Goal: Task Accomplishment & Management: Use online tool/utility

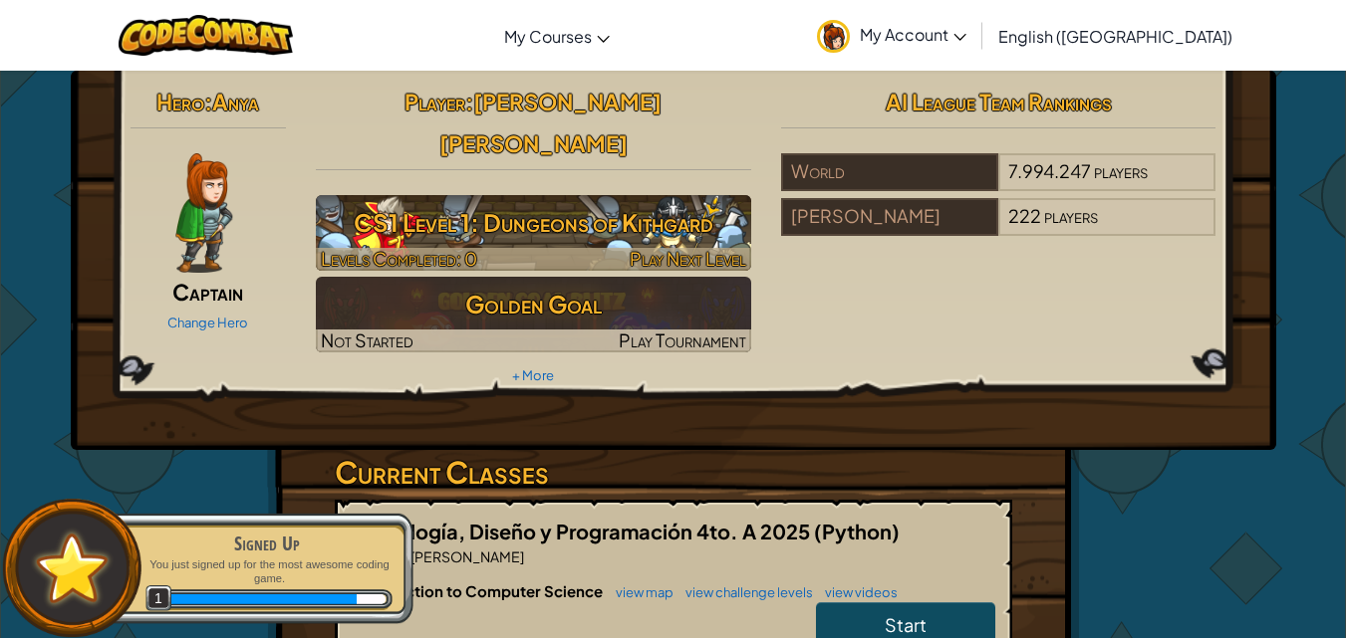
click at [615, 200] on h3 "CS1 Level 1: Dungeons of Kithgard" at bounding box center [533, 222] width 435 height 45
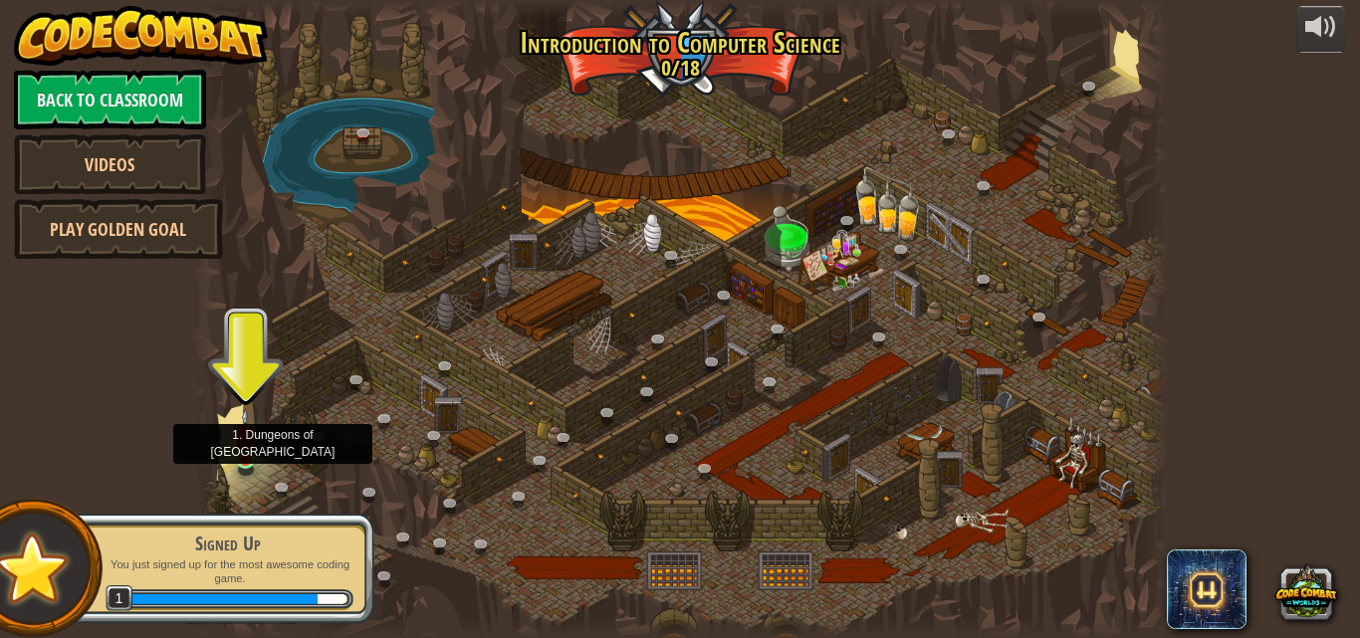
click at [245, 456] on img at bounding box center [245, 434] width 23 height 53
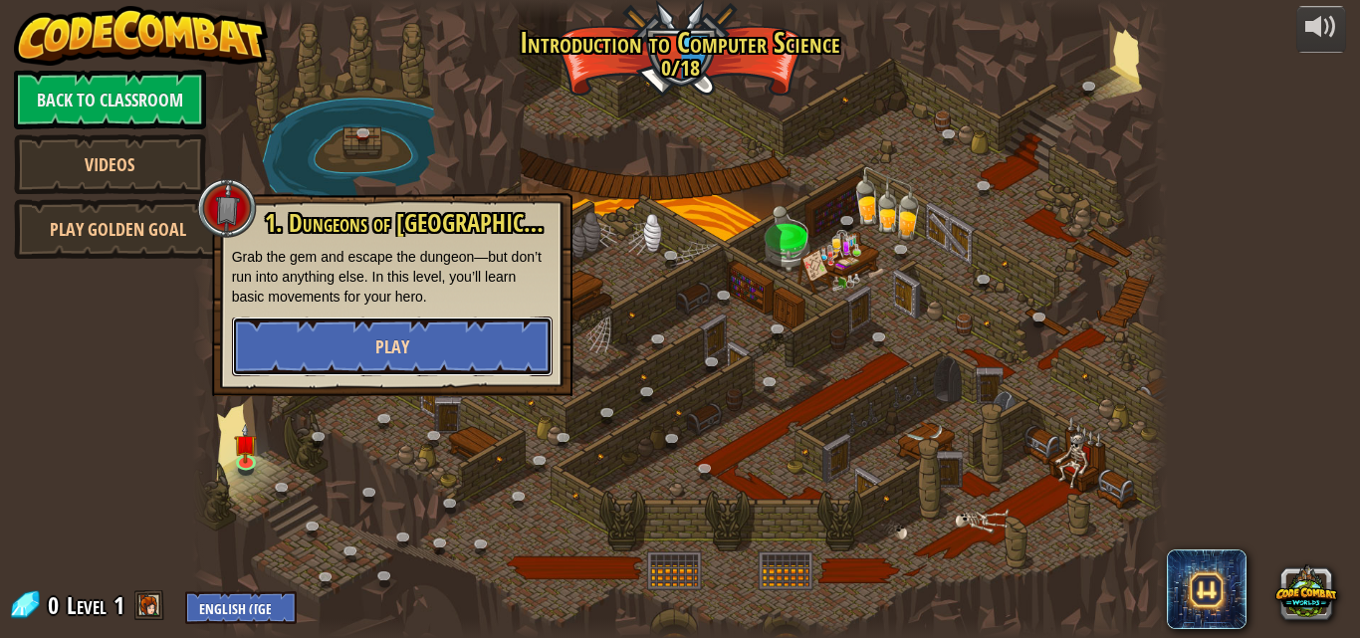
click at [295, 351] on button "Play" at bounding box center [392, 347] width 321 height 60
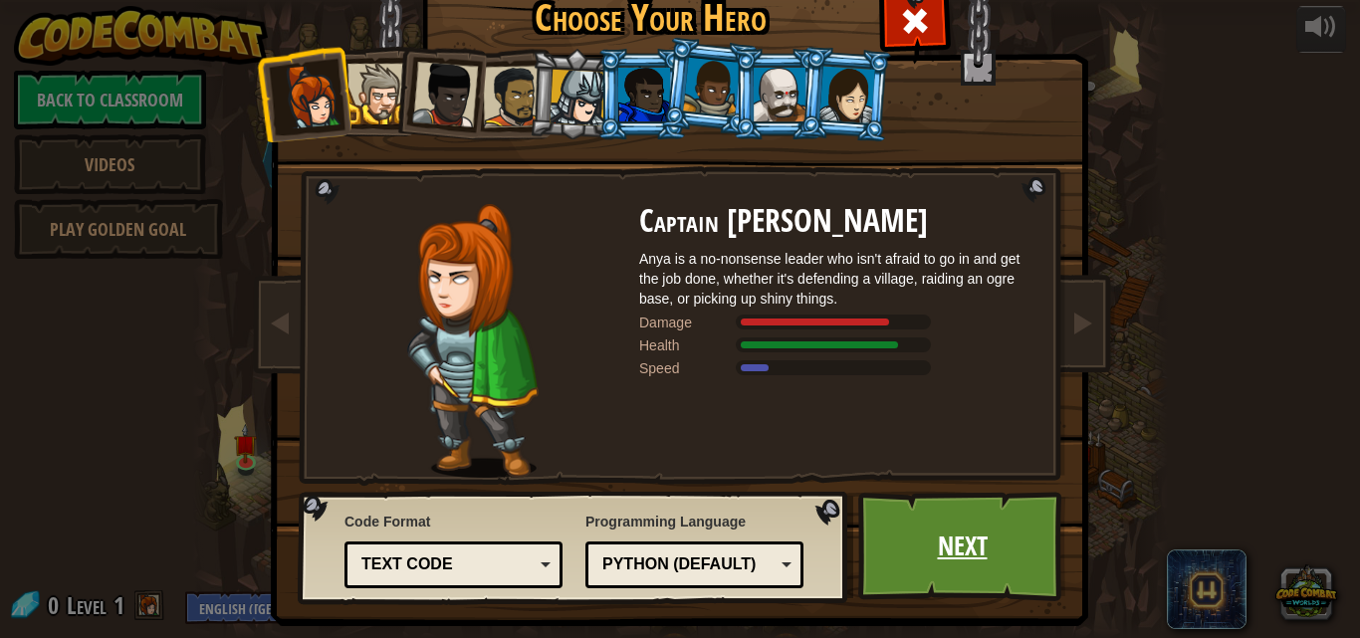
click at [961, 585] on link "Next" at bounding box center [963, 547] width 208 height 110
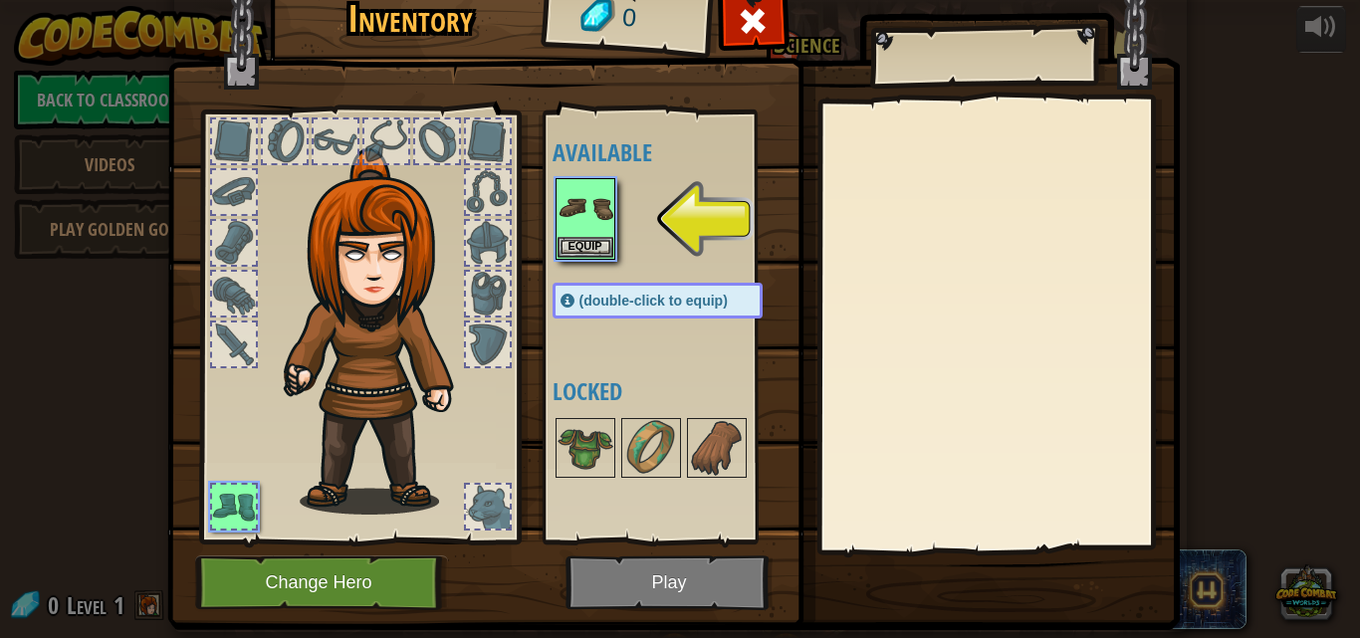
click at [544, 204] on div "Available Equip (double-click to equip) Locked" at bounding box center [666, 327] width 244 height 433
click at [595, 214] on img at bounding box center [586, 208] width 56 height 56
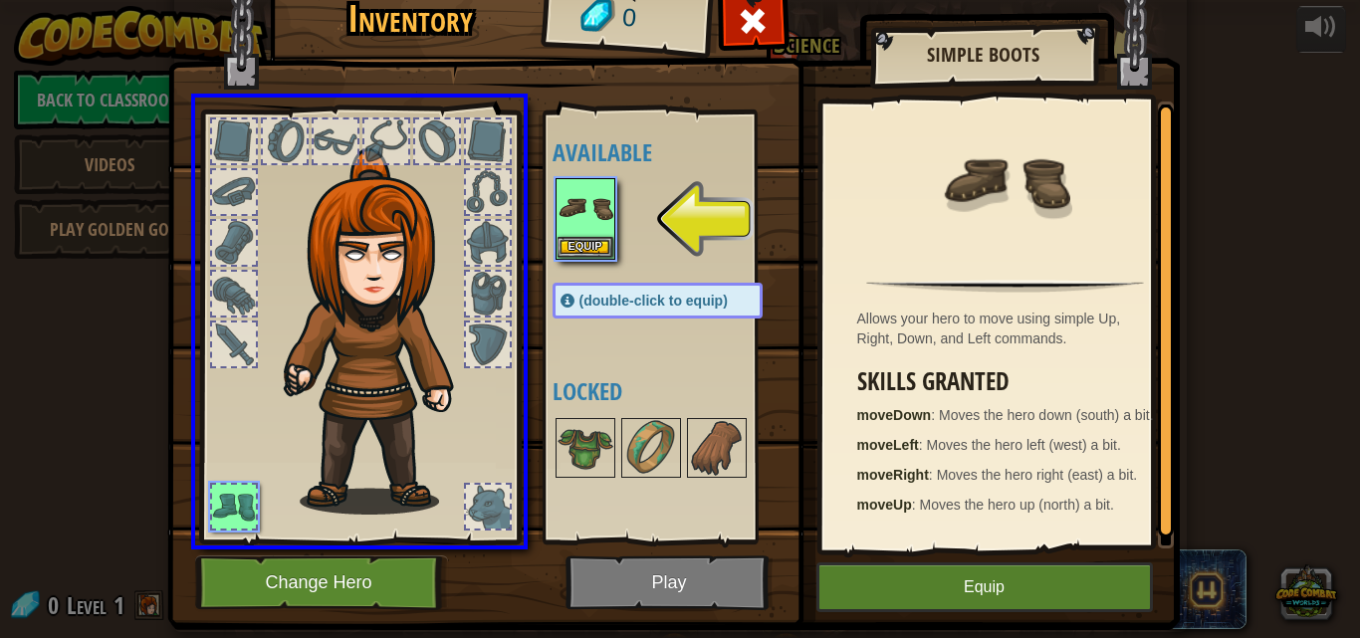
drag, startPoint x: 590, startPoint y: 219, endPoint x: 385, endPoint y: 464, distance: 318.9
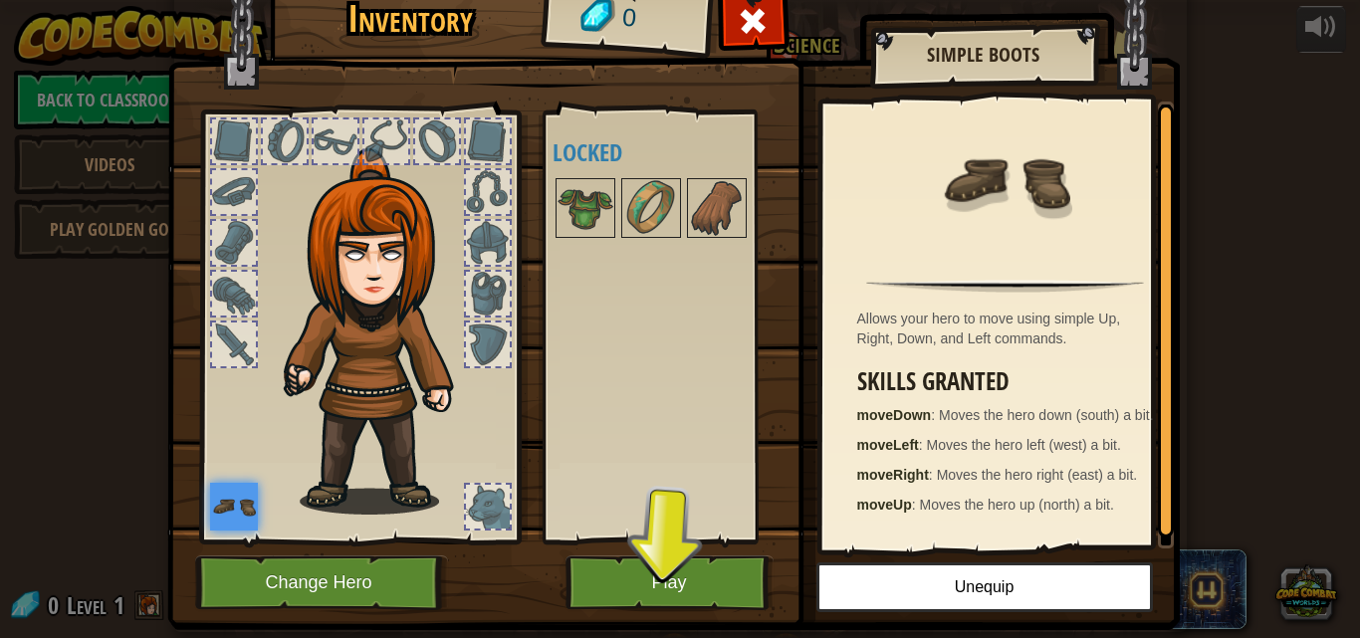
drag, startPoint x: 394, startPoint y: 503, endPoint x: 446, endPoint y: 533, distance: 59.8
click at [370, 503] on img at bounding box center [382, 331] width 214 height 367
click at [755, 593] on button "Play" at bounding box center [670, 583] width 208 height 55
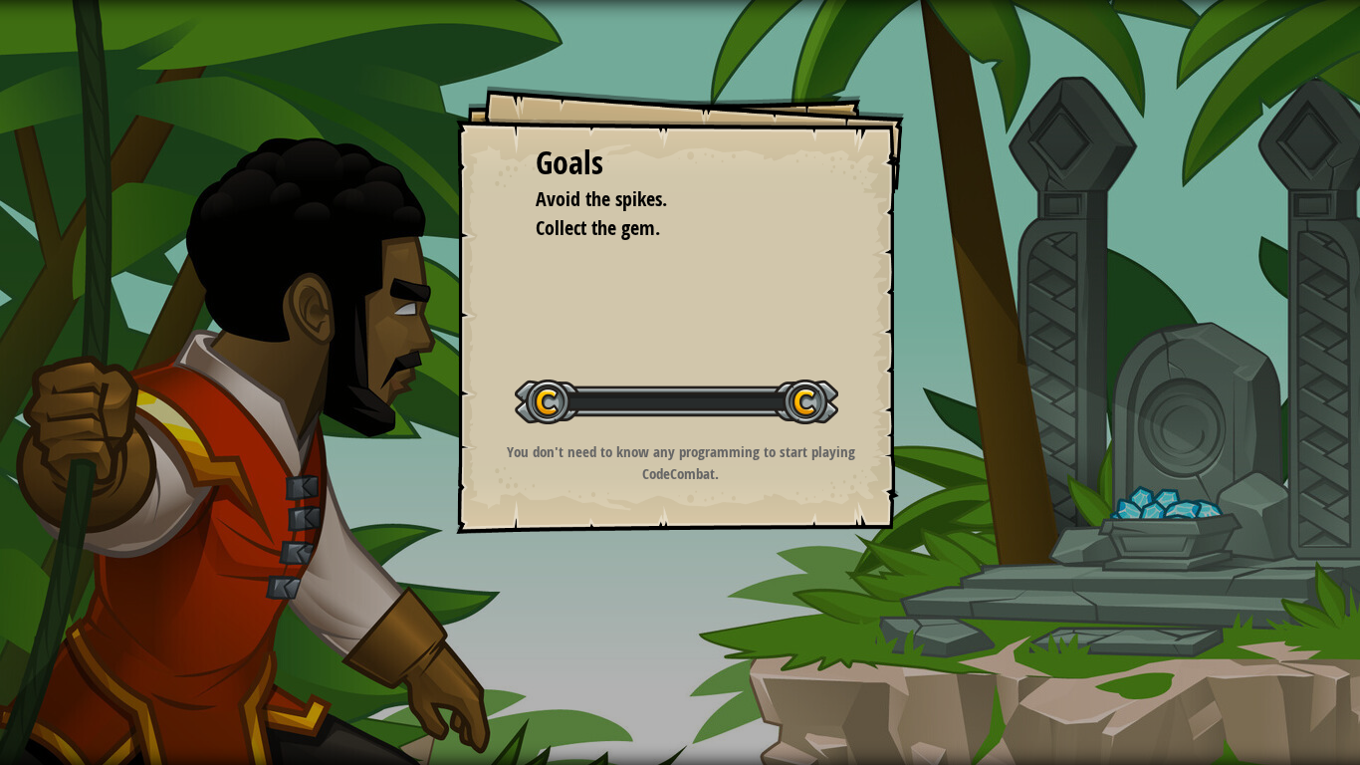
click at [715, 631] on div "Goals Avoid the spikes. Collect the gem. Start Level Error loading from server.…" at bounding box center [680, 382] width 1360 height 765
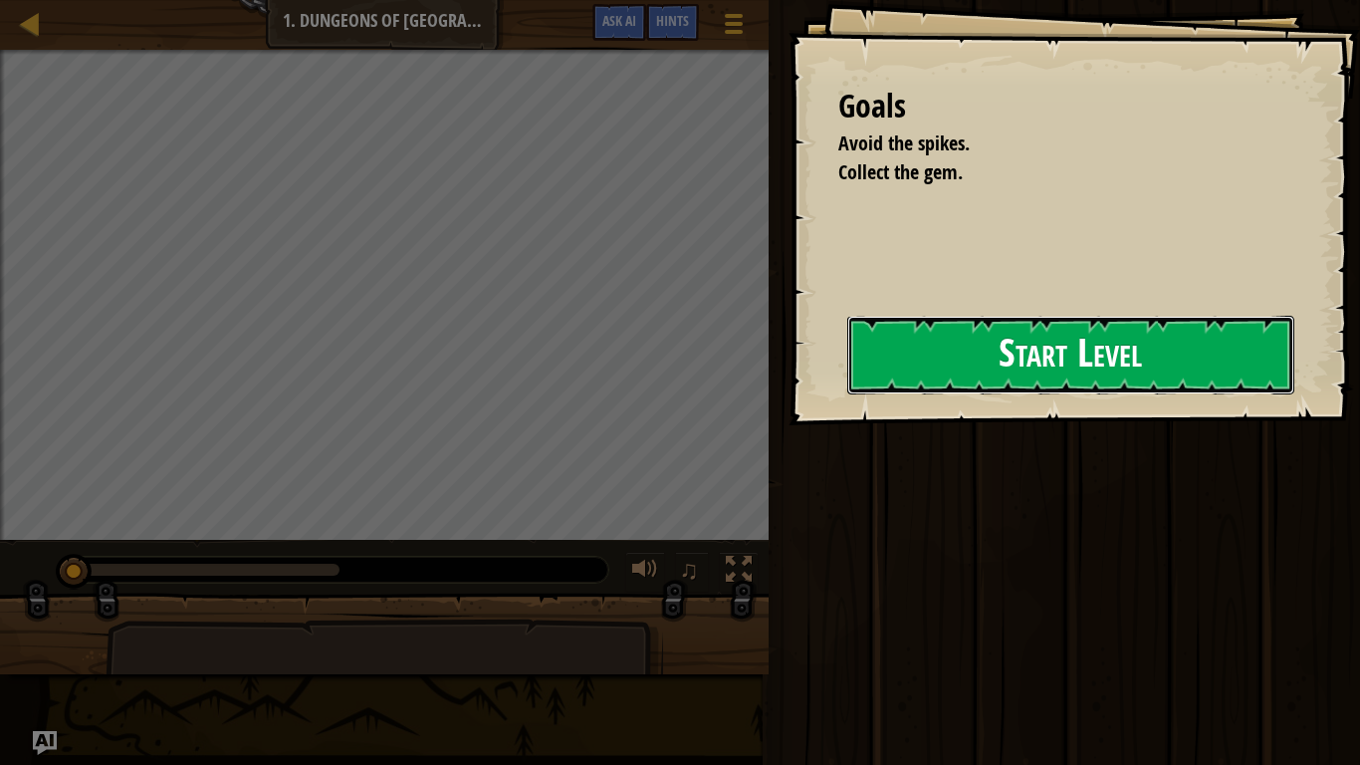
drag, startPoint x: 666, startPoint y: 477, endPoint x: 1234, endPoint y: 362, distance: 579.3
click at [1234, 362] on button "Start Level" at bounding box center [1071, 355] width 447 height 79
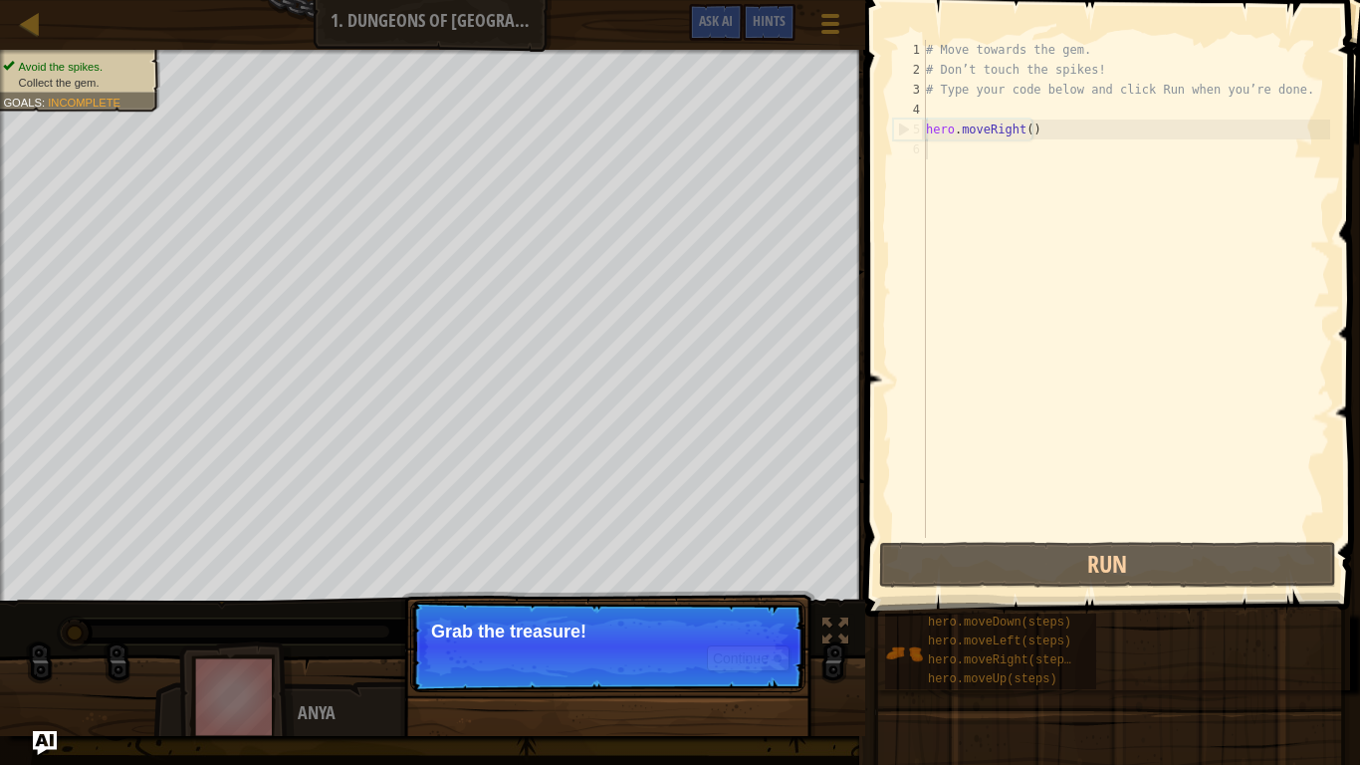
click at [480, 637] on p "Continue Grab the treasure!" at bounding box center [607, 647] width 395 height 92
drag, startPoint x: 486, startPoint y: 659, endPoint x: 546, endPoint y: 659, distance: 59.8
click at [489, 637] on p "Continue Grab the treasure!" at bounding box center [607, 647] width 395 height 92
drag, startPoint x: 653, startPoint y: 664, endPoint x: 698, endPoint y: 659, distance: 45.1
click at [698, 637] on p "Continue Grab the treasure!" at bounding box center [607, 647] width 395 height 92
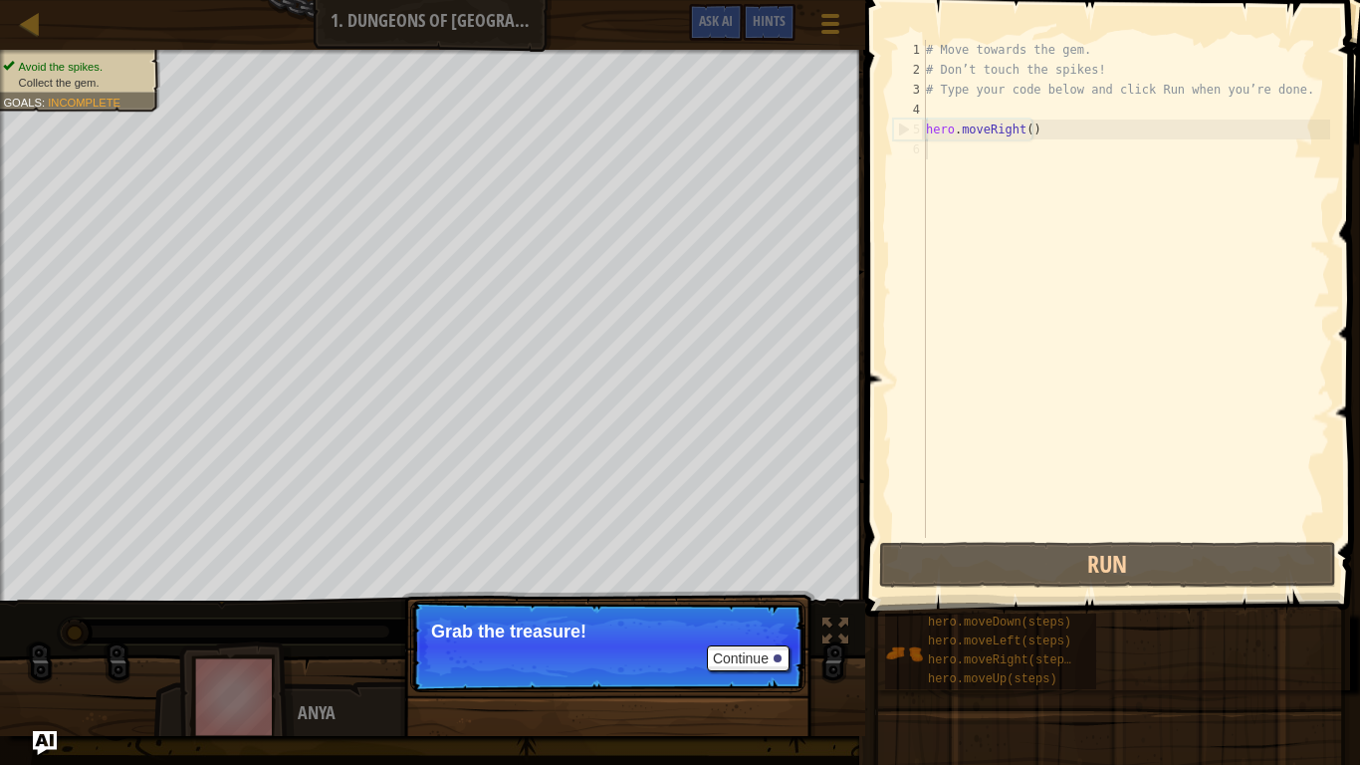
drag, startPoint x: 710, startPoint y: 657, endPoint x: 736, endPoint y: 651, distance: 26.6
click at [734, 637] on div "Continue" at bounding box center [743, 658] width 93 height 26
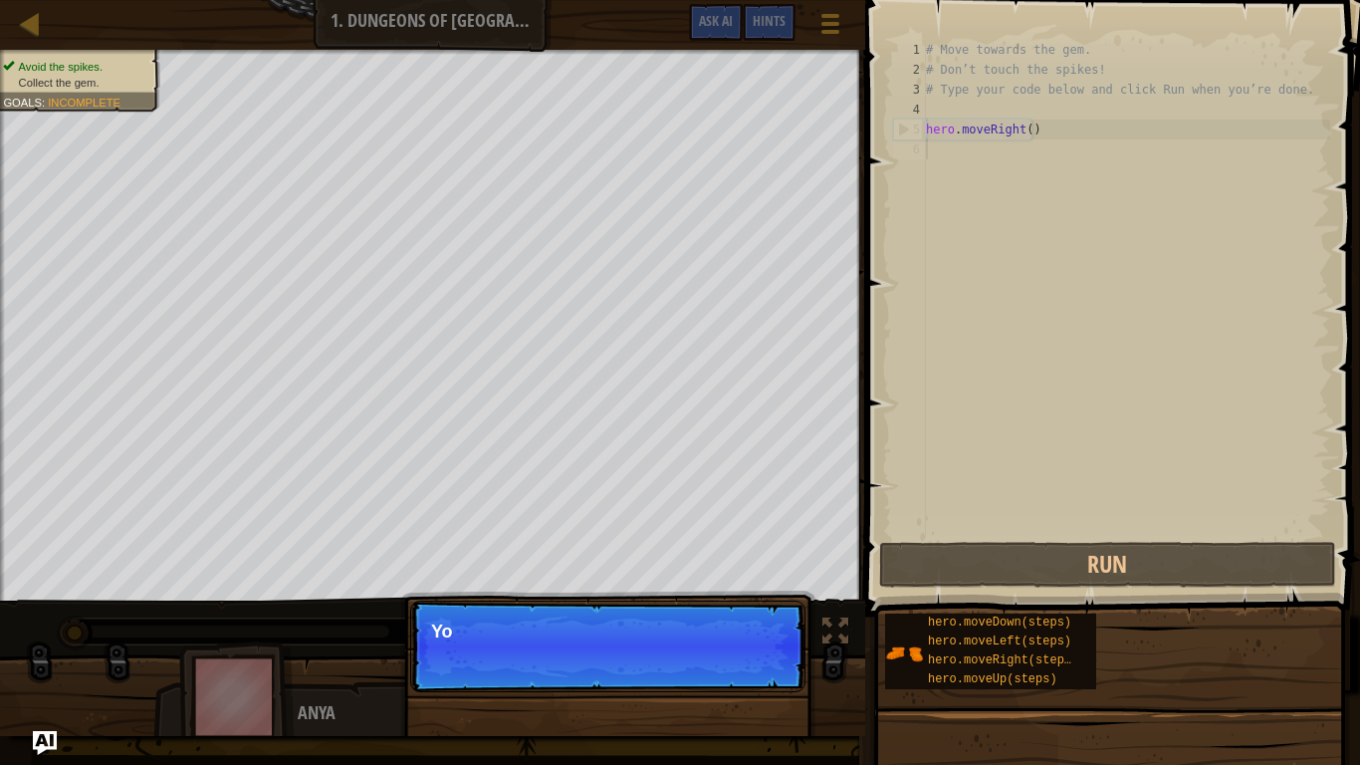
scroll to position [9, 0]
click at [737, 637] on p "Continue Yo" at bounding box center [607, 647] width 395 height 92
drag, startPoint x: 737, startPoint y: 649, endPoint x: 745, endPoint y: 659, distance: 12.8
click at [737, 637] on p "Continue You can use these methods." at bounding box center [607, 647] width 395 height 92
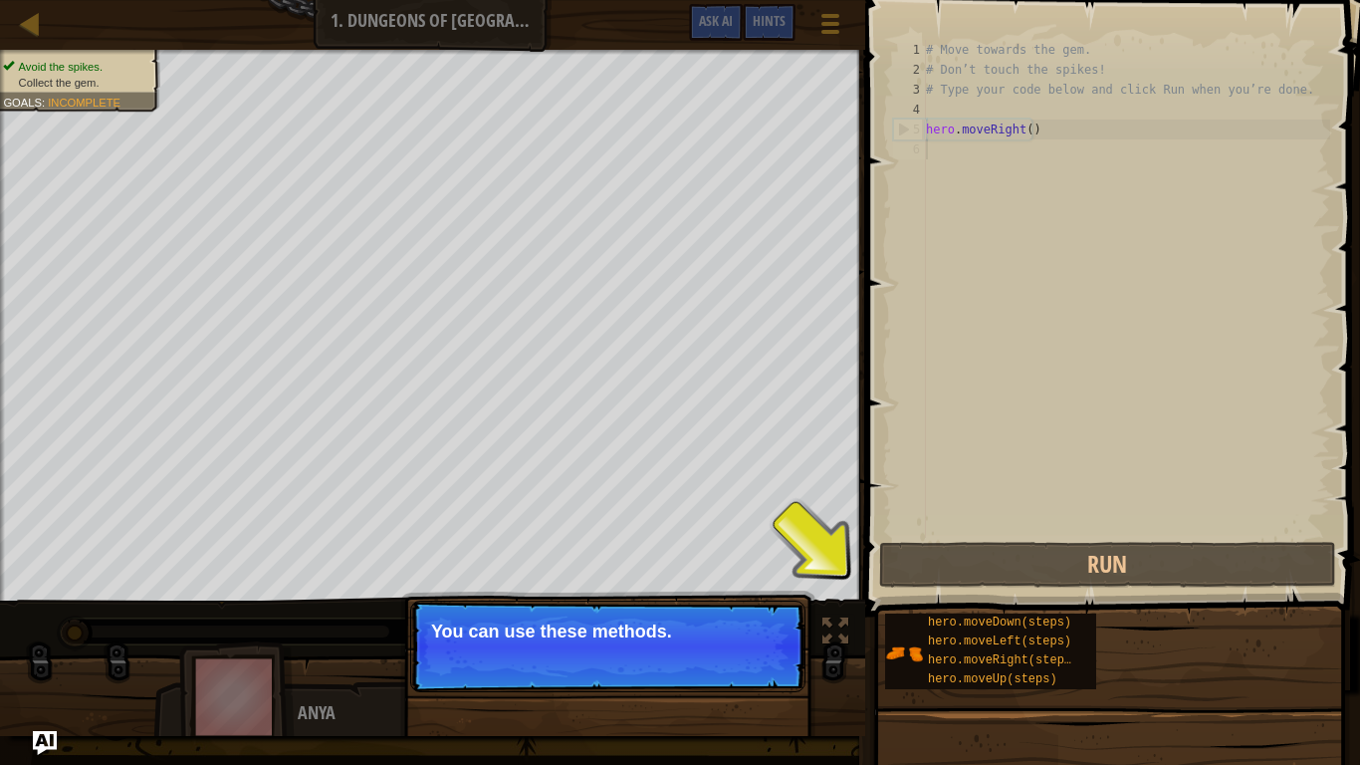
click at [747, 637] on button "Continue" at bounding box center [748, 658] width 83 height 26
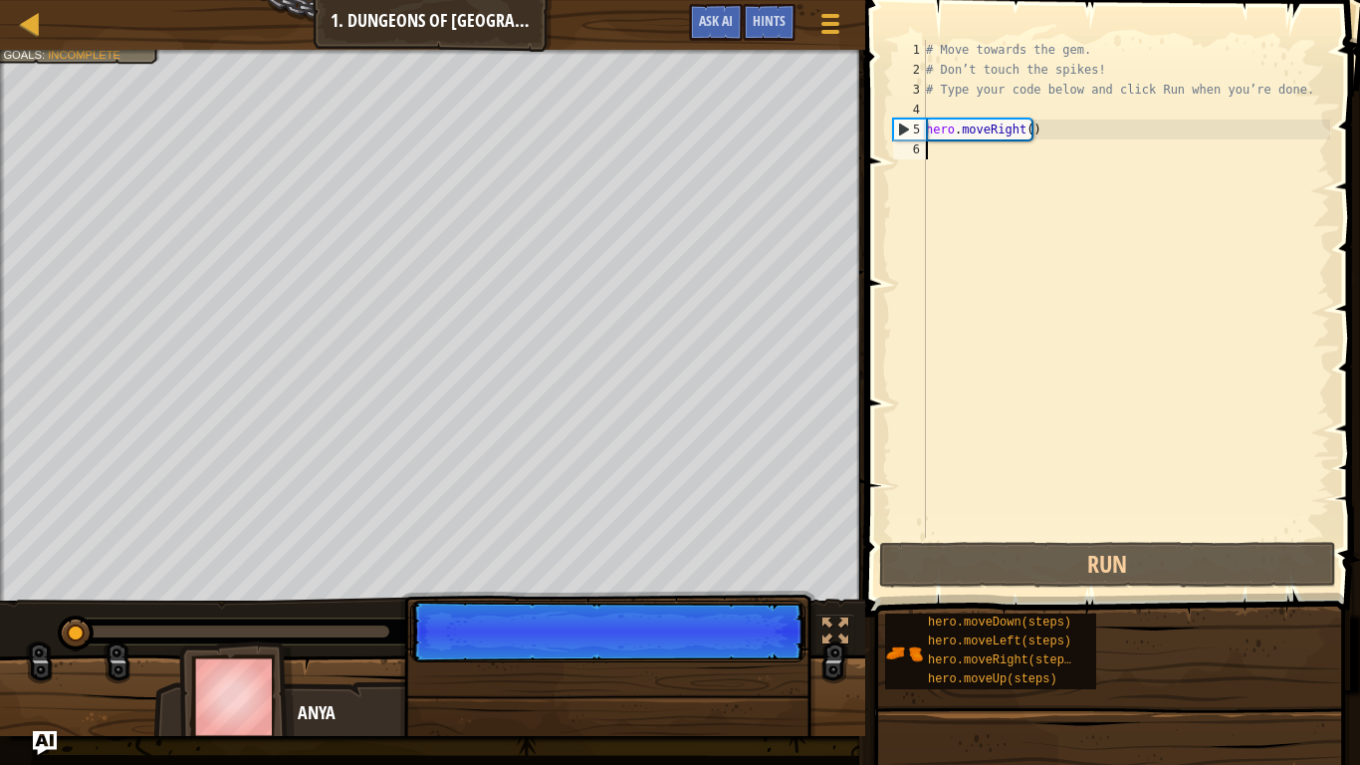
click at [757, 637] on p "Continue" at bounding box center [607, 632] width 395 height 62
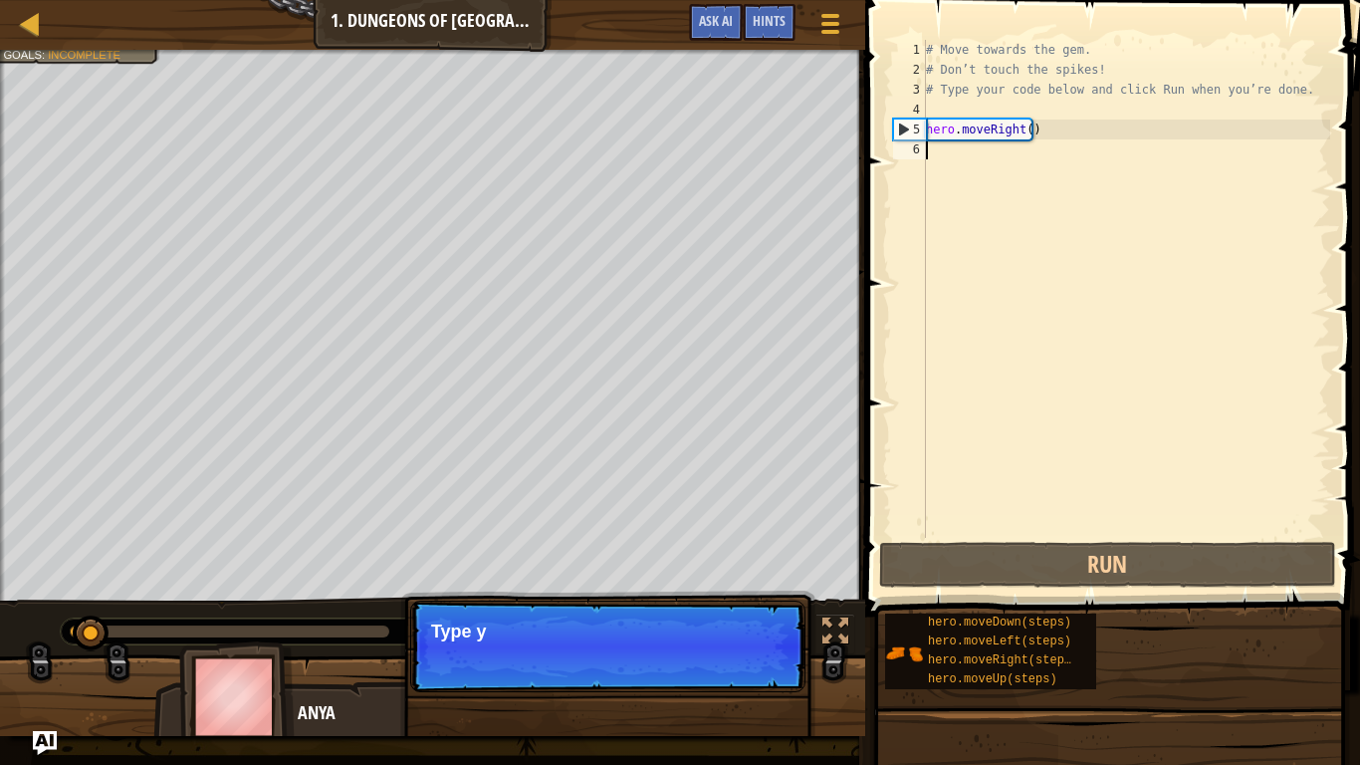
click at [762, 637] on p "Continue Type y" at bounding box center [607, 647] width 395 height 92
click at [762, 637] on p "Continue Type your co" at bounding box center [607, 647] width 395 height 92
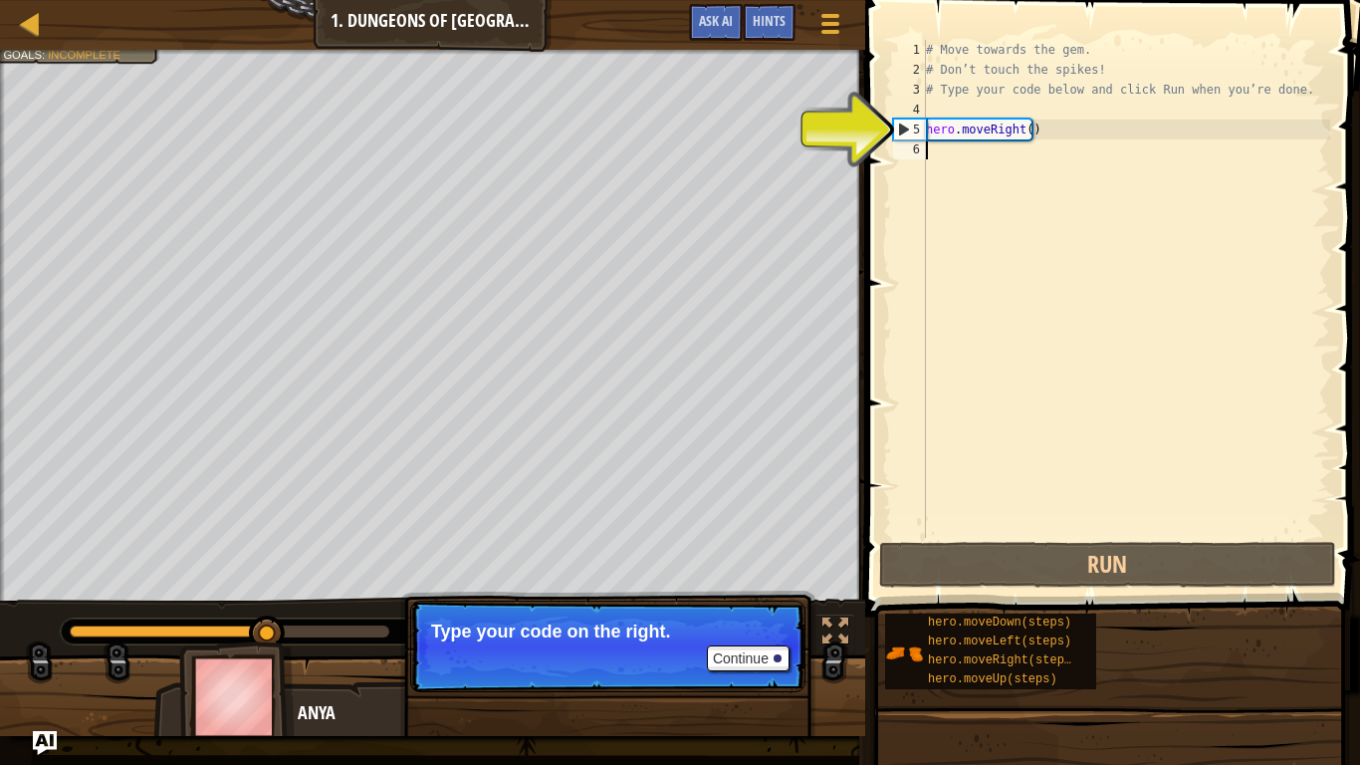
drag, startPoint x: 950, startPoint y: 150, endPoint x: 967, endPoint y: 93, distance: 60.2
click at [952, 146] on div "# Move towards the gem. # Don’t touch the spikes! # Type your code below and cl…" at bounding box center [1126, 309] width 408 height 538
click at [967, 93] on div "# Move towards the gem. # Don’t touch the spikes! # Type your code below and cl…" at bounding box center [1126, 309] width 408 height 538
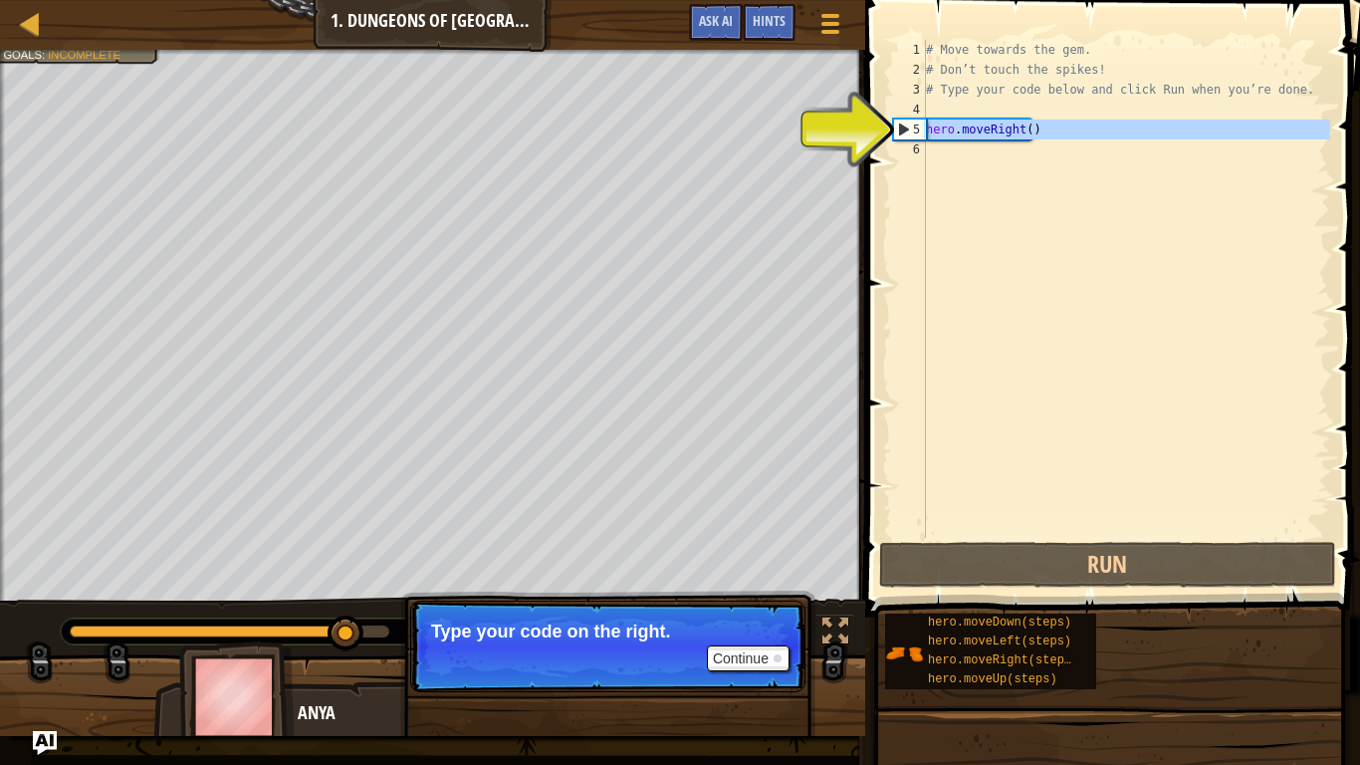
click at [925, 124] on div "5" at bounding box center [910, 130] width 32 height 20
type textarea "hero.moveRight()"
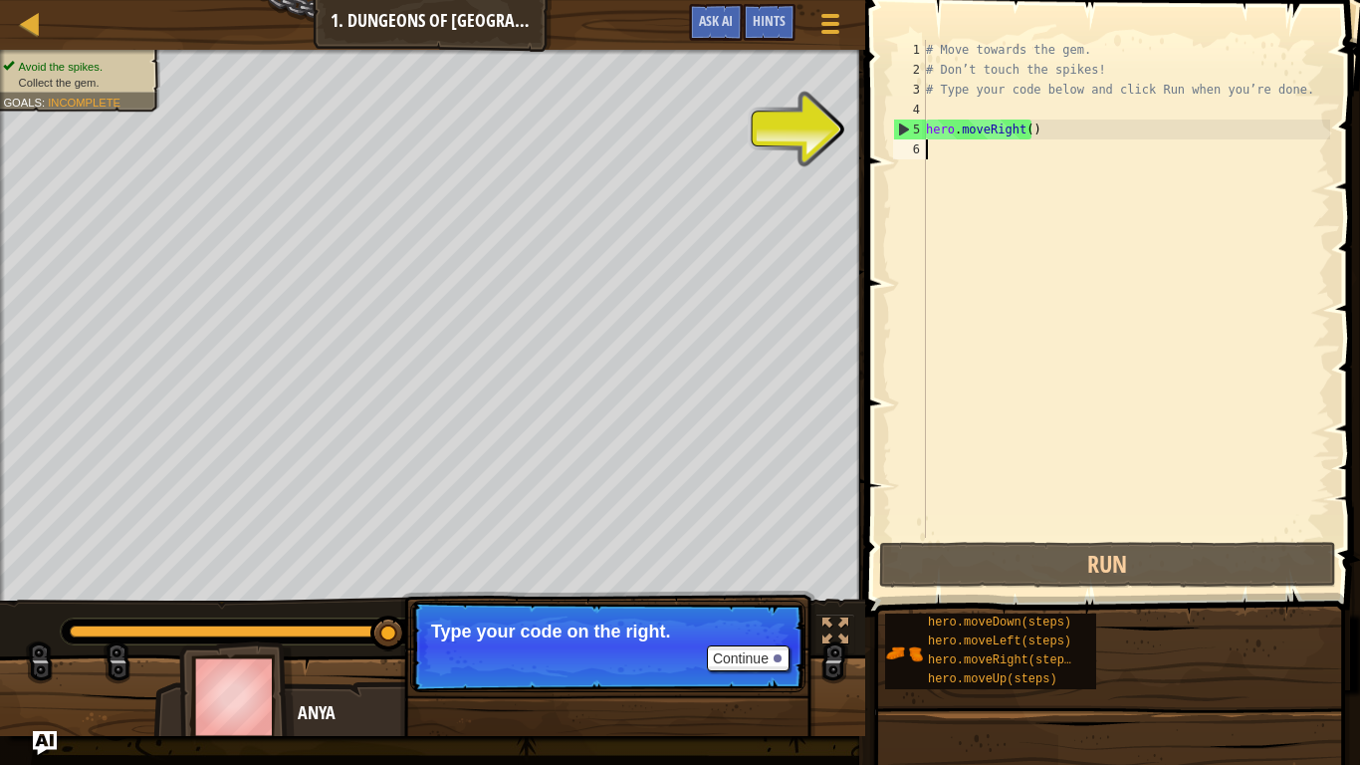
click at [967, 142] on div "# Move towards the gem. # Don’t touch the spikes! # Type your code below and cl…" at bounding box center [1126, 309] width 408 height 538
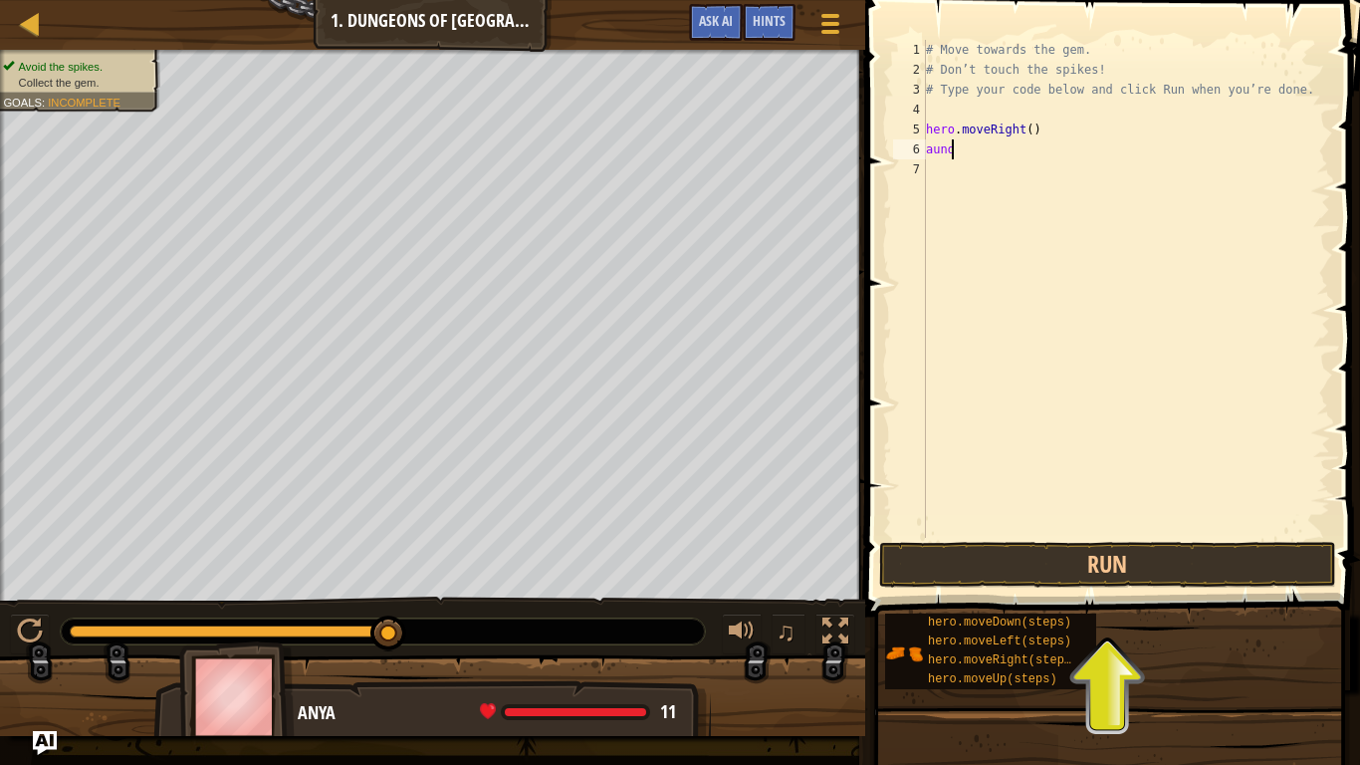
scroll to position [9, 1]
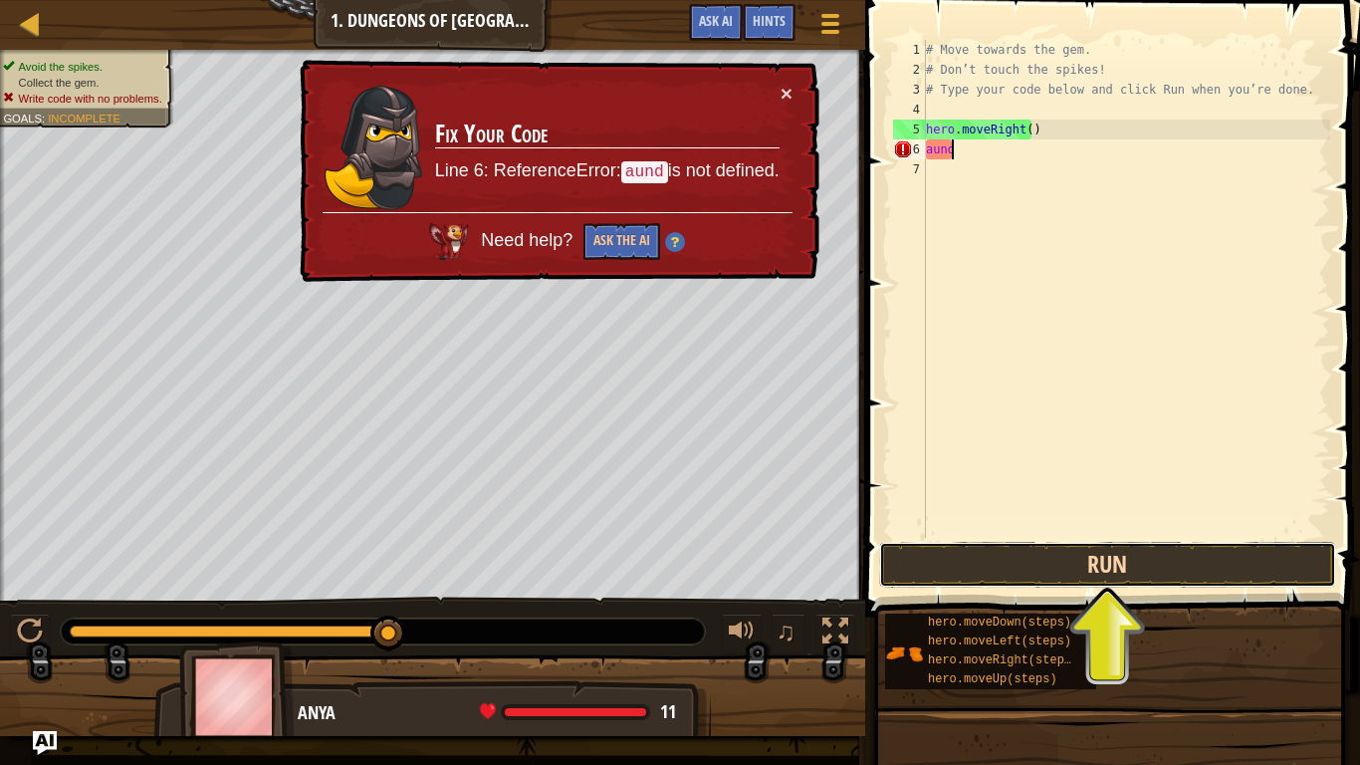
click at [1083, 573] on button "Run" at bounding box center [1107, 565] width 457 height 46
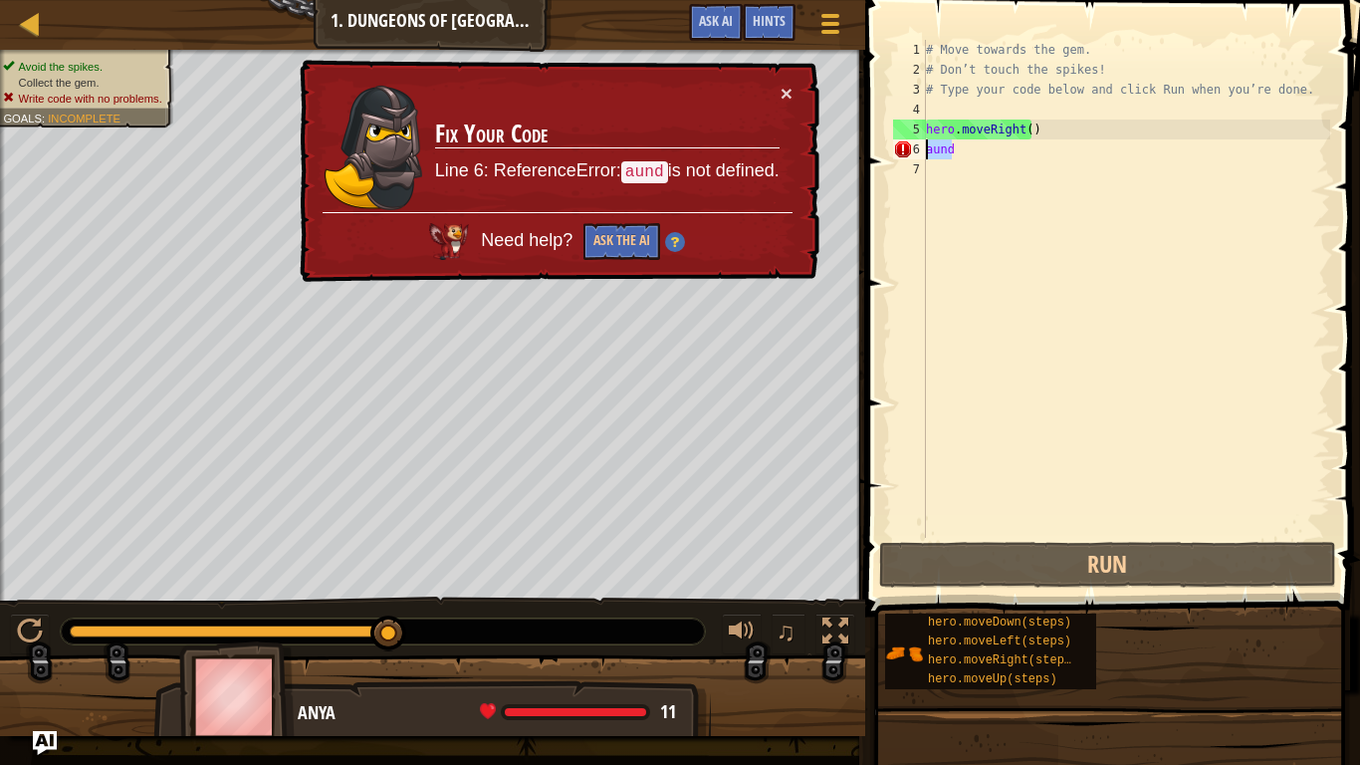
drag, startPoint x: 988, startPoint y: 148, endPoint x: 923, endPoint y: 158, distance: 65.5
click at [923, 158] on div "aund 1 2 3 4 5 6 7 # Move towards the gem. # Don’t touch the spikes! # Type you…" at bounding box center [1109, 289] width 441 height 498
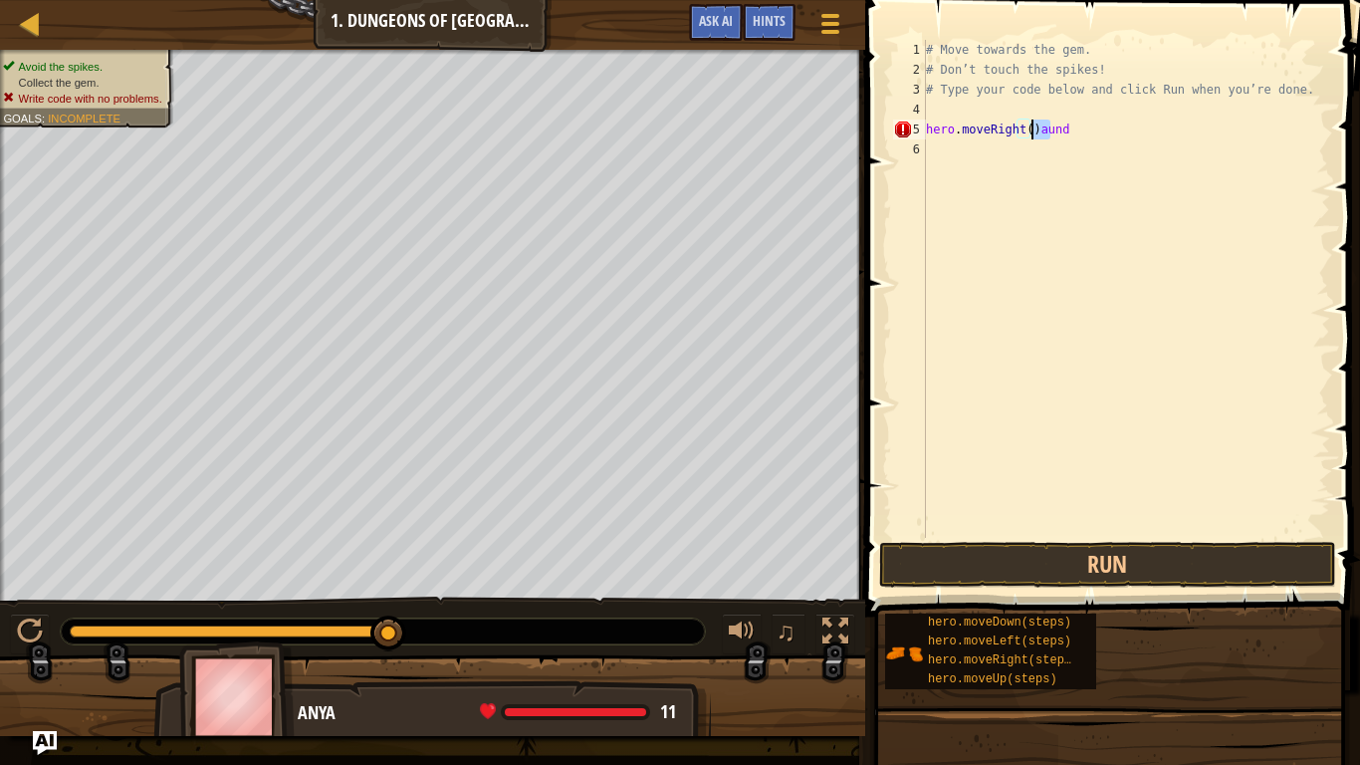
drag, startPoint x: 1051, startPoint y: 123, endPoint x: 1031, endPoint y: 133, distance: 22.3
click at [1031, 133] on div "# Move towards the gem. # Don’t touch the spikes! # Type your code below and cl…" at bounding box center [1126, 309] width 408 height 538
click at [1035, 126] on div "# Move towards the gem. # Don’t touch the spikes! # Type your code below and cl…" at bounding box center [1126, 309] width 408 height 538
type textarea "hero.moveRight()"
click at [928, 149] on div "# Move towards the gem. # Don’t touch the spikes! # Type your code below and cl…" at bounding box center [1126, 309] width 408 height 538
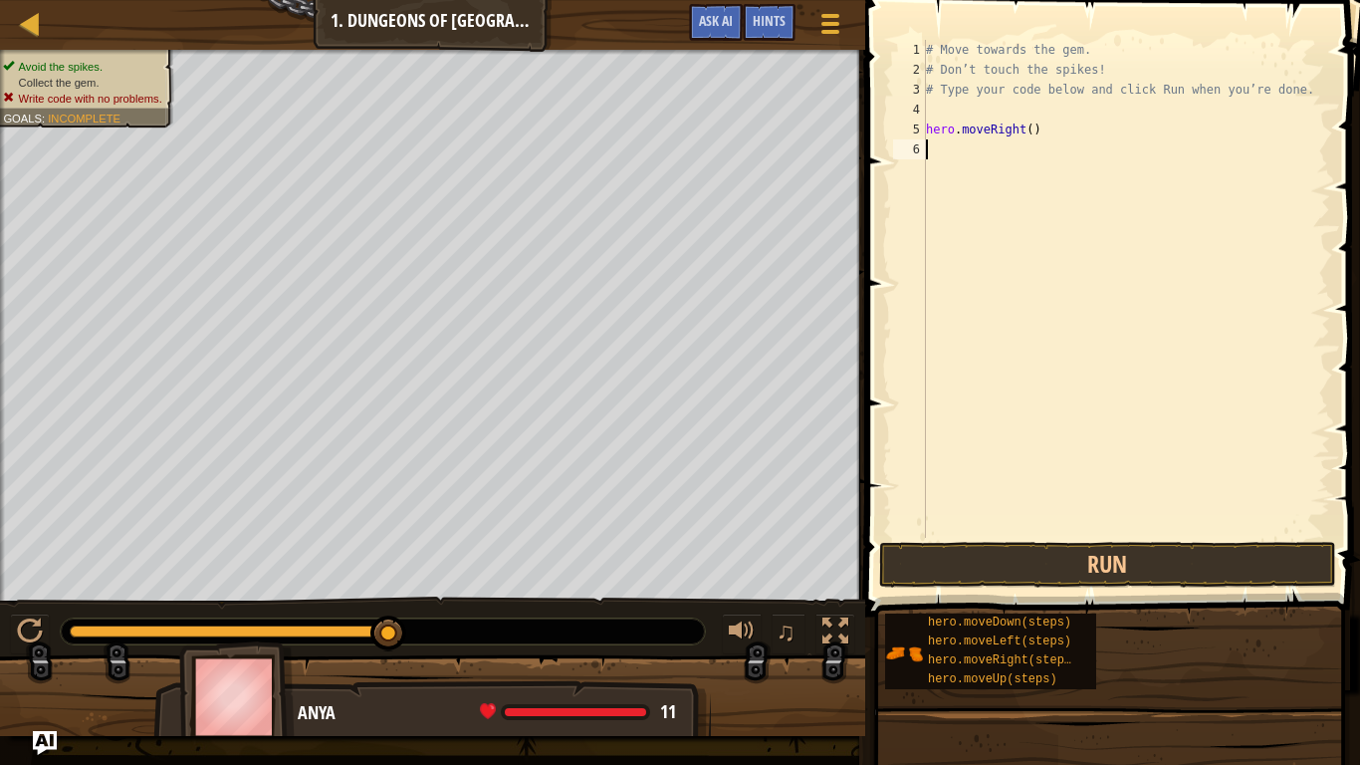
scroll to position [9, 0]
click at [1070, 513] on div "# Move towards the gem. # Don’t touch the spikes! # Type your code below and cl…" at bounding box center [1126, 309] width 408 height 538
type textarea "daun"
click at [1020, 560] on button "Run" at bounding box center [1107, 565] width 457 height 46
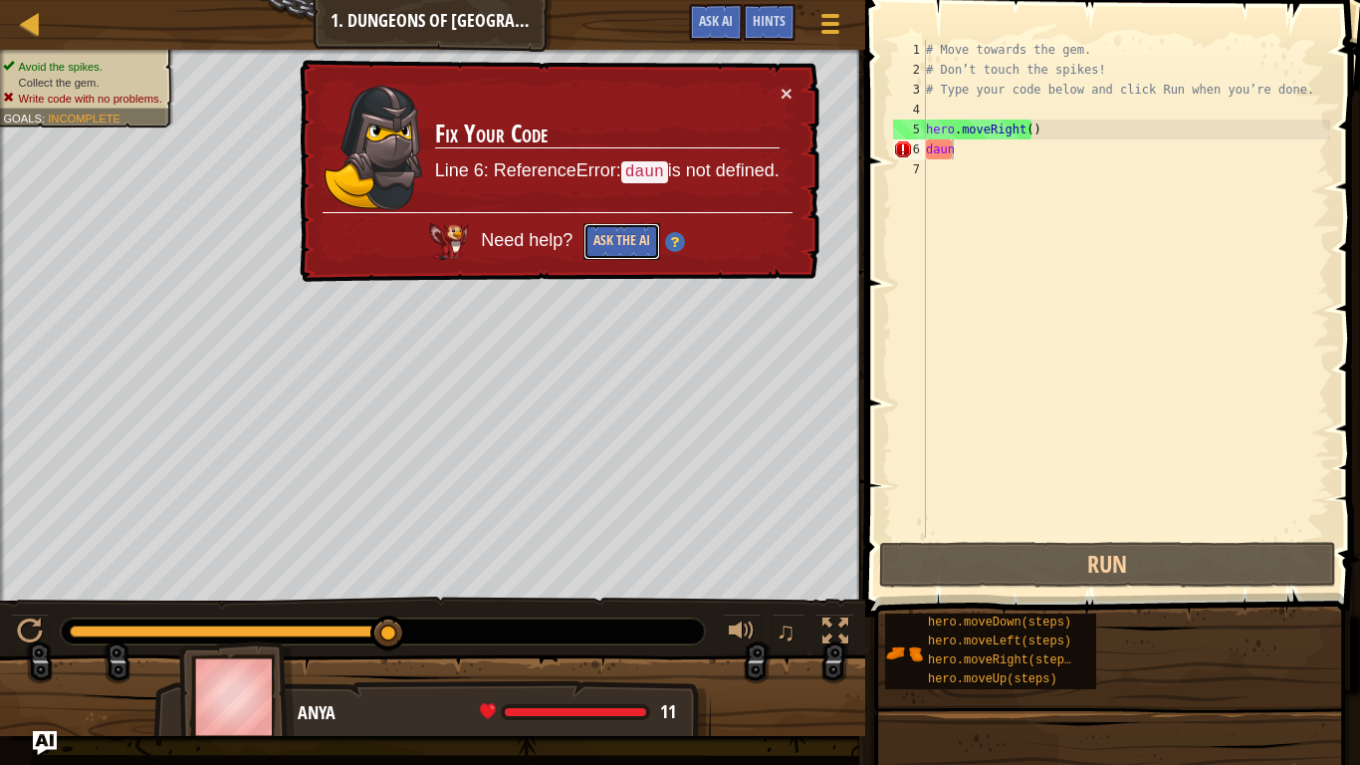
click at [630, 240] on button "Ask the AI" at bounding box center [622, 241] width 77 height 37
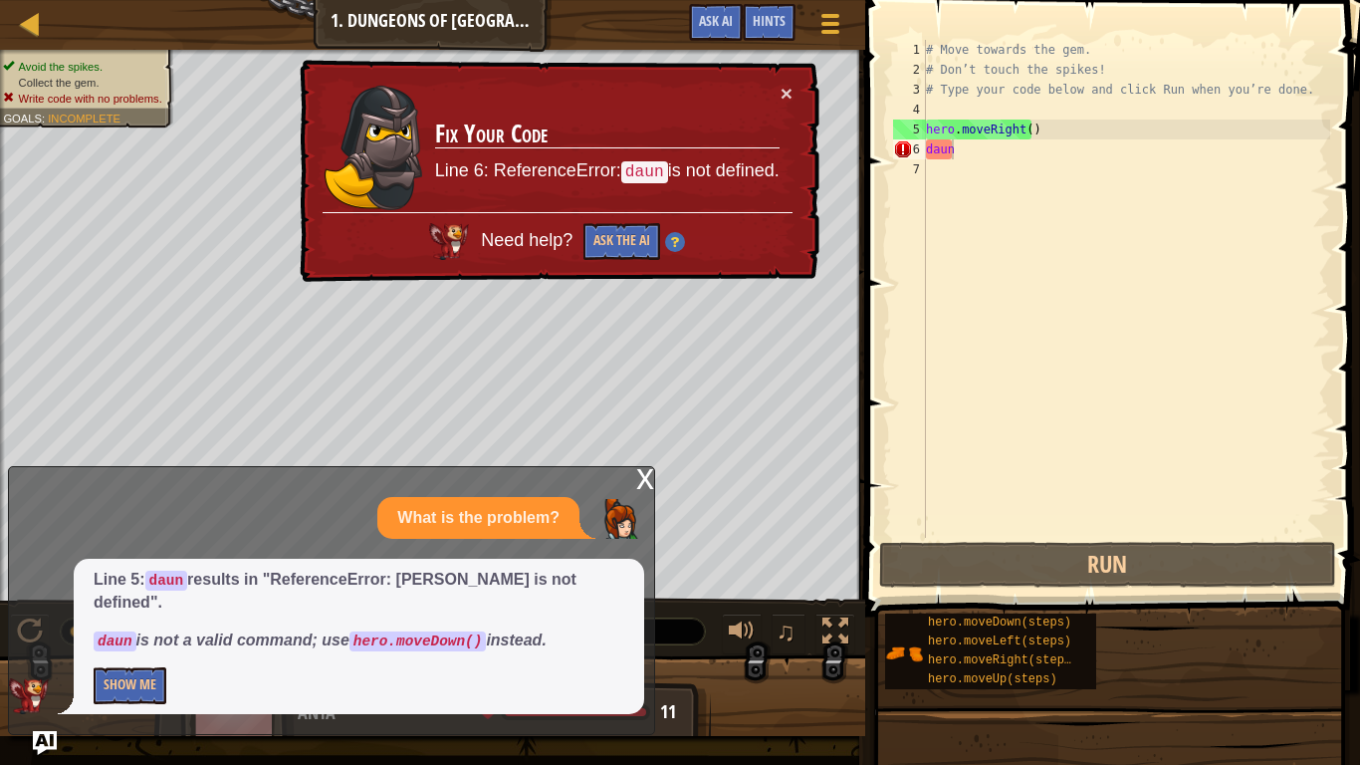
drag, startPoint x: 578, startPoint y: 623, endPoint x: 534, endPoint y: 626, distance: 43.9
click at [568, 626] on div "Line 5: daun results in "ReferenceError: daun is not defined". [PERSON_NAME] is…" at bounding box center [359, 636] width 571 height 155
drag, startPoint x: 439, startPoint y: 640, endPoint x: 240, endPoint y: 708, distance: 210.4
click at [240, 637] on div "Line 5: daun results in "ReferenceError: daun is not defined". [PERSON_NAME] is…" at bounding box center [359, 636] width 571 height 155
click at [238, 637] on div "Line 5: daun results in "ReferenceError: daun is not defined". [PERSON_NAME] is…" at bounding box center [359, 636] width 571 height 155
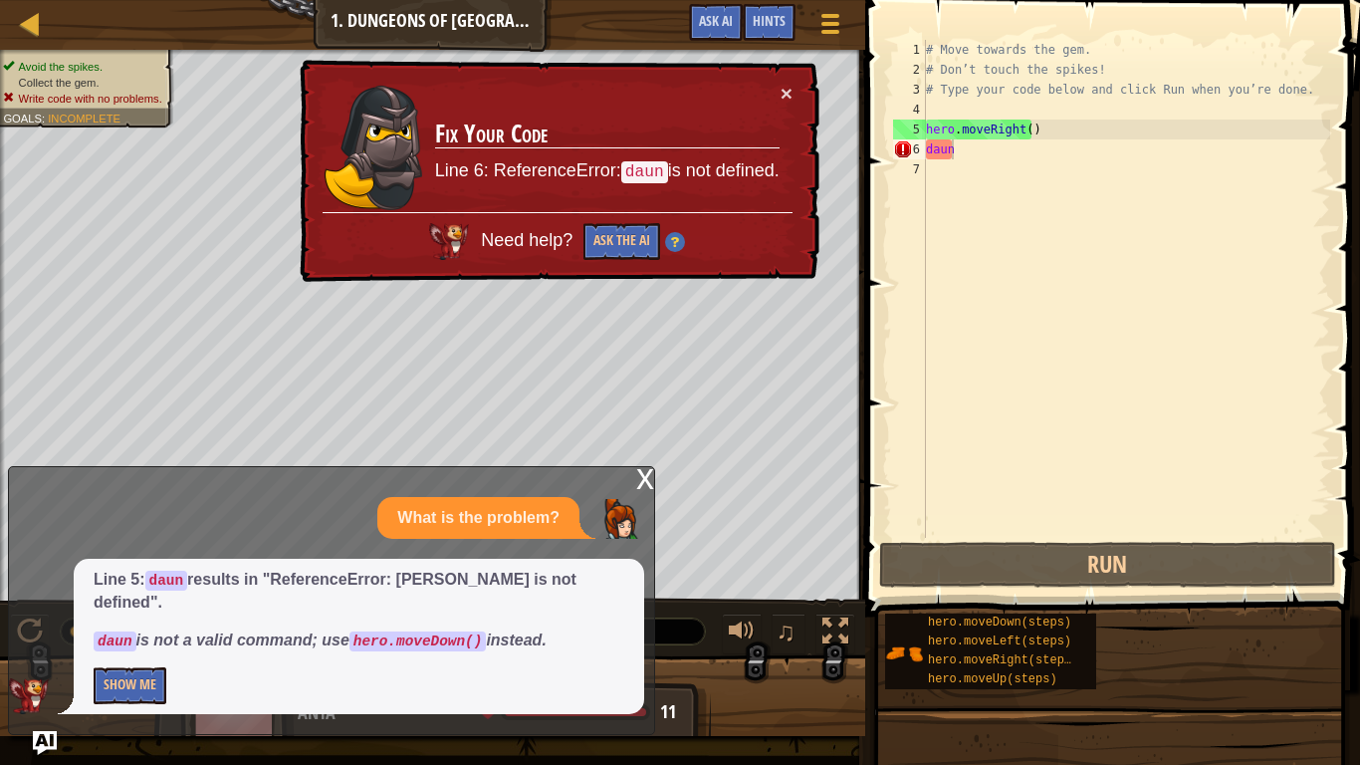
drag, startPoint x: 228, startPoint y: 702, endPoint x: 239, endPoint y: 648, distance: 54.9
click at [219, 637] on p "Show Me" at bounding box center [359, 685] width 531 height 37
click at [646, 490] on div "Map Introduction to Computer Science 1. Dungeons of Kithgard Game Menu Done Hin…" at bounding box center [680, 382] width 1360 height 765
click at [645, 487] on div "x" at bounding box center [645, 477] width 18 height 20
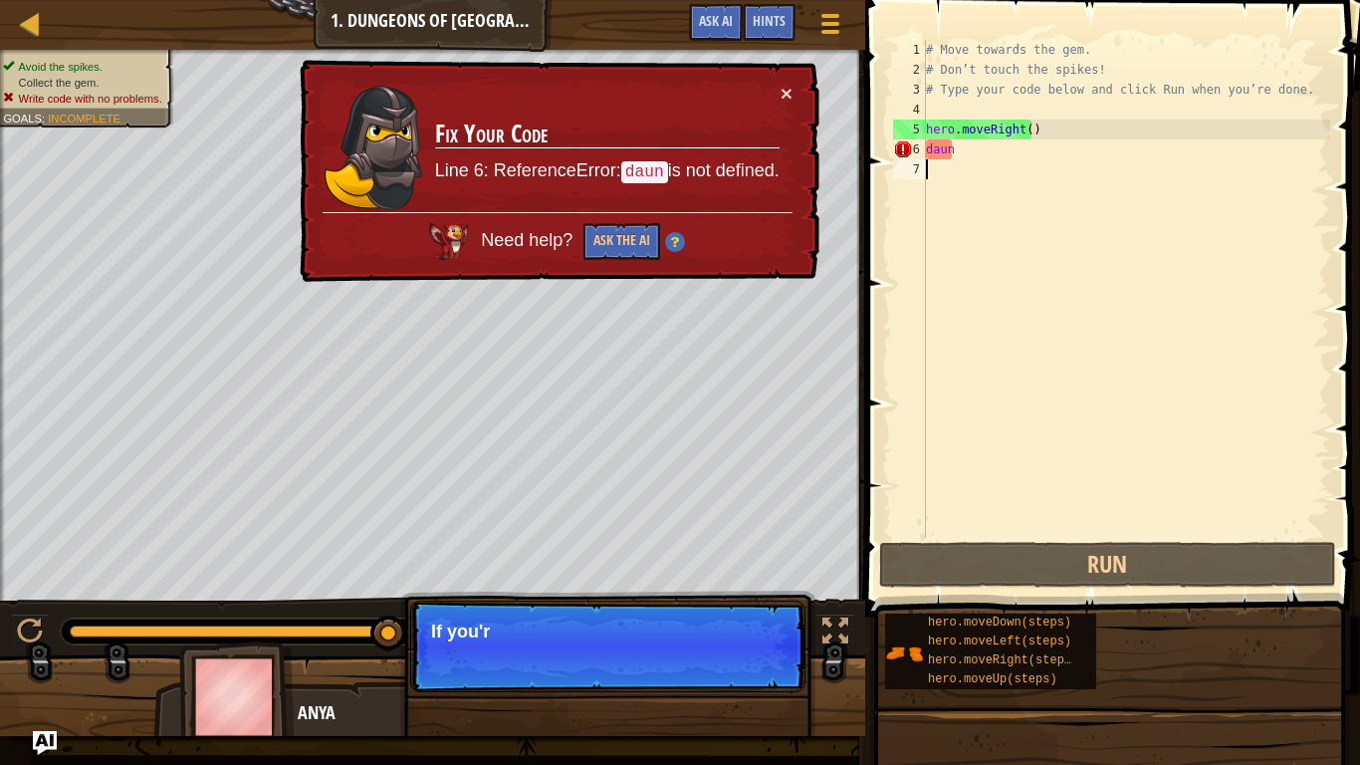
drag, startPoint x: 988, startPoint y: 166, endPoint x: 862, endPoint y: 160, distance: 125.6
click at [863, 160] on div "daun 1 2 3 4 5 6 7 # Move towards the gem. # Don’t touch the spikes! # Type you…" at bounding box center [1110, 347] width 501 height 675
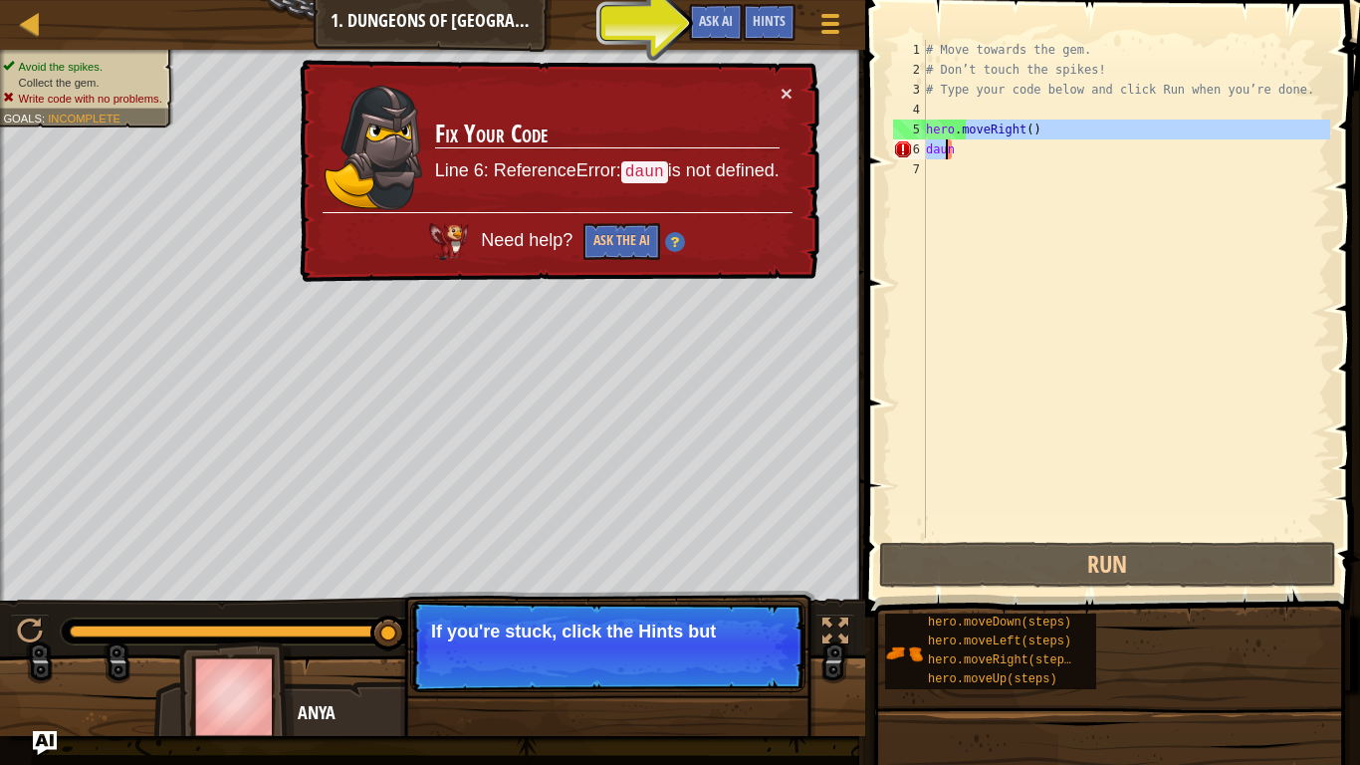
drag, startPoint x: 963, startPoint y: 135, endPoint x: 949, endPoint y: 148, distance: 19.0
click at [949, 148] on div "# Move towards the gem. # Don’t touch the spikes! # Type your code below and cl…" at bounding box center [1126, 309] width 408 height 538
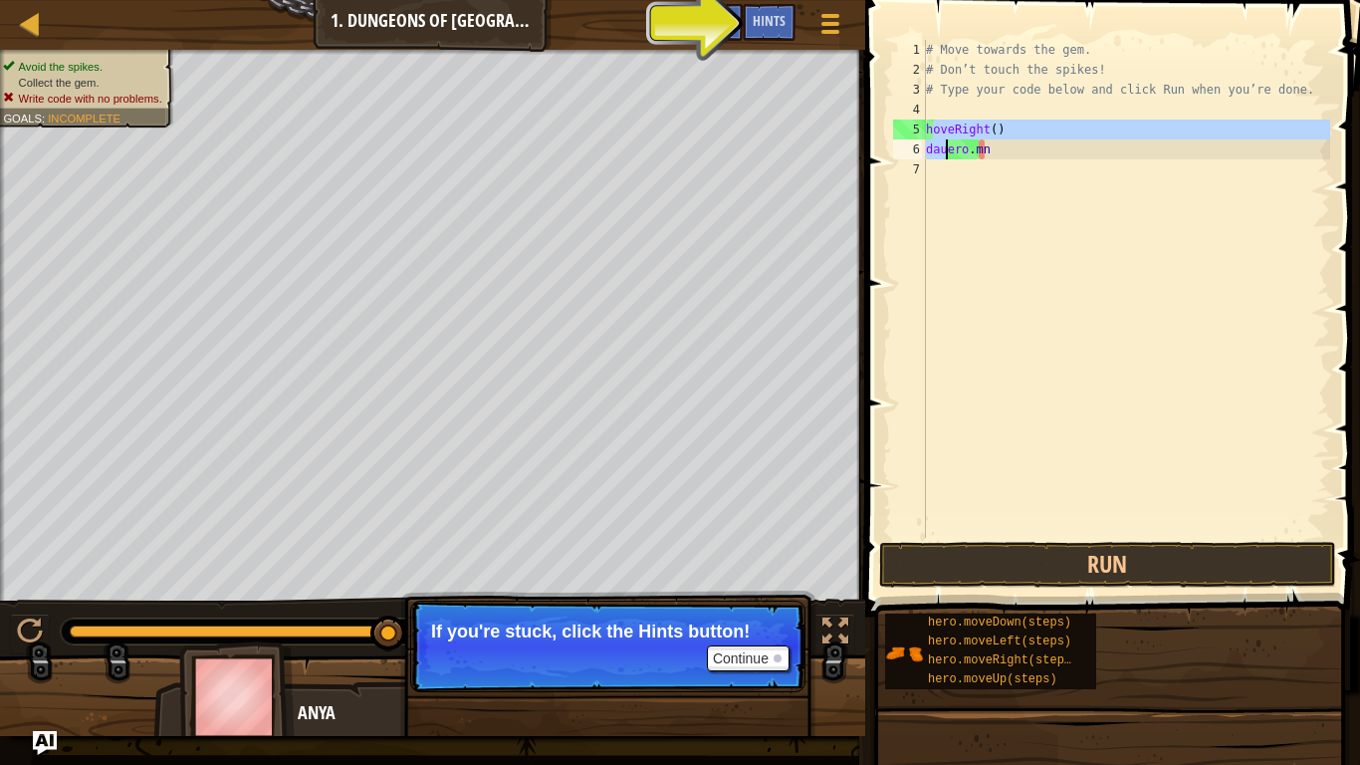
click at [955, 141] on div "# Move towards the gem. # Don’t touch the spikes! # Type your code below and cl…" at bounding box center [1126, 309] width 408 height 538
type textarea "[DOMAIN_NAME]"
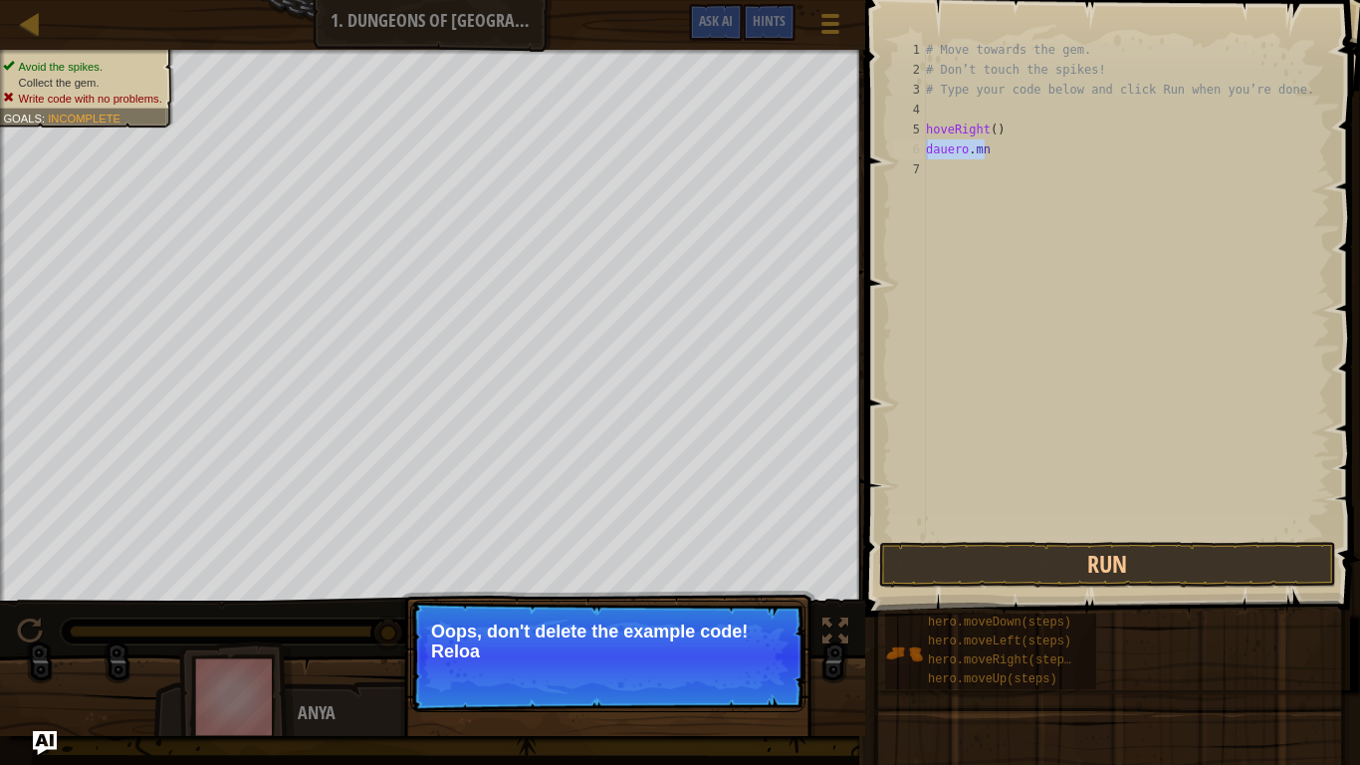
drag, startPoint x: 1000, startPoint y: 151, endPoint x: 868, endPoint y: 143, distance: 131.7
click at [868, 143] on div "[DOMAIN_NAME] 1 2 3 4 5 6 7 # Move towards the gem. # Don’t touch the spikes! #…" at bounding box center [1110, 347] width 501 height 675
click at [753, 637] on button "↻ Reload" at bounding box center [745, 676] width 89 height 30
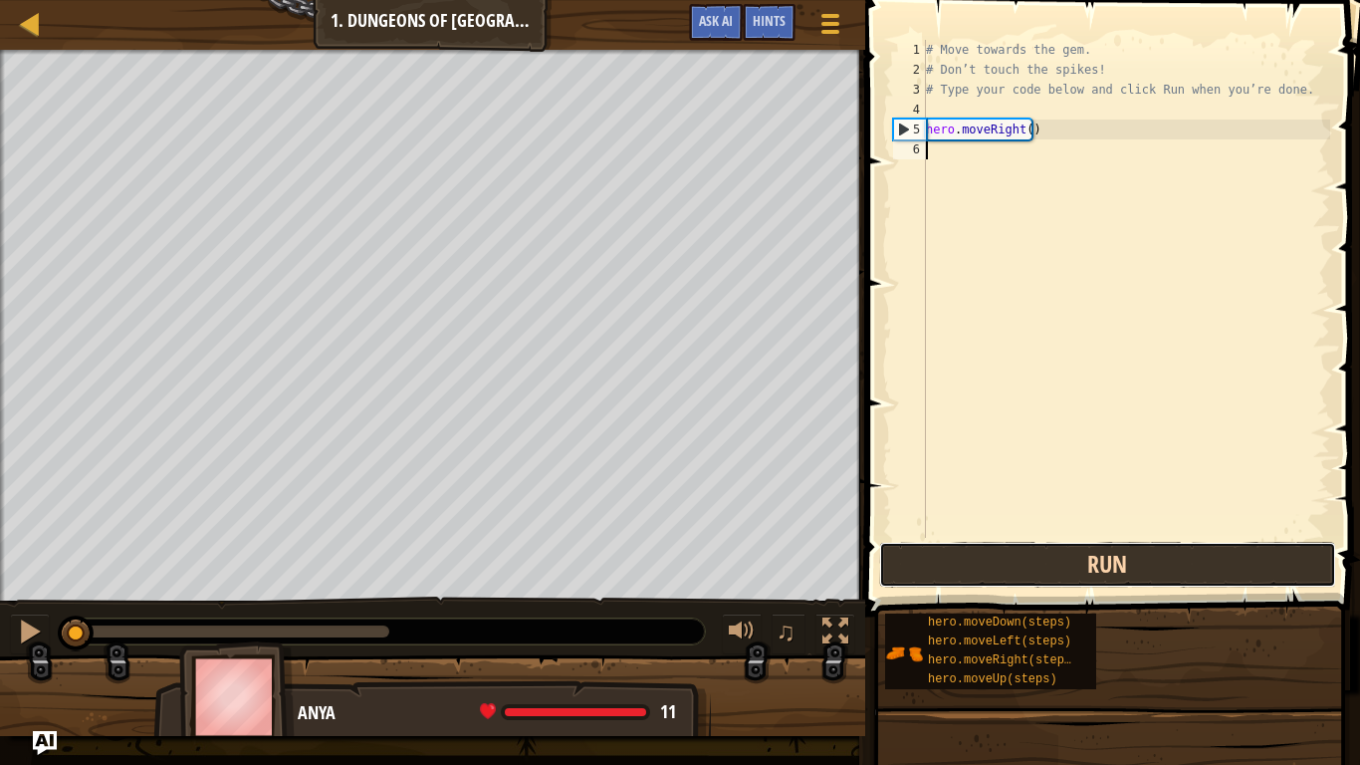
click at [1099, 570] on button "Run" at bounding box center [1107, 565] width 457 height 46
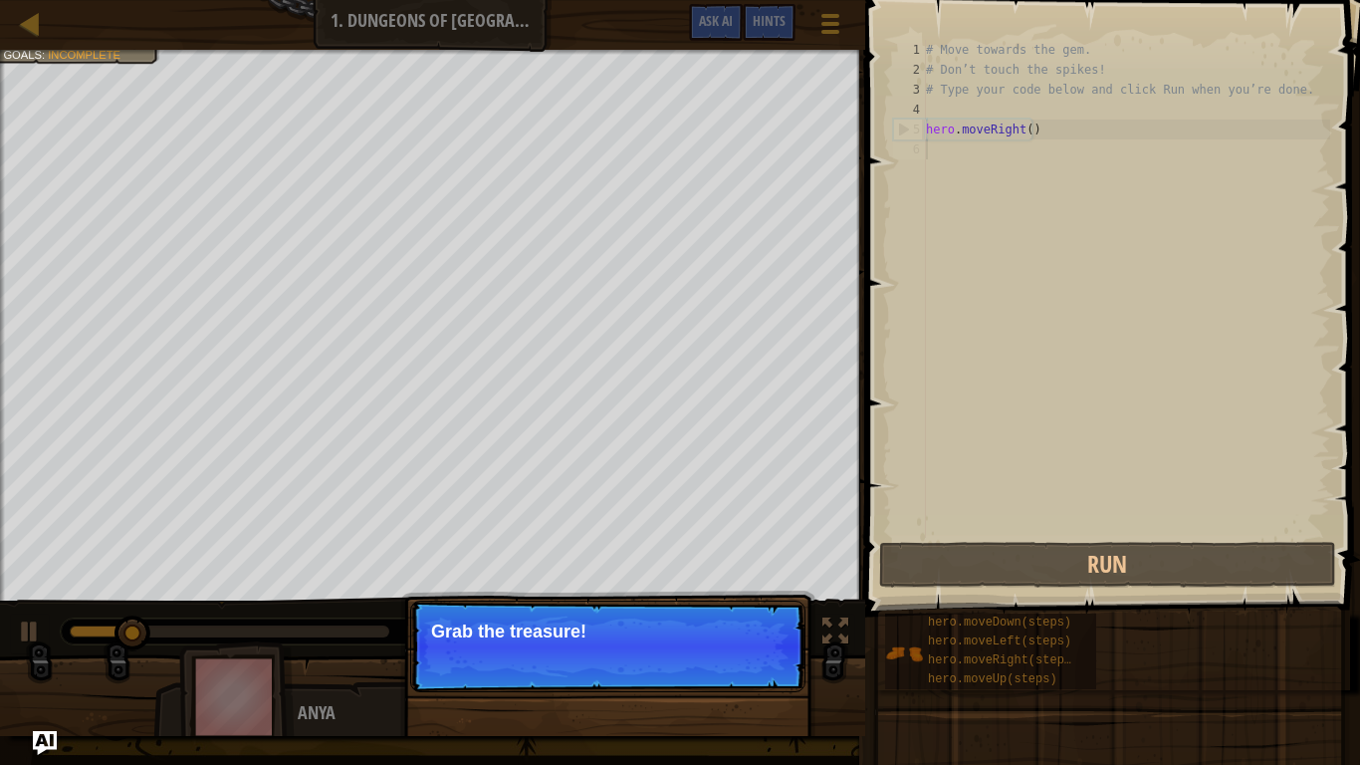
drag, startPoint x: 652, startPoint y: 631, endPoint x: 664, endPoint y: 622, distance: 14.9
click at [651, 631] on p "Grab the treasure!" at bounding box center [608, 631] width 354 height 20
click at [653, 632] on p "Grab the treasure!" at bounding box center [608, 631] width 354 height 20
click at [650, 626] on p "Grab the treasure!" at bounding box center [608, 631] width 354 height 20
click at [765, 637] on button "Continue" at bounding box center [748, 658] width 83 height 26
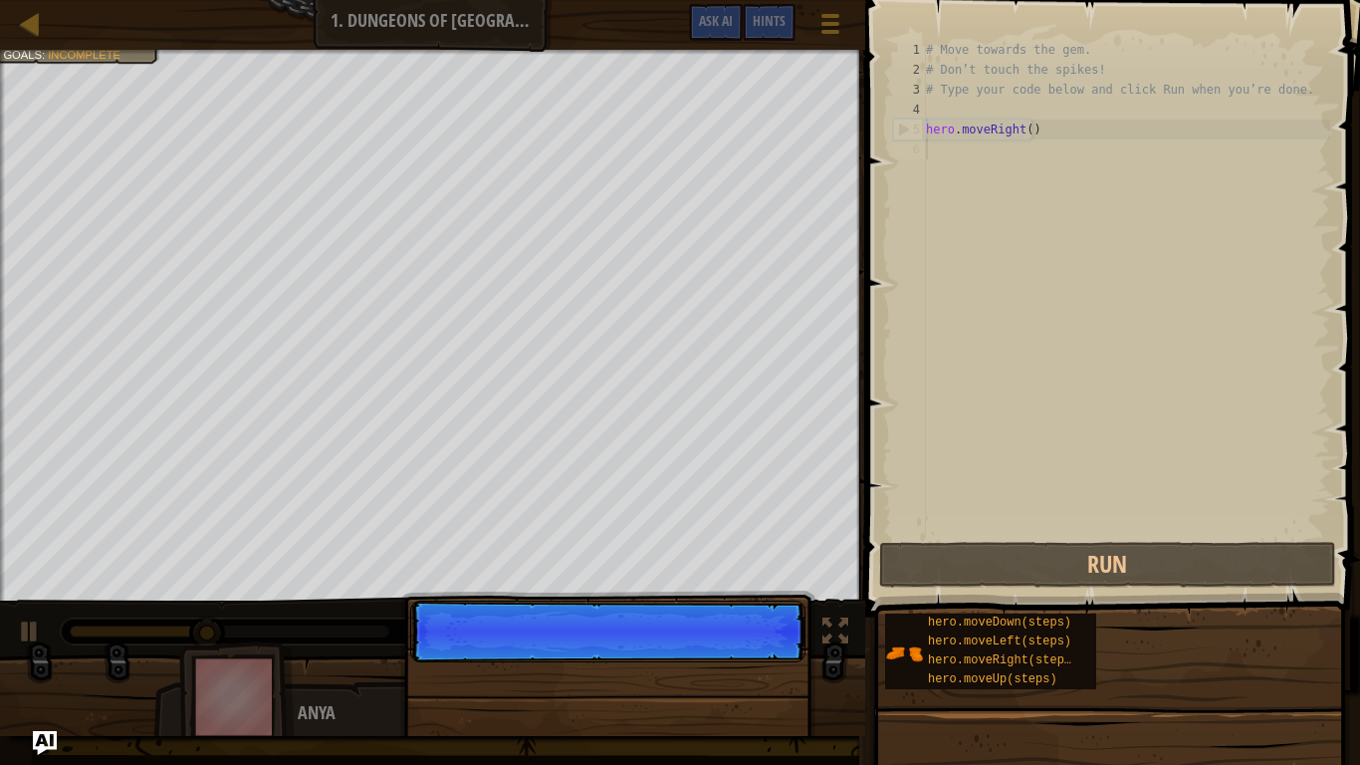
click at [765, 637] on p "Continue" at bounding box center [607, 632] width 395 height 62
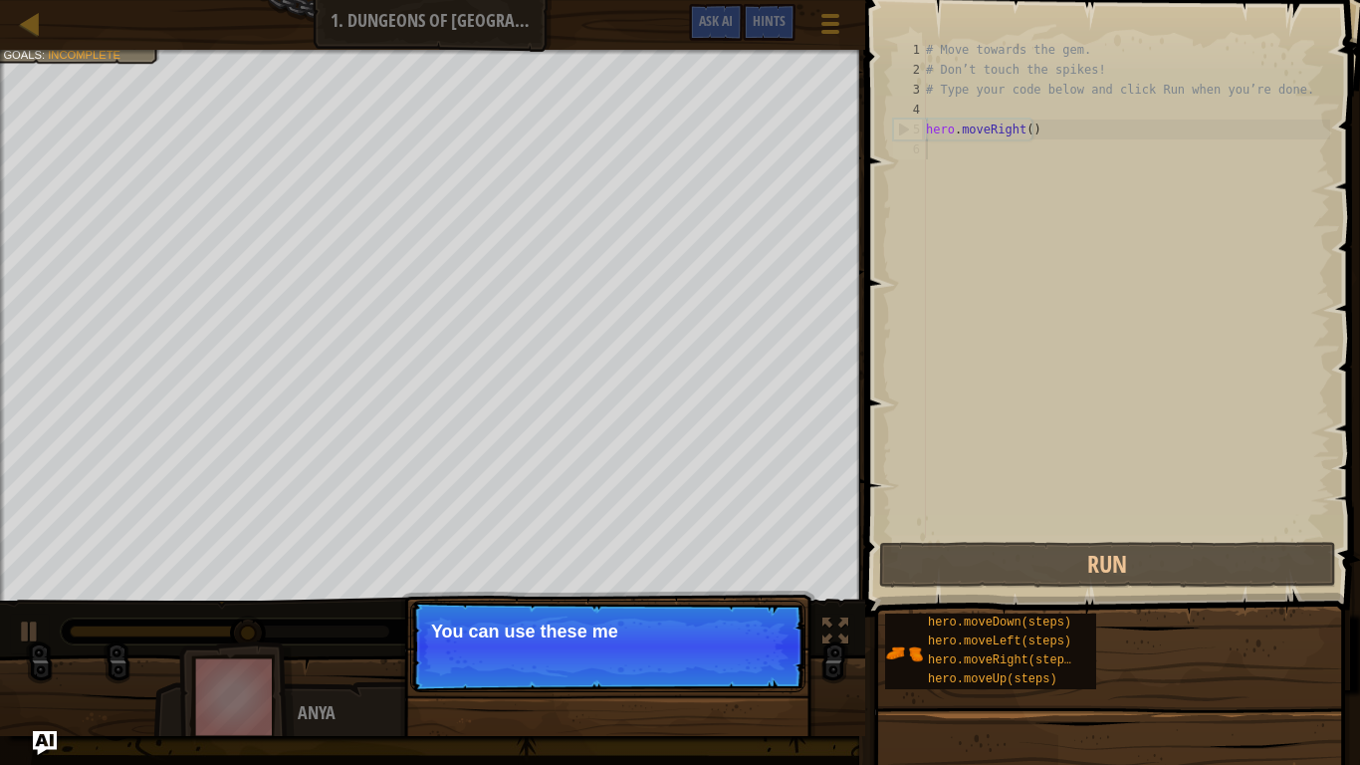
click at [764, 637] on p "Continue You can use these me" at bounding box center [607, 647] width 395 height 92
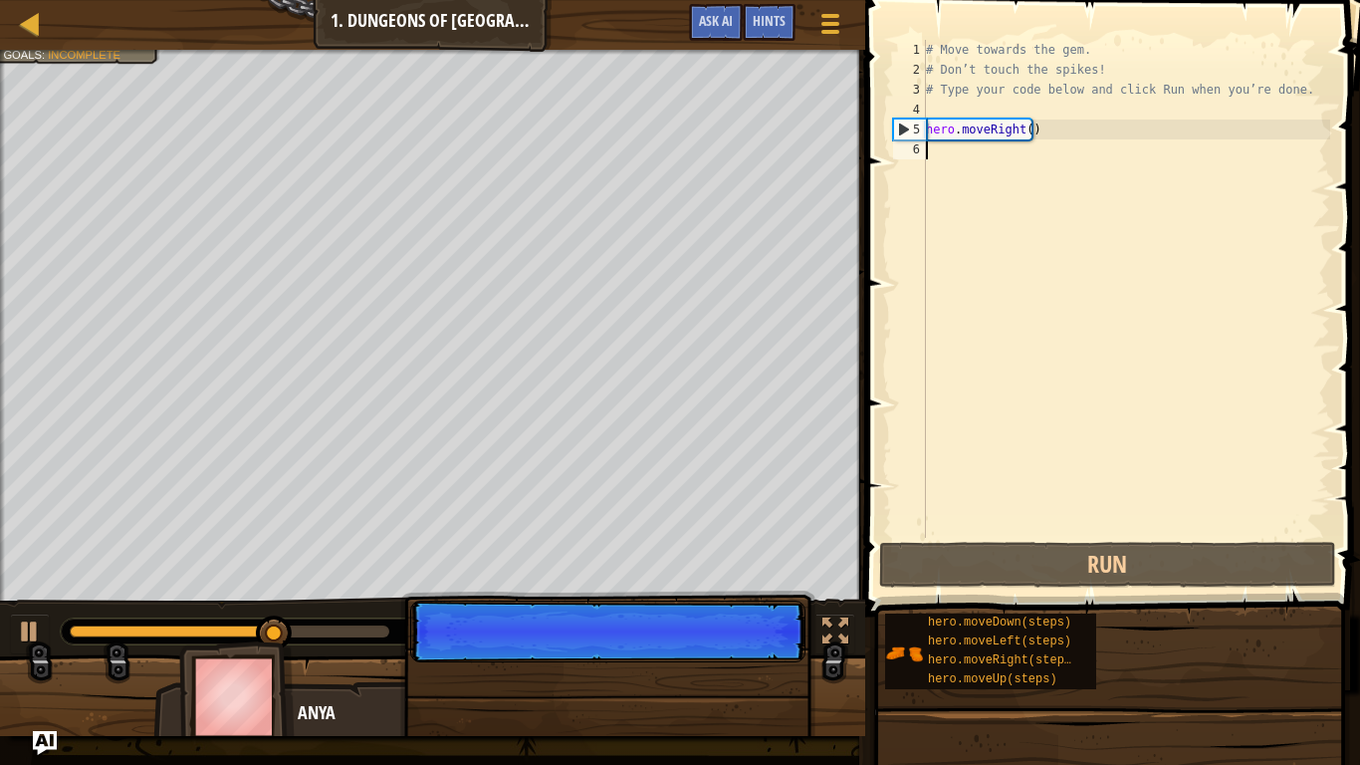
click at [763, 637] on p "Continue" at bounding box center [607, 632] width 395 height 62
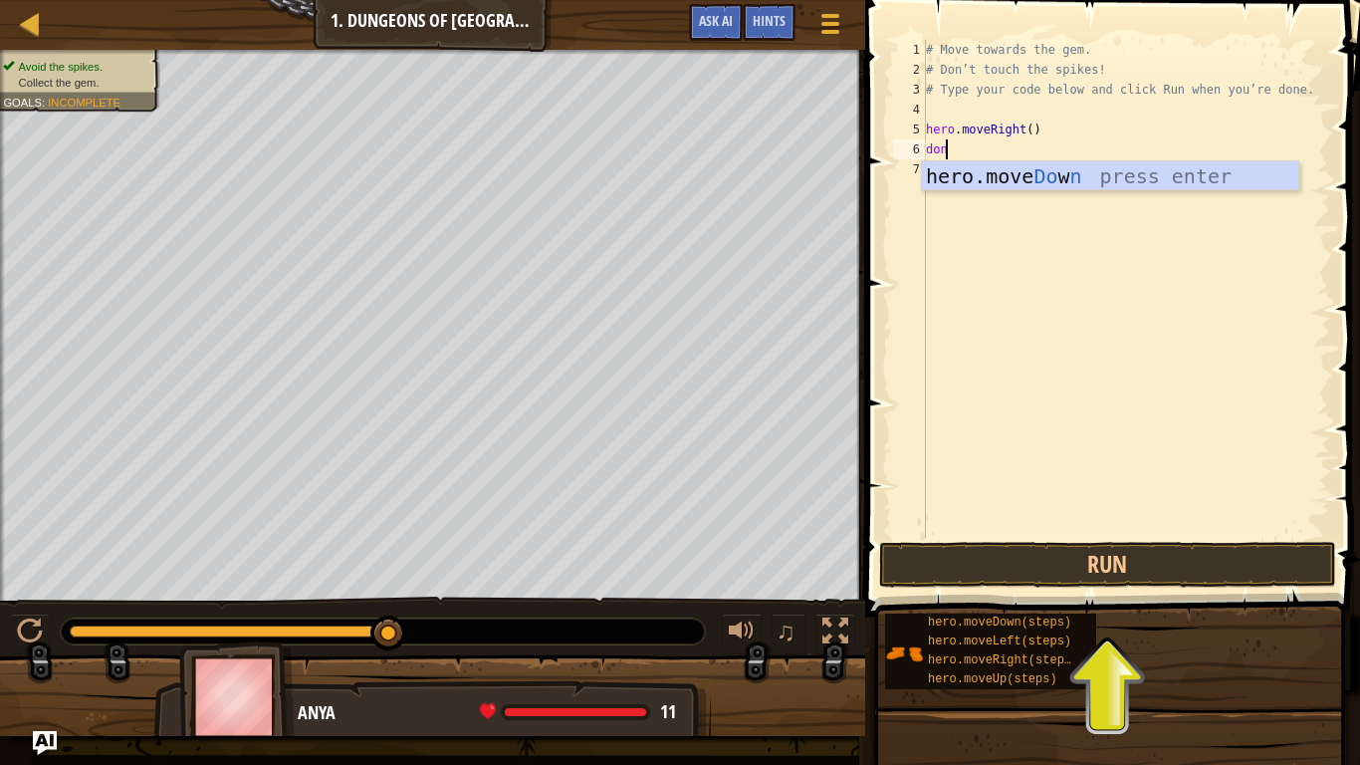
scroll to position [9, 1]
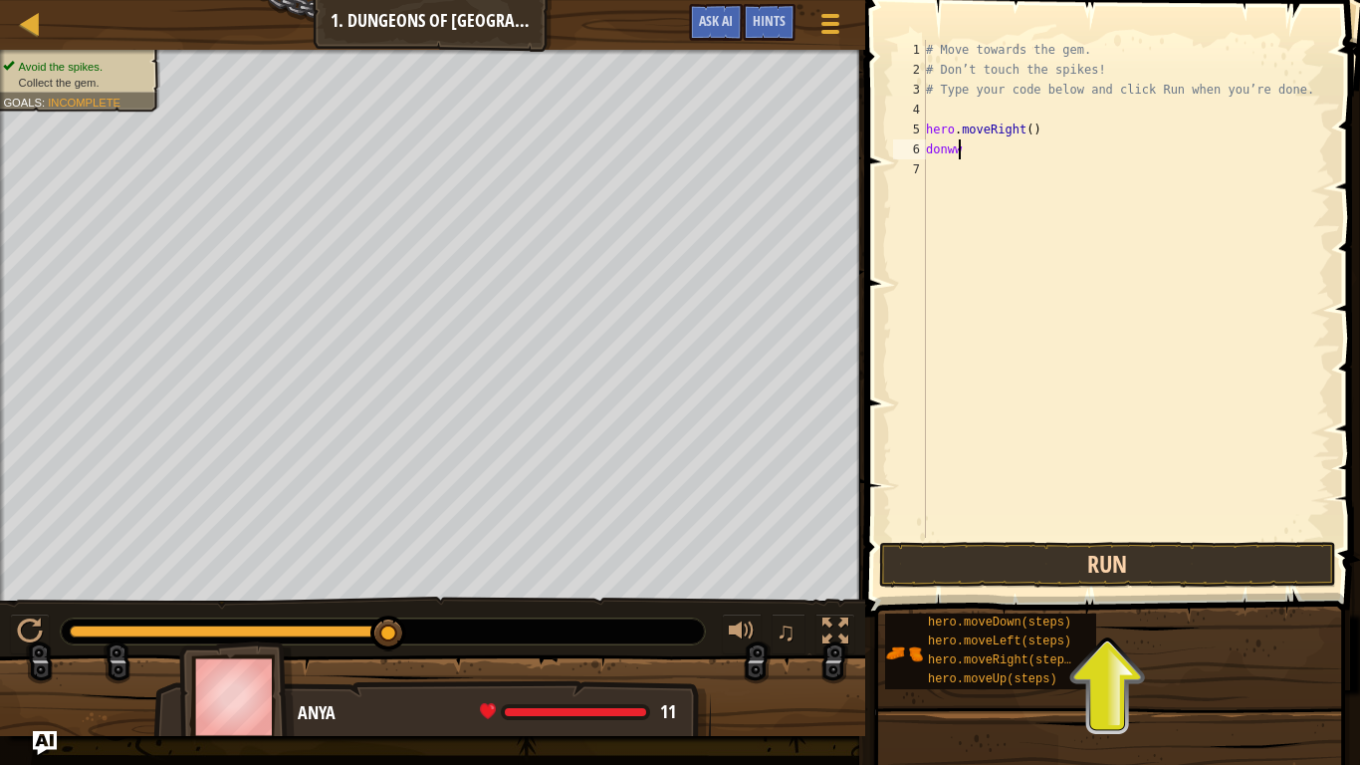
type textarea "donww"
click at [1239, 578] on button "Run" at bounding box center [1107, 565] width 457 height 46
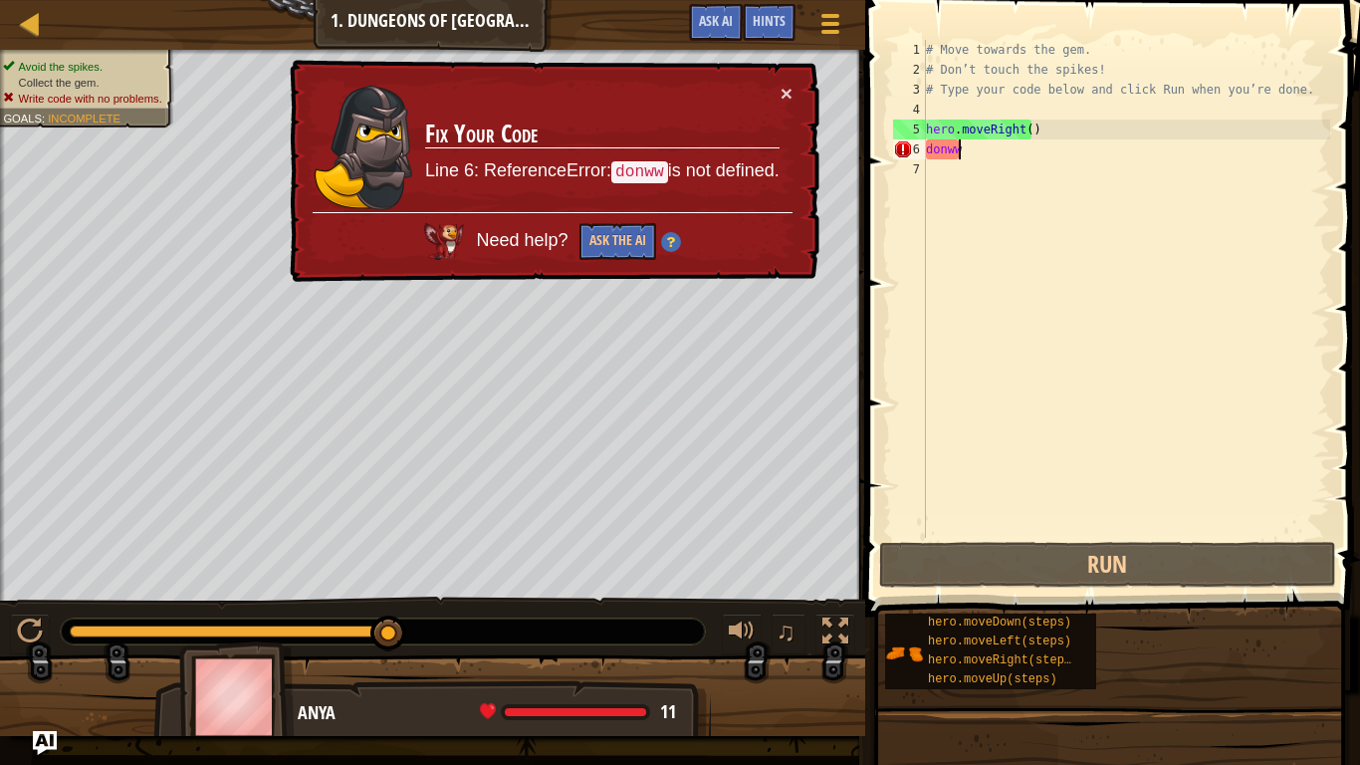
click at [937, 176] on div "# Move towards the gem. # Don’t touch the spikes! # Type your code below and cl…" at bounding box center [1126, 309] width 408 height 538
click at [960, 152] on div "# Move towards the gem. # Don’t touch the spikes! # Type your code below and cl…" at bounding box center [1126, 309] width 408 height 538
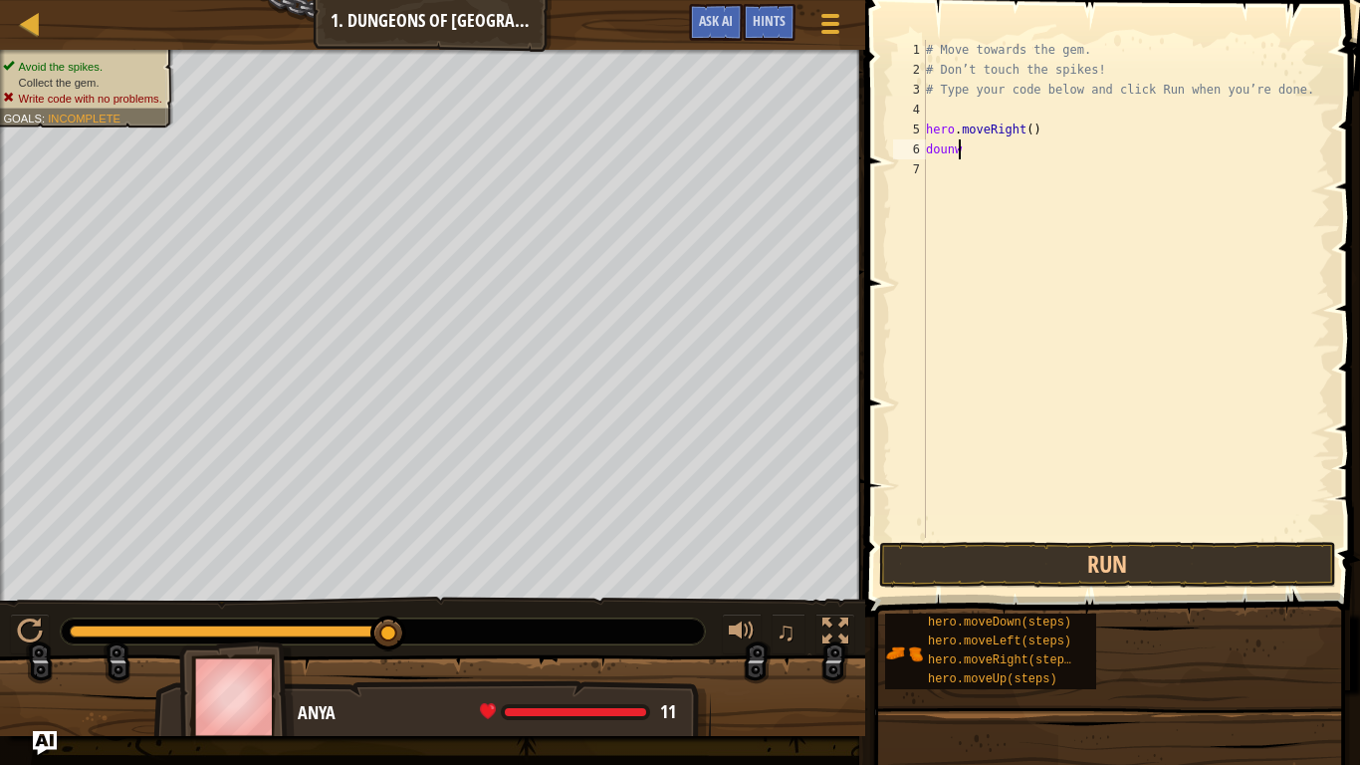
scroll to position [9, 2]
click at [1045, 549] on button "Run" at bounding box center [1107, 565] width 457 height 46
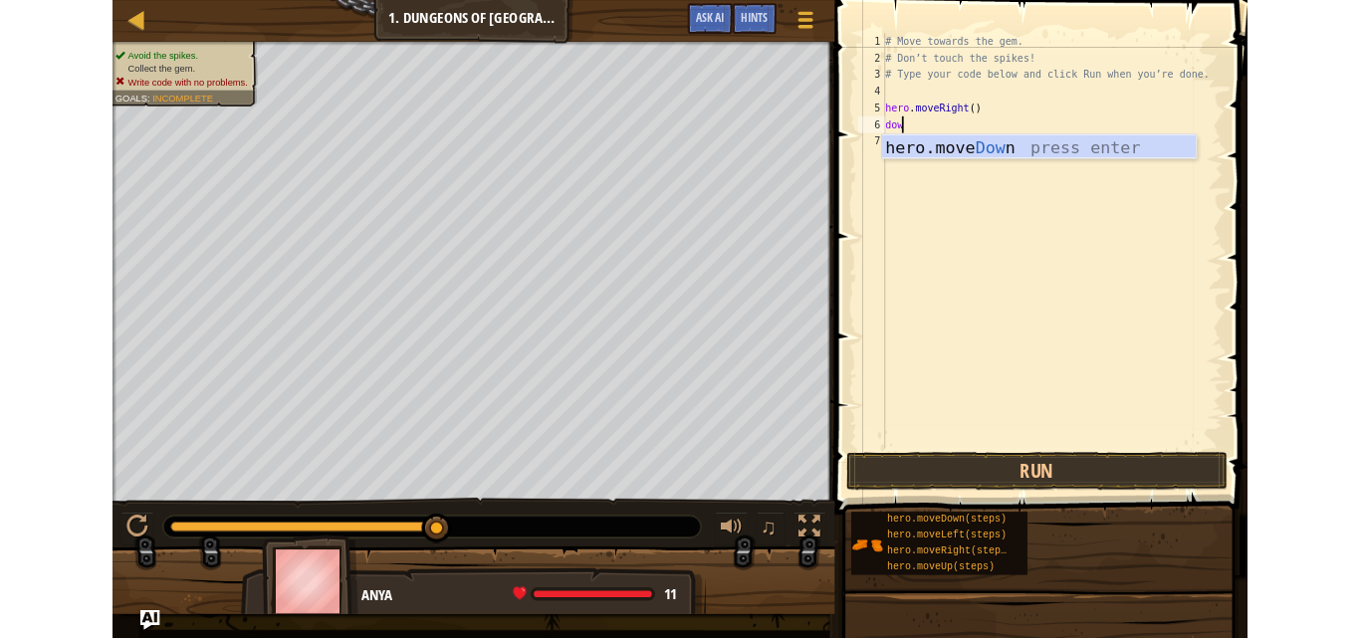
scroll to position [9, 1]
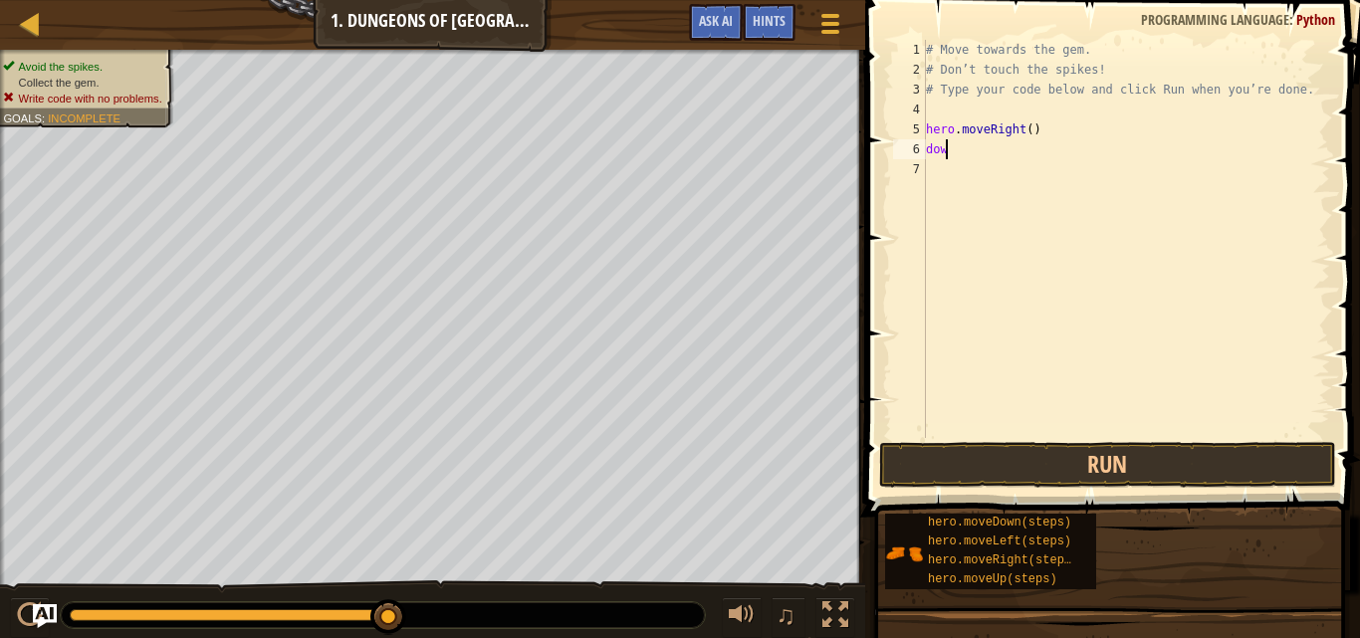
type textarea "down"
click at [1029, 202] on div "# Move towards the gem. # Don’t touch the spikes! # Type your code below and cl…" at bounding box center [1126, 259] width 408 height 438
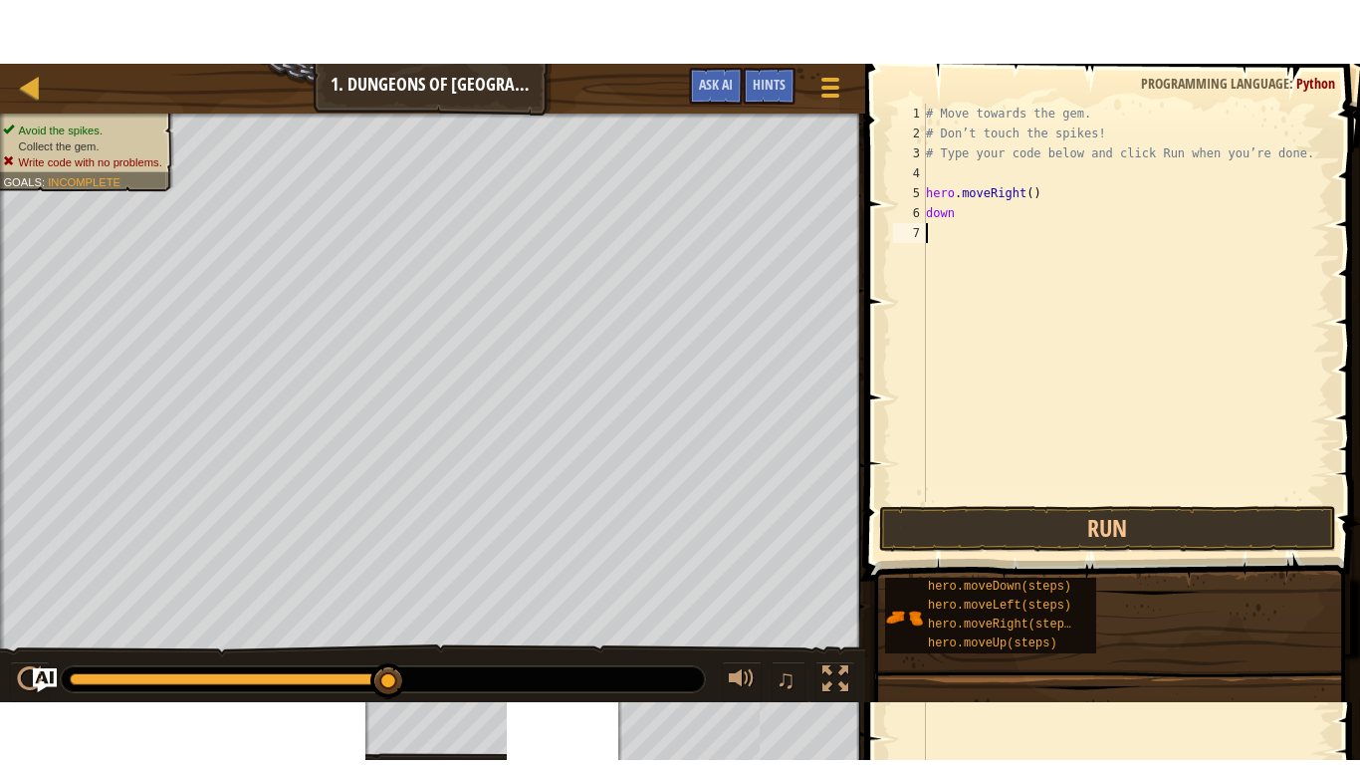
scroll to position [9, 0]
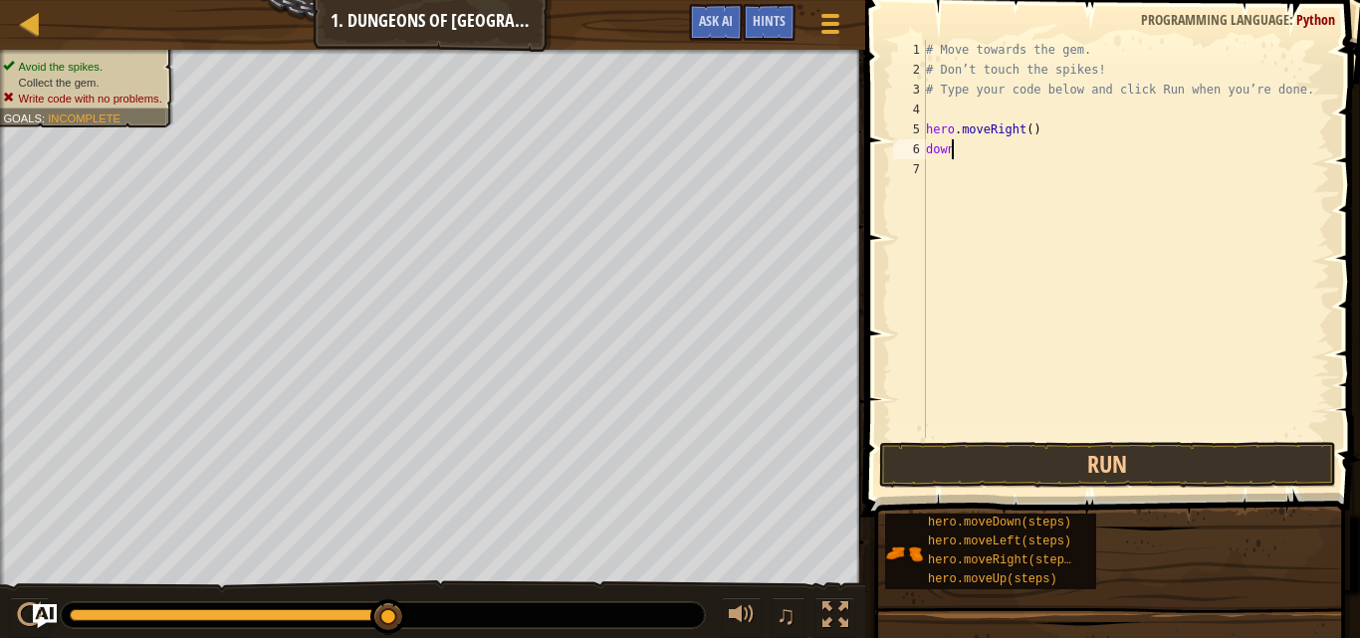
click at [961, 148] on div "# Move towards the gem. # Don’t touch the spikes! # Type your code below and cl…" at bounding box center [1126, 259] width 408 height 438
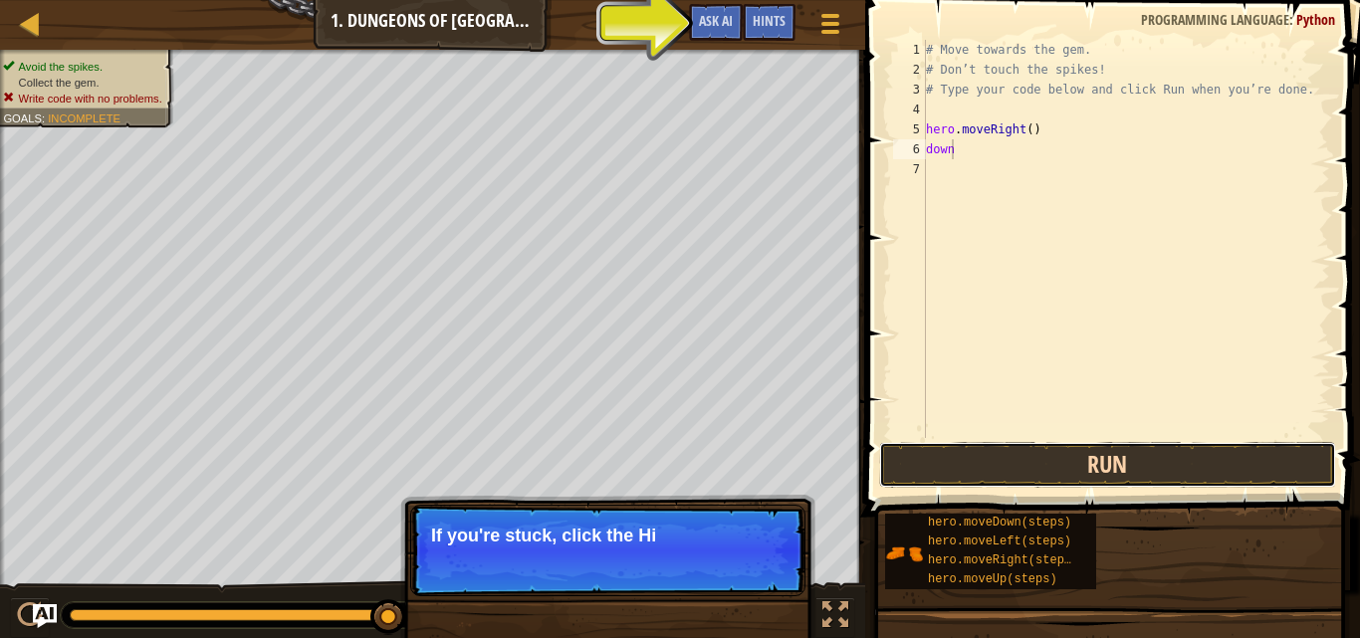
click at [1114, 478] on button "Run" at bounding box center [1107, 465] width 457 height 46
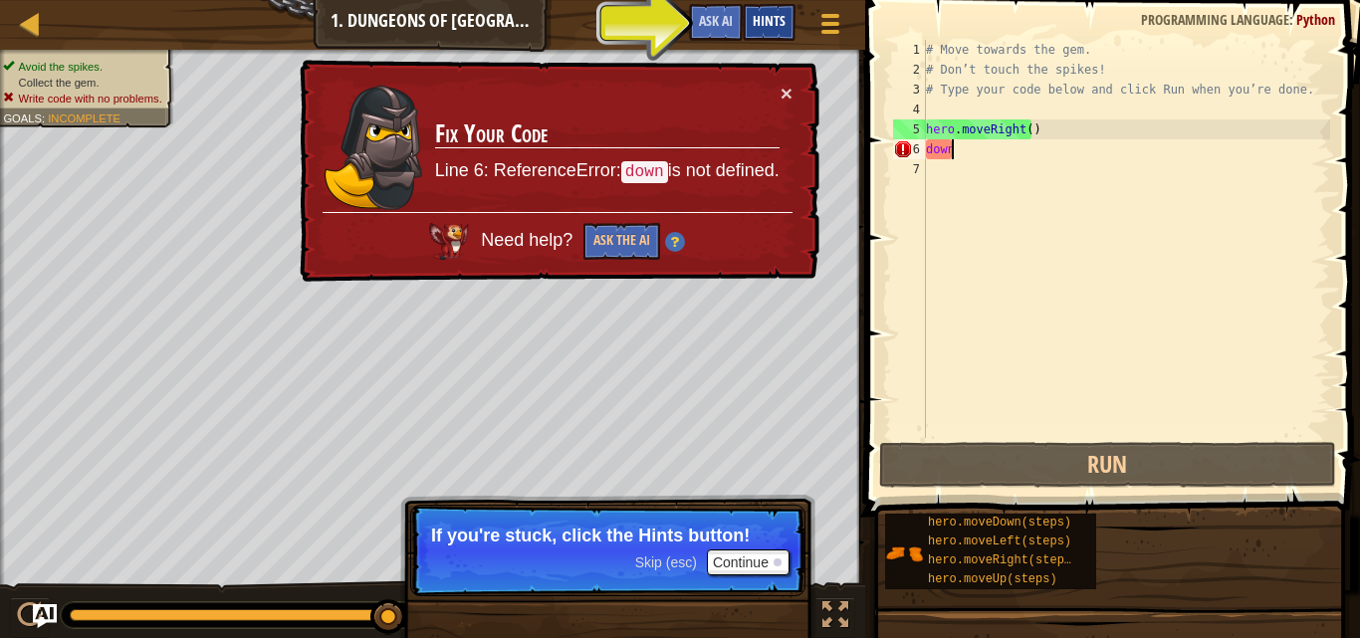
click at [758, 24] on span "Hints" at bounding box center [769, 20] width 33 height 19
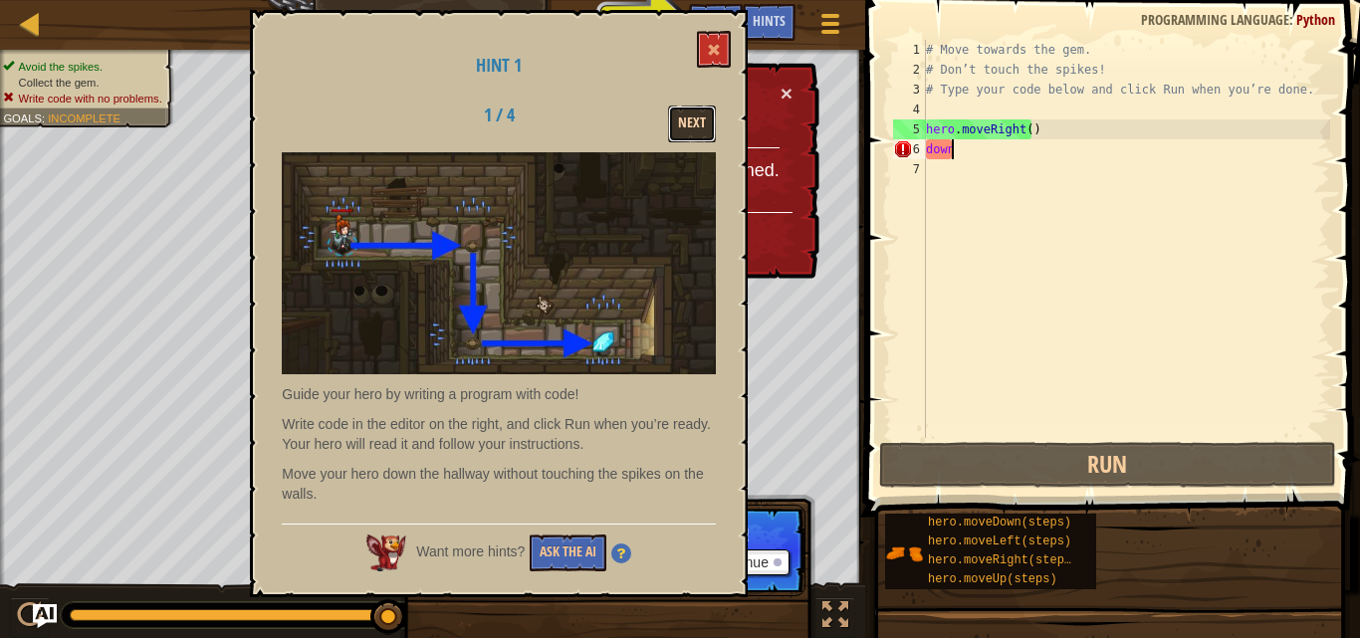
click at [692, 118] on button "Next" at bounding box center [692, 124] width 48 height 37
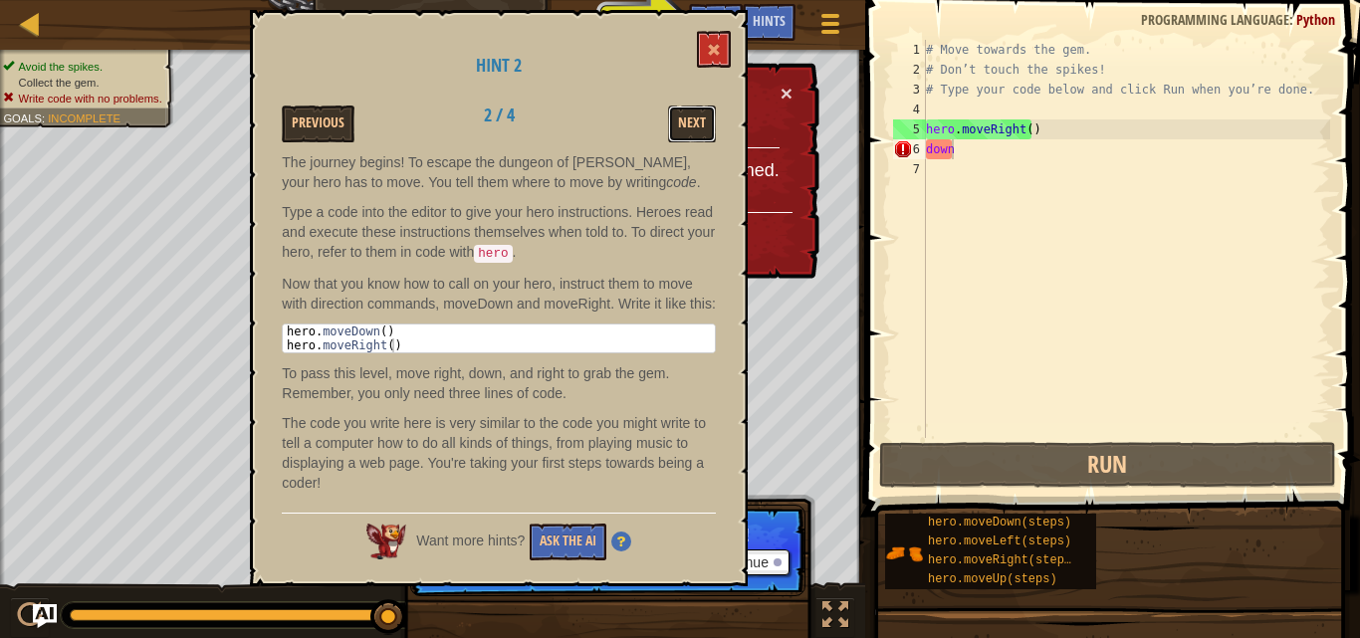
click at [692, 118] on button "Next" at bounding box center [692, 124] width 48 height 37
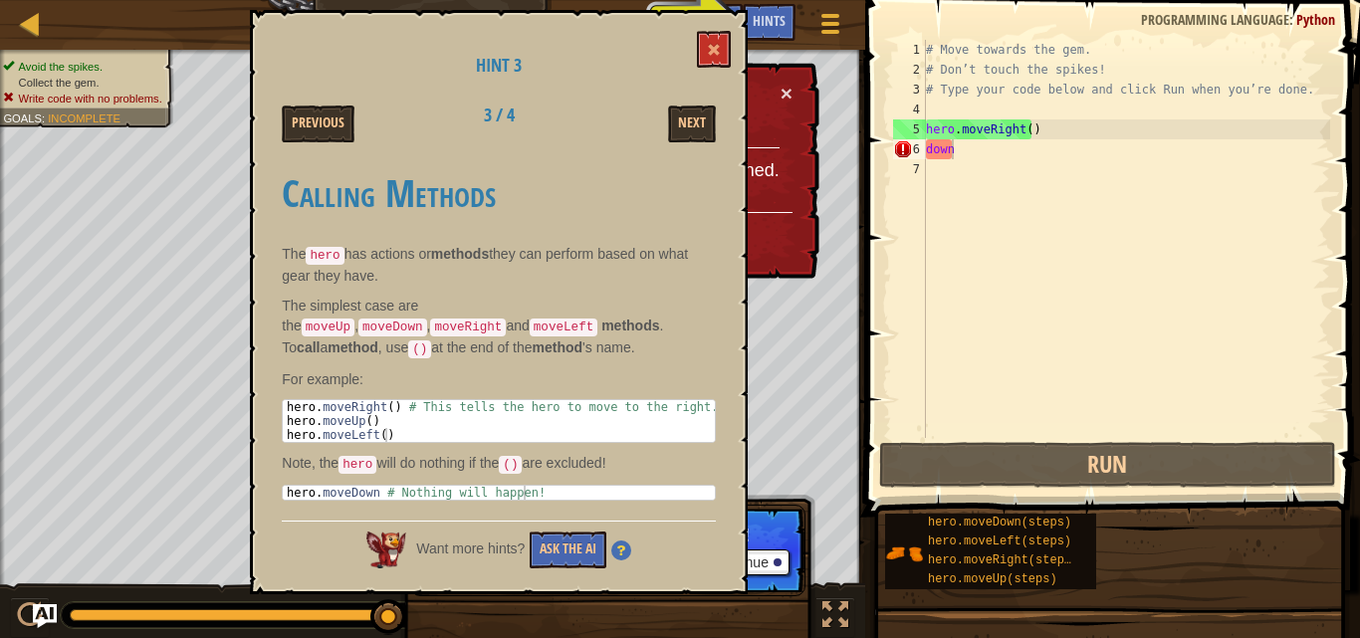
click at [692, 118] on button "Next" at bounding box center [692, 124] width 48 height 37
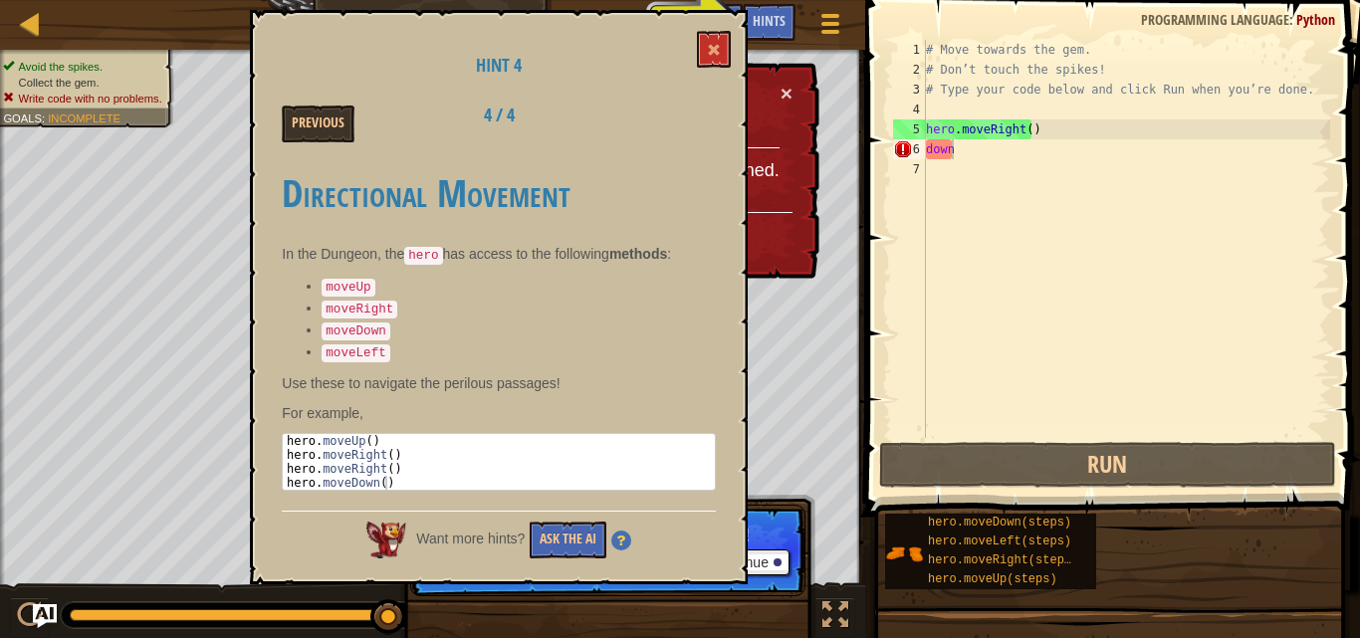
click at [692, 118] on div "Previous 4 / 4" at bounding box center [499, 124] width 464 height 37
drag, startPoint x: 692, startPoint y: 118, endPoint x: 732, endPoint y: 42, distance: 85.5
click at [707, 99] on div "Hint 4 Previous 4 / 4 Directional Movement In the Dungeon, the hero has access …" at bounding box center [499, 297] width 498 height 575
click at [732, 18] on div "Hint 4 Previous 4 / 4 Directional Movement In the Dungeon, the hero has access …" at bounding box center [499, 297] width 498 height 575
click at [726, 18] on div "Hint 4 Previous 4 / 4 Directional Movement In the Dungeon, the hero has access …" at bounding box center [499, 297] width 498 height 575
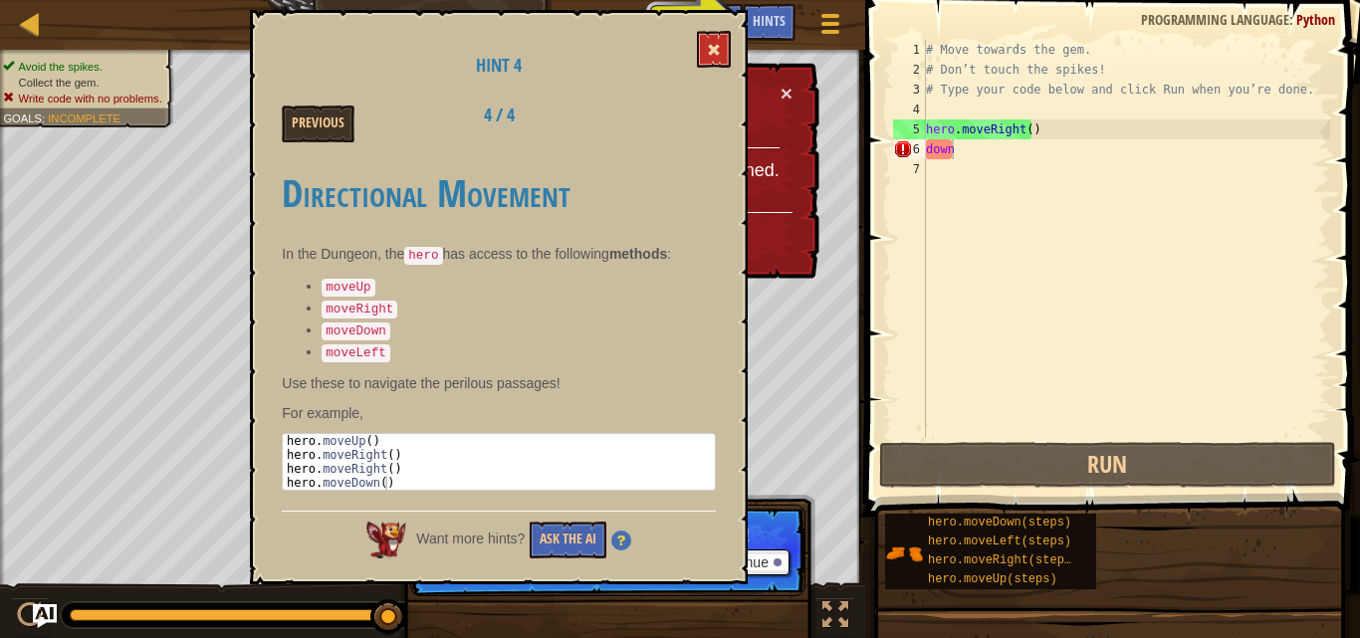
click at [715, 33] on div "Hint 4 Previous 4 / 4 Directional Movement In the Dungeon, the hero has access …" at bounding box center [499, 297] width 498 height 575
click at [711, 42] on button at bounding box center [714, 49] width 34 height 37
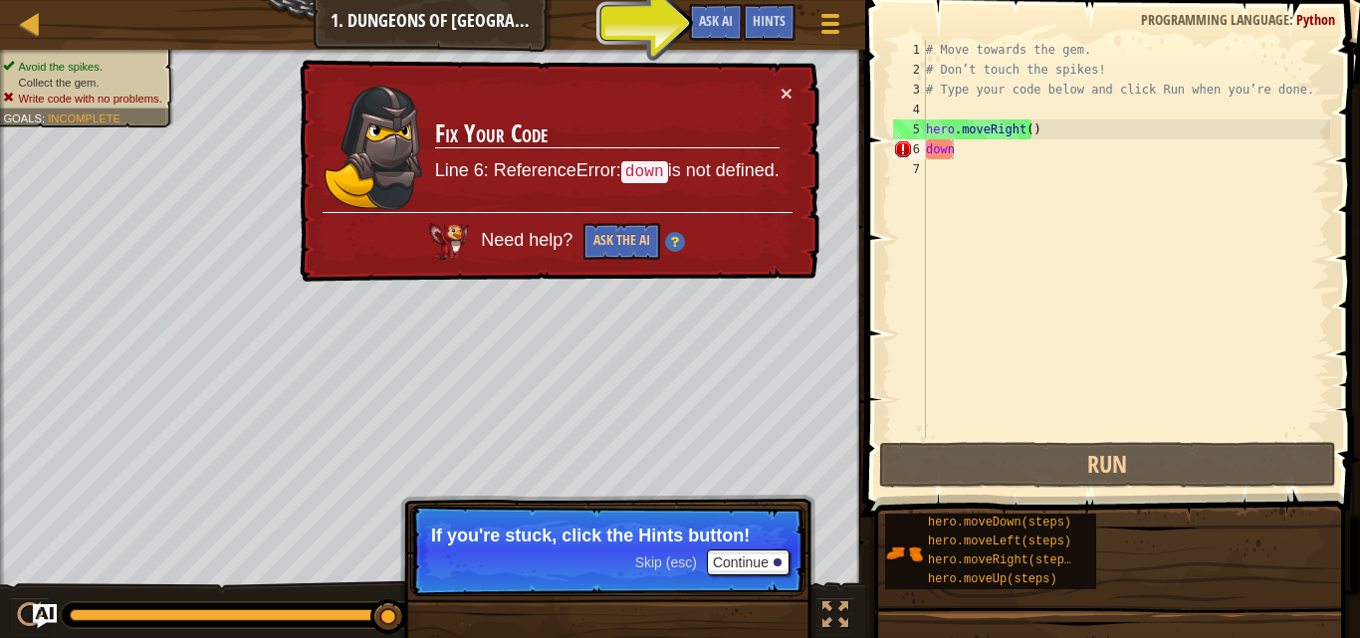
click at [711, 42] on div "Game Menu Done Hints Ask AI" at bounding box center [767, 27] width 176 height 47
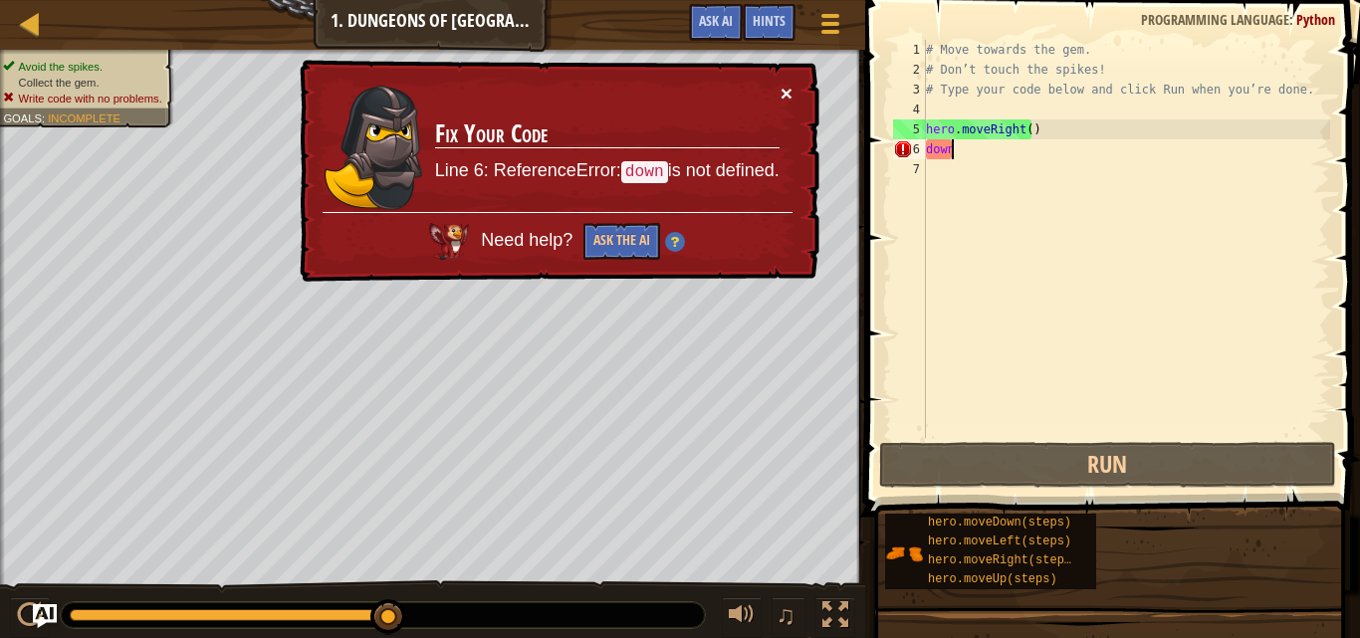
click at [786, 97] on button "×" at bounding box center [788, 96] width 13 height 21
click at [778, 91] on td "Fix Your Code Line 6: ReferenceError: down is not defined." at bounding box center [607, 147] width 348 height 131
click at [781, 91] on button "×" at bounding box center [787, 94] width 12 height 21
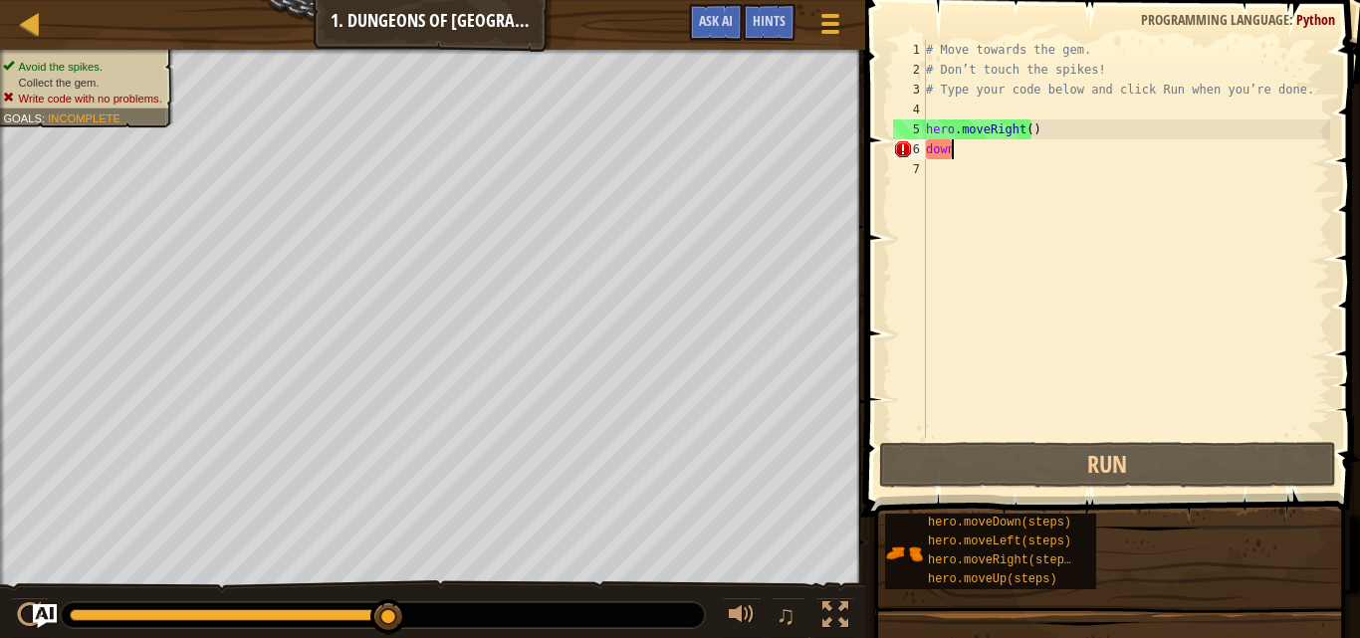
click at [961, 143] on div "# Move towards the gem. # Don’t touch the spikes! # Type your code below and cl…" at bounding box center [1126, 259] width 408 height 438
click at [960, 155] on div "# Move towards the gem. # Don’t touch the spikes! # Type your code below and cl…" at bounding box center [1126, 259] width 408 height 438
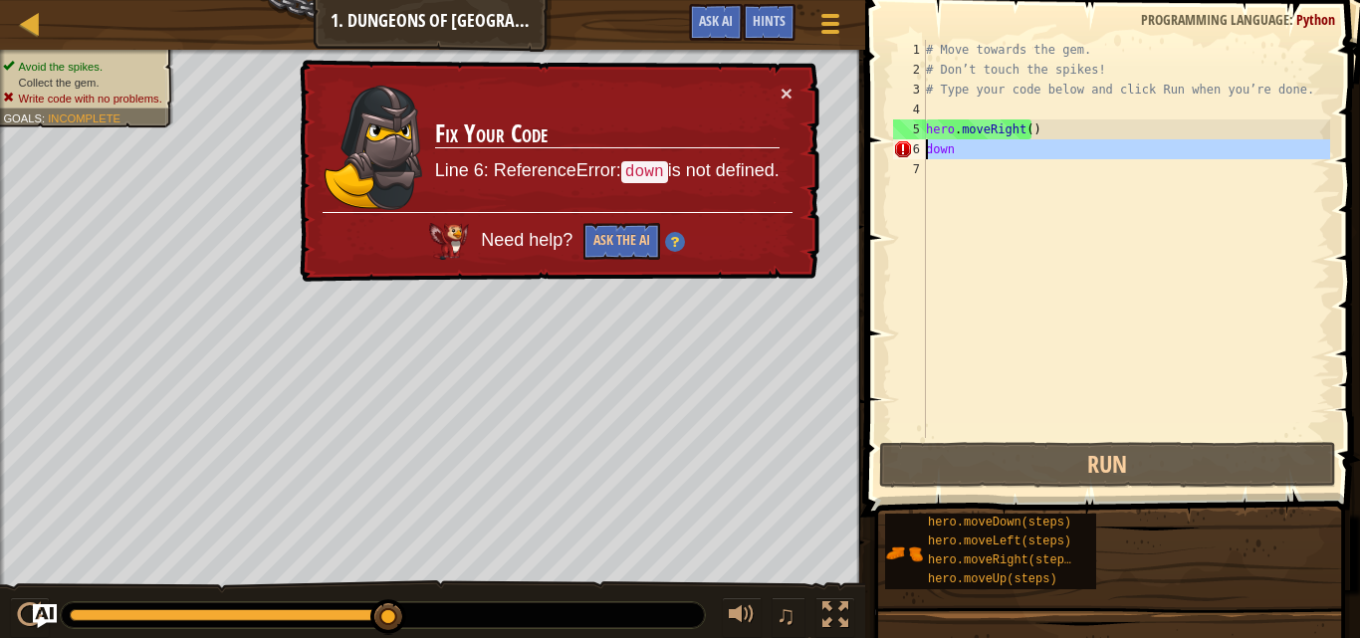
drag, startPoint x: 911, startPoint y: 145, endPoint x: 896, endPoint y: 145, distance: 14.9
click at [896, 145] on div "6" at bounding box center [909, 149] width 33 height 20
type textarea "down"
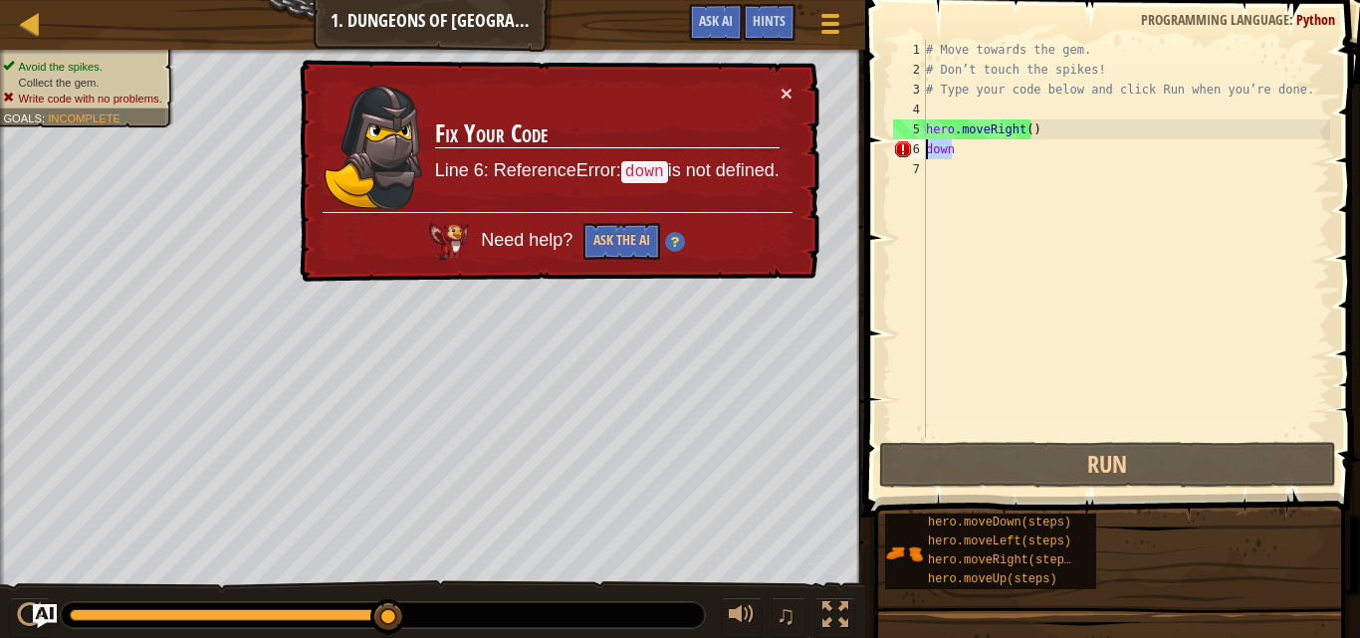
drag, startPoint x: 951, startPoint y: 144, endPoint x: 926, endPoint y: 149, distance: 25.4
click at [926, 149] on div "# Move towards the gem. # Don’t touch the spikes! # Type your code below and cl…" at bounding box center [1126, 259] width 408 height 438
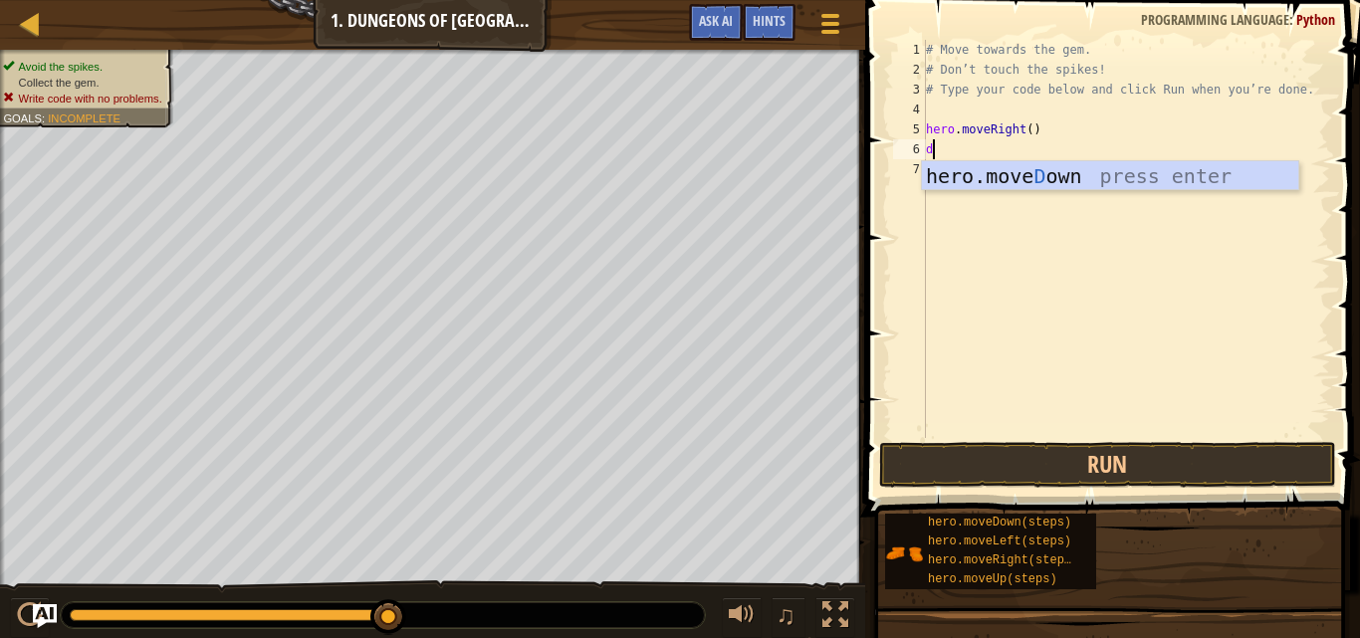
type textarea "do"
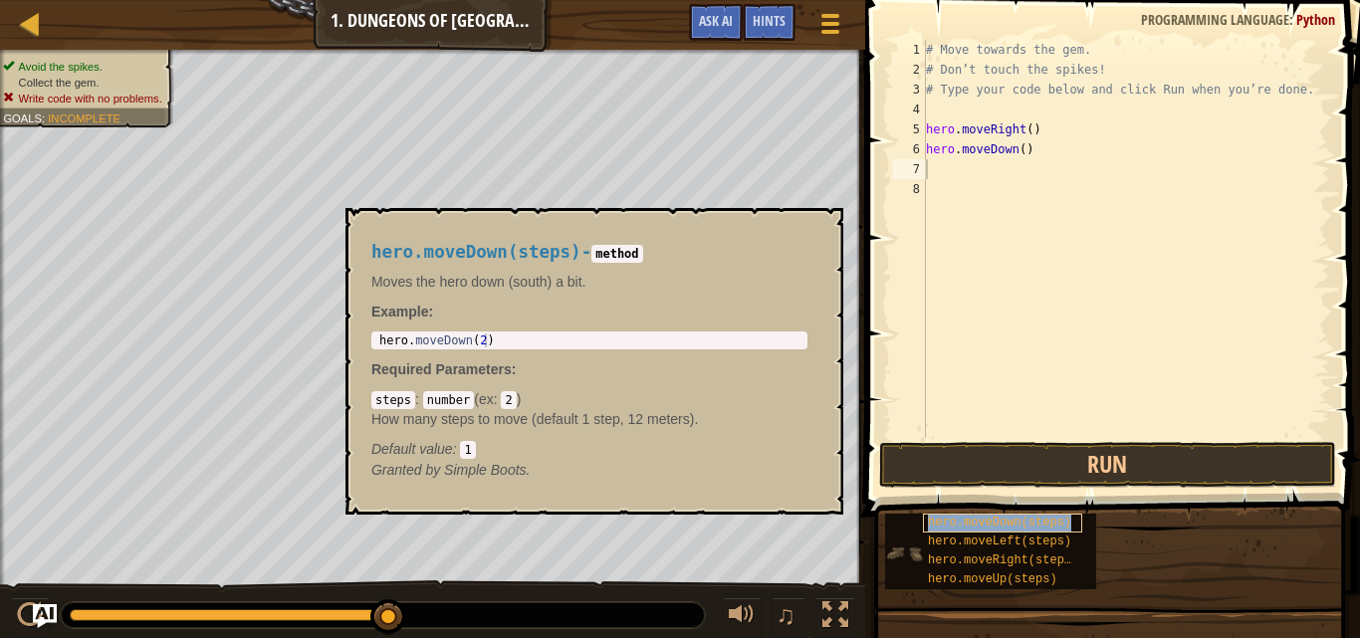
click at [993, 529] on span "hero.moveDown(steps)" at bounding box center [999, 523] width 143 height 14
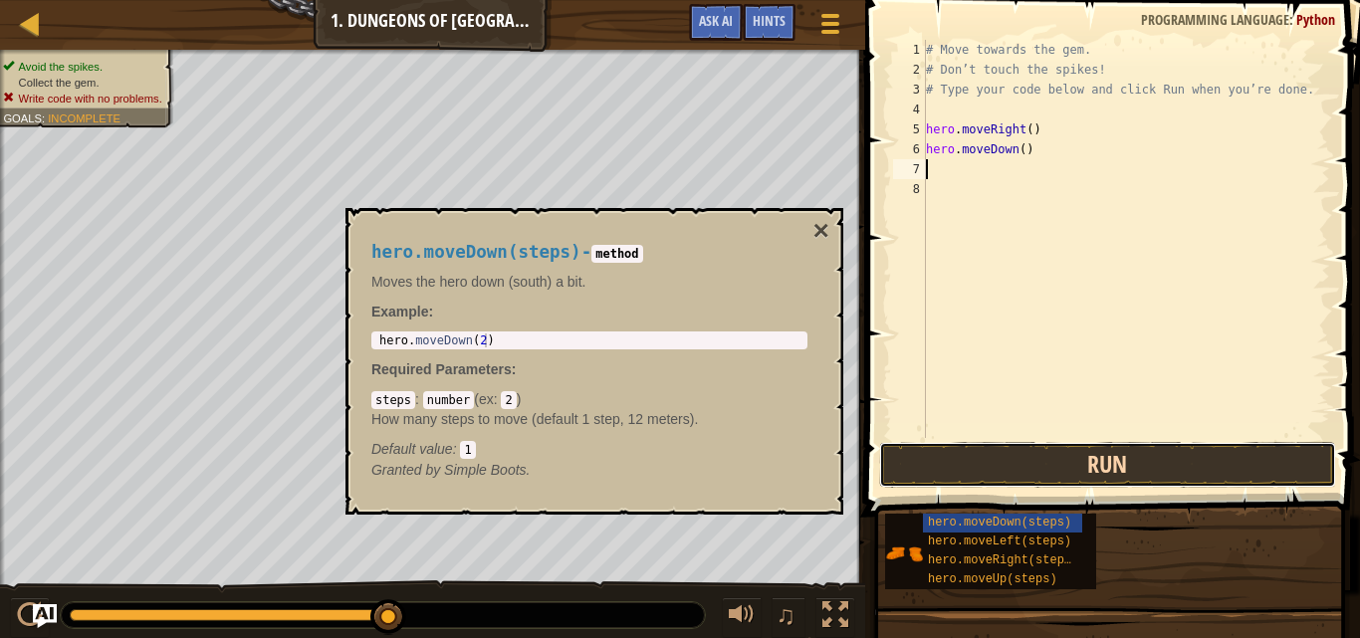
click at [1021, 470] on button "Run" at bounding box center [1107, 465] width 457 height 46
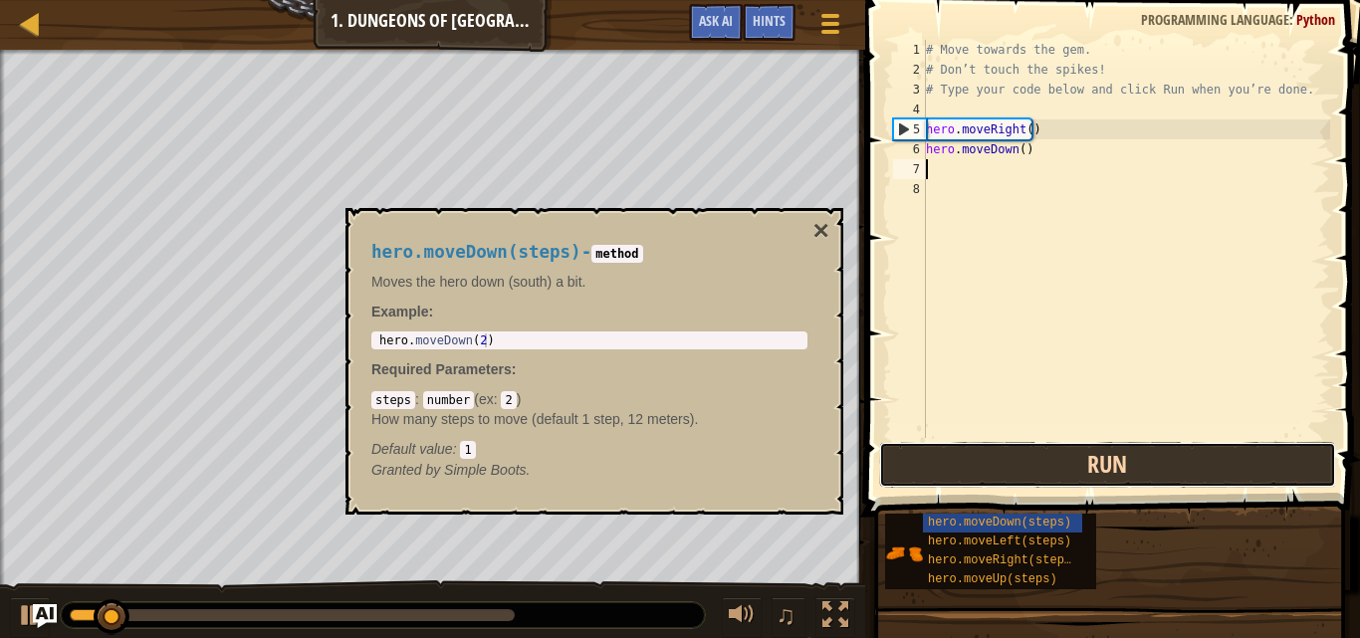
click at [1021, 470] on button "Run" at bounding box center [1107, 465] width 457 height 46
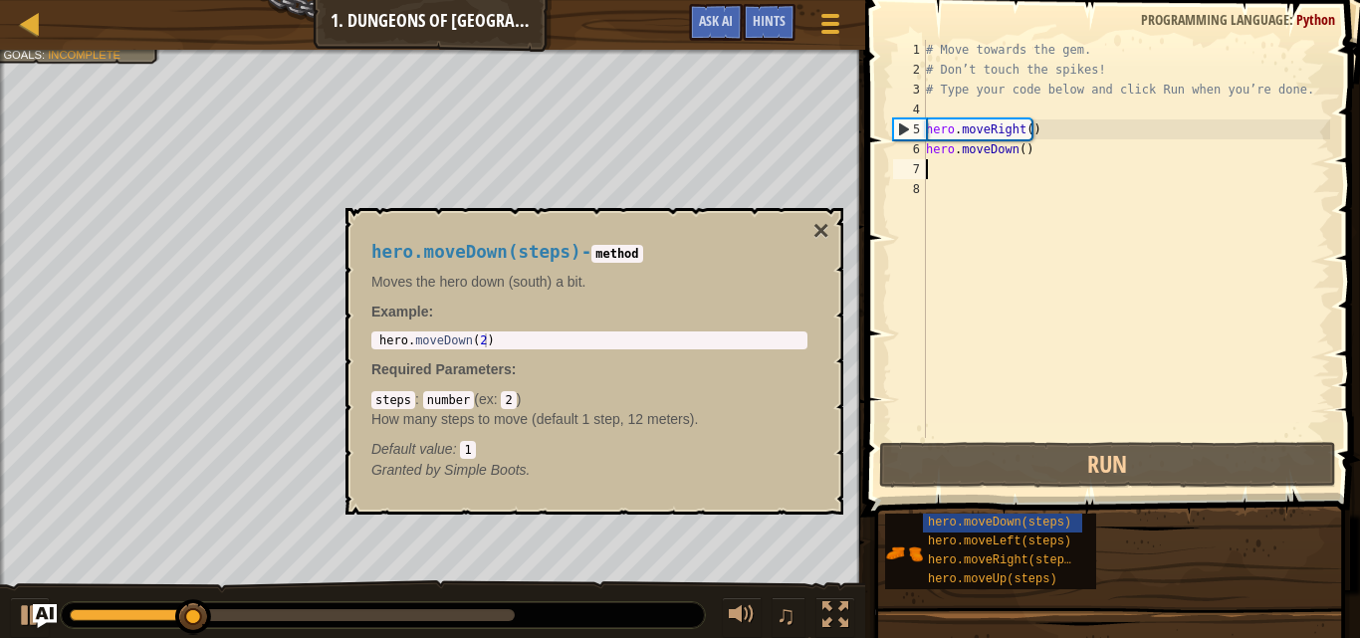
click at [830, 228] on div "hero.moveDown(steps) - method Moves the hero down (south) a bit. Example : 1 he…" at bounding box center [595, 361] width 498 height 307
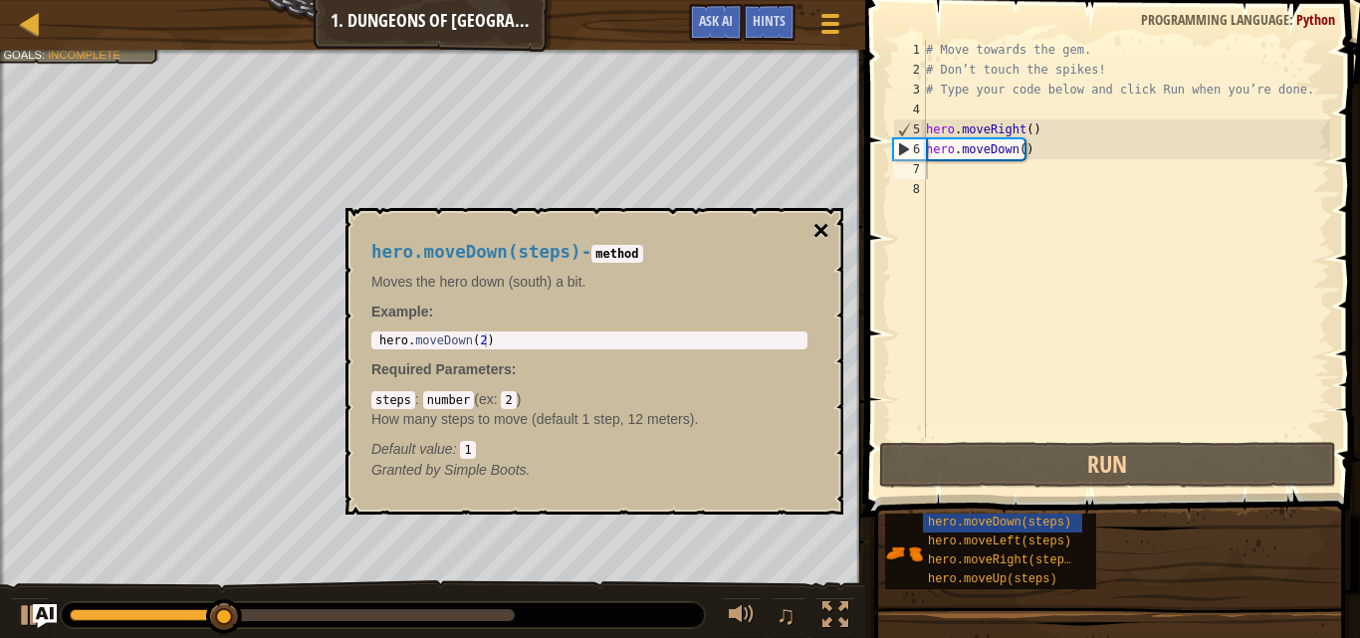
click at [818, 228] on button "×" at bounding box center [822, 231] width 16 height 28
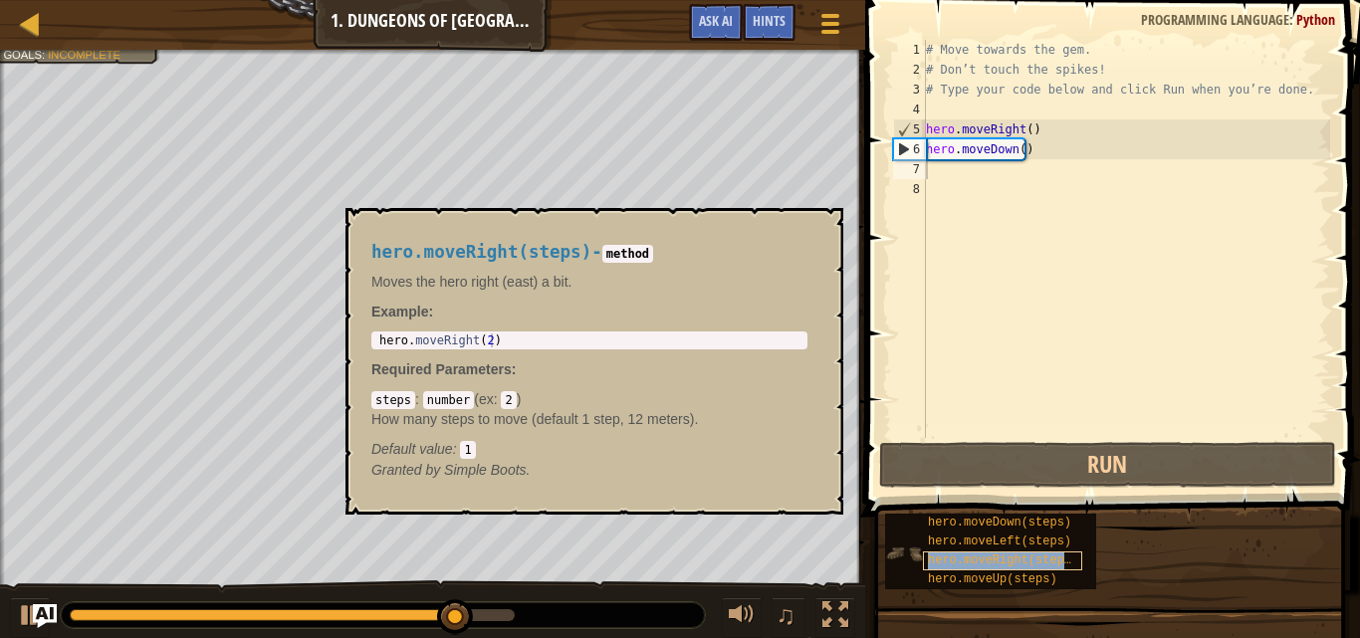
click at [994, 564] on span "hero.moveRight(steps)" at bounding box center [1003, 561] width 150 height 14
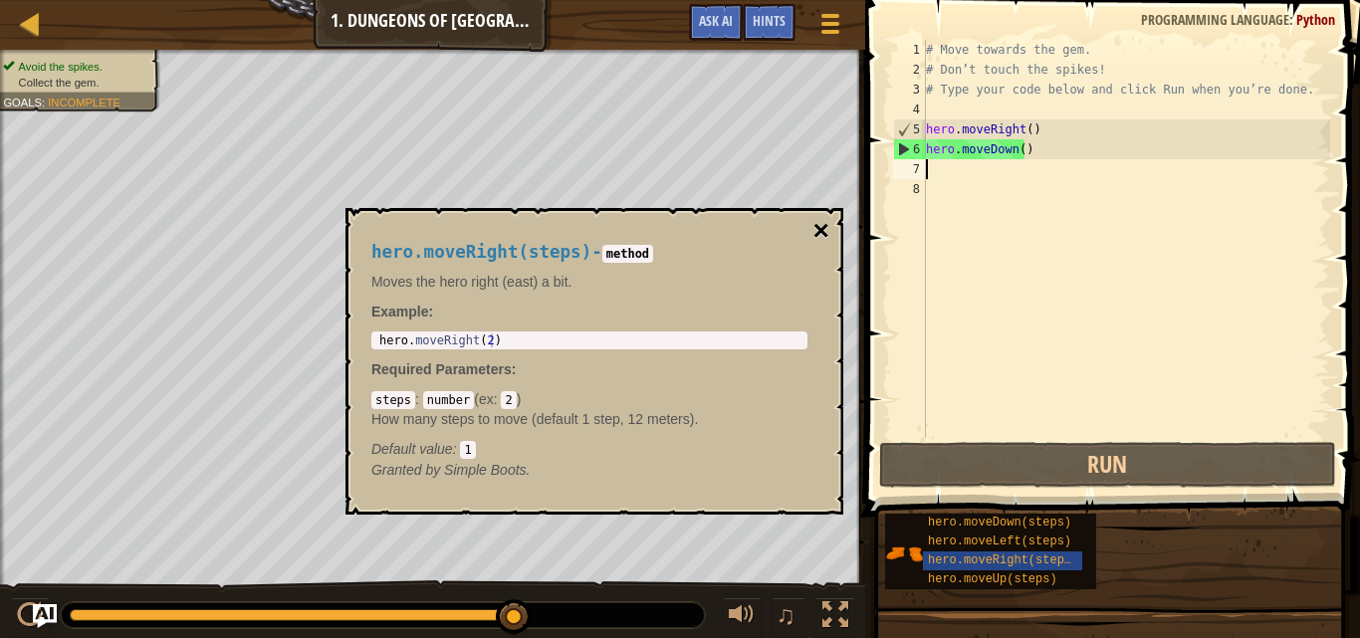
click at [823, 221] on button "×" at bounding box center [822, 231] width 16 height 28
click at [1010, 565] on span "hero.moveRight(steps)" at bounding box center [1003, 561] width 150 height 14
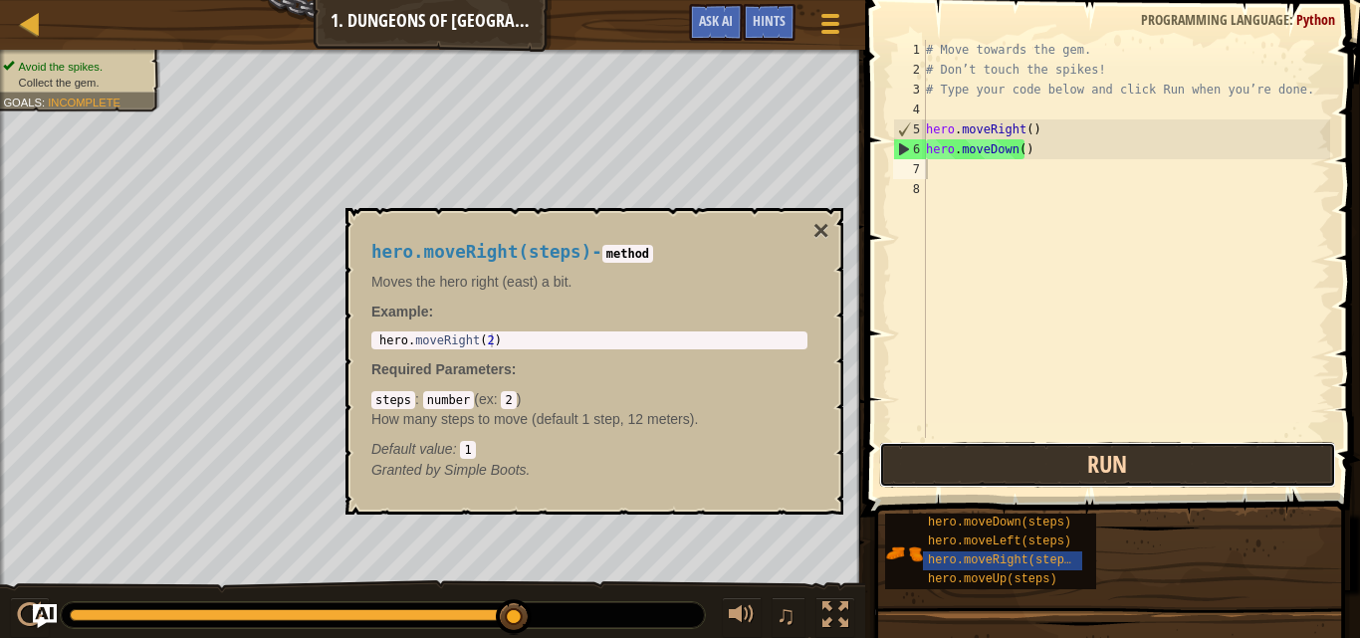
click at [1016, 472] on button "Run" at bounding box center [1107, 465] width 457 height 46
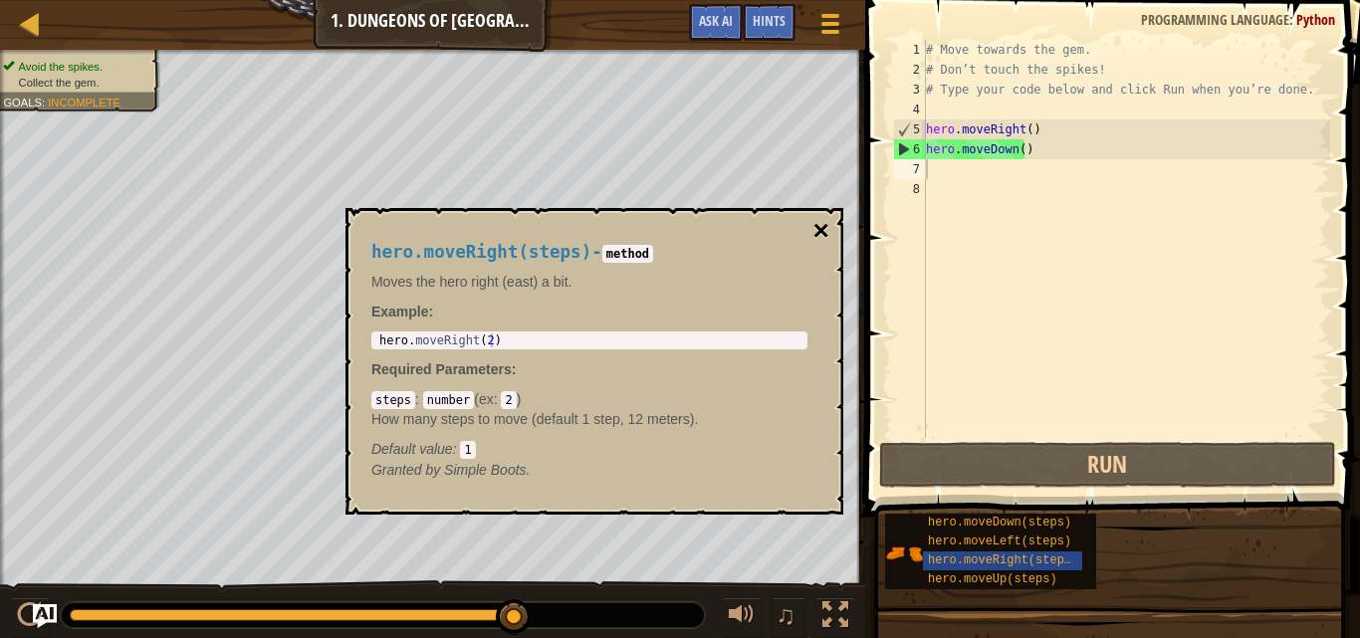
click at [823, 232] on button "×" at bounding box center [822, 231] width 16 height 28
click at [999, 544] on span "hero.moveLeft(steps)" at bounding box center [999, 542] width 143 height 14
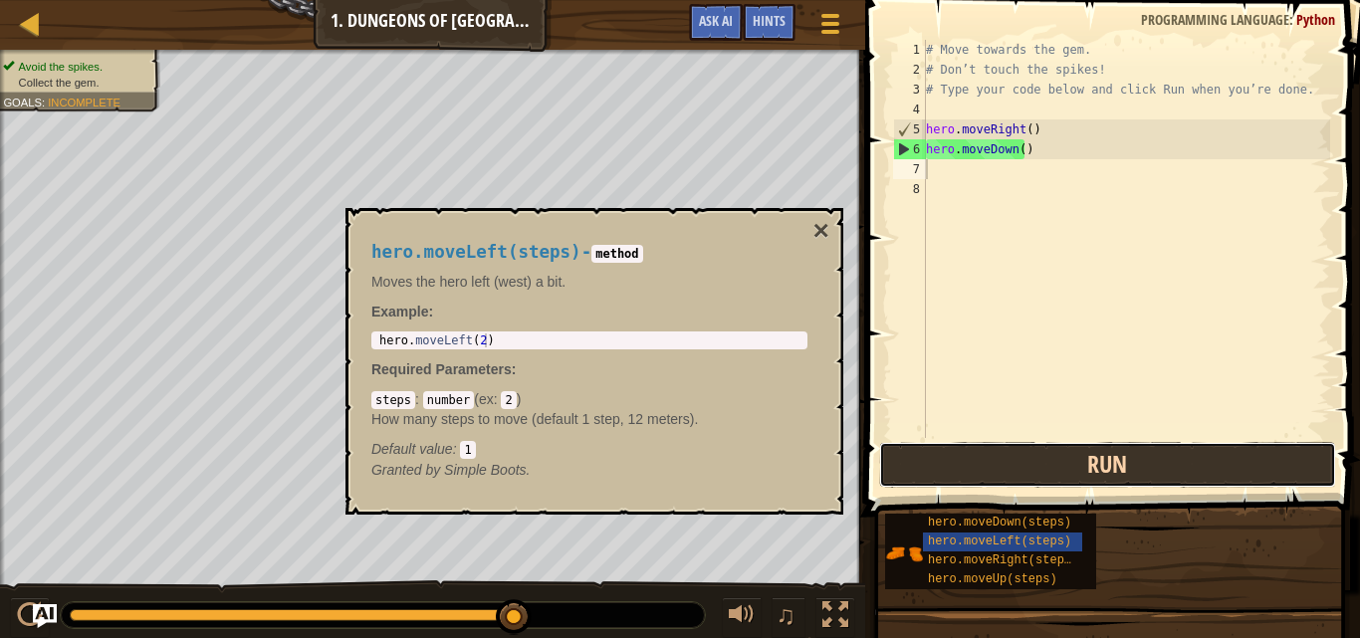
click at [1023, 477] on button "Run" at bounding box center [1107, 465] width 457 height 46
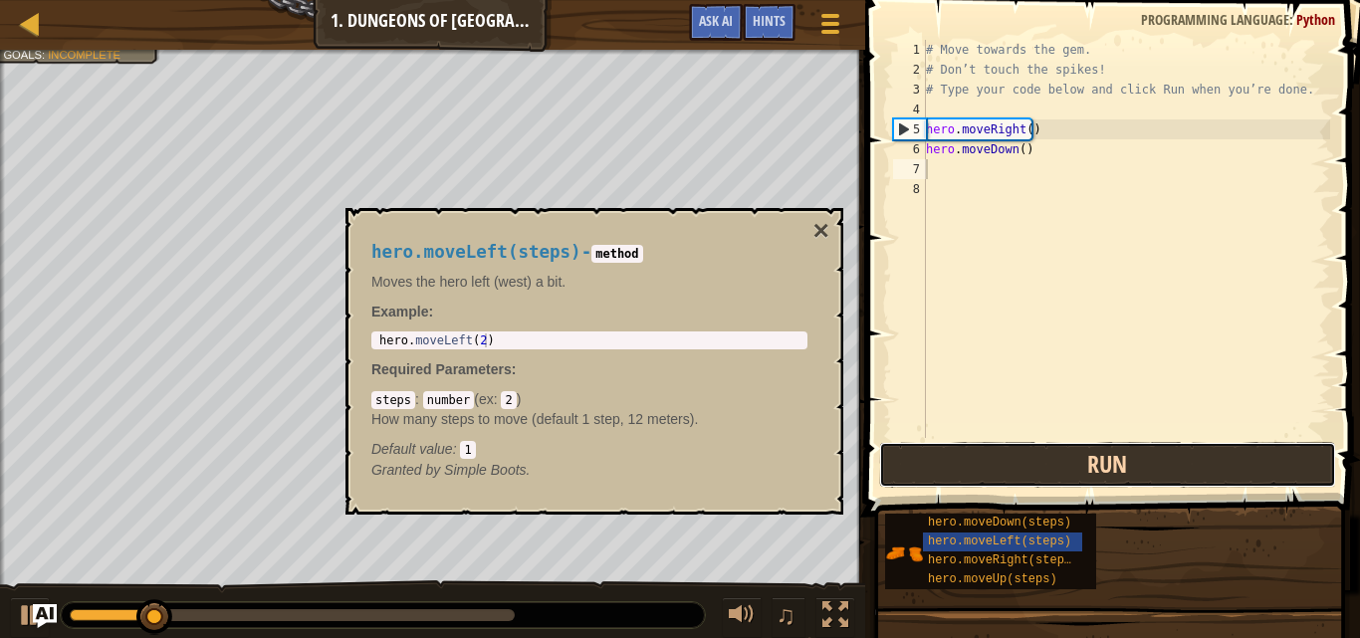
click at [1023, 477] on button "Run" at bounding box center [1107, 465] width 457 height 46
click at [1009, 470] on button "Run" at bounding box center [1107, 465] width 457 height 46
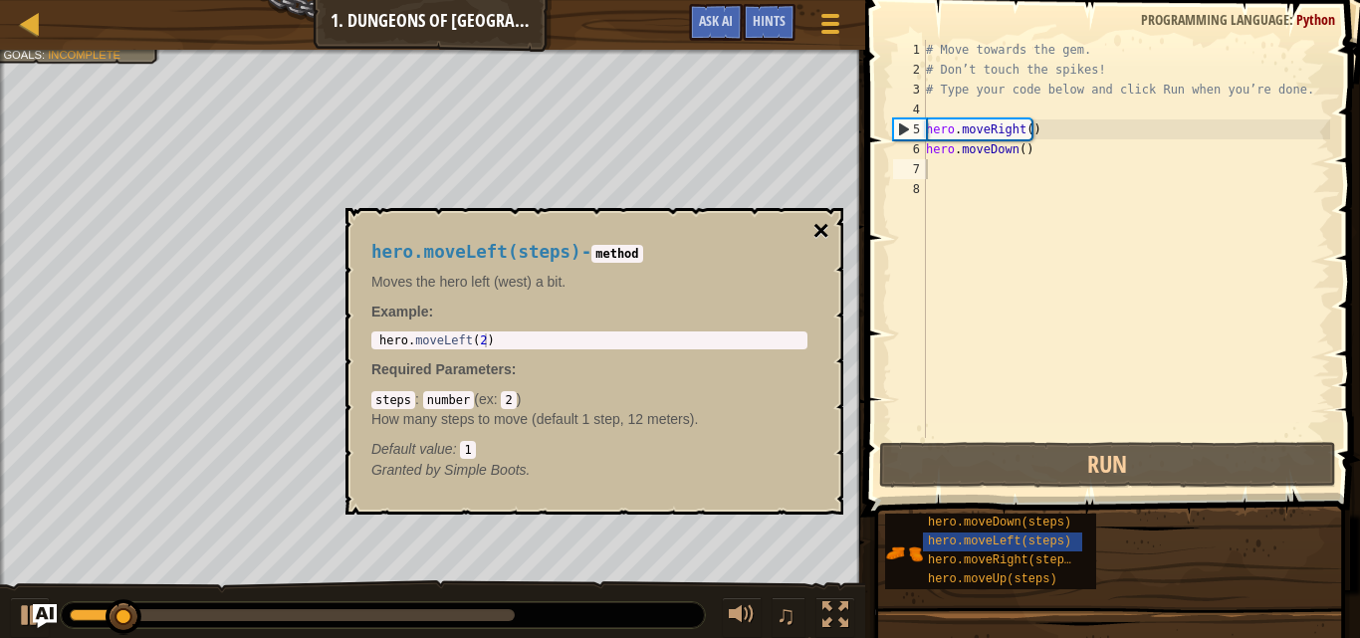
click at [823, 235] on button "×" at bounding box center [822, 231] width 16 height 28
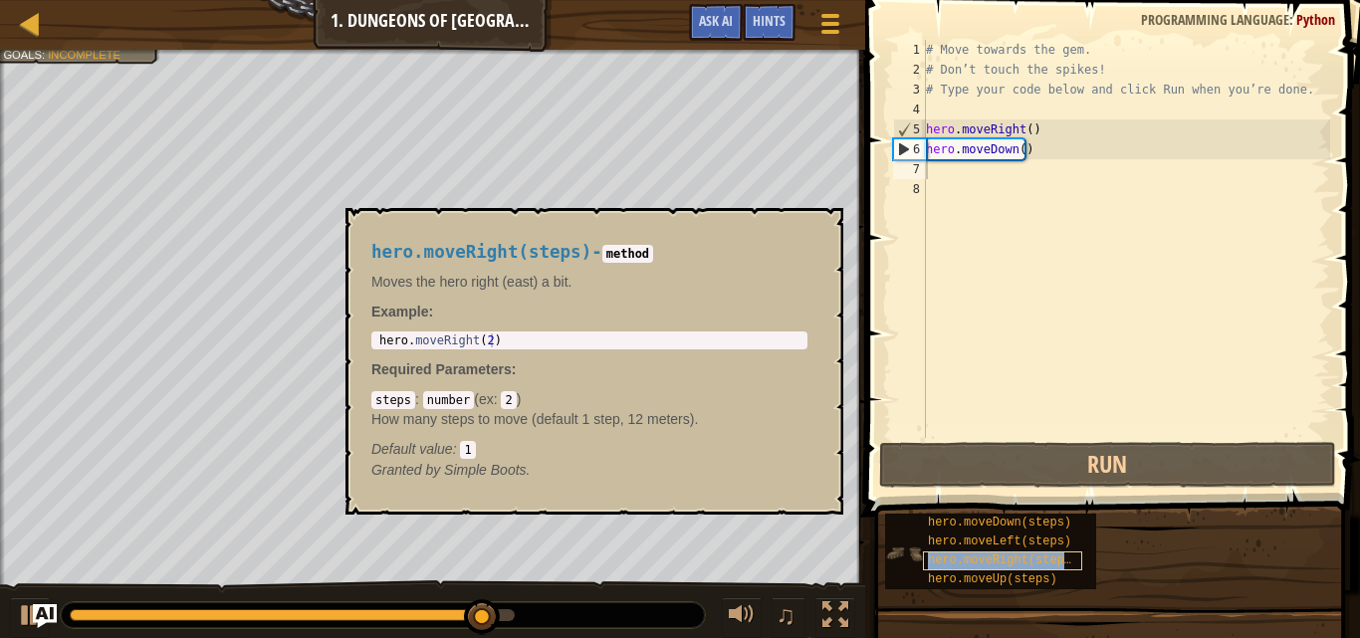
click at [1043, 560] on span "hero.moveRight(steps)" at bounding box center [1003, 561] width 150 height 14
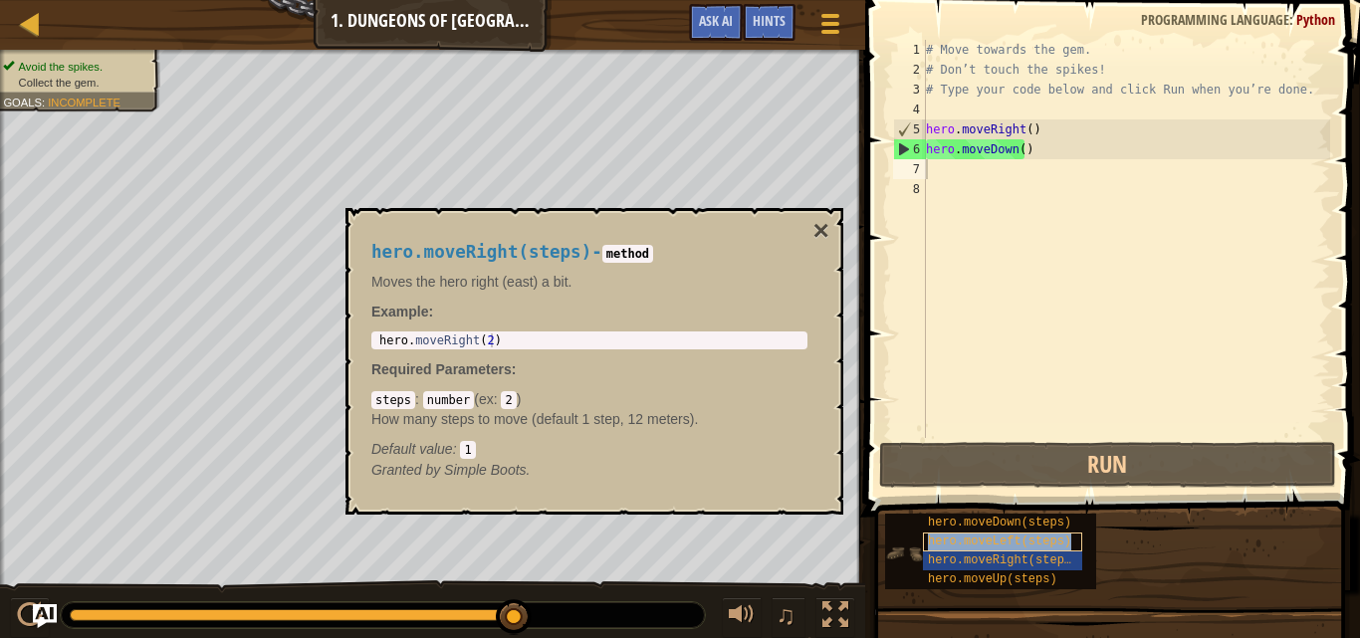
click at [1042, 534] on div "hero.moveLeft(steps)" at bounding box center [1002, 542] width 159 height 19
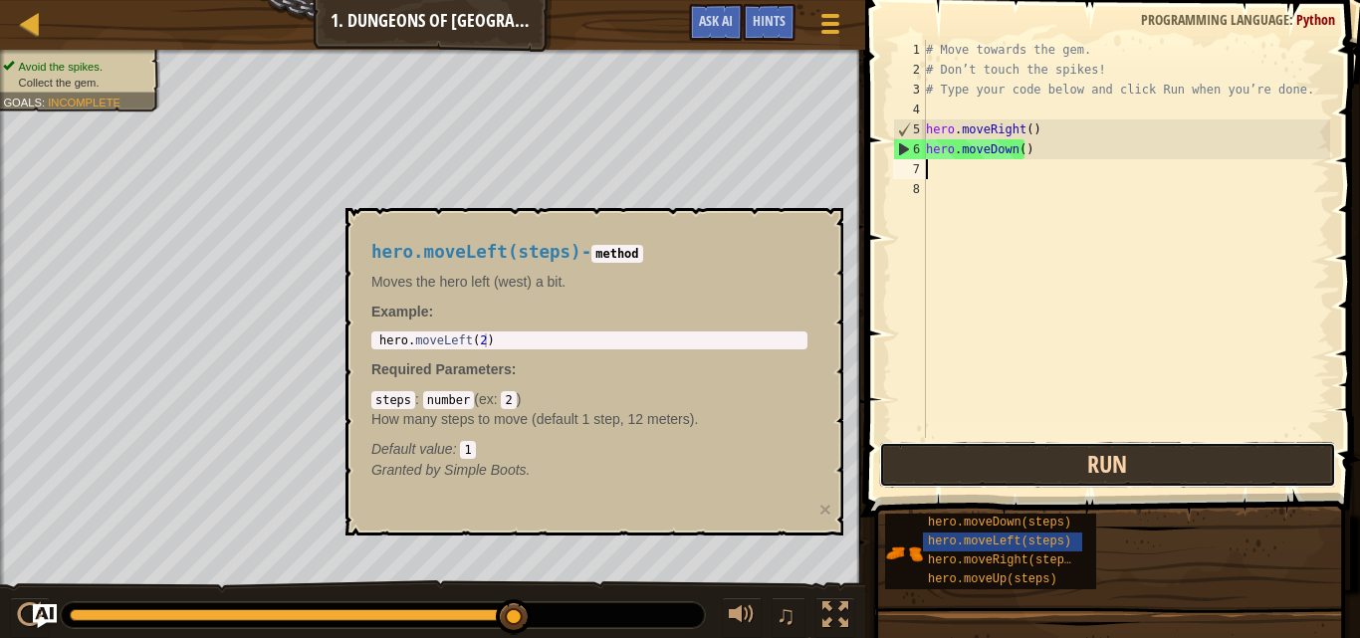
click at [1079, 470] on button "Run" at bounding box center [1107, 465] width 457 height 46
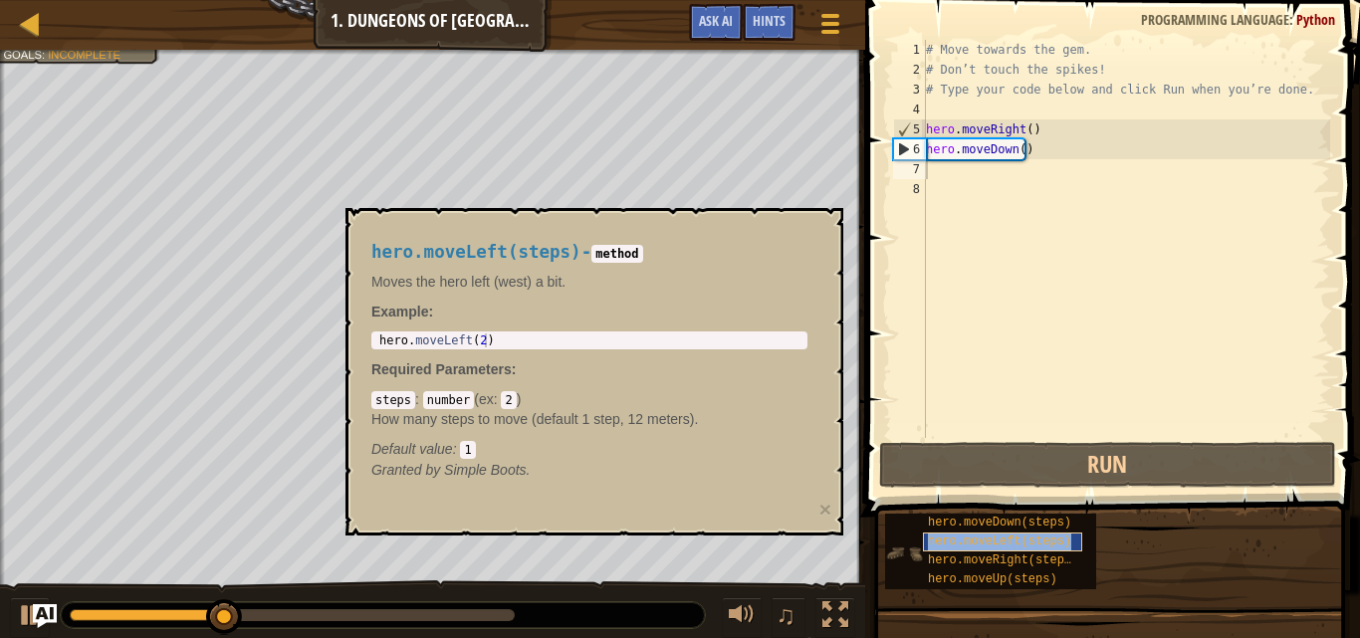
click at [1023, 542] on span "hero.moveLeft(steps)" at bounding box center [999, 542] width 143 height 14
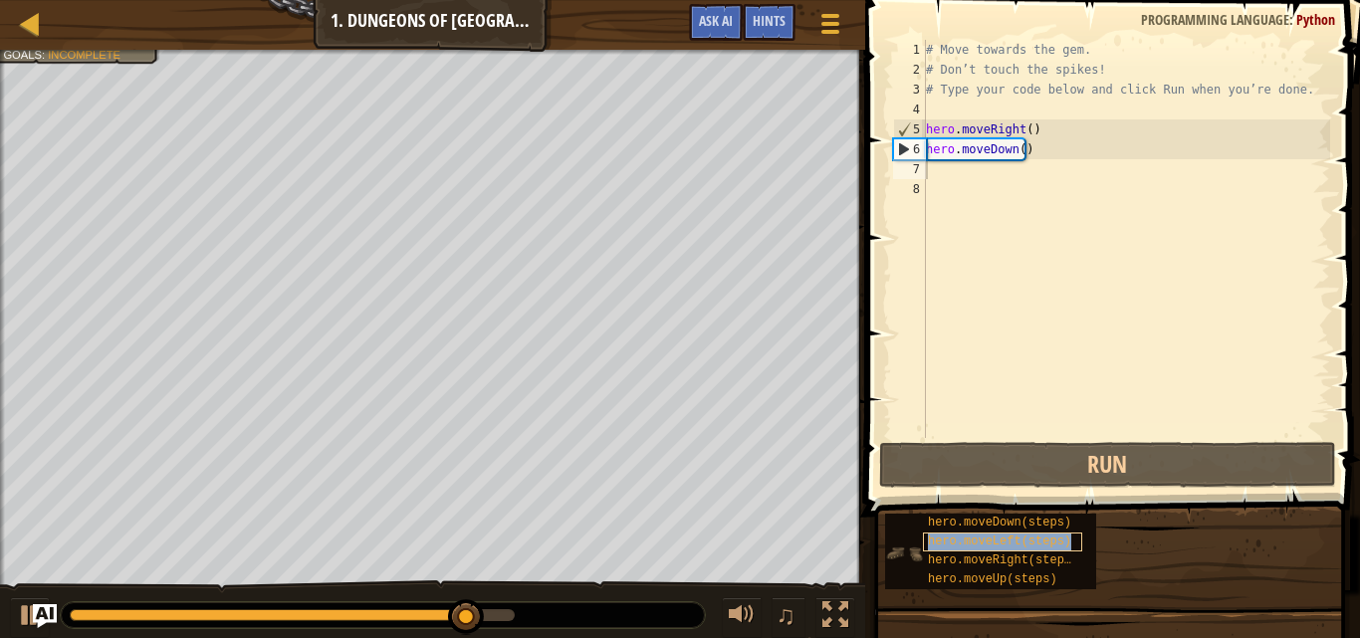
click at [1023, 542] on span "hero.moveLeft(steps)" at bounding box center [999, 542] width 143 height 14
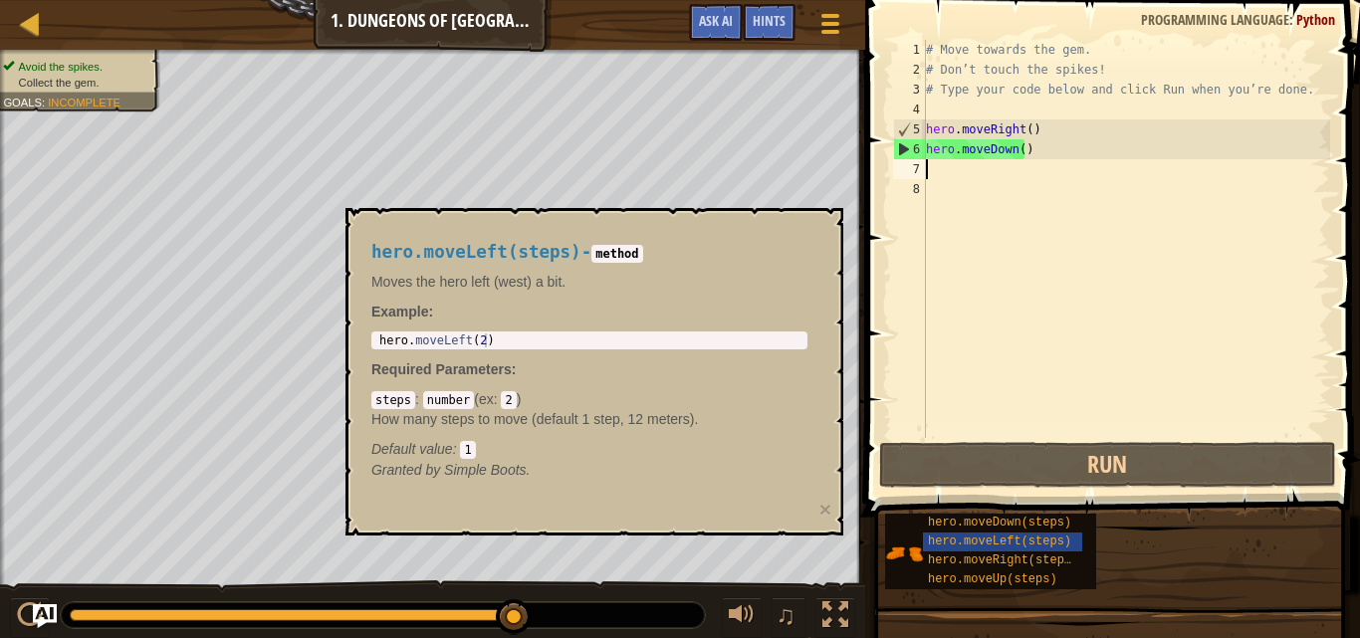
click at [833, 232] on div "hero.moveLeft(steps) - method Moves the hero left (west) a bit. Example : 1 her…" at bounding box center [595, 372] width 498 height 328
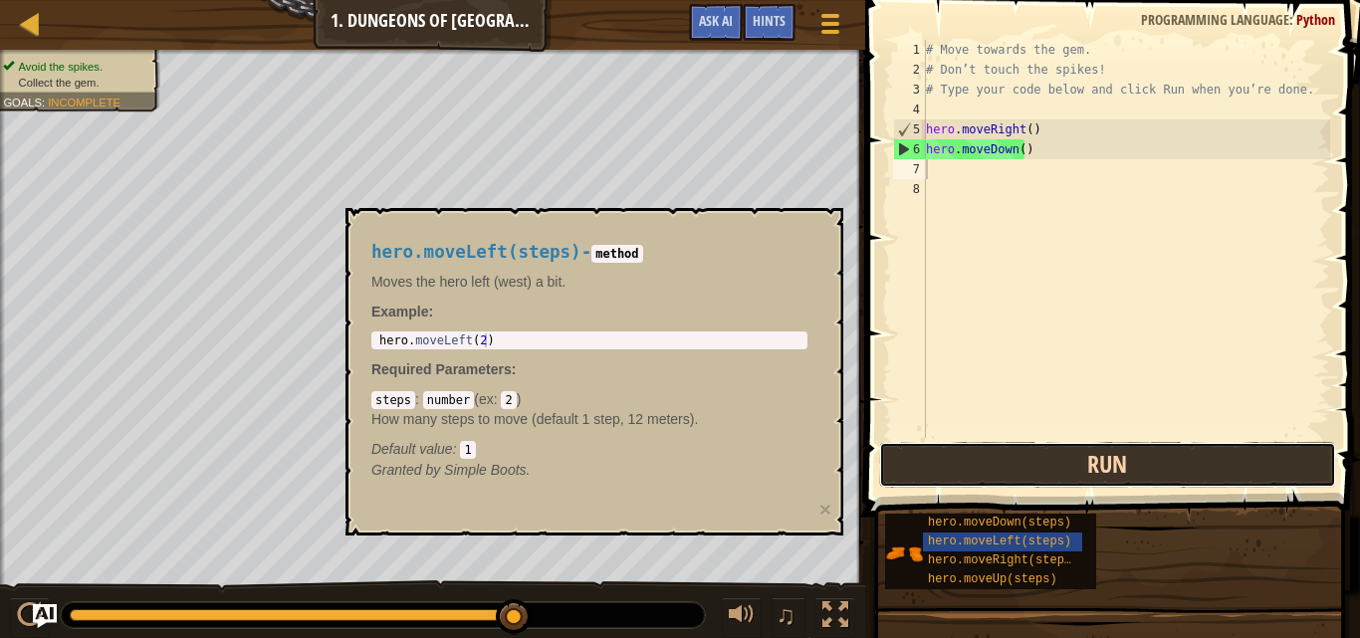
click at [1050, 466] on button "Run" at bounding box center [1107, 465] width 457 height 46
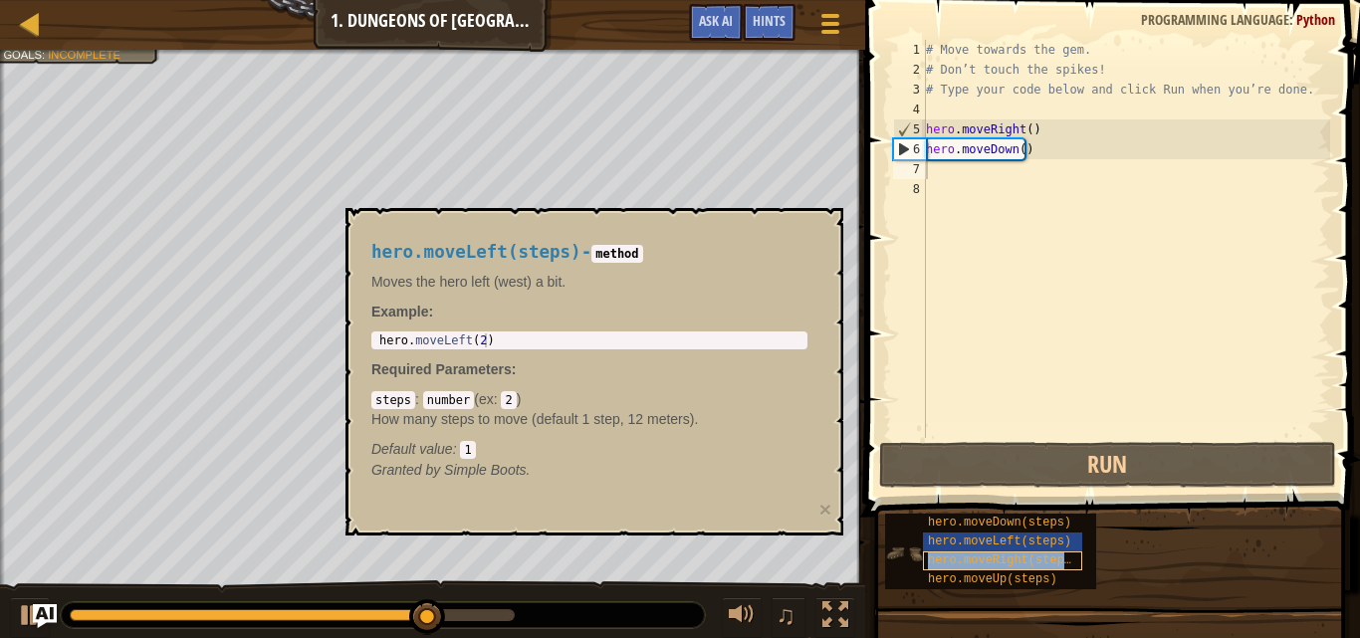
click at [1028, 556] on span "hero.moveRight(steps)" at bounding box center [1003, 561] width 150 height 14
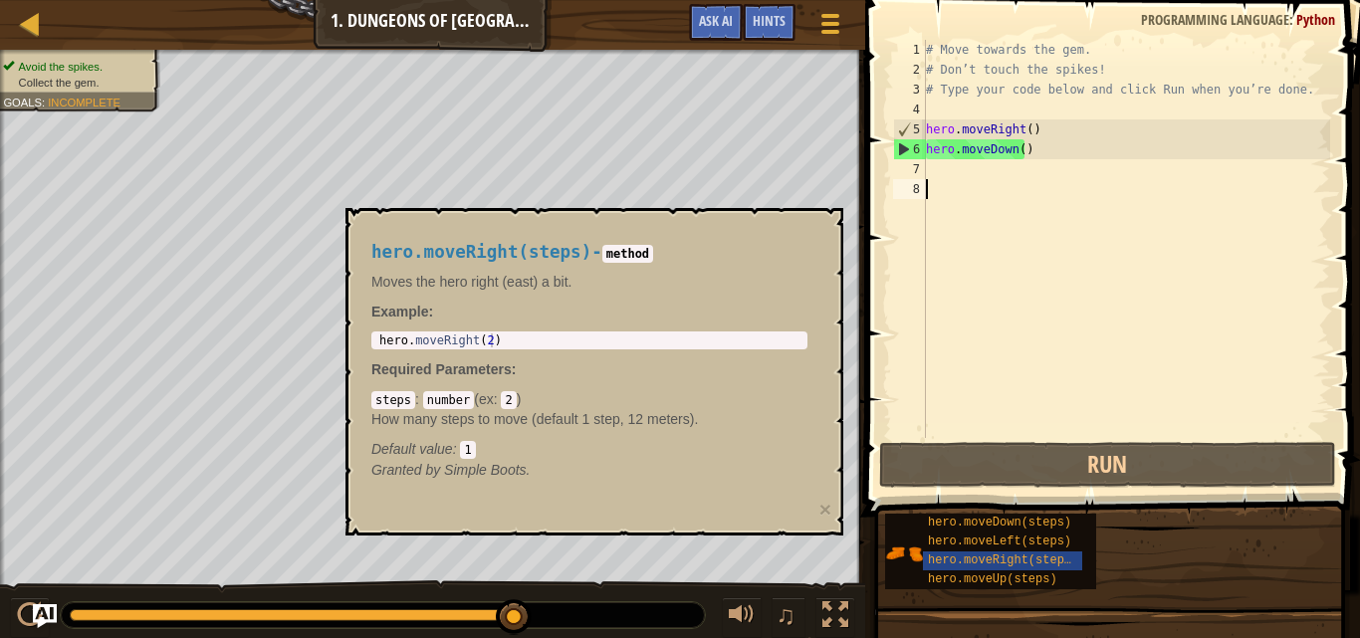
click at [944, 181] on div "# Move towards the gem. # Don’t touch the spikes! # Type your code below and cl…" at bounding box center [1126, 259] width 408 height 438
click at [944, 177] on div "# Move towards the gem. # Don’t touch the spikes! # Type your code below and cl…" at bounding box center [1126, 259] width 408 height 438
click at [1024, 561] on span "hero.moveRight(steps)" at bounding box center [1003, 561] width 150 height 14
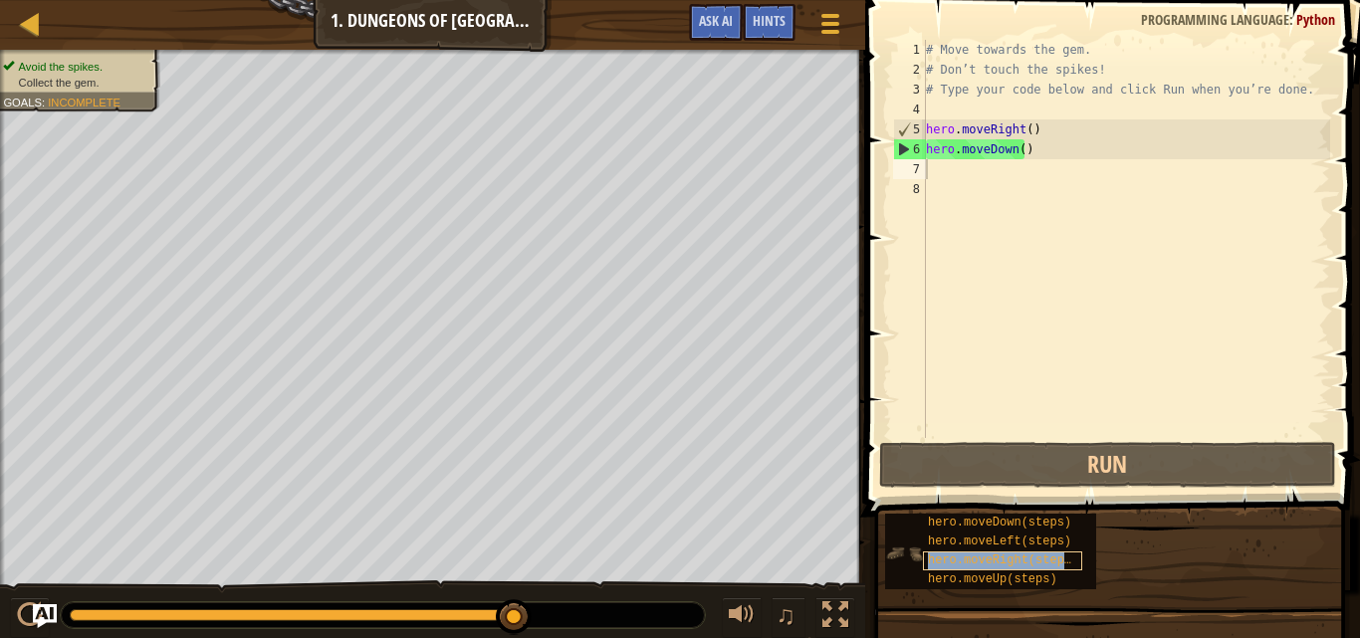
click at [1024, 560] on span "hero.moveRight(steps)" at bounding box center [1003, 561] width 150 height 14
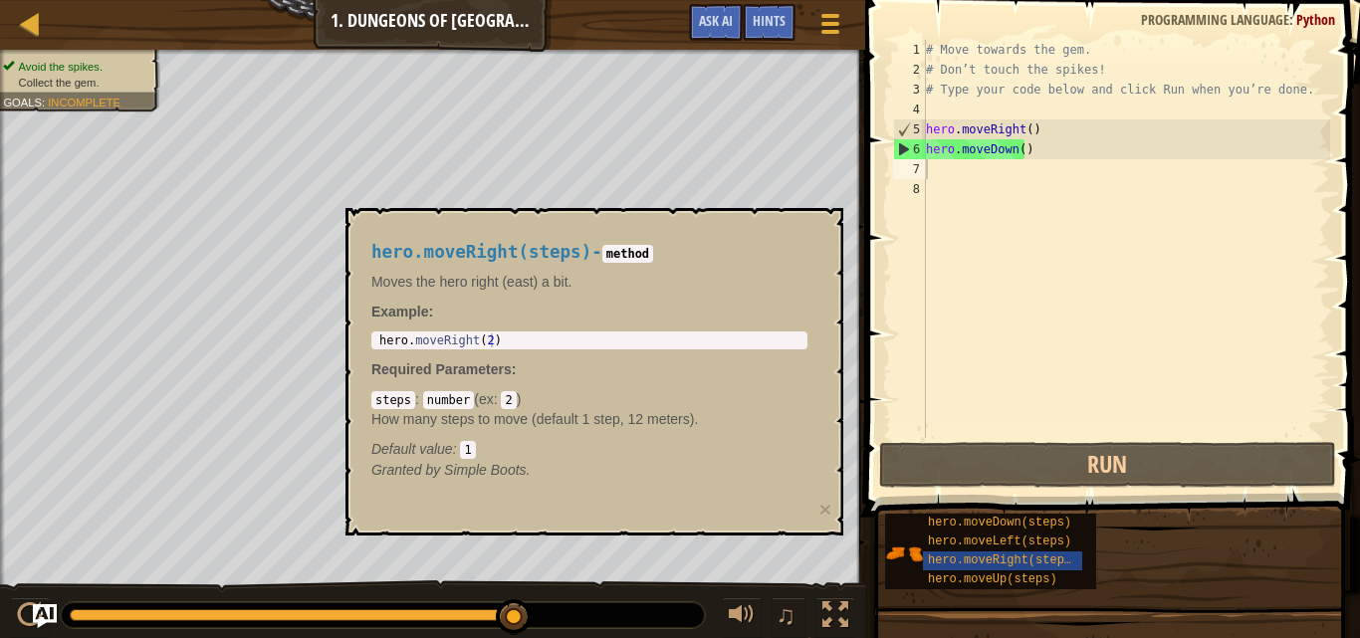
click at [816, 224] on div "hero.moveRight(steps) - method Moves the hero right (east) a bit. Example : 1 h…" at bounding box center [590, 361] width 464 height 275
click at [825, 226] on div "hero.moveRight(steps) - method Moves the hero right (east) a bit. Example : 1 h…" at bounding box center [595, 372] width 498 height 328
click at [832, 225] on div "hero.moveRight(steps) - method Moves the hero right (east) a bit. Example : 1 h…" at bounding box center [595, 372] width 498 height 328
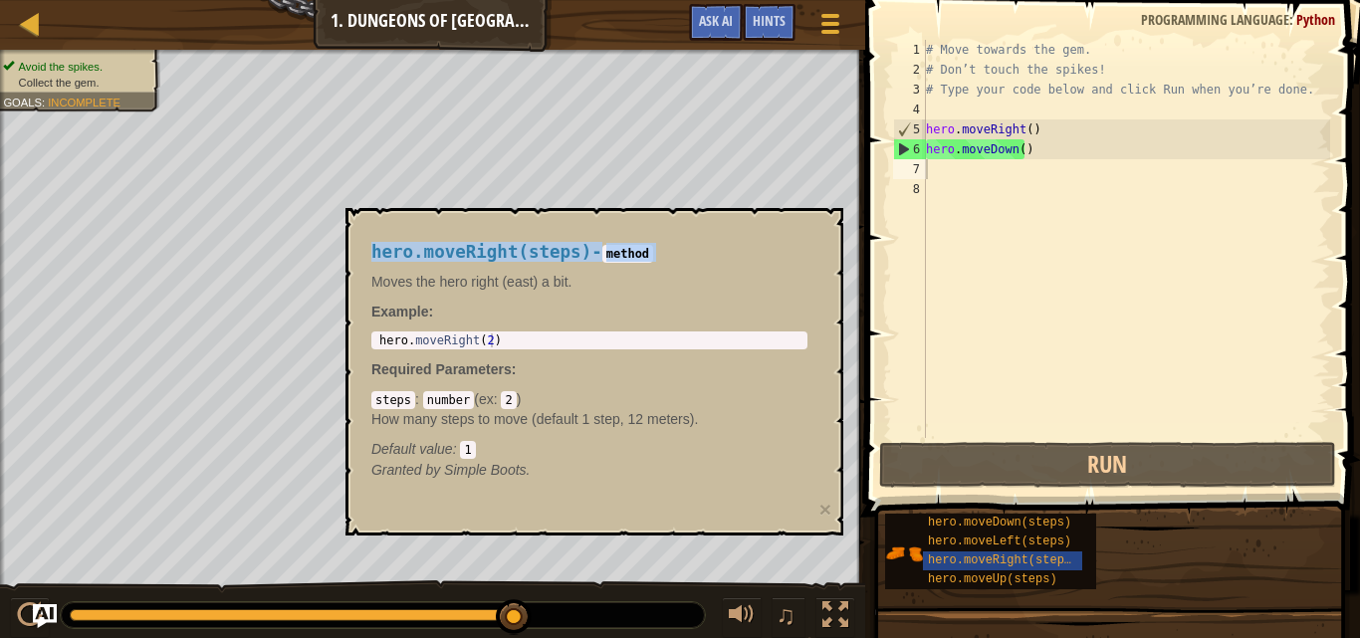
click at [832, 225] on div "hero.moveRight(steps) - method Moves the hero right (east) a bit. Example : 1 h…" at bounding box center [595, 372] width 498 height 328
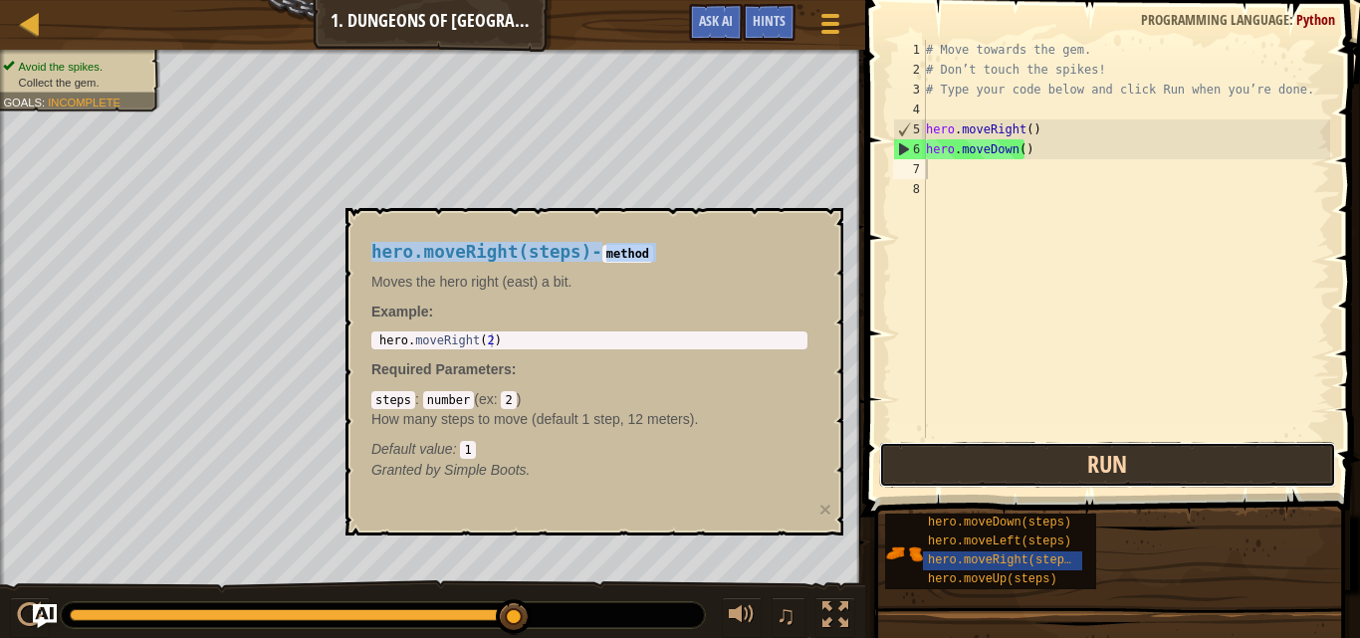
click at [1035, 466] on button "Run" at bounding box center [1107, 465] width 457 height 46
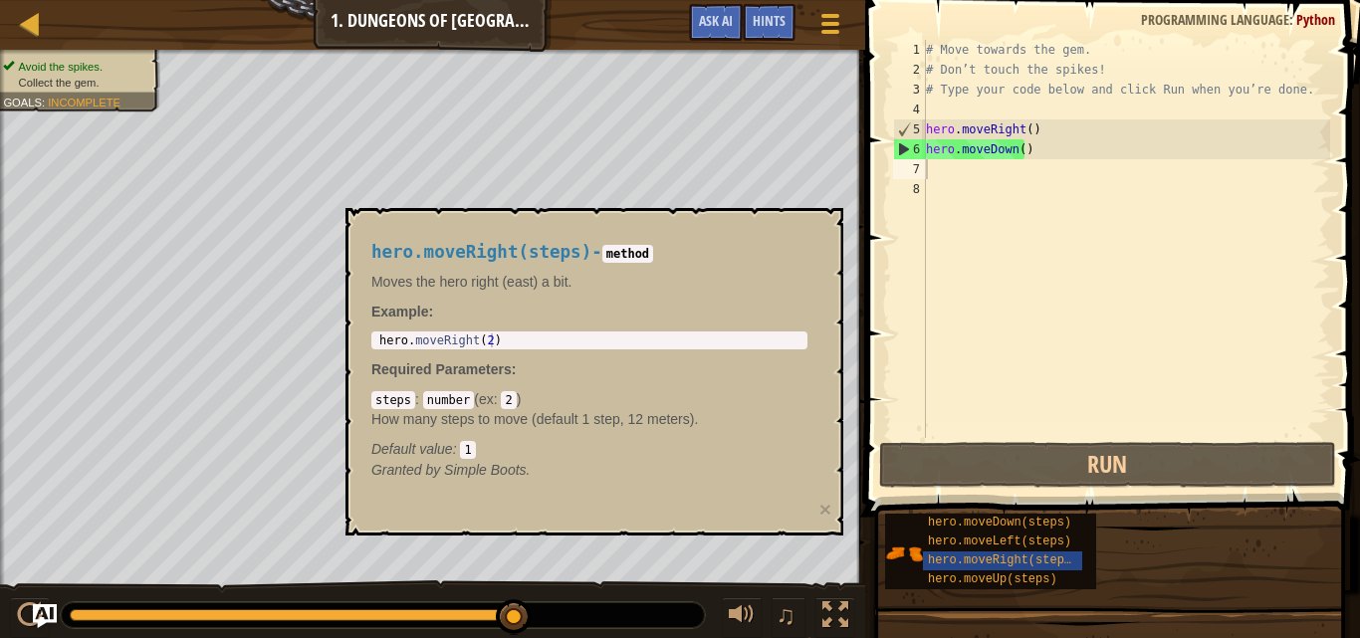
click at [814, 197] on div "Avoid the spikes. Collect the gem. Goals : Incomplete" at bounding box center [432, 326] width 865 height 552
drag, startPoint x: 797, startPoint y: 53, endPoint x: 804, endPoint y: 258, distance: 205.3
click at [804, 0] on body "Map Introduction to Computer Science 1. Dungeons of Kithgard Game Menu Done Hin…" at bounding box center [680, 0] width 1360 height 0
drag, startPoint x: 804, startPoint y: 258, endPoint x: 839, endPoint y: 292, distance: 48.6
click at [839, 292] on div "hero.moveRight(steps) - method Moves the hero right (east) a bit. Example : 1 h…" at bounding box center [595, 372] width 498 height 328
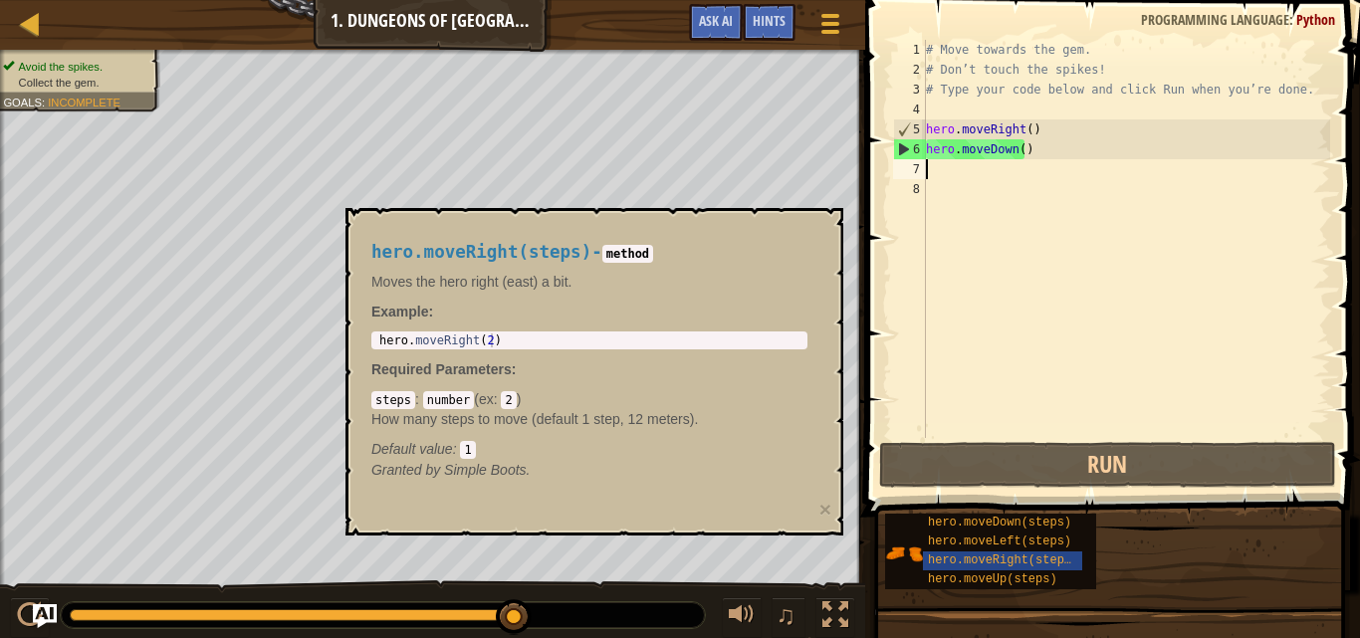
click at [926, 172] on div "1 2 3 4 5 6 7 8 # Move towards the gem. # Don’t touch the spikes! # Type your c…" at bounding box center [1109, 239] width 441 height 398
drag, startPoint x: 364, startPoint y: 216, endPoint x: 810, endPoint y: 581, distance: 576.2
click at [810, 0] on body "Map Introduction to Computer Science 1. Dungeons of Kithgard Game Menu Done Hin…" at bounding box center [680, 0] width 1360 height 0
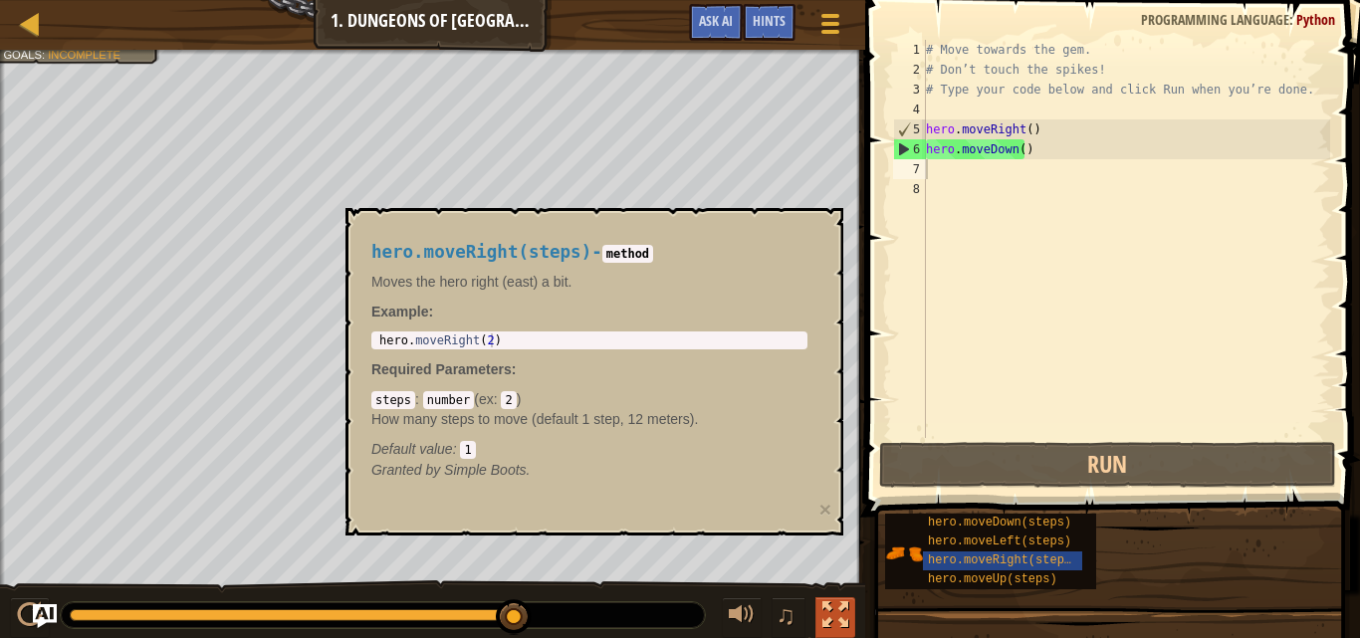
click at [825, 610] on div at bounding box center [836, 616] width 26 height 26
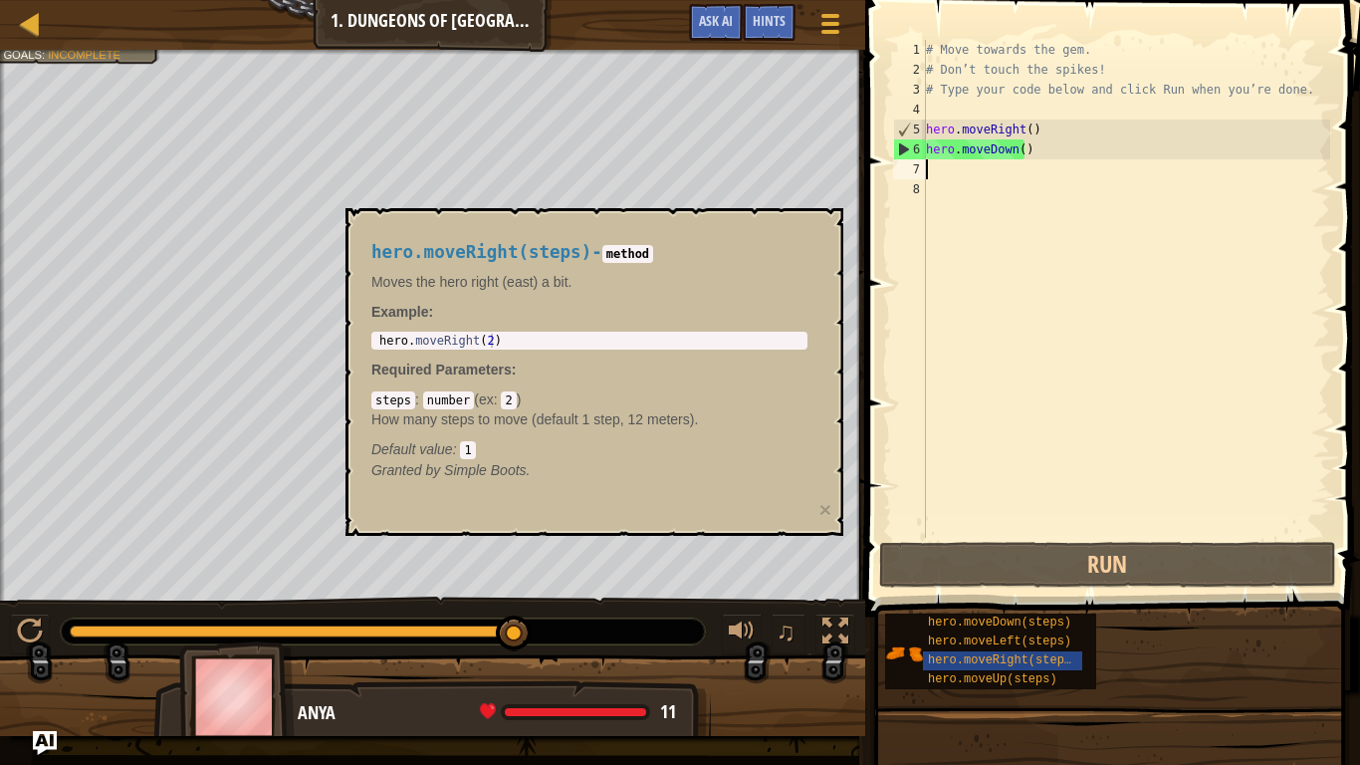
click at [801, 503] on div "hero.moveRight(steps) - method Moves the hero right (east) a bit. Example : 1 h…" at bounding box center [595, 372] width 498 height 328
click at [824, 503] on button "×" at bounding box center [826, 509] width 12 height 21
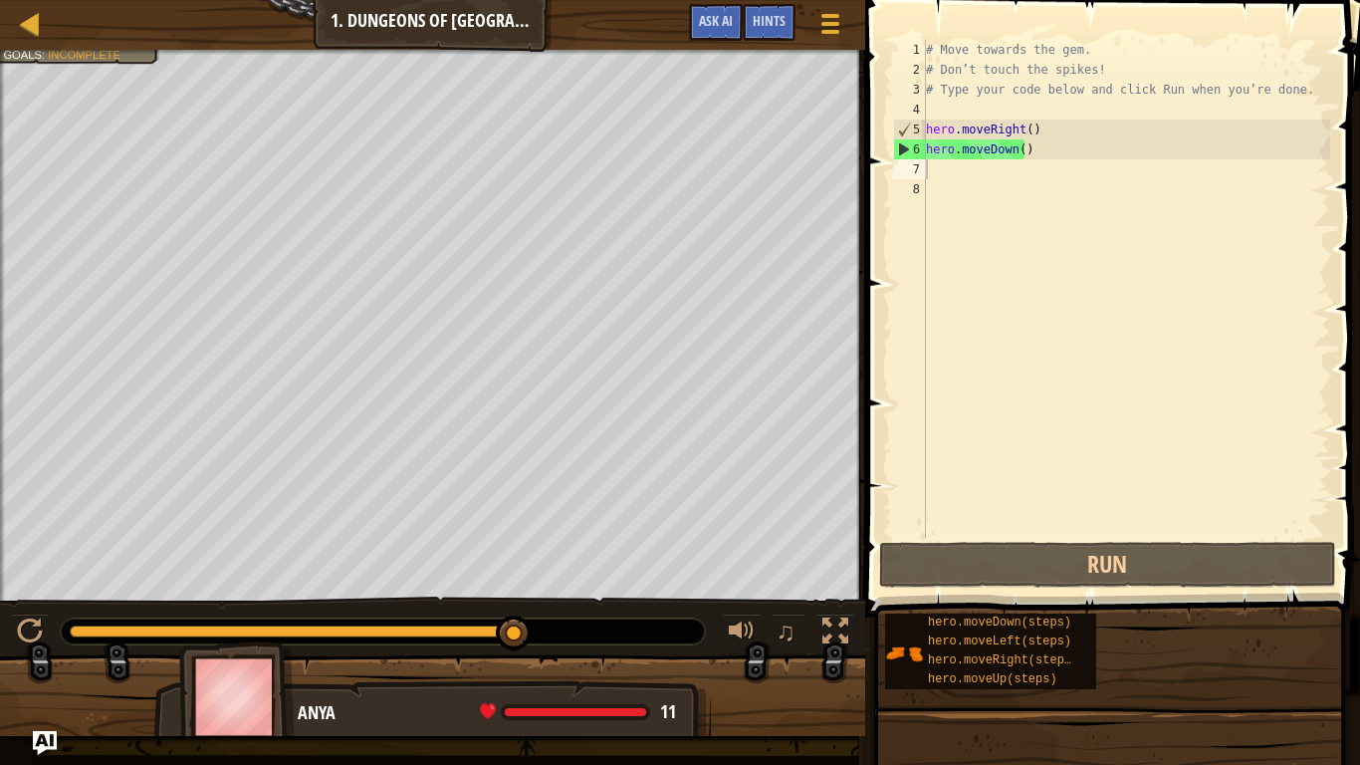
click at [937, 177] on div "# Move towards the gem. # Don’t touch the spikes! # Type your code below and cl…" at bounding box center [1126, 309] width 408 height 538
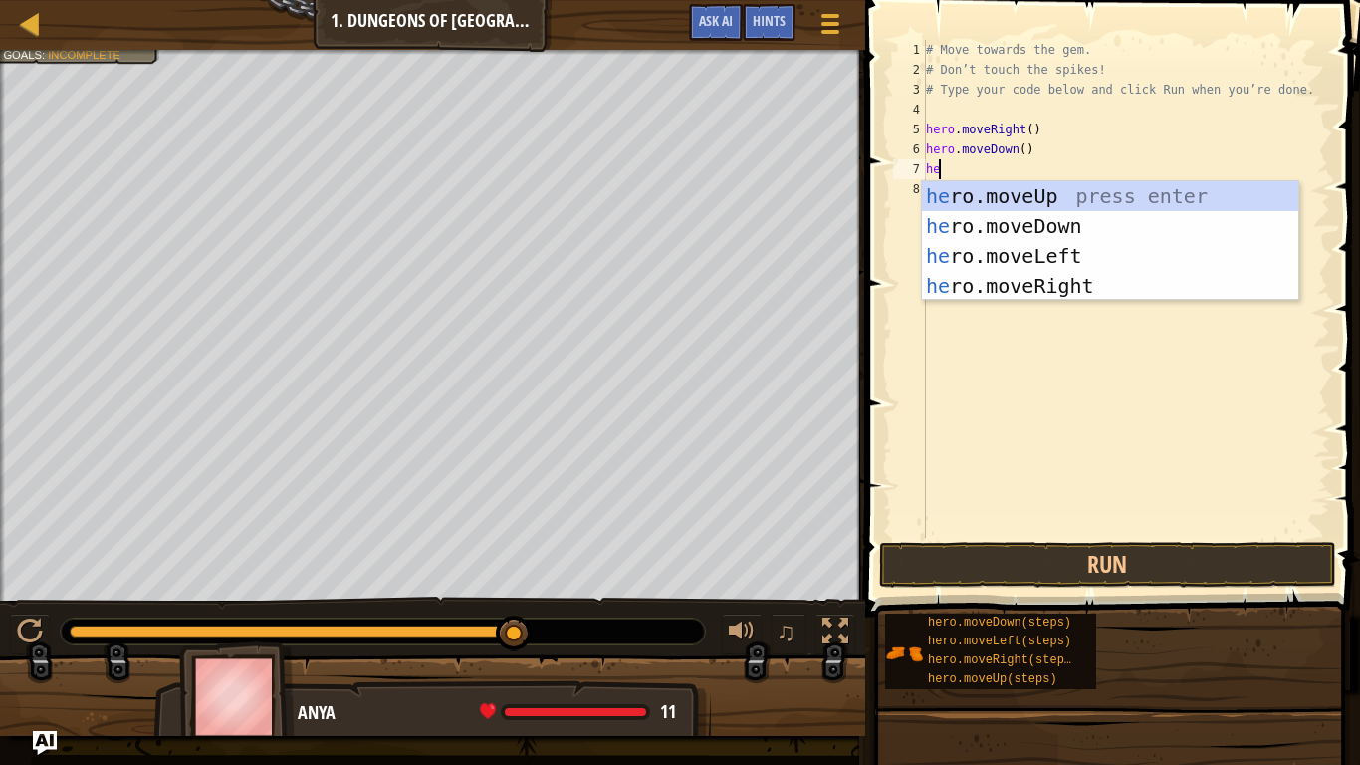
type textarea "her"
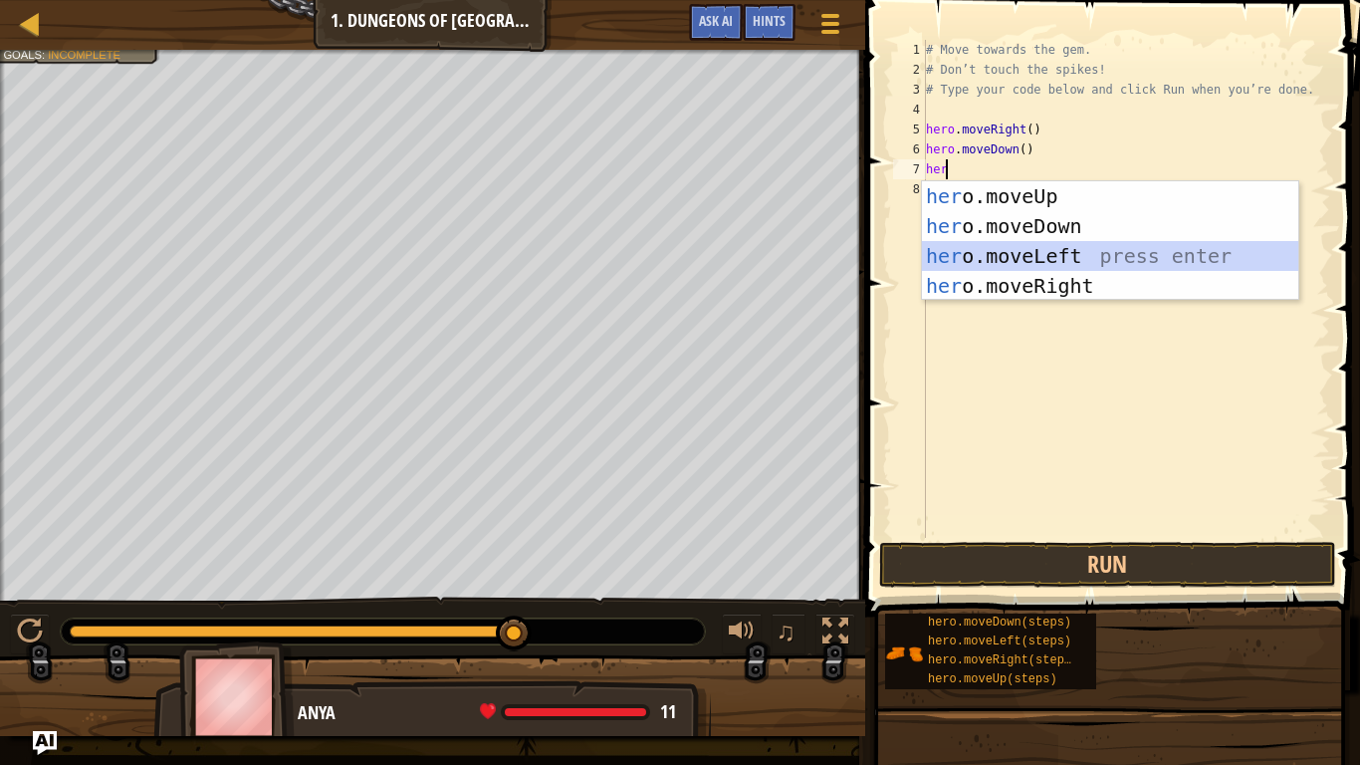
click at [1073, 258] on div "her o.moveUp press enter her o.moveDown press enter her o.moveLeft press enter …" at bounding box center [1110, 270] width 376 height 179
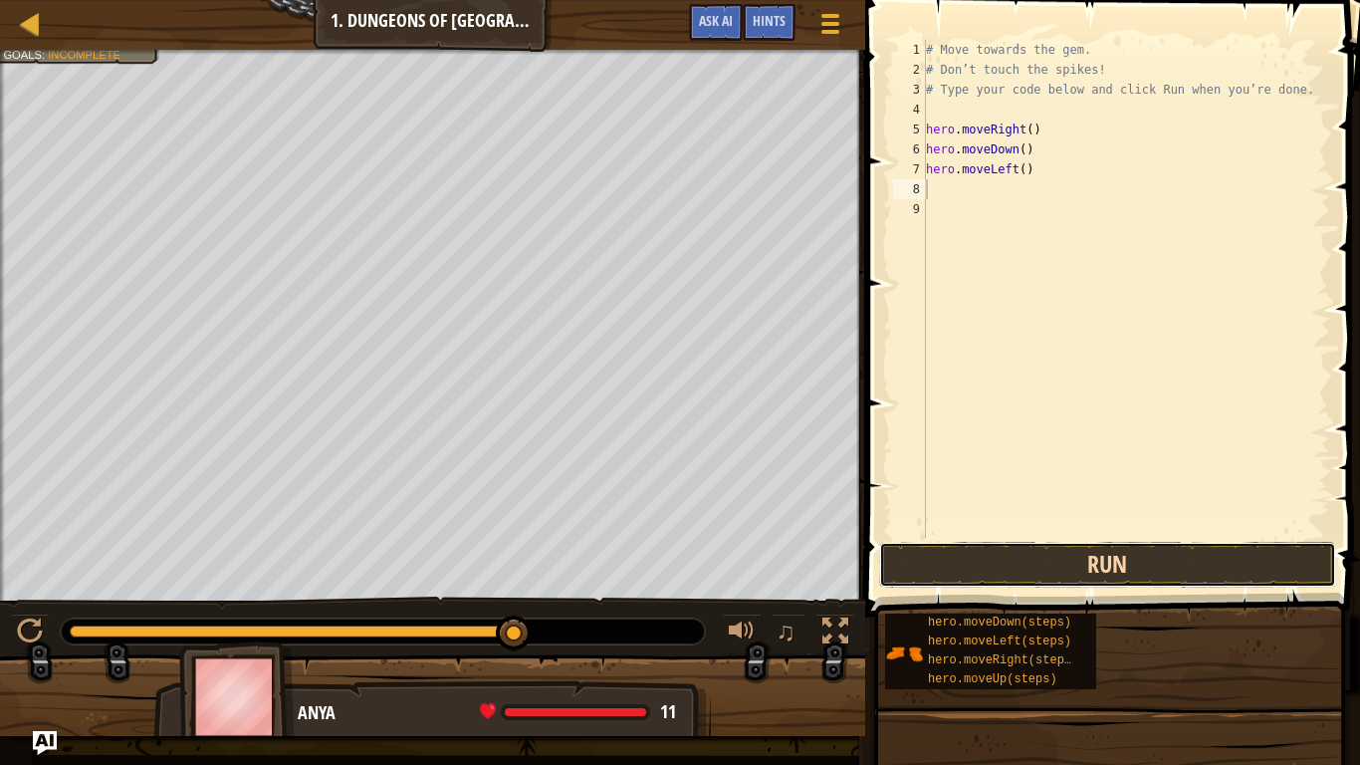
click at [1044, 578] on button "Run" at bounding box center [1107, 565] width 457 height 46
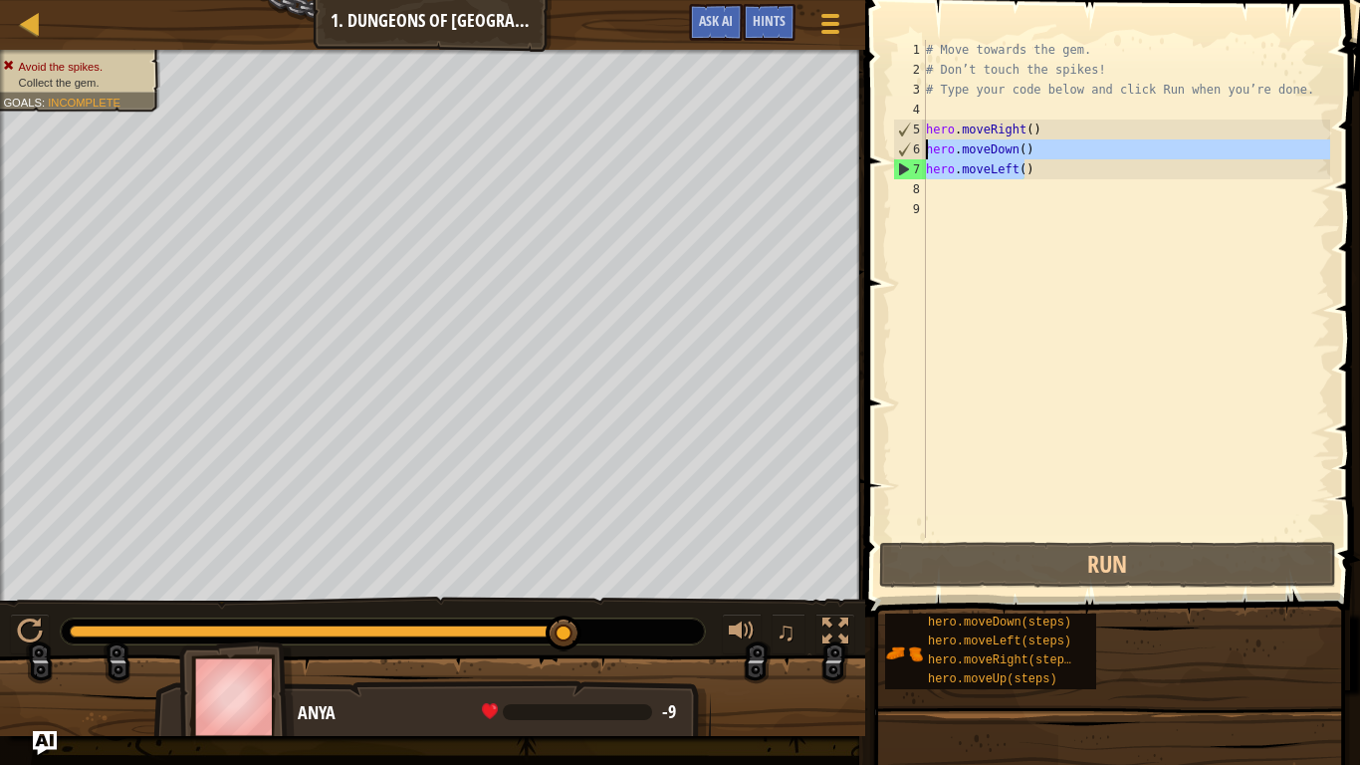
drag, startPoint x: 1046, startPoint y: 168, endPoint x: 882, endPoint y: 157, distance: 163.7
click at [882, 157] on div "1 2 3 4 5 6 7 8 9 # Move towards the gem. # Don’t touch the spikes! # Type your…" at bounding box center [1110, 347] width 501 height 675
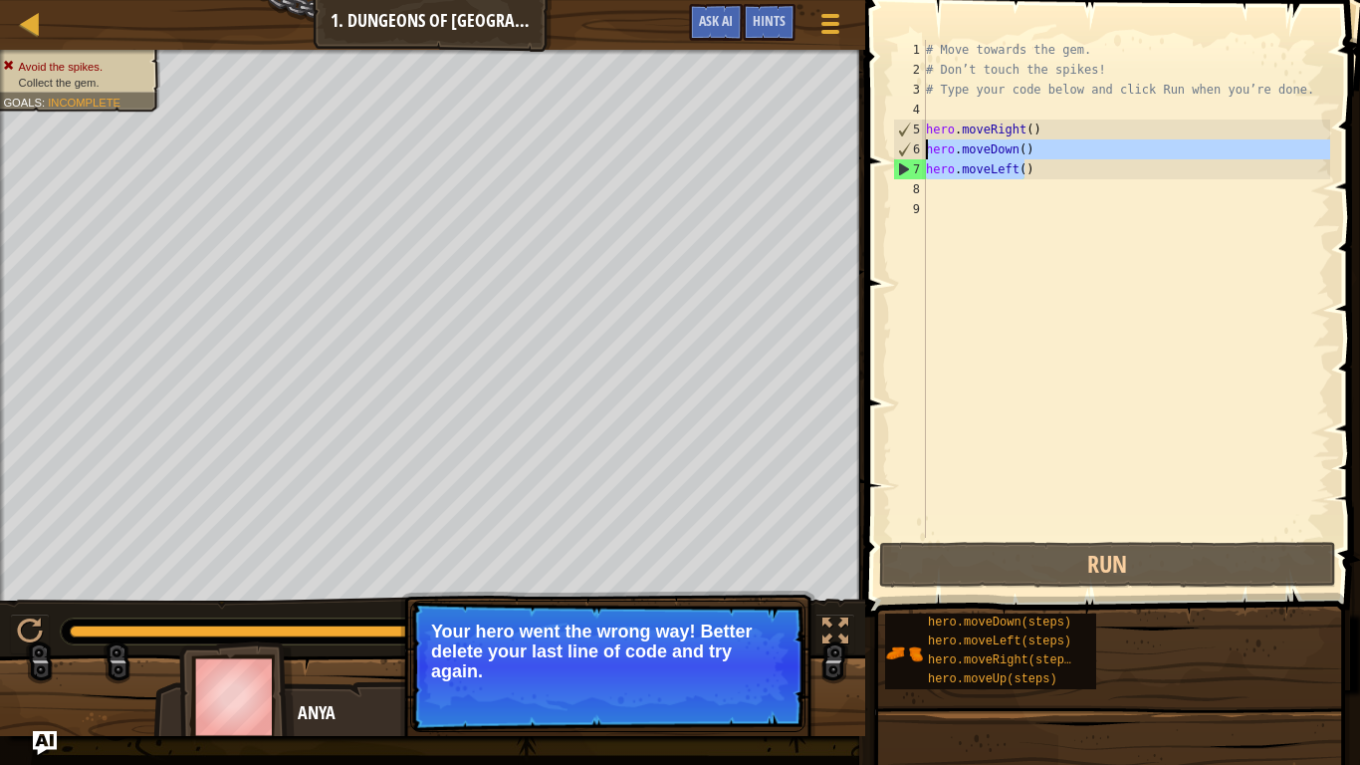
type textarea "hero.moveRight()"
type textarea "hero.moveRight()hero.moveDown() hero.moveLeft()"
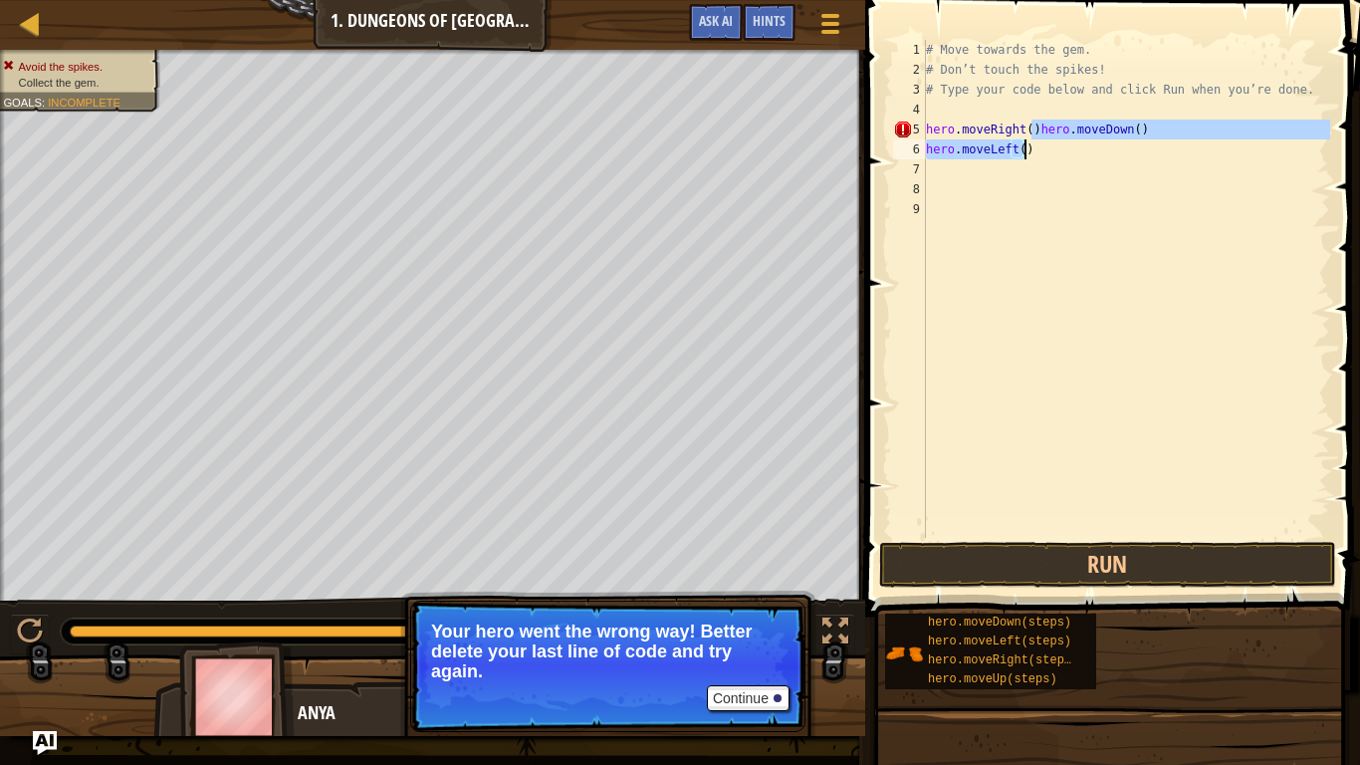
type textarea "# Type your code below and click Run when you’re done."
type textarea "hero.moveDown() hero.moveLeft()"
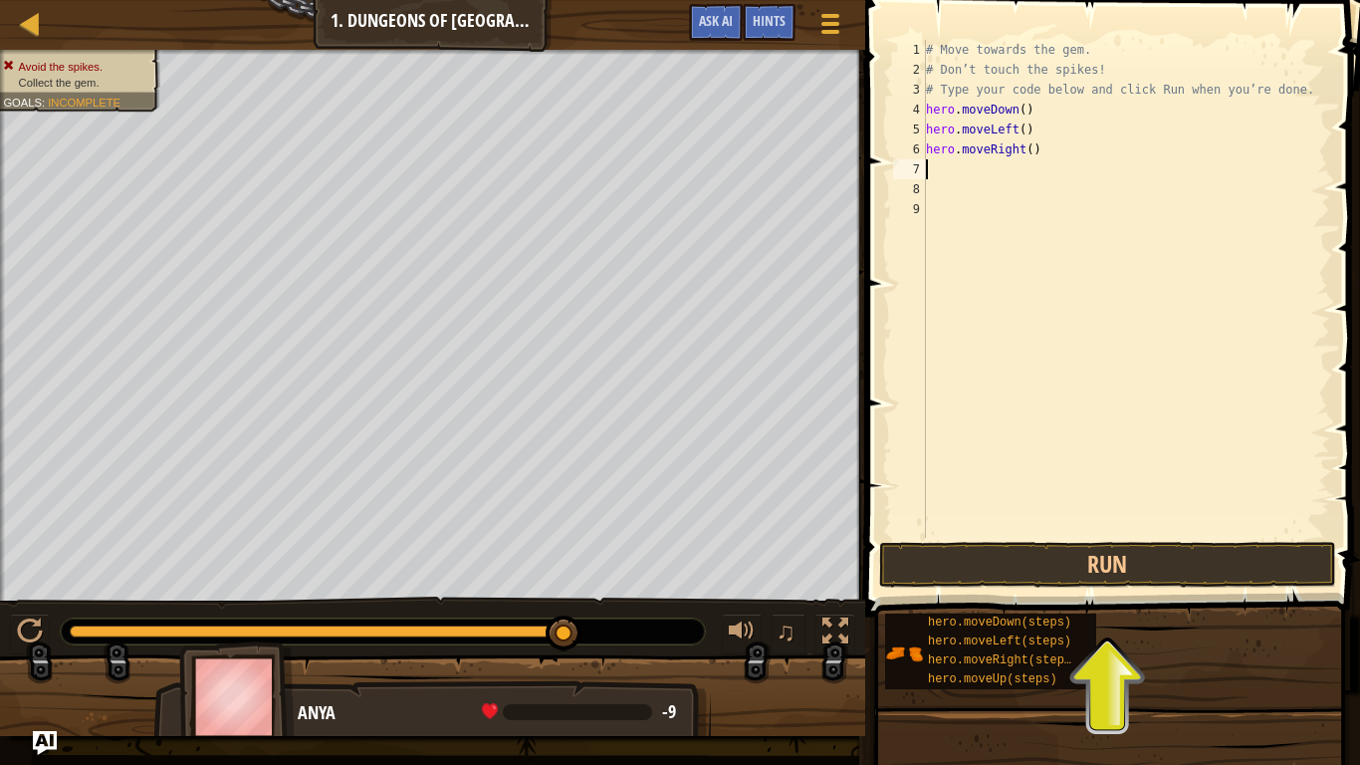
drag, startPoint x: 1005, startPoint y: 169, endPoint x: 1094, endPoint y: 156, distance: 89.6
click at [1144, 166] on div "# Move towards the gem. # Don’t touch the spikes! # Type your code below and cl…" at bounding box center [1126, 309] width 408 height 538
drag, startPoint x: 1004, startPoint y: 173, endPoint x: 943, endPoint y: 165, distance: 61.3
click at [943, 165] on div "# Move towards the gem. # Don’t touch the spikes! # Type your code below and cl…" at bounding box center [1126, 309] width 408 height 538
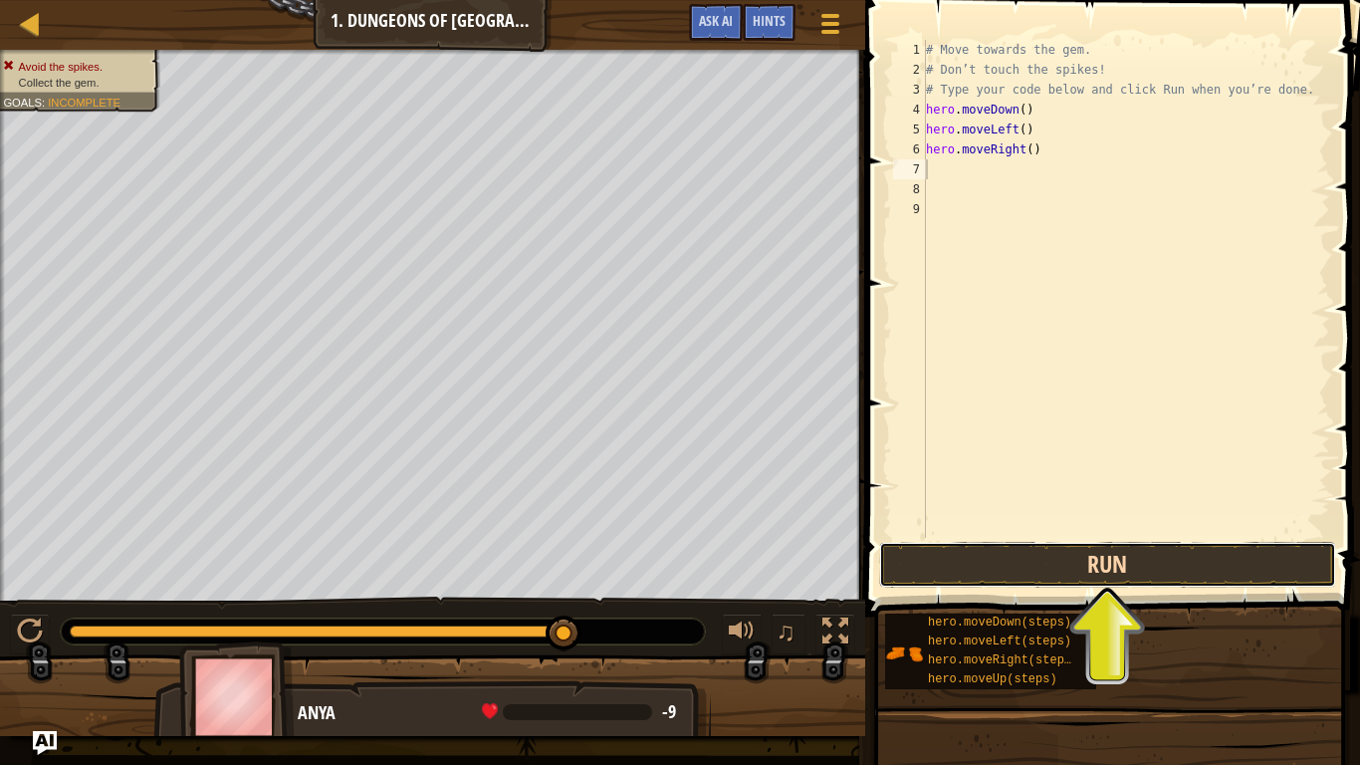
drag, startPoint x: 1181, startPoint y: 583, endPoint x: 1176, endPoint y: 552, distance: 31.3
click at [1181, 582] on button "Run" at bounding box center [1107, 565] width 457 height 46
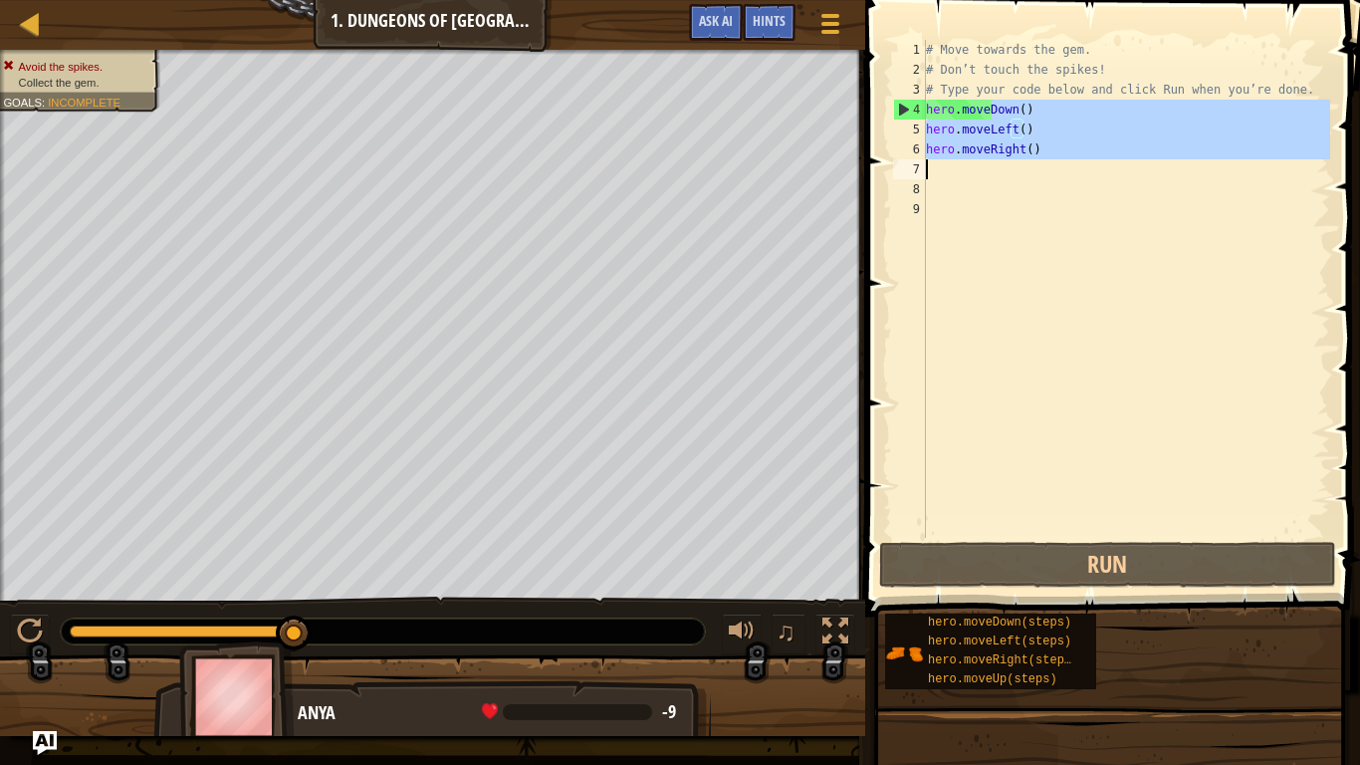
drag, startPoint x: 993, startPoint y: 110, endPoint x: 1051, endPoint y: 230, distance: 133.6
click at [1051, 245] on div "# Move towards the gem. # Don’t touch the spikes! # Type your code below and cl…" at bounding box center [1126, 309] width 408 height 538
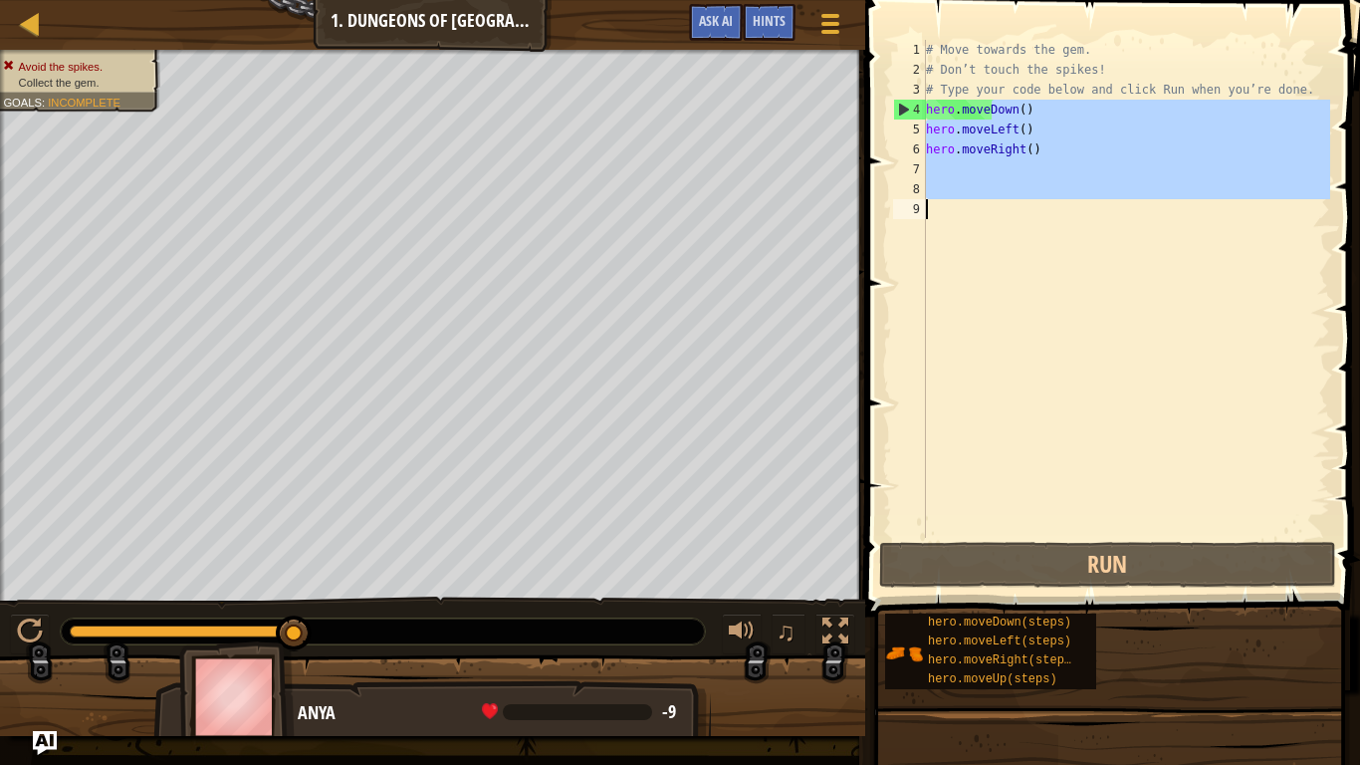
drag, startPoint x: 966, startPoint y: 88, endPoint x: 1105, endPoint y: 174, distance: 163.3
click at [1063, 362] on div "1 2 3 4 5 6 7 8 9 # Move towards the gem. # Don’t touch the spikes! # Type your…" at bounding box center [1110, 347] width 501 height 675
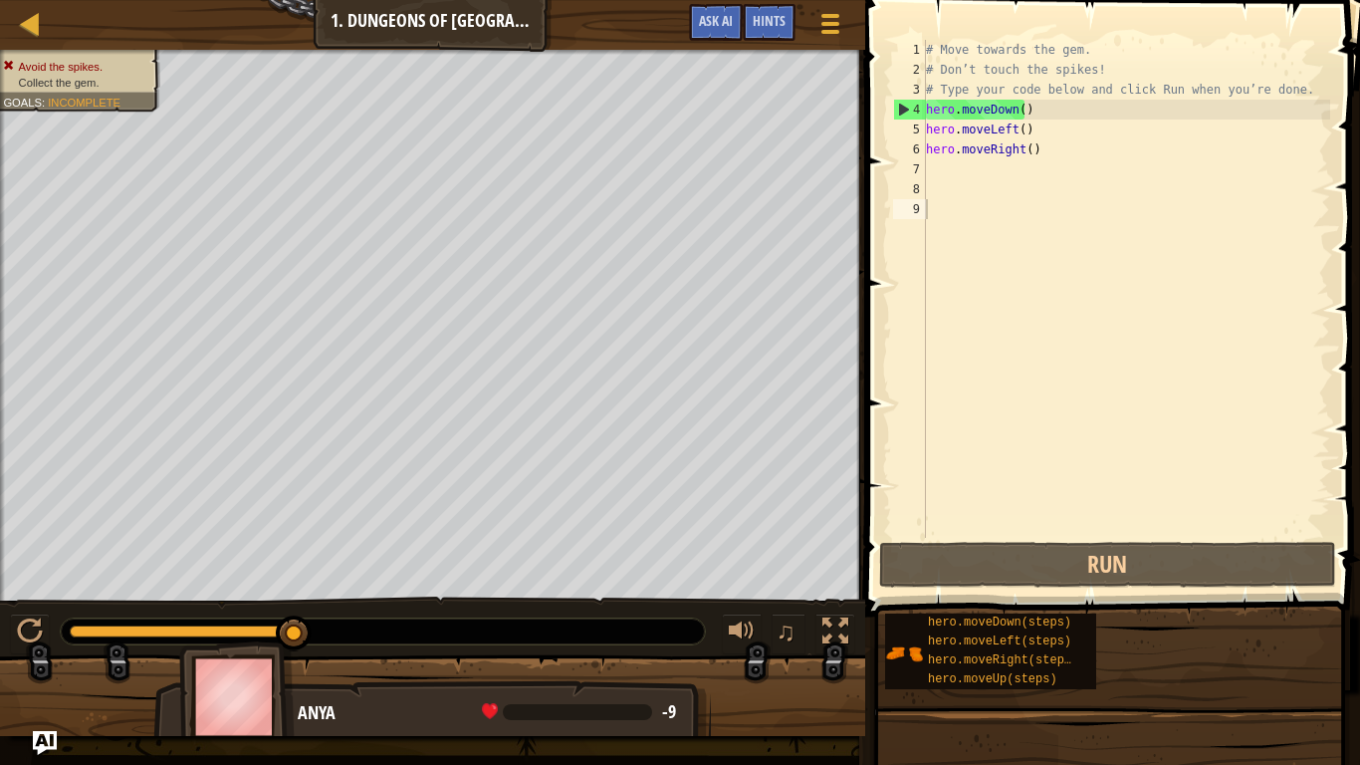
drag, startPoint x: 1131, startPoint y: 14, endPoint x: 1096, endPoint y: 162, distance: 152.7
click at [1096, 162] on div "1 2 3 4 5 6 7 8 9 # Move towards the gem. # Don’t touch the spikes! # Type your…" at bounding box center [1110, 347] width 501 height 675
drag, startPoint x: 1094, startPoint y: 100, endPoint x: 925, endPoint y: 120, distance: 169.5
click at [868, 119] on div "1 2 3 4 5 6 7 8 9 # Move towards the gem. # Don’t touch the spikes! # Type your…" at bounding box center [1110, 347] width 501 height 675
type textarea "hero.moveDown()"
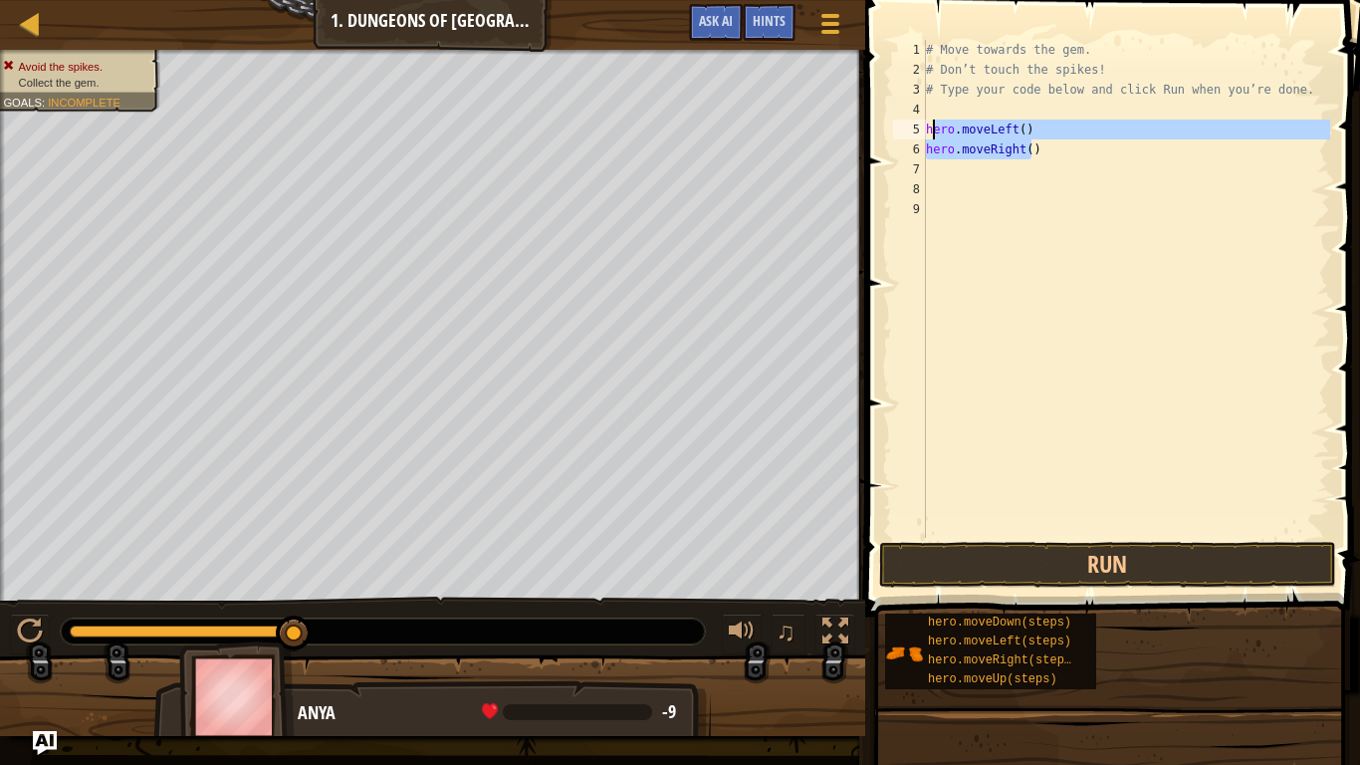
drag, startPoint x: 1057, startPoint y: 151, endPoint x: 925, endPoint y: 128, distance: 133.4
click at [925, 128] on div "1 2 3 4 5 6 7 8 9 # Move towards the gem. # Don’t touch the spikes! # Type your…" at bounding box center [1109, 289] width 441 height 498
drag, startPoint x: 1058, startPoint y: 144, endPoint x: 876, endPoint y: 134, distance: 181.5
click at [876, 134] on div "hero.moveLeft() 1 2 3 4 5 6 7 8 9 # Move towards the gem. # Don’t touch the spi…" at bounding box center [1110, 347] width 501 height 675
type textarea "hero.moveLeft() hero.moveRight()"
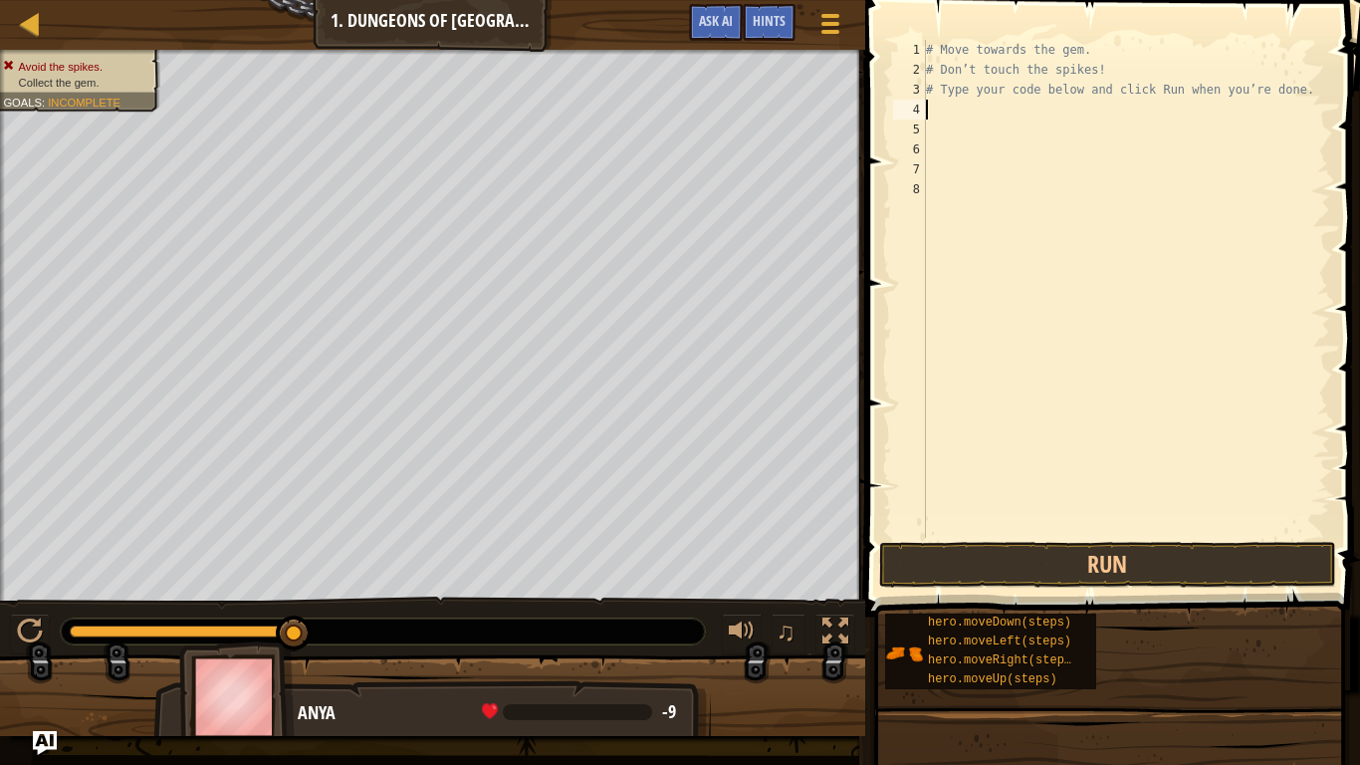
click at [1156, 114] on div "1 2 3 4 5 6 7 8 # Move towards the gem. # Don’t touch the spikes! # Type your c…" at bounding box center [1109, 289] width 441 height 498
drag, startPoint x: 1156, startPoint y: 114, endPoint x: 1186, endPoint y: 123, distance: 31.5
click at [1186, 123] on div "# Move towards the gem. # Don’t touch the spikes! # Type your code below and cl…" at bounding box center [1126, 309] width 408 height 538
click at [926, 108] on div "# Move towards the gem. # Don’t touch the spikes! # Type your code below and cl…" at bounding box center [1126, 309] width 408 height 538
type textarea "d"
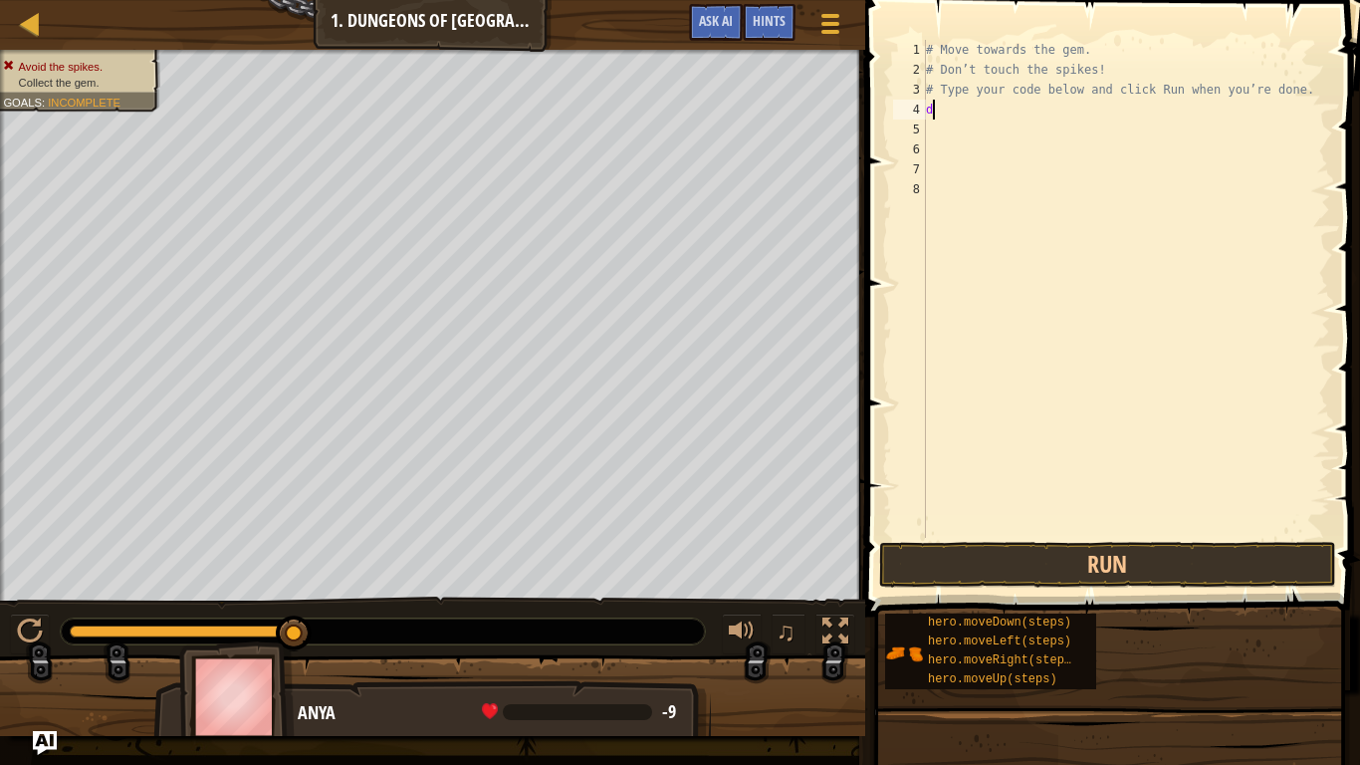
click at [1200, 114] on div "# Move towards the gem. # Don’t touch the spikes! # Type your code below and cl…" at bounding box center [1126, 309] width 408 height 538
click at [983, 110] on div "# Move towards the gem. # Don’t touch the spikes! # Type your code below and cl…" at bounding box center [1126, 309] width 408 height 538
click at [992, 87] on div "# Move towards the gem. # Don’t touch the spikes! # Type your code below and cl…" at bounding box center [1126, 309] width 408 height 538
type textarea "# Type your code below and click Run when you’re done."
drag, startPoint x: 998, startPoint y: 97, endPoint x: 984, endPoint y: 130, distance: 36.6
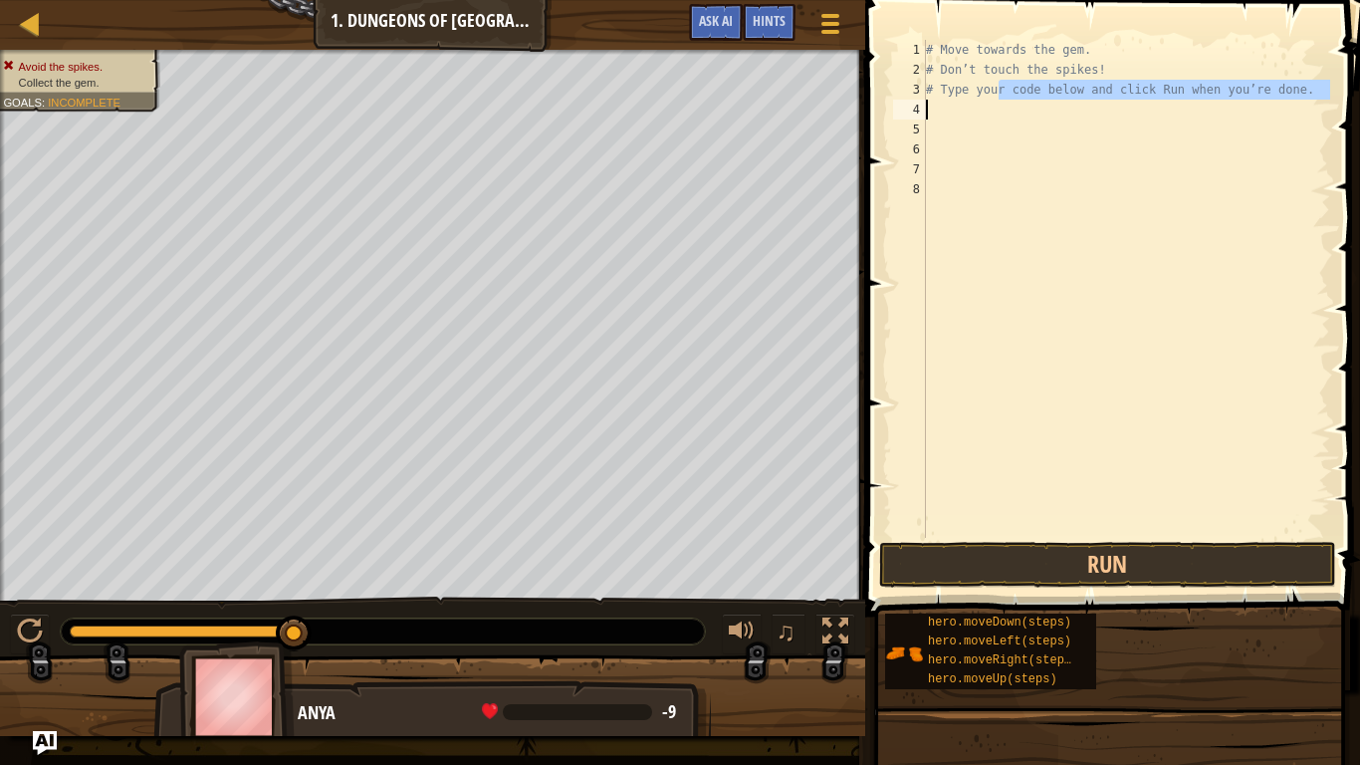
click at [995, 124] on div "# Move towards the gem. # Don’t touch the spikes! # Type your code below and cl…" at bounding box center [1126, 309] width 408 height 538
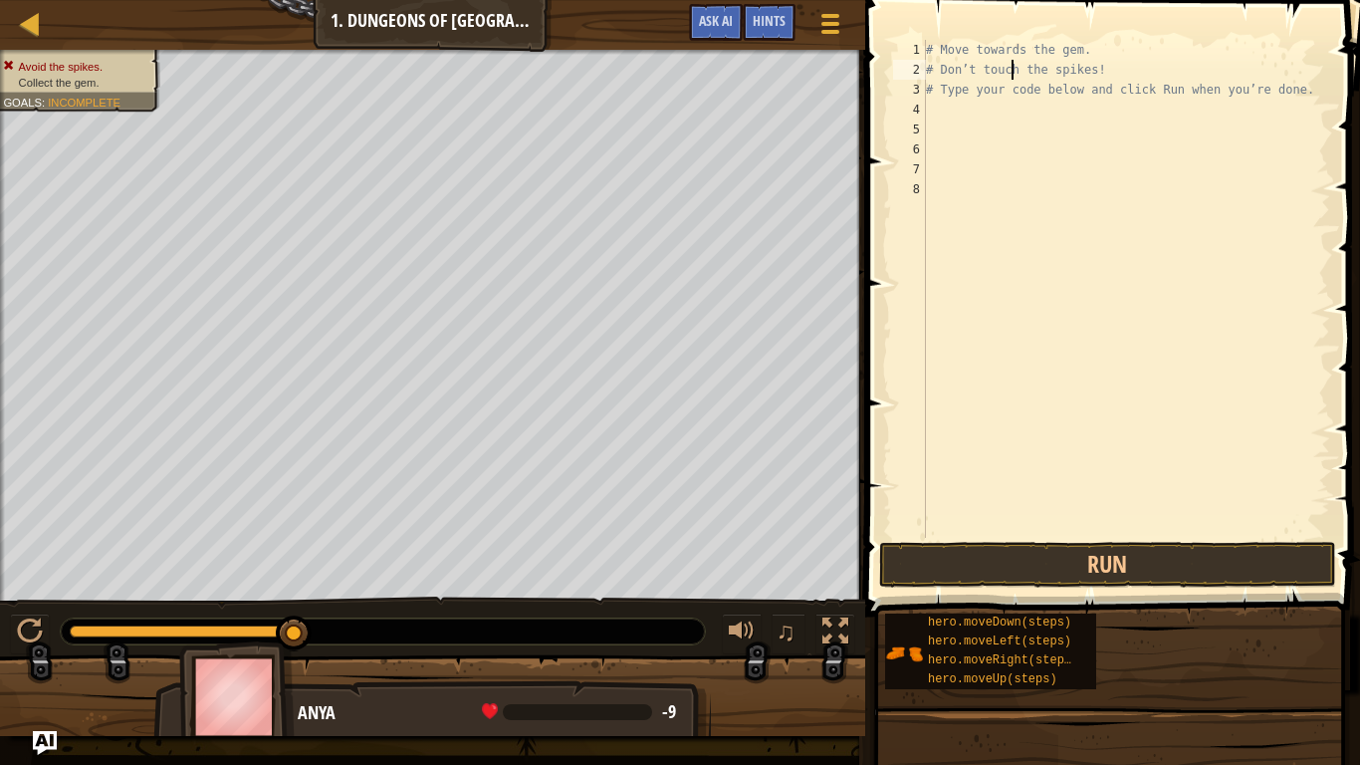
click at [1014, 69] on div "# Move towards the gem. # Don’t touch the spikes! # Type your code below and cl…" at bounding box center [1126, 309] width 408 height 538
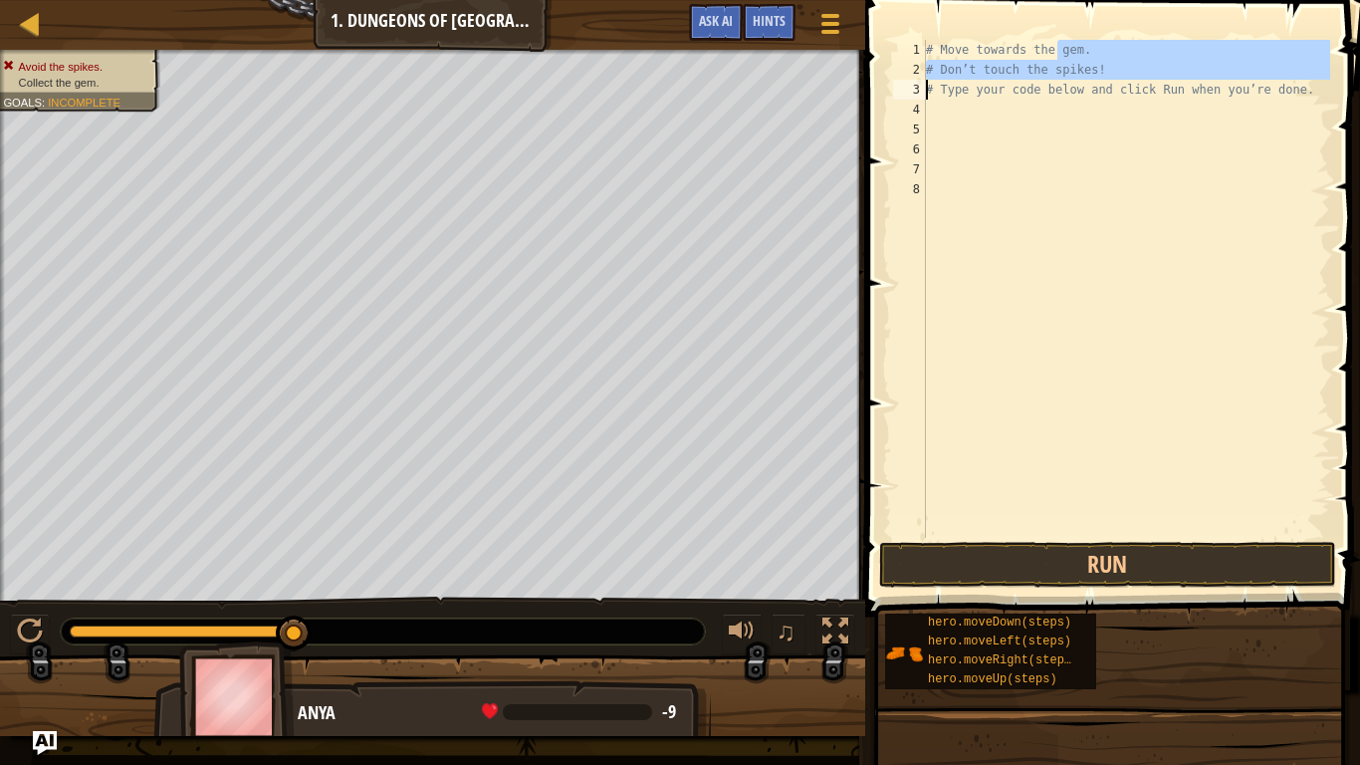
click at [831, 93] on div "Map Introduction to Computer Science 1. Dungeons of Kithgard Game Menu Done Hin…" at bounding box center [680, 382] width 1360 height 765
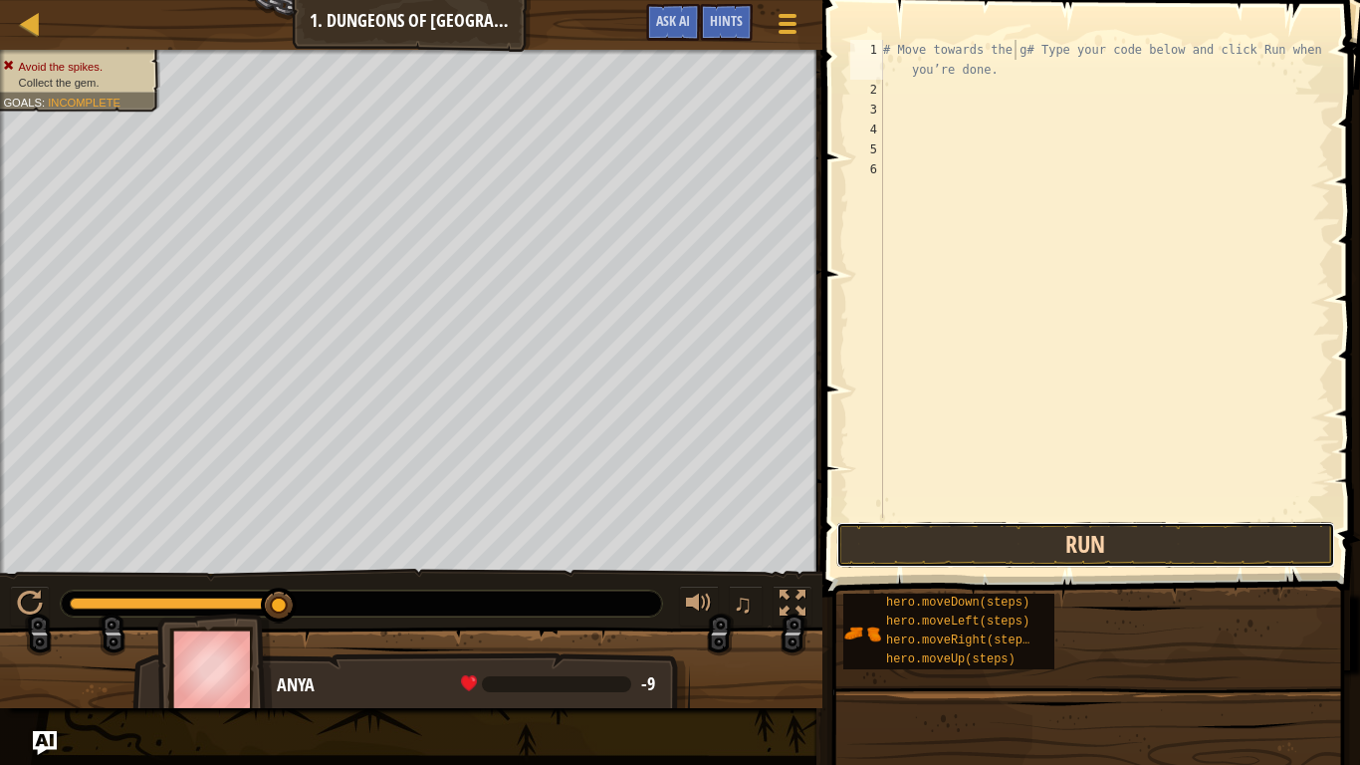
click at [1202, 528] on button "Run" at bounding box center [1086, 545] width 499 height 46
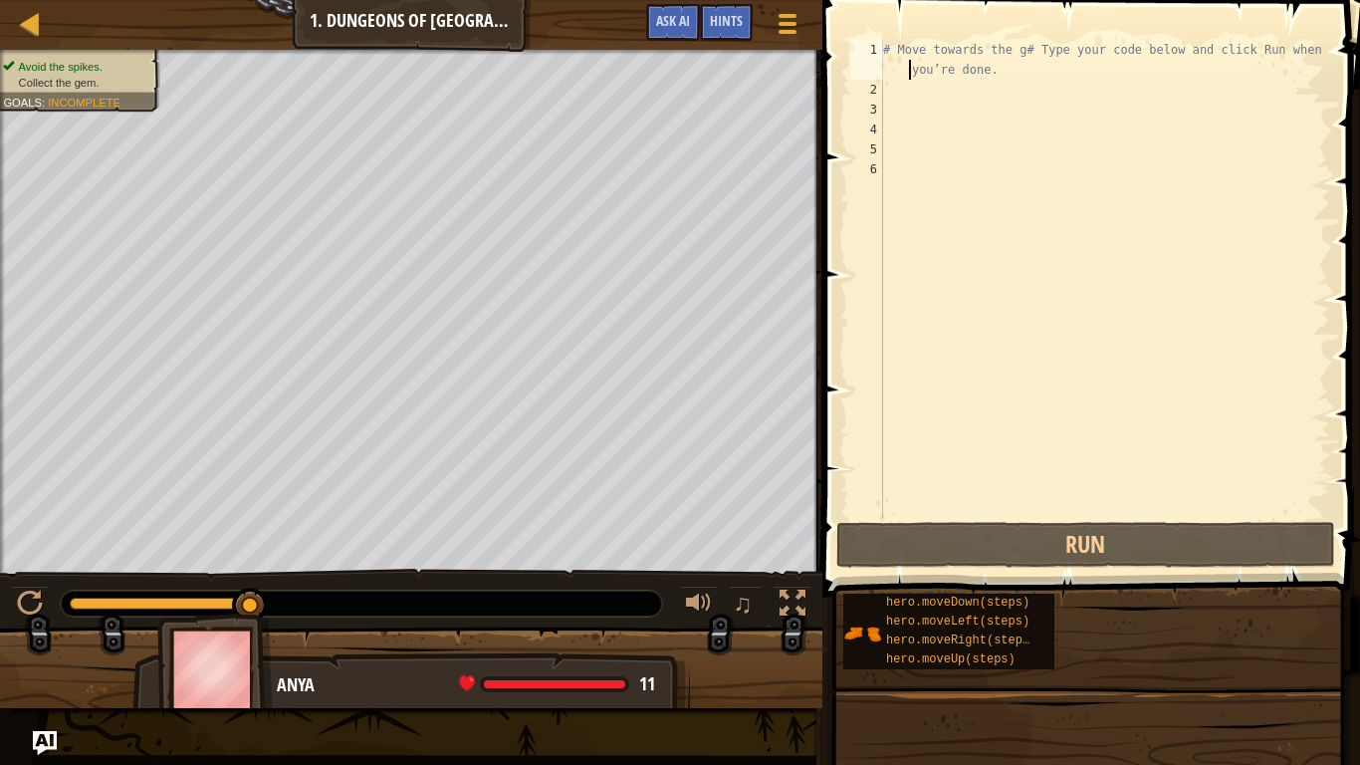
click at [890, 76] on div "# Move towards the g# Type your code below and click Run when you’re done." at bounding box center [1104, 309] width 451 height 538
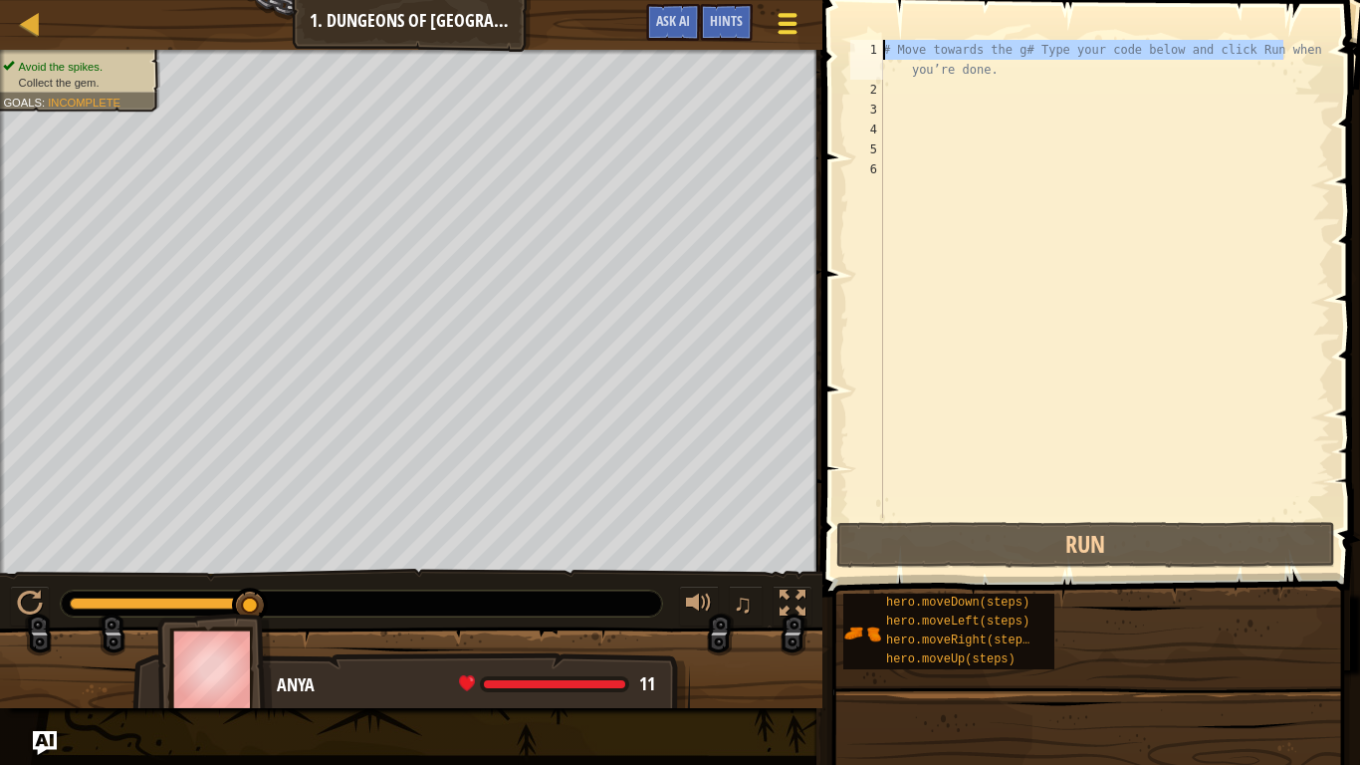
drag, startPoint x: 1290, startPoint y: 40, endPoint x: 812, endPoint y: 8, distance: 479.1
click at [812, 8] on div "Map Introduction to Computer Science 1. Dungeons of Kithgard Game Menu Done Hin…" at bounding box center [680, 382] width 1360 height 765
type textarea "you’re done."
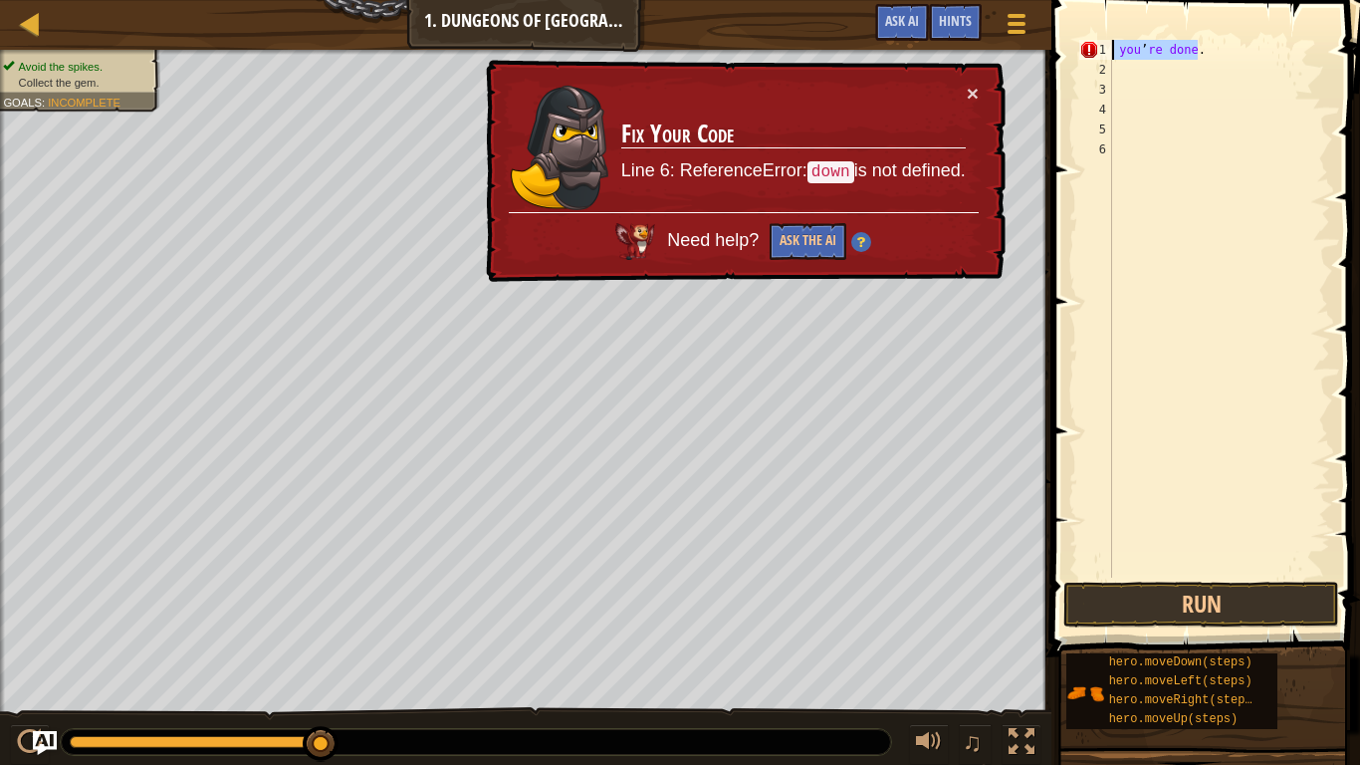
drag, startPoint x: 1192, startPoint y: 50, endPoint x: 1106, endPoint y: 36, distance: 87.8
click at [1107, 36] on div "you’re done. 1 2 3 4 5 6 you ’ re done . הההההההההההההההההההההההההההההההההההההה…" at bounding box center [1203, 367] width 315 height 715
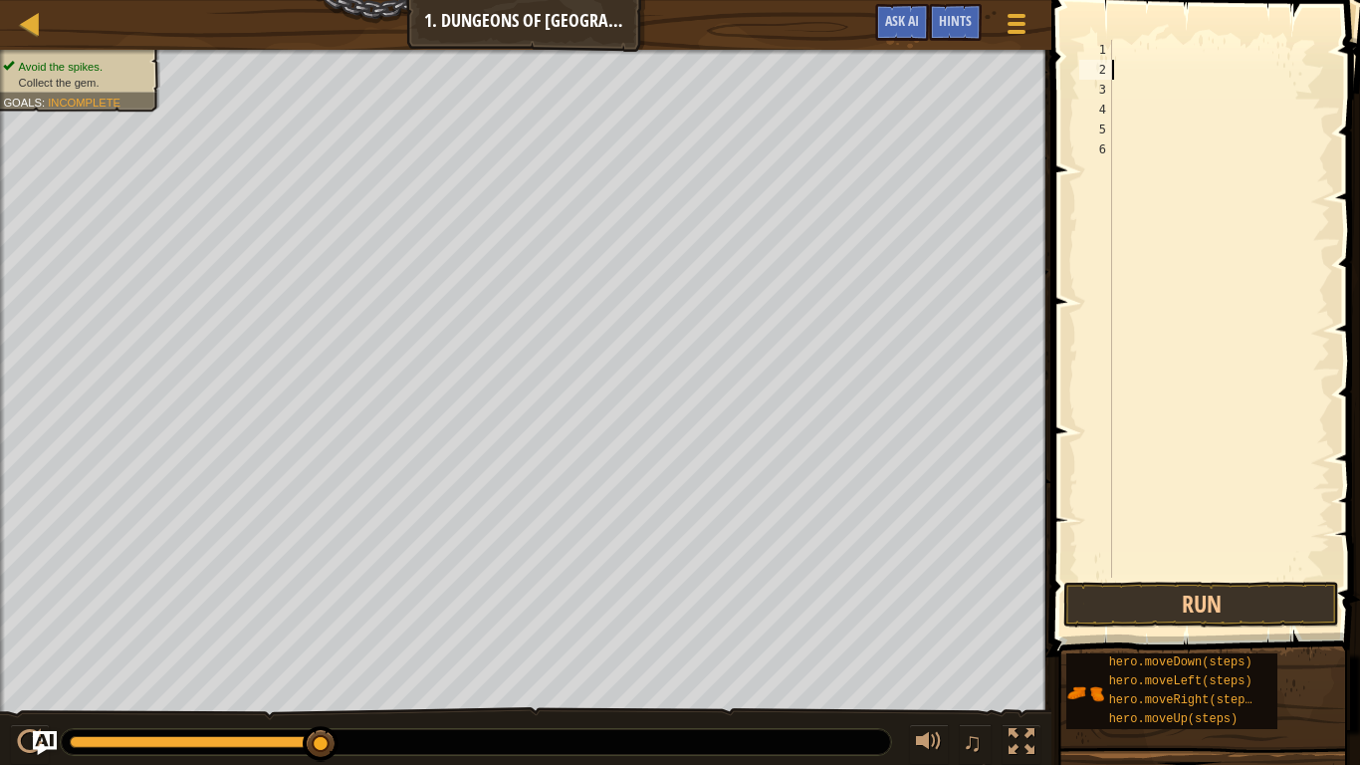
click at [1169, 69] on div at bounding box center [1219, 329] width 222 height 578
click at [1150, 60] on div at bounding box center [1219, 329] width 222 height 578
click at [1139, 55] on div at bounding box center [1219, 329] width 222 height 578
type textarea "´vch+.nj``"
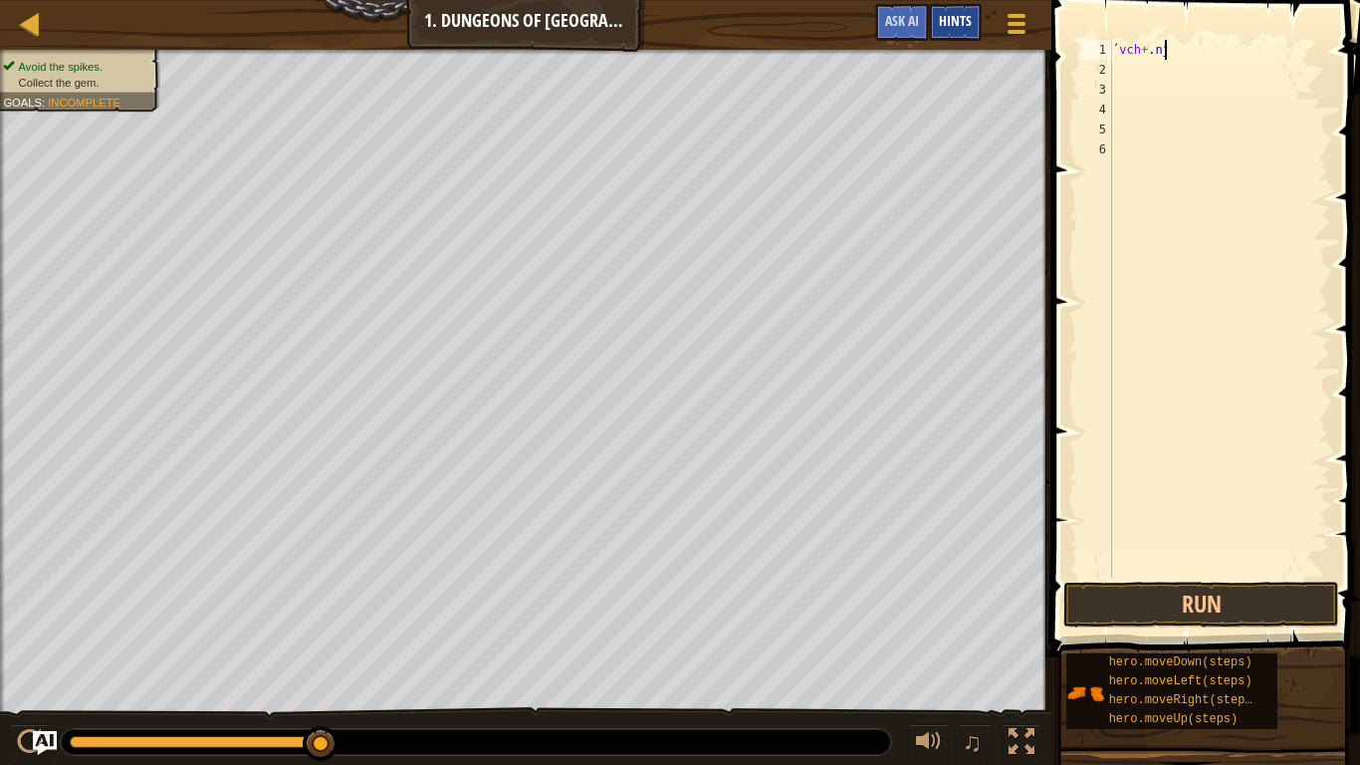
scroll to position [9, 0]
type textarea "x.l"
click at [1205, 596] on button "Run" at bounding box center [1202, 605] width 276 height 46
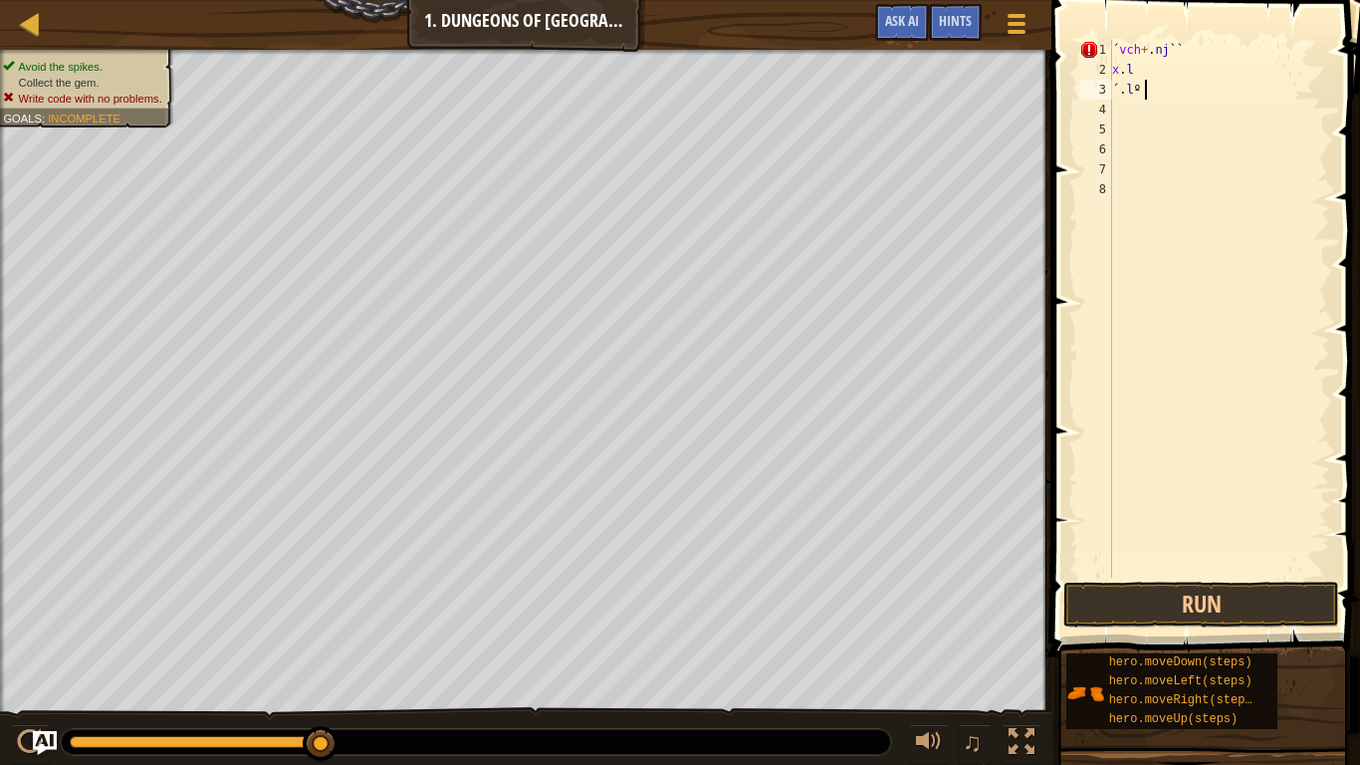
scroll to position [9, 4]
click at [961, 84] on div "Map Introduction to Computer Science 1. Dungeons of Kithgard Game Menu Done Hin…" at bounding box center [680, 382] width 1360 height 765
drag, startPoint x: 1223, startPoint y: 90, endPoint x: 1133, endPoint y: 37, distance: 104.0
click at [1133, 37] on div "x.l ´.l º23wt 1 2 3 4 5 6 7 8 ´ vch + . nj `` x . l ´ . l º23 wt הההההההההההההה…" at bounding box center [1203, 367] width 315 height 715
type textarea "´vch+.nj`` x.l"
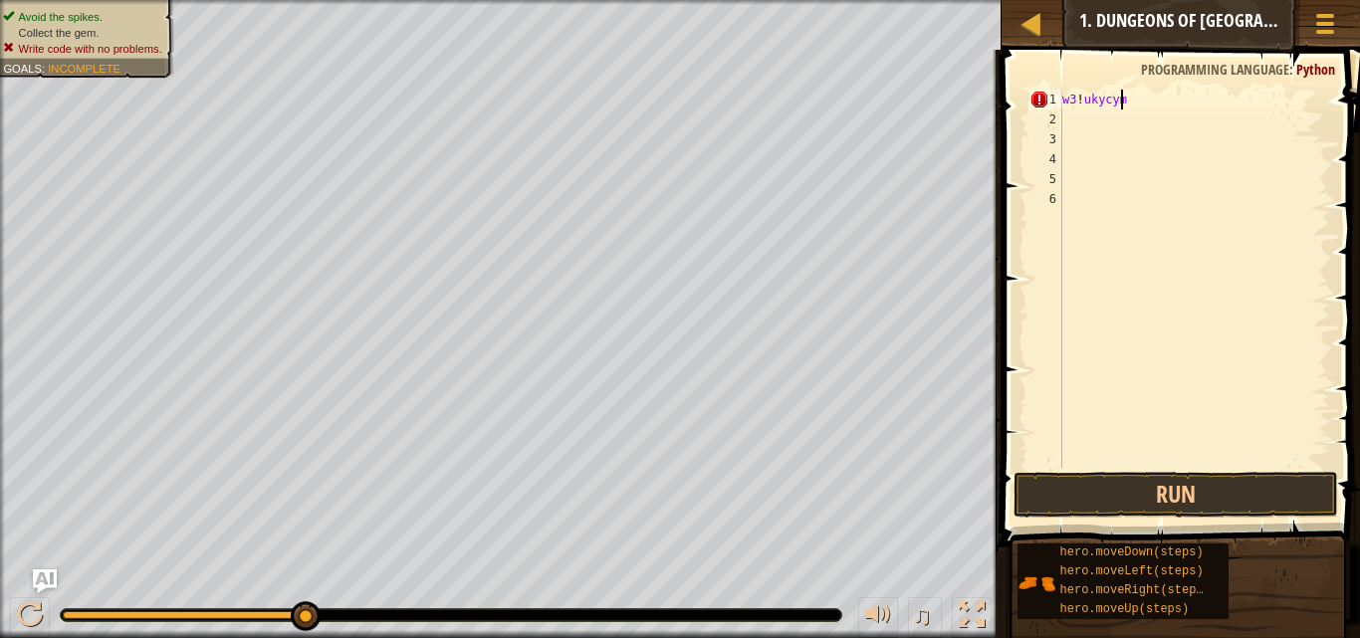
scroll to position [9, 1]
type textarea "w"
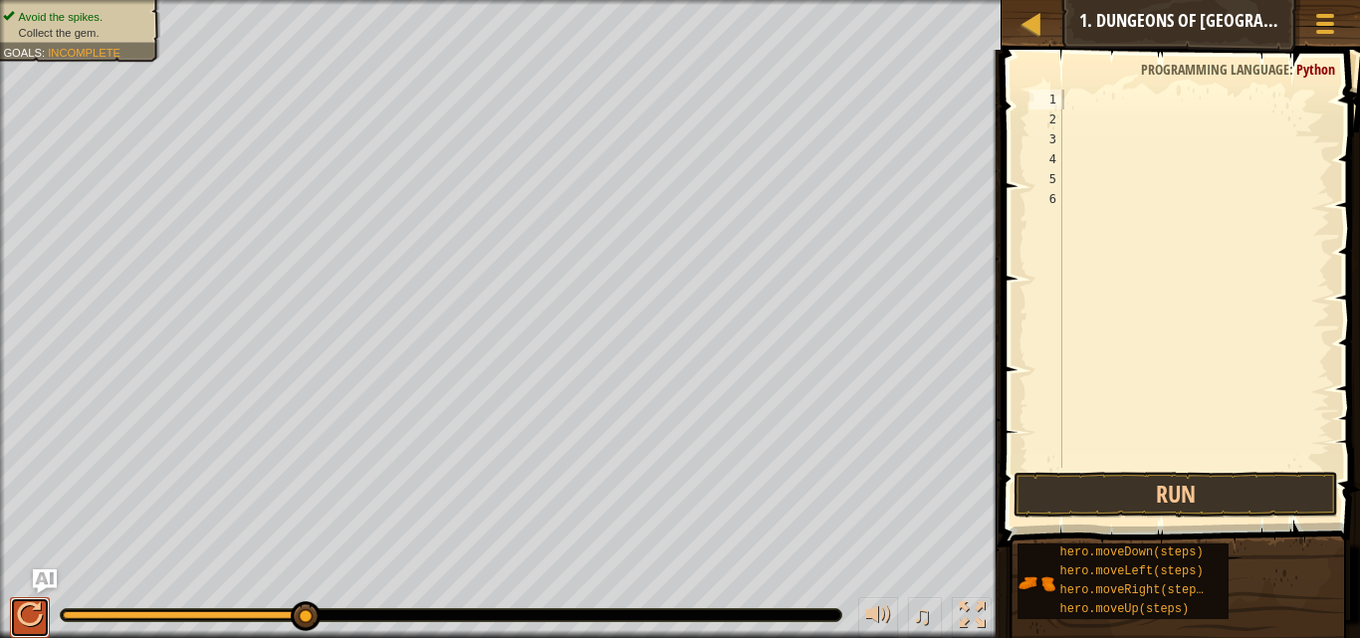
click at [26, 615] on div at bounding box center [30, 616] width 26 height 26
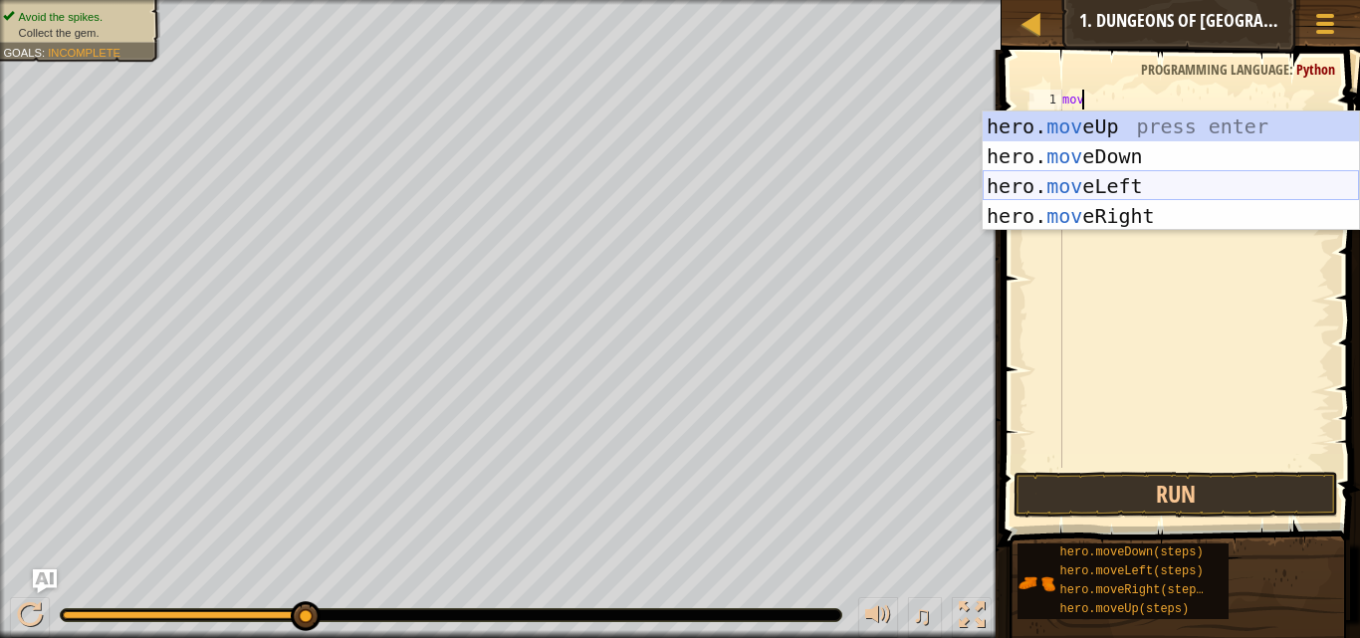
type textarea "move"
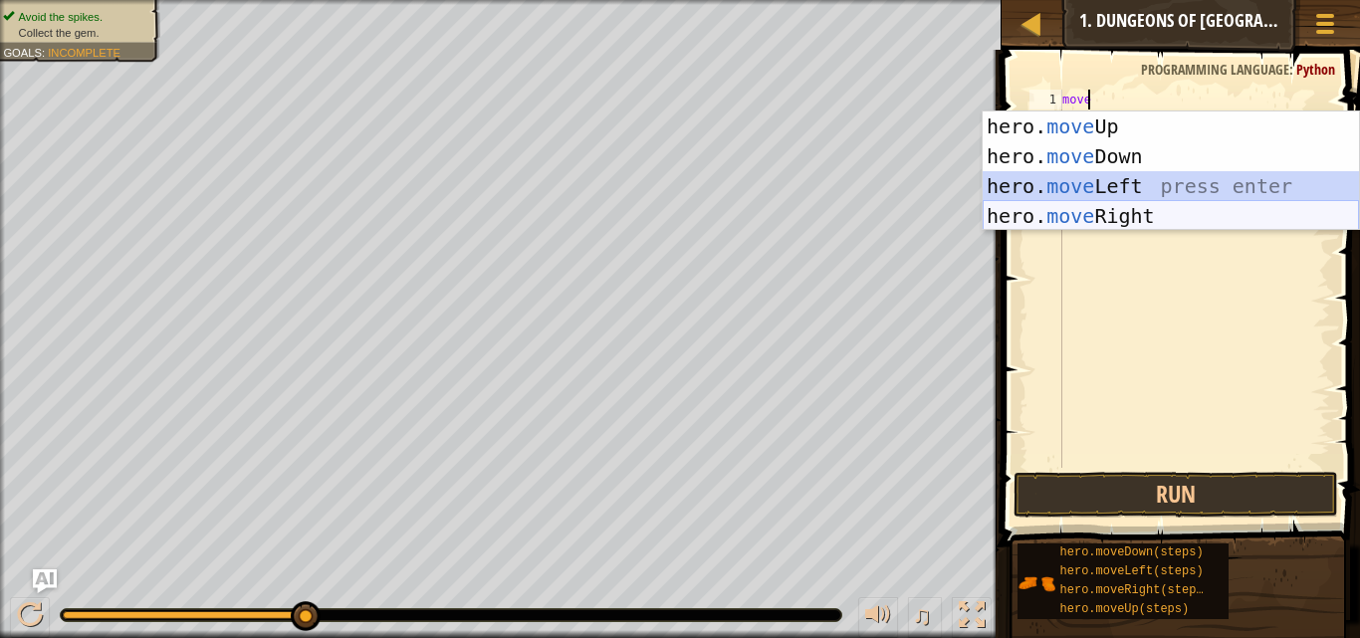
drag, startPoint x: 1119, startPoint y: 183, endPoint x: 1127, endPoint y: 207, distance: 25.2
click at [1124, 207] on div "hero. move Up press enter hero. move Down press enter hero. move Left press ent…" at bounding box center [1171, 201] width 376 height 179
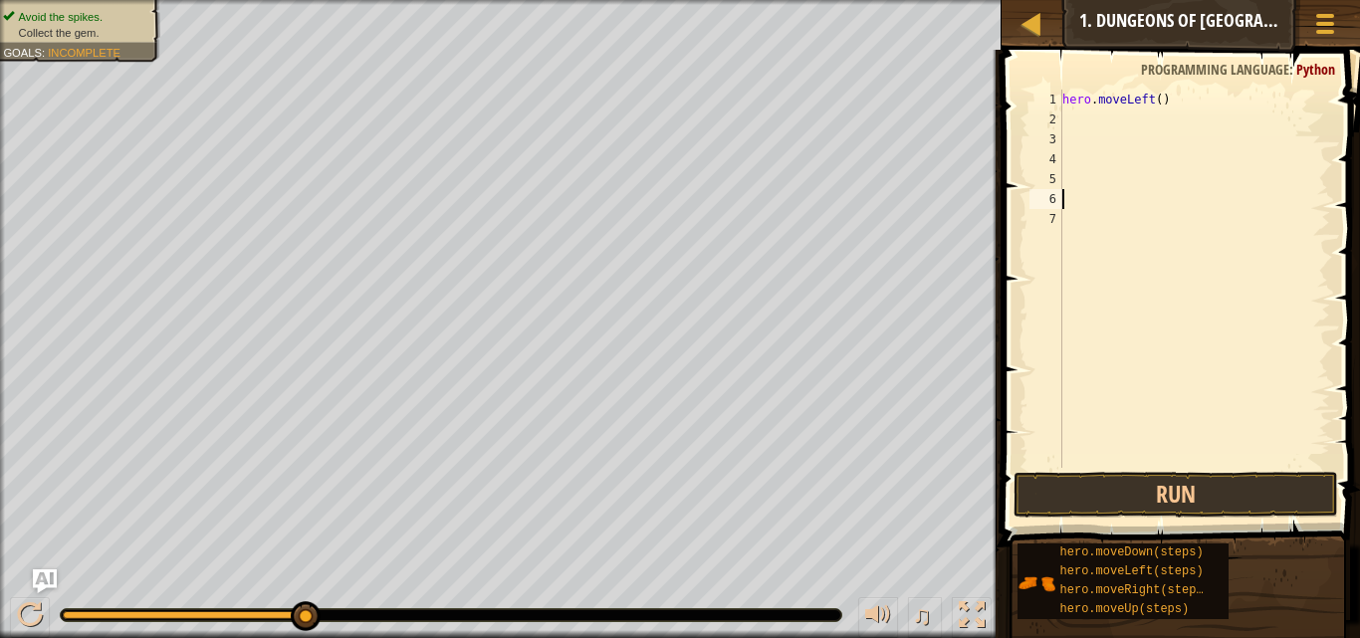
click at [1130, 209] on div "hero . moveLeft ( )" at bounding box center [1195, 299] width 272 height 418
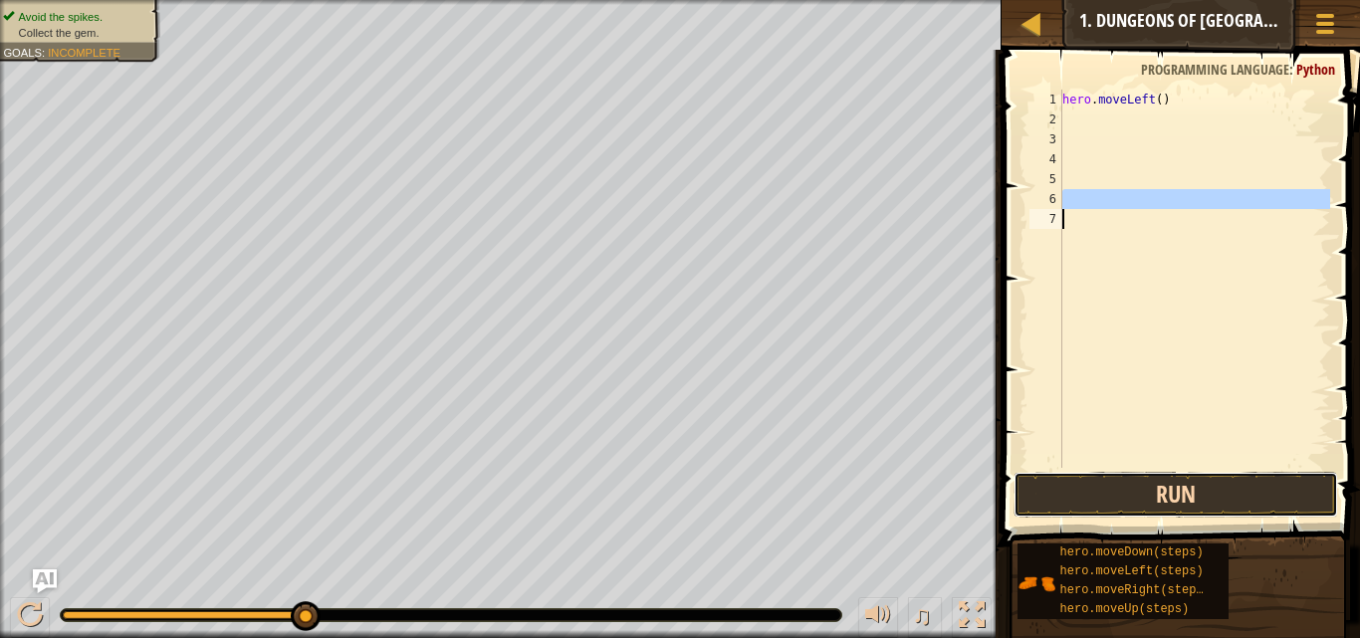
click at [1074, 491] on button "Run" at bounding box center [1176, 495] width 325 height 46
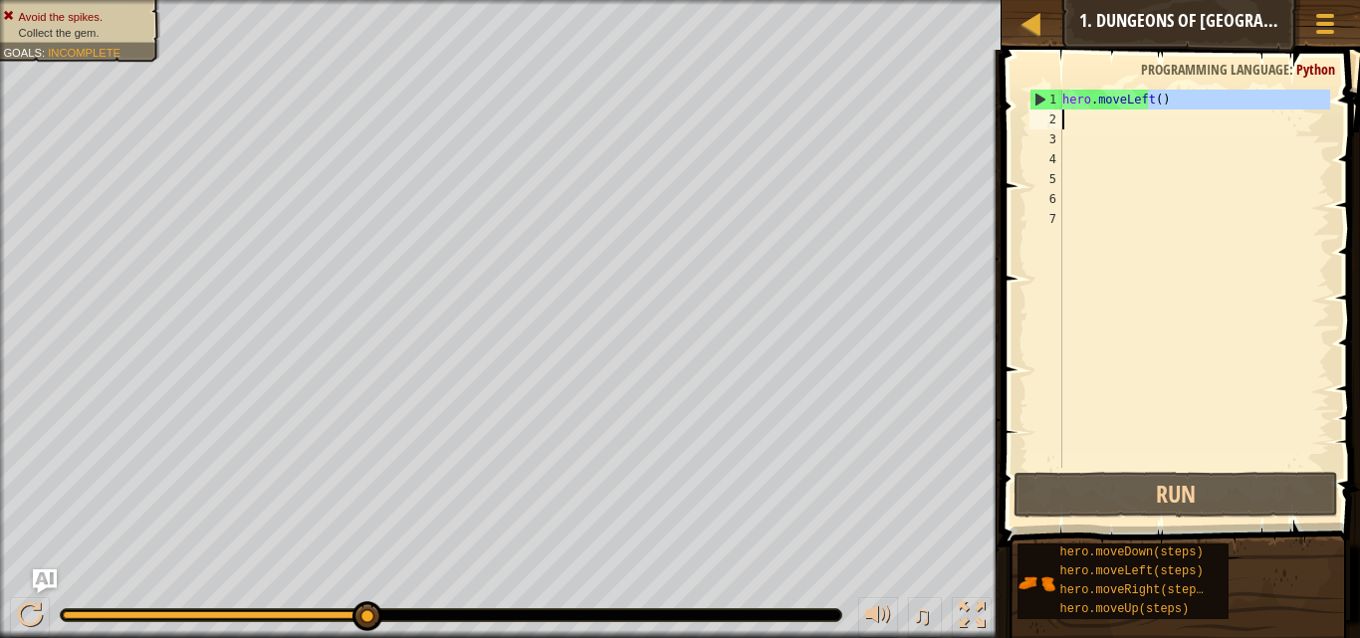
drag, startPoint x: 1150, startPoint y: 101, endPoint x: 1123, endPoint y: 112, distance: 29.0
click at [1107, 117] on div "hero . moveLeft ( )" at bounding box center [1195, 299] width 272 height 418
type textarea "hero.moveLeft()"
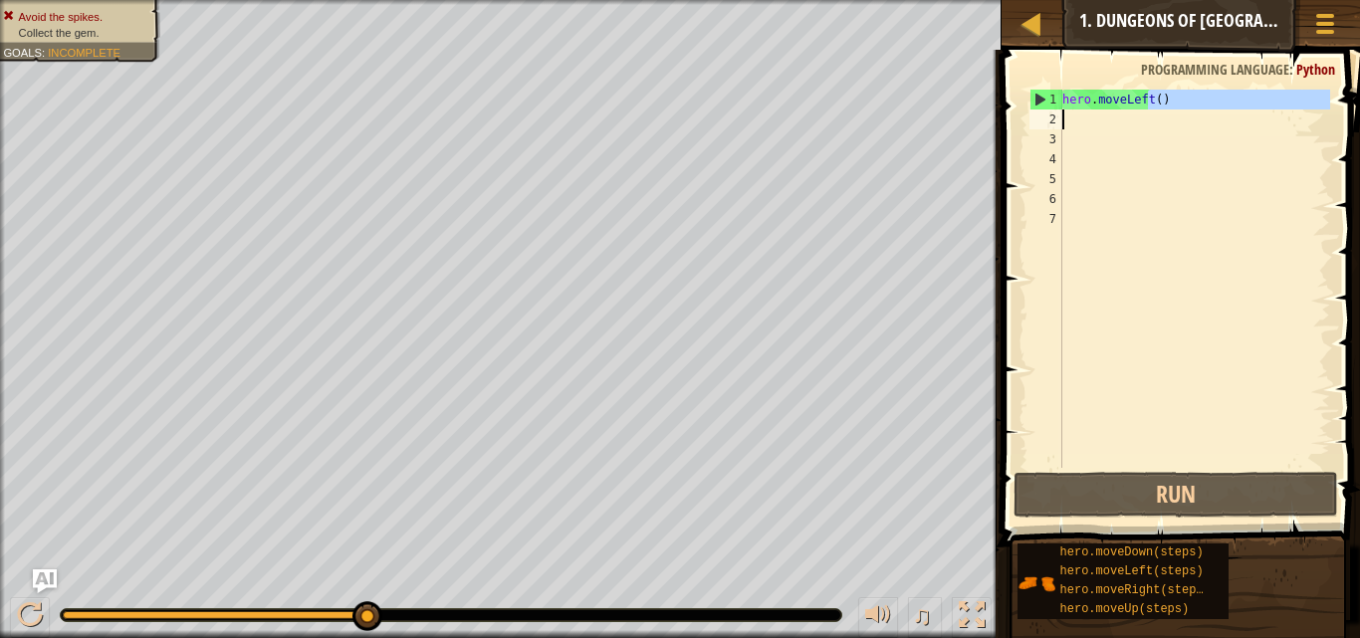
type textarea "hero.moveLeft()"
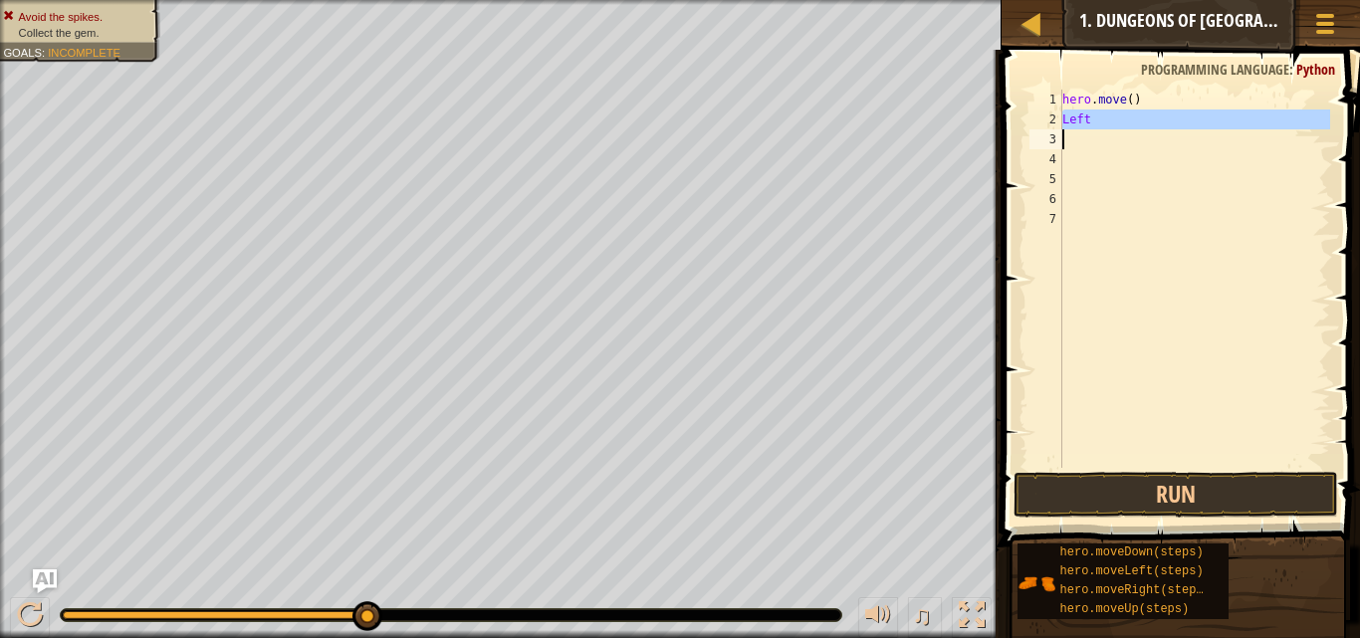
drag, startPoint x: 1048, startPoint y: 116, endPoint x: 1094, endPoint y: 124, distance: 46.7
click at [1094, 124] on div "hero.move() Left 1 2 3 4 5 6 7 hero . move ( ) Left ההההההההההההההההההההההההההה…" at bounding box center [1178, 279] width 305 height 378
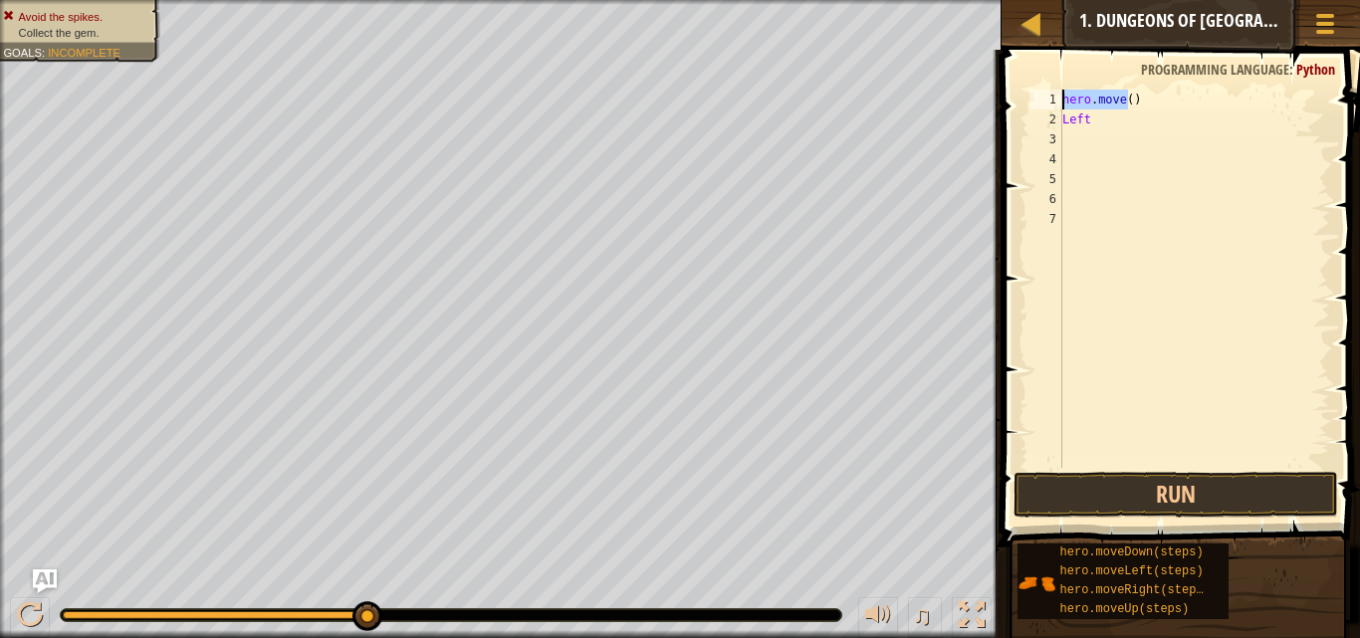
drag, startPoint x: 1127, startPoint y: 98, endPoint x: 1055, endPoint y: 93, distance: 72.9
click at [1055, 93] on div "Left 1 2 3 4 5 6 7 hero . move ( ) Left ההההההההההההההההההההההההההההההההההההההה…" at bounding box center [1178, 279] width 305 height 378
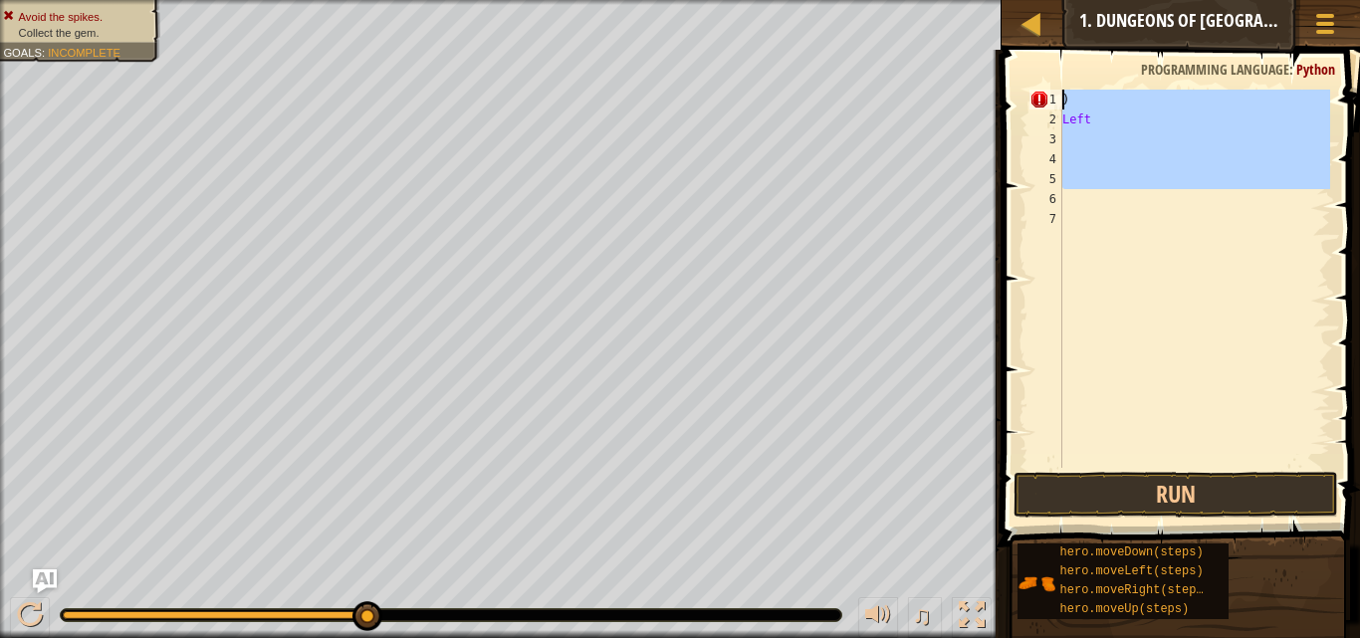
drag, startPoint x: 1034, startPoint y: 184, endPoint x: 1110, endPoint y: 78, distance: 131.3
click at [1110, 78] on div ") 1 2 3 4 5 6 7 ) Left הההההההההההההההההההההההההההההההההההההההההההההההההההההההה…" at bounding box center [1178, 338] width 365 height 556
type textarea ") Left"
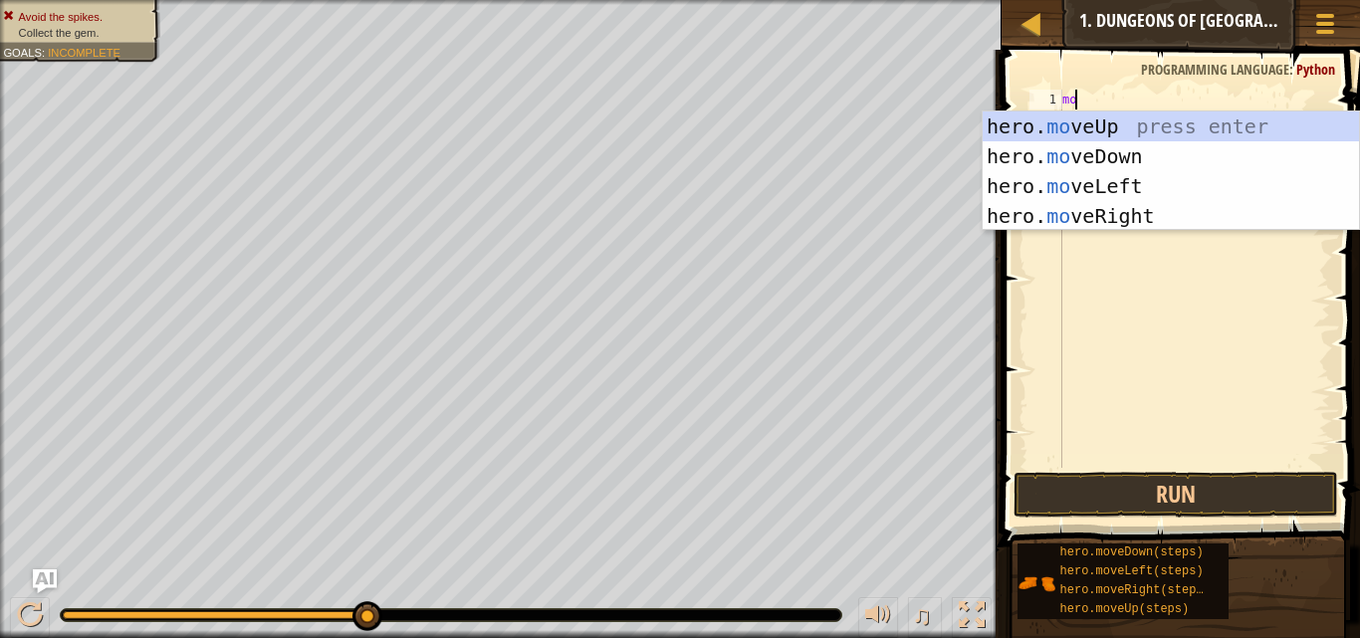
type textarea "mov"
click at [1132, 222] on div "hero. mov eUp press enter hero. mov eDown press enter hero. mov eLeft press ent…" at bounding box center [1171, 201] width 376 height 179
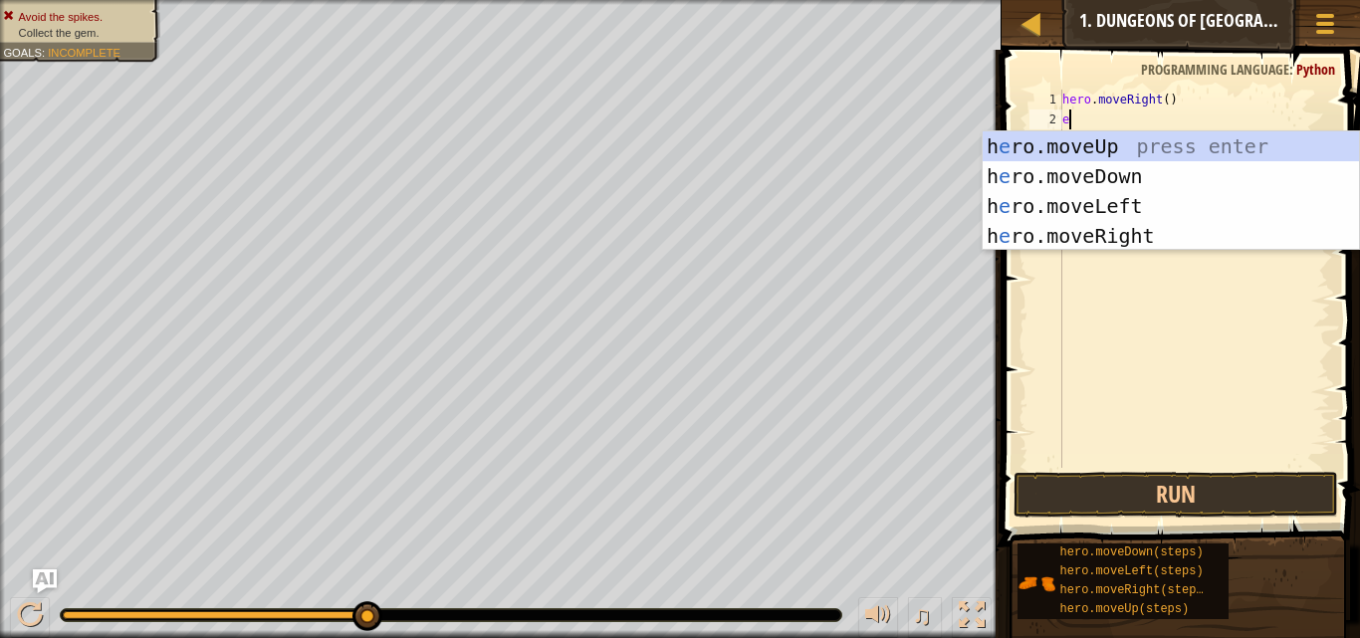
type textarea "e"
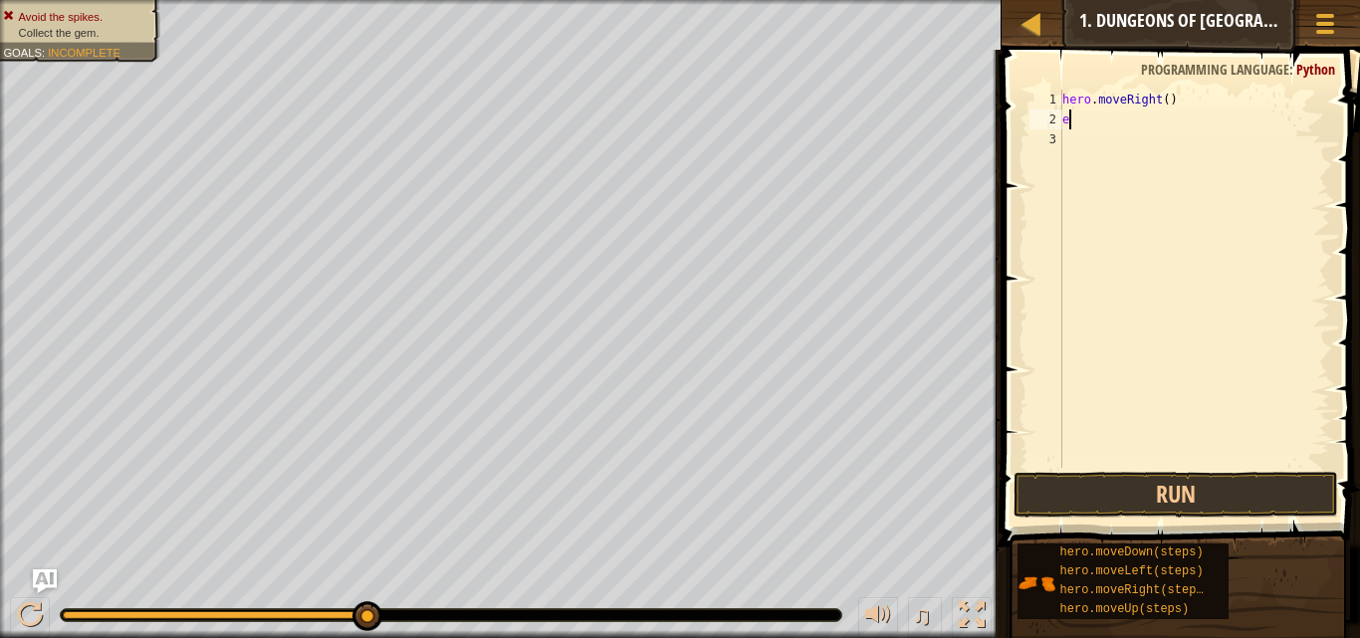
click at [1097, 121] on div "hero . moveRight ( ) e" at bounding box center [1195, 299] width 272 height 418
drag, startPoint x: 1097, startPoint y: 120, endPoint x: 1041, endPoint y: 115, distance: 56.0
click at [1041, 115] on div "e 1 2 3 hero . moveRight ( ) e הההההההההההההההההההההההההההההההההההההההההההההההה…" at bounding box center [1178, 279] width 305 height 378
click at [1245, 495] on button "Run" at bounding box center [1176, 495] width 325 height 46
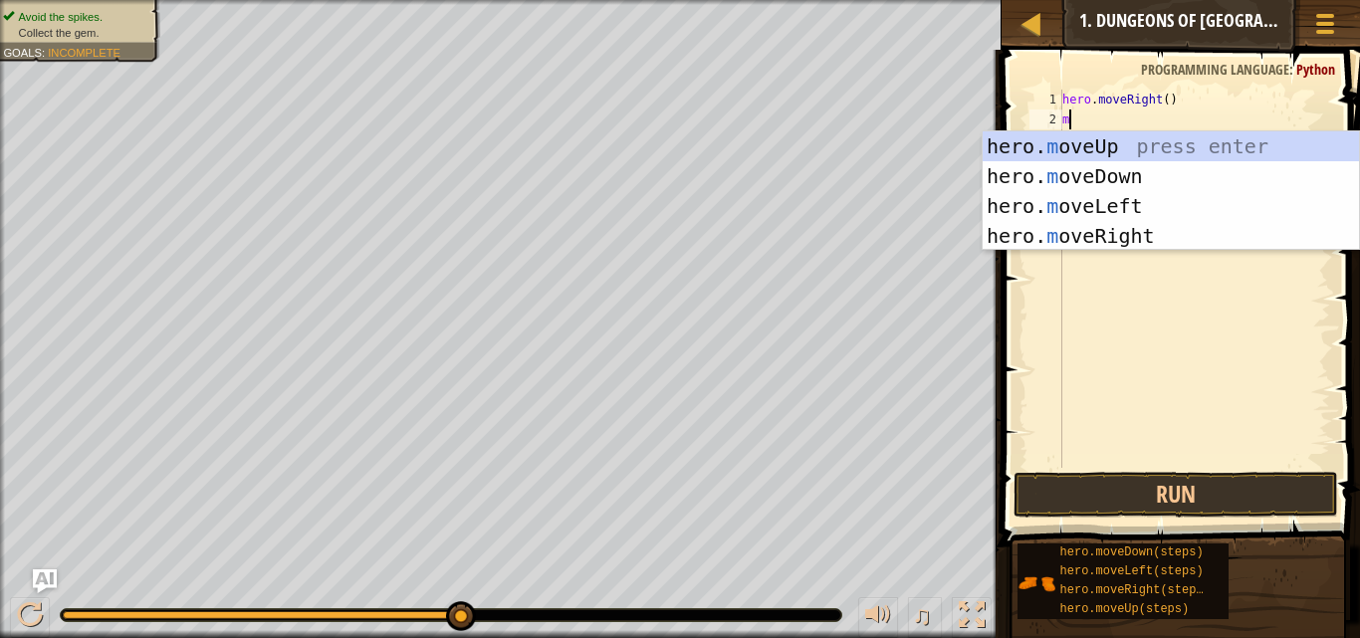
type textarea "mo"
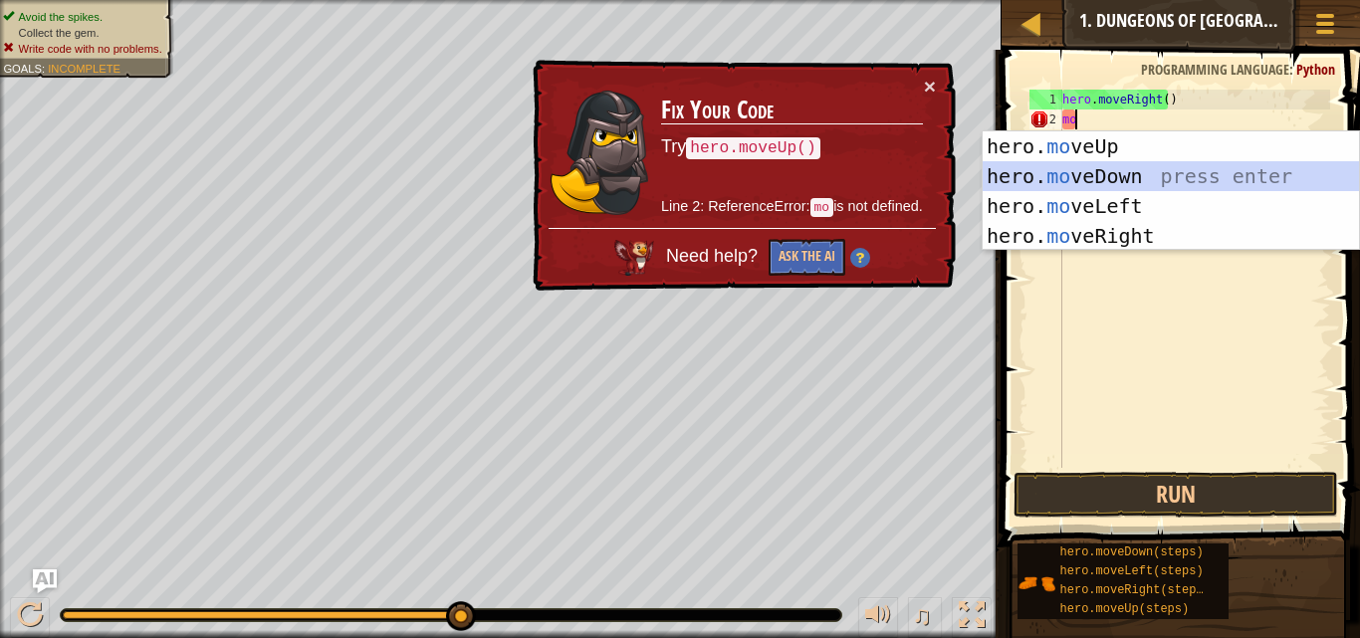
click at [1135, 176] on div "hero. mo veUp press enter hero. mo veDown press enter hero. mo veLeft press ent…" at bounding box center [1171, 220] width 376 height 179
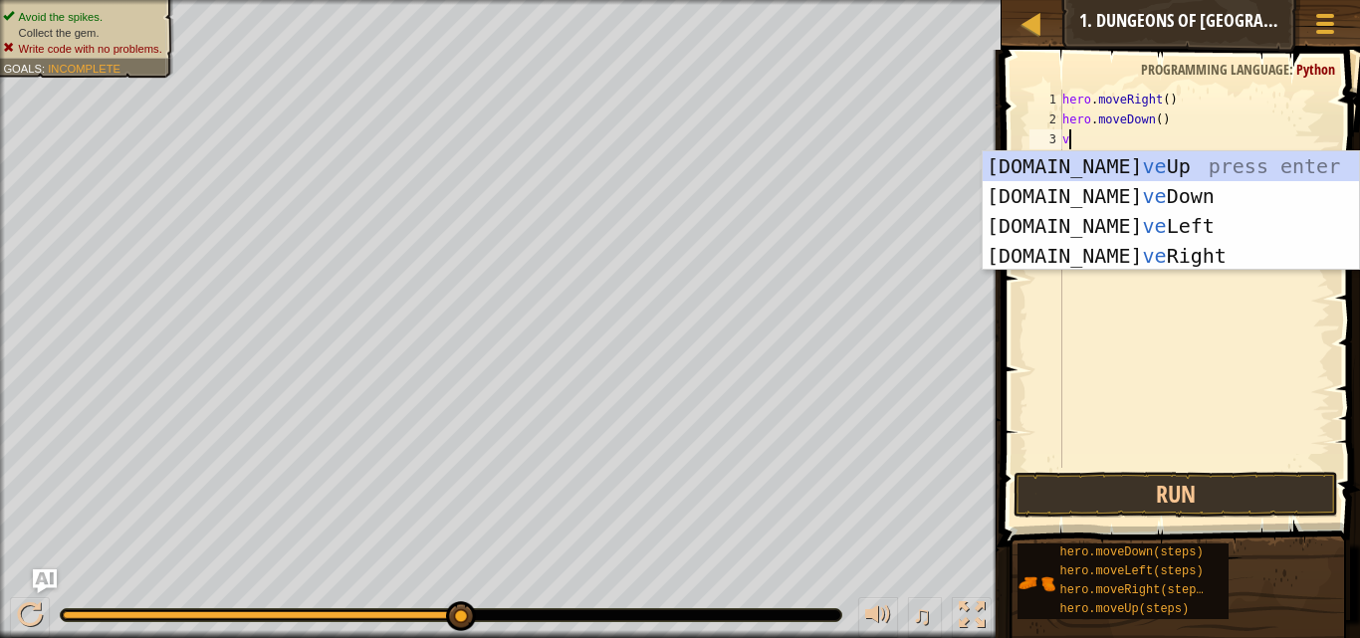
type textarea "v"
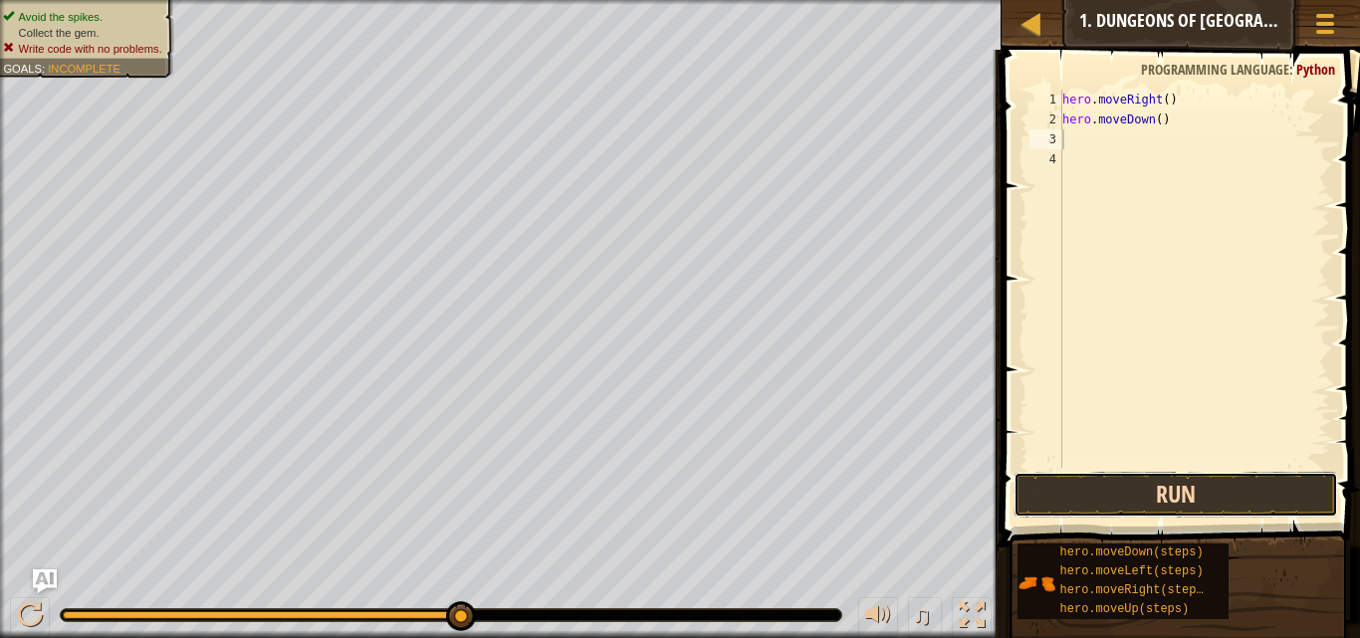
click at [1240, 485] on button "Run" at bounding box center [1176, 495] width 325 height 46
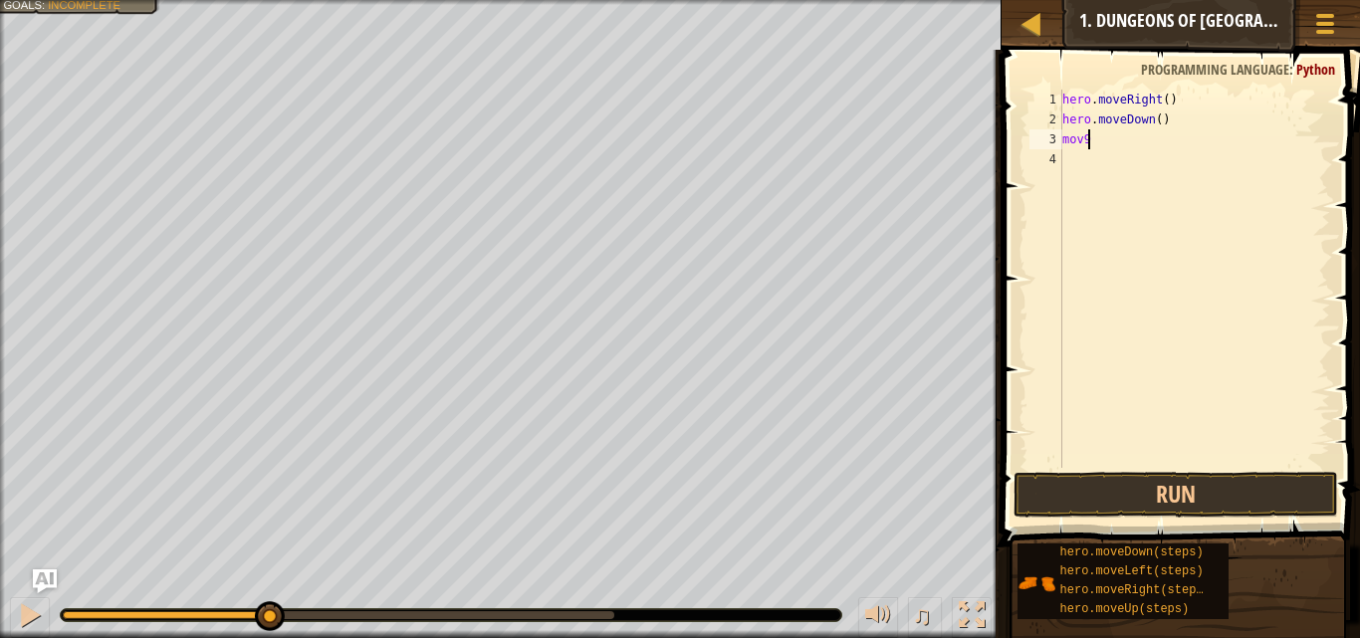
scroll to position [9, 1]
click at [1218, 488] on button "Run" at bounding box center [1176, 495] width 325 height 46
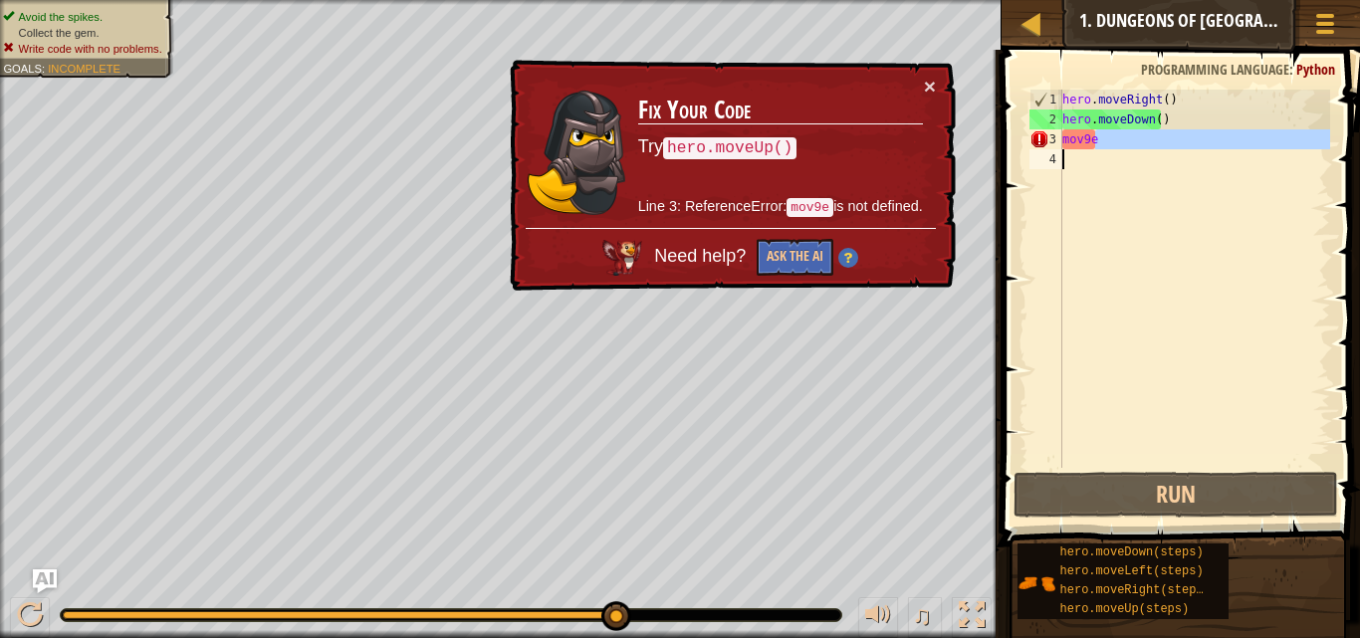
drag, startPoint x: 1095, startPoint y: 146, endPoint x: 1051, endPoint y: 150, distance: 44.0
click at [1051, 150] on div "mov9e 1 2 3 4 hero . moveRight ( ) hero . moveDown ( ) mov9e הההההההההההההההההה…" at bounding box center [1178, 279] width 305 height 378
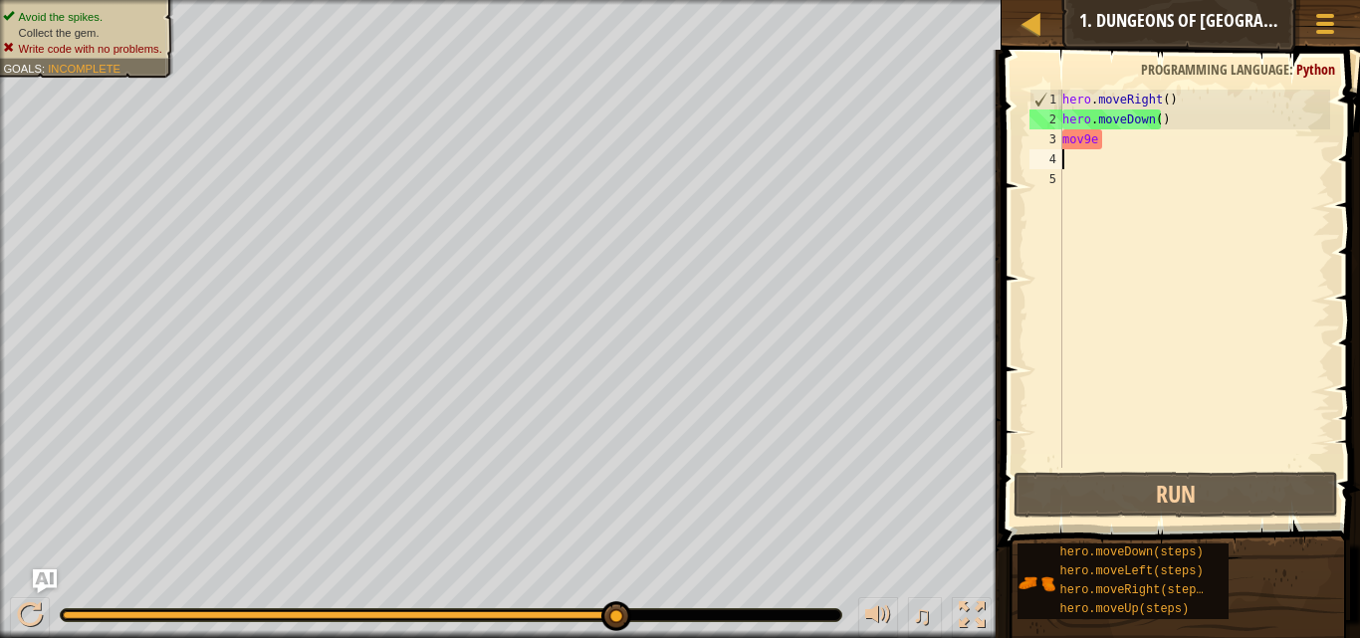
scroll to position [9, 0]
drag, startPoint x: 1104, startPoint y: 138, endPoint x: 1064, endPoint y: 135, distance: 39.9
click at [1064, 135] on div "hero . moveRight ( ) hero . moveDown ( ) mov9e" at bounding box center [1195, 299] width 272 height 418
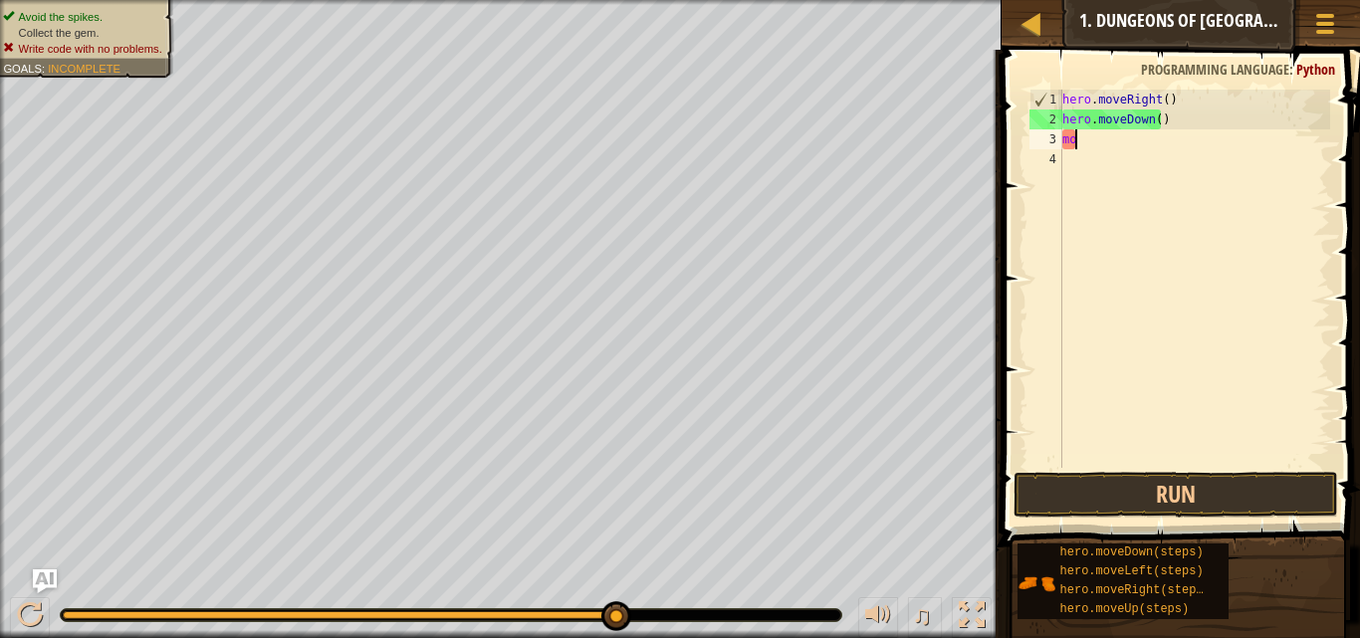
type textarea "m"
click at [1079, 145] on div "hero . moveRight ( ) hero . moveDown ( ) m" at bounding box center [1195, 299] width 272 height 418
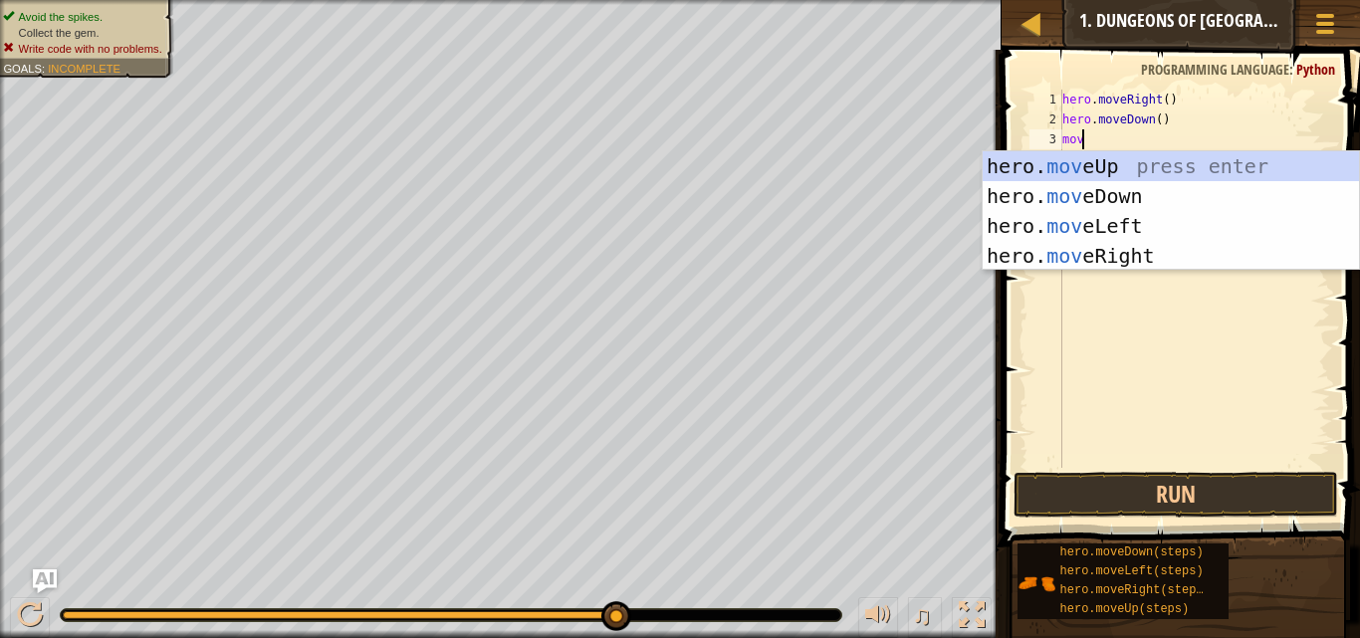
type textarea "move"
click at [1123, 255] on div "hero. move Up press enter hero. move Down press enter hero. move Left press ent…" at bounding box center [1171, 240] width 376 height 179
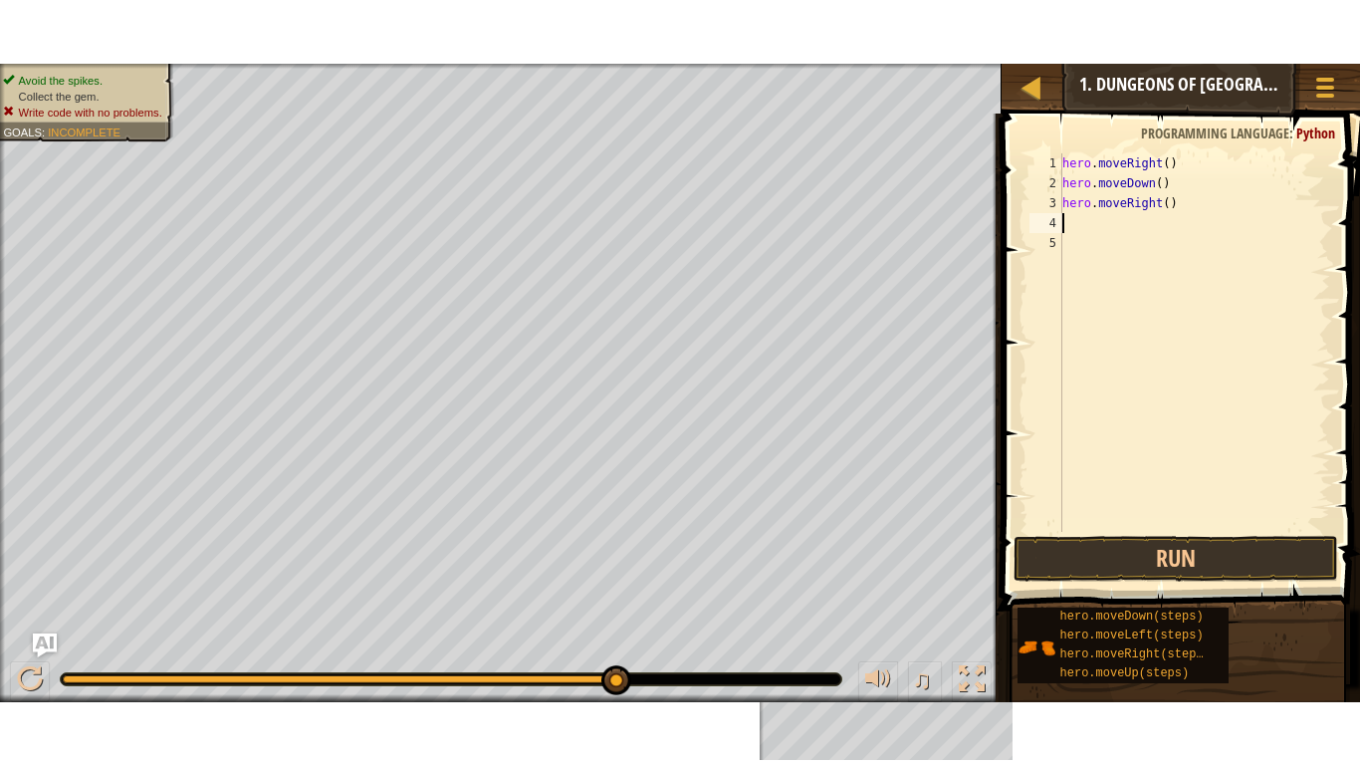
scroll to position [9, 0]
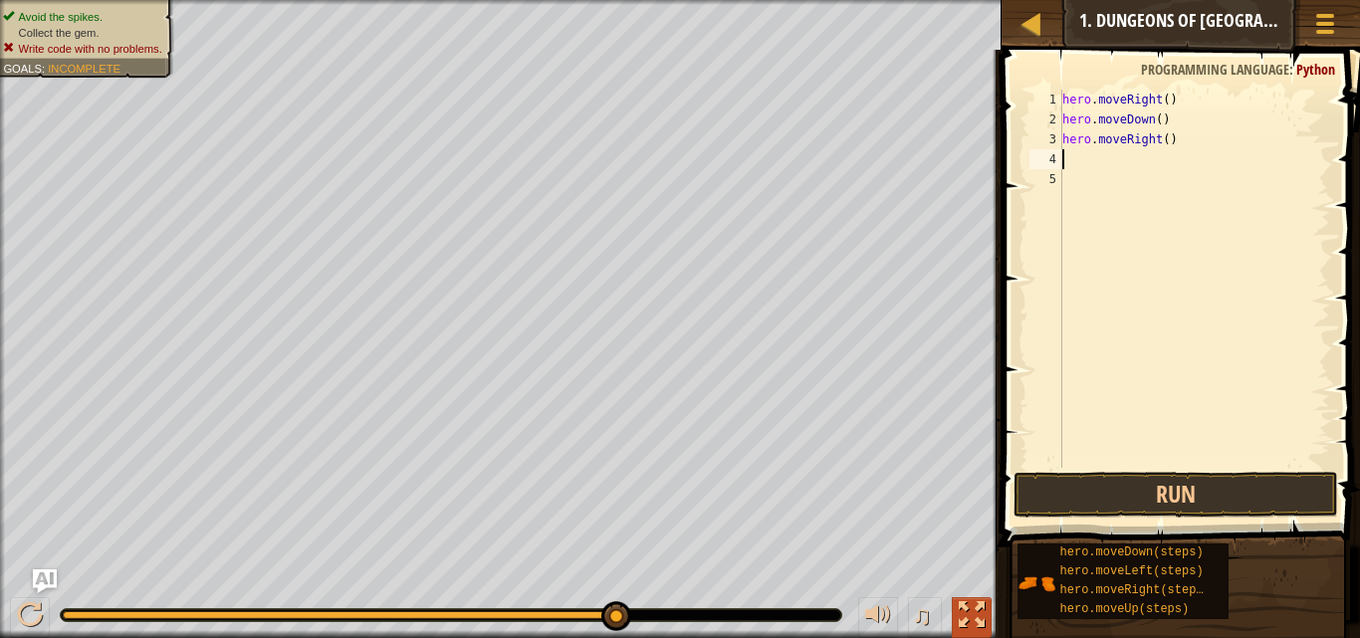
click at [973, 615] on div at bounding box center [972, 616] width 26 height 26
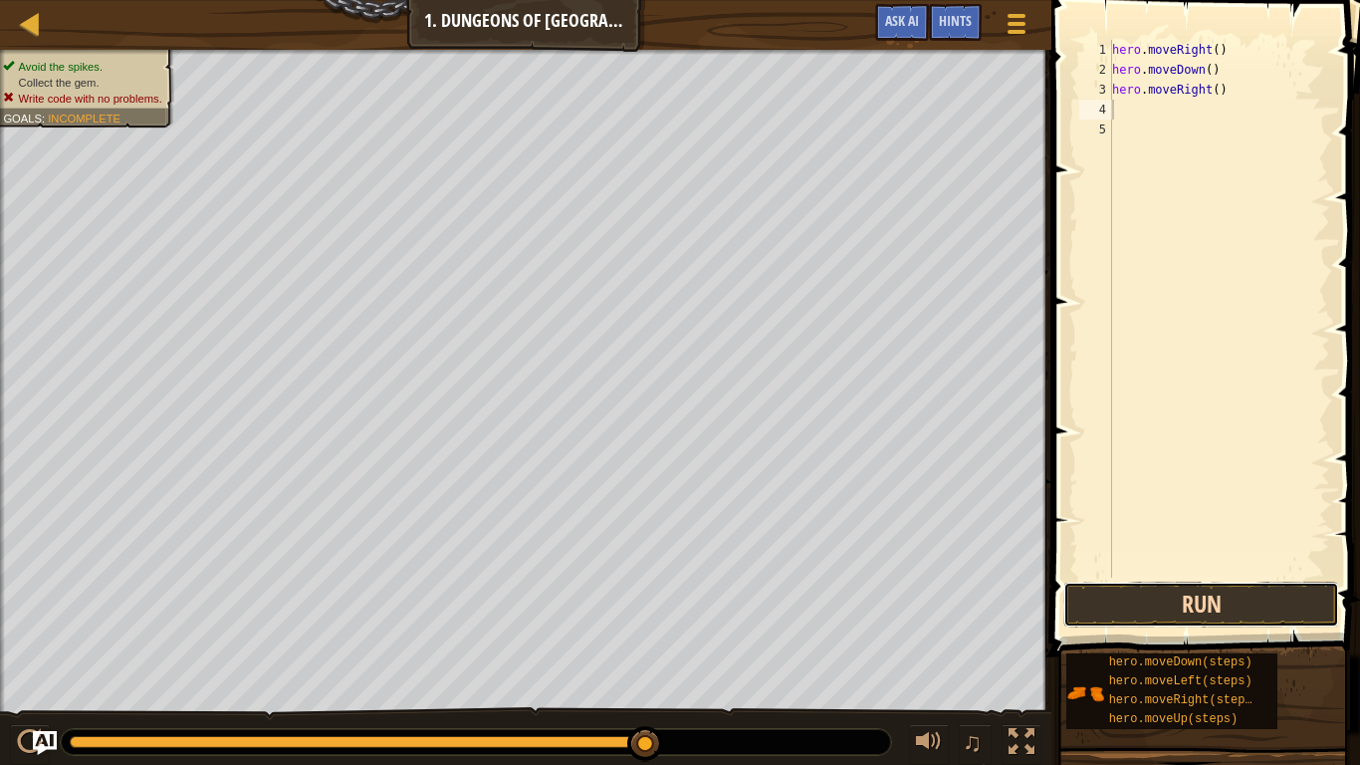
click at [1246, 600] on button "Run" at bounding box center [1202, 605] width 276 height 46
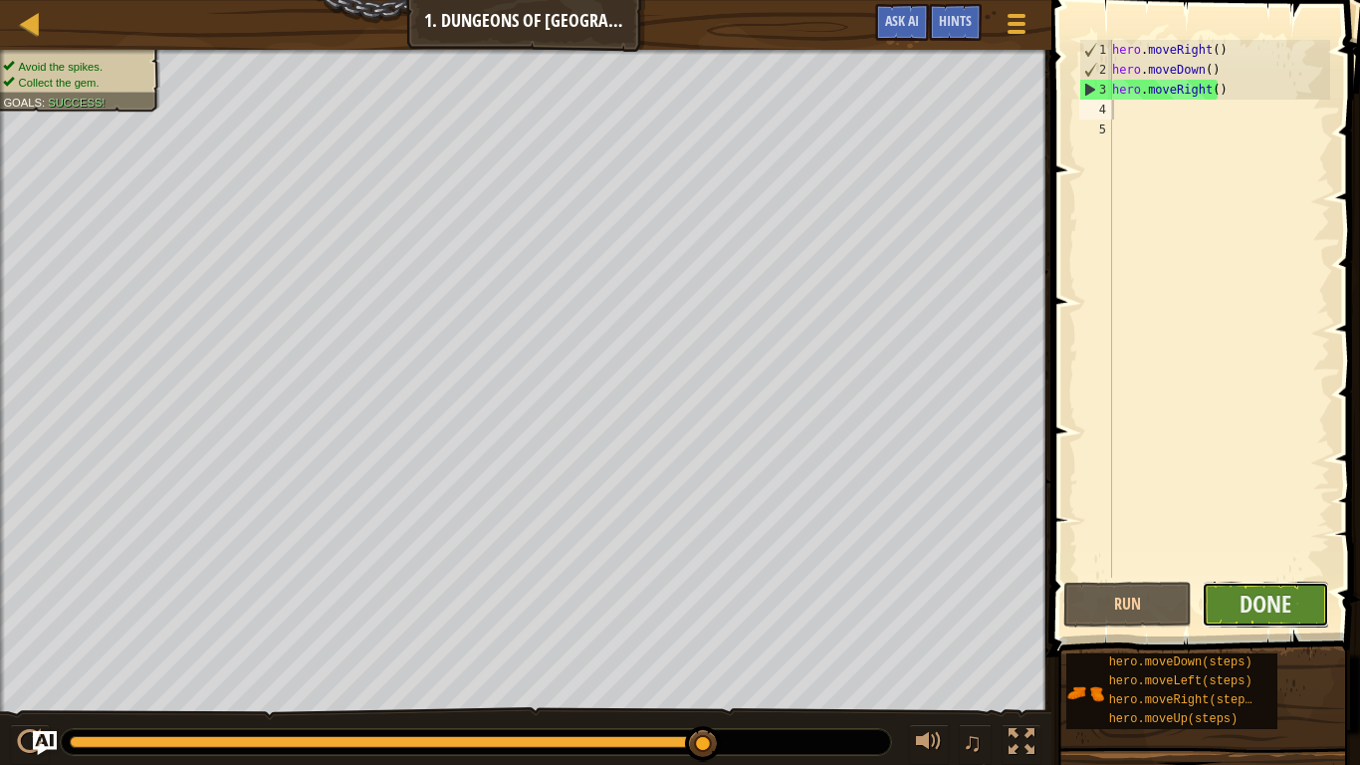
click at [1300, 610] on button "Done" at bounding box center [1266, 605] width 128 height 46
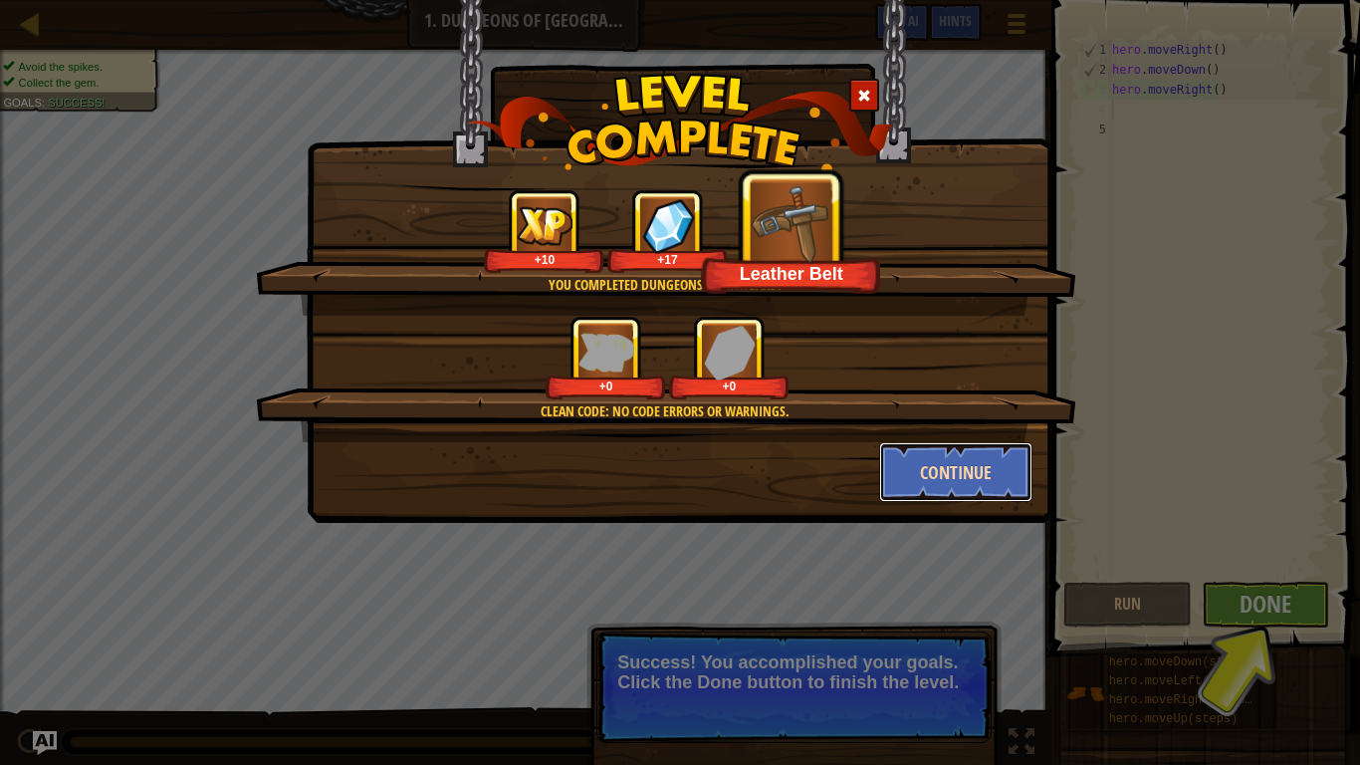
click at [961, 455] on button "Continue" at bounding box center [956, 472] width 154 height 60
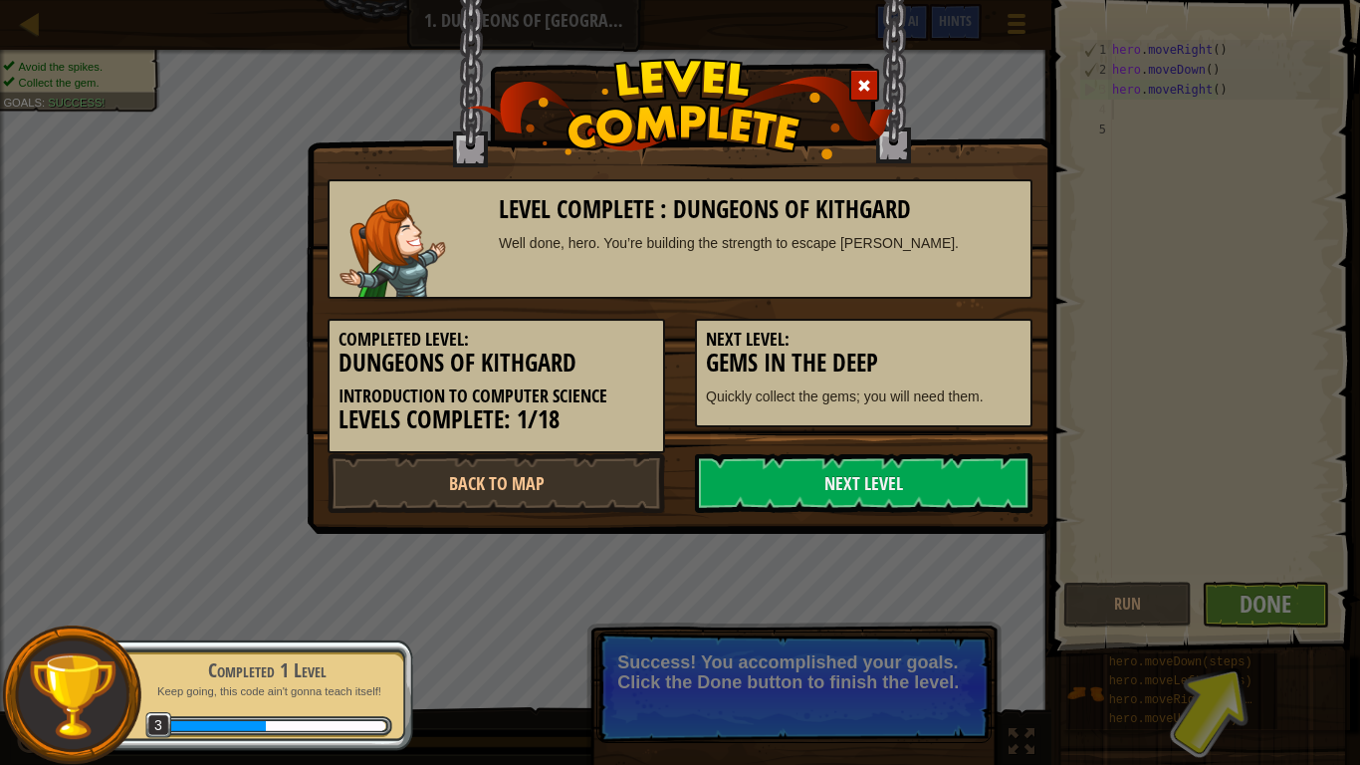
click at [1308, 581] on div "Level Complete : Dungeons of Kithgard Well done, hero. You’re building the stre…" at bounding box center [680, 382] width 1360 height 765
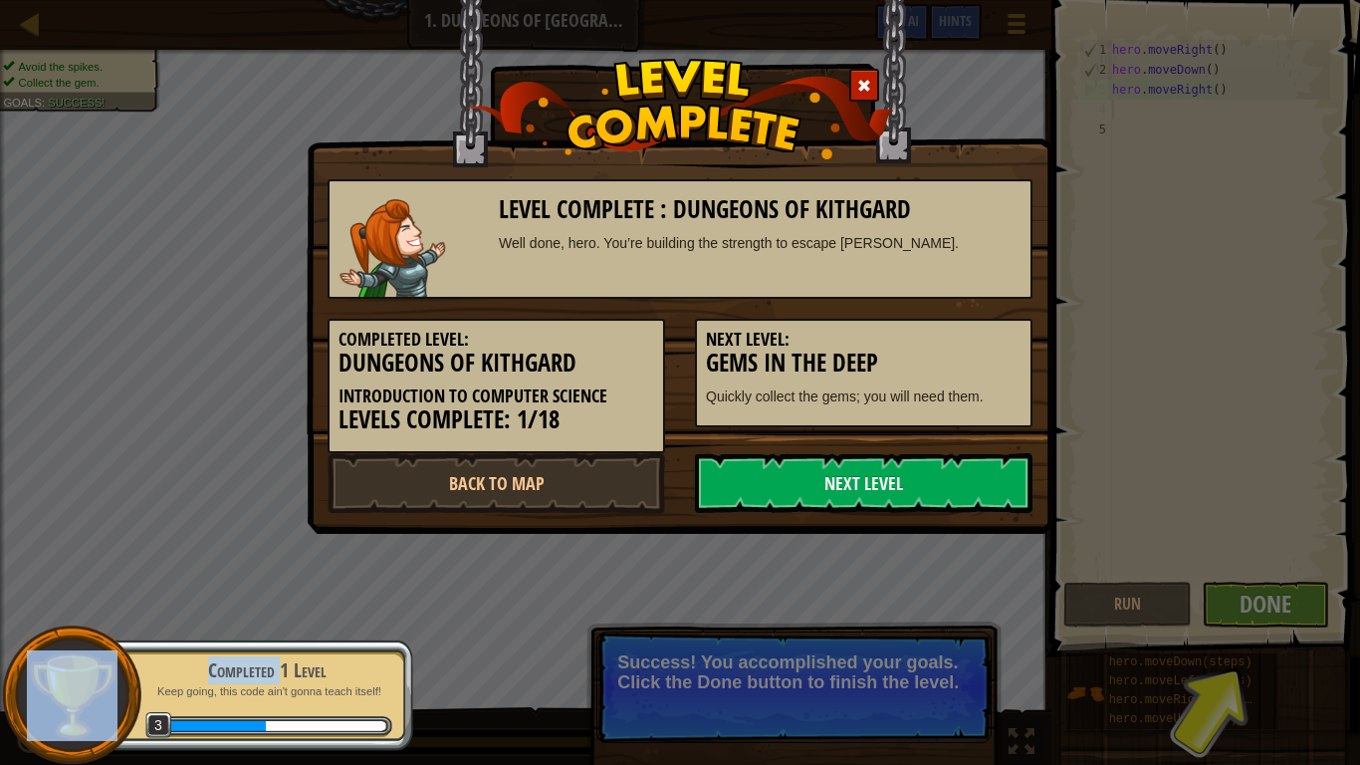
click at [1306, 584] on div "Level Complete : Dungeons of Kithgard Well done, hero. You’re building the stre…" at bounding box center [680, 382] width 1360 height 765
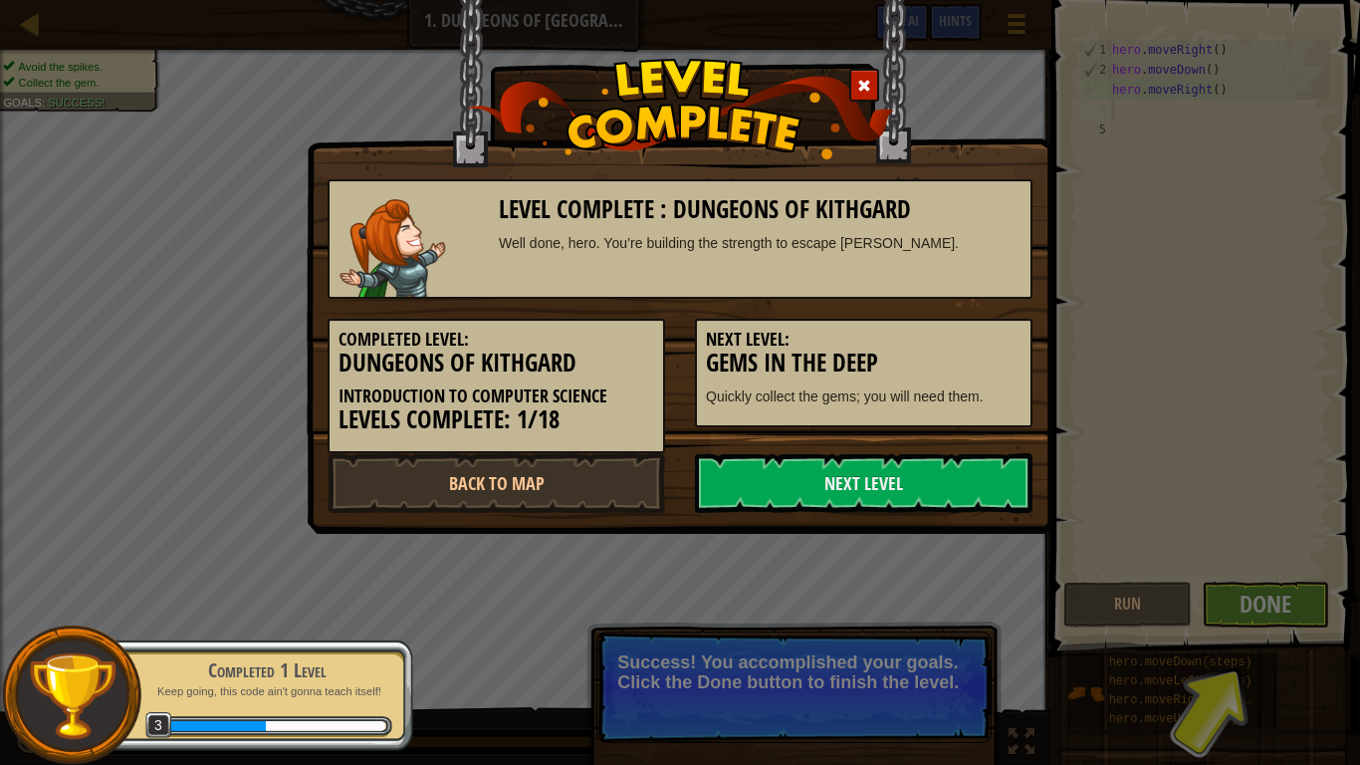
click at [1284, 580] on div "Level Complete : Dungeons of Kithgard Well done, hero. You’re building the stre…" at bounding box center [680, 382] width 1360 height 765
drag, startPoint x: 1225, startPoint y: 584, endPoint x: 992, endPoint y: 507, distance: 245.3
click at [1227, 585] on div "Level Complete : Dungeons of Kithgard Well done, hero. You’re building the stre…" at bounding box center [680, 382] width 1360 height 765
click at [980, 489] on link "Next Level" at bounding box center [864, 483] width 338 height 60
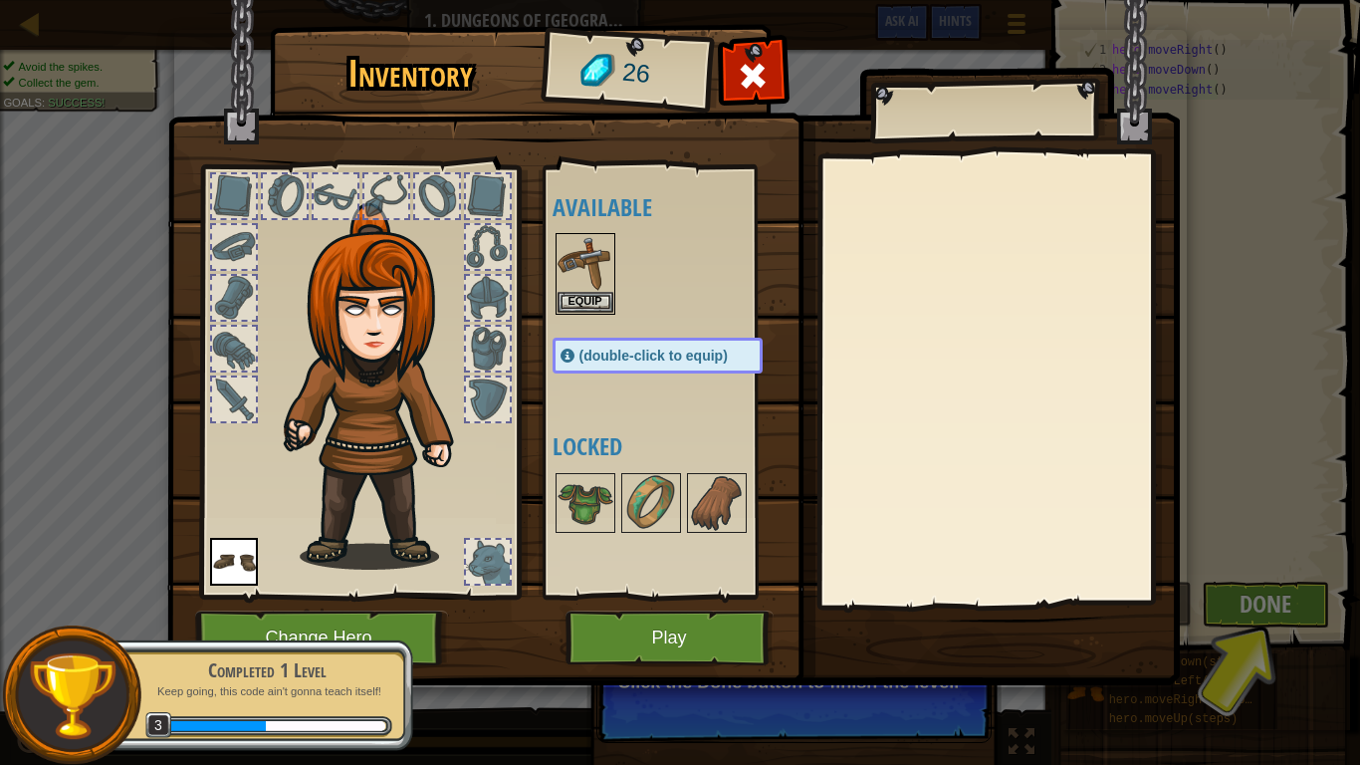
drag, startPoint x: 416, startPoint y: 315, endPoint x: 389, endPoint y: 308, distance: 27.8
click at [396, 310] on img at bounding box center [382, 386] width 214 height 367
click at [604, 282] on img at bounding box center [586, 263] width 56 height 56
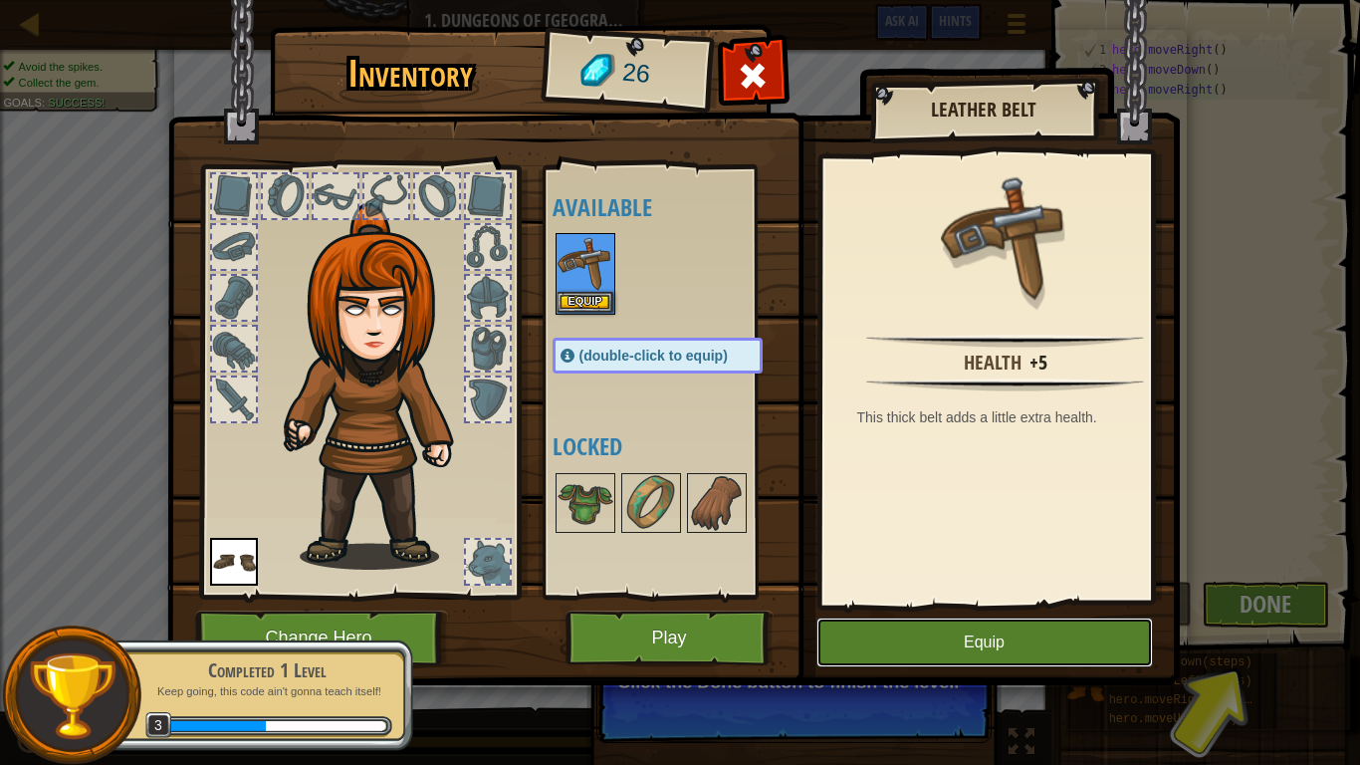
drag, startPoint x: 981, startPoint y: 648, endPoint x: 1022, endPoint y: 638, distance: 42.0
click at [982, 637] on button "Equip" at bounding box center [985, 642] width 337 height 50
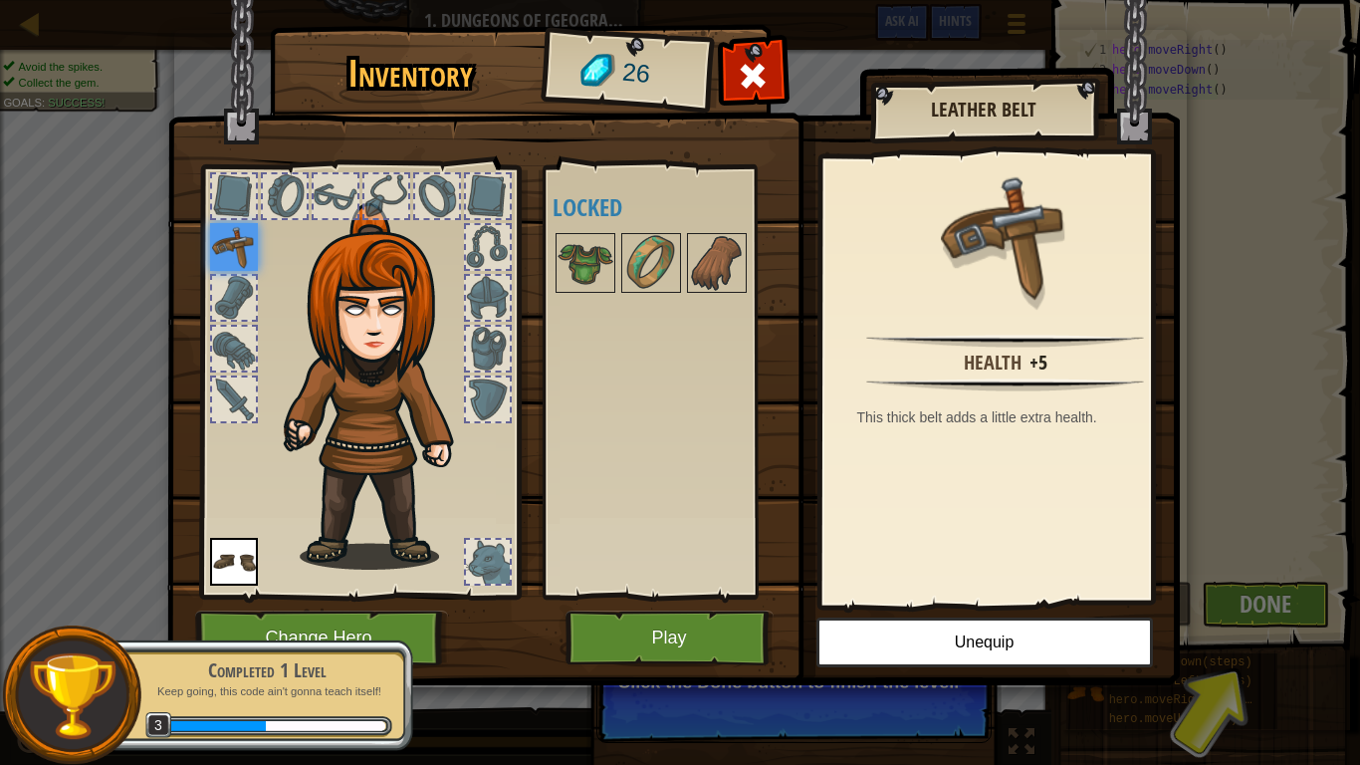
drag, startPoint x: 1345, startPoint y: 636, endPoint x: 1326, endPoint y: 628, distance: 20.5
click at [1326, 628] on div "Inventory 26 Available Equip Equip (double-click to equip) Locked Leather Belt …" at bounding box center [680, 382] width 1360 height 765
drag, startPoint x: 1321, startPoint y: 627, endPoint x: 1308, endPoint y: 621, distance: 14.3
click at [1310, 622] on div "Inventory 26 Available Equip Equip (double-click to equip) Locked Leather Belt …" at bounding box center [680, 382] width 1360 height 765
click at [1290, 613] on div "Inventory 26 Available Equip Equip (double-click to equip) Locked Leather Belt …" at bounding box center [680, 382] width 1360 height 765
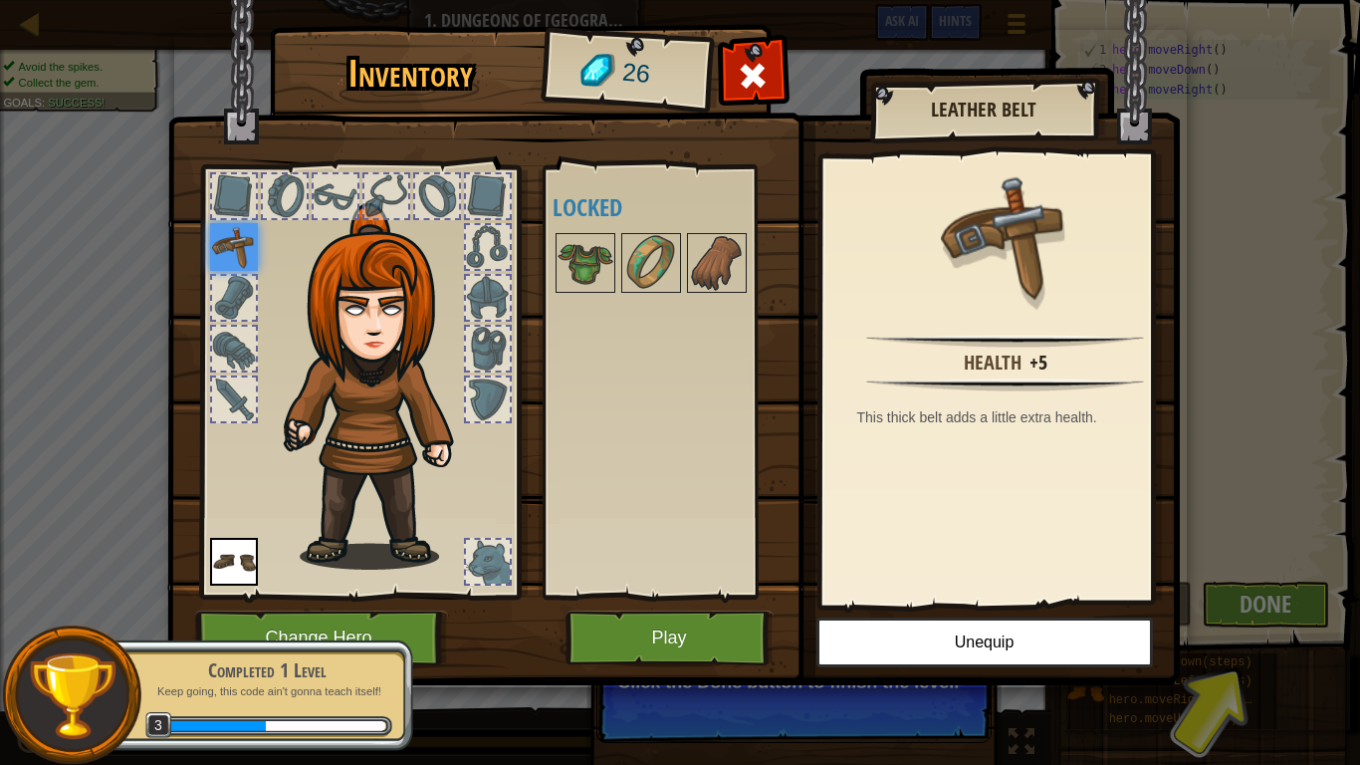
drag, startPoint x: 1288, startPoint y: 611, endPoint x: 824, endPoint y: 556, distance: 467.3
click at [890, 536] on div "Inventory 26 Available Equip Equip (double-click to equip) Locked Leather Belt …" at bounding box center [680, 382] width 1360 height 765
click at [773, 607] on img at bounding box center [673, 323] width 1013 height 723
click at [736, 620] on button "Play" at bounding box center [670, 638] width 208 height 55
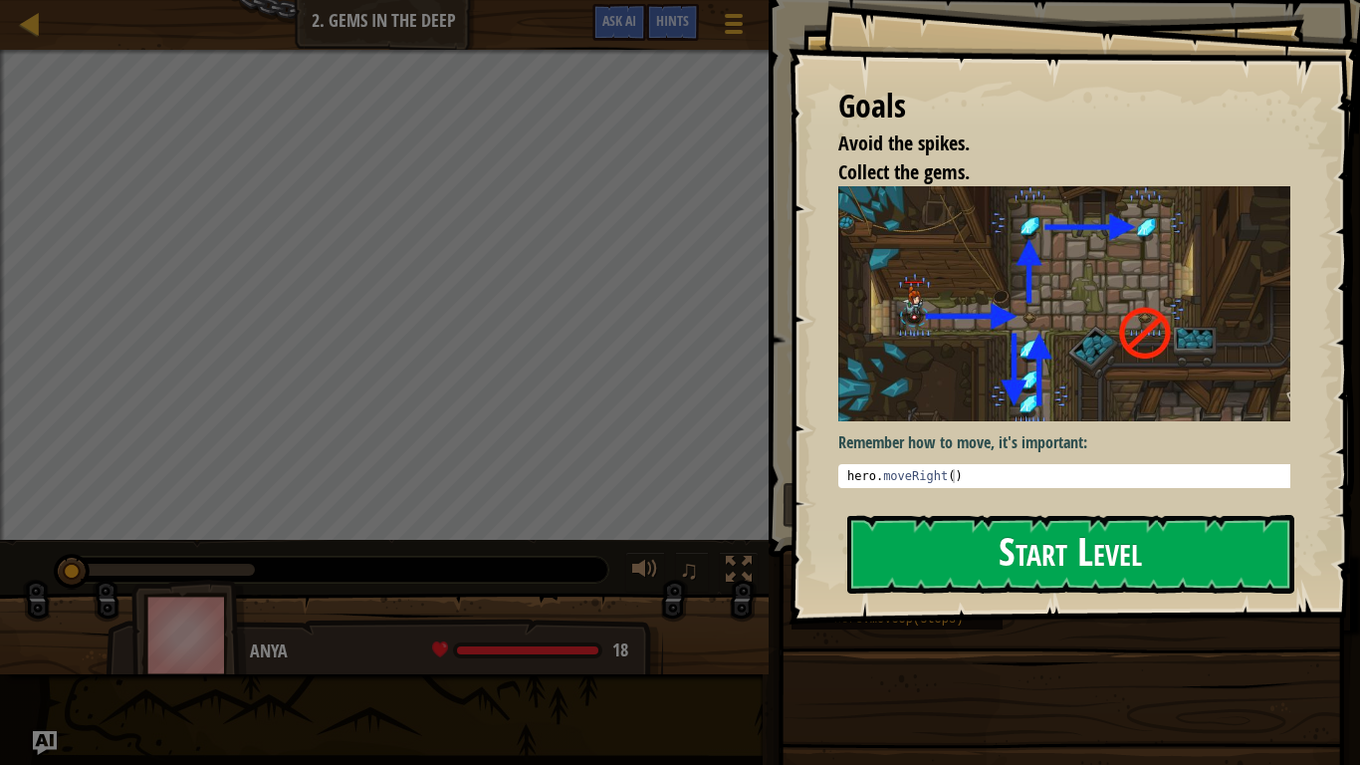
click at [985, 559] on button "Start Level" at bounding box center [1071, 554] width 447 height 79
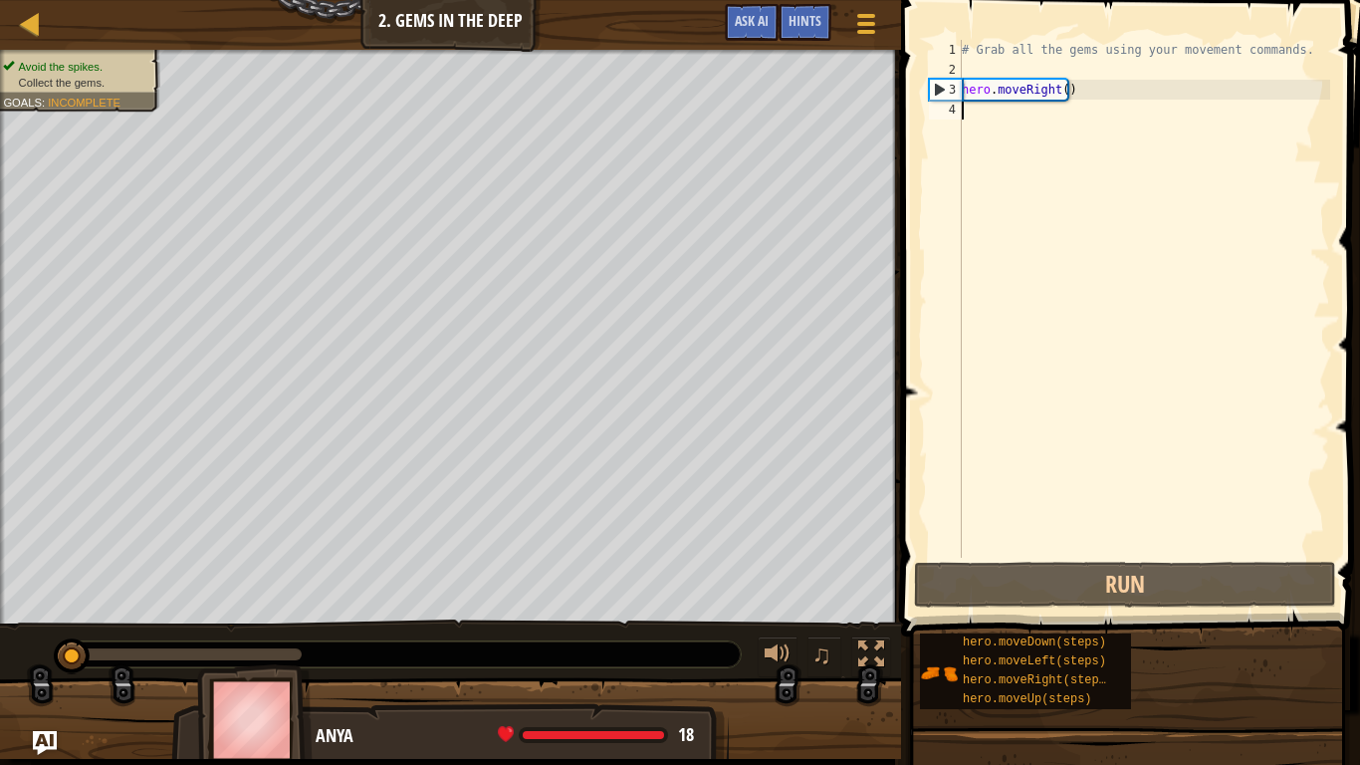
click at [968, 113] on div "# Grab all the gems using your movement commands. hero . moveRight ( )" at bounding box center [1144, 319] width 372 height 558
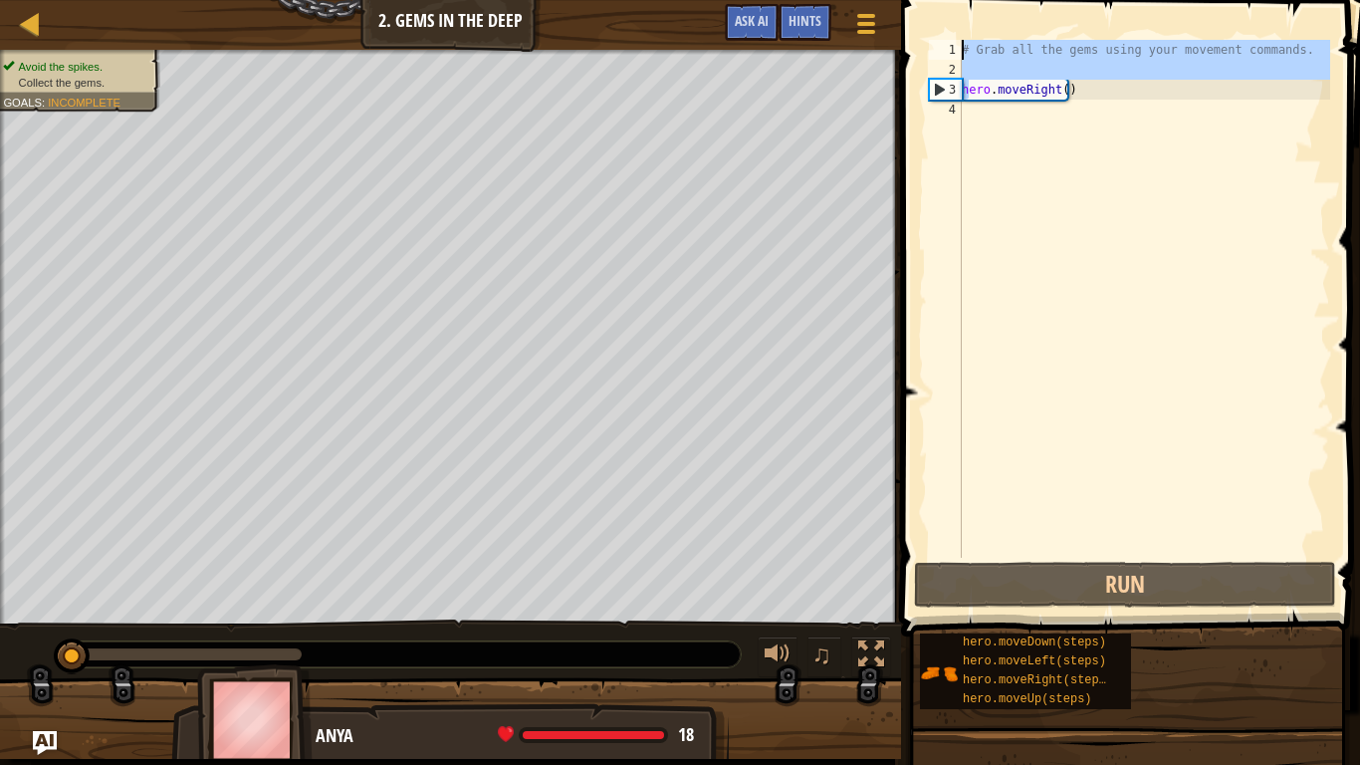
drag, startPoint x: 968, startPoint y: 89, endPoint x: 720, endPoint y: 39, distance: 252.9
click at [720, 39] on div "Map Introduction to Computer Science 2. Gems in the Deep Game Menu Done Hints A…" at bounding box center [680, 382] width 1360 height 765
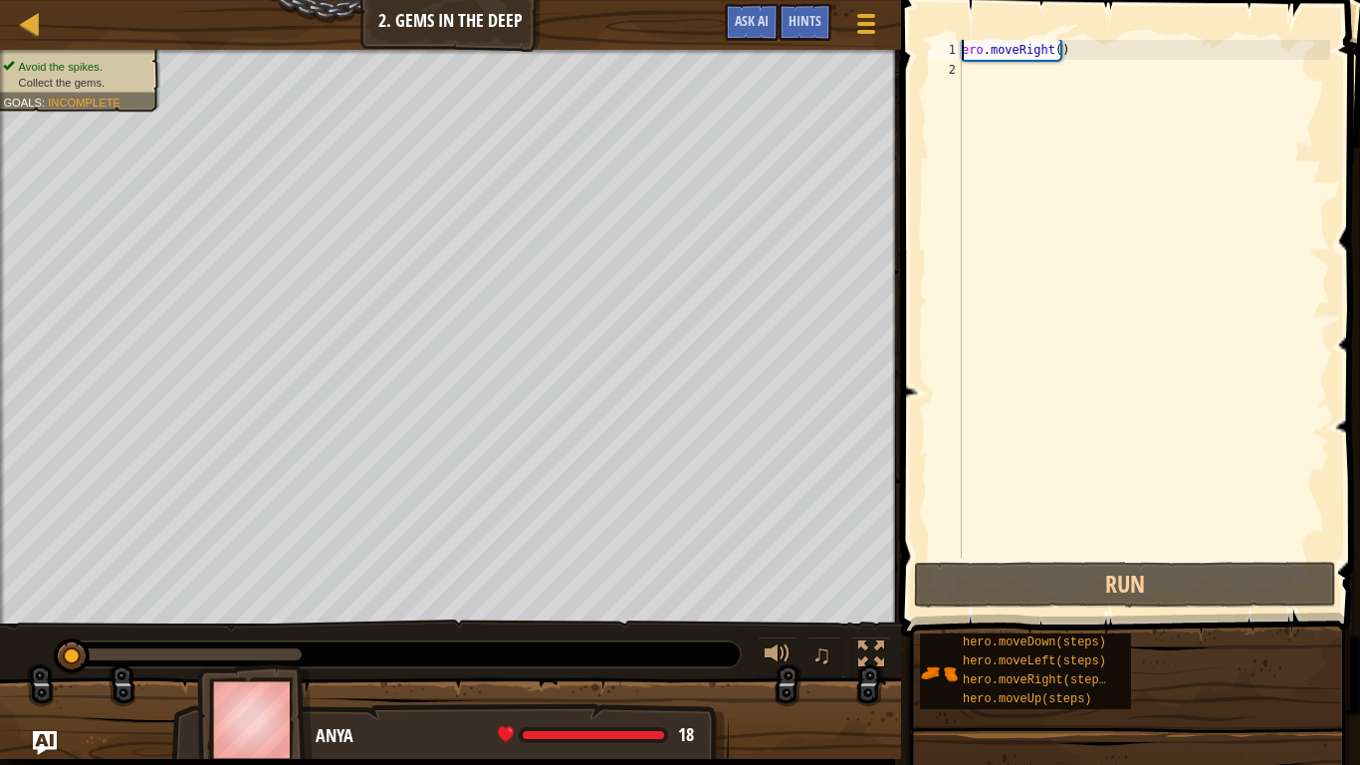
type textarea "ero.moveRight()"
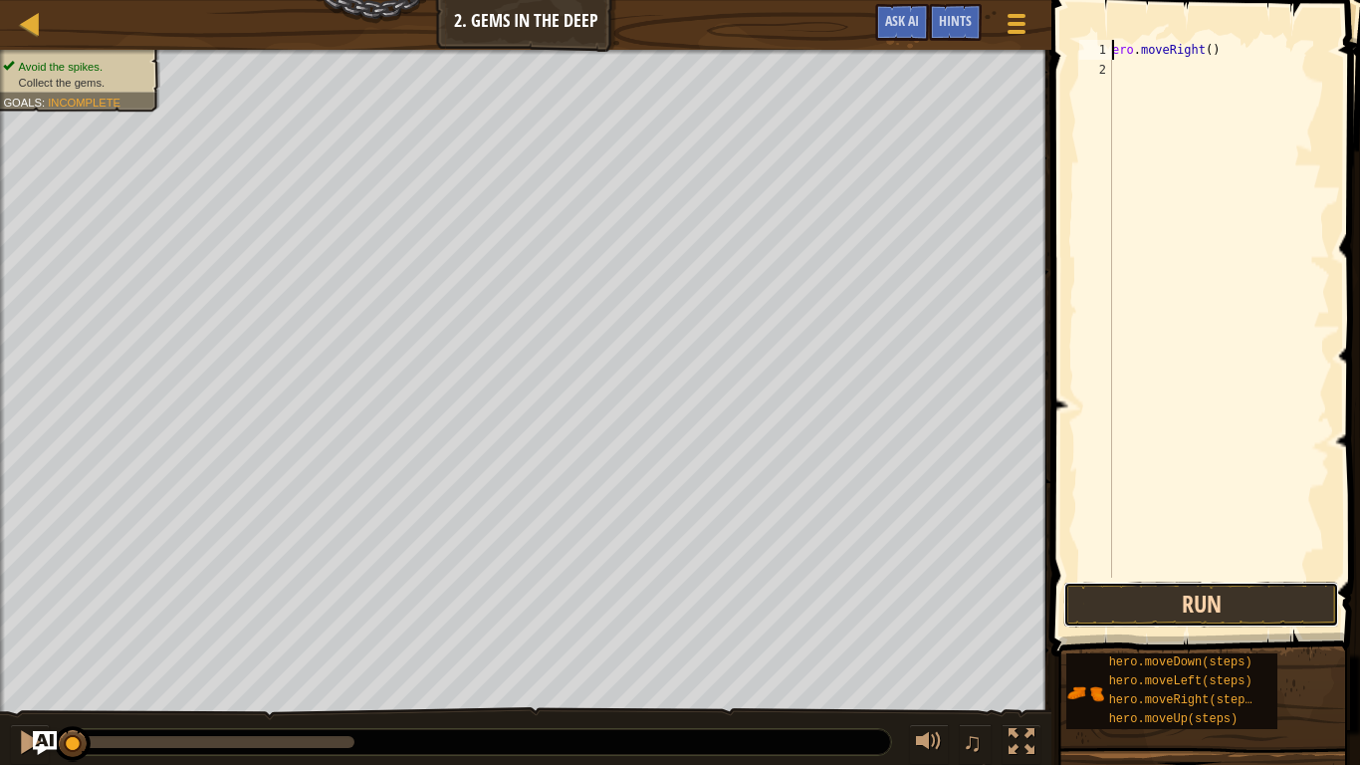
click at [1147, 599] on button "Run" at bounding box center [1202, 605] width 276 height 46
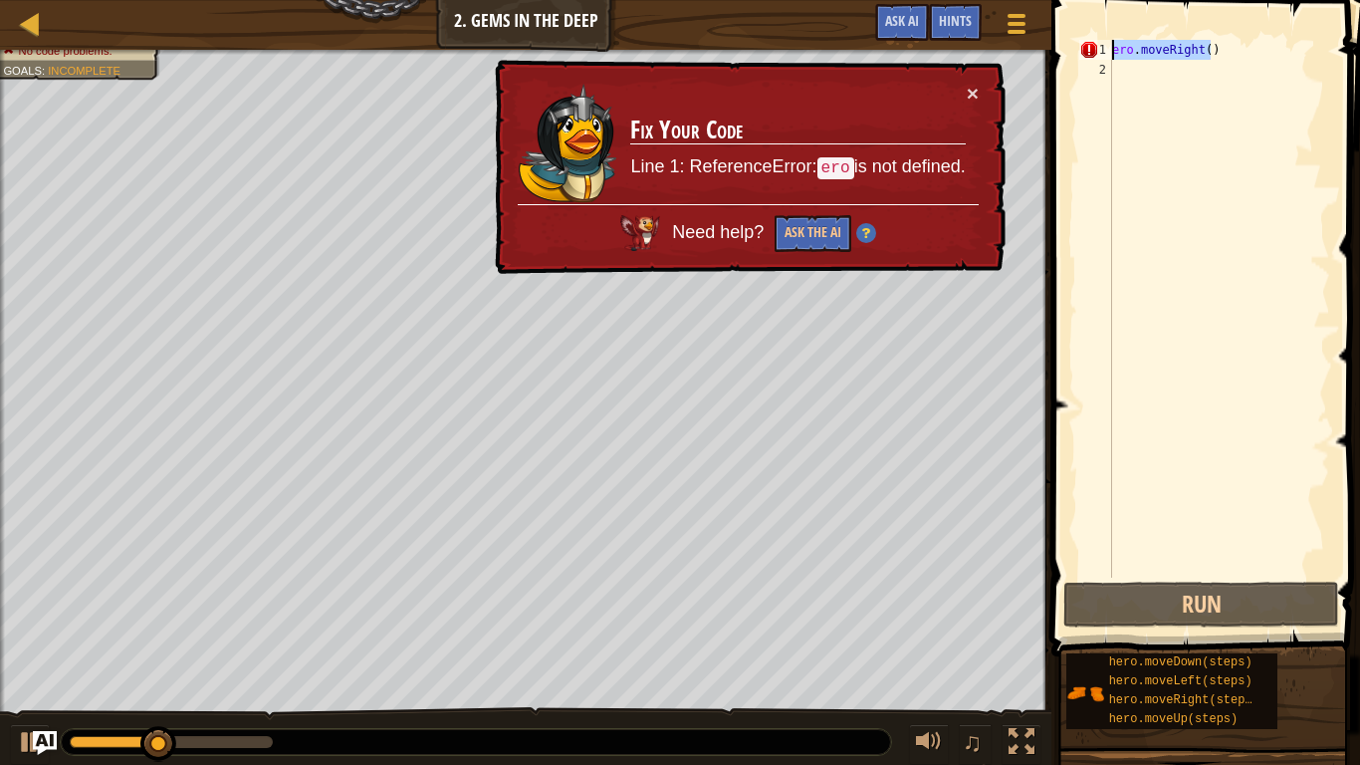
drag, startPoint x: 1315, startPoint y: 48, endPoint x: 1086, endPoint y: 23, distance: 230.4
click at [1086, 23] on div "ero.moveRight() 1 2 ero . moveRight ( ) ההההההההההההההההההההההההההההההההההההההה…" at bounding box center [1203, 367] width 315 height 715
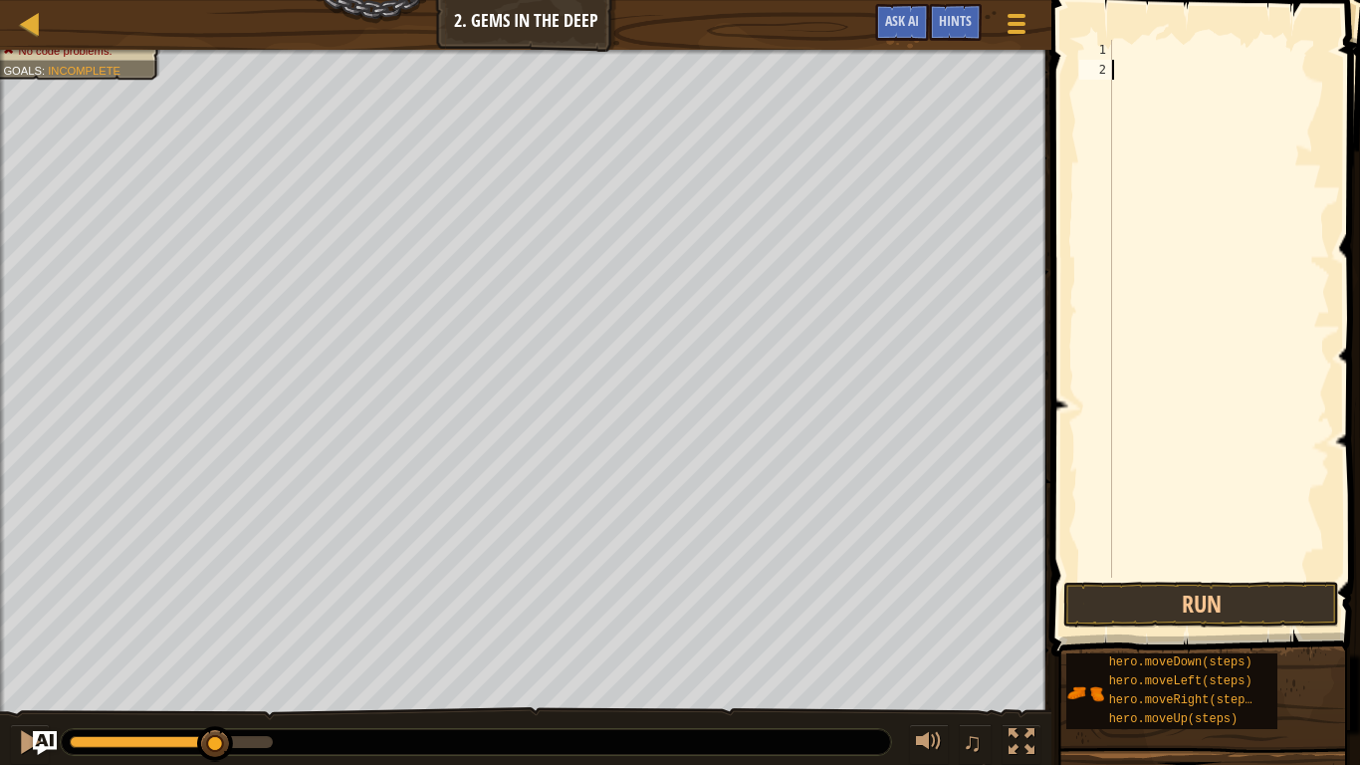
click at [1152, 90] on div at bounding box center [1219, 329] width 222 height 578
click at [1150, 51] on div at bounding box center [1219, 329] width 222 height 578
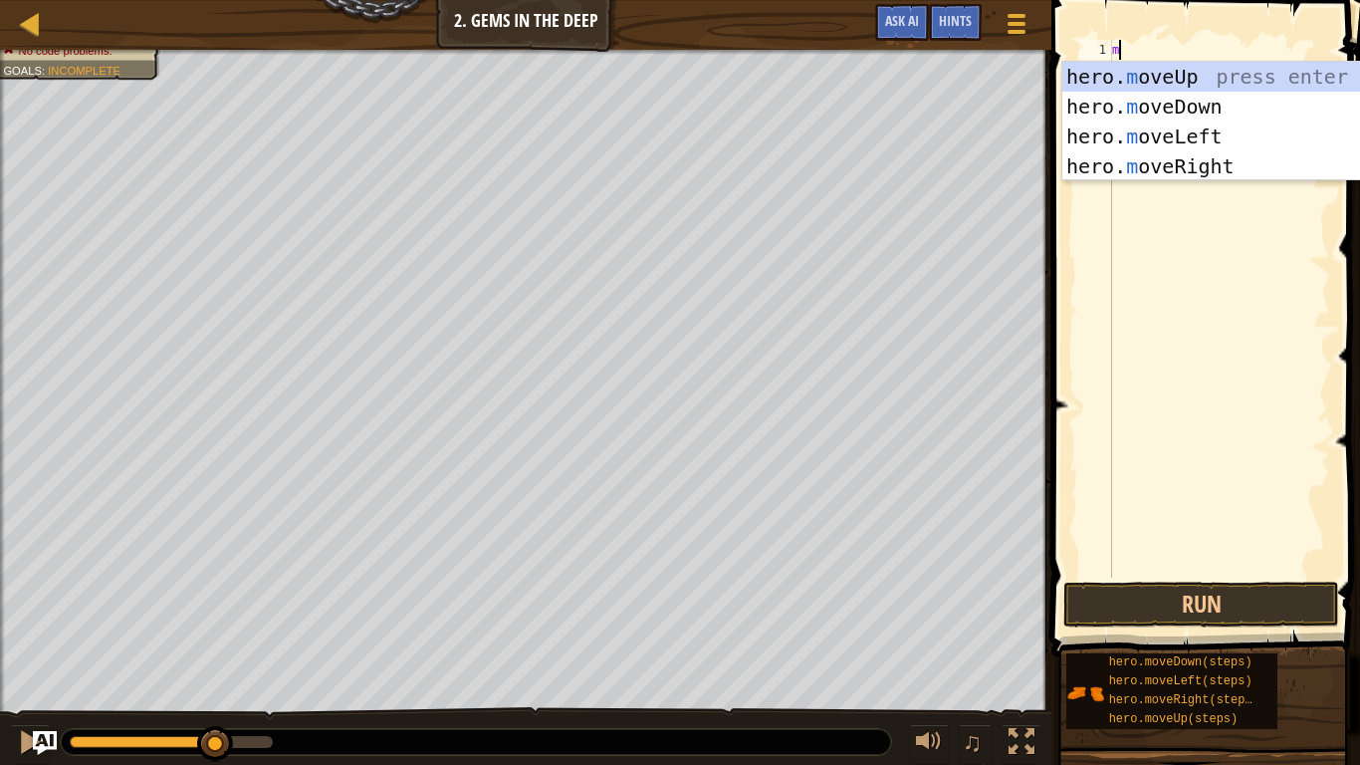
type textarea "mo"
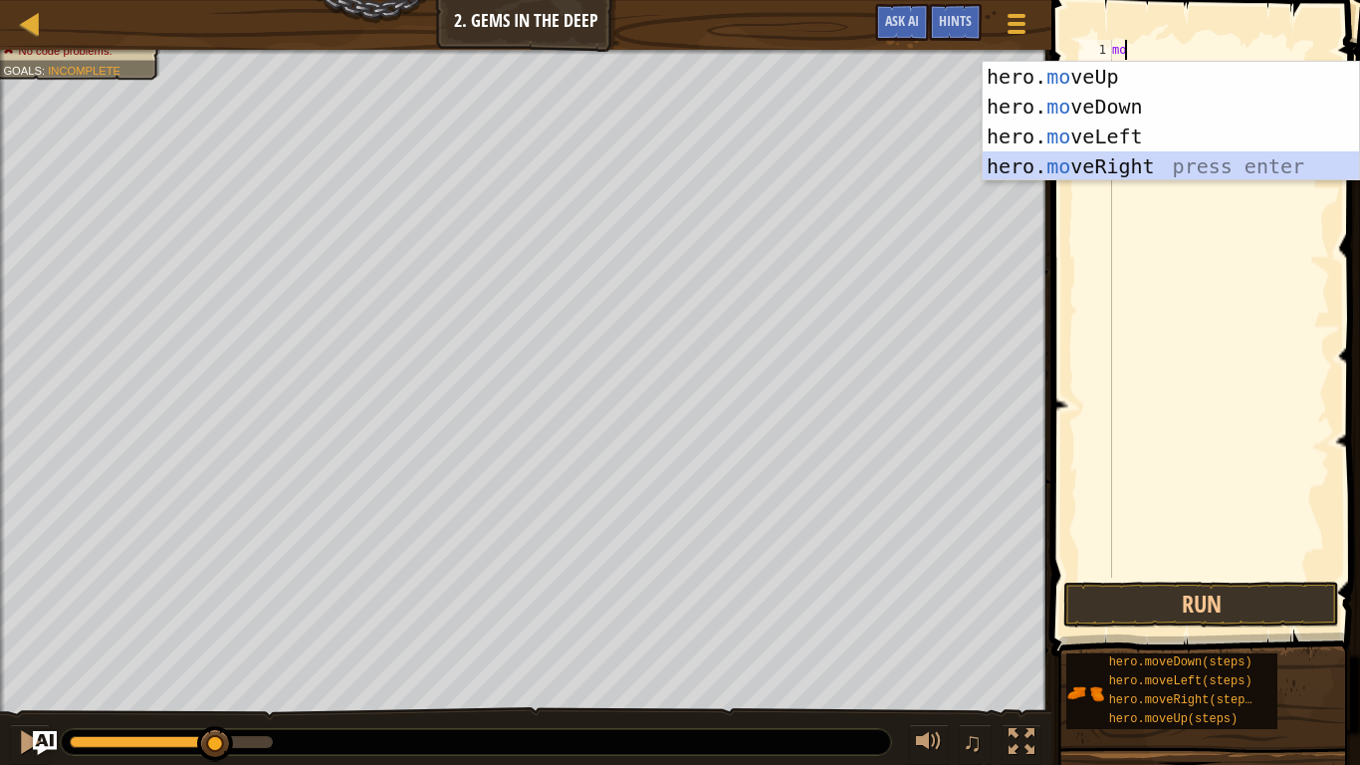
click at [1146, 161] on div "hero. mo veUp press enter hero. mo veDown press enter hero. mo veLeft press ent…" at bounding box center [1171, 151] width 376 height 179
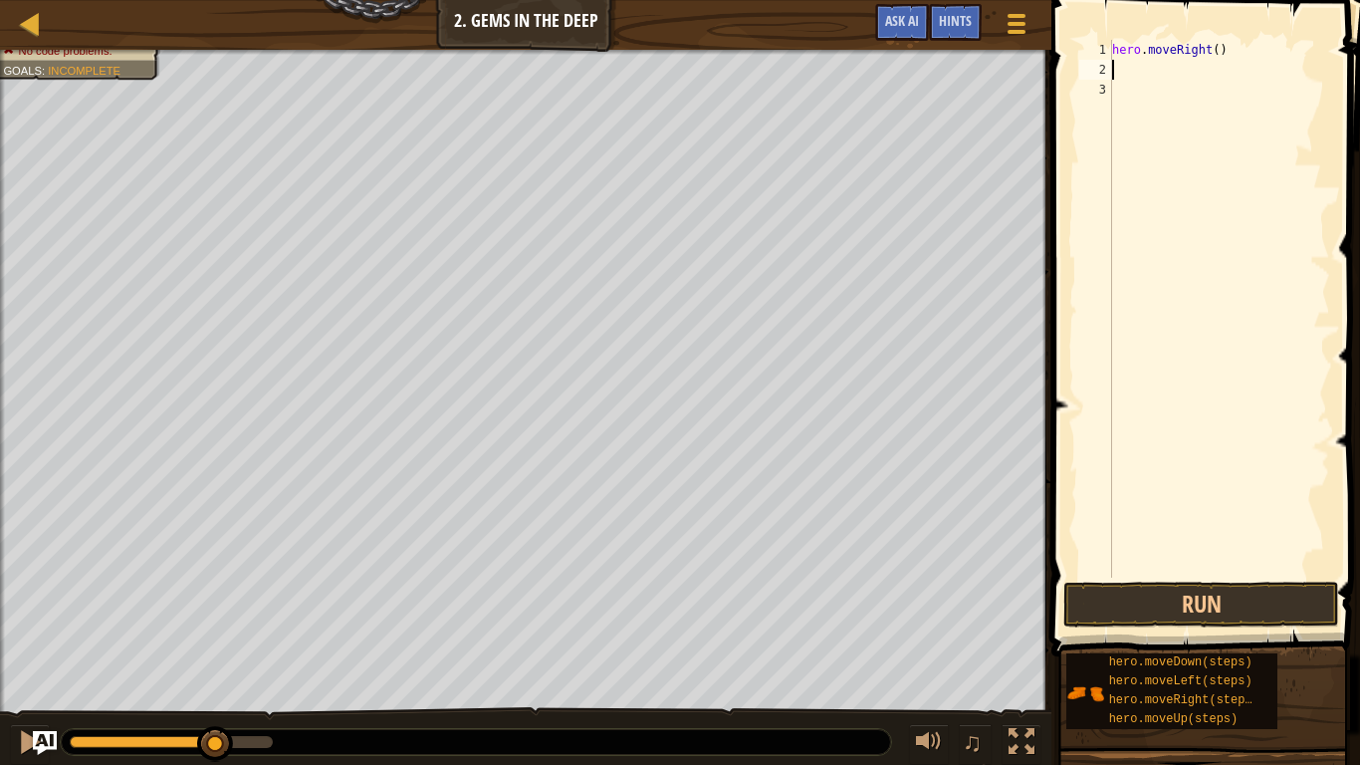
click at [1123, 68] on div "hero . moveRight ( )" at bounding box center [1219, 329] width 222 height 578
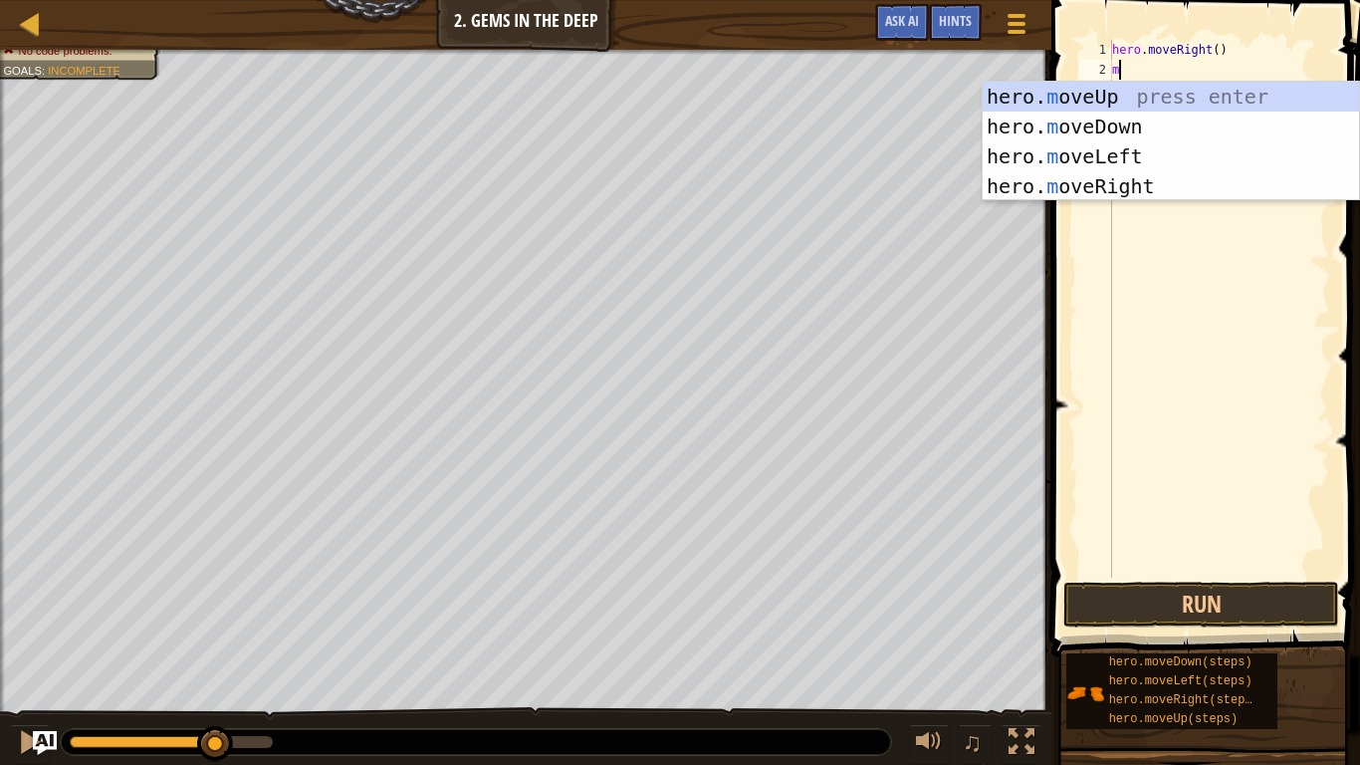
type textarea "mo"
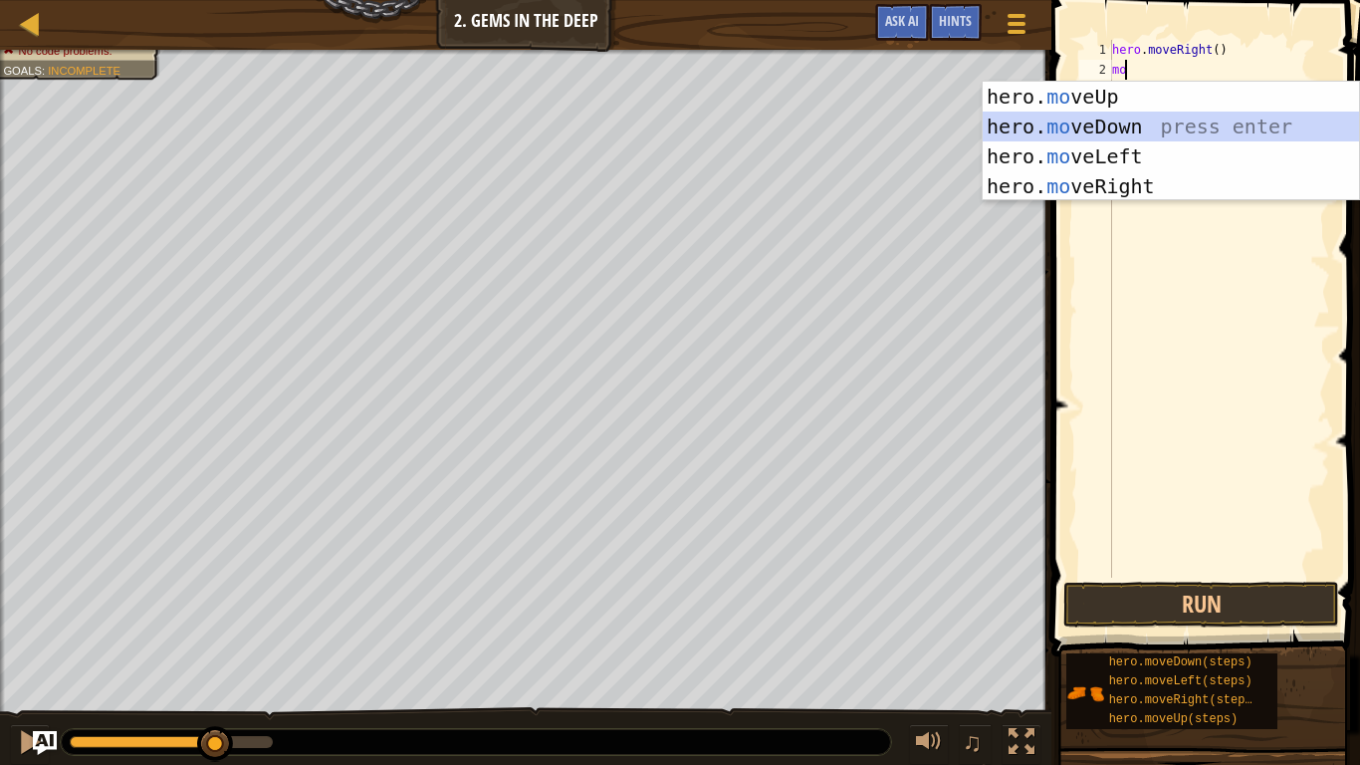
click at [1141, 127] on div "hero. mo veUp press enter hero. mo veDown press enter hero. mo veLeft press ent…" at bounding box center [1171, 171] width 376 height 179
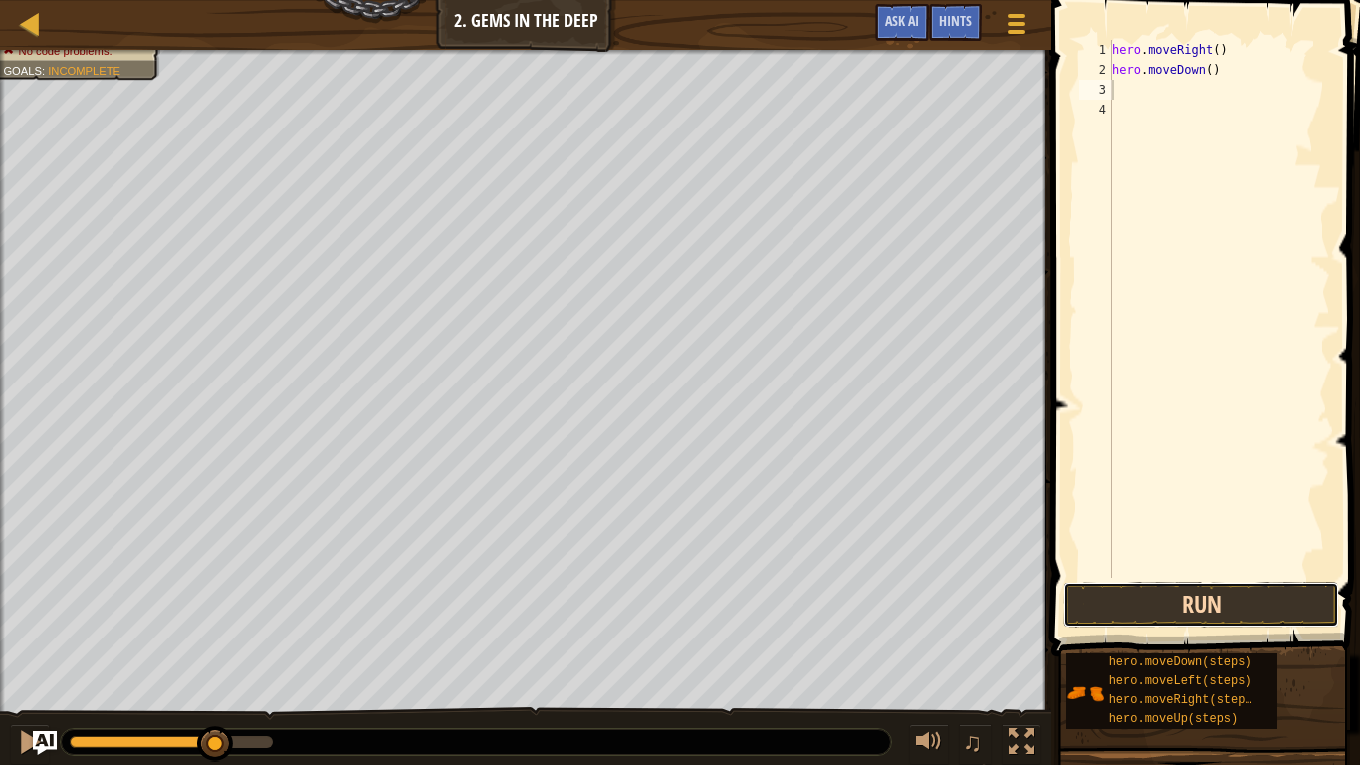
click at [1235, 587] on button "Run" at bounding box center [1202, 605] width 276 height 46
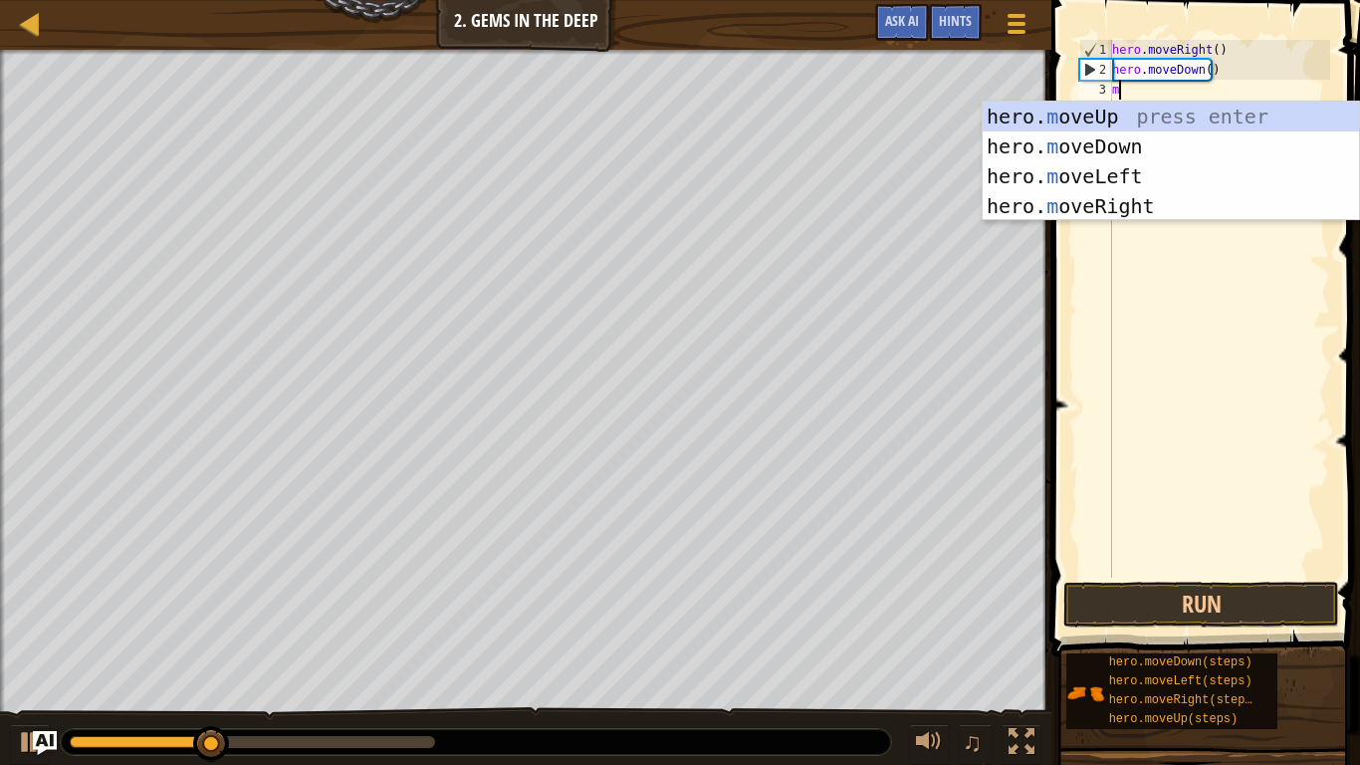
type textarea "mo"
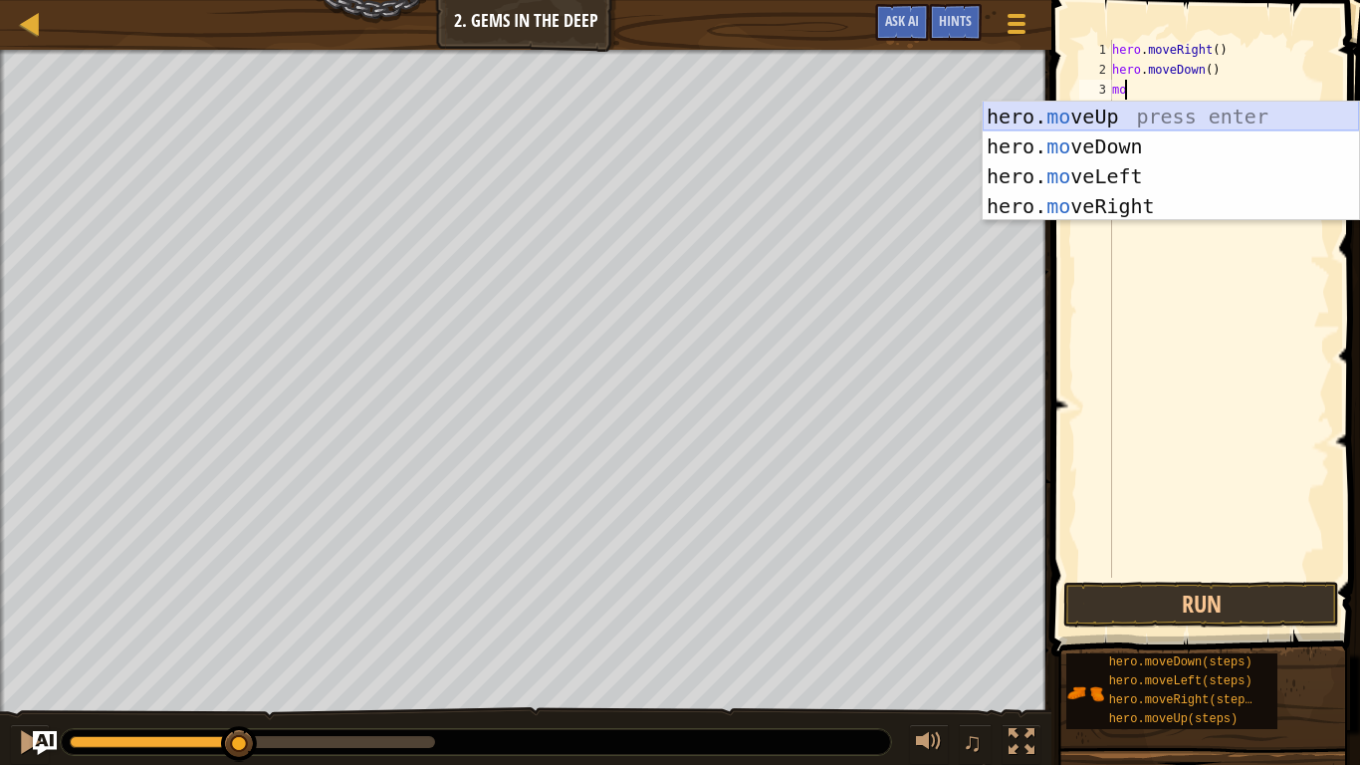
click at [1182, 113] on div "hero. mo veUp press enter hero. mo veDown press enter hero. mo veLeft press ent…" at bounding box center [1171, 191] width 376 height 179
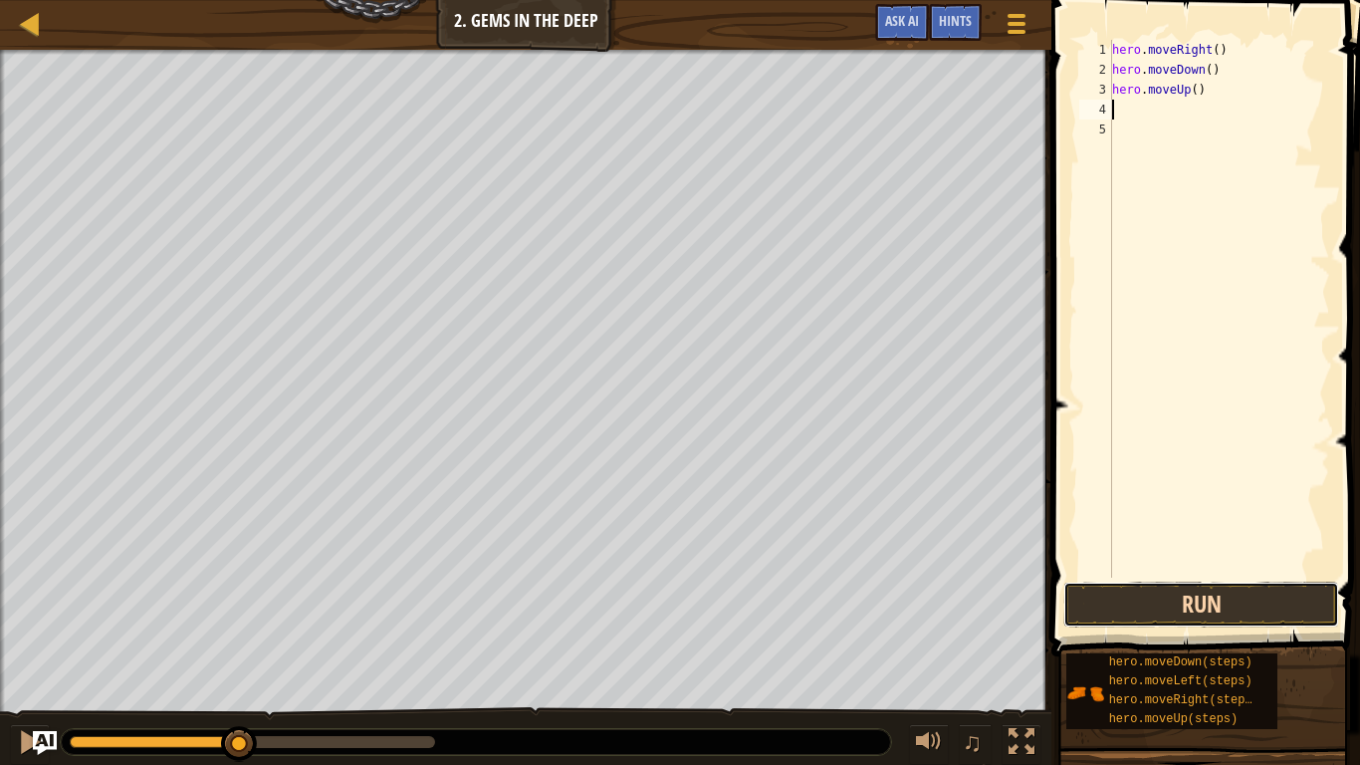
click at [1274, 604] on button "Run" at bounding box center [1202, 605] width 276 height 46
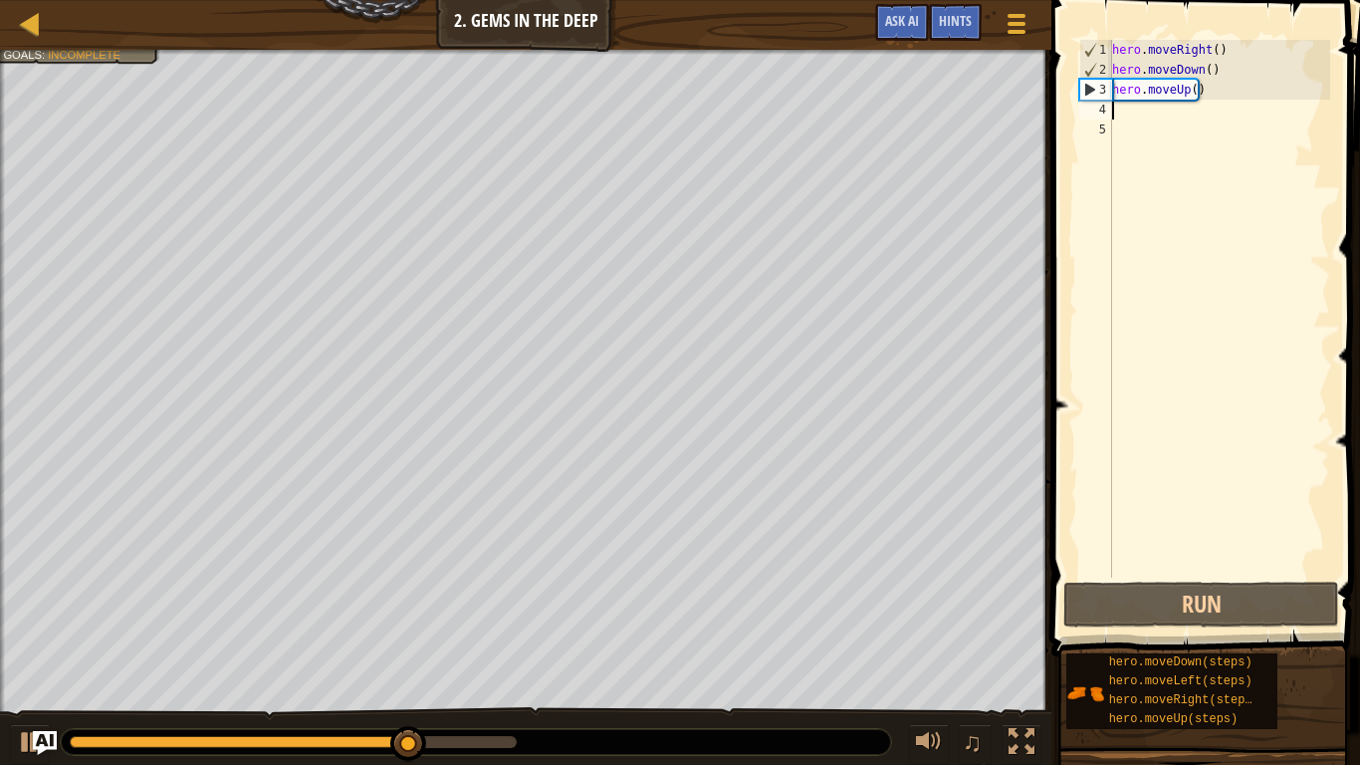
click at [1127, 123] on div "hero . moveRight ( ) hero . moveDown ( ) hero . moveUp ( )" at bounding box center [1219, 329] width 222 height 578
type textarea "m"
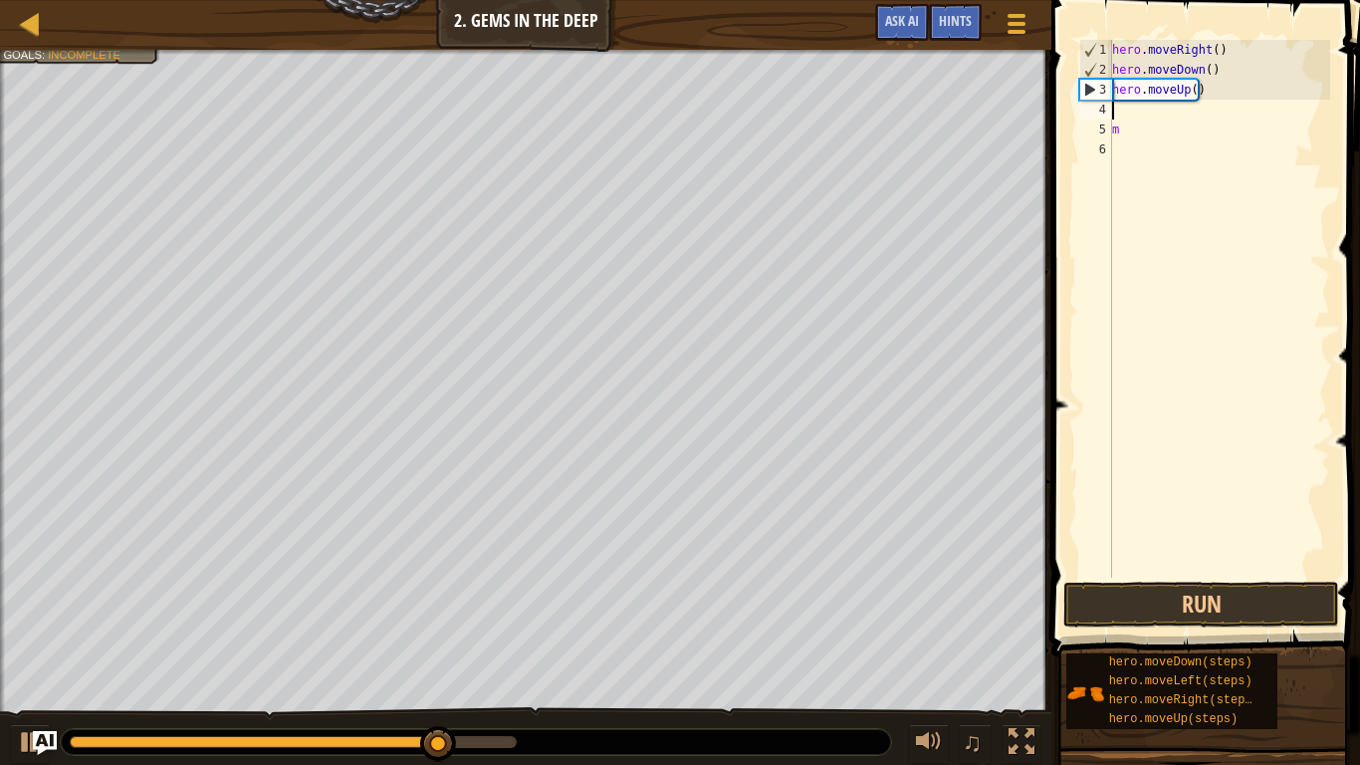
click at [1126, 118] on div "hero . moveRight ( ) hero . moveDown ( ) hero . moveUp ( ) m" at bounding box center [1219, 329] width 222 height 578
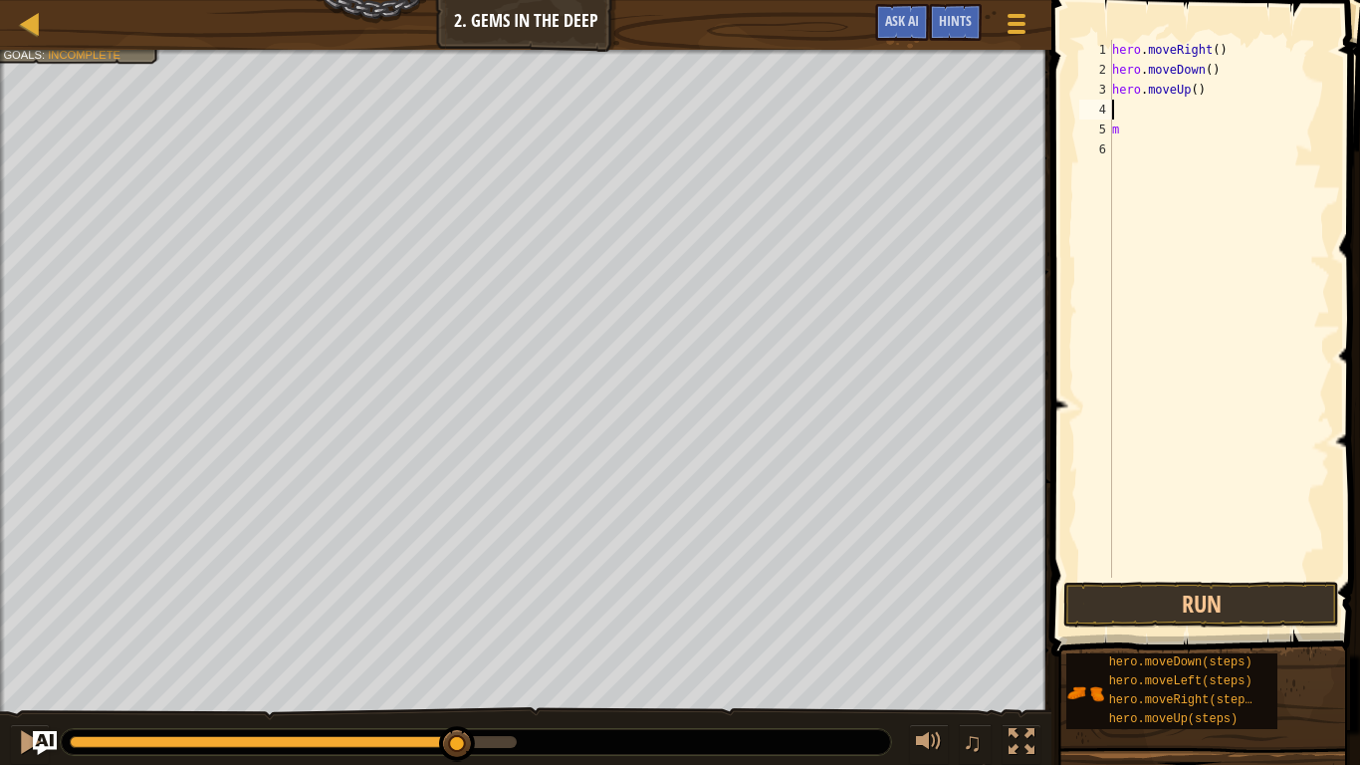
type textarea "m"
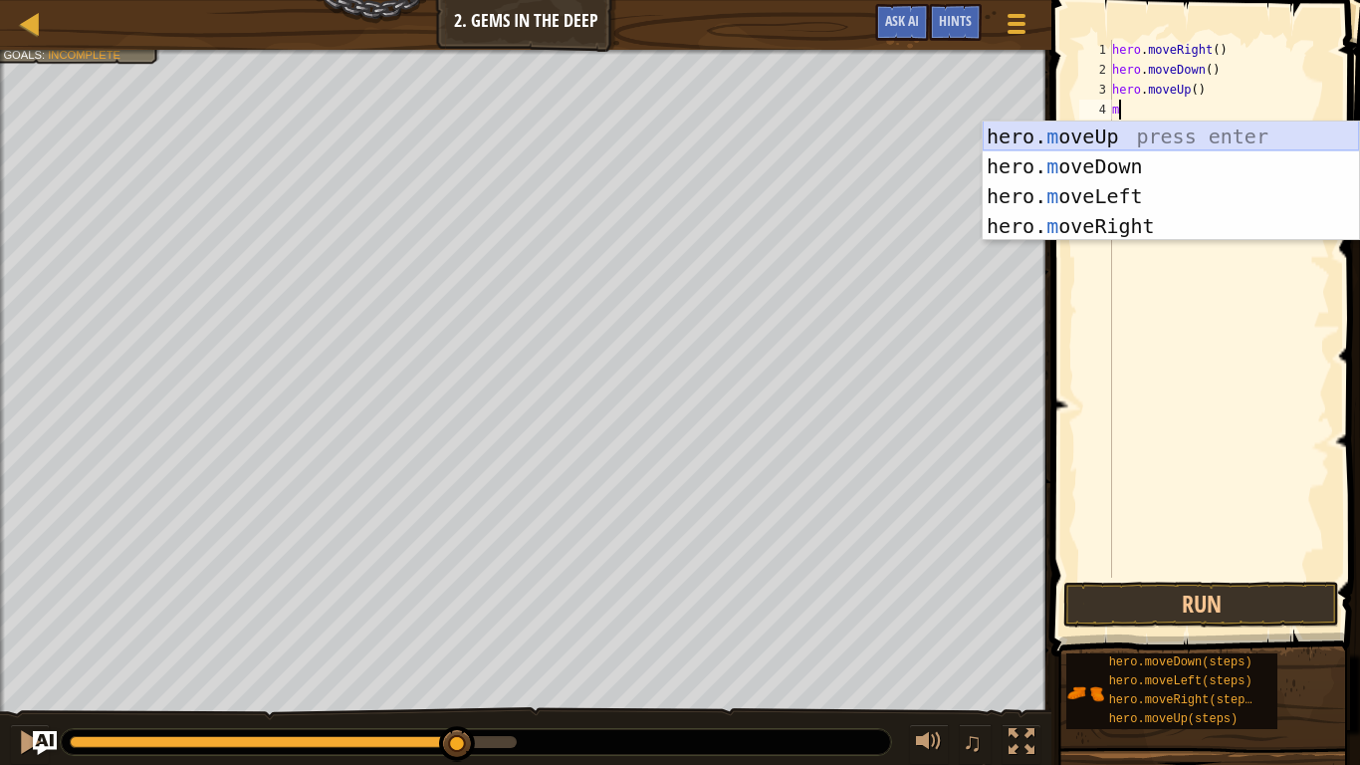
click at [1152, 130] on div "hero. m oveUp press enter hero. m oveDown press enter hero. m oveLeft press ent…" at bounding box center [1171, 211] width 376 height 179
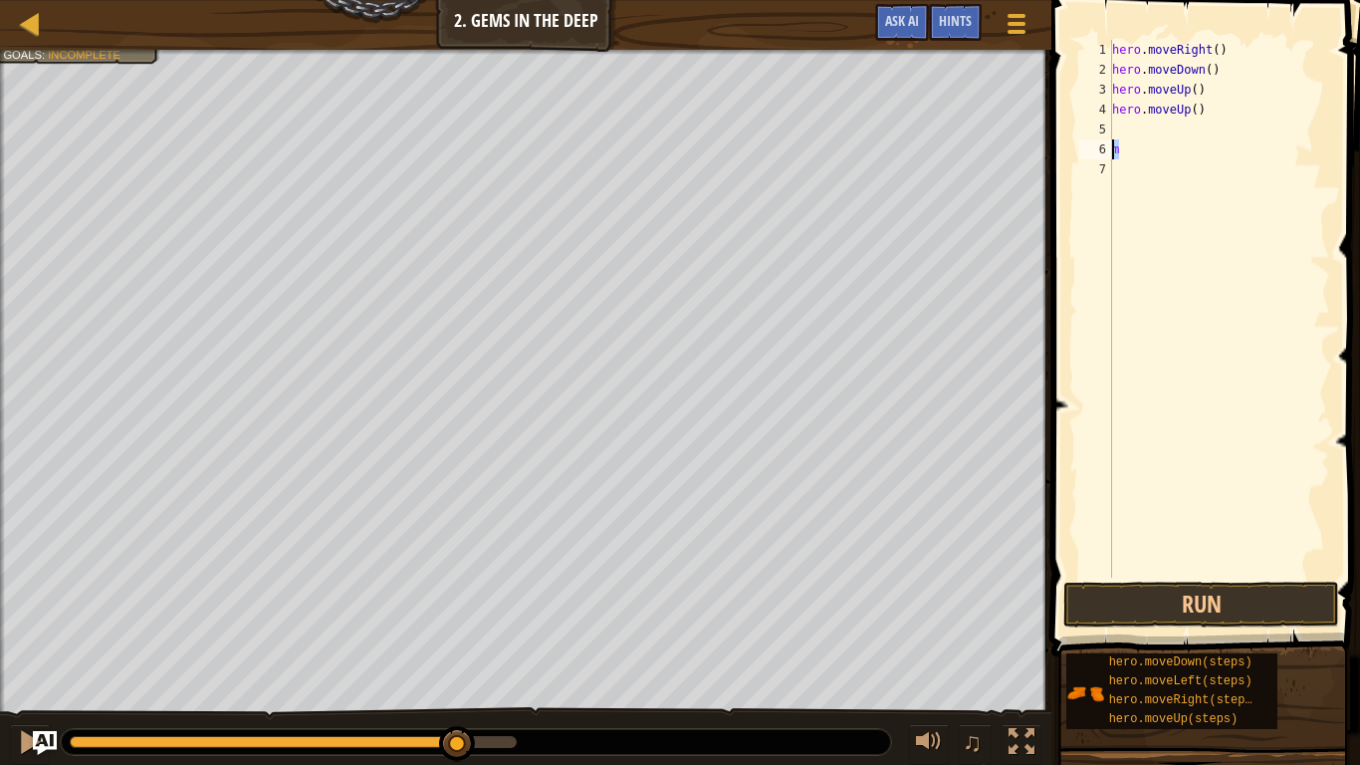
drag, startPoint x: 1121, startPoint y: 146, endPoint x: 1107, endPoint y: 150, distance: 14.5
click at [1107, 150] on div "1 2 3 4 5 6 7 hero . moveRight ( ) hero . moveDown ( ) hero . moveUp ( ) hero .…" at bounding box center [1203, 309] width 255 height 538
type textarea "m"
click at [1238, 608] on button "Run" at bounding box center [1202, 605] width 276 height 46
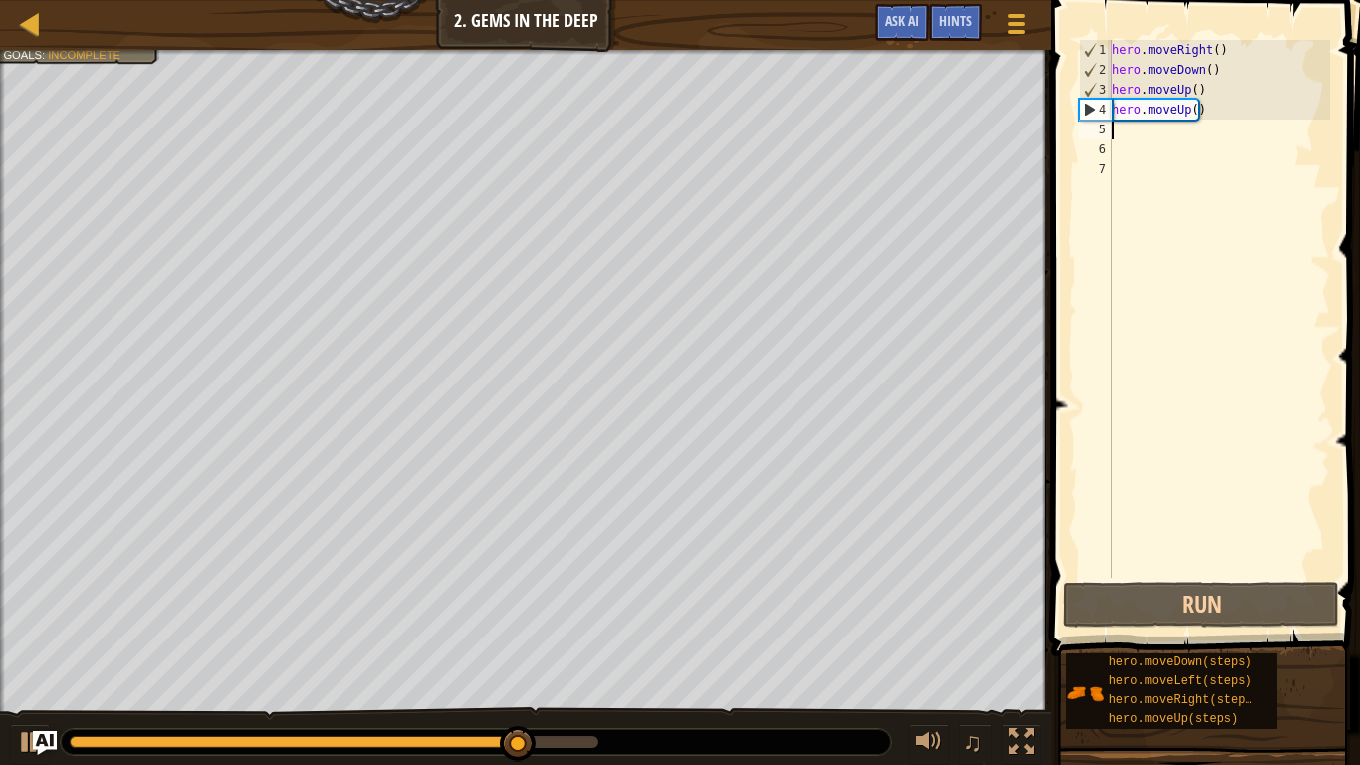
click at [1127, 138] on div "hero . moveRight ( ) hero . moveDown ( ) hero . moveUp ( ) hero . moveUp ( )" at bounding box center [1219, 329] width 222 height 578
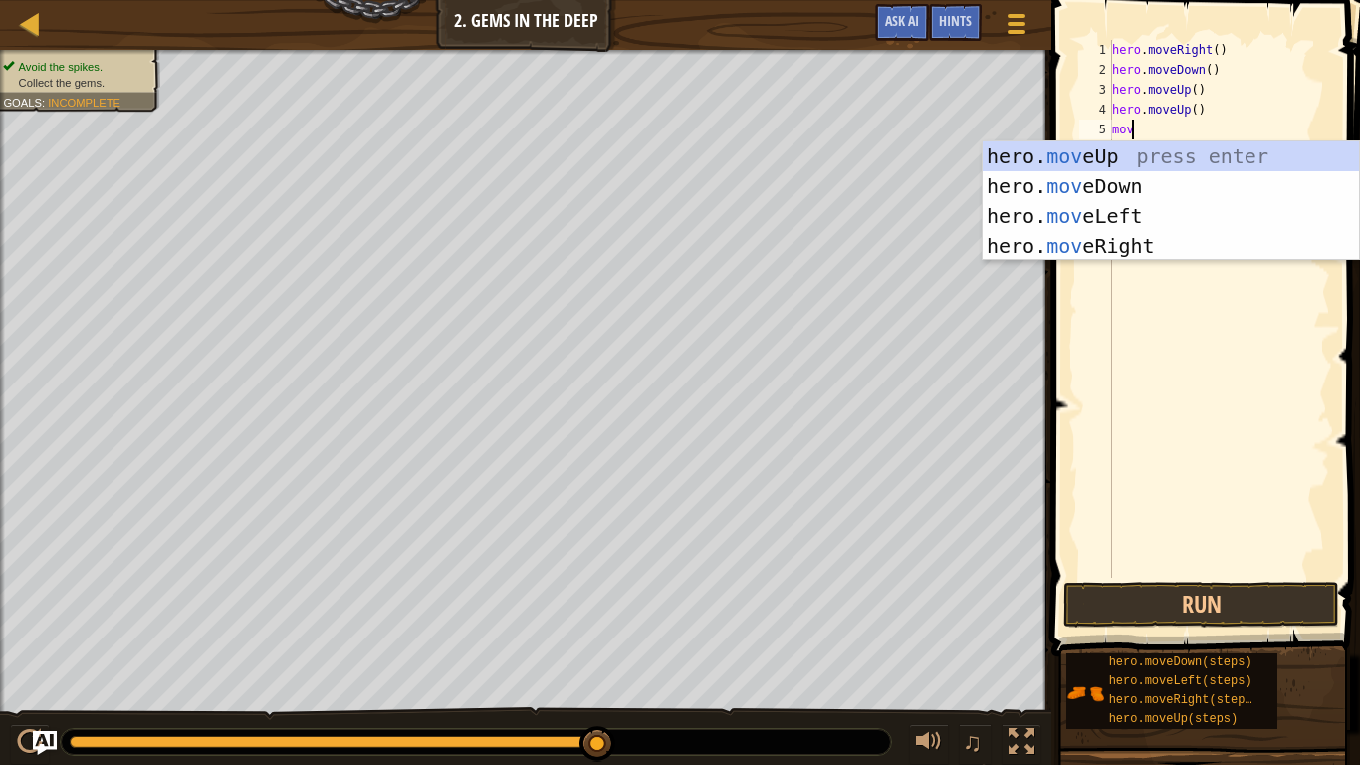
scroll to position [9, 1]
type textarea "move"
click at [1185, 251] on div "hero. move Up press enter hero. move Down press enter hero. move Left press ent…" at bounding box center [1171, 230] width 376 height 179
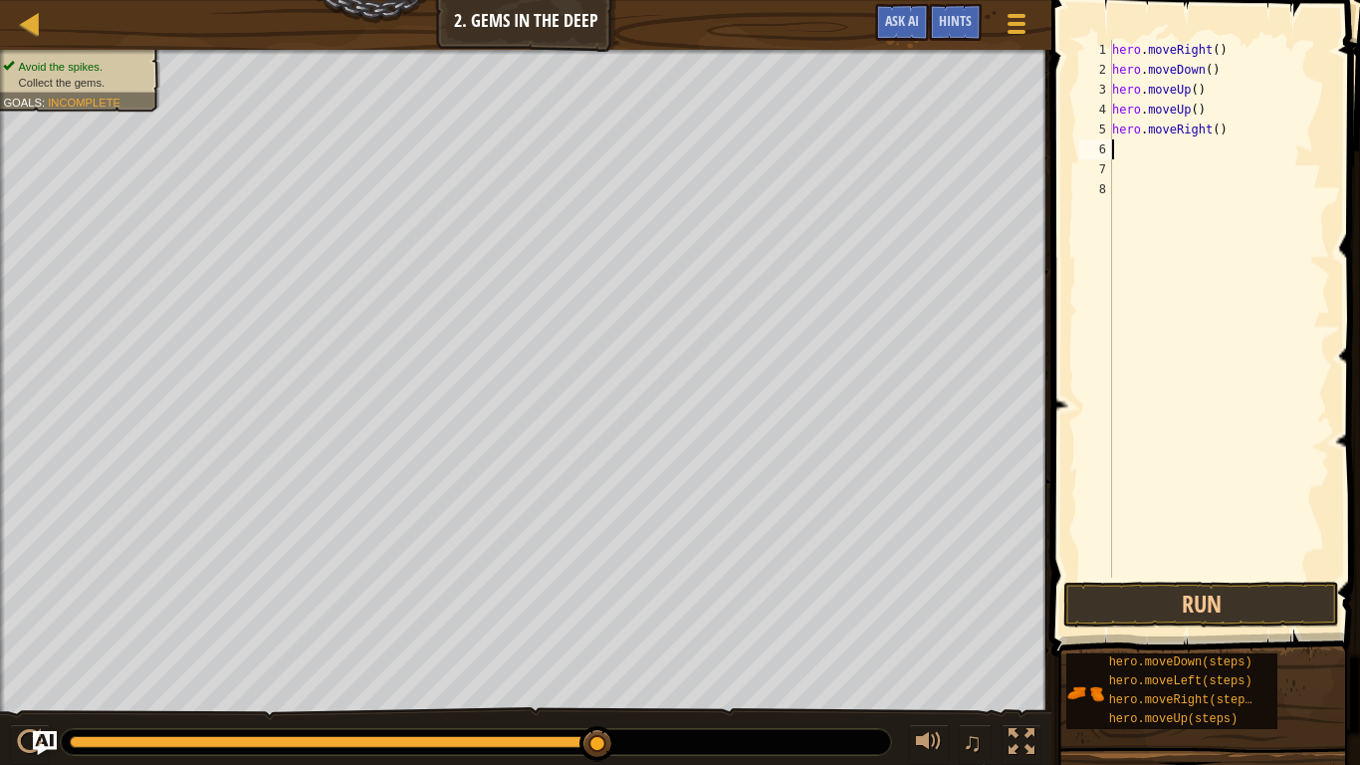
scroll to position [9, 0]
type textarea "qkmjh"
drag, startPoint x: 1169, startPoint y: 162, endPoint x: 1109, endPoint y: 159, distance: 59.8
click at [1109, 159] on div "qkmjh 1 2 3 4 5 6 7 8 hero . moveRight ( ) hero . moveDown ( ) hero . moveUp ( …" at bounding box center [1203, 309] width 255 height 538
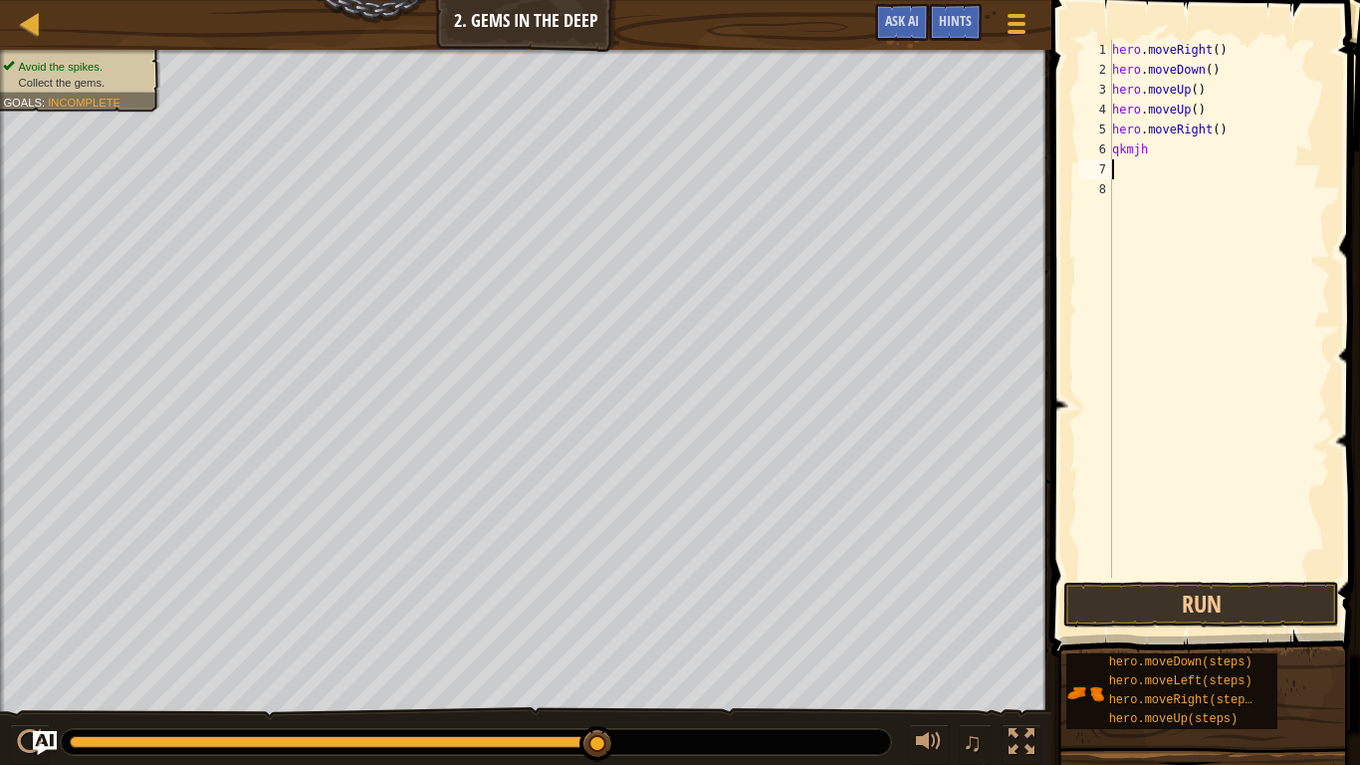
scroll to position [9, 0]
drag, startPoint x: 1115, startPoint y: 145, endPoint x: 1164, endPoint y: 146, distance: 48.8
click at [1164, 146] on div "hero . moveRight ( ) hero . moveDown ( ) hero . moveUp ( ) hero . moveUp ( ) he…" at bounding box center [1219, 329] width 222 height 578
click at [1202, 592] on button "Run" at bounding box center [1202, 605] width 276 height 46
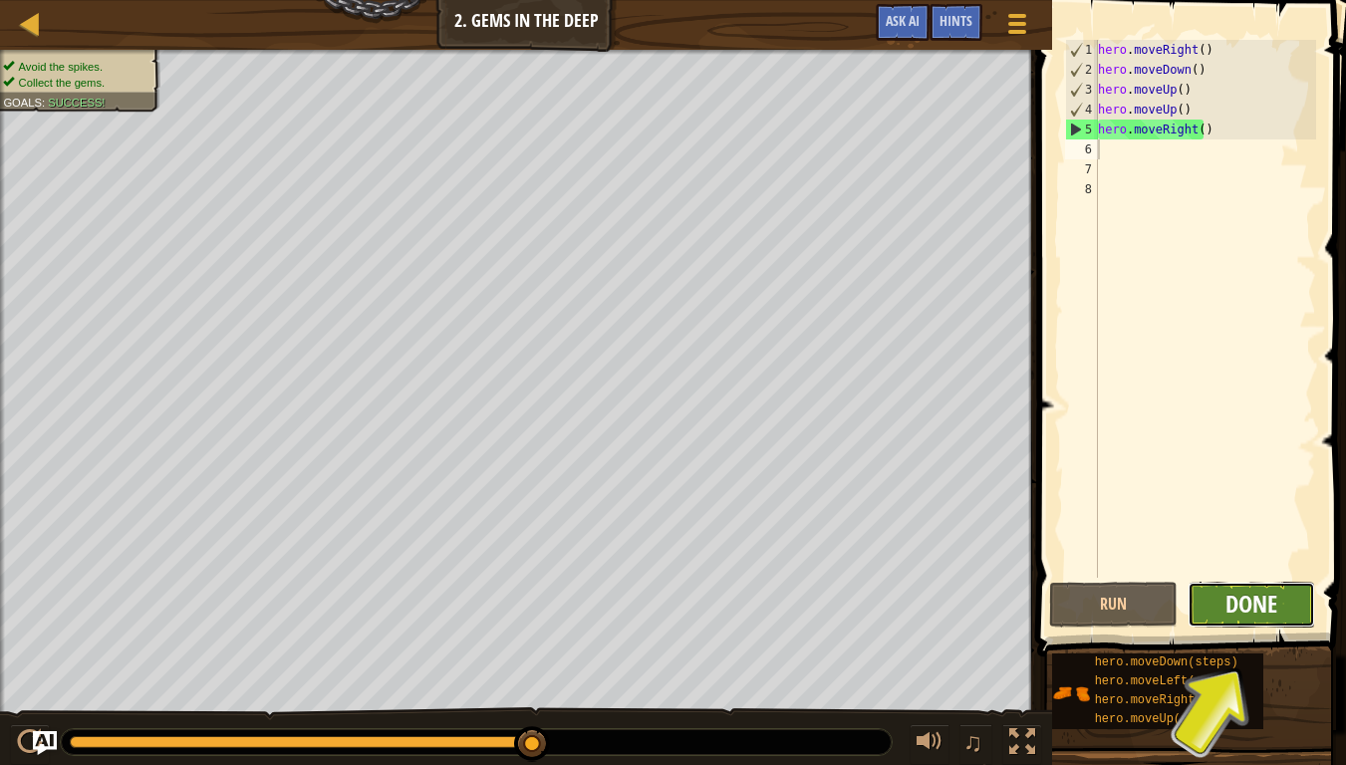
click at [1282, 589] on button "Done" at bounding box center [1251, 605] width 128 height 46
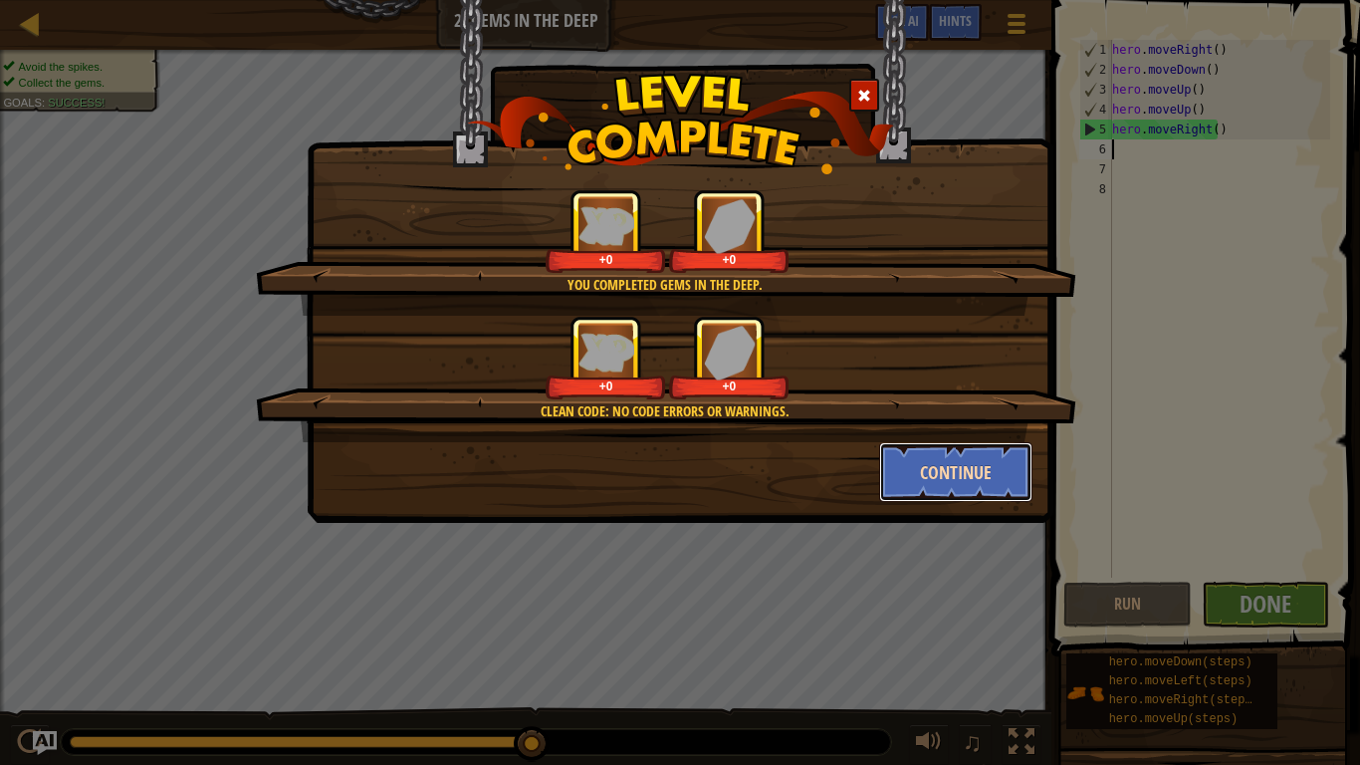
click at [981, 463] on button "Continue" at bounding box center [956, 472] width 154 height 60
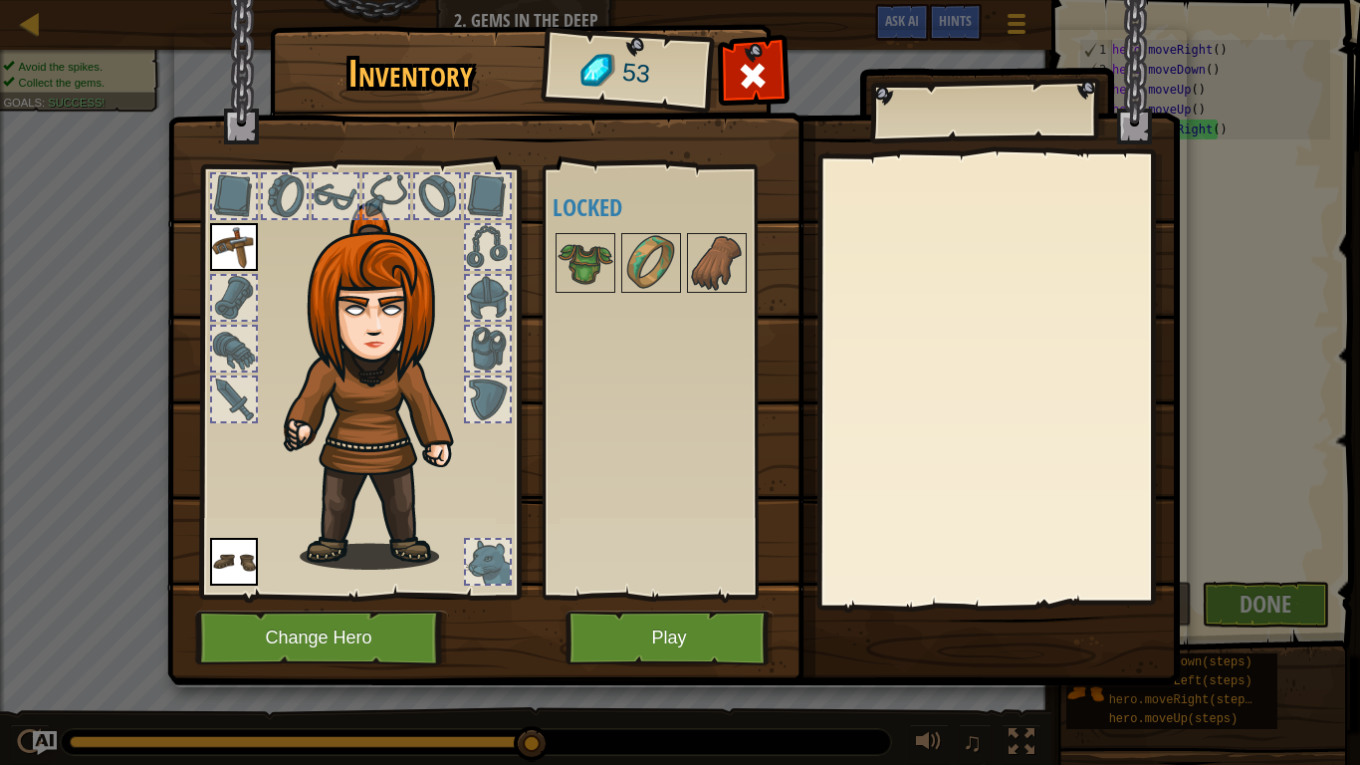
drag, startPoint x: 376, startPoint y: 232, endPoint x: 432, endPoint y: 12, distance: 227.1
click at [432, 30] on div "Inventory 53 Available Equip Equip (double-click to equip) Locked Equip Unequip…" at bounding box center [680, 358] width 1013 height 657
drag, startPoint x: 342, startPoint y: 418, endPoint x: 356, endPoint y: 373, distance: 46.9
click at [356, 375] on img at bounding box center [382, 386] width 214 height 367
click at [593, 267] on img at bounding box center [586, 263] width 56 height 56
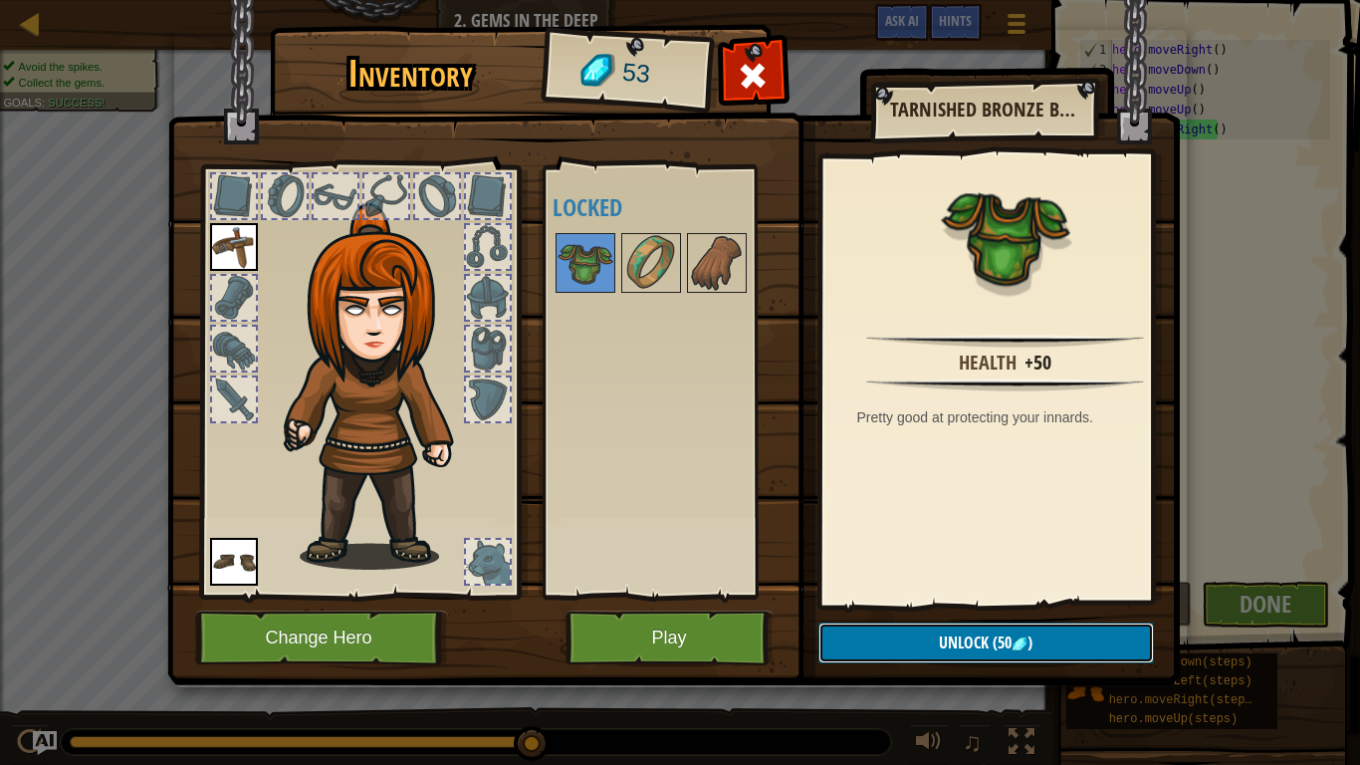
click at [1044, 634] on button "Unlock (50 )" at bounding box center [987, 642] width 336 height 41
click at [1040, 637] on button "Confirm" at bounding box center [987, 642] width 336 height 41
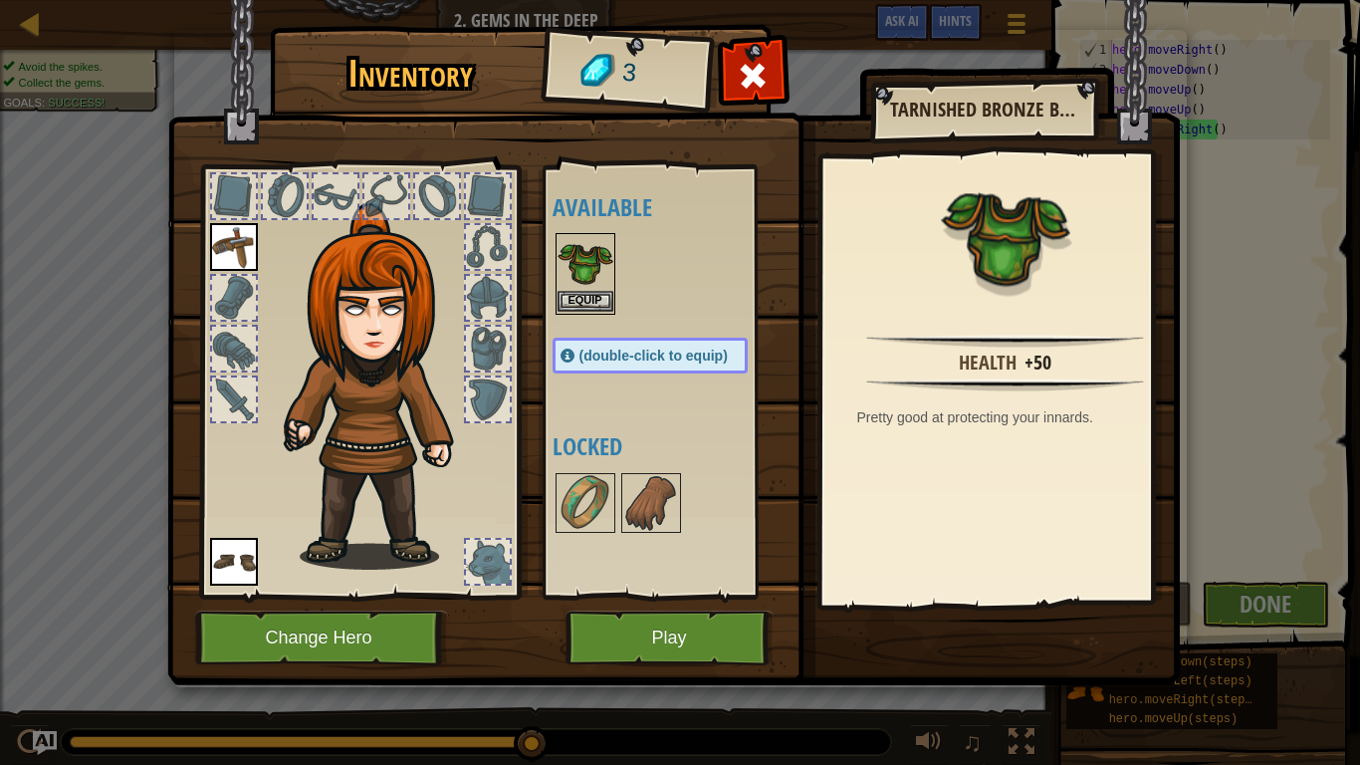
click at [602, 260] on img at bounding box center [586, 263] width 56 height 56
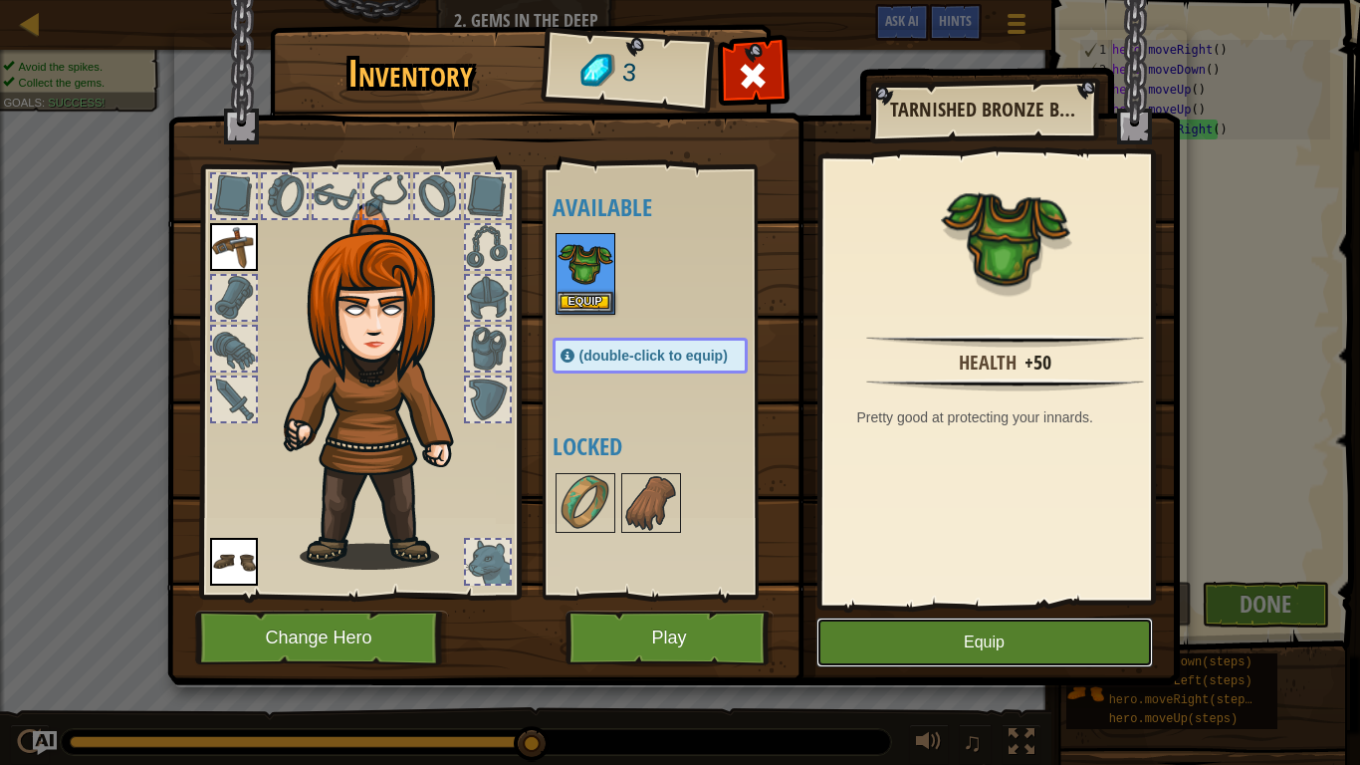
click at [1049, 629] on button "Equip" at bounding box center [985, 642] width 337 height 50
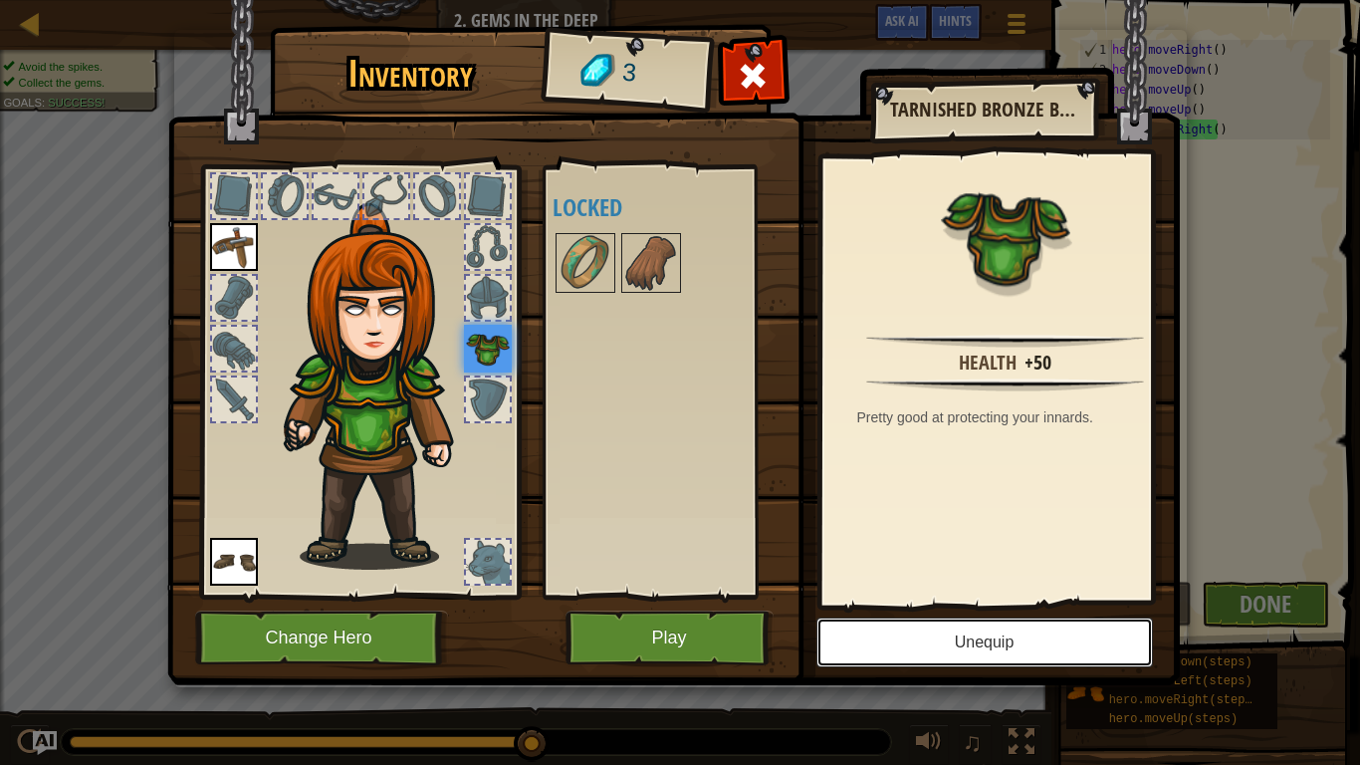
click at [934, 637] on button "Unequip" at bounding box center [985, 642] width 337 height 50
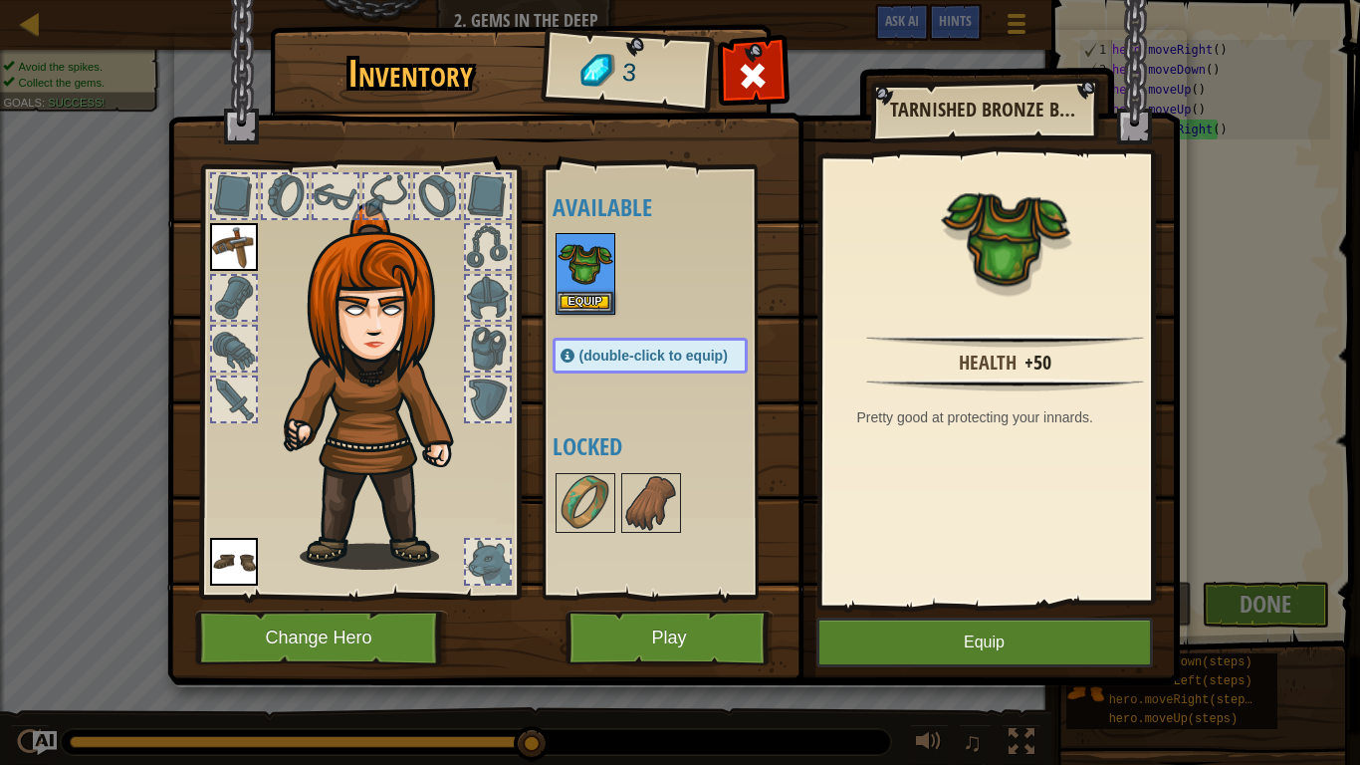
click at [1278, 587] on div "Inventory 3 Available Equip Equip Equip (double-click to equip) Locked Tarnishe…" at bounding box center [680, 382] width 1360 height 765
click at [1275, 593] on div "Inventory 3 Available Equip Equip Equip (double-click to equip) Locked Tarnishe…" at bounding box center [680, 382] width 1360 height 765
drag, startPoint x: 897, startPoint y: 644, endPoint x: 795, endPoint y: 614, distance: 107.1
click at [896, 637] on button "Equip" at bounding box center [985, 642] width 337 height 50
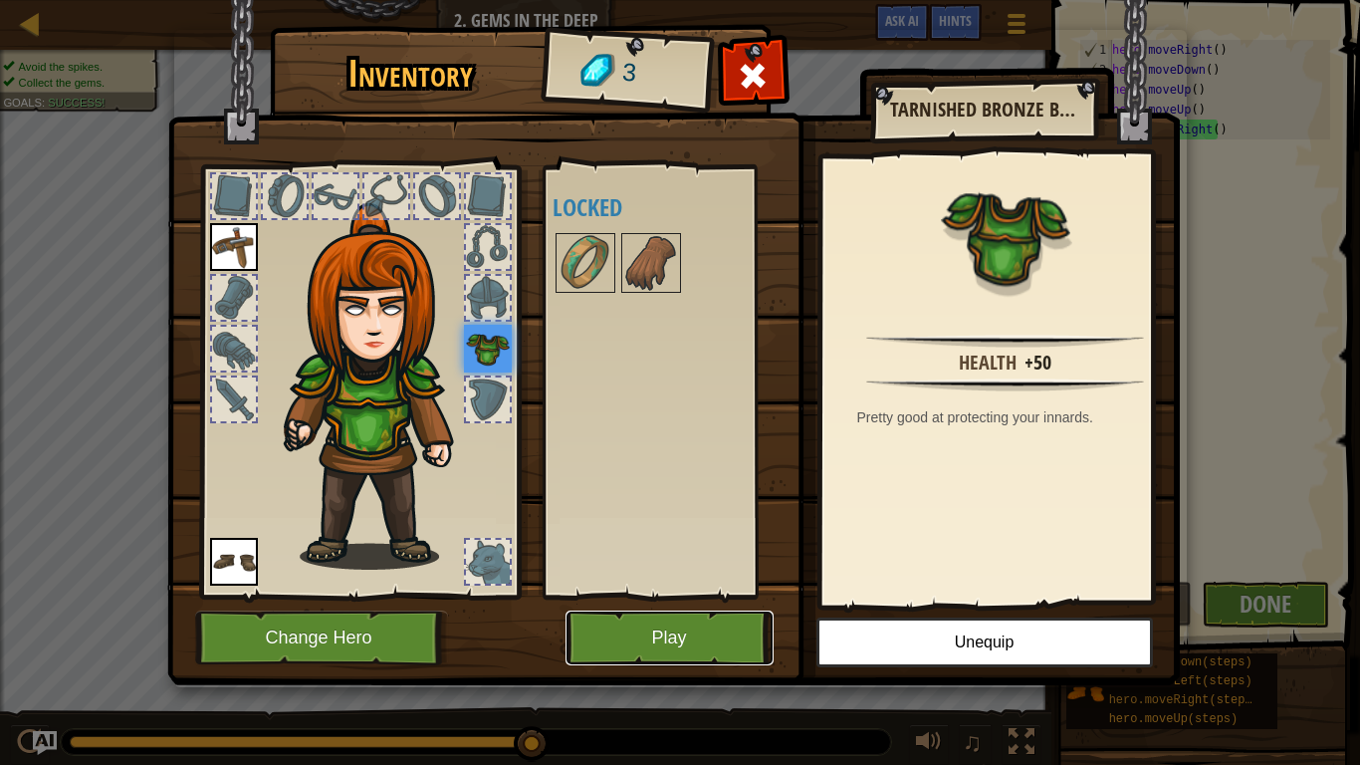
click at [641, 618] on button "Play" at bounding box center [670, 638] width 208 height 55
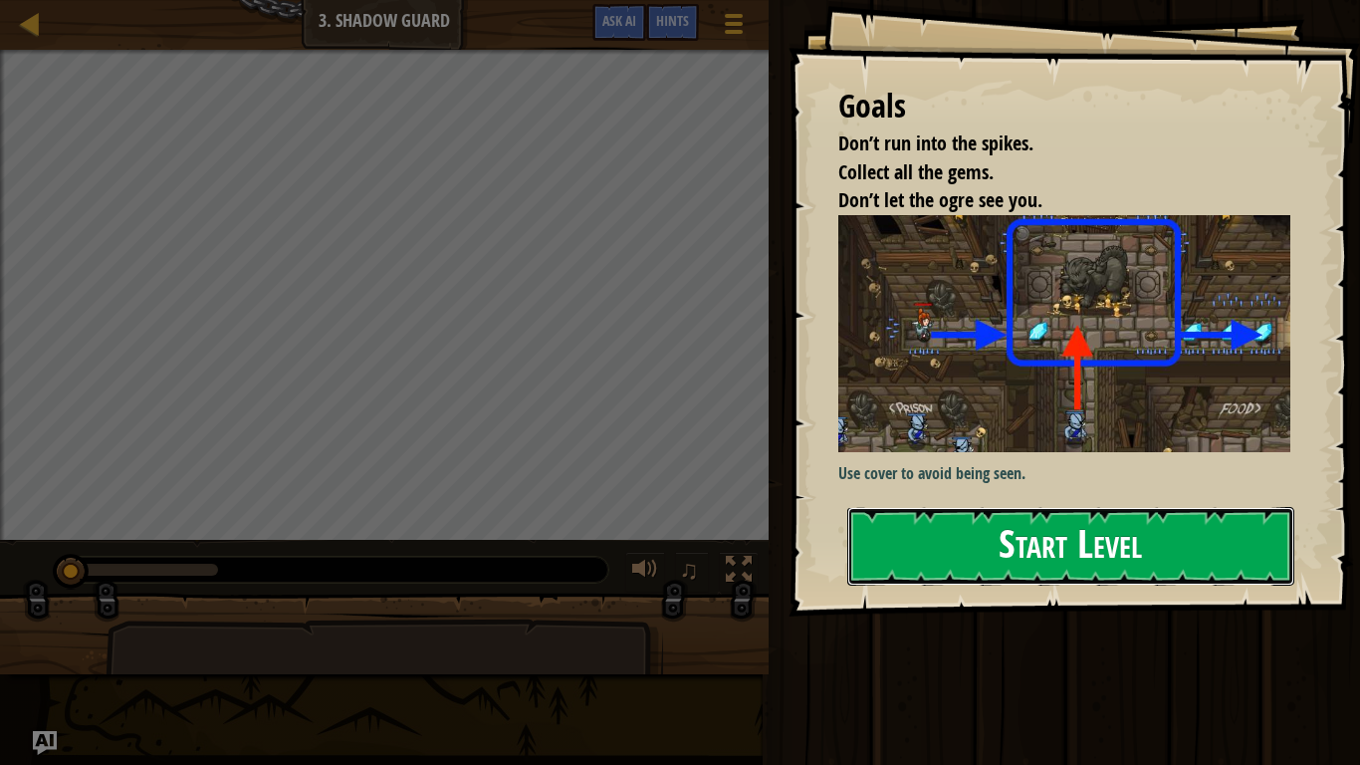
click at [1119, 507] on button "Start Level" at bounding box center [1071, 546] width 447 height 79
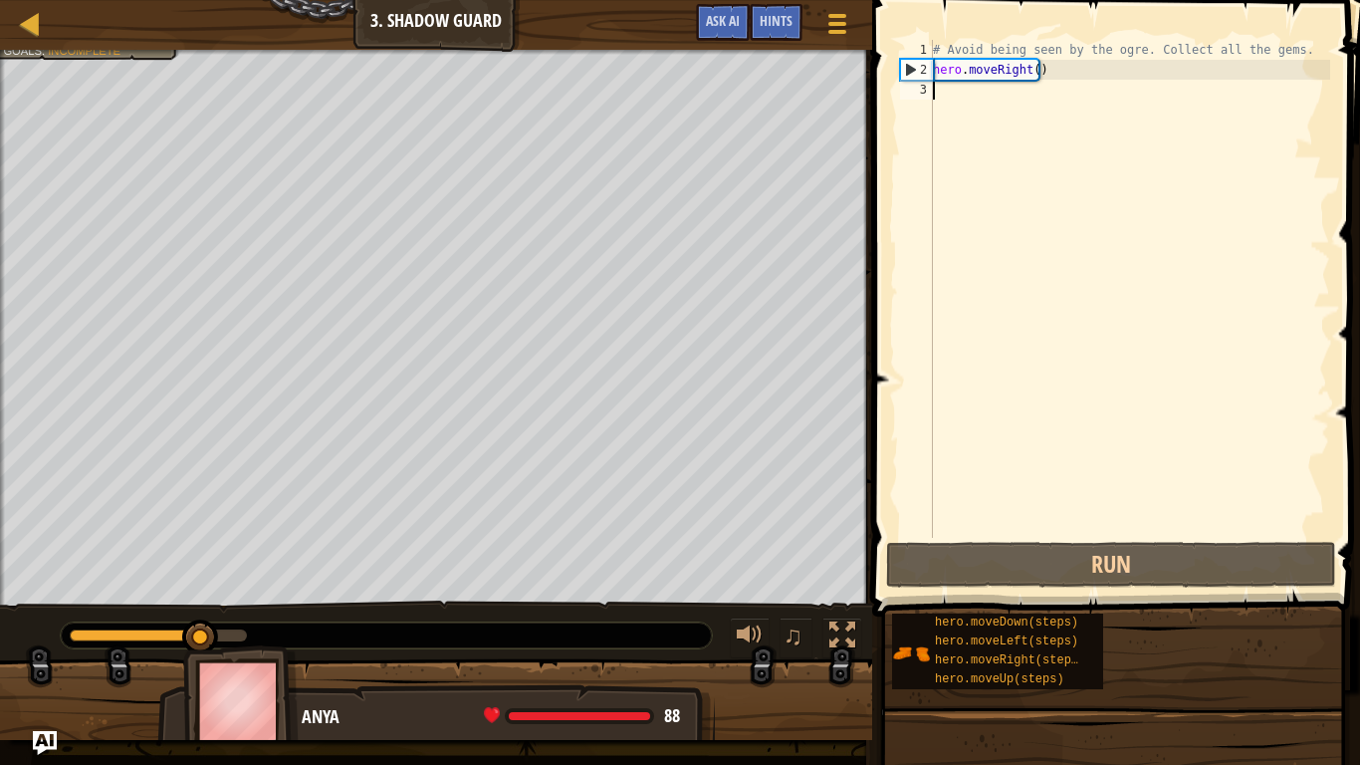
click at [936, 90] on div "# Avoid being seen by the ogre. Collect all the gems. hero . moveRight ( )" at bounding box center [1129, 309] width 401 height 538
click at [934, 97] on div "# Avoid being seen by the ogre. Collect all the gems. hero . moveRight ( )" at bounding box center [1129, 309] width 401 height 538
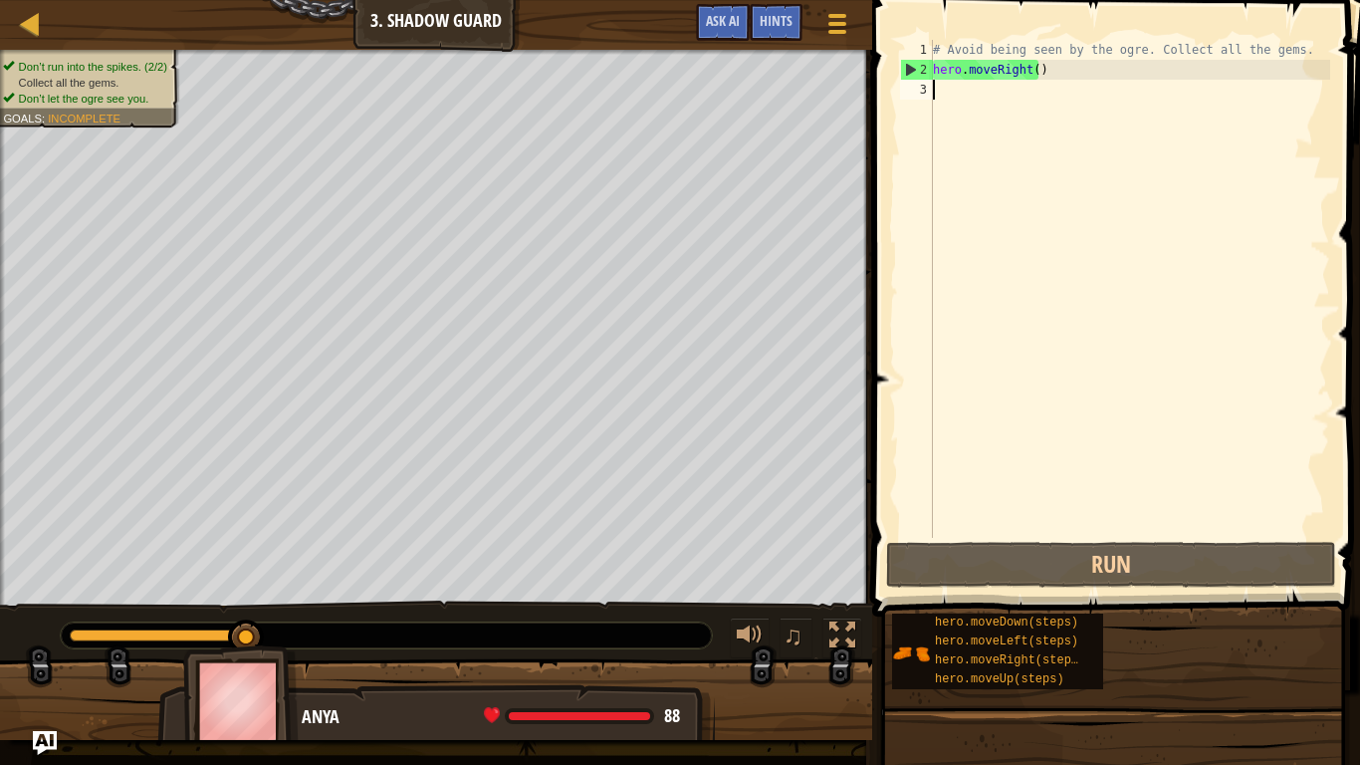
scroll to position [9, 0]
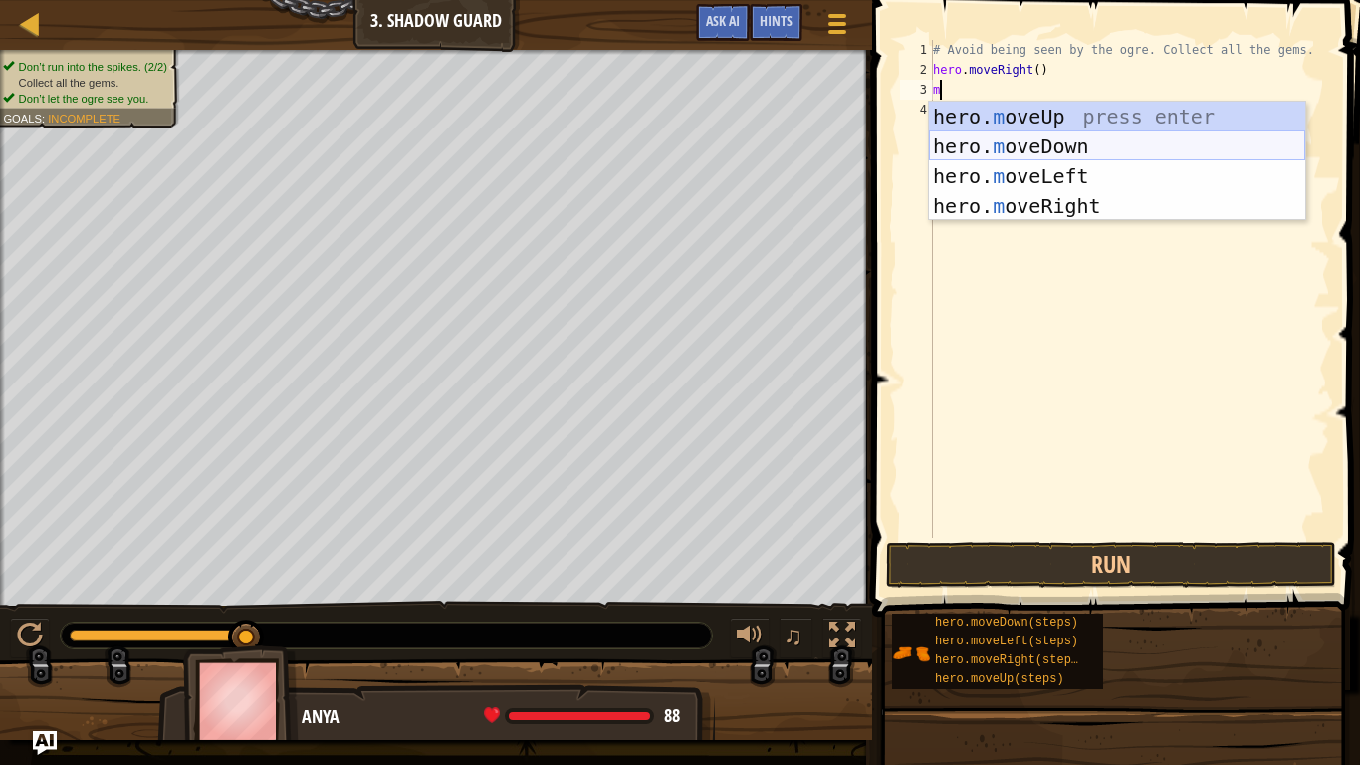
type textarea "mo"
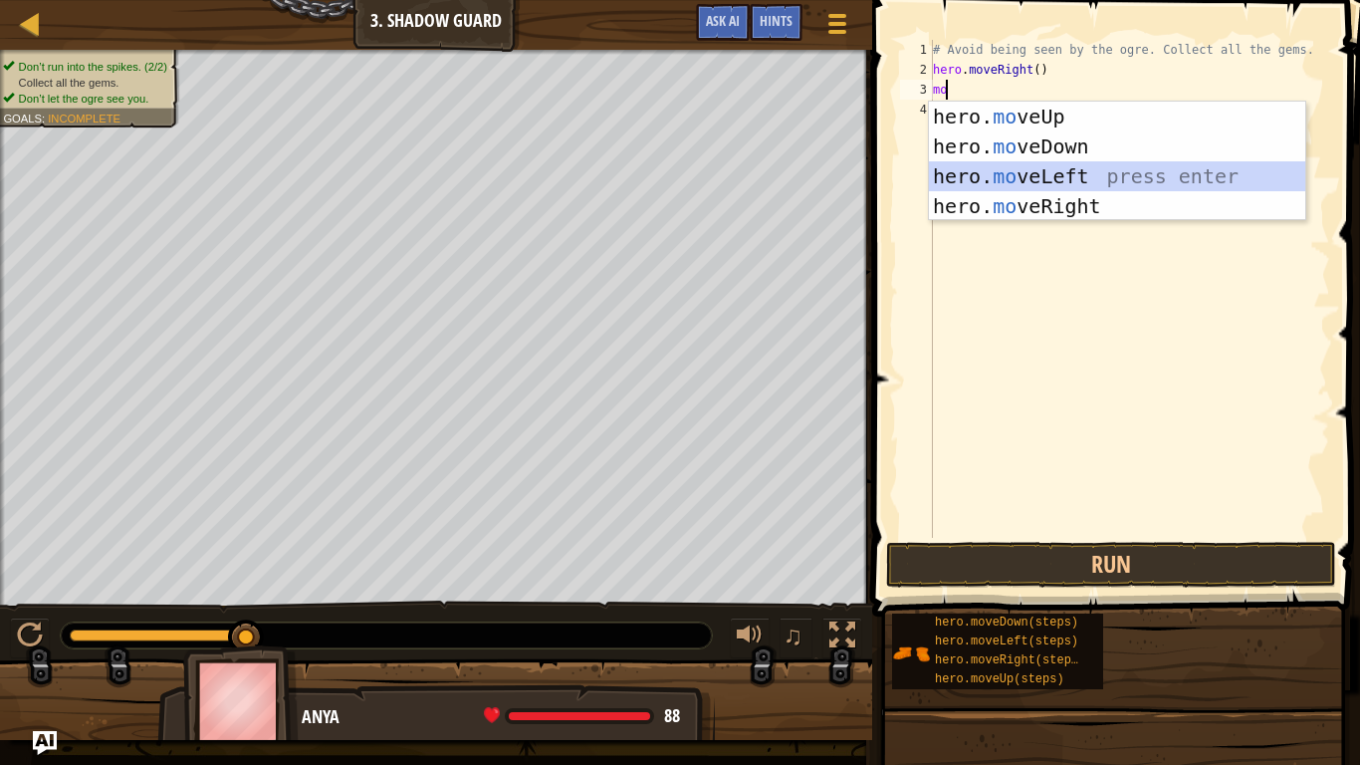
click at [1036, 183] on div "hero. mo veUp press enter hero. mo veDown press enter hero. mo veLeft press ent…" at bounding box center [1117, 191] width 376 height 179
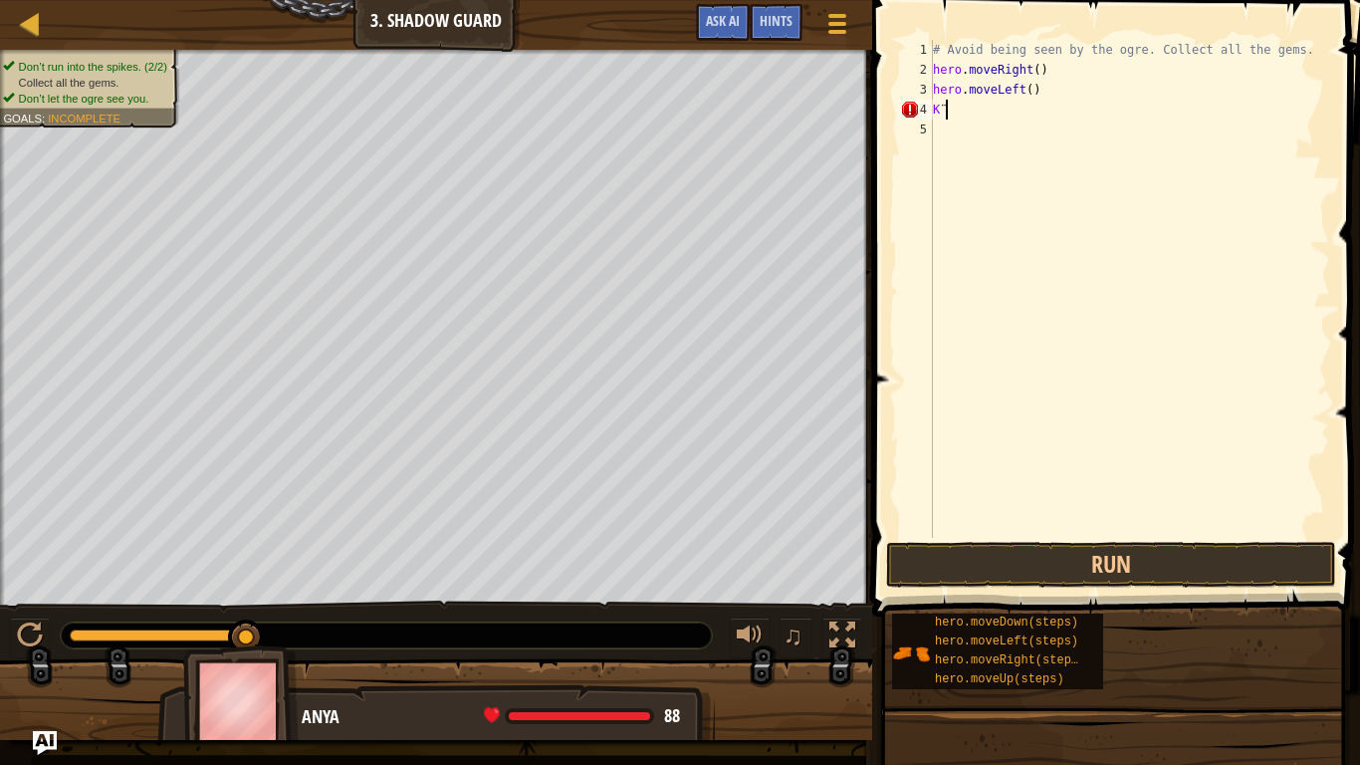
type textarea "K"
click at [1263, 572] on button "Run" at bounding box center [1111, 565] width 450 height 46
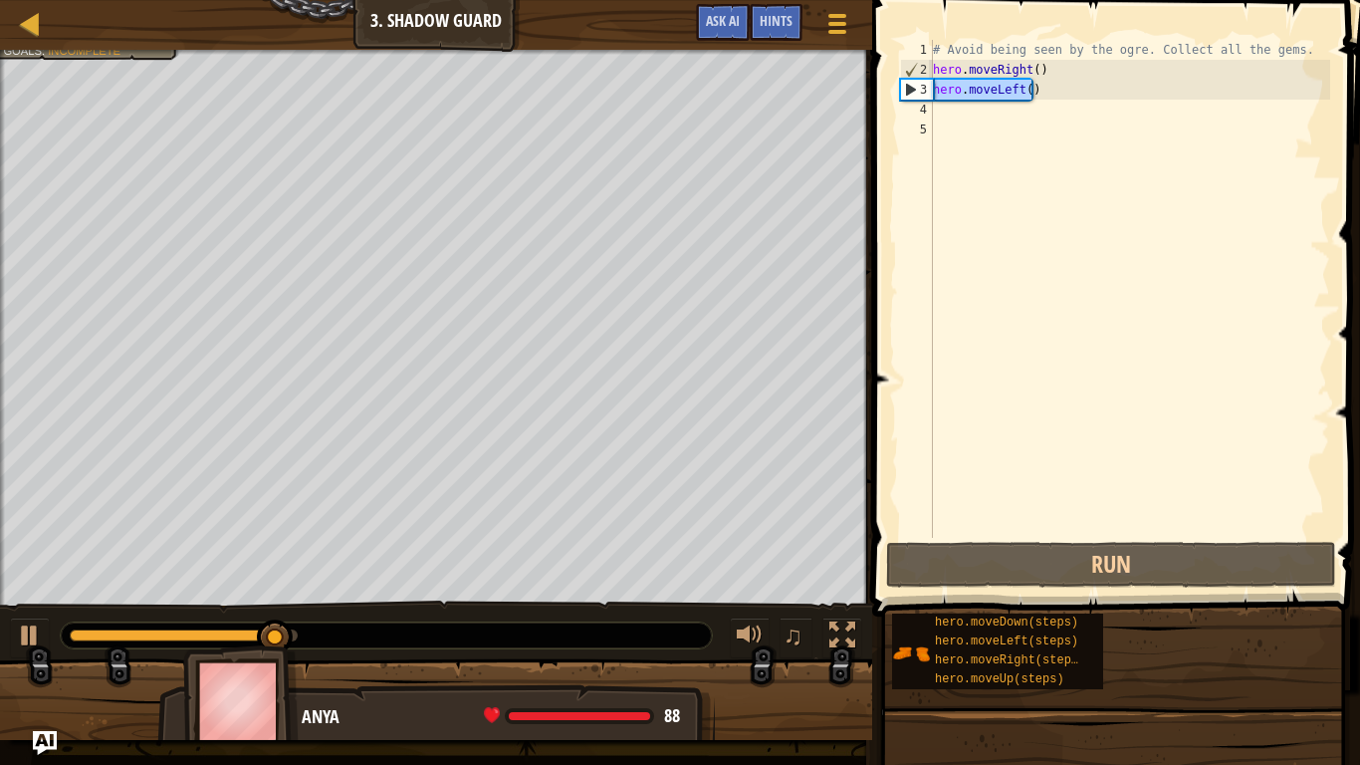
drag, startPoint x: 1038, startPoint y: 93, endPoint x: 879, endPoint y: 96, distance: 158.4
click at [879, 96] on div "1 2 3 4 5 # Avoid being seen by the ogre. Collect all the gems. hero . moveRigh…" at bounding box center [1113, 347] width 494 height 675
type textarea "hero.moveLeft()"
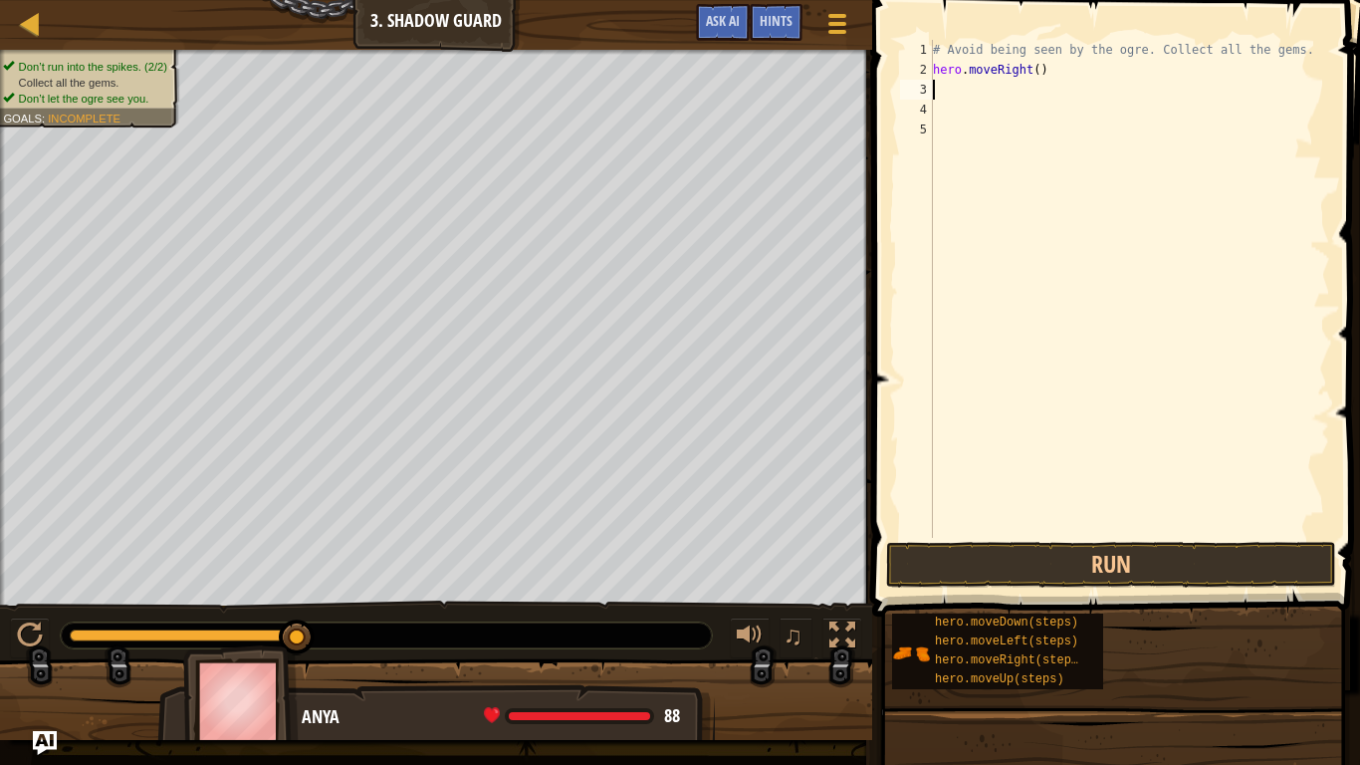
type textarea "m"
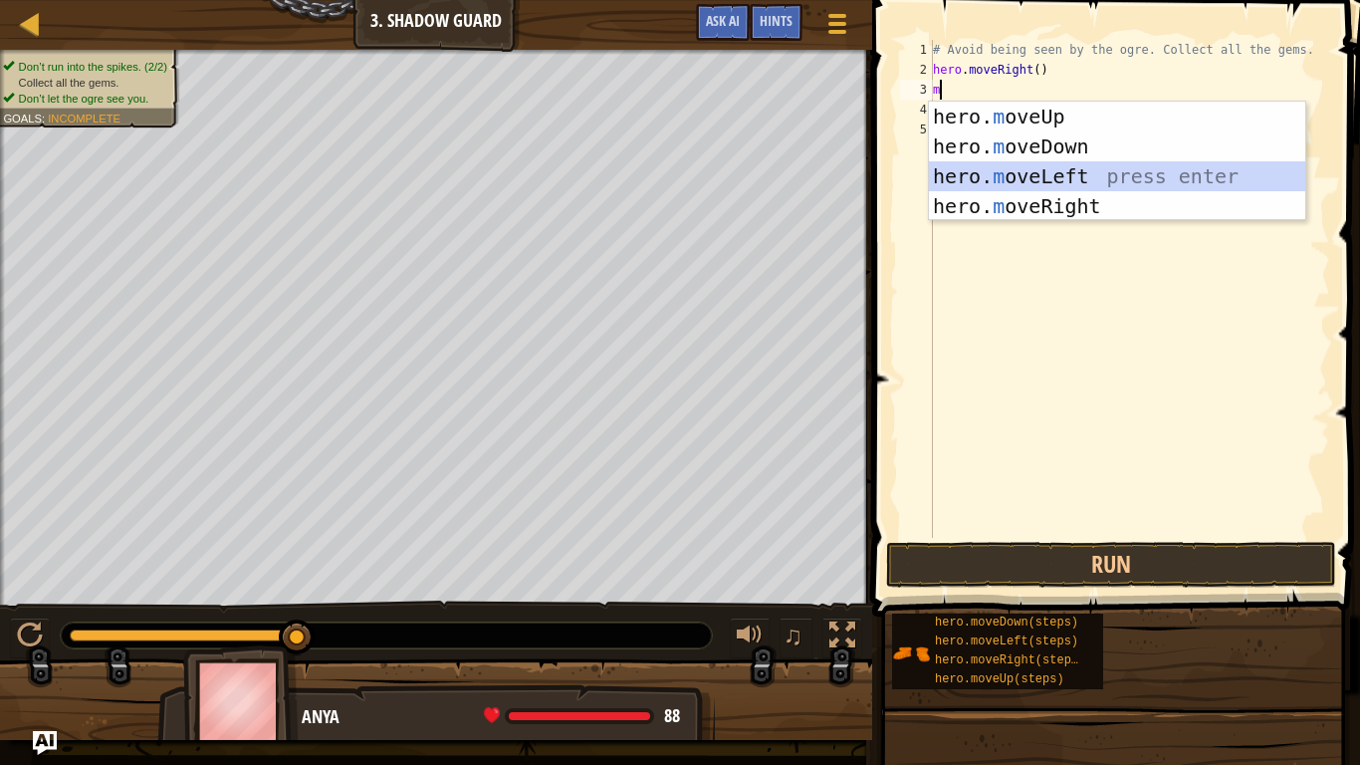
drag, startPoint x: 1085, startPoint y: 181, endPoint x: 1084, endPoint y: 194, distance: 13.0
click at [1086, 183] on div "hero. m oveUp press enter hero. m oveDown press enter hero. m oveLeft press ent…" at bounding box center [1117, 191] width 376 height 179
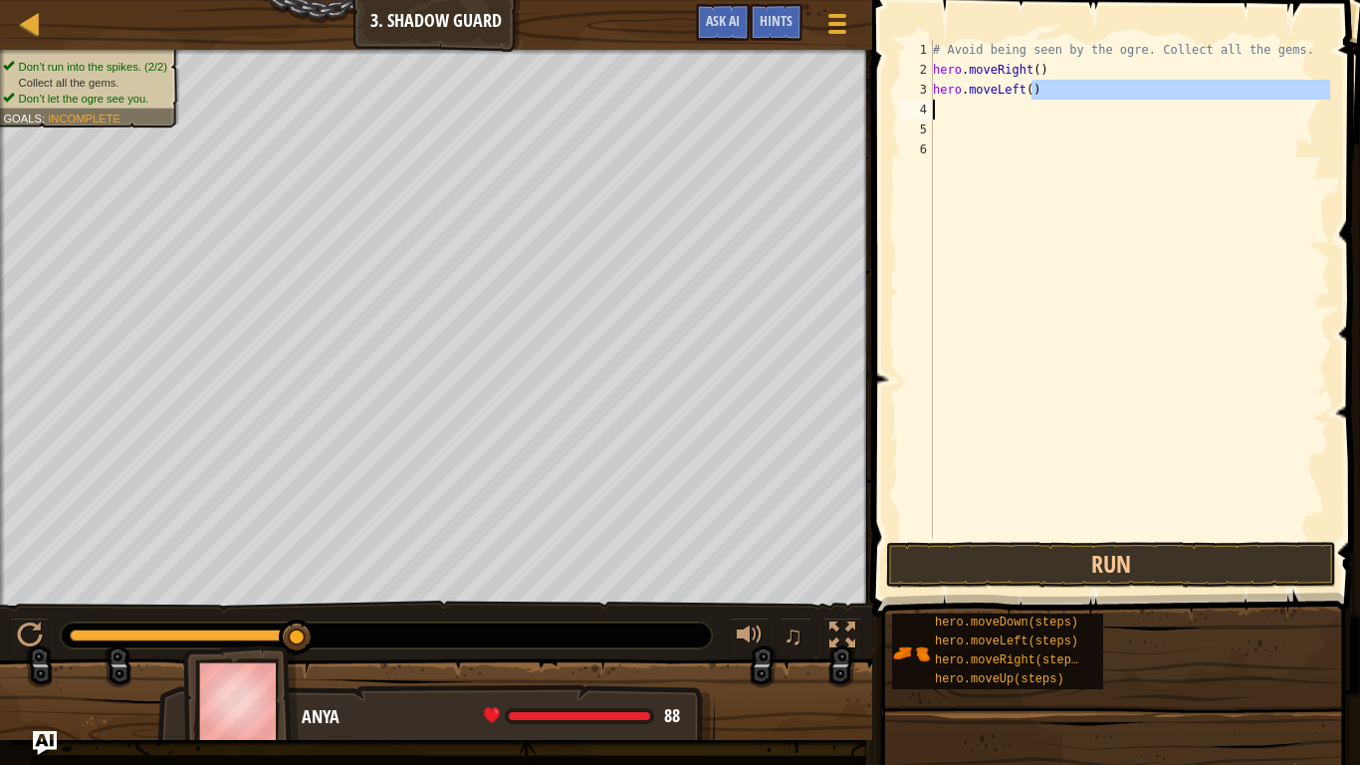
drag, startPoint x: 1032, startPoint y: 91, endPoint x: 943, endPoint y: 101, distance: 89.2
click at [943, 101] on div "# Avoid being seen by the ogre. Collect all the gems. hero . moveRight ( ) hero…" at bounding box center [1129, 309] width 401 height 538
type textarea "hero.moveLeft()"
click at [1168, 578] on button "Run" at bounding box center [1111, 565] width 450 height 46
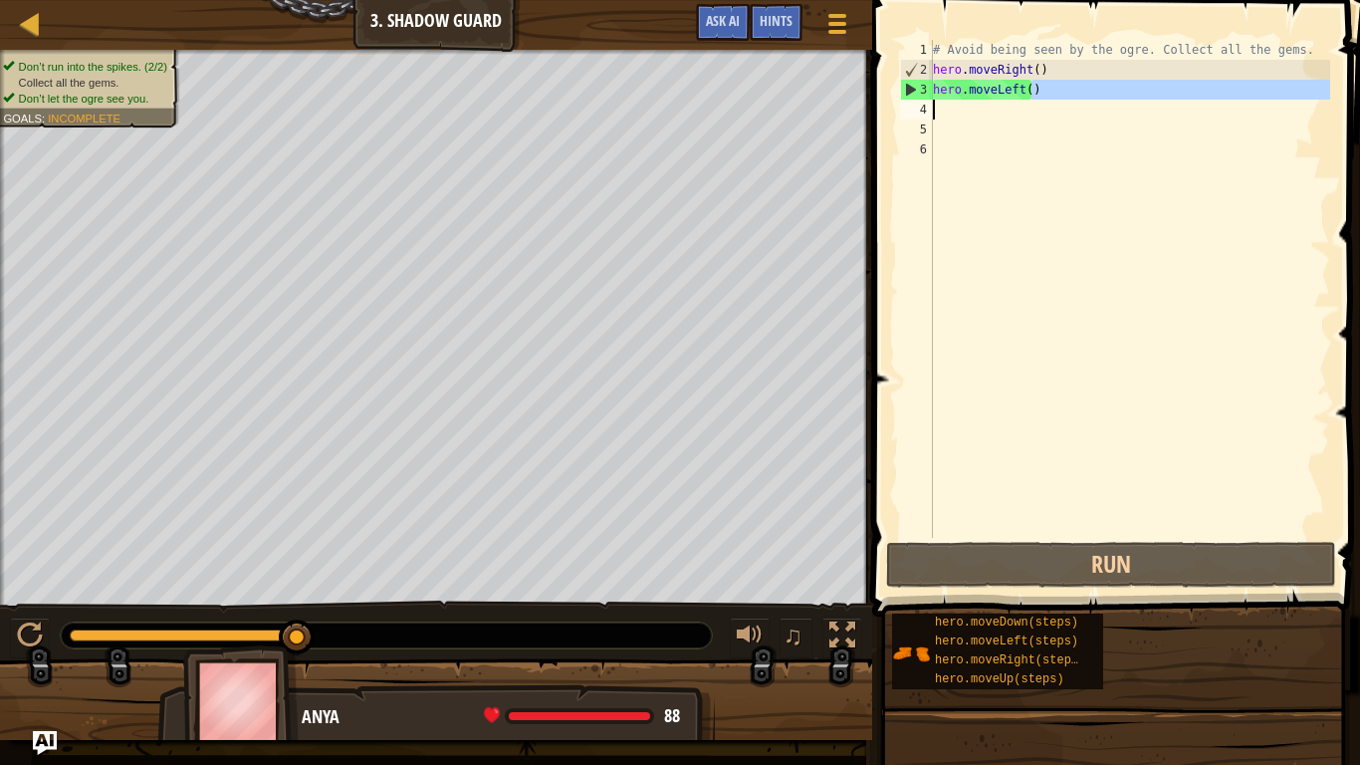
drag, startPoint x: 1034, startPoint y: 101, endPoint x: 904, endPoint y: 106, distance: 129.6
click at [905, 106] on div "1 2 3 4 5 6 # Avoid being seen by the ogre. Collect all the gems. hero . moveRi…" at bounding box center [1113, 289] width 434 height 498
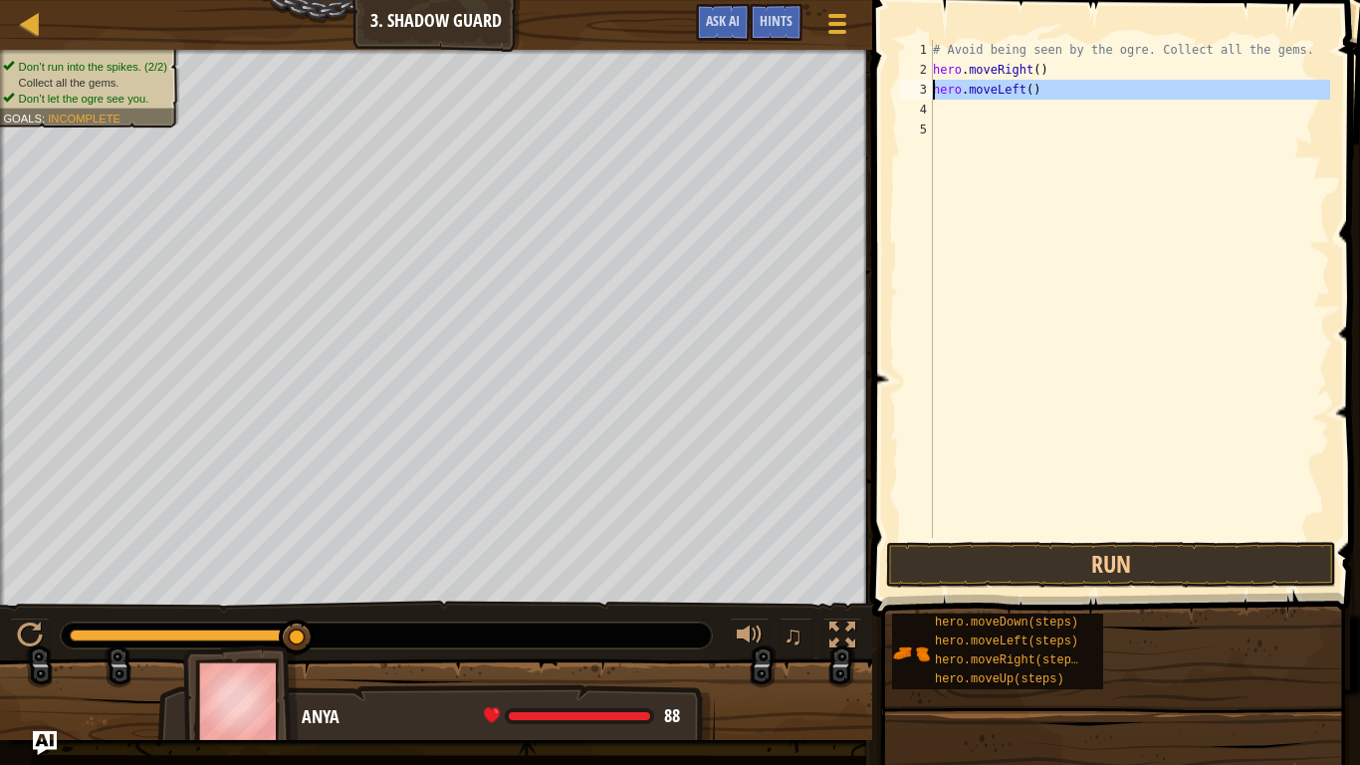
drag, startPoint x: 1044, startPoint y: 104, endPoint x: 905, endPoint y: 92, distance: 139.0
click at [905, 92] on div "hero.moveLeft() 1 2 3 4 5 # Avoid being seen by the ogre. Collect all the gems.…" at bounding box center [1113, 289] width 434 height 498
type textarea "hero.moveLeft()"
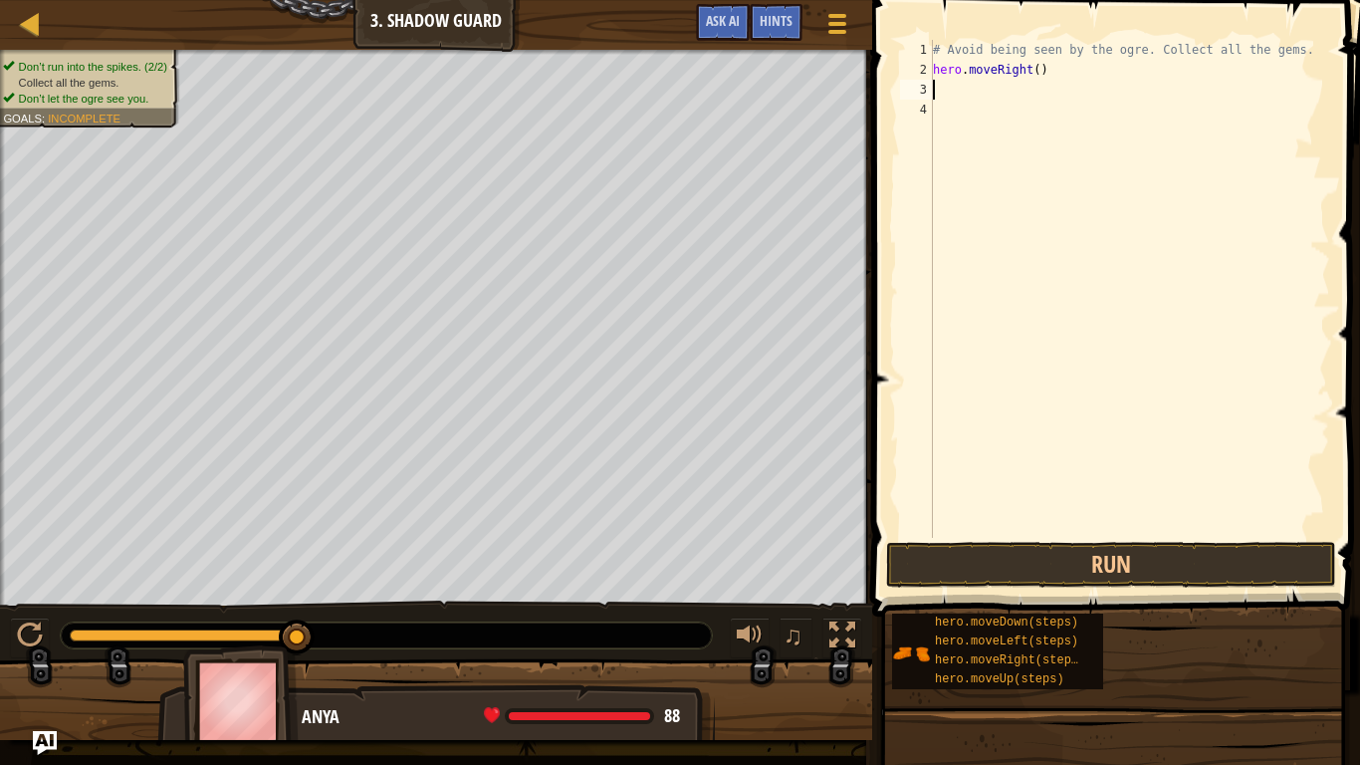
type textarea "m"
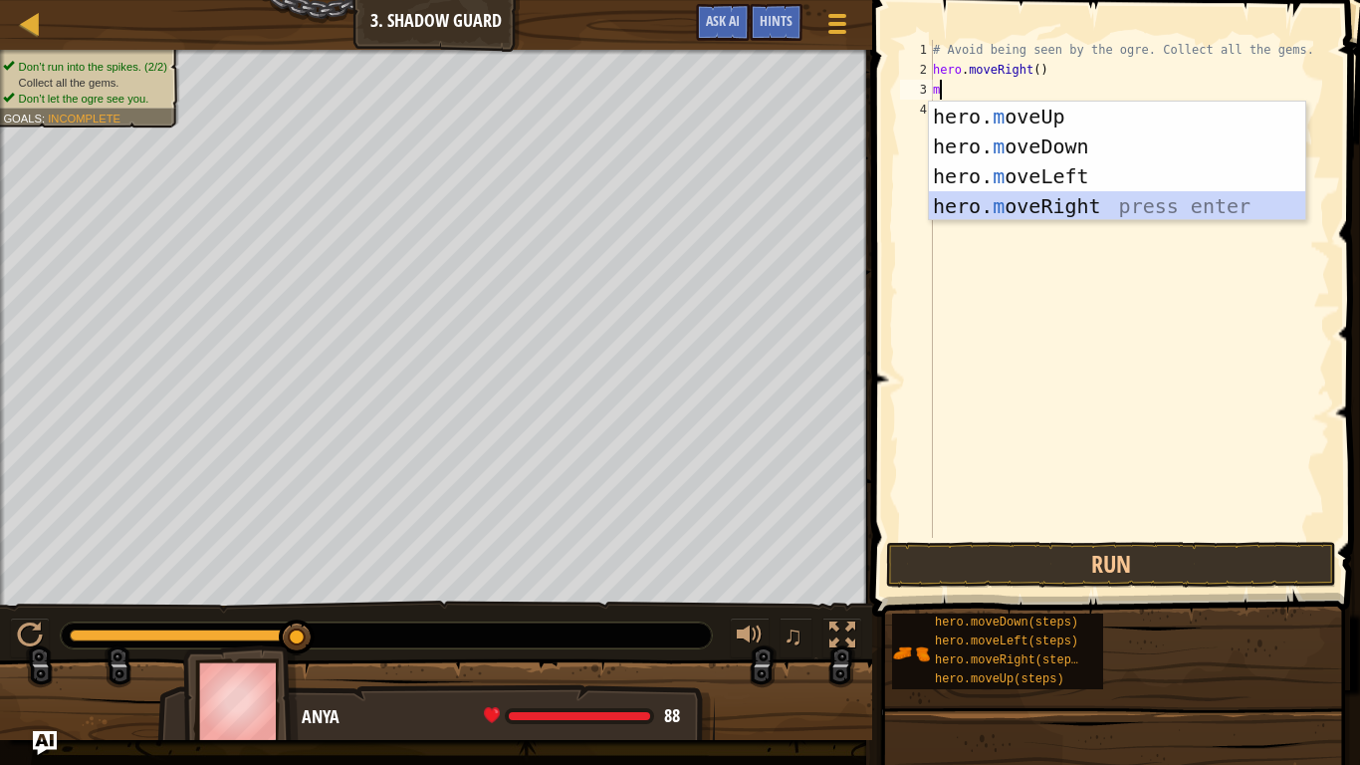
click at [1070, 213] on div "hero. m oveUp press enter hero. m oveDown press enter hero. m oveLeft press ent…" at bounding box center [1117, 191] width 376 height 179
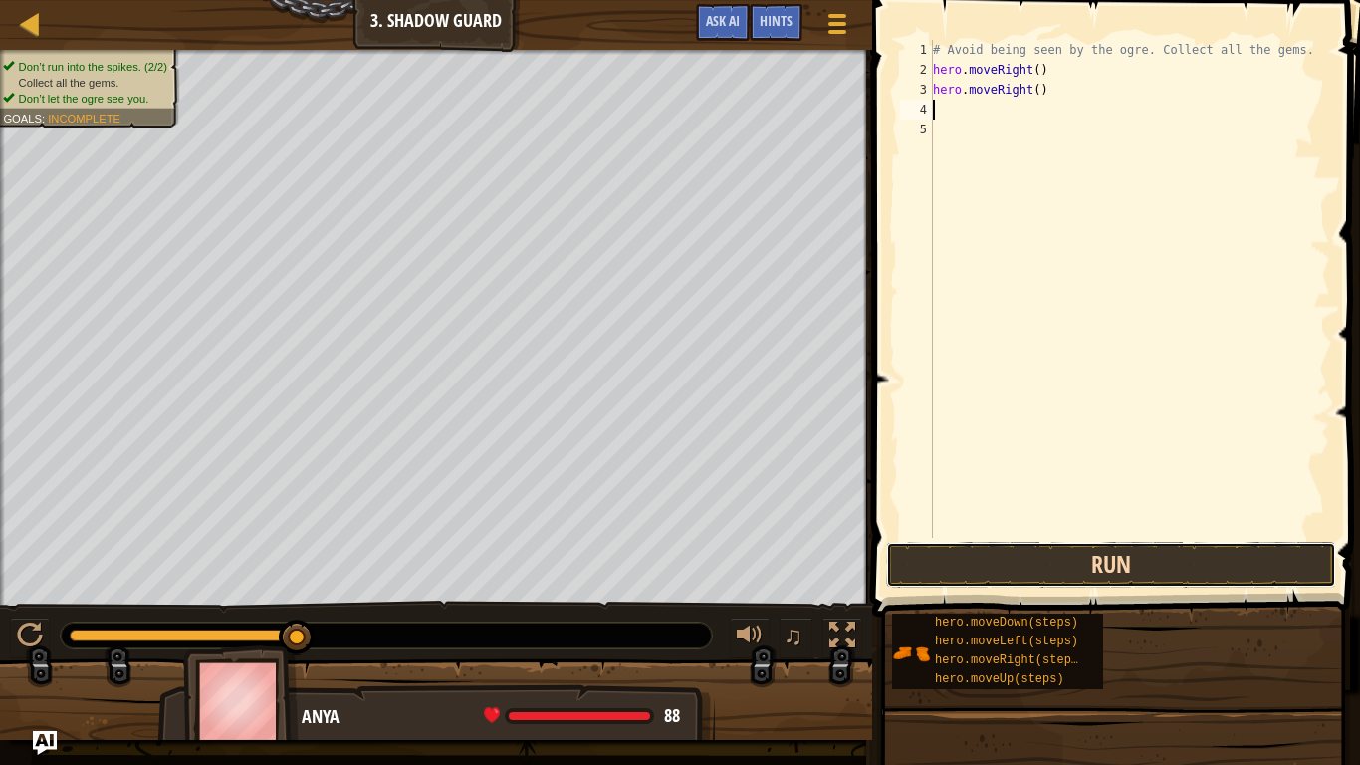
click at [1142, 547] on button "Run" at bounding box center [1111, 565] width 450 height 46
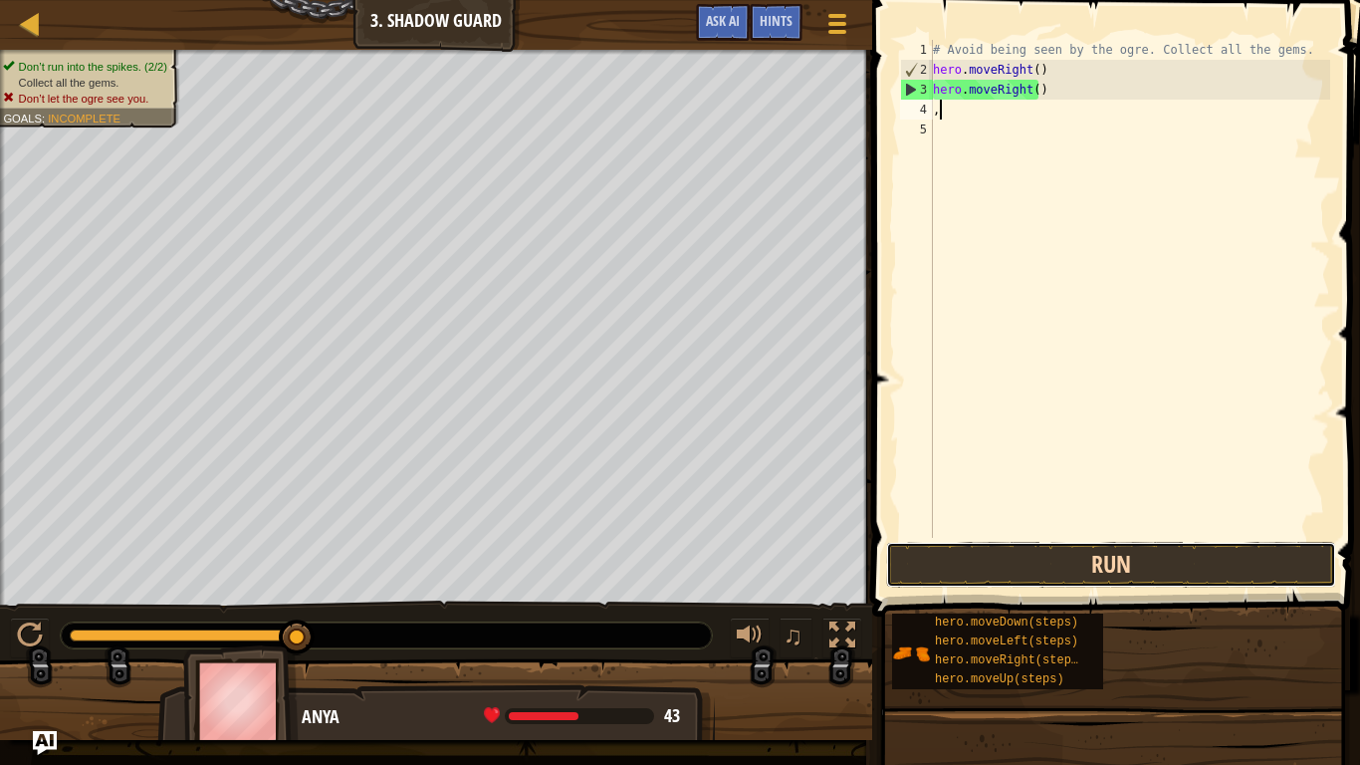
click at [1083, 565] on button "Run" at bounding box center [1111, 565] width 450 height 46
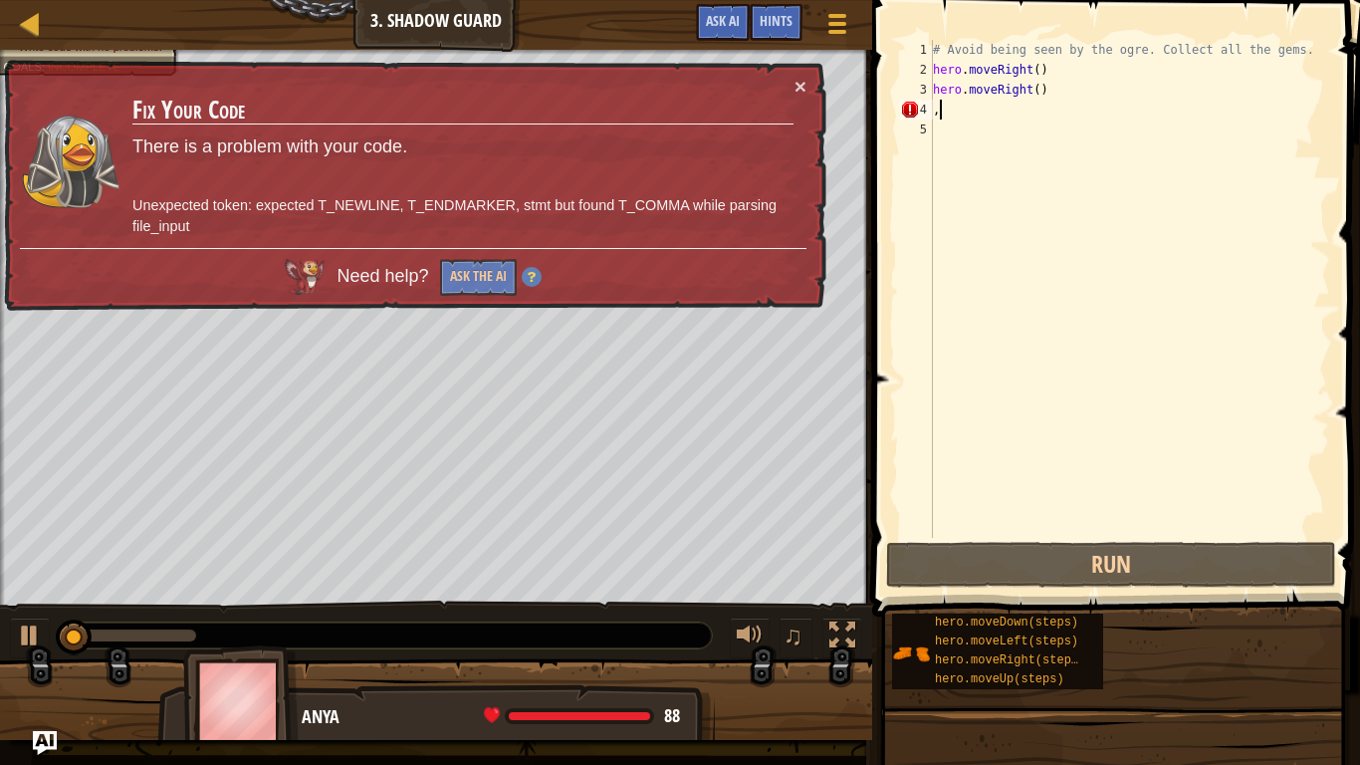
type textarea ",m"
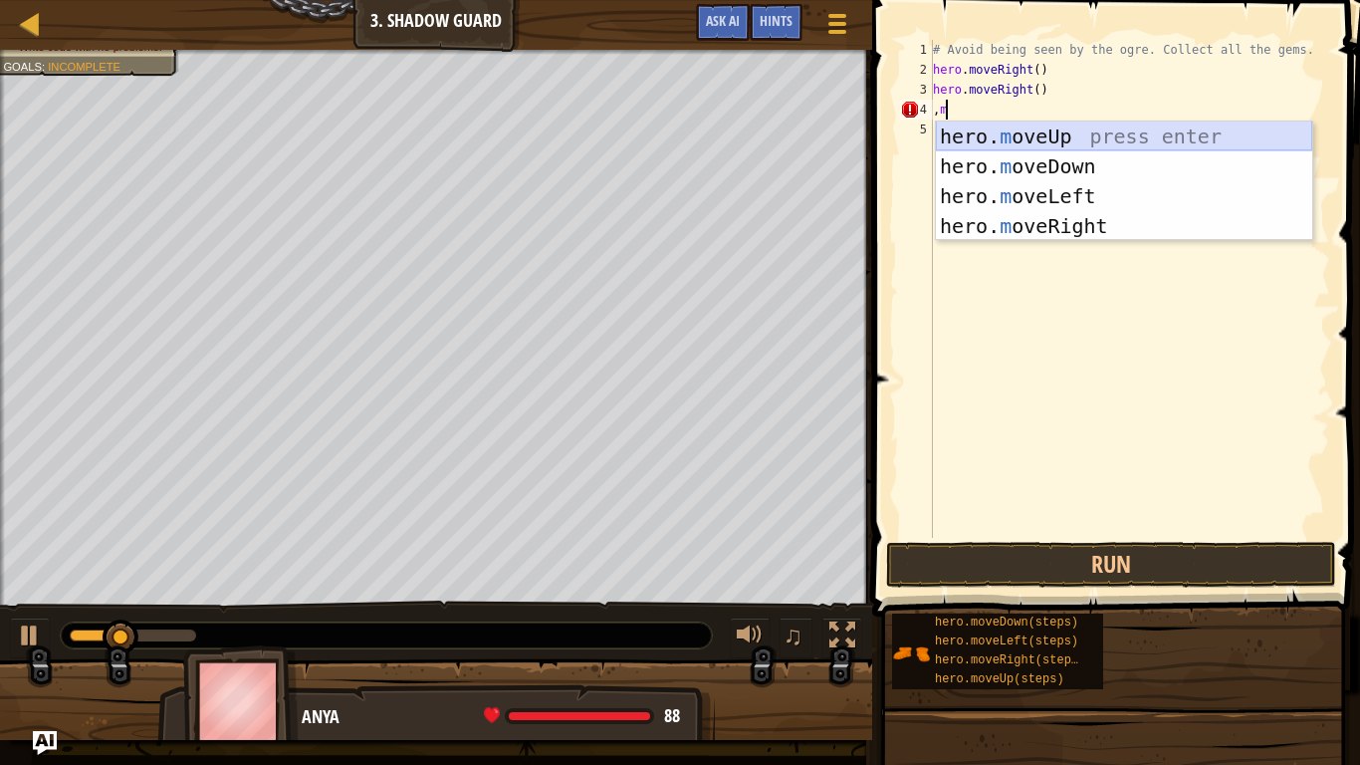
click at [1053, 137] on div "hero. m oveUp press enter hero. m oveDown press enter hero. m oveLeft press ent…" at bounding box center [1124, 211] width 376 height 179
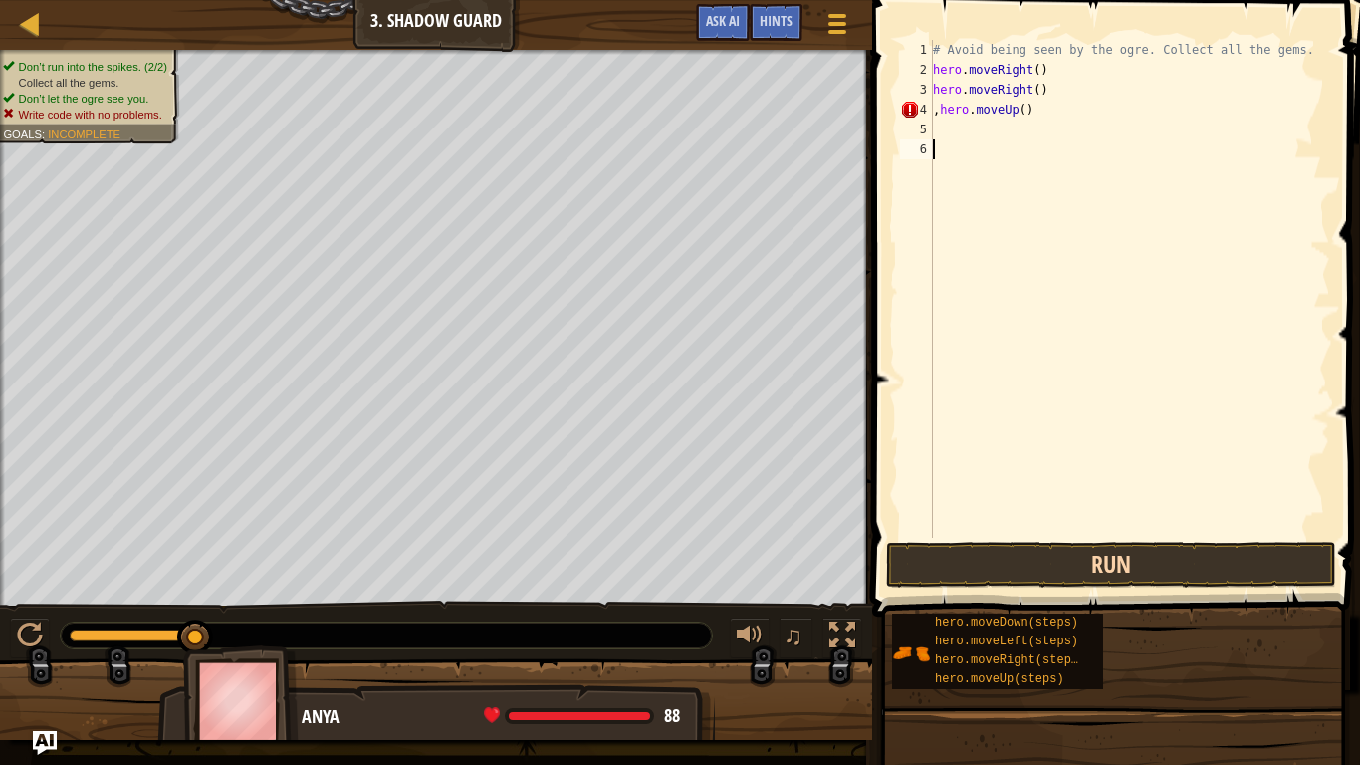
click at [1207, 543] on div "1 2 3 4 5 6 # Avoid being seen by the ogre. Collect all the gems. hero . moveRi…" at bounding box center [1113, 347] width 494 height 675
click at [946, 136] on div "# Avoid being seen by the ogre. Collect all the gems. hero . moveRight ( ) hero…" at bounding box center [1129, 309] width 401 height 538
click at [1116, 564] on div "1 2 3 4 5 6 # Avoid being seen by the ogre. Collect all the gems. hero . moveRi…" at bounding box center [1113, 347] width 494 height 675
click at [1116, 564] on button "Run" at bounding box center [1111, 565] width 450 height 46
click at [1117, 564] on button "Run" at bounding box center [1111, 565] width 450 height 46
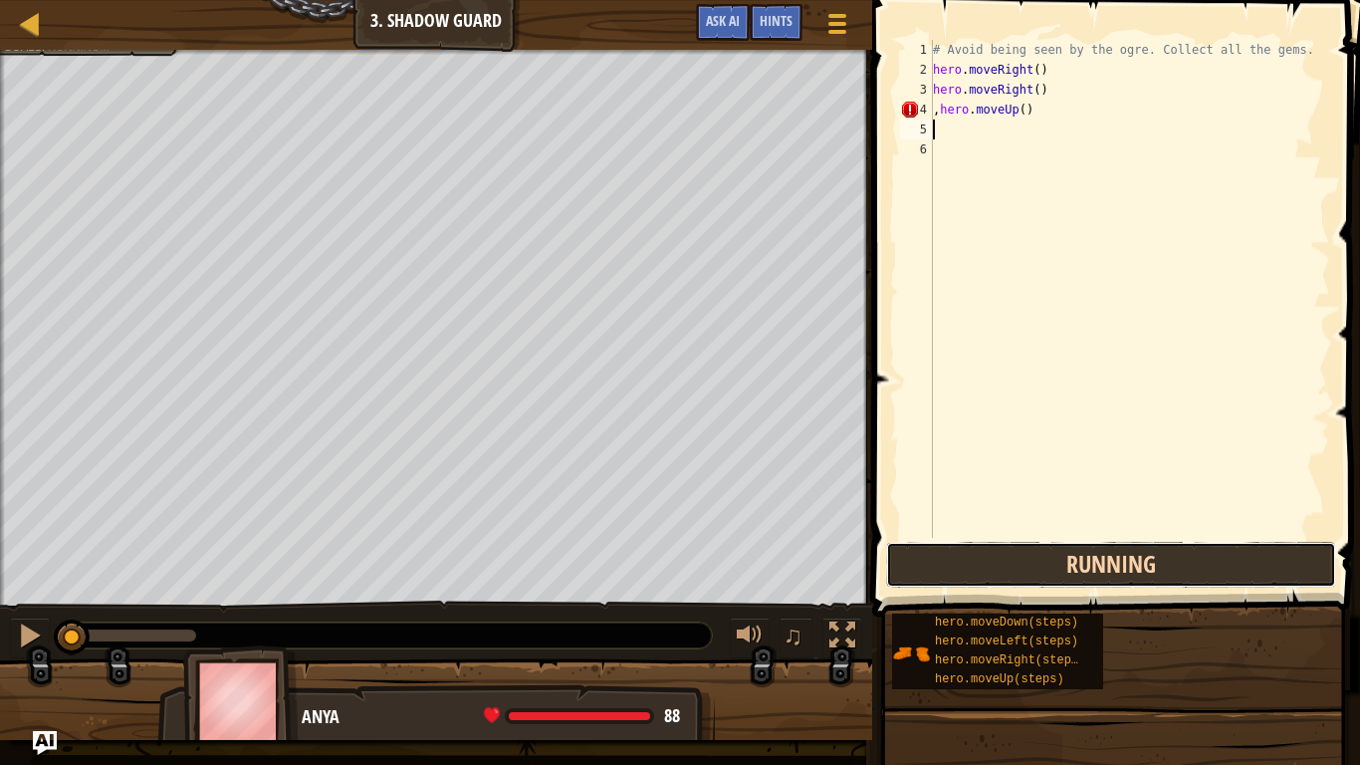
click at [1117, 564] on button "Running" at bounding box center [1111, 565] width 450 height 46
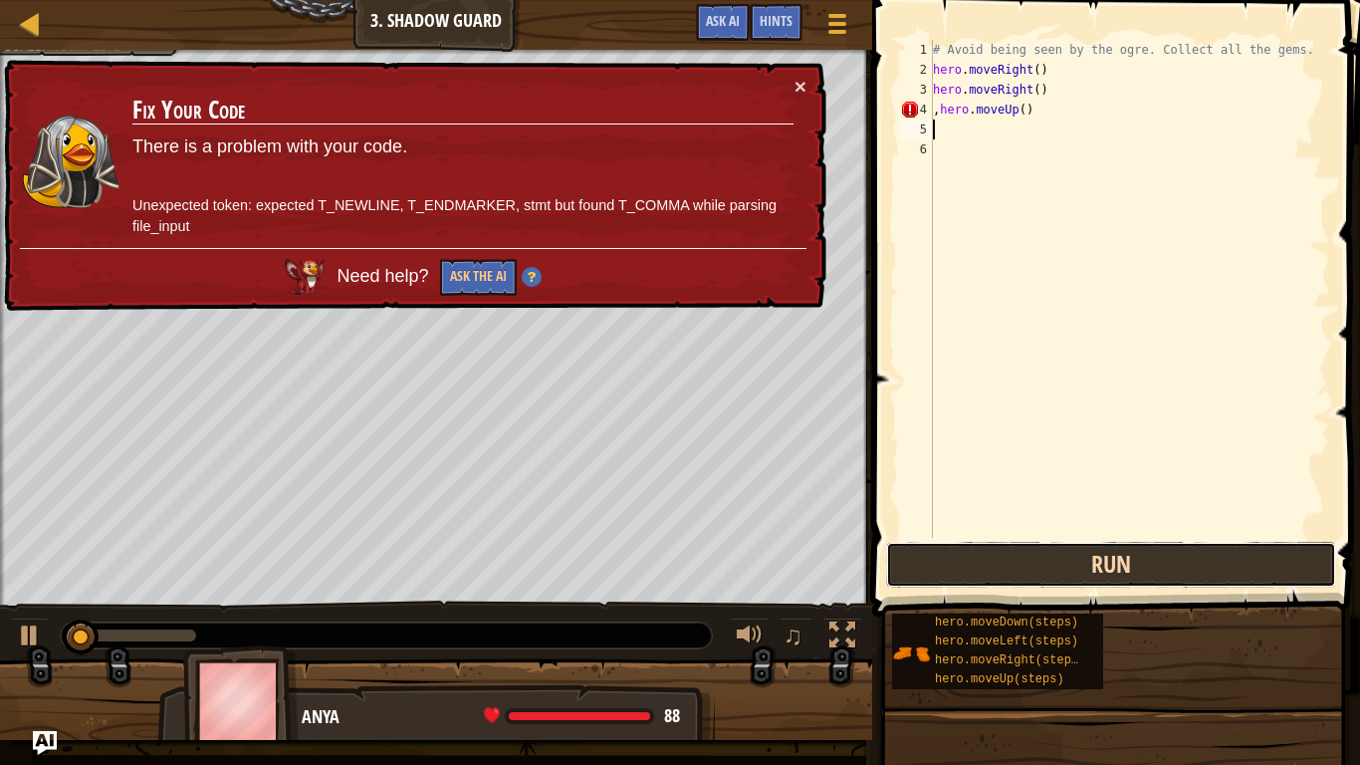
click at [1112, 564] on button "Run" at bounding box center [1111, 565] width 450 height 46
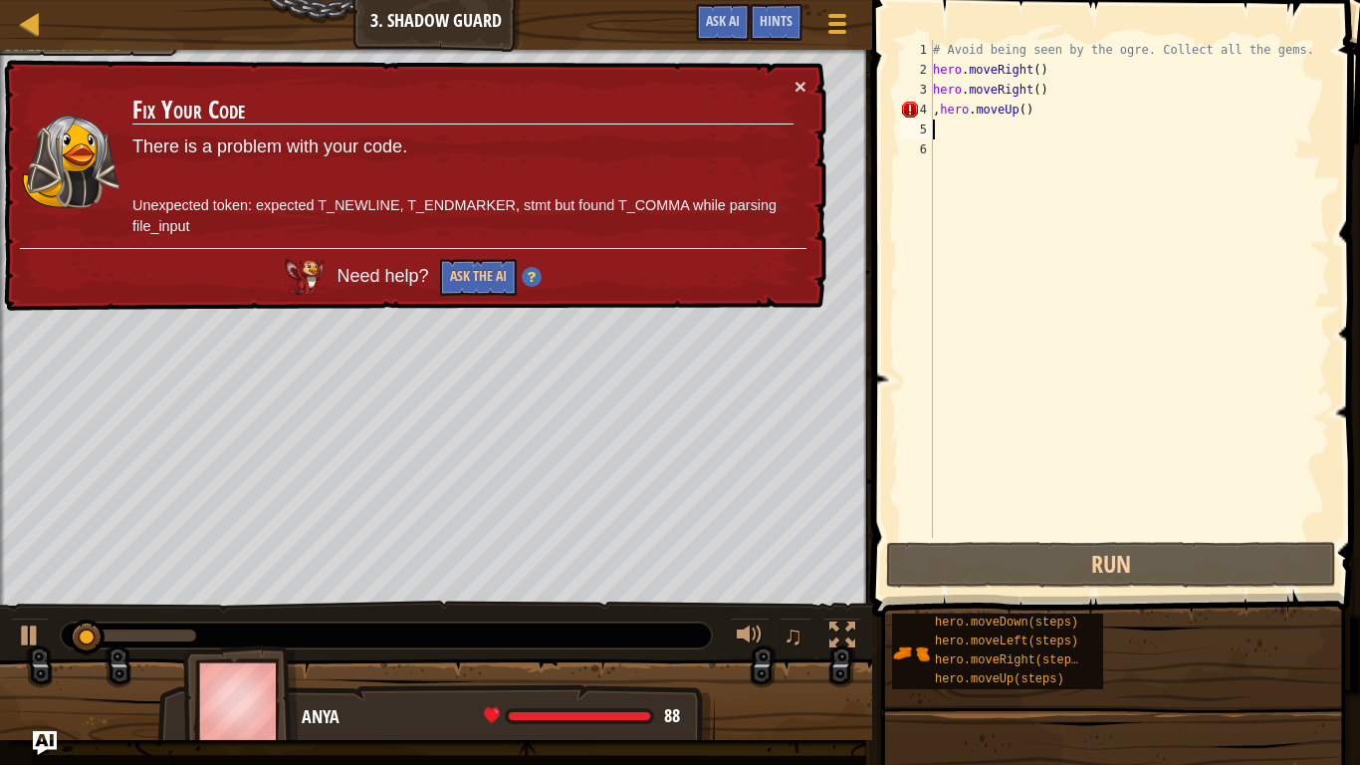
click at [1086, 607] on div "Hints Videos 1 2 3 4 5 6 # Avoid being seen by the ogre. Collect all the gems. …" at bounding box center [1113, 377] width 494 height 755
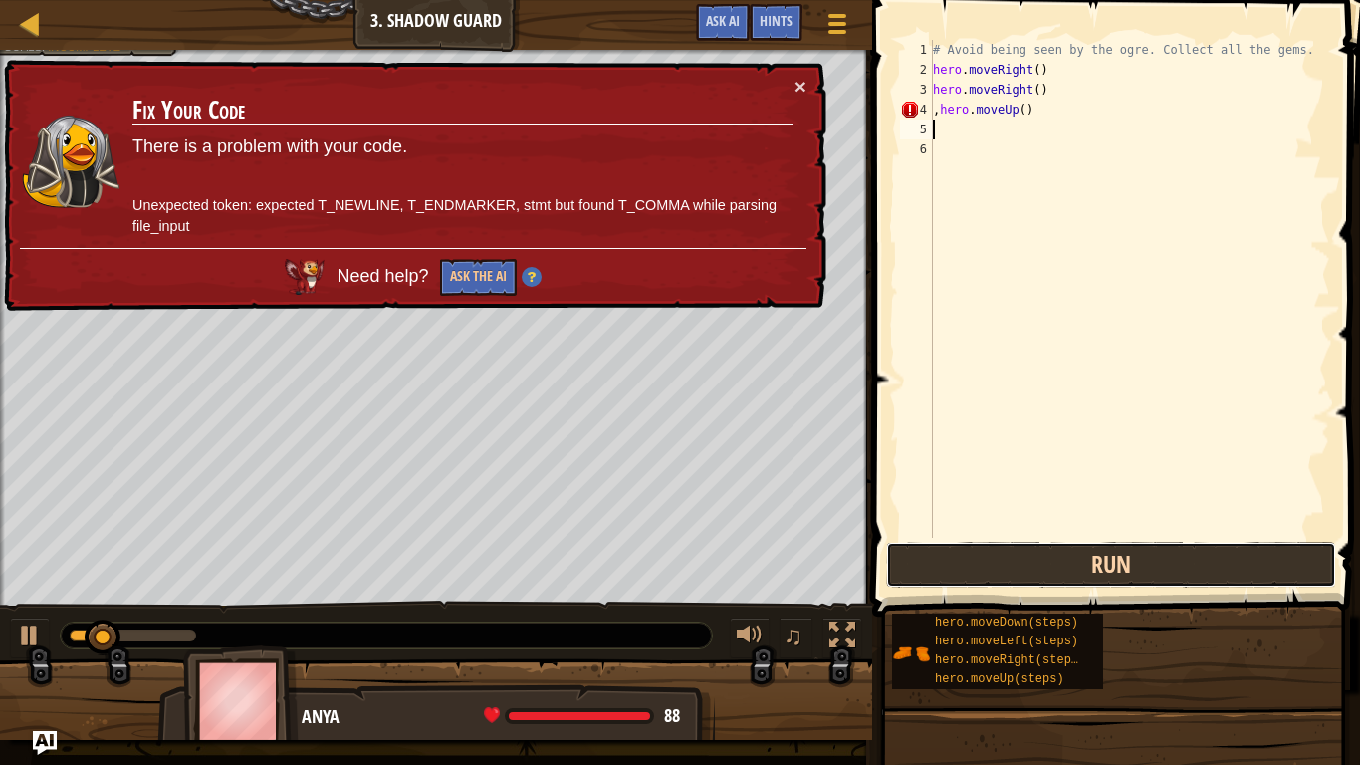
click at [1086, 581] on button "Run" at bounding box center [1111, 565] width 450 height 46
click at [1078, 569] on button "Run" at bounding box center [1111, 565] width 450 height 46
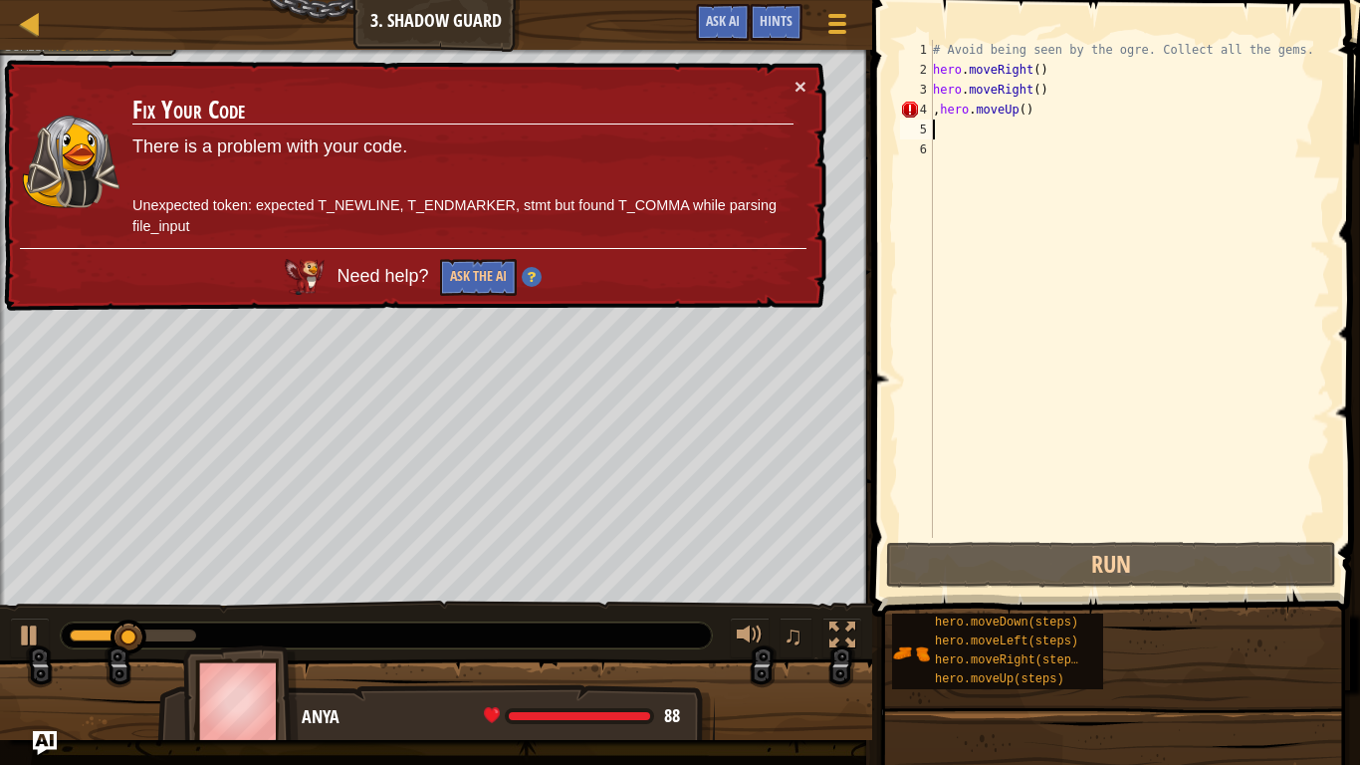
click at [809, 86] on div "× Fix Your Code There is a problem with your code. Unexpected token: expected T…" at bounding box center [413, 186] width 829 height 258
click at [809, 86] on div "× Fix Your Code There is a problem with your code. Unexpected token: expected T…" at bounding box center [413, 185] width 829 height 257
click at [796, 83] on button "×" at bounding box center [802, 91] width 13 height 21
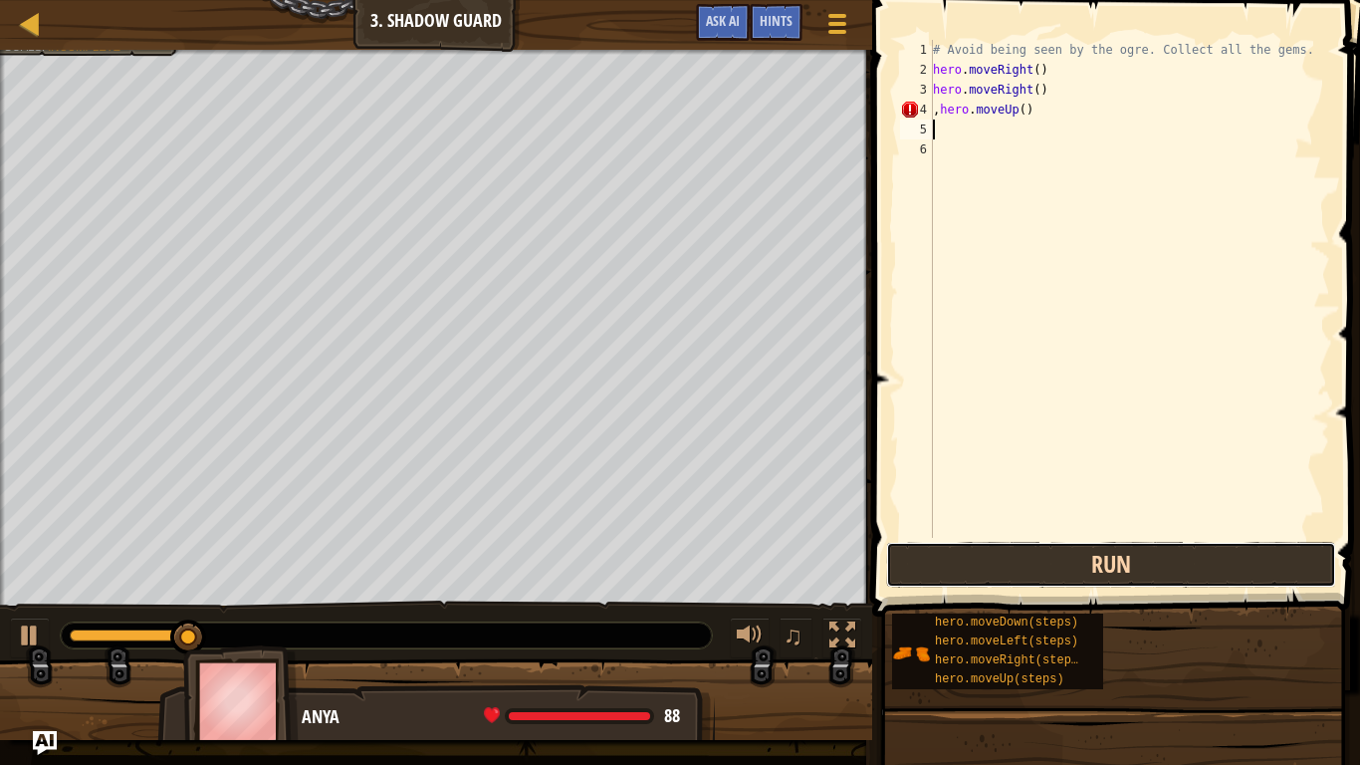
click at [1128, 577] on button "Run" at bounding box center [1111, 565] width 450 height 46
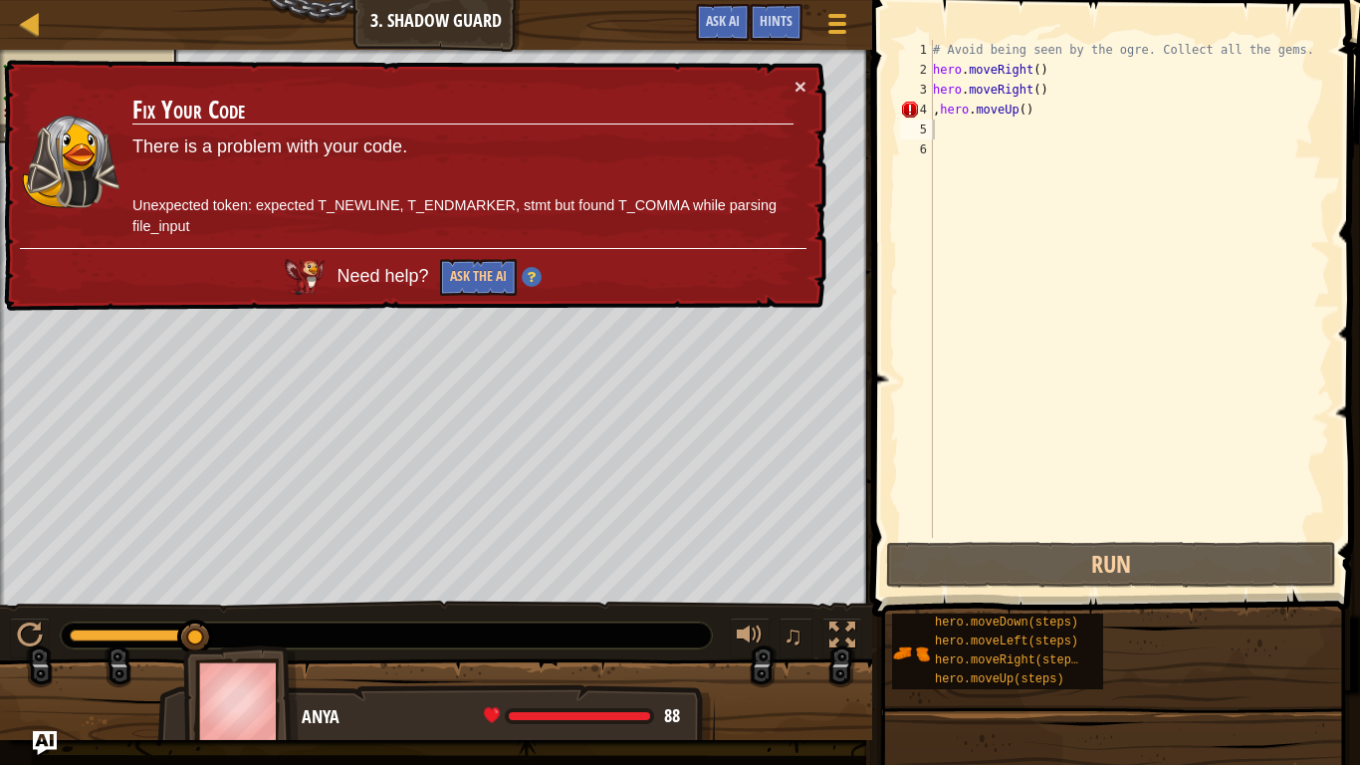
click at [810, 86] on div "× Fix Your Code There is a problem with your code. Unexpected token: expected T…" at bounding box center [413, 185] width 829 height 257
click at [810, 86] on div "× Fix Your Code There is a problem with your code. Unexpected token: expected T…" at bounding box center [413, 186] width 827 height 252
click at [810, 84] on div "× Fix Your Code There is a problem with your code. Unexpected token: expected T…" at bounding box center [413, 185] width 829 height 257
click at [809, 82] on div "× Fix Your Code There is a problem with your code. Unexpected token: expected T…" at bounding box center [413, 185] width 829 height 257
click at [793, 86] on div "× Fix Your Code There is a problem with your code. Unexpected token: expected T…" at bounding box center [413, 186] width 827 height 252
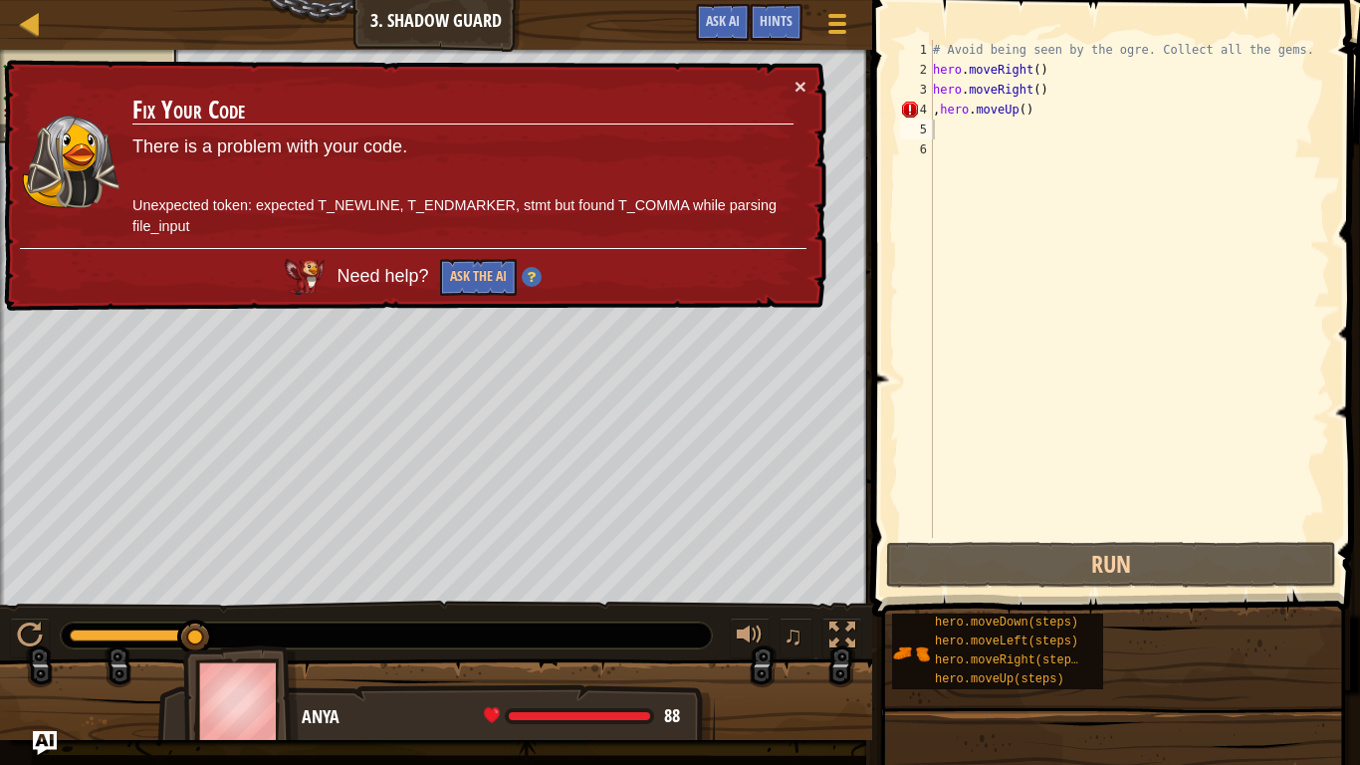
click at [793, 86] on td "Fix Your Code There is a problem with your code. Unexpected token: expected T_N…" at bounding box center [463, 162] width 664 height 176
click at [792, 86] on td "Fix Your Code There is a problem with your code. Unexpected token: expected T_N…" at bounding box center [463, 162] width 664 height 176
click at [805, 90] on button "×" at bounding box center [801, 88] width 12 height 21
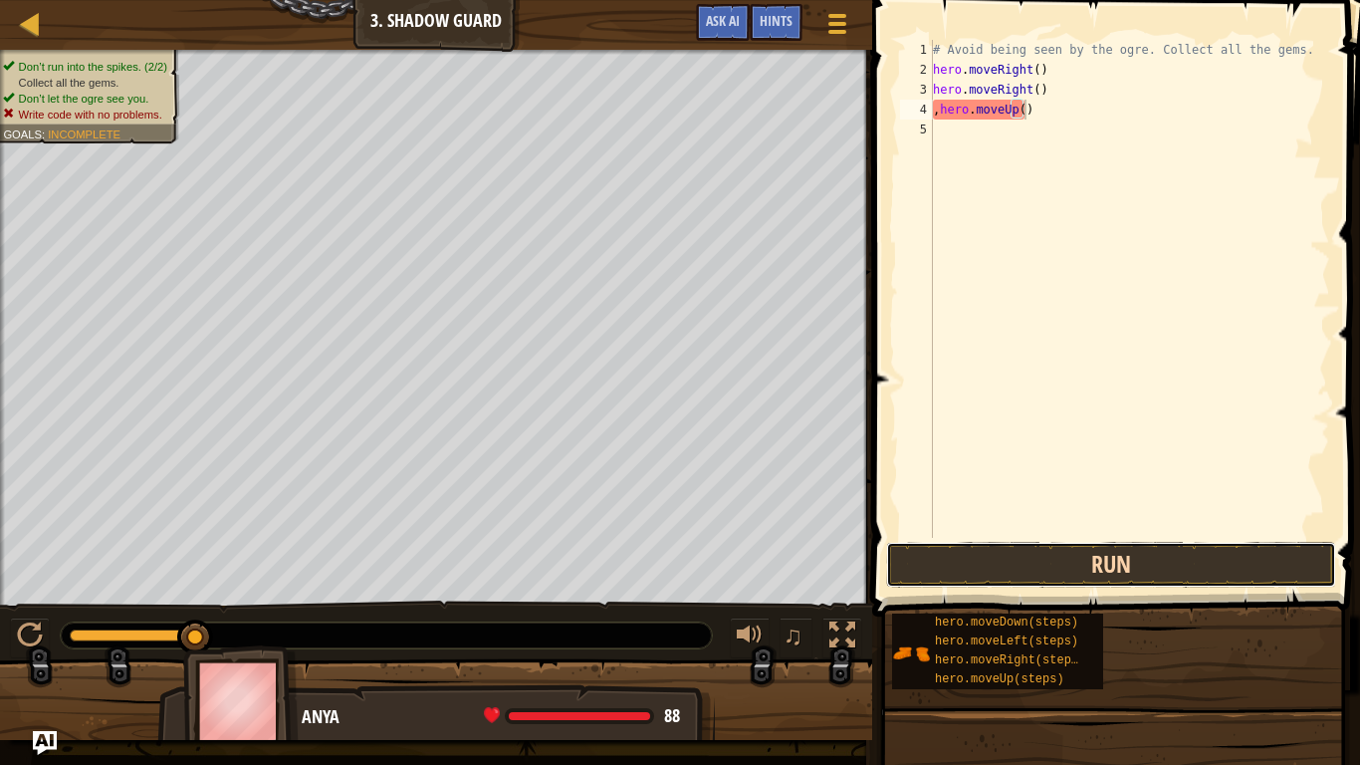
click at [1067, 570] on button "Run" at bounding box center [1111, 565] width 450 height 46
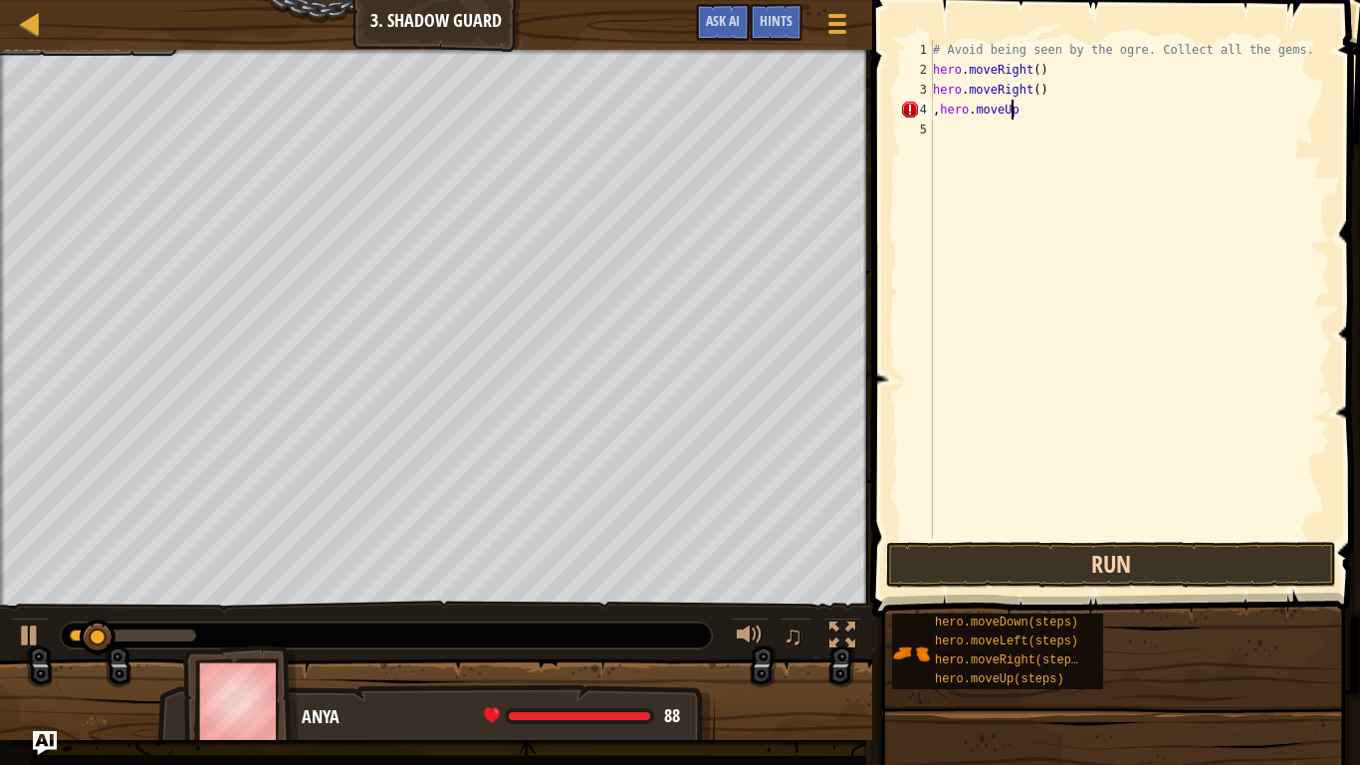
type textarea ",hero.move"
click at [1067, 564] on button "Run" at bounding box center [1111, 565] width 450 height 46
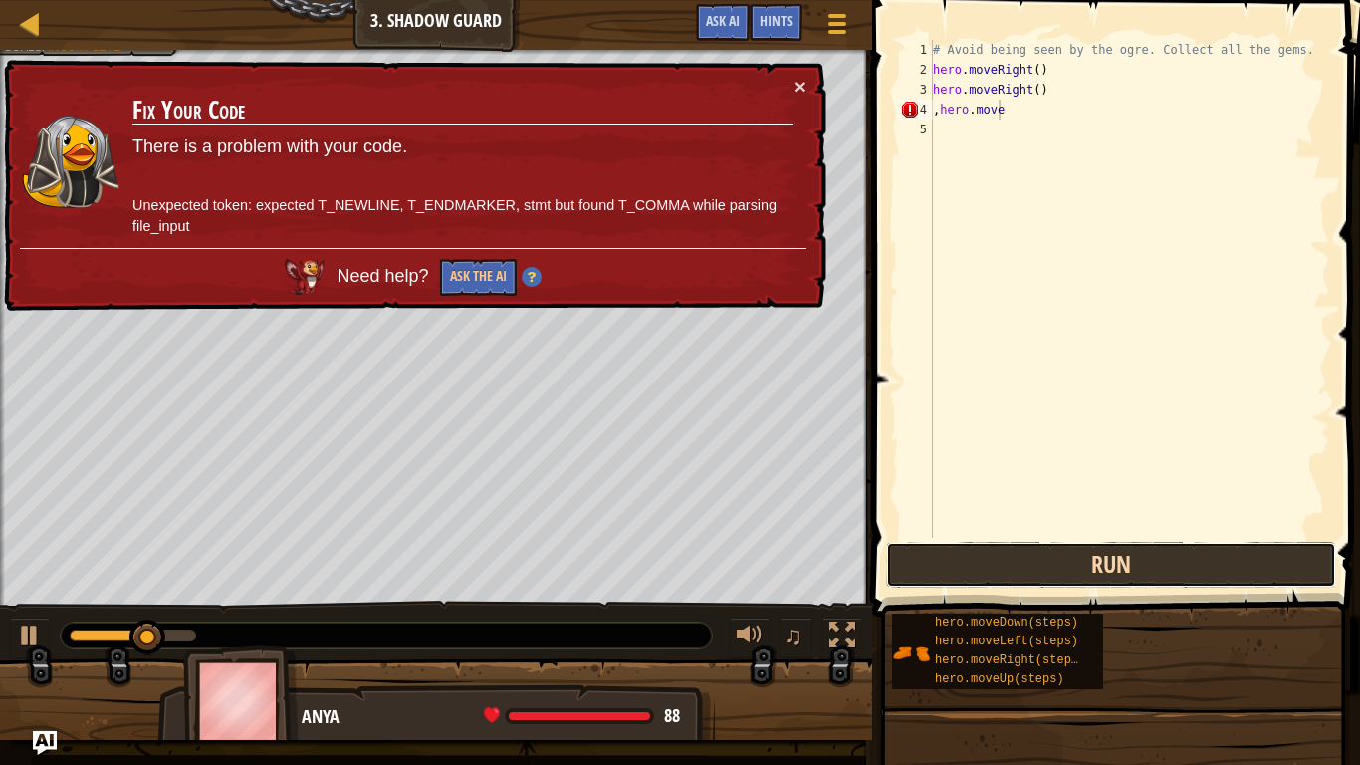
click at [1019, 552] on button "Run" at bounding box center [1111, 565] width 450 height 46
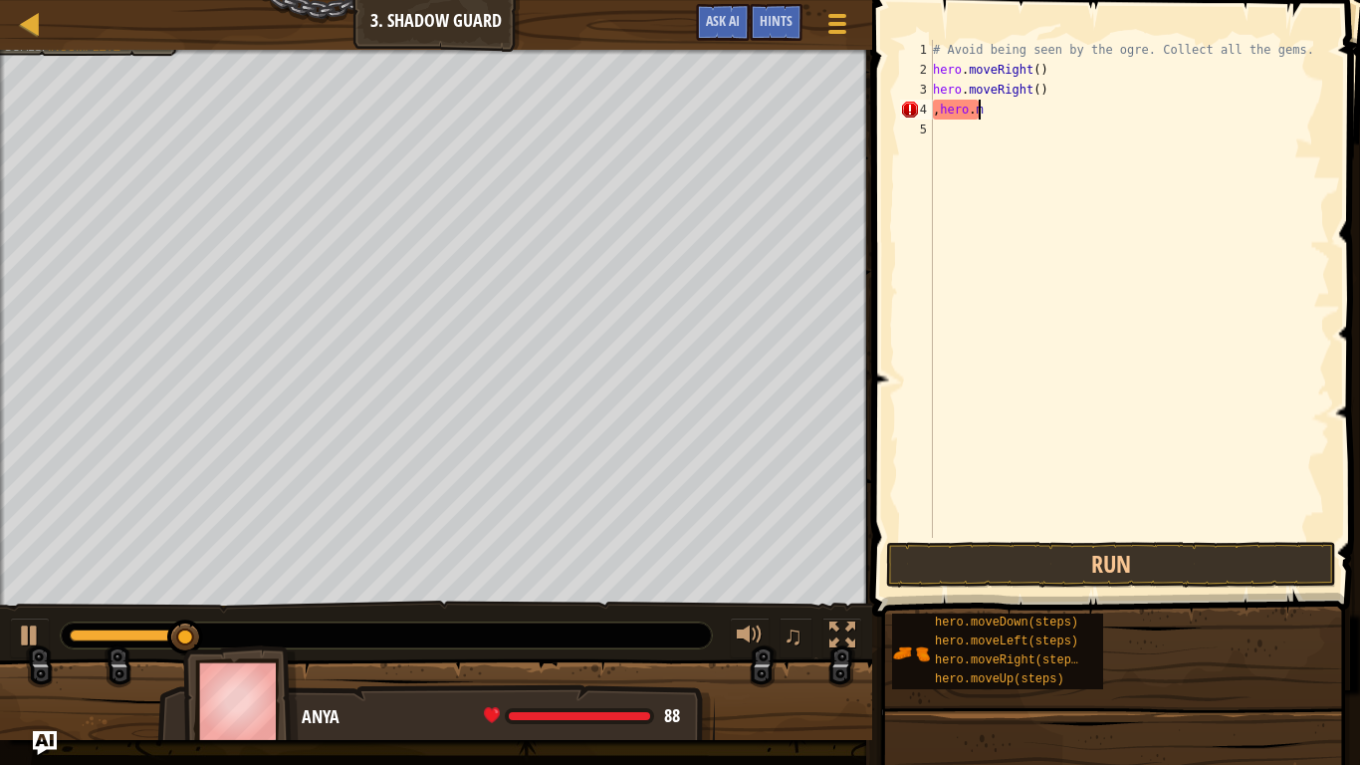
type textarea ",hero."
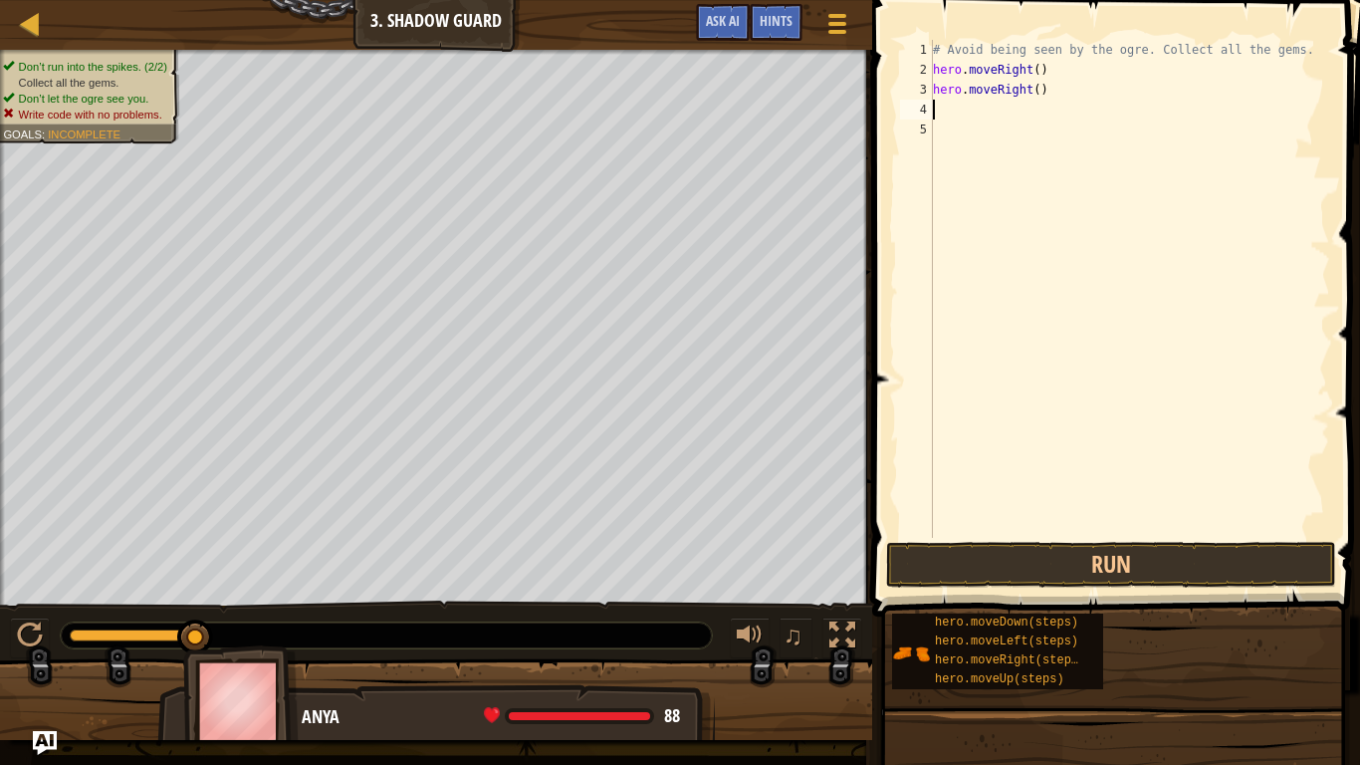
drag, startPoint x: 1026, startPoint y: 118, endPoint x: 900, endPoint y: 108, distance: 125.9
click at [900, 108] on div "1 2 3 4 5 # Avoid being seen by the ogre. Collect all the gems. hero . moveRigh…" at bounding box center [1113, 289] width 434 height 498
click at [1053, 583] on button "Run" at bounding box center [1111, 565] width 450 height 46
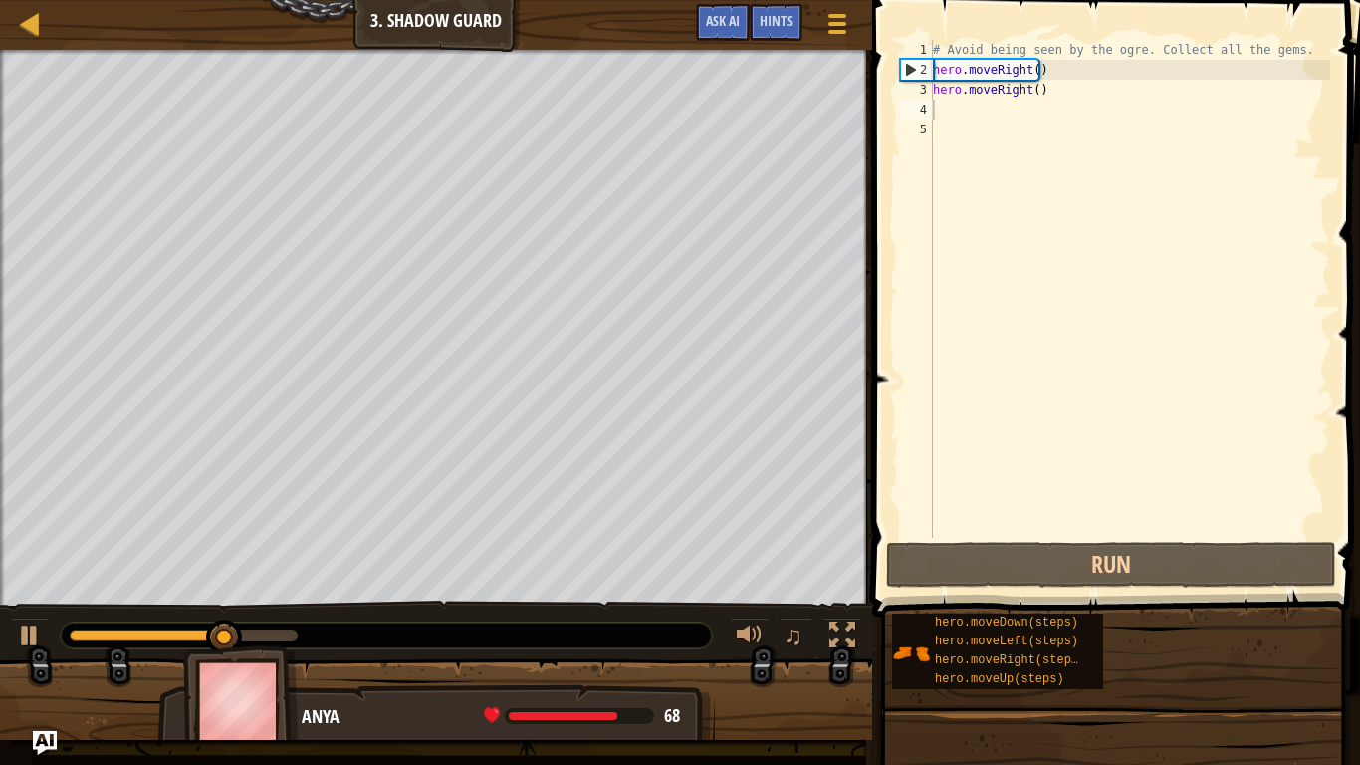
click at [1034, 538] on span at bounding box center [1118, 279] width 504 height 675
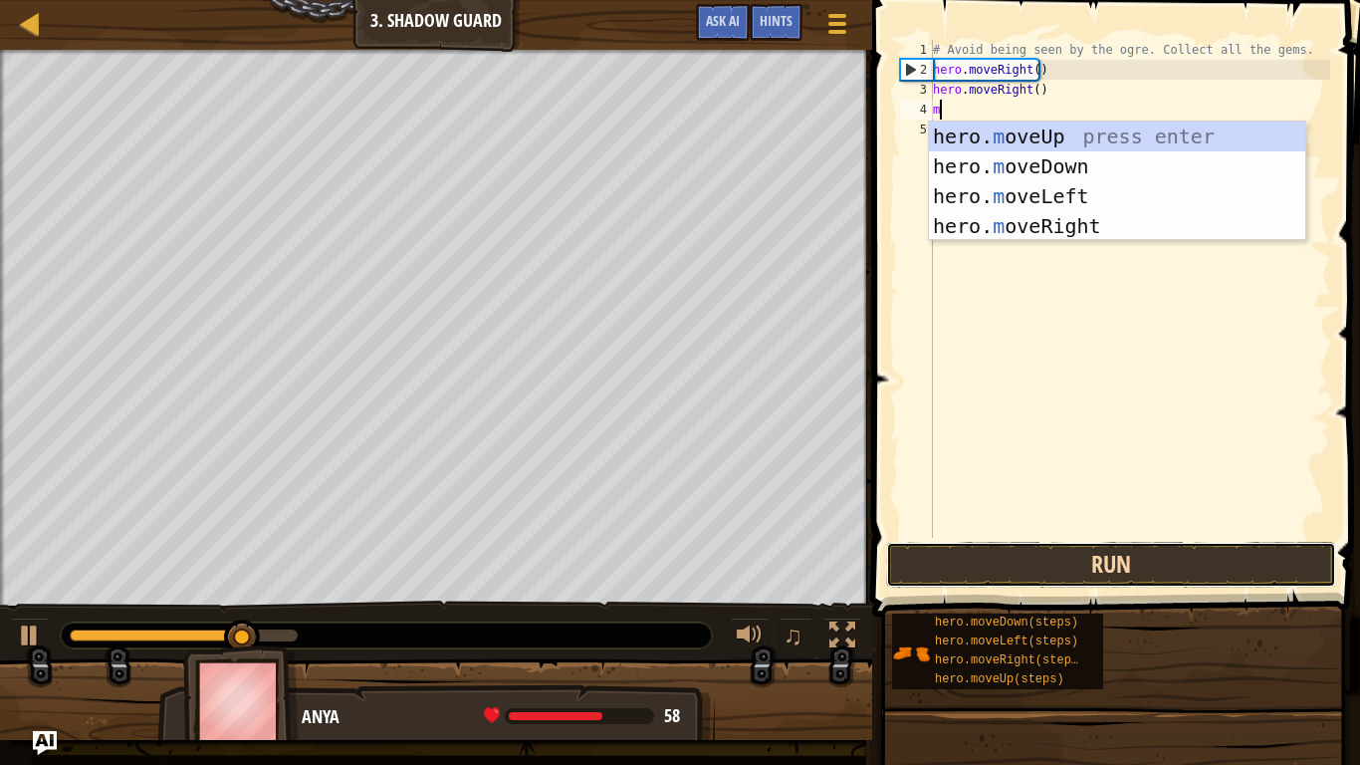
click at [1027, 555] on button "Run" at bounding box center [1111, 565] width 450 height 46
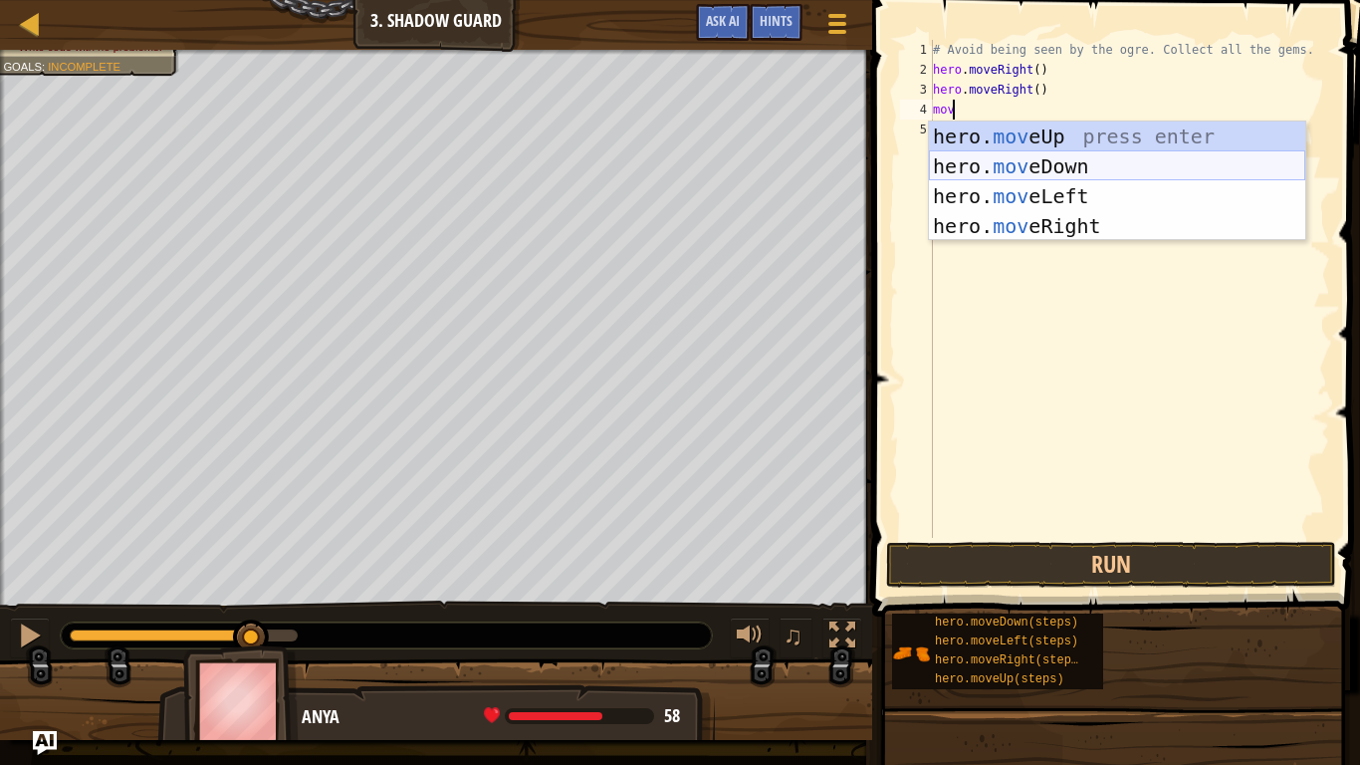
scroll to position [9, 1]
type textarea "movt"
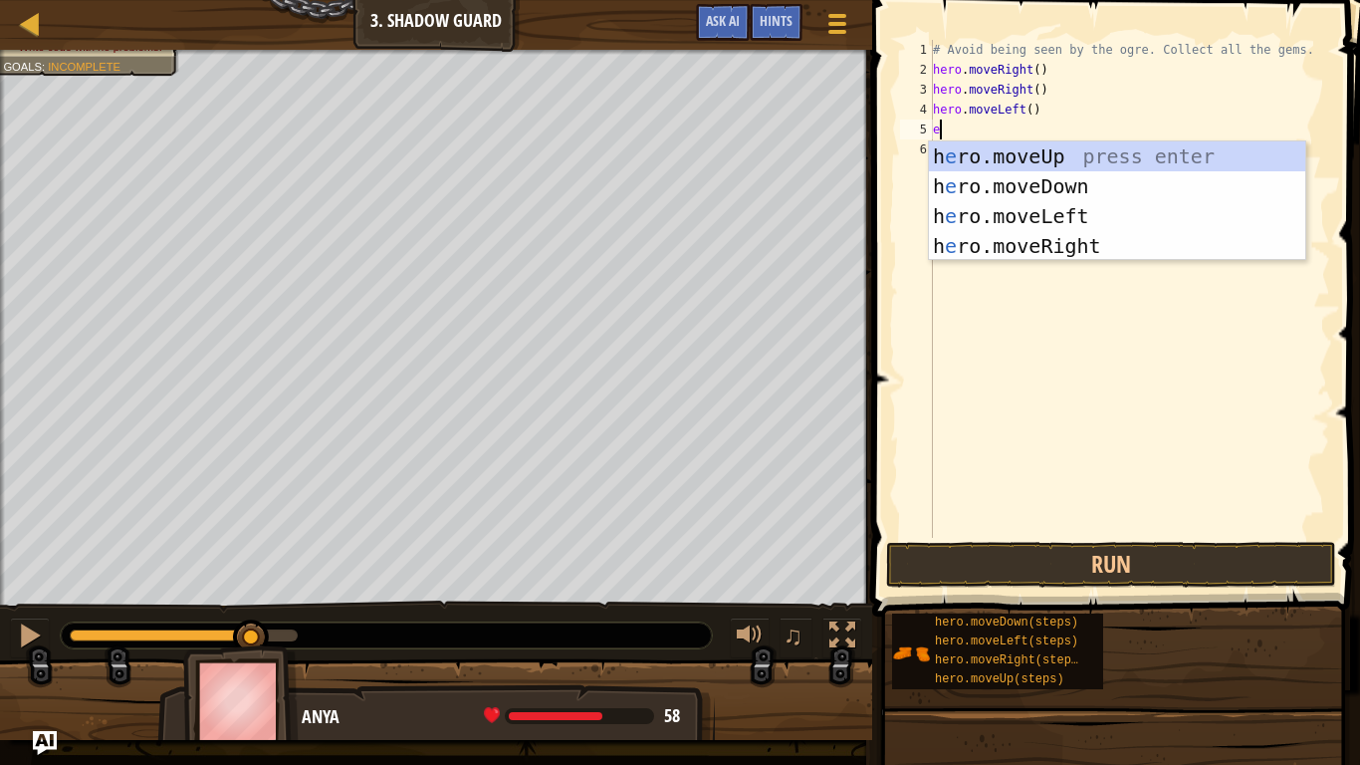
scroll to position [9, 0]
type textarea "elkywi"
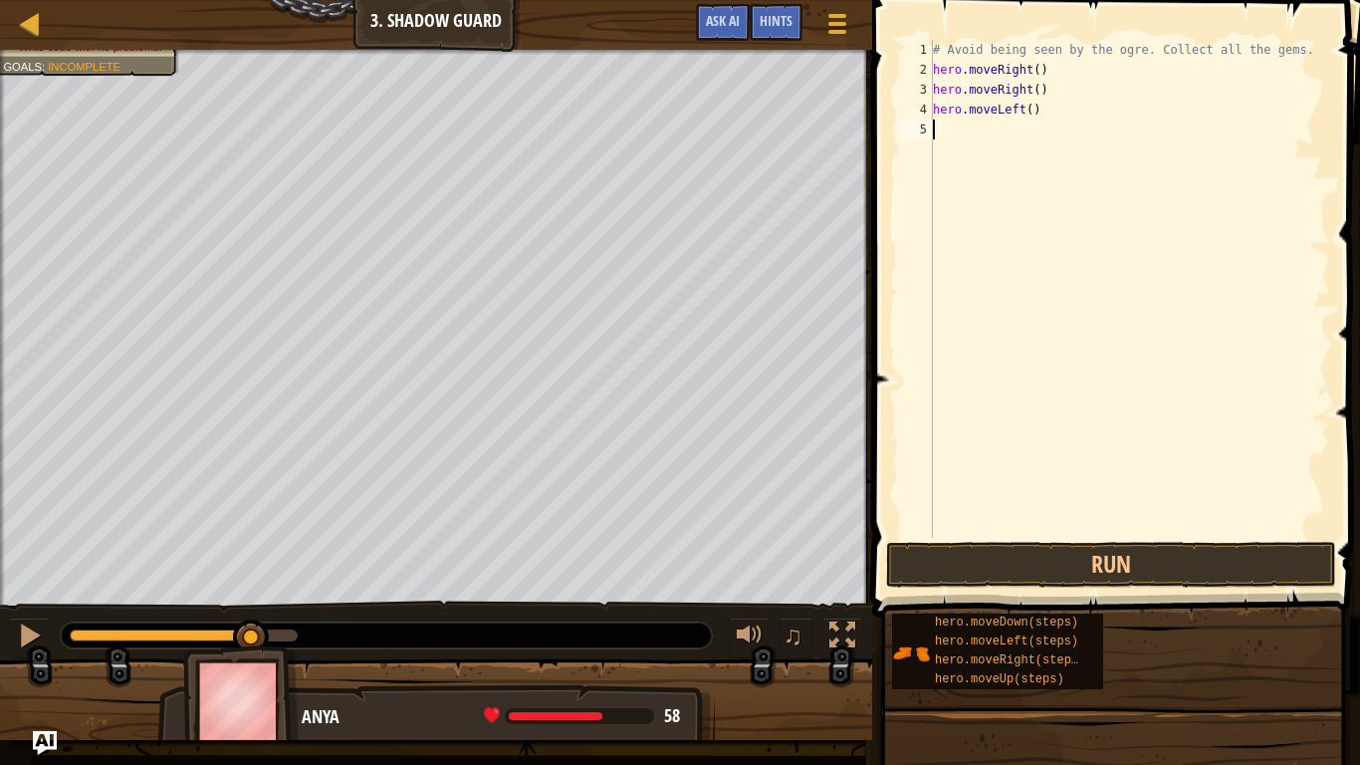
drag, startPoint x: 1119, startPoint y: 624, endPoint x: 1107, endPoint y: 537, distance: 88.5
click at [1119, 617] on div "hero.moveDown(steps) hero.moveLeft(steps) hero.moveRight(steps) hero.moveUp(ste…" at bounding box center [1118, 652] width 455 height 78
click at [1107, 518] on div "# Avoid being seen by the ogre. Collect all the gems. hero . moveRight ( ) hero…" at bounding box center [1129, 309] width 401 height 538
drag, startPoint x: 1174, startPoint y: 595, endPoint x: 1177, endPoint y: 581, distance: 14.3
click at [1177, 587] on div "Hints Videos 1 2 3 4 5 # Avoid being seen by the ogre. Collect all the gems. he…" at bounding box center [1113, 377] width 494 height 755
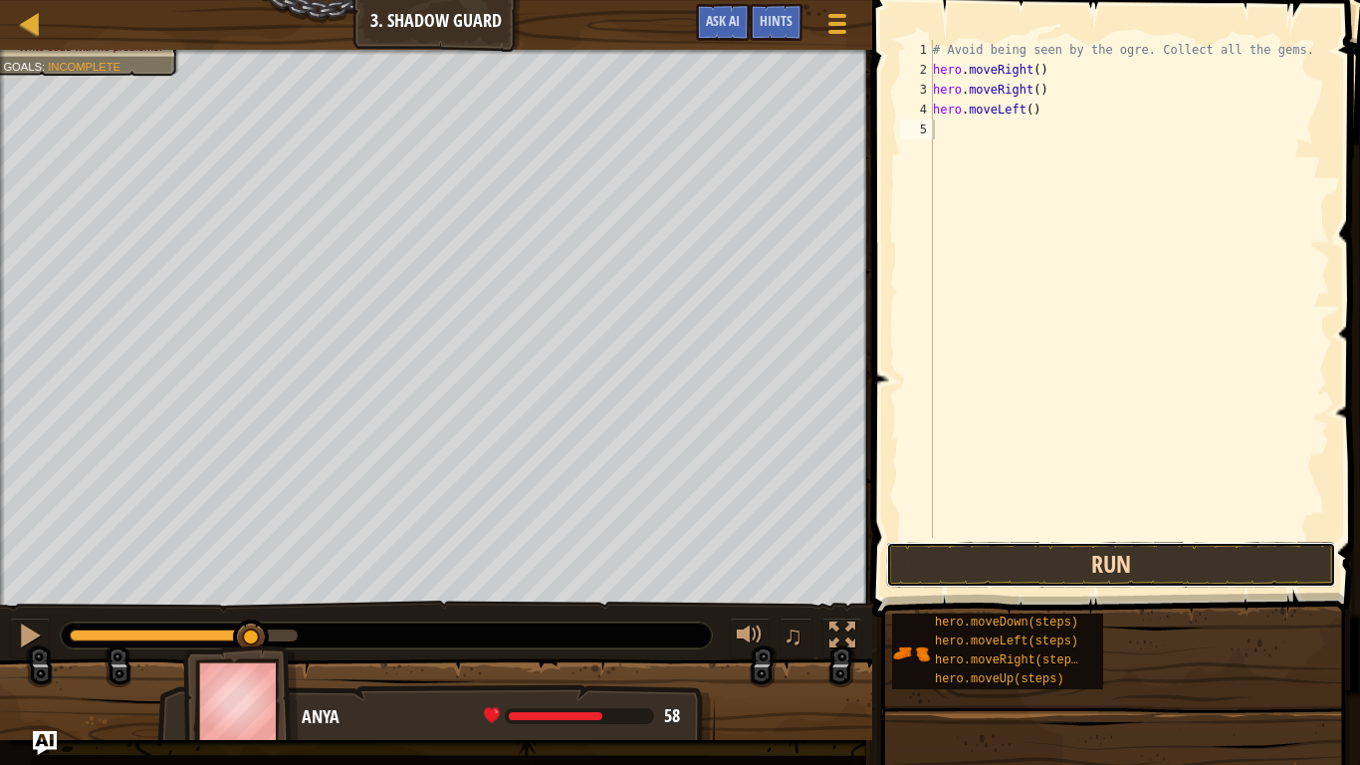
click at [1177, 580] on button "Run" at bounding box center [1111, 565] width 450 height 46
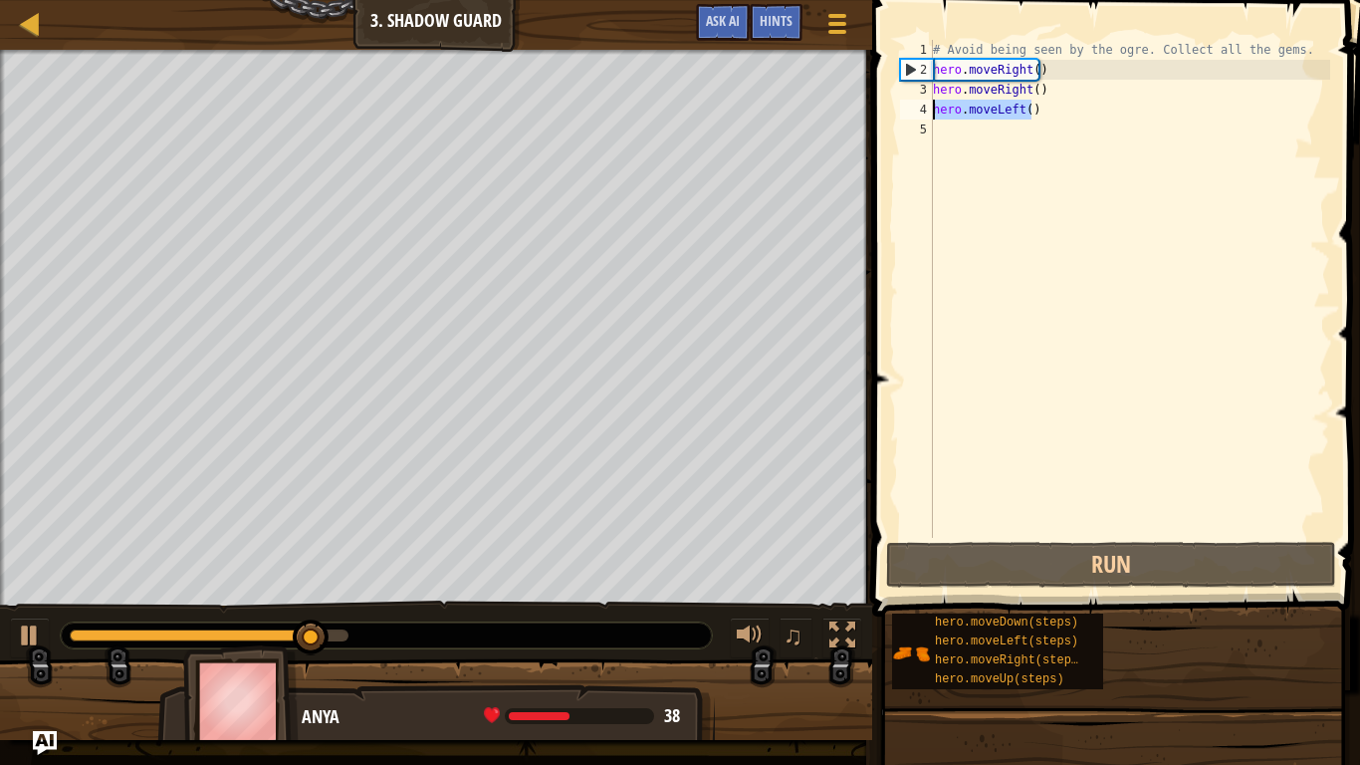
drag, startPoint x: 1043, startPoint y: 115, endPoint x: 933, endPoint y: 118, distance: 109.6
click at [933, 118] on div "# Avoid being seen by the ogre. Collect all the gems. hero . moveRight ( ) hero…" at bounding box center [1129, 309] width 401 height 538
type textarea "hero.moveLeft()"
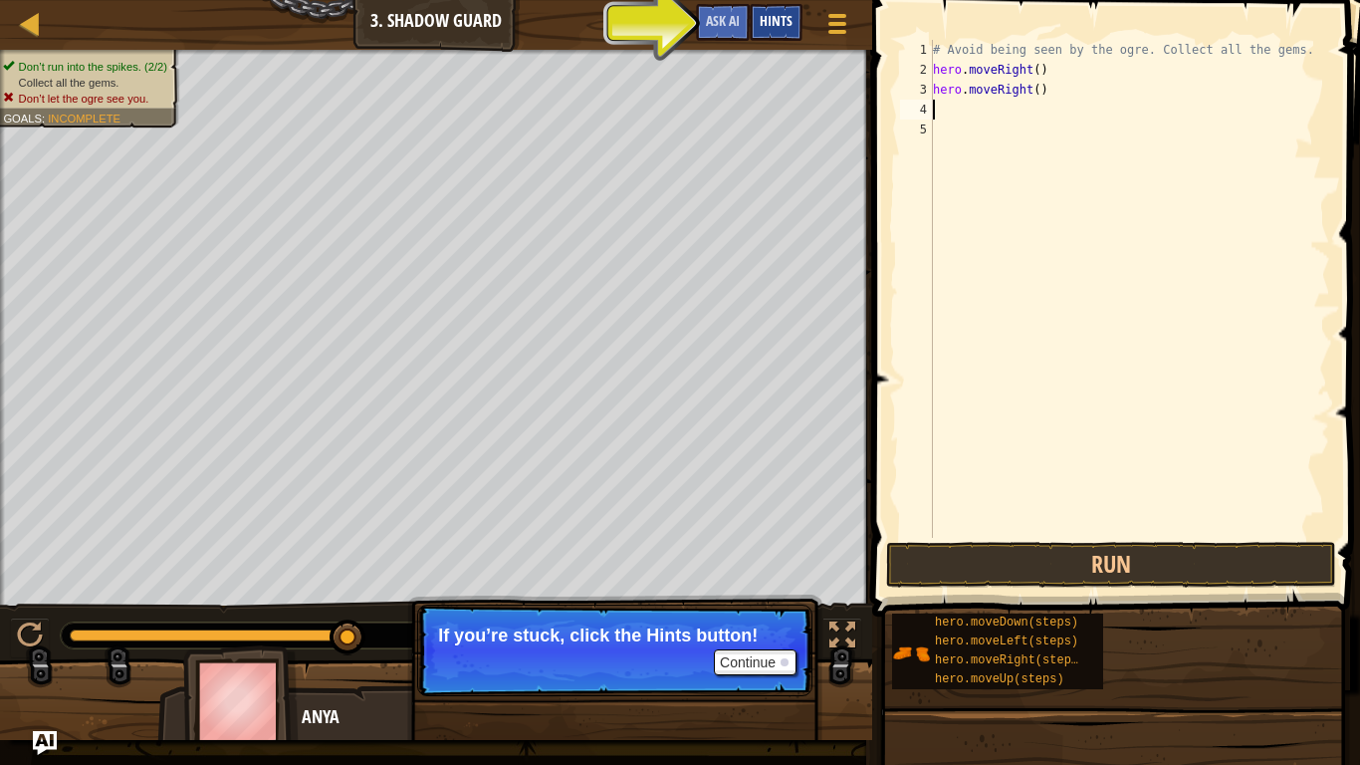
click at [791, 30] on div "Hints" at bounding box center [776, 22] width 53 height 37
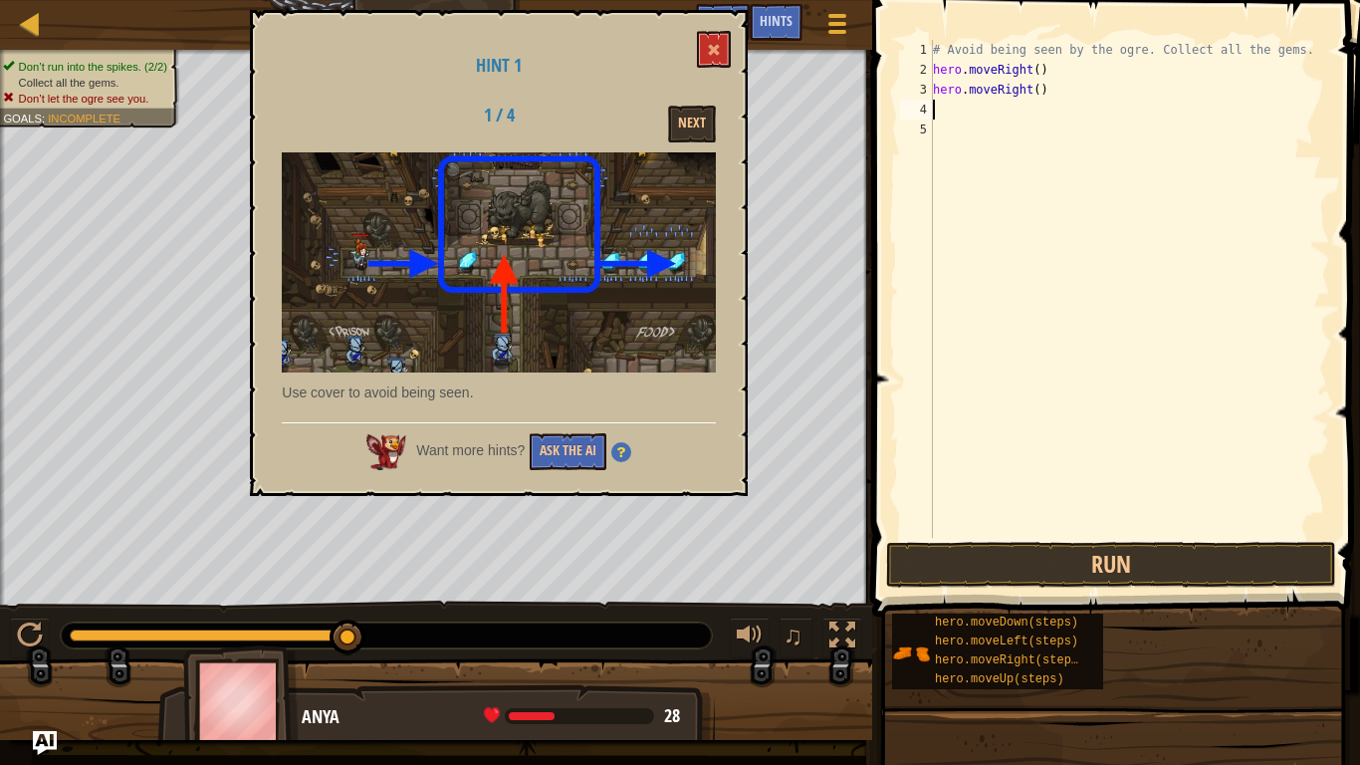
type textarea "m"
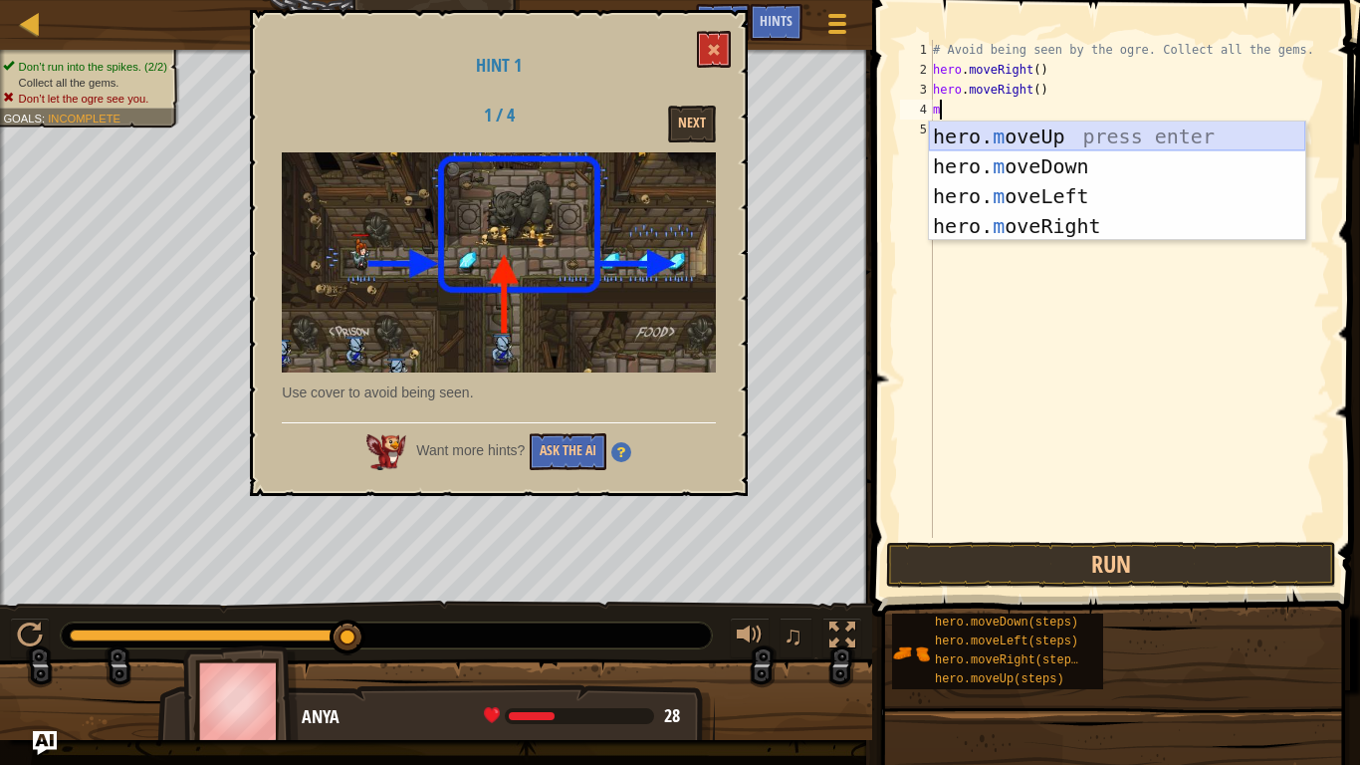
click at [1042, 138] on div "hero. m oveUp press enter hero. m oveDown press enter hero. m oveLeft press ent…" at bounding box center [1117, 211] width 376 height 179
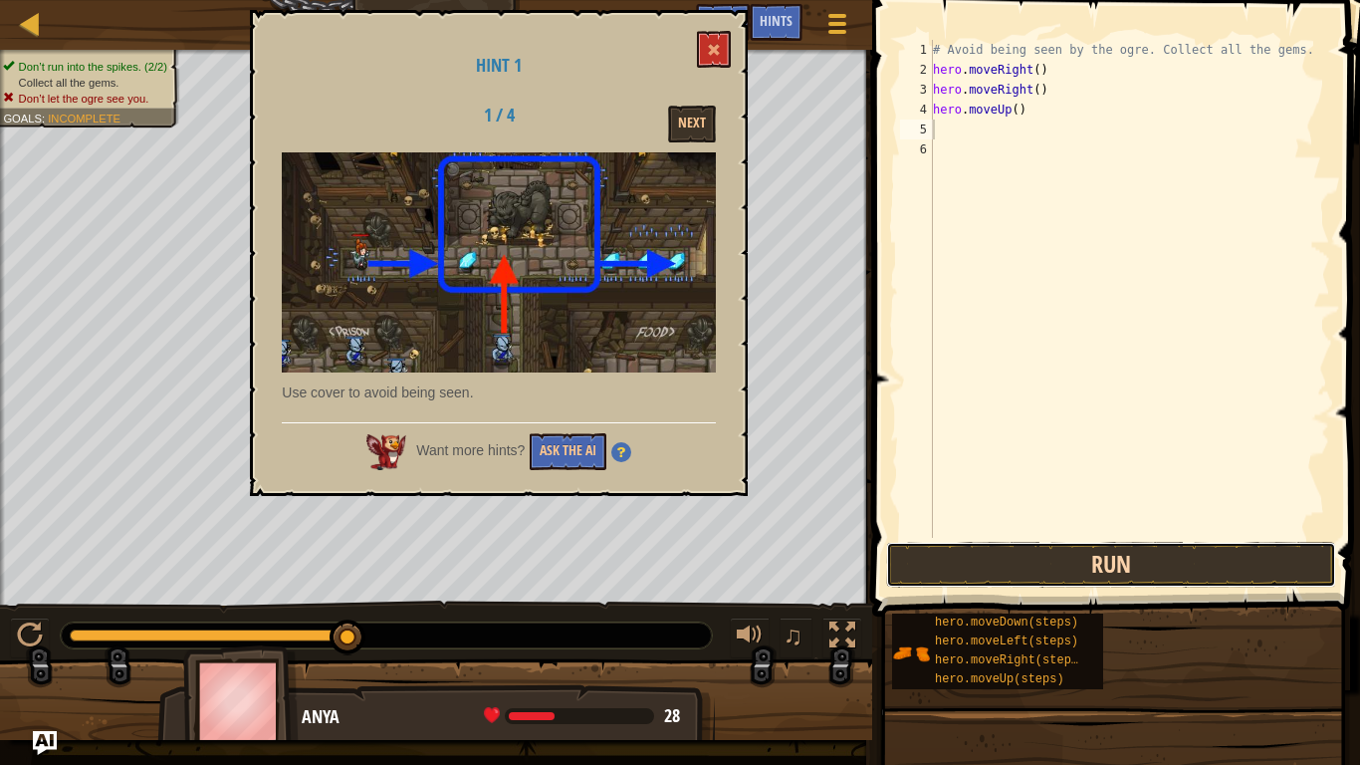
click at [1252, 556] on button "Run" at bounding box center [1111, 565] width 450 height 46
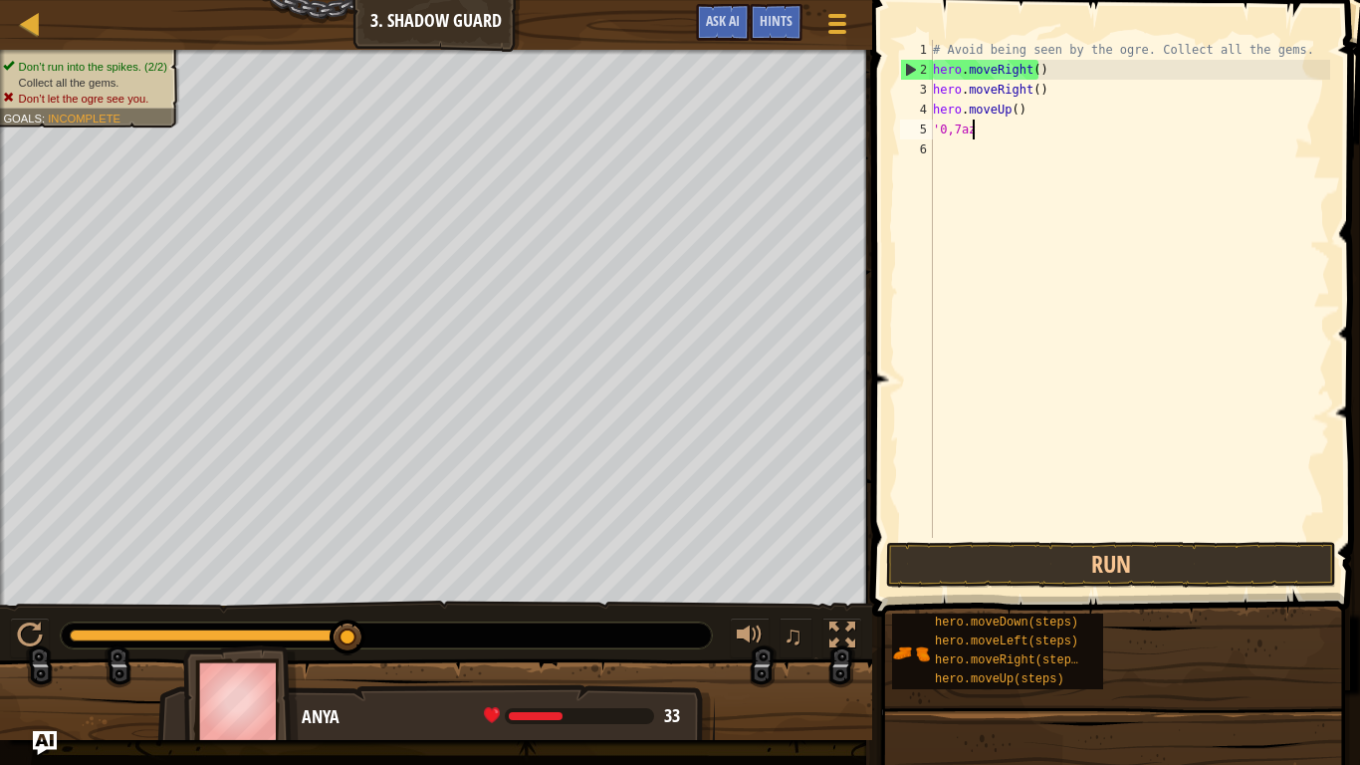
type textarea "'0,7azy"
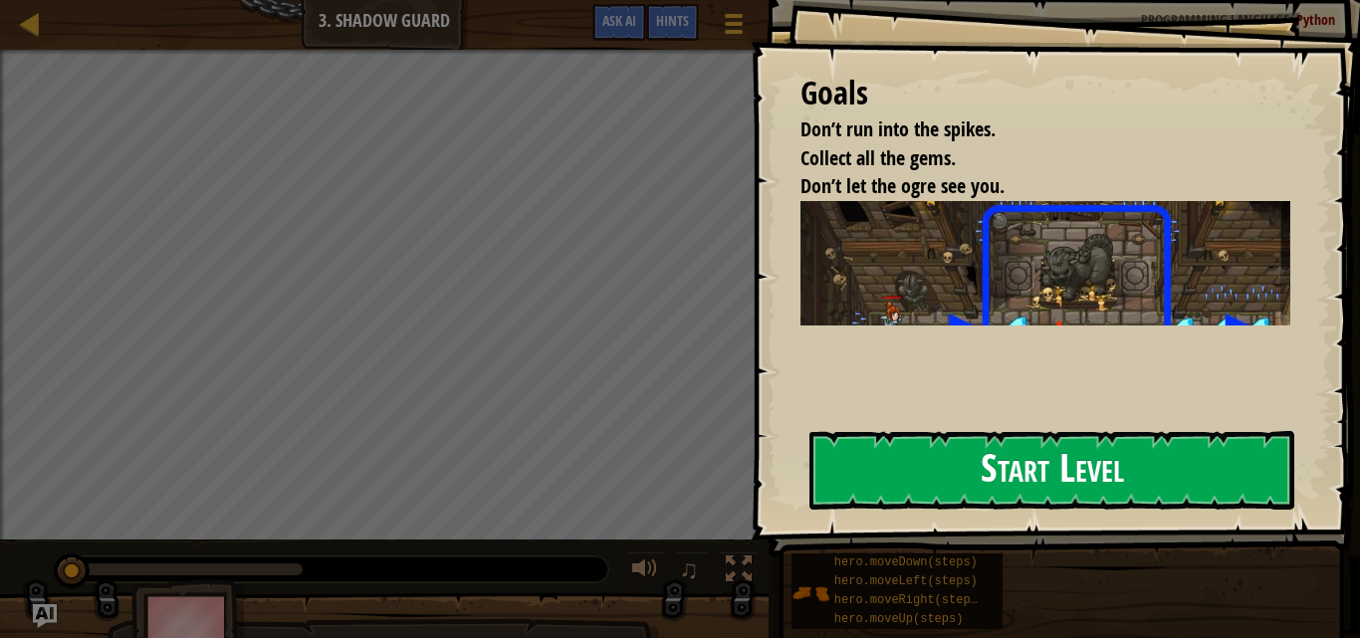
drag, startPoint x: 1118, startPoint y: 548, endPoint x: 1150, endPoint y: 465, distance: 88.6
click at [1117, 511] on div "Start Level" at bounding box center [1052, 471] width 485 height 80
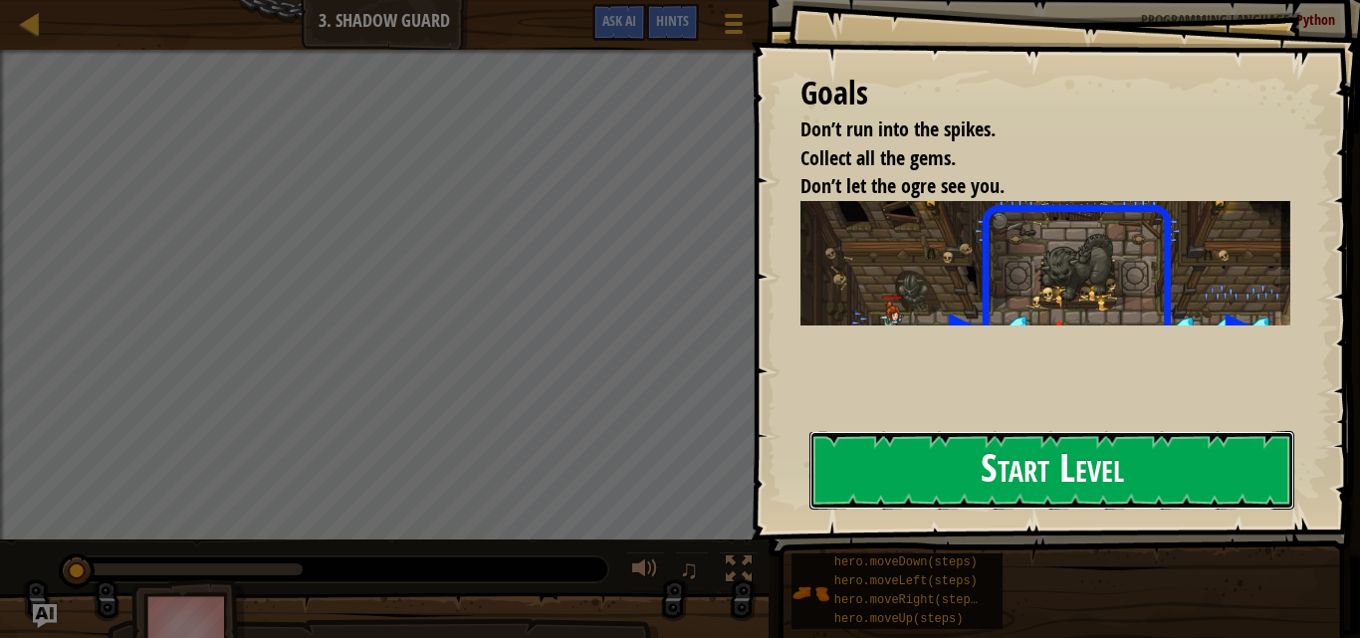
click at [1150, 465] on button "Start Level" at bounding box center [1052, 470] width 485 height 79
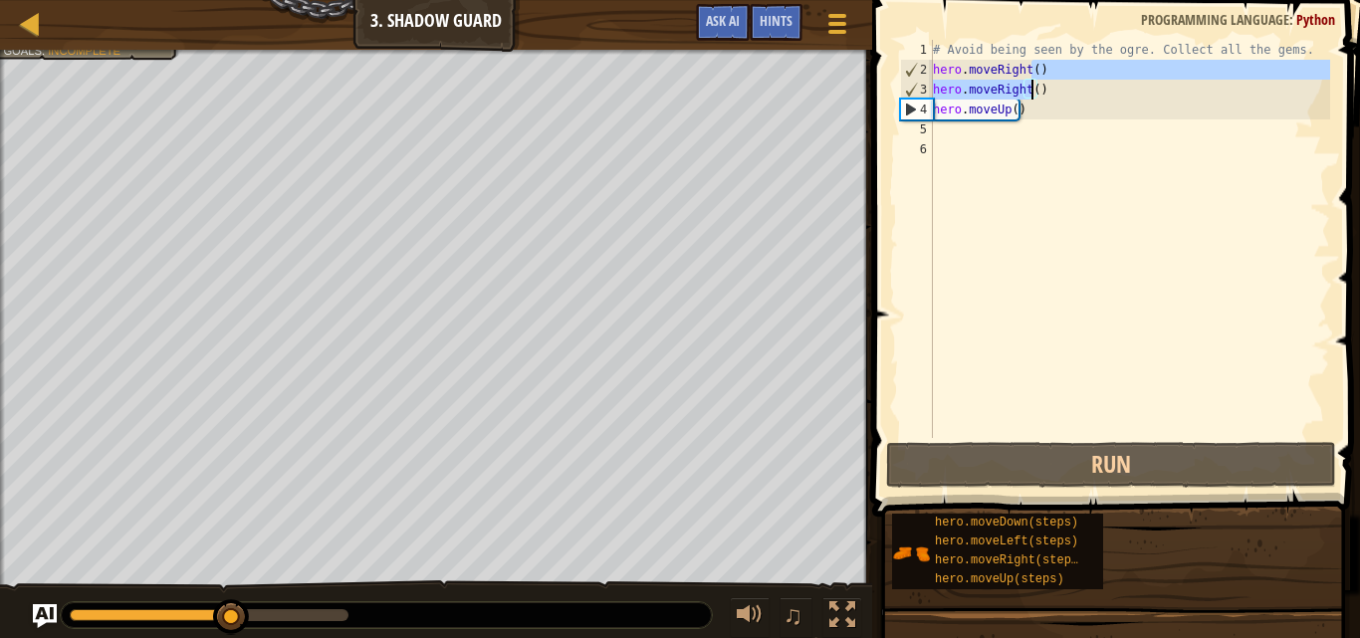
drag, startPoint x: 1033, startPoint y: 60, endPoint x: 1029, endPoint y: 90, distance: 30.1
click at [1029, 90] on div "# Avoid being seen by the ogre. Collect all the gems. hero . moveRight ( ) hero…" at bounding box center [1129, 259] width 401 height 438
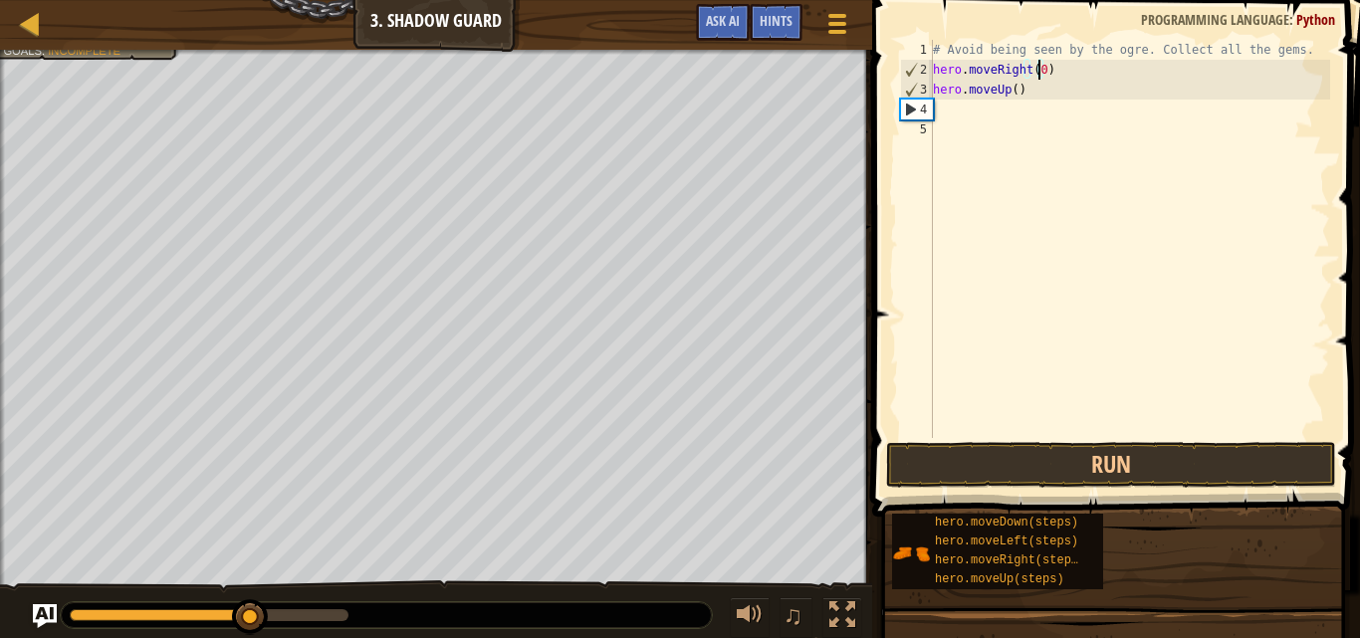
scroll to position [9, 10]
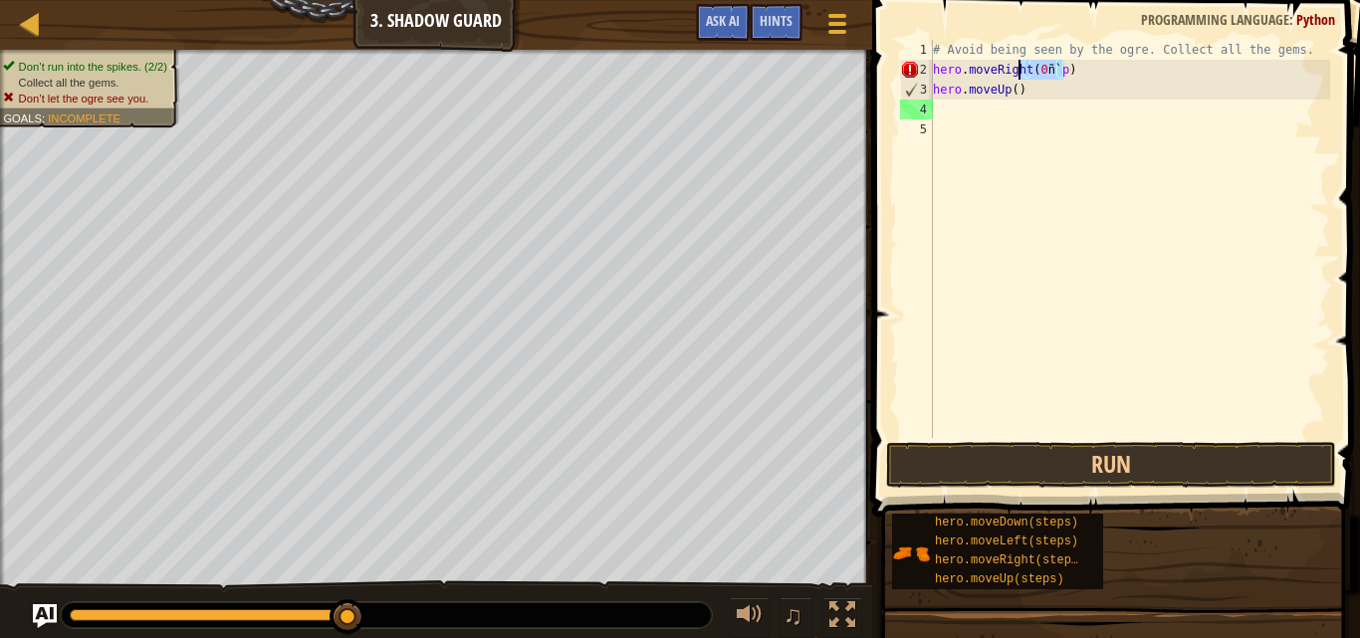
drag, startPoint x: 1069, startPoint y: 74, endPoint x: 998, endPoint y: 61, distance: 71.9
click at [998, 61] on div "# Avoid being seen by the ogre. Collect all the gems. hero . moveRight ( 0 ñ` p…" at bounding box center [1129, 259] width 401 height 438
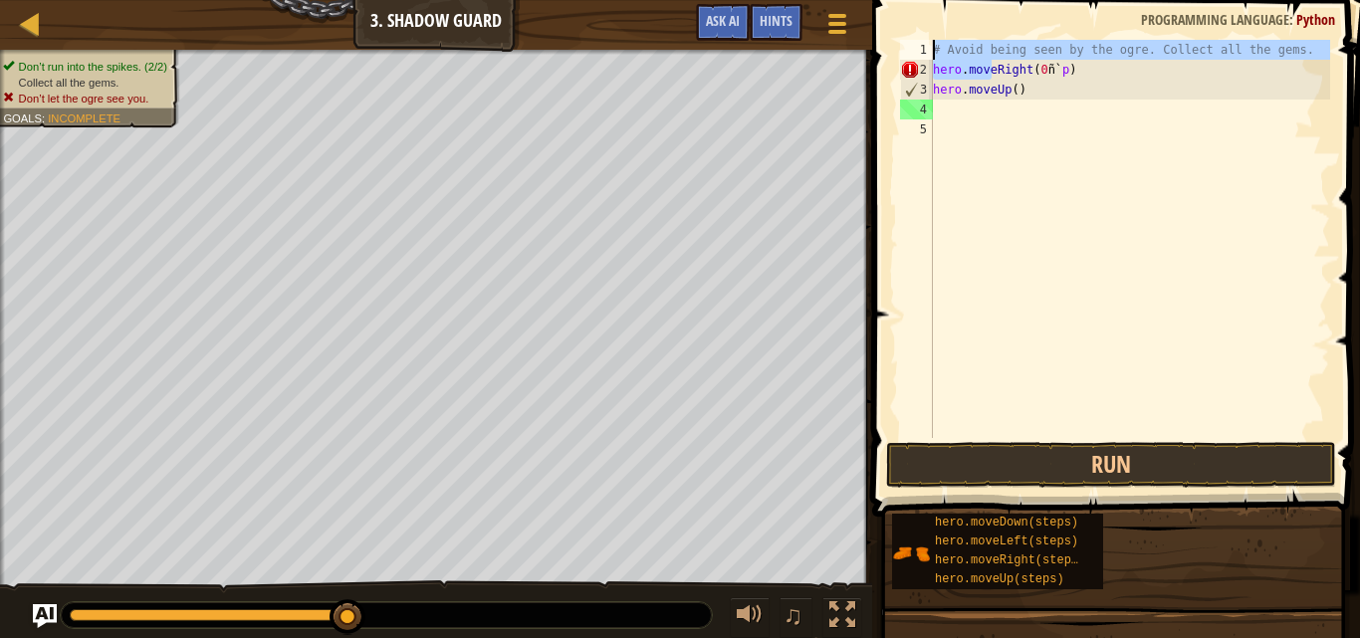
drag, startPoint x: 993, startPoint y: 71, endPoint x: 930, endPoint y: 53, distance: 65.3
click at [930, 53] on div "hero.moveRight(0ñ`p) 1 2 3 4 5 # Avoid being seen by the ogre. Collect all the …" at bounding box center [1113, 239] width 434 height 398
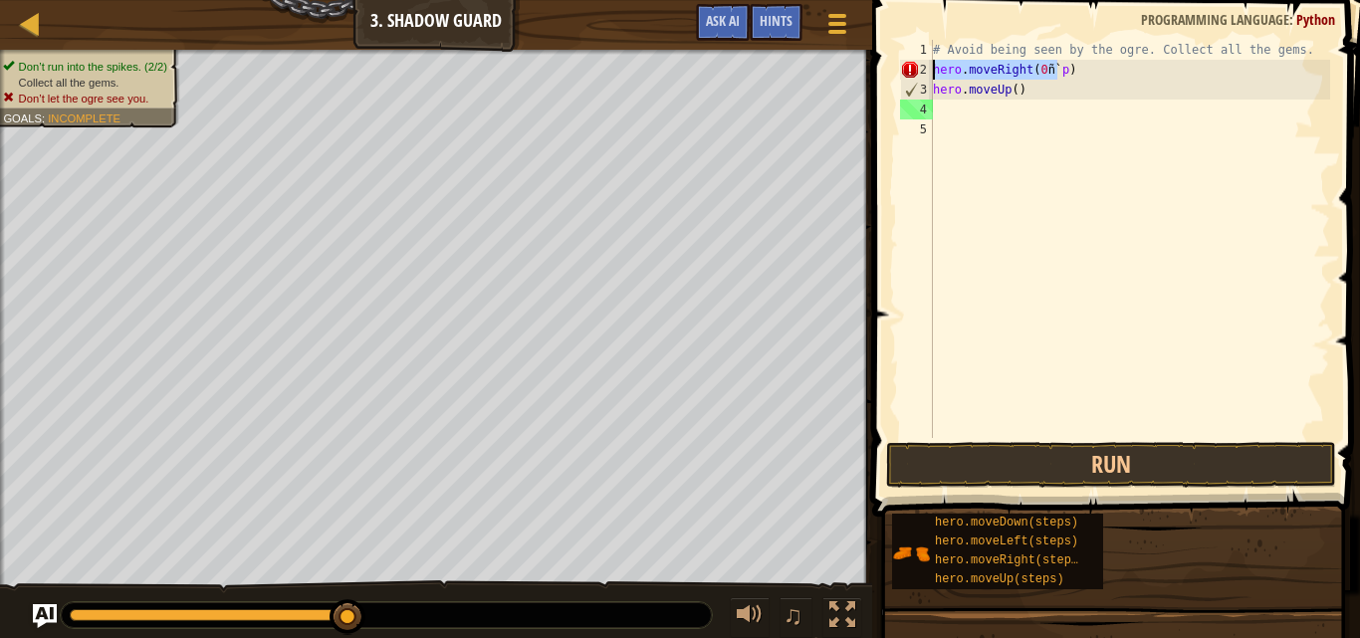
drag, startPoint x: 1058, startPoint y: 73, endPoint x: 914, endPoint y: 67, distance: 143.5
click at [914, 67] on div "# Avoid being seen by the ogre. Collect all the gems. 1 2 3 4 5 # Avoid being s…" at bounding box center [1113, 239] width 434 height 398
type textarea ")"
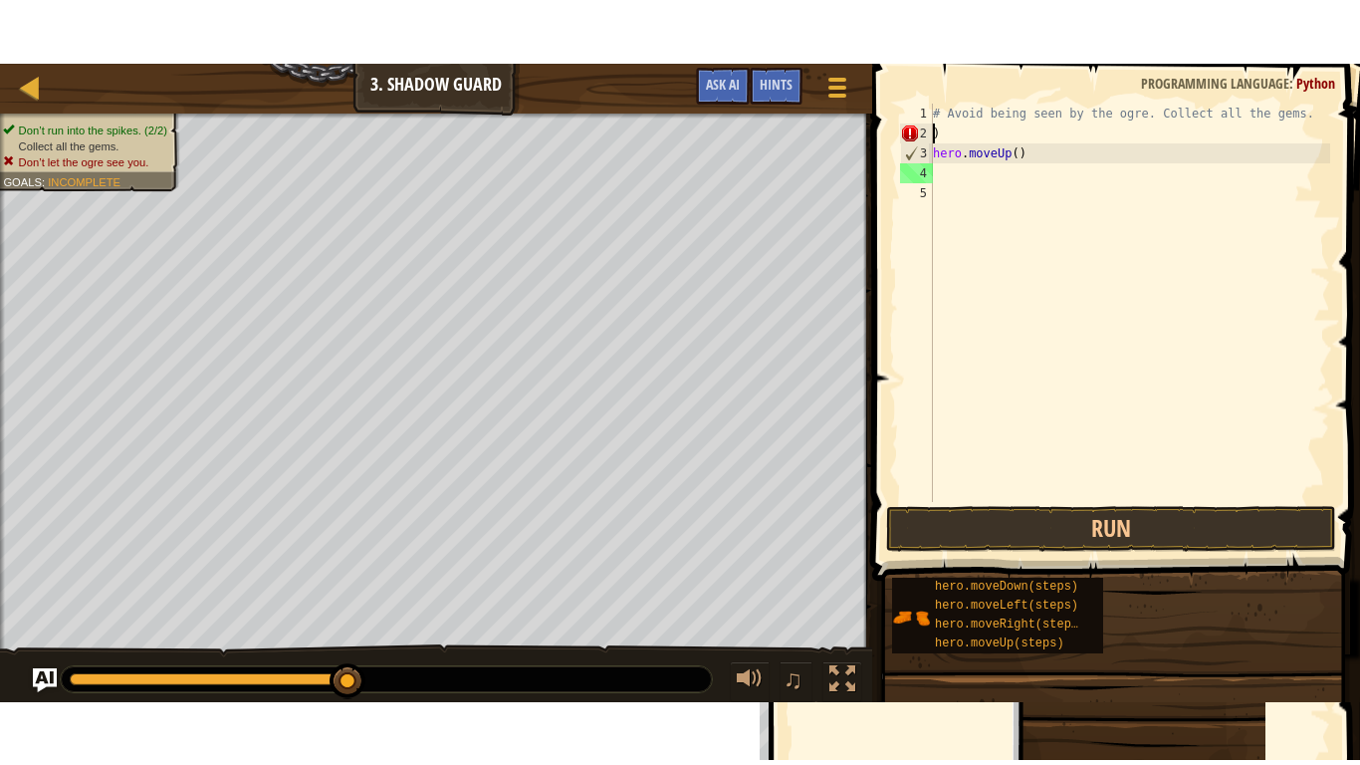
scroll to position [9, 0]
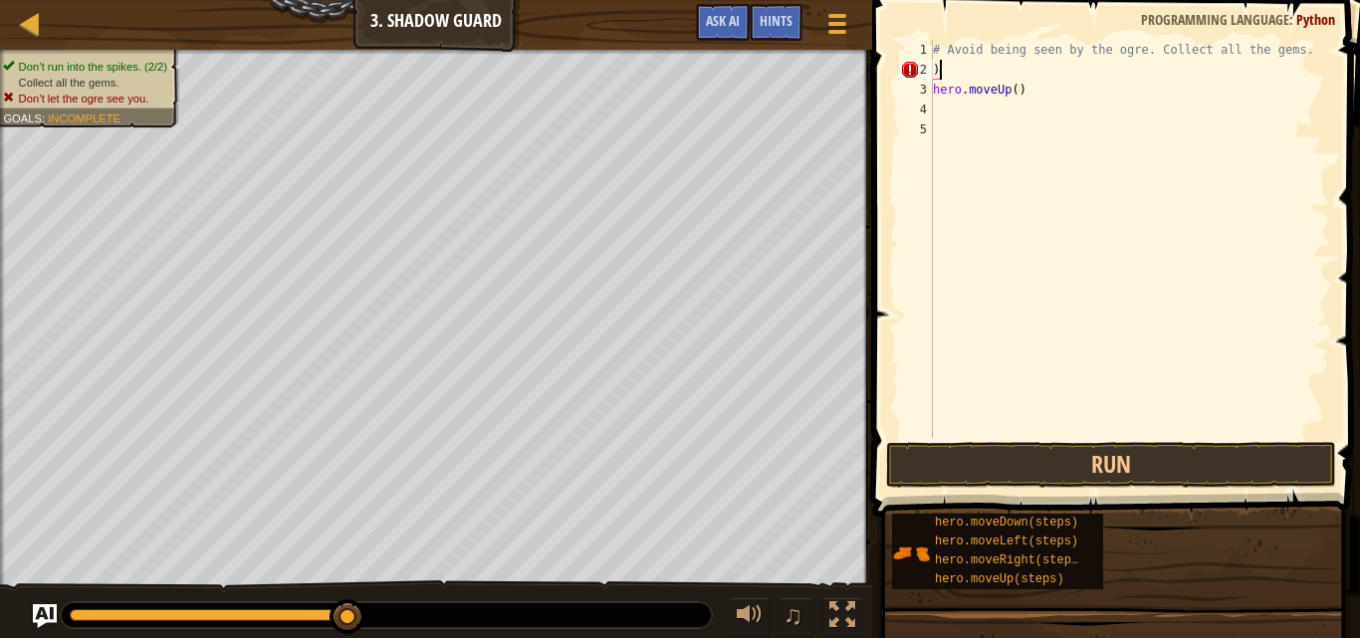
click at [943, 64] on div "# Avoid being seen by the ogre. Collect all the gems. ) hero . moveUp ( )" at bounding box center [1129, 259] width 401 height 438
click at [1173, 460] on button "Run" at bounding box center [1111, 465] width 450 height 46
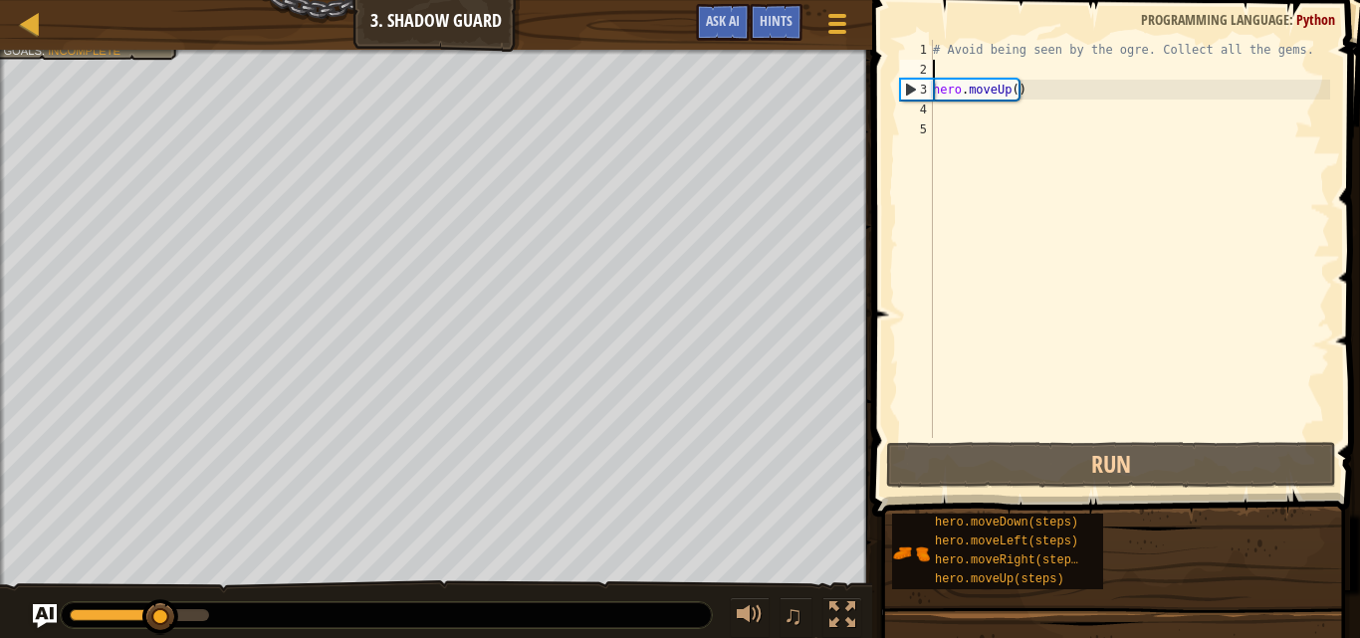
drag, startPoint x: 0, startPoint y: 677, endPoint x: 0, endPoint y: 663, distance: 13.9
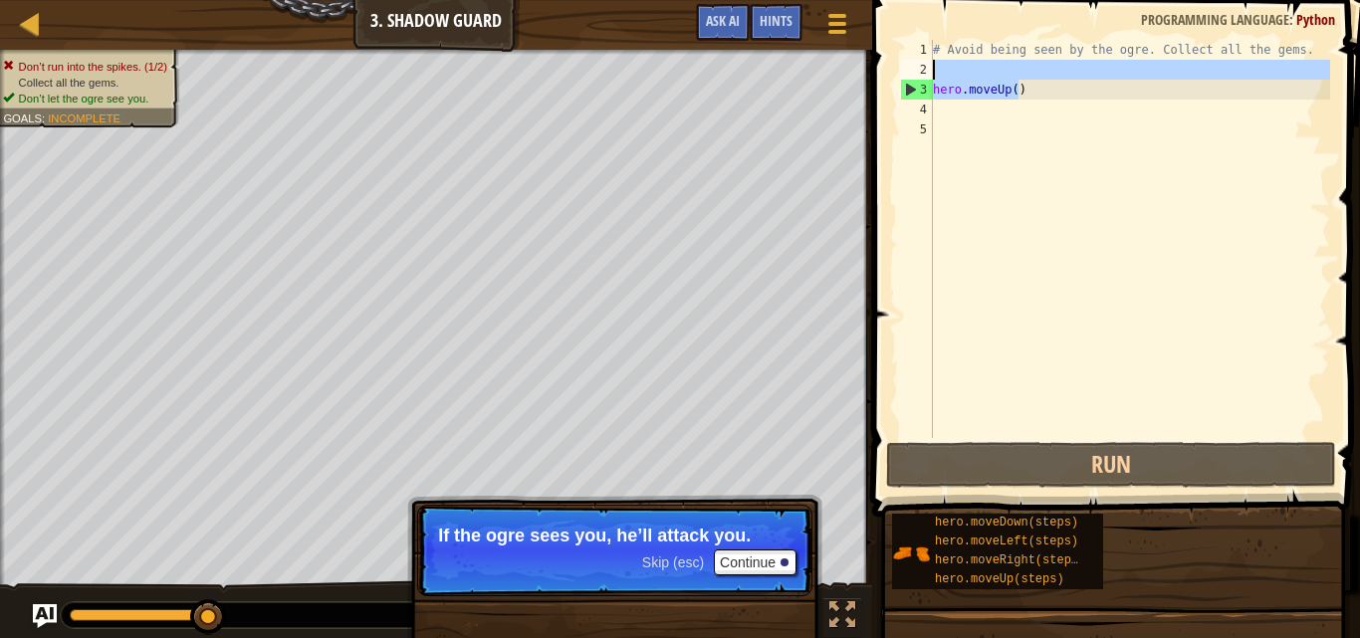
click at [824, 78] on div "Map Introduction to Computer Science 3. Shadow Guard Game Menu Done Hints Ask A…" at bounding box center [680, 319] width 1360 height 638
type textarea "hero.moveUp()"
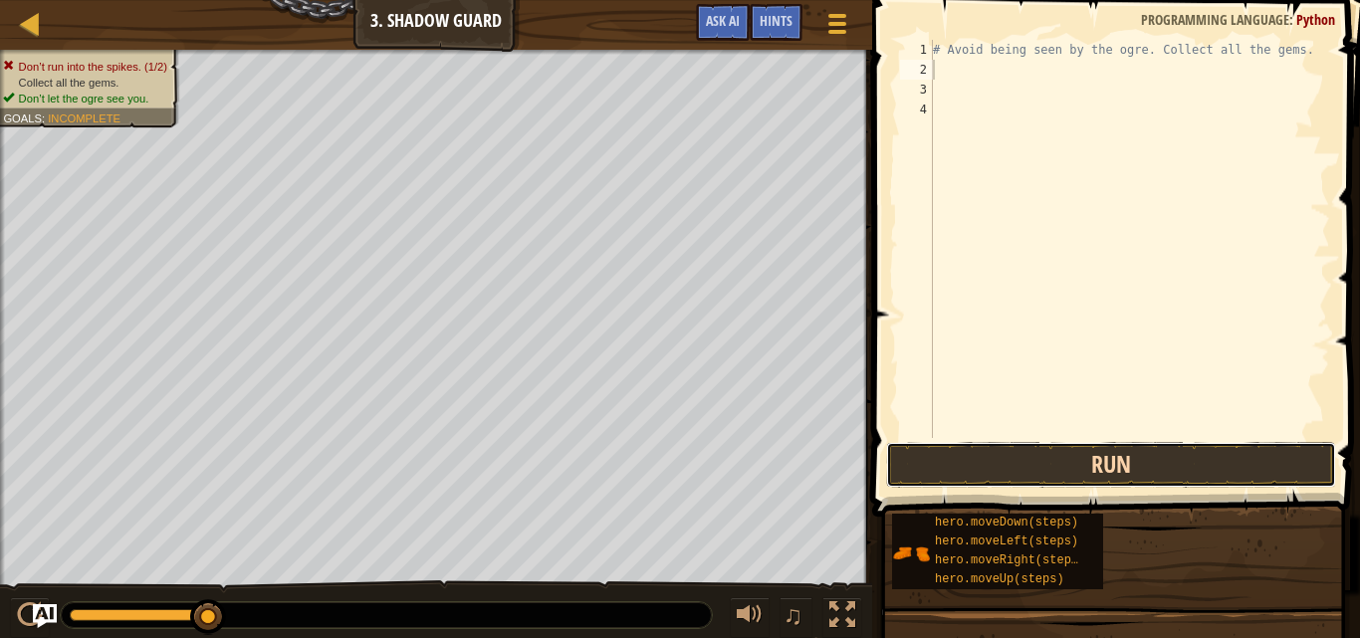
click at [996, 448] on button "Run" at bounding box center [1111, 465] width 450 height 46
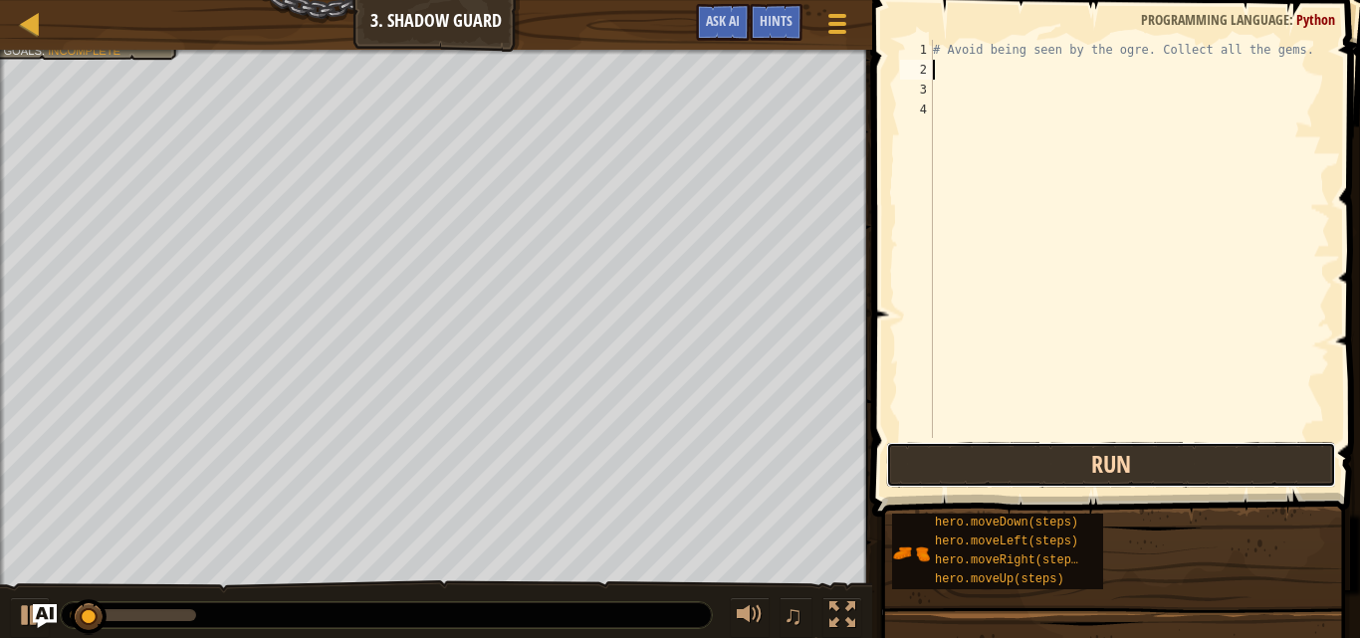
click at [998, 448] on button "Run" at bounding box center [1111, 465] width 450 height 46
click at [1000, 446] on button "Run" at bounding box center [1111, 465] width 450 height 46
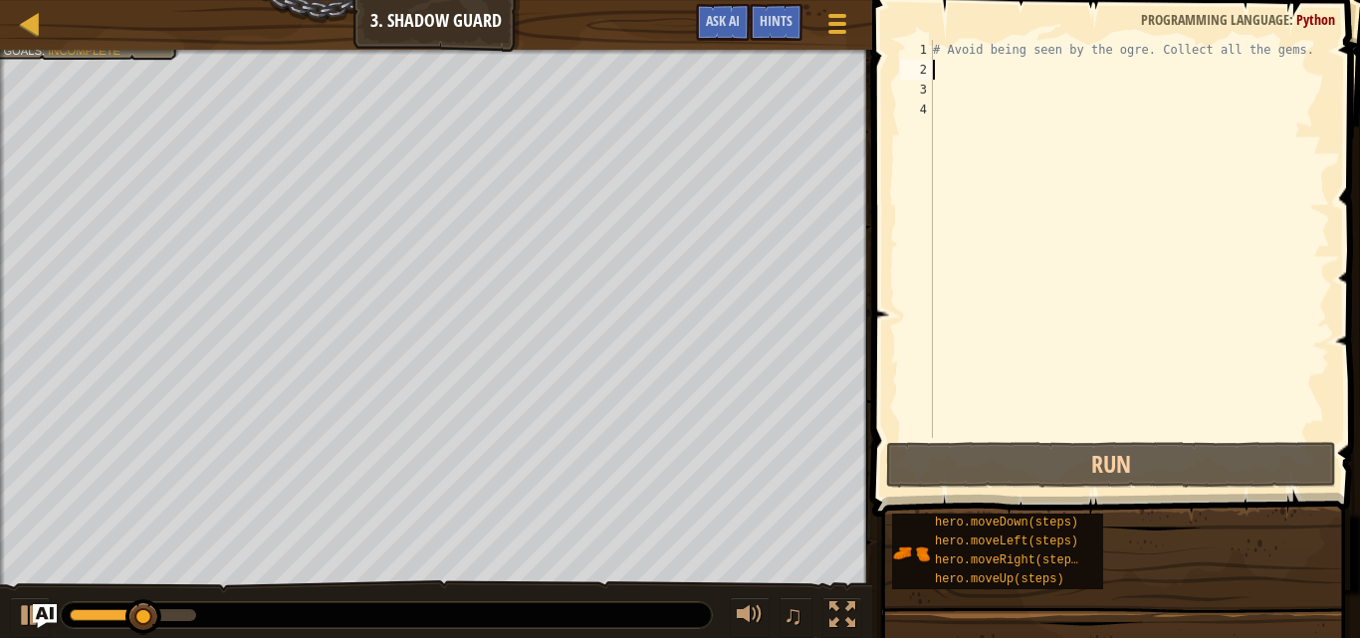
type textarea "rm"
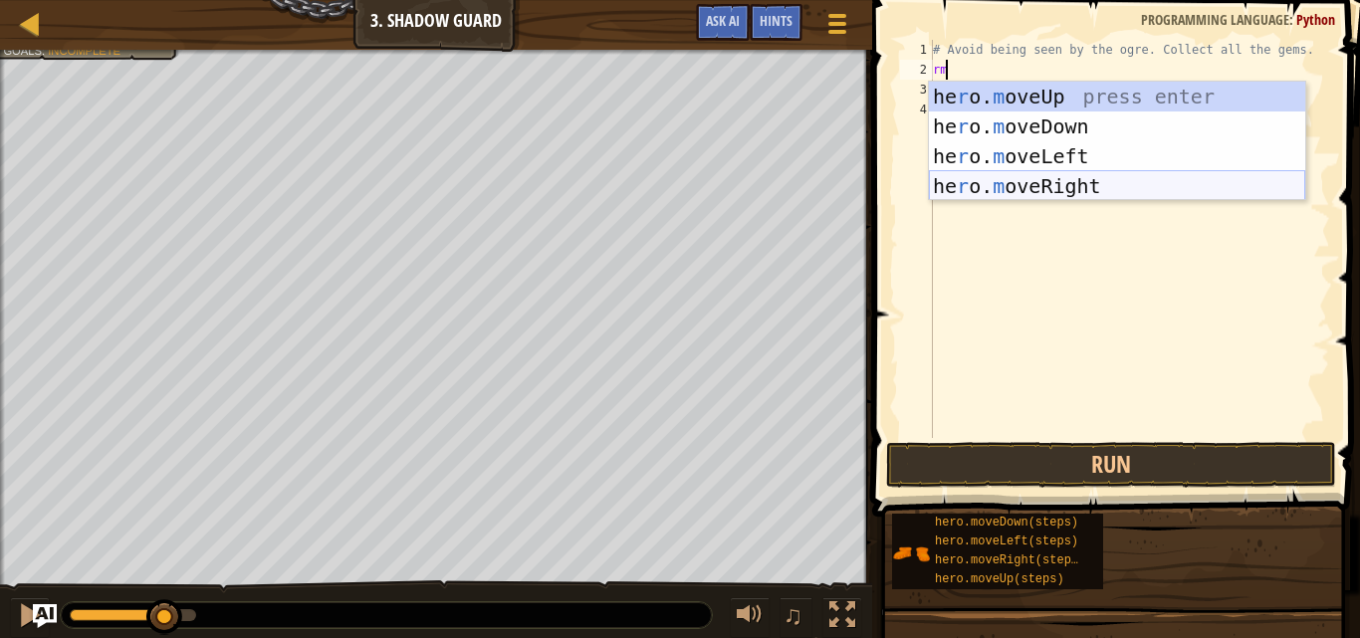
click at [1004, 193] on div "he r o. m oveUp press enter he r o. m oveDown press enter he r o. m oveLeft pre…" at bounding box center [1117, 171] width 376 height 179
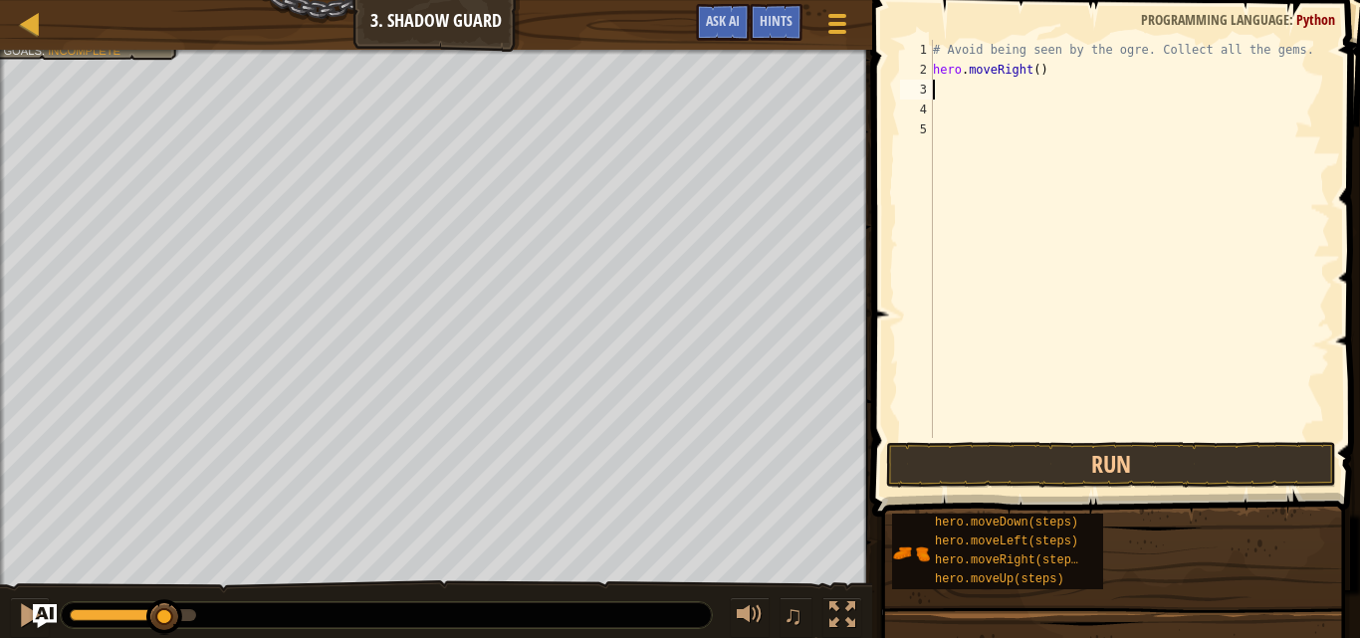
type textarea "m"
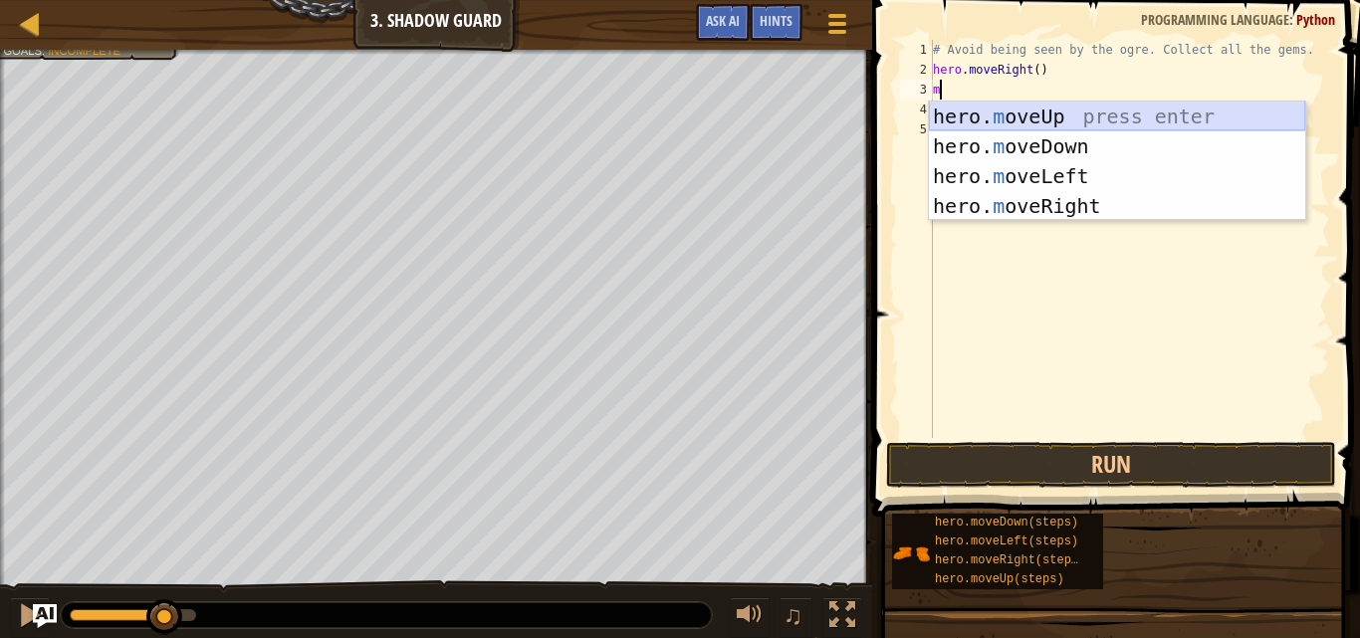
click at [1124, 109] on div "hero. m oveUp press enter hero. m oveDown press enter hero. m oveLeft press ent…" at bounding box center [1117, 191] width 376 height 179
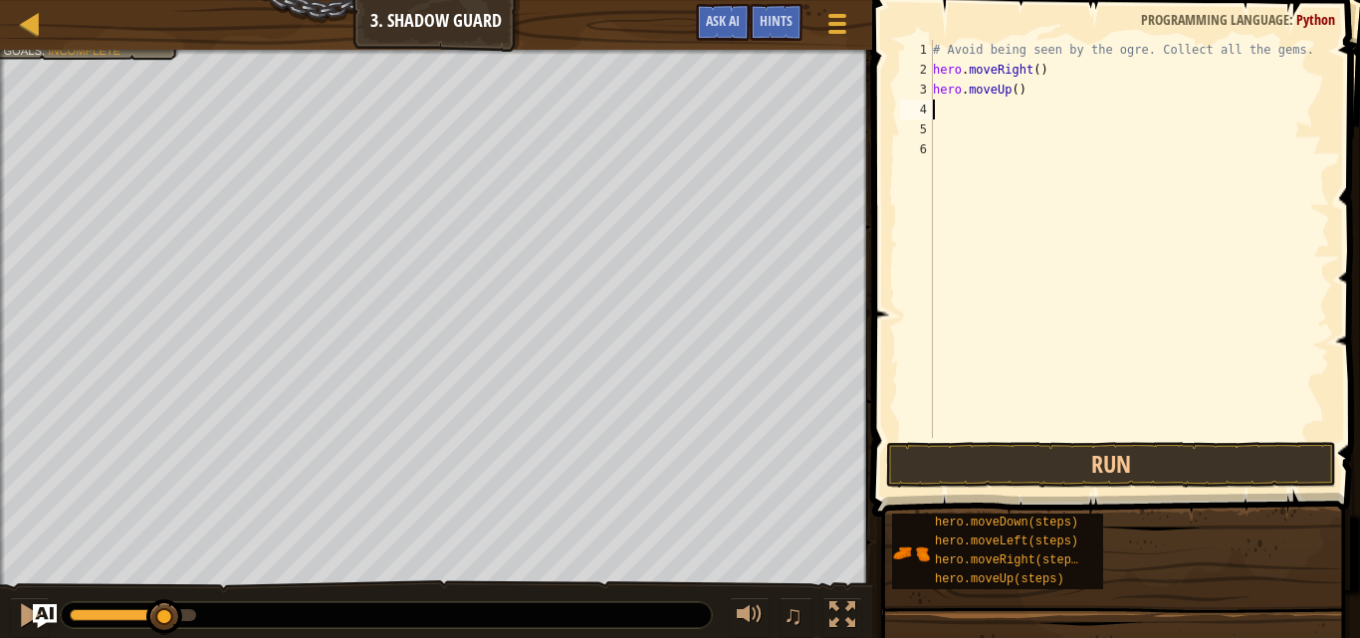
type textarea "m"
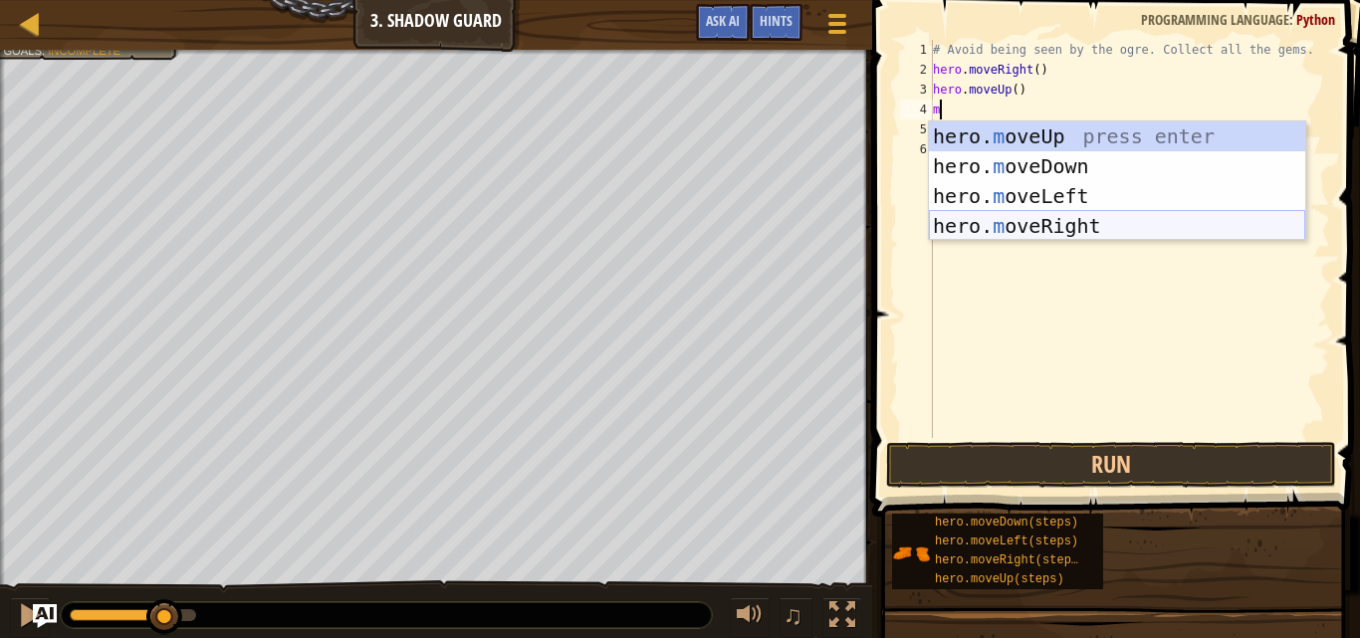
click at [1045, 213] on div "hero. m oveUp press enter hero. m oveDown press enter hero. m oveLeft press ent…" at bounding box center [1117, 211] width 376 height 179
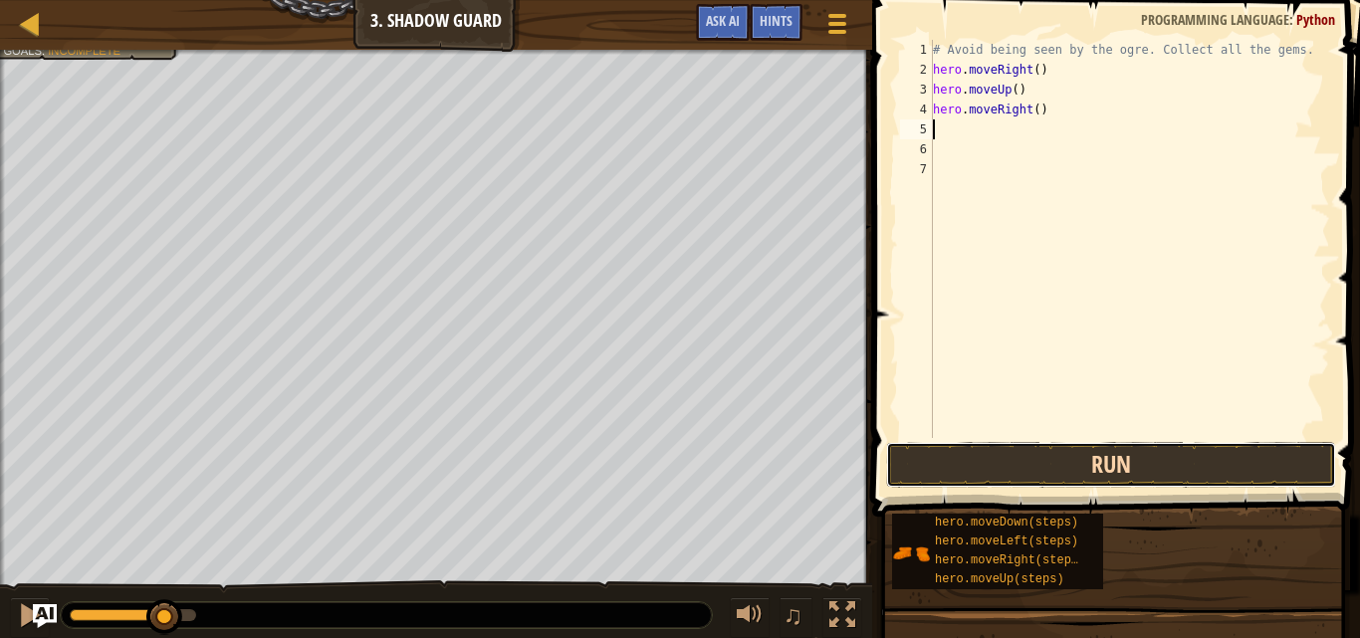
click at [1191, 475] on button "Run" at bounding box center [1111, 465] width 450 height 46
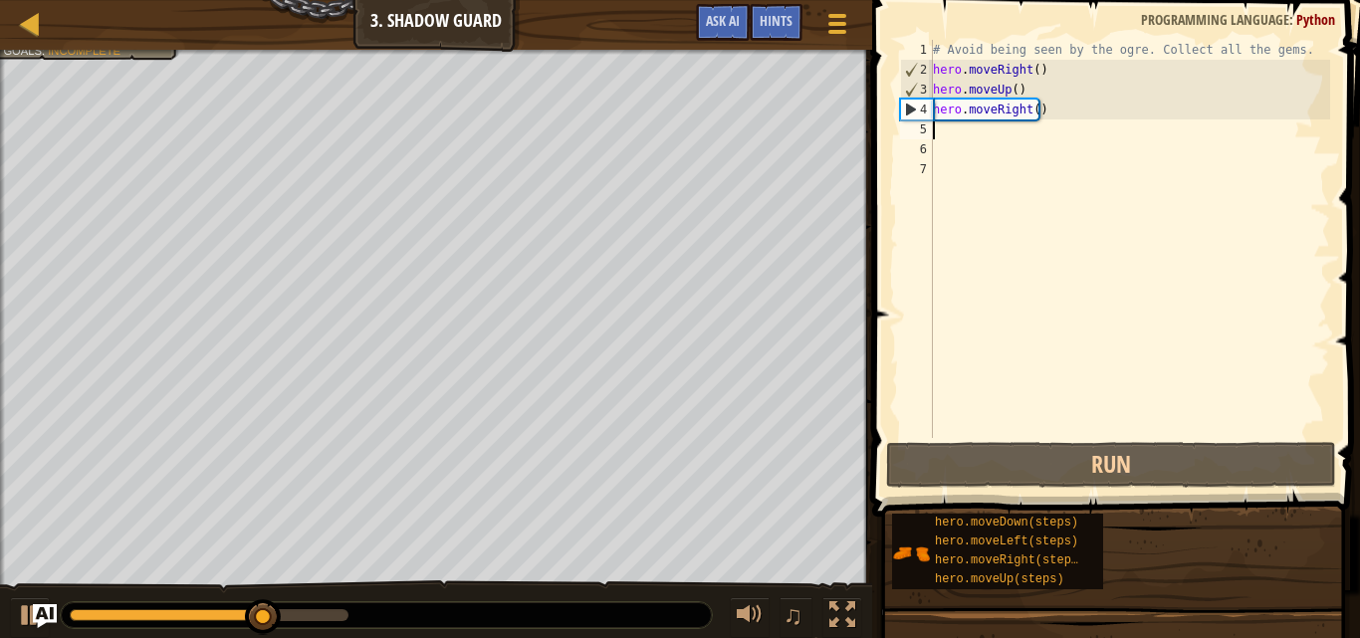
type textarea "m"
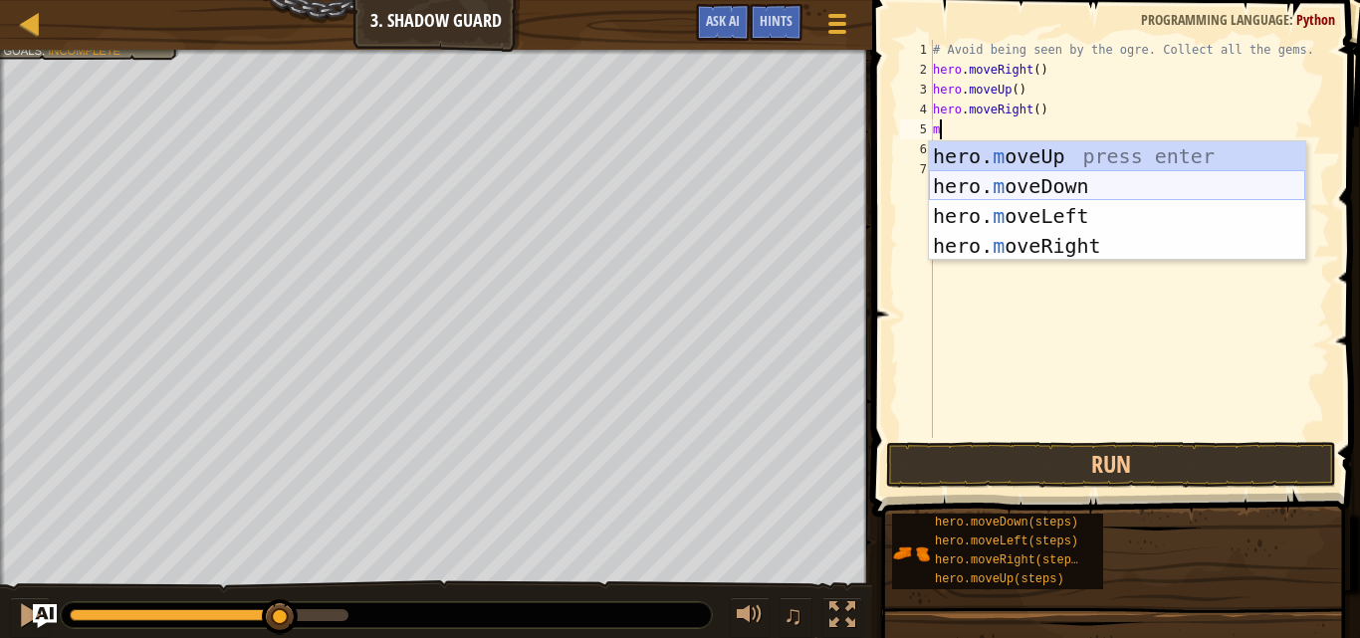
click at [1065, 183] on div "hero. m oveUp press enter hero. m oveDown press enter hero. m oveLeft press ent…" at bounding box center [1117, 230] width 376 height 179
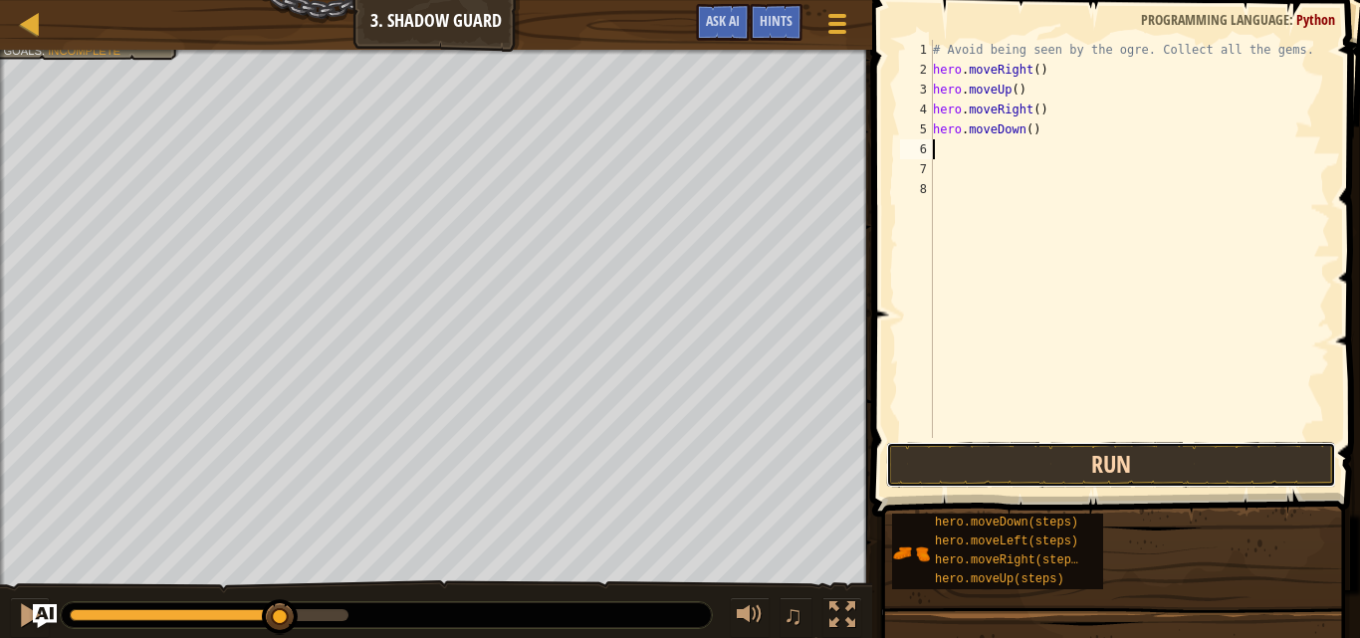
click at [1058, 472] on button "Run" at bounding box center [1111, 465] width 450 height 46
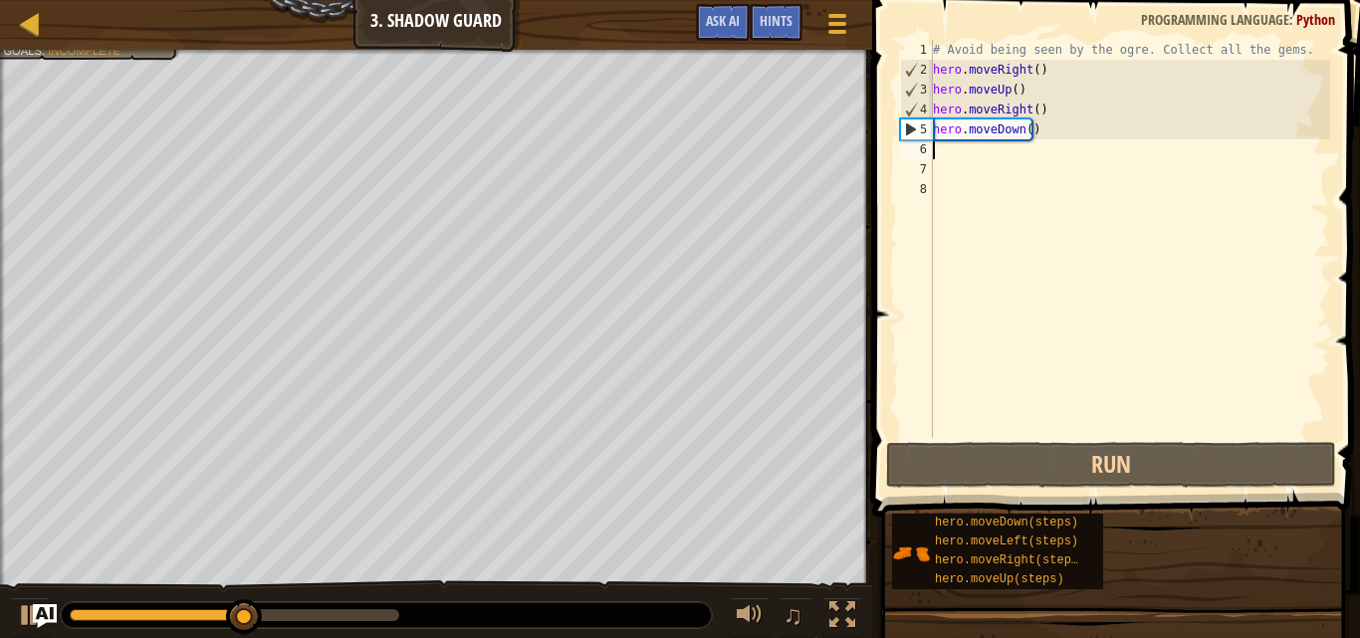
click at [884, 269] on div "Map Introduction to Computer Science 3. Shadow Guard Game Menu Done Hints Ask A…" at bounding box center [680, 319] width 1360 height 638
type textarea "m"
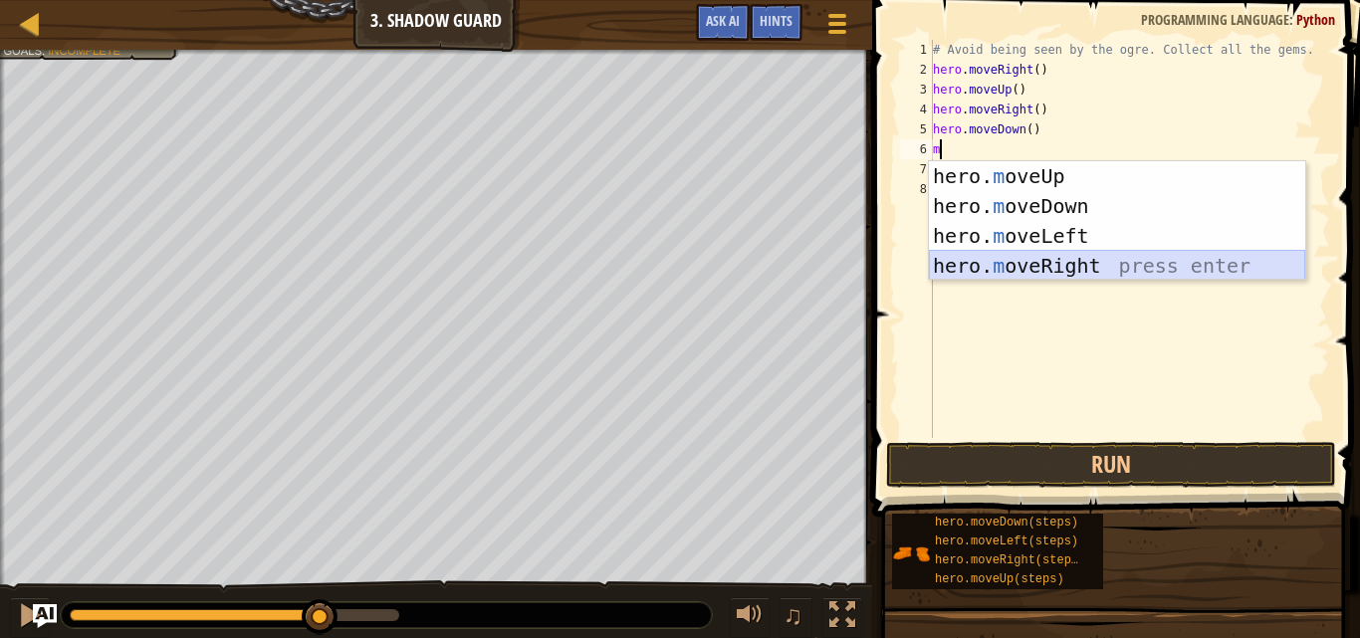
click at [999, 261] on div "hero. m oveUp press enter hero. m oveDown press enter hero. m oveLeft press ent…" at bounding box center [1117, 250] width 376 height 179
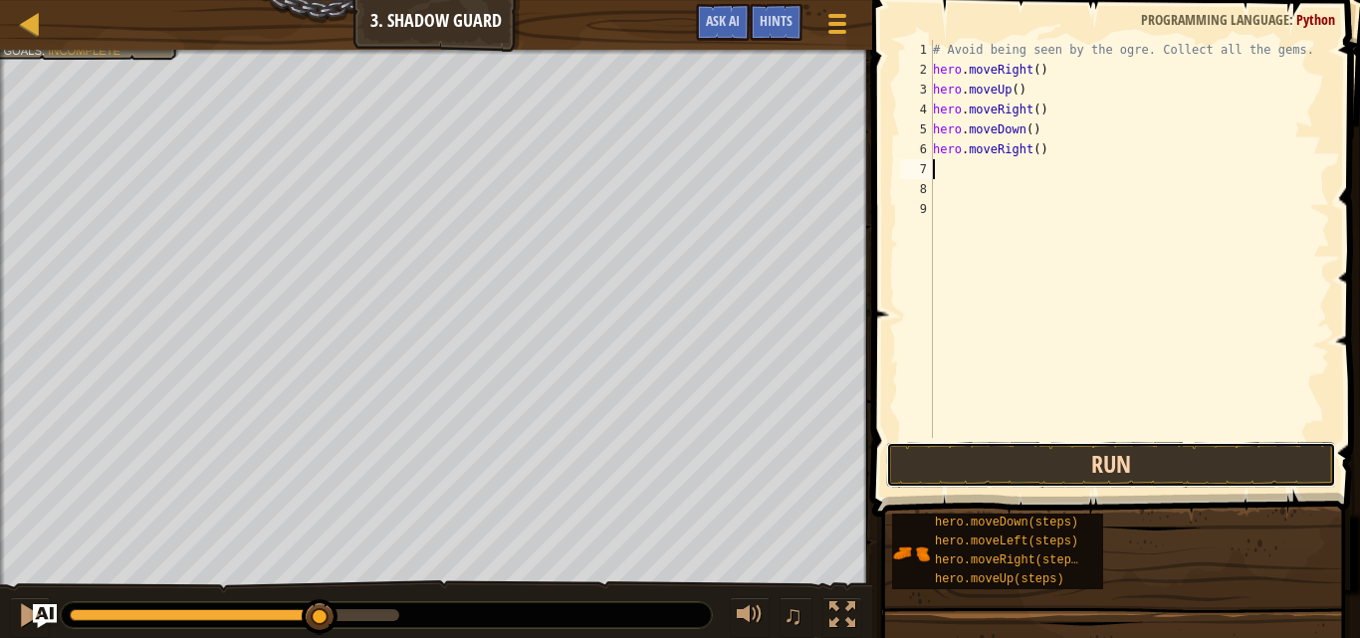
click at [1126, 460] on button "Run" at bounding box center [1111, 465] width 450 height 46
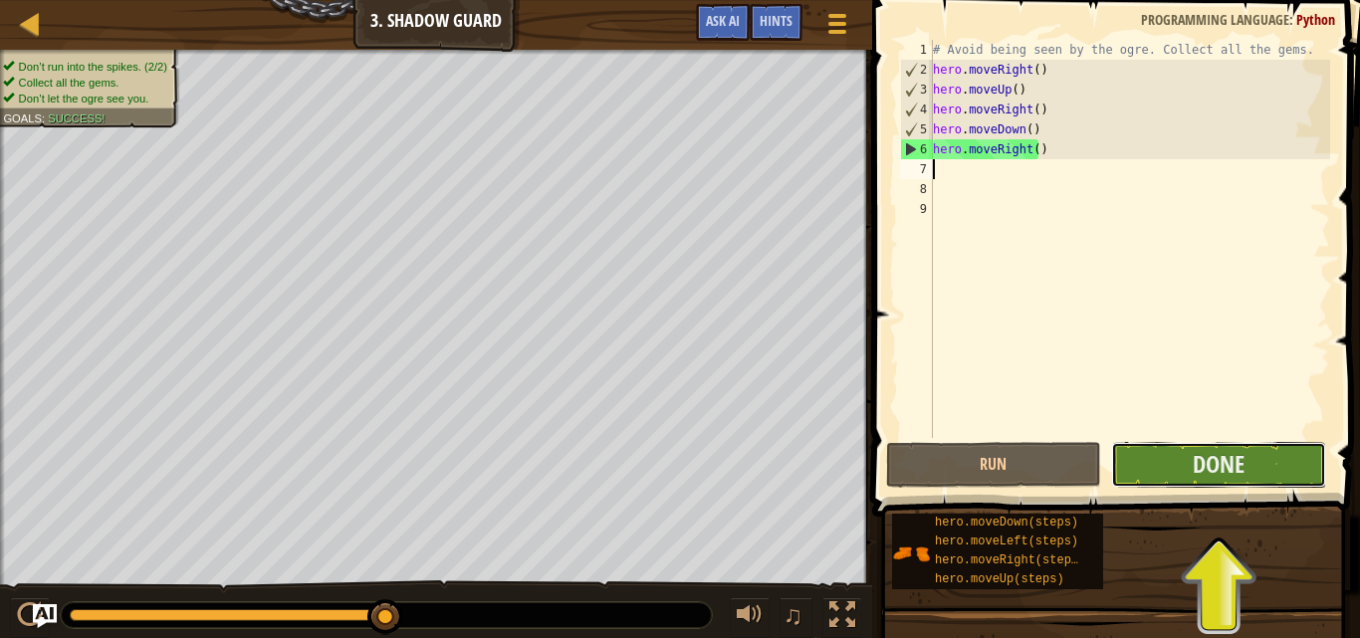
click at [1288, 455] on button "Done" at bounding box center [1218, 465] width 215 height 46
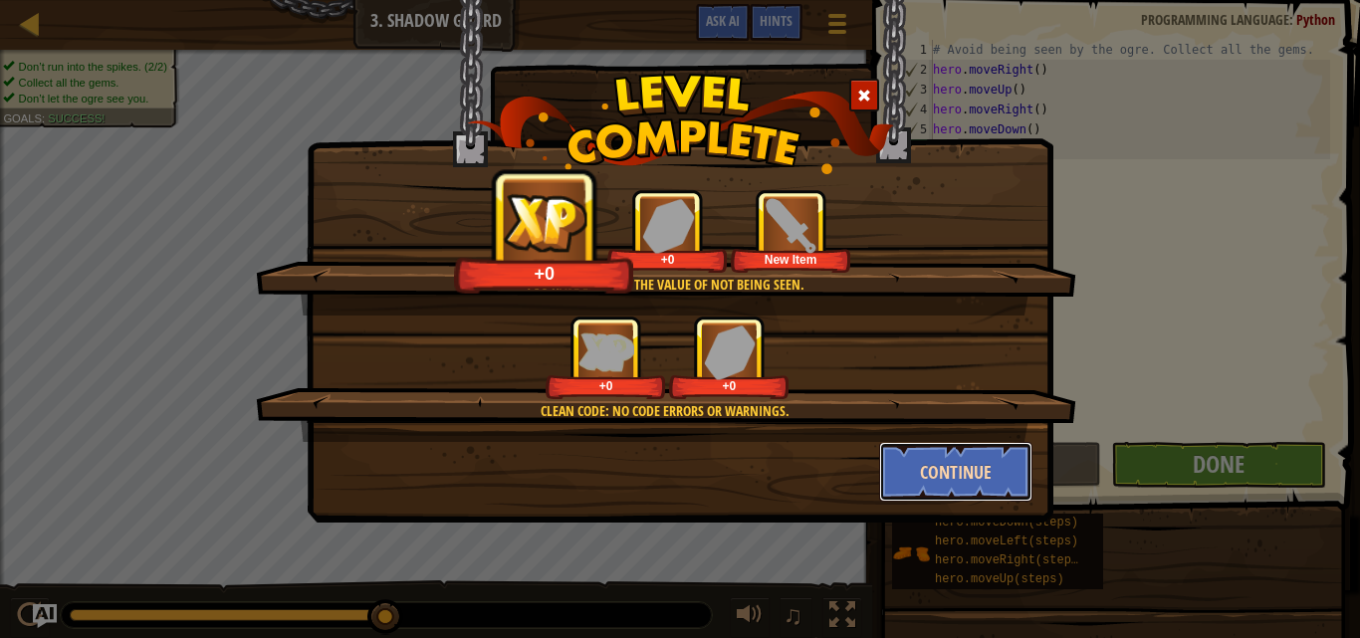
click at [959, 487] on button "Continue" at bounding box center [956, 472] width 154 height 60
click at [959, 484] on div "You have learned the value of not being seen. +0 +0 New Item Clean code: no cod…" at bounding box center [680, 261] width 747 height 523
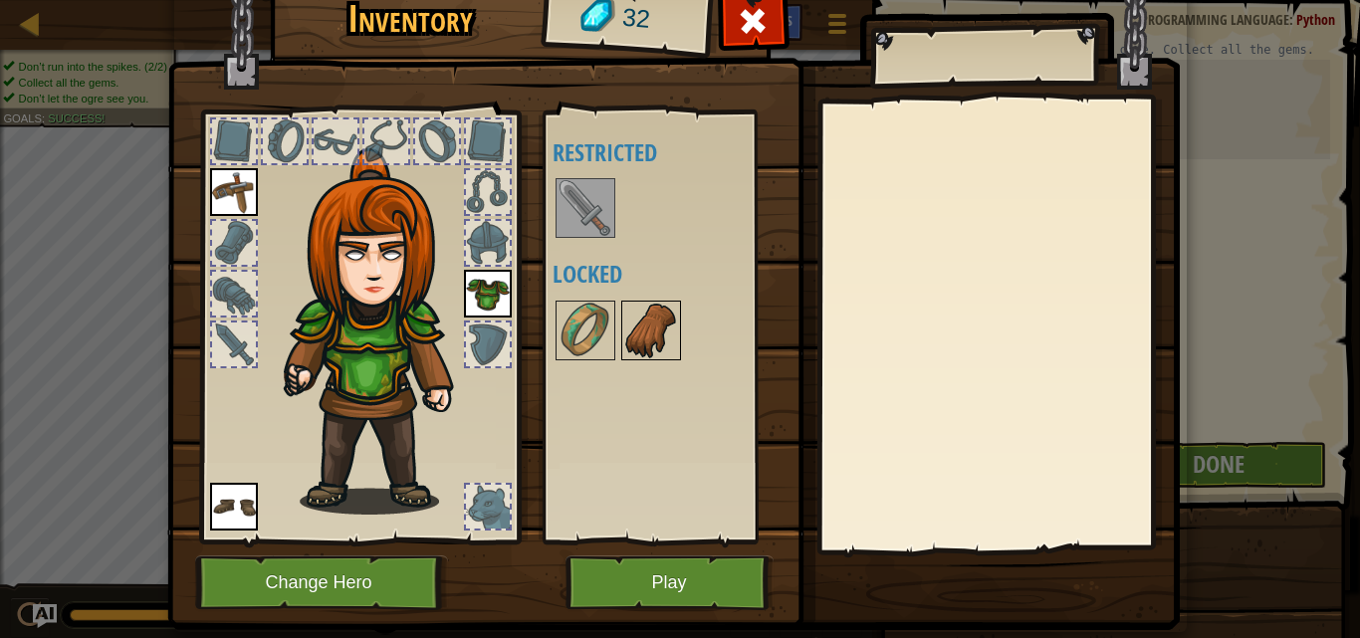
drag, startPoint x: 674, startPoint y: 325, endPoint x: 661, endPoint y: 323, distance: 13.1
click at [672, 326] on div "Available Equip Equip Equip (double-click to equip) Restricted Locked" at bounding box center [678, 327] width 250 height 415
click at [646, 317] on img at bounding box center [651, 331] width 56 height 56
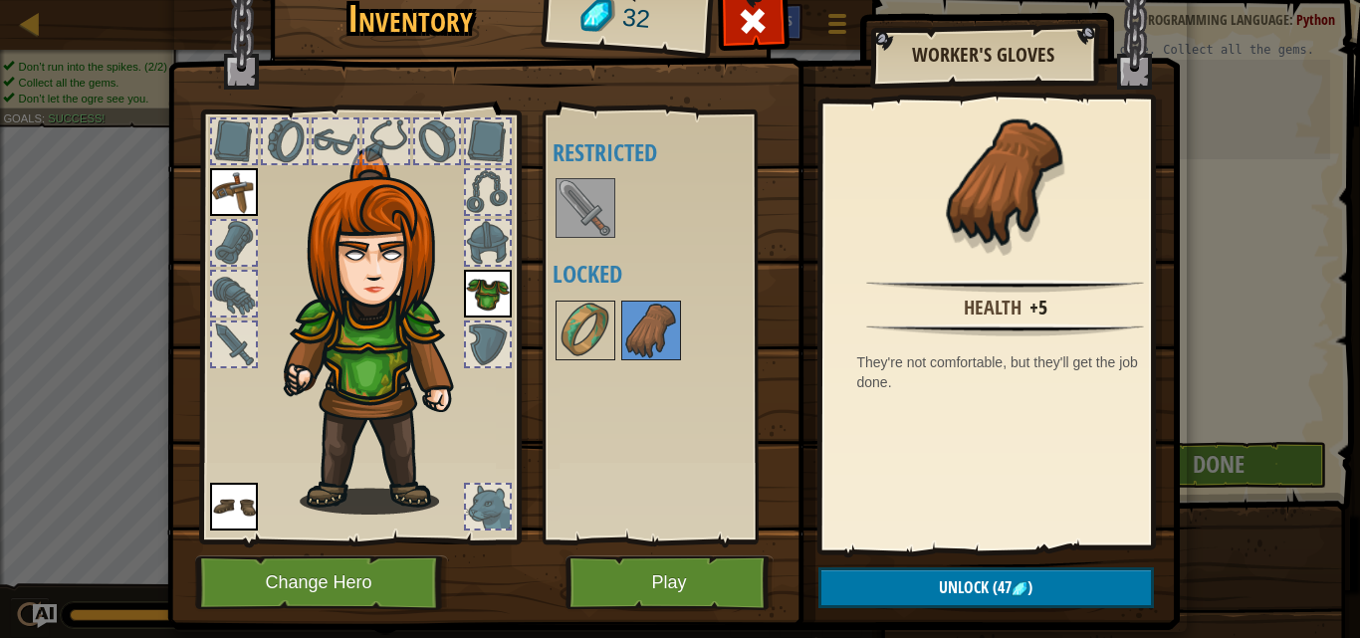
click at [560, 198] on img at bounding box center [586, 208] width 56 height 56
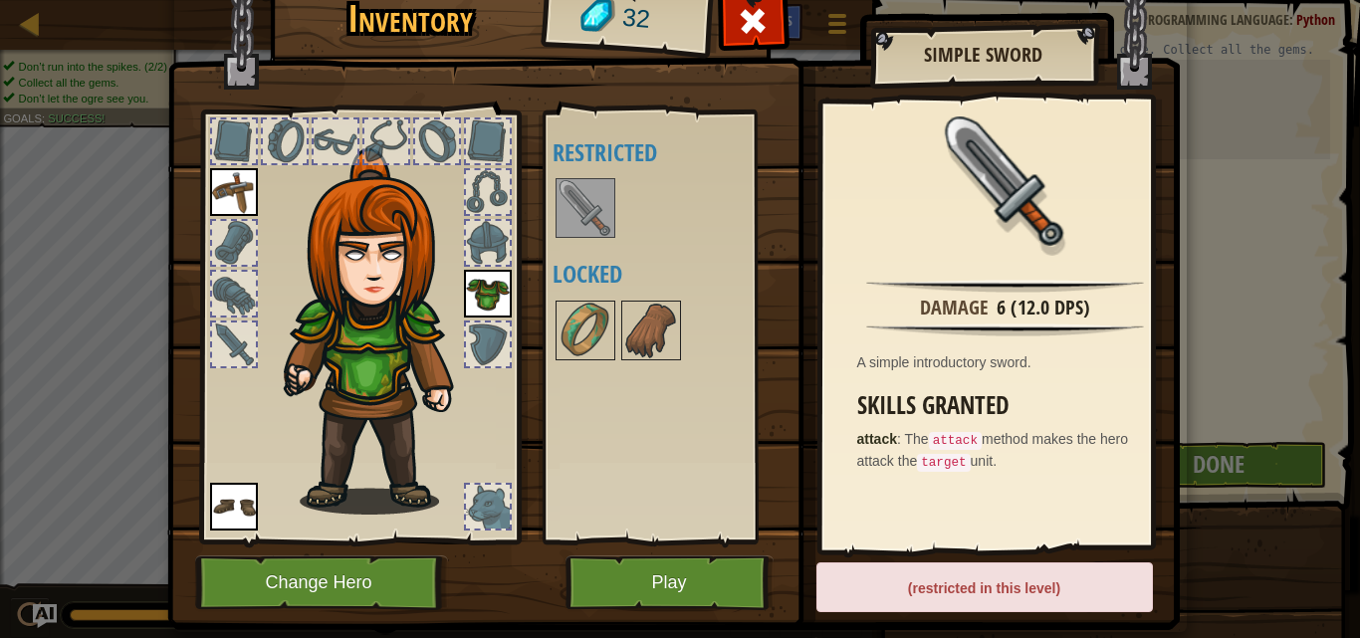
click at [987, 592] on div "(restricted in this level)" at bounding box center [985, 588] width 337 height 50
drag, startPoint x: 595, startPoint y: 207, endPoint x: 549, endPoint y: 233, distance: 52.6
click at [556, 233] on div at bounding box center [586, 208] width 60 height 60
drag, startPoint x: 1282, startPoint y: 471, endPoint x: 1190, endPoint y: 462, distance: 92.1
click at [1282, 470] on div "Inventory 32 Available Equip Equip Equip (double-click to equip) Restricted Loc…" at bounding box center [680, 319] width 1360 height 638
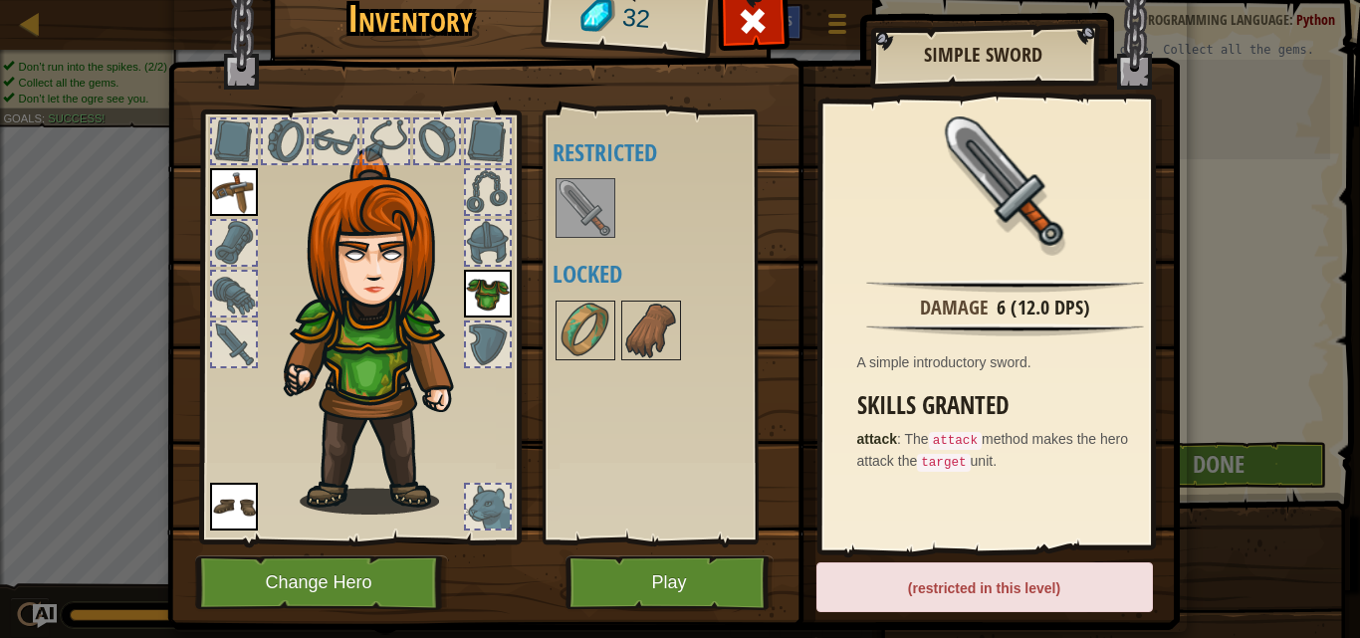
click at [1122, 577] on div "(restricted in this level)" at bounding box center [985, 588] width 337 height 50
drag, startPoint x: 1006, startPoint y: 569, endPoint x: 878, endPoint y: 557, distance: 128.0
click at [1003, 569] on div "(restricted in this level)" at bounding box center [985, 588] width 337 height 50
drag, startPoint x: 760, startPoint y: 570, endPoint x: 742, endPoint y: 574, distance: 18.4
click at [742, 574] on button "Play" at bounding box center [670, 583] width 208 height 55
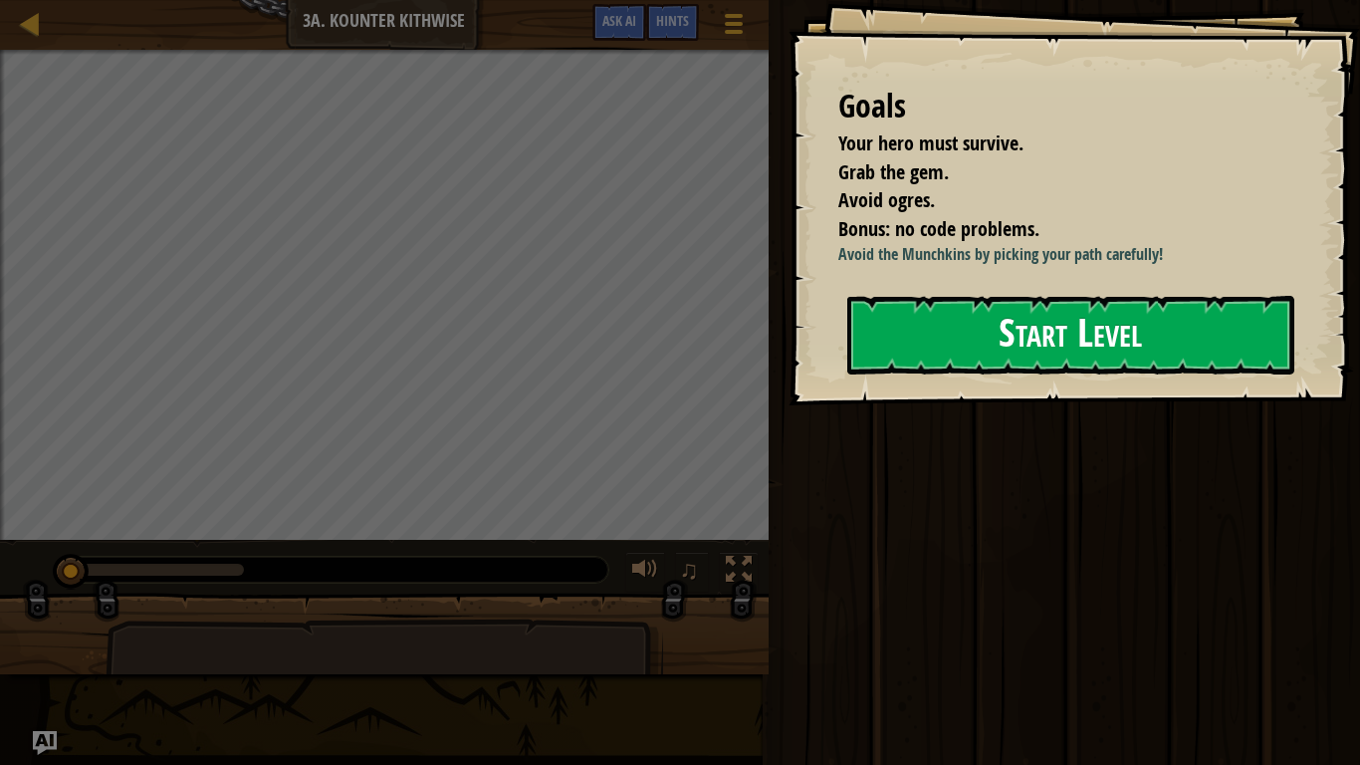
click at [1121, 339] on button "Start Level" at bounding box center [1071, 335] width 447 height 79
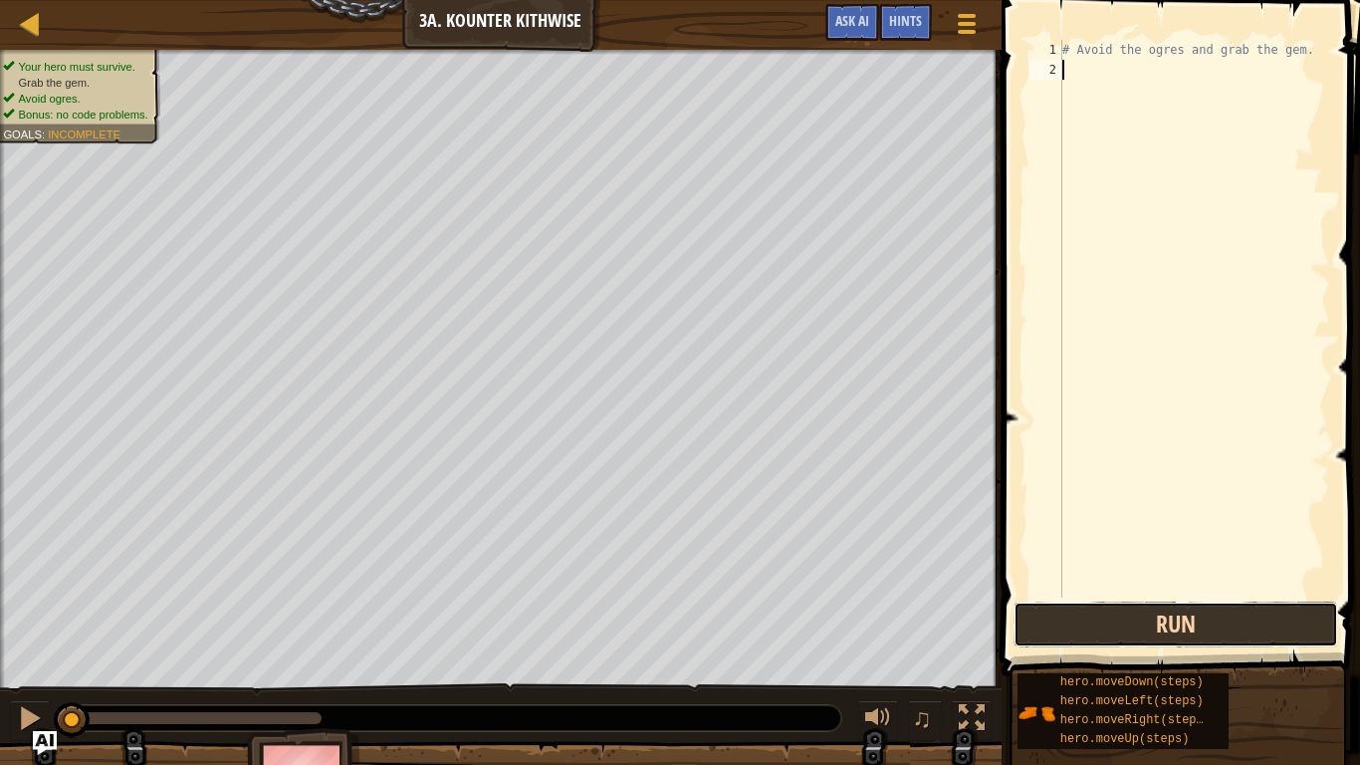
click at [1220, 628] on button "Run" at bounding box center [1176, 625] width 325 height 46
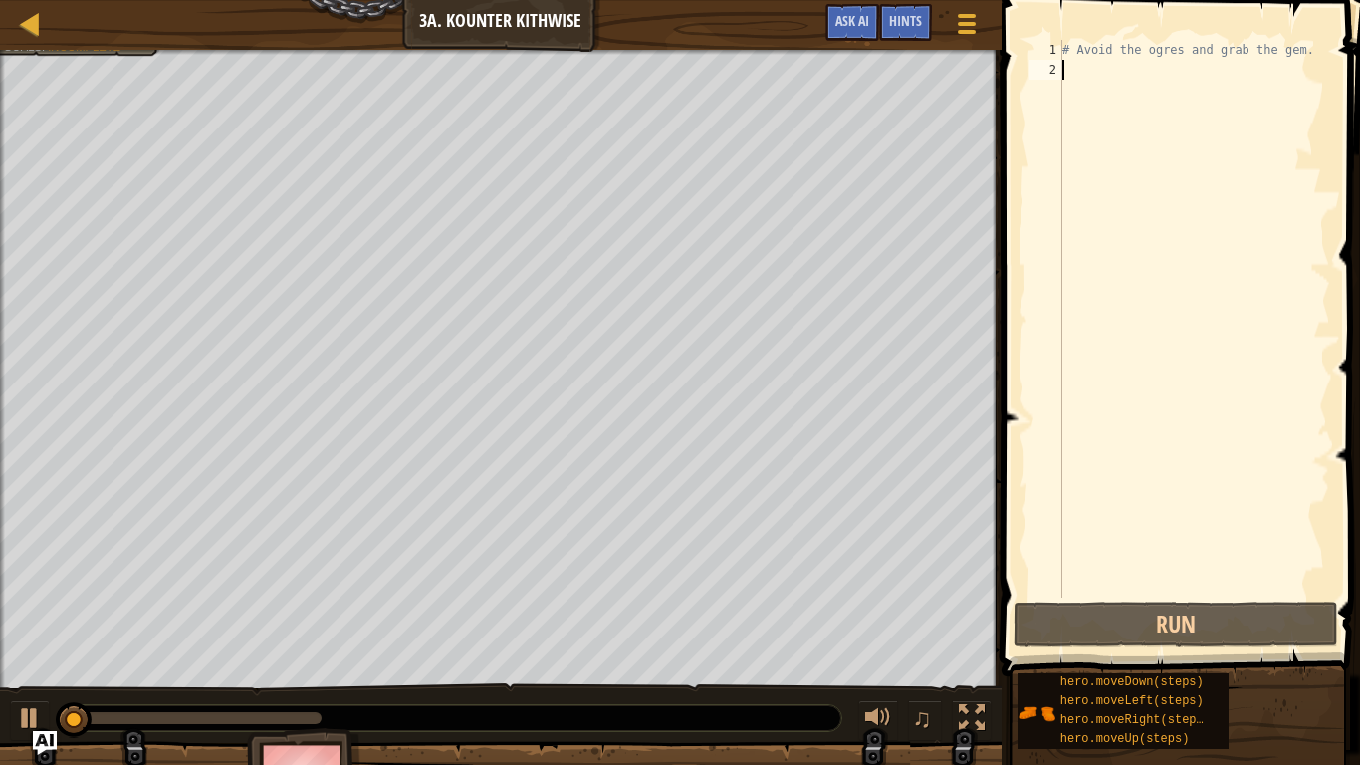
type textarea "m"
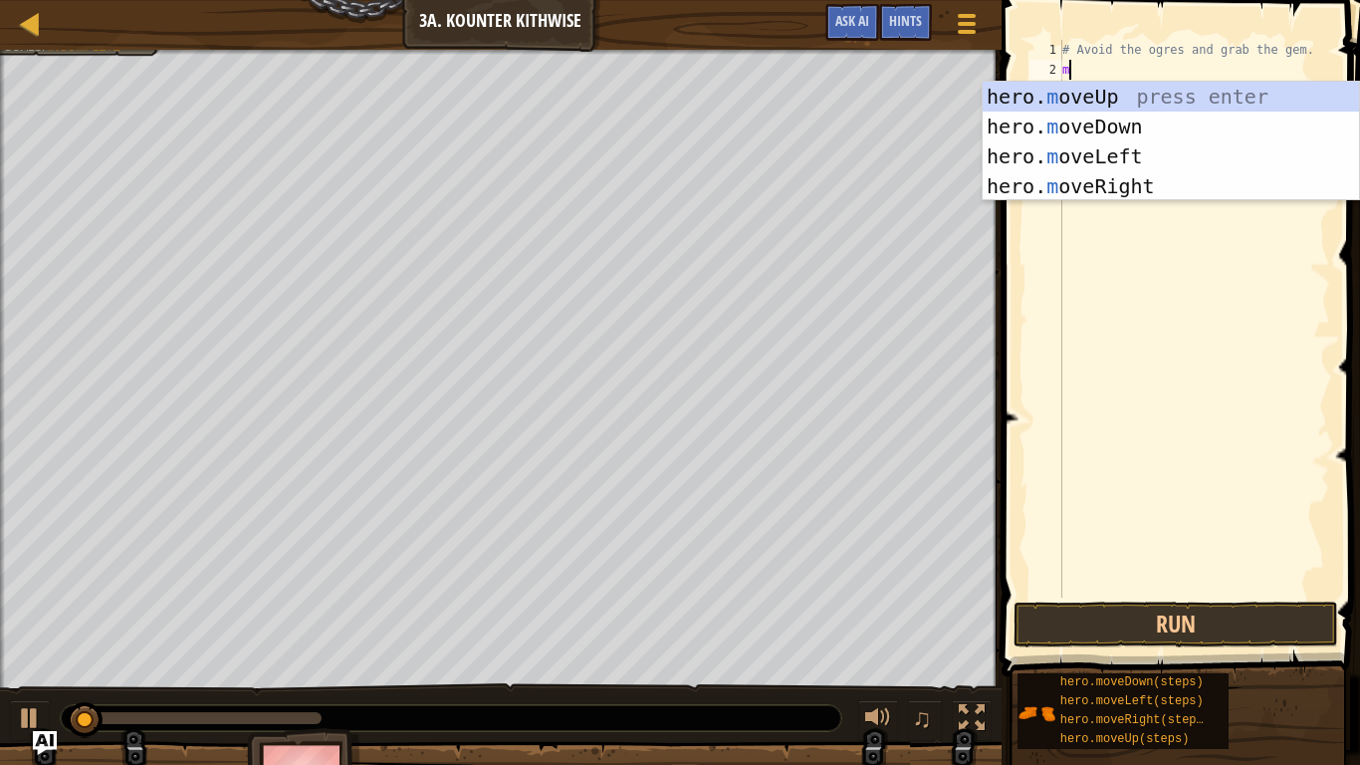
scroll to position [9, 0]
click at [1166, 127] on div "hero. m oveUp press enter hero. m oveDown press enter hero. m oveLeft press ent…" at bounding box center [1171, 171] width 376 height 179
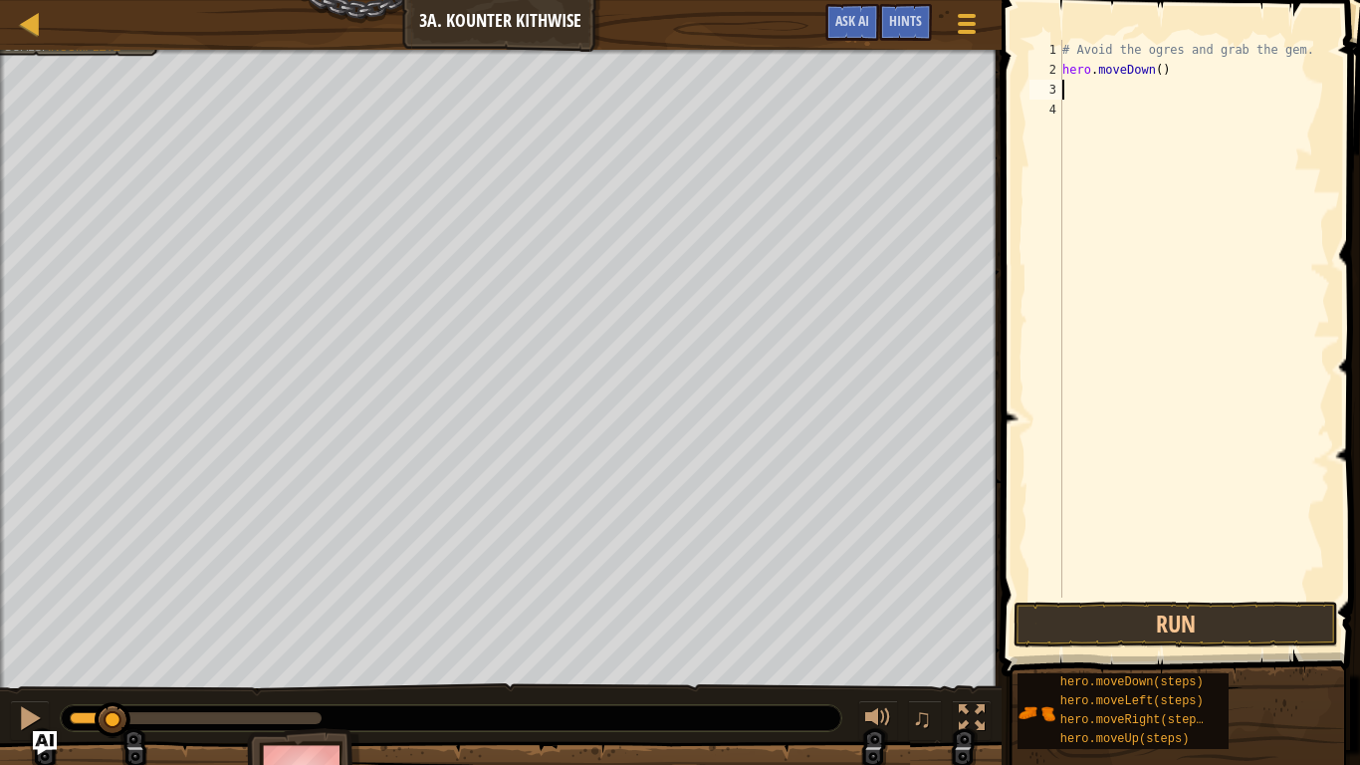
type textarea "m"
click at [1111, 223] on div "# Avoid the ogres and grab the gem. hero . moveDown ( ) m" at bounding box center [1195, 339] width 272 height 598
click at [1065, 103] on div "# Avoid the ogres and grab the gem. hero . moveDown ( ) m" at bounding box center [1195, 339] width 272 height 598
click at [1071, 93] on div "# Avoid the ogres and grab the gem. hero . moveDown ( ) m" at bounding box center [1195, 339] width 272 height 598
type textarea "mo"
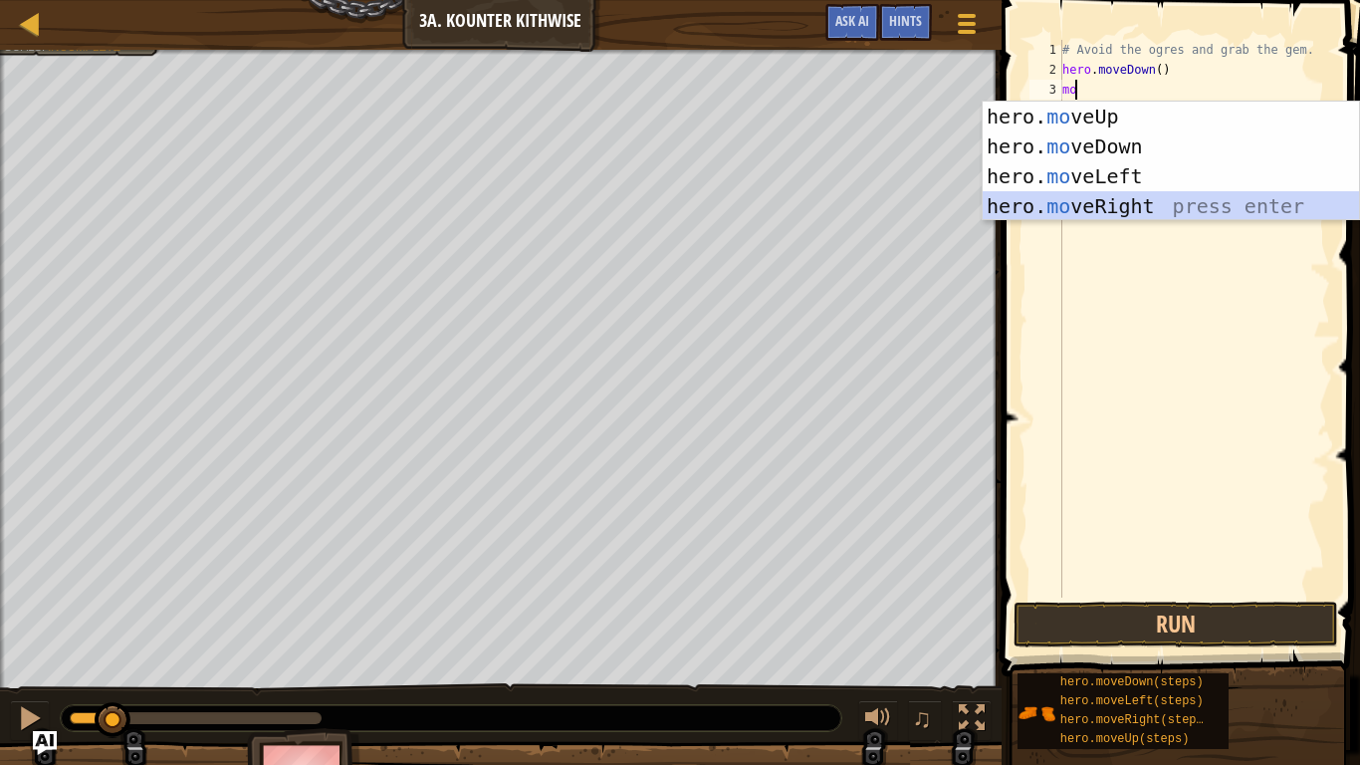
click at [1107, 205] on div "hero. mo veUp press enter hero. mo veDown press enter hero. mo veLeft press ent…" at bounding box center [1171, 191] width 376 height 179
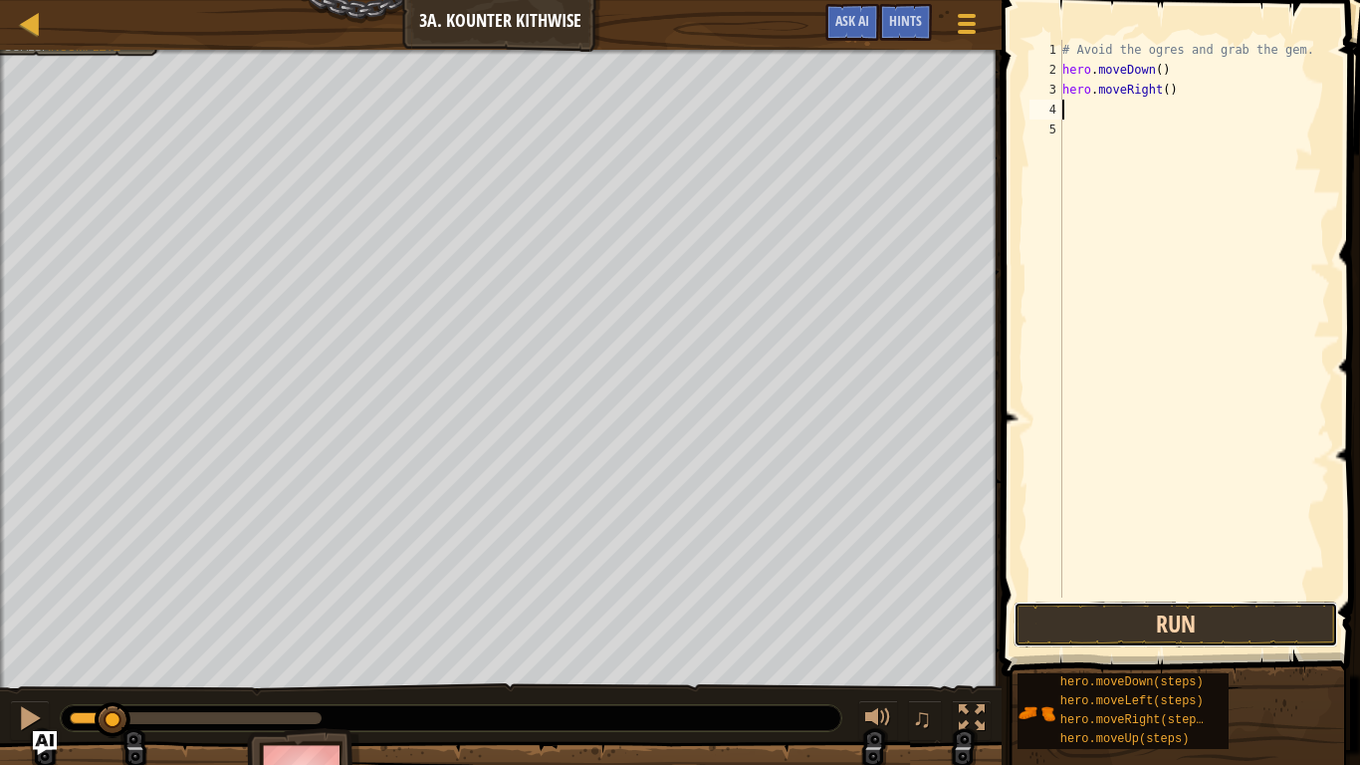
click at [1210, 615] on button "Run" at bounding box center [1176, 625] width 325 height 46
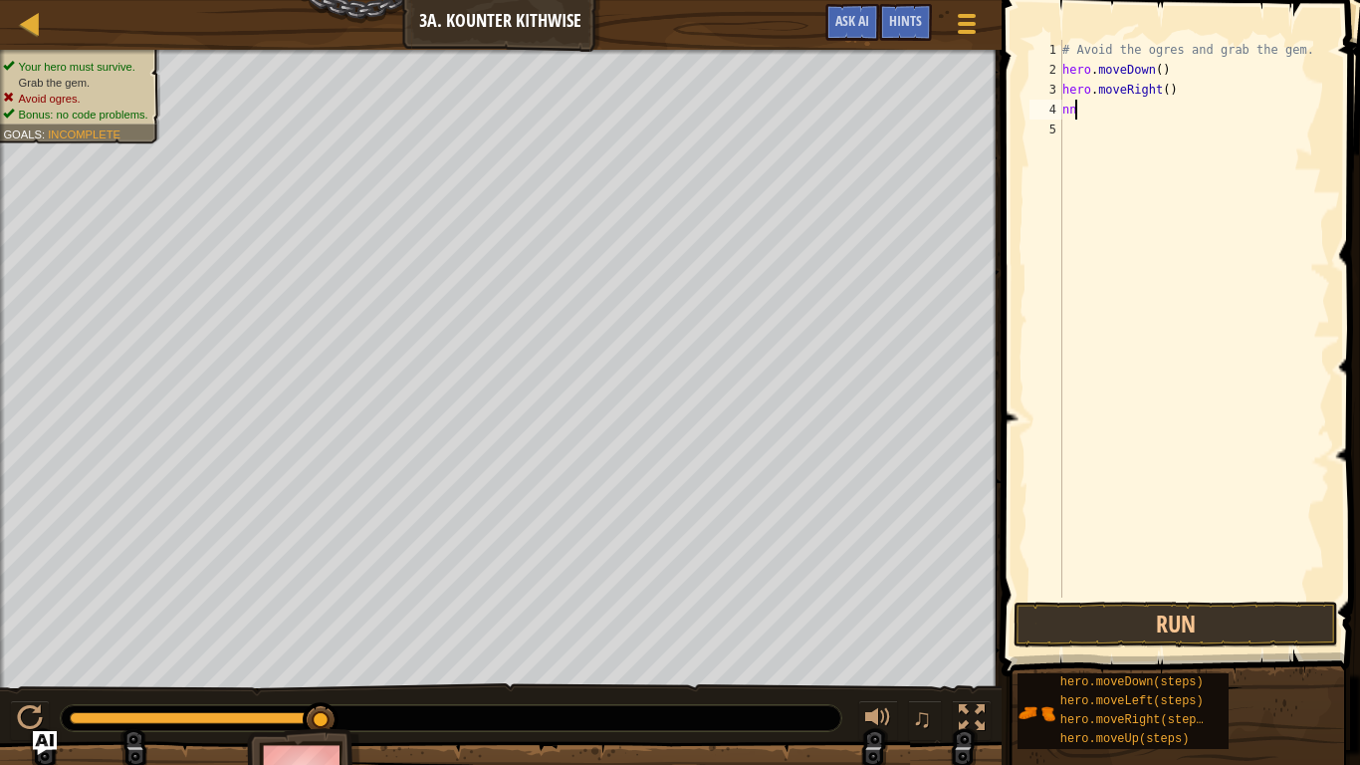
type textarea "n"
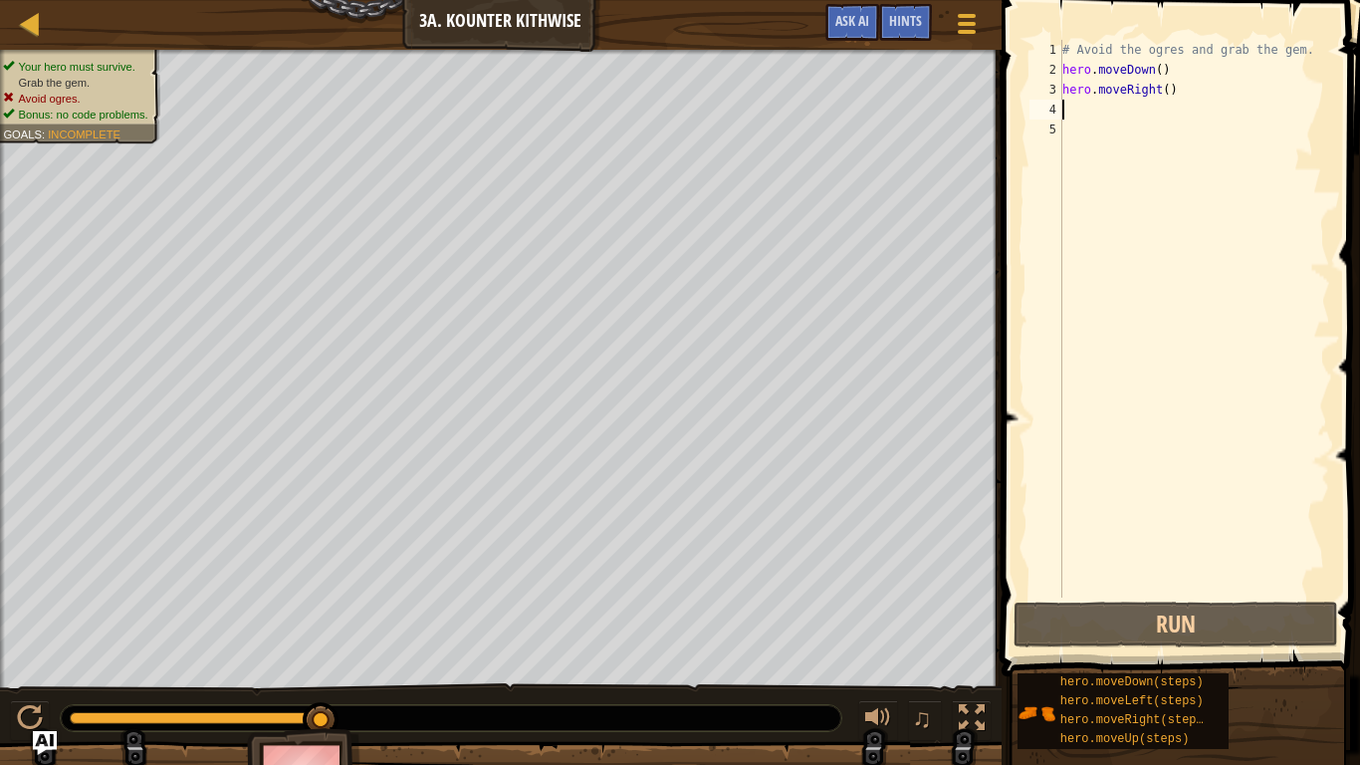
type textarea "m"
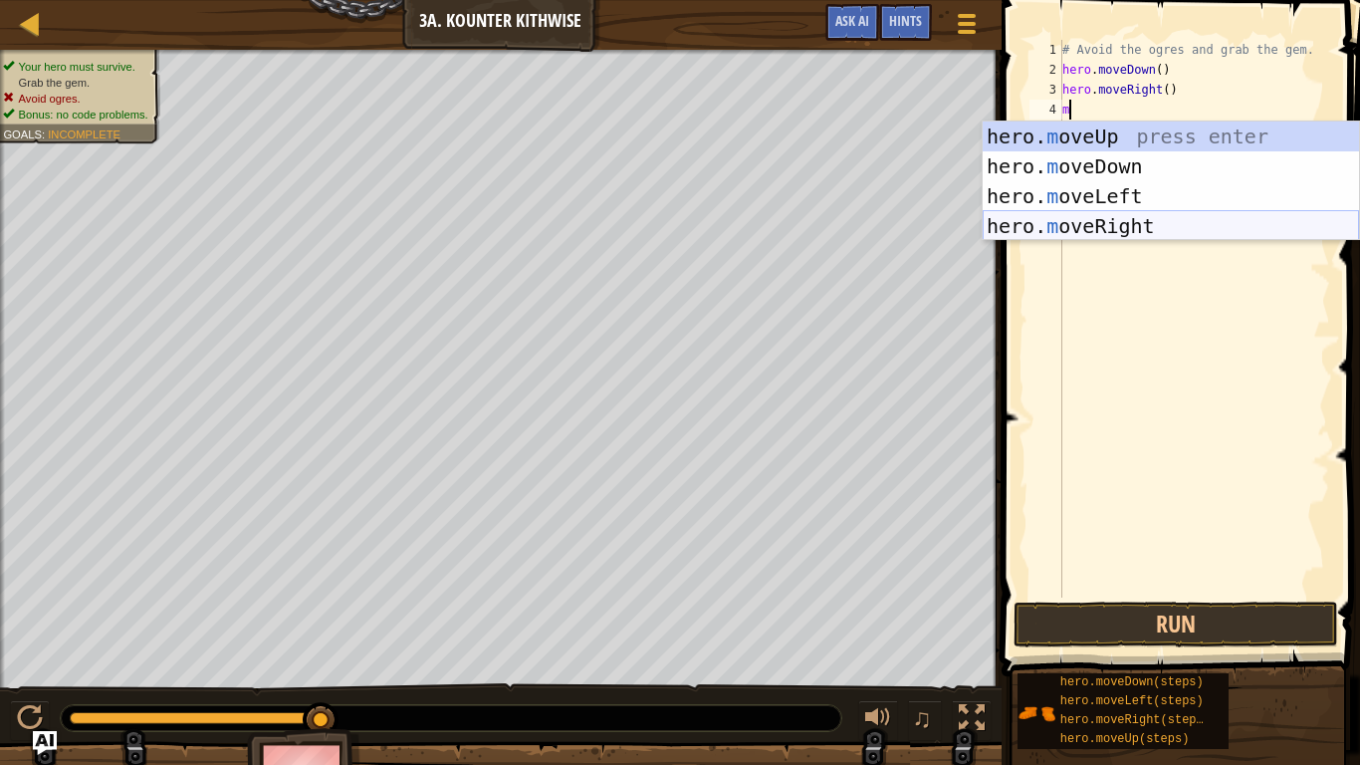
click at [1125, 228] on div "hero. m oveUp press enter hero. m oveDown press enter hero. m oveLeft press ent…" at bounding box center [1171, 211] width 376 height 179
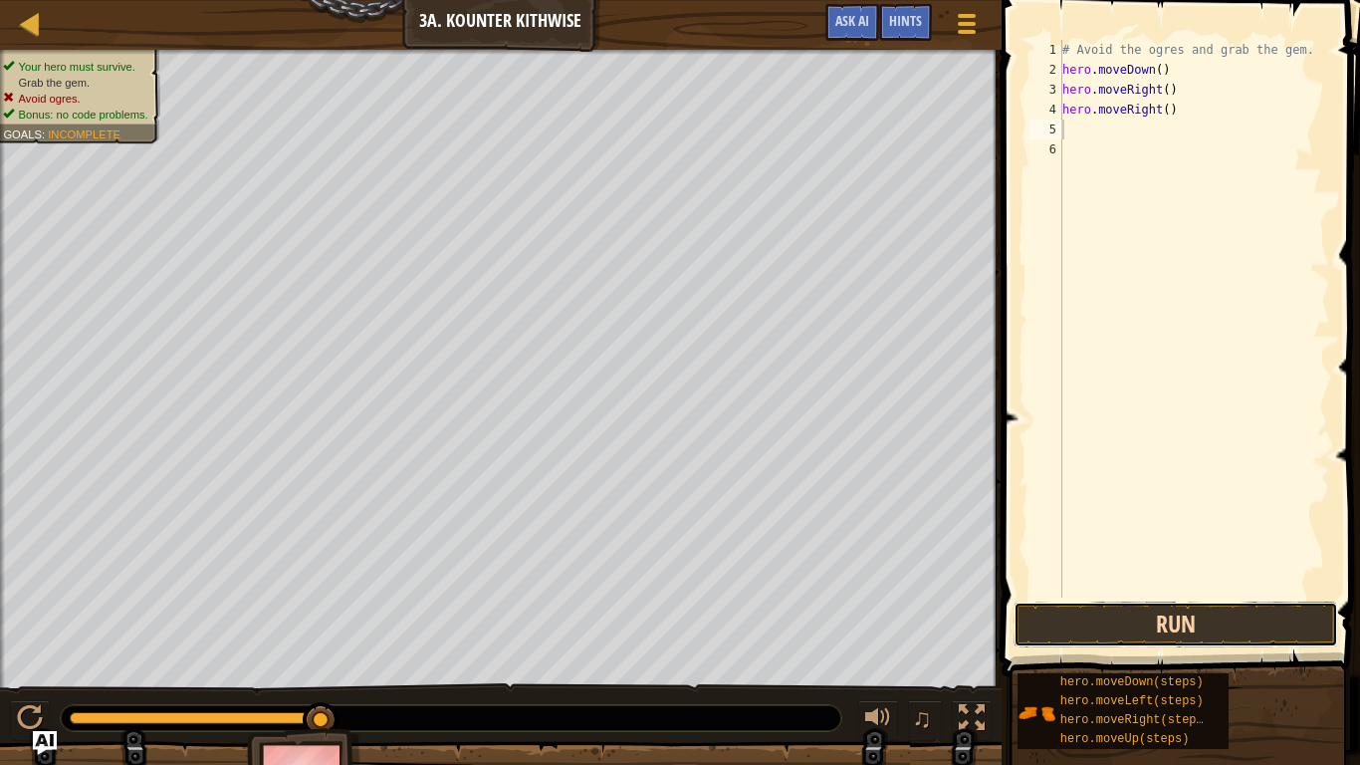
click at [1221, 612] on button "Run" at bounding box center [1176, 625] width 325 height 46
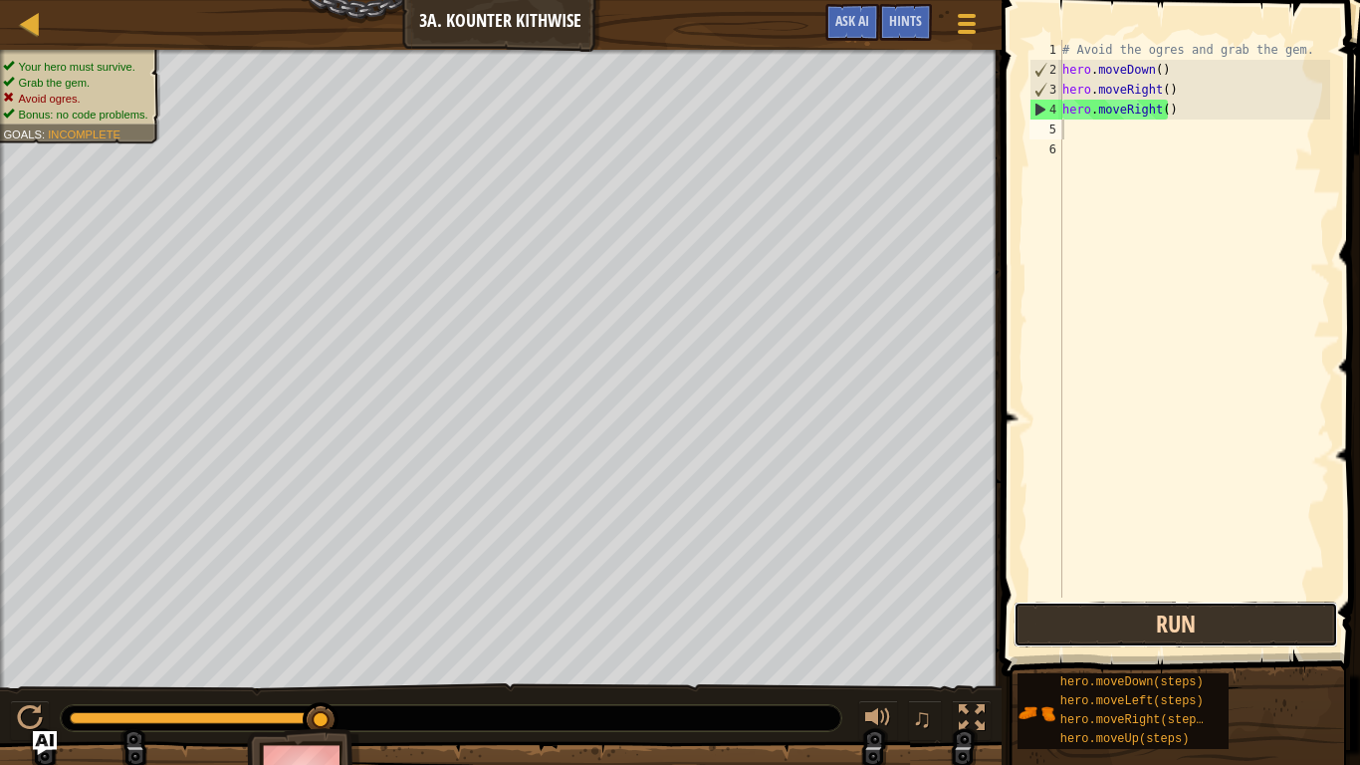
click at [1246, 612] on button "Run" at bounding box center [1176, 625] width 325 height 46
click at [1162, 637] on button "Run" at bounding box center [1176, 625] width 325 height 46
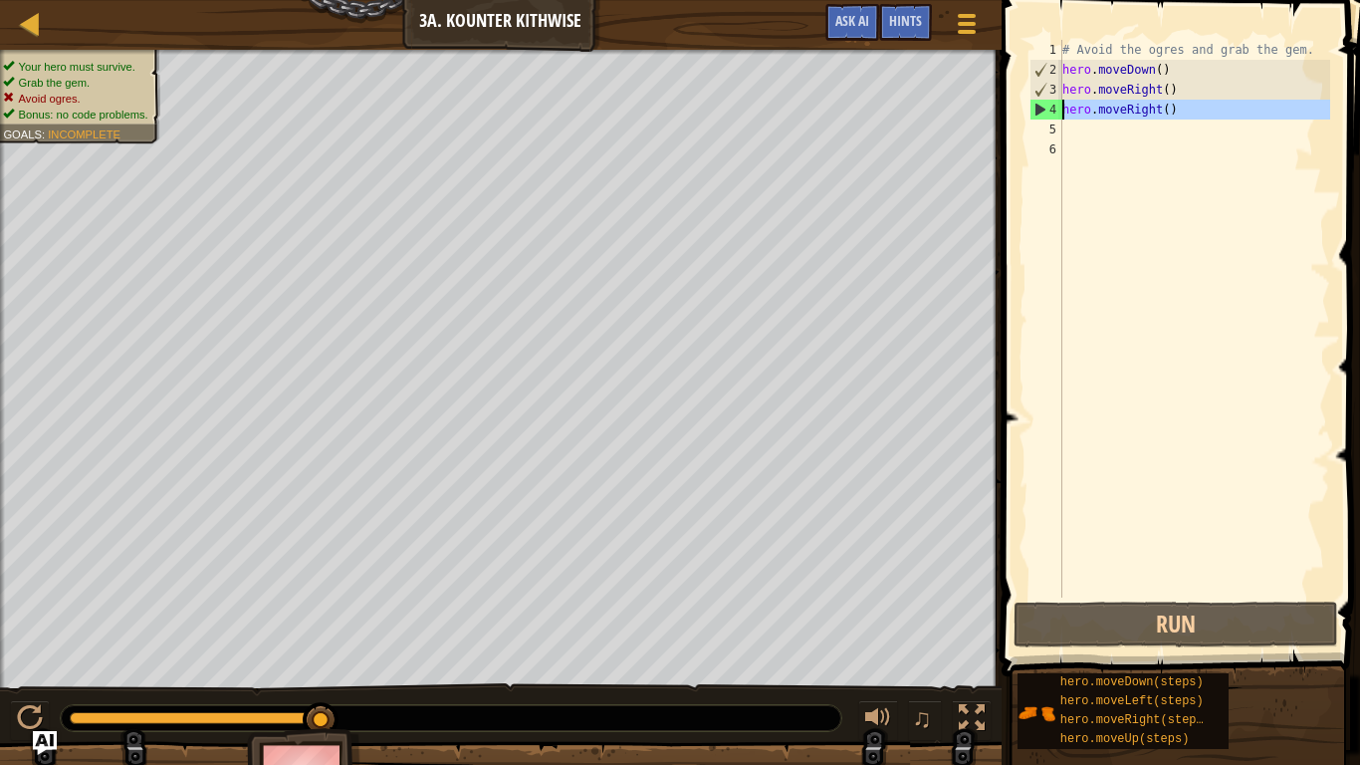
click at [972, 109] on div "Map Introduction to Computer Science 3a. Kounter Kithwise Game Menu Done Hints …" at bounding box center [680, 382] width 1360 height 765
type textarea "hero.moveRight()"
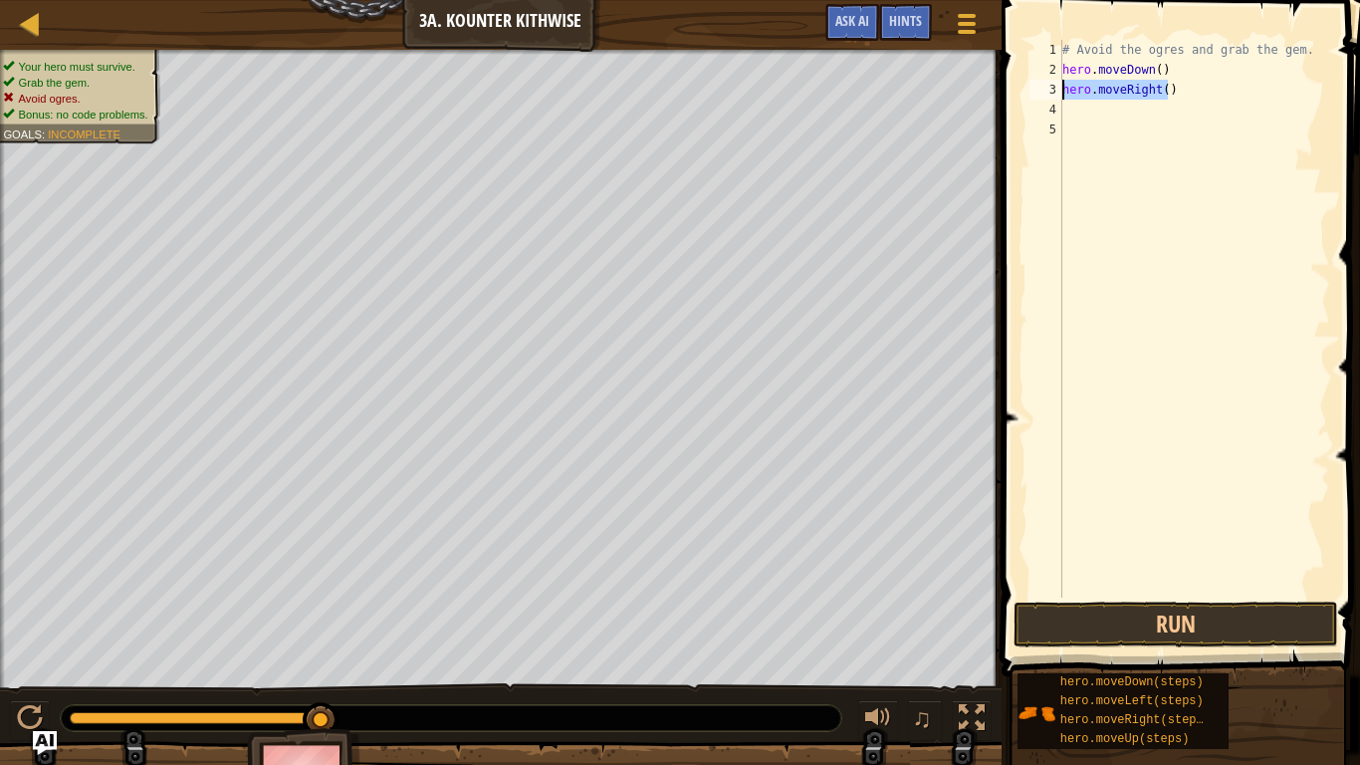
drag, startPoint x: 1169, startPoint y: 89, endPoint x: 1043, endPoint y: 89, distance: 126.5
click at [1043, 89] on div "1 2 3 4 5 # Avoid the ogres and grab the gem. hero . moveDown ( ) hero . moveRi…" at bounding box center [1178, 319] width 305 height 558
type textarea "hero.moveRight()"
type textarea "m"
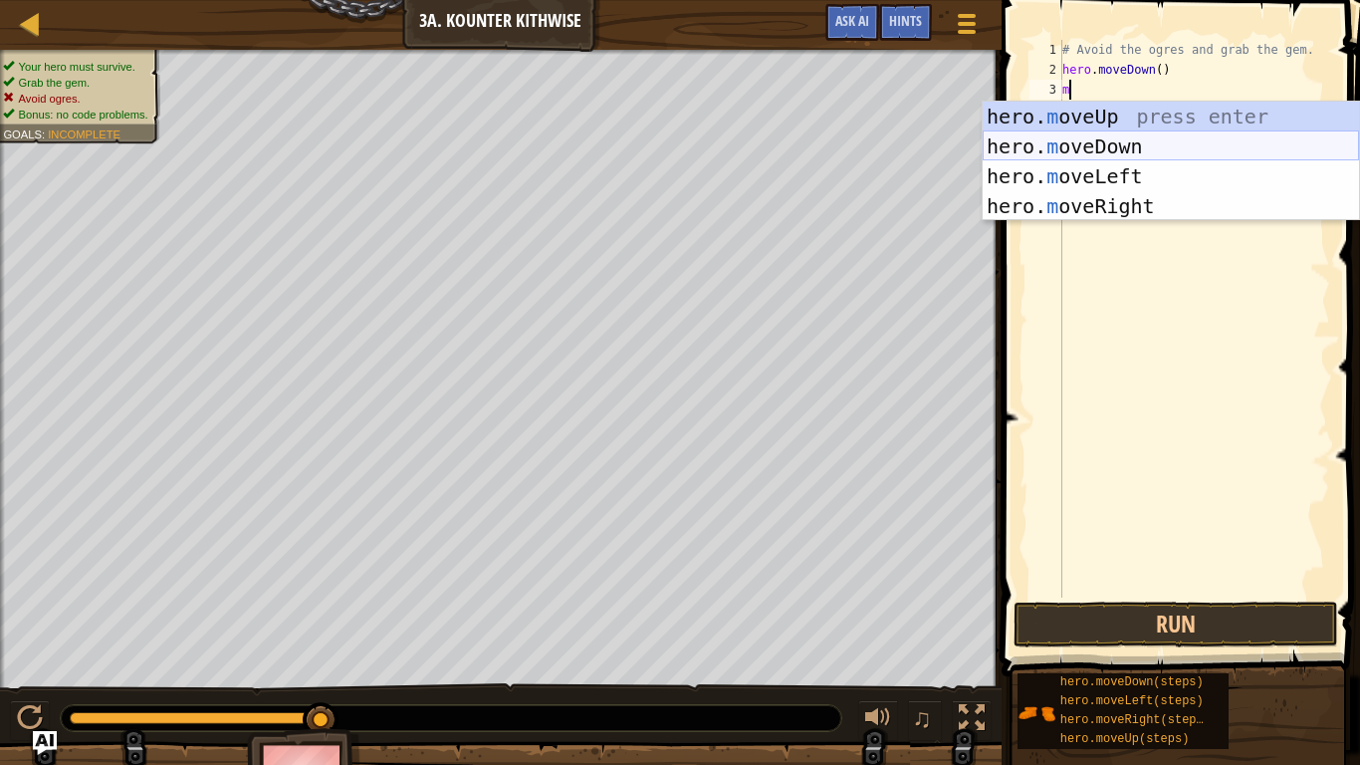
click at [1088, 140] on div "hero. m oveUp press enter hero. m oveDown press enter hero. m oveLeft press ent…" at bounding box center [1171, 191] width 376 height 179
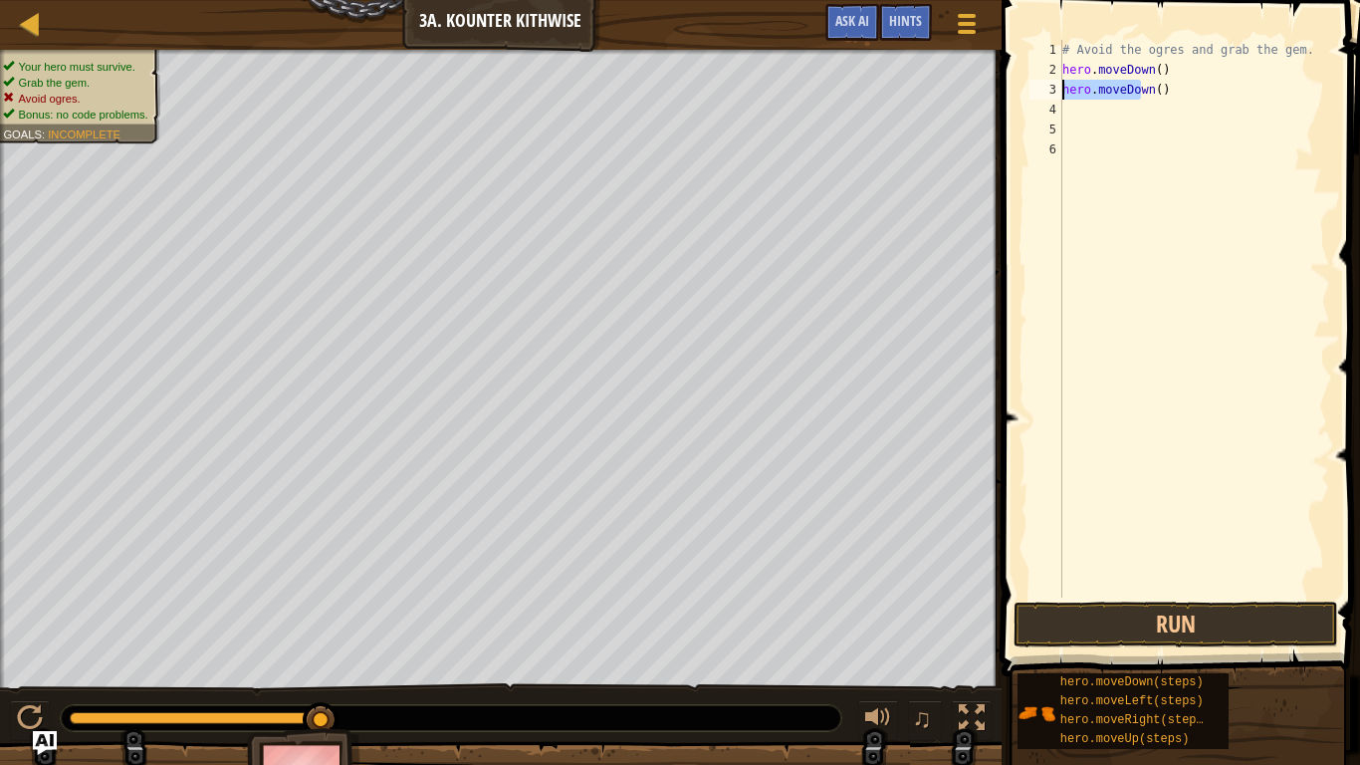
click at [955, 93] on div "Map Introduction to Computer Science 3a. Kounter Kithwise Game Menu Done Hints …" at bounding box center [680, 382] width 1360 height 765
type textarea "n()"
drag, startPoint x: 1099, startPoint y: 89, endPoint x: 1024, endPoint y: 89, distance: 74.7
click at [1036, 97] on div "n() 1 2 3 4 5 6 # Avoid the ogres and grab the gem. hero . moveDown ( ) n ( ) ה…" at bounding box center [1178, 319] width 305 height 558
type textarea "m"
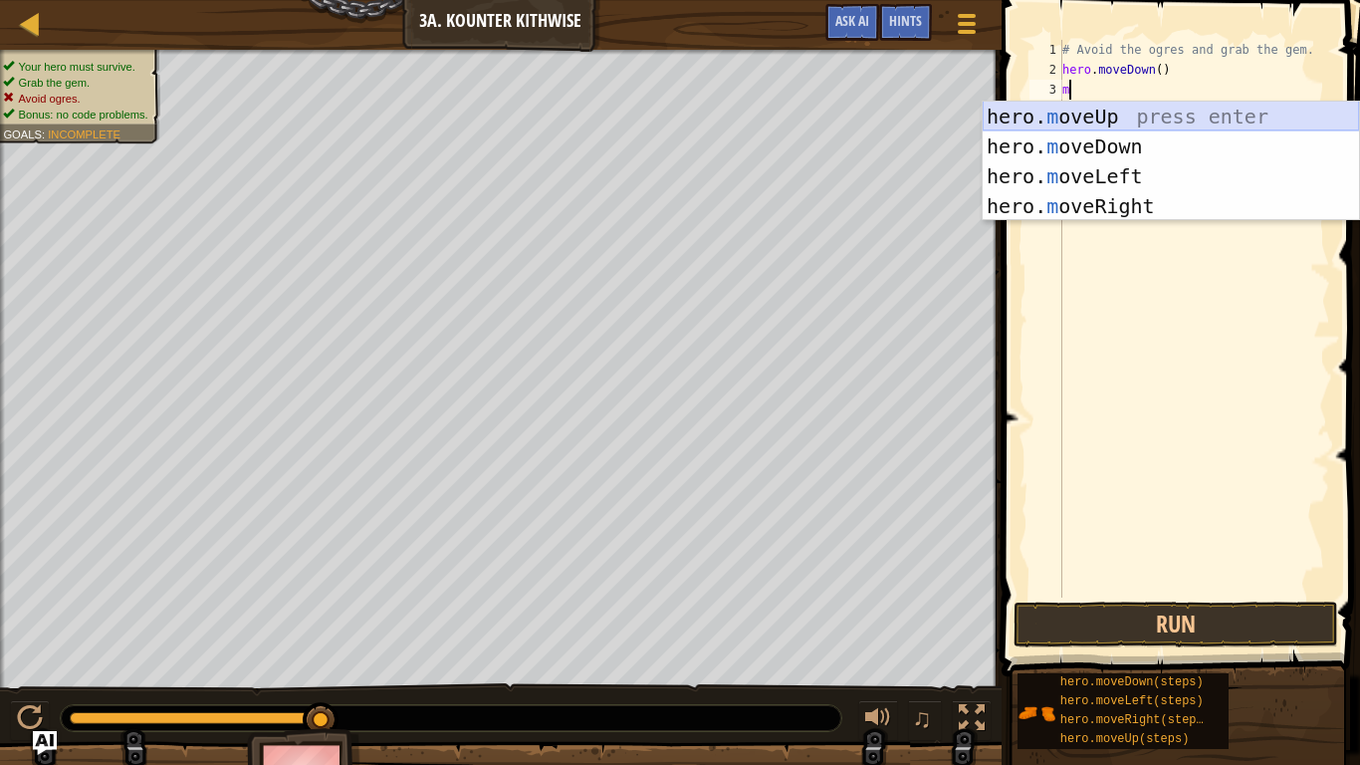
click at [1102, 104] on div "hero. m oveUp press enter hero. m oveDown press enter hero. m oveLeft press ent…" at bounding box center [1171, 191] width 376 height 179
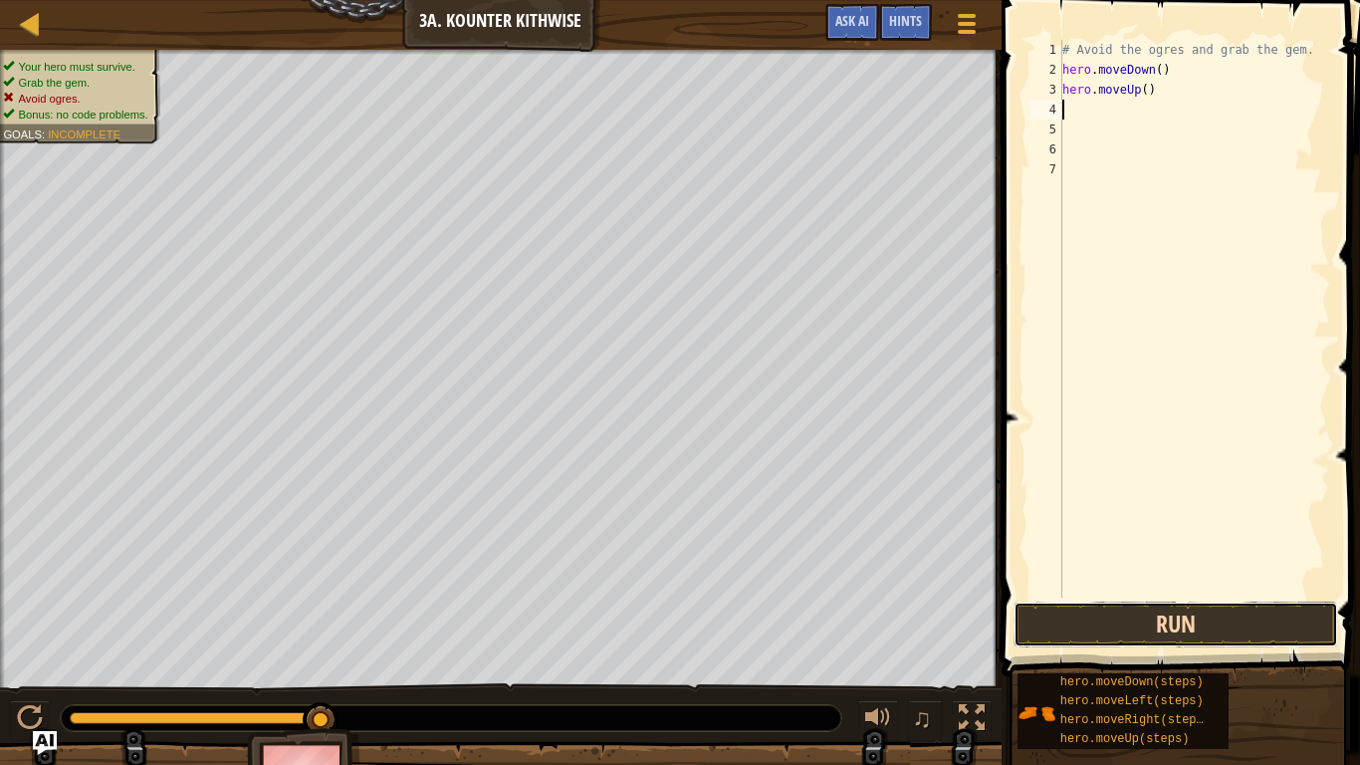
click at [1077, 606] on button "Run" at bounding box center [1176, 625] width 325 height 46
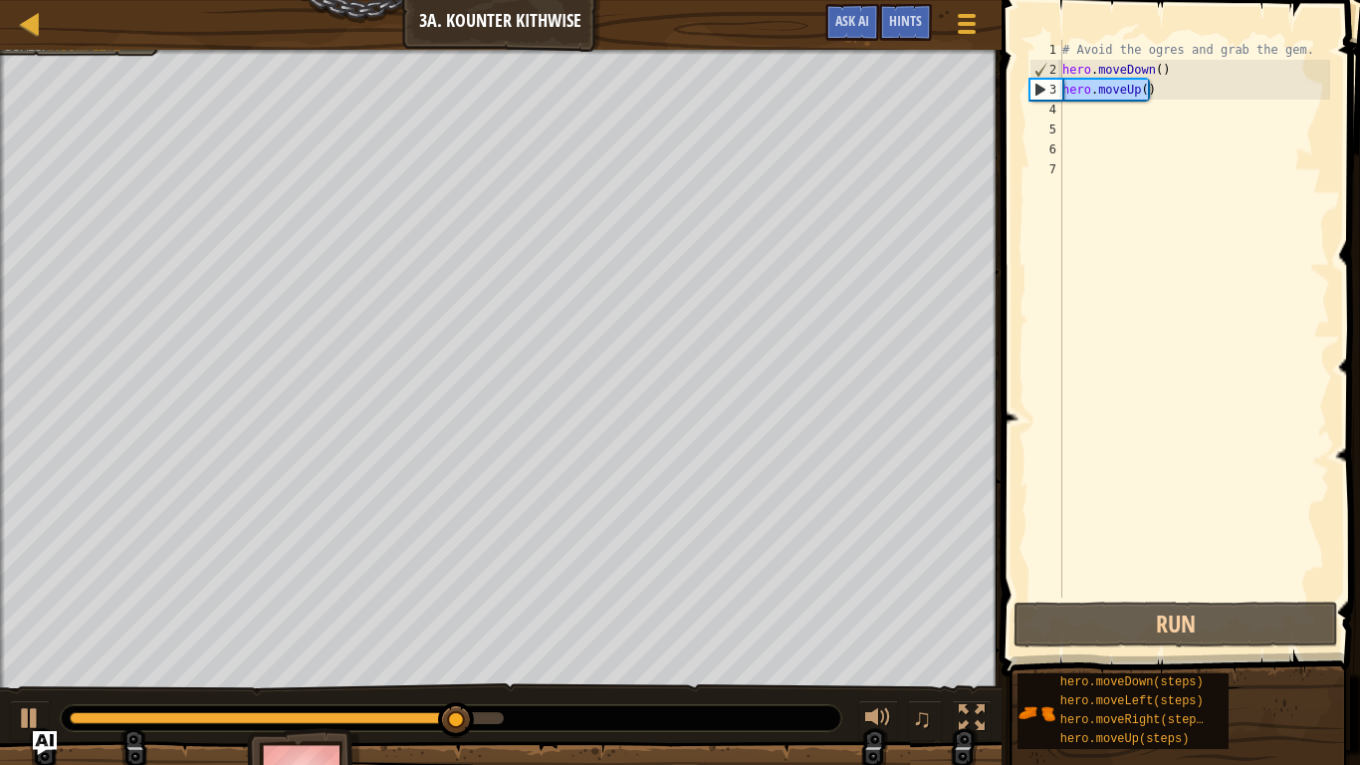
drag, startPoint x: 1180, startPoint y: 94, endPoint x: 1022, endPoint y: 93, distance: 158.4
click at [1022, 93] on div "1 2 3 4 5 6 7 # Avoid the ogres and grab the gem. hero . moveDown ( ) hero . mo…" at bounding box center [1178, 377] width 365 height 735
type textarea "hero.moveUp()"
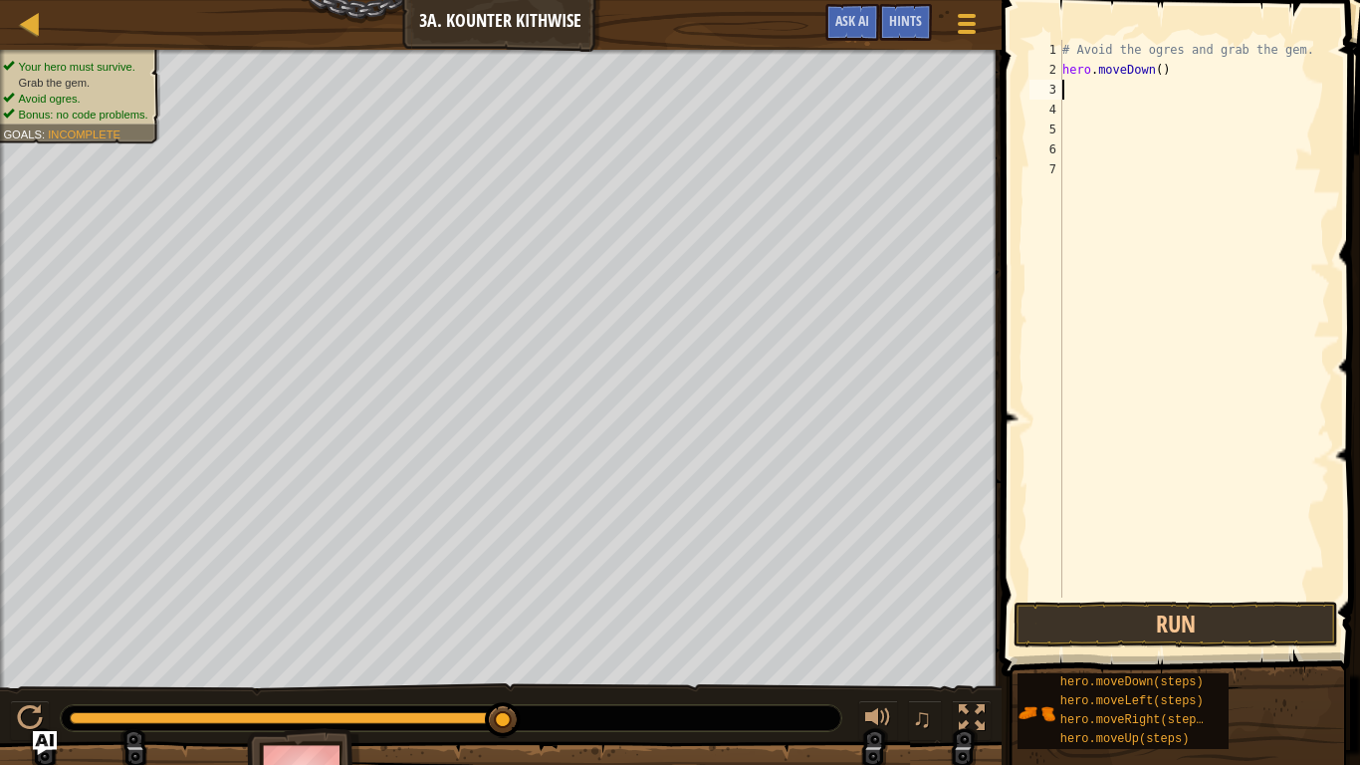
type textarea "m"
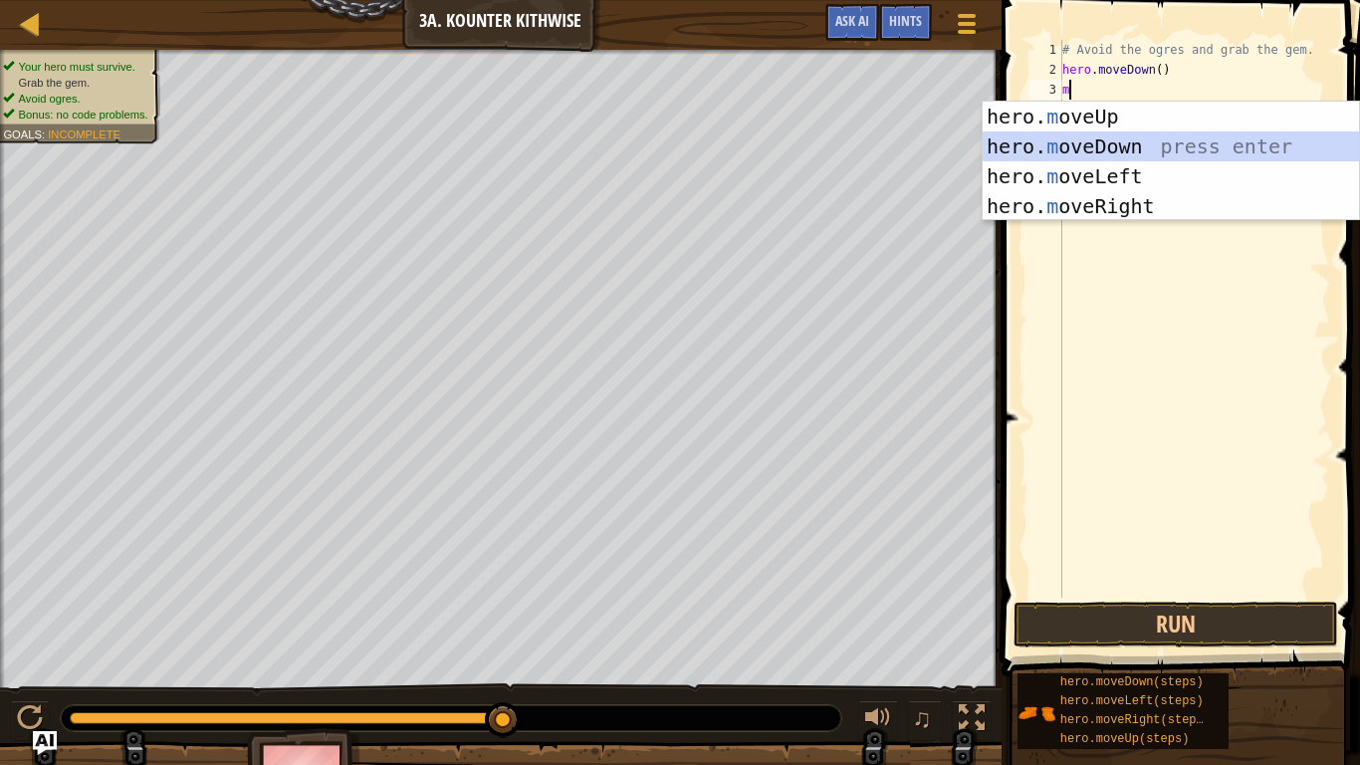
click at [1122, 133] on div "hero. m oveUp press enter hero. m oveDown press enter hero. m oveLeft press ent…" at bounding box center [1171, 191] width 376 height 179
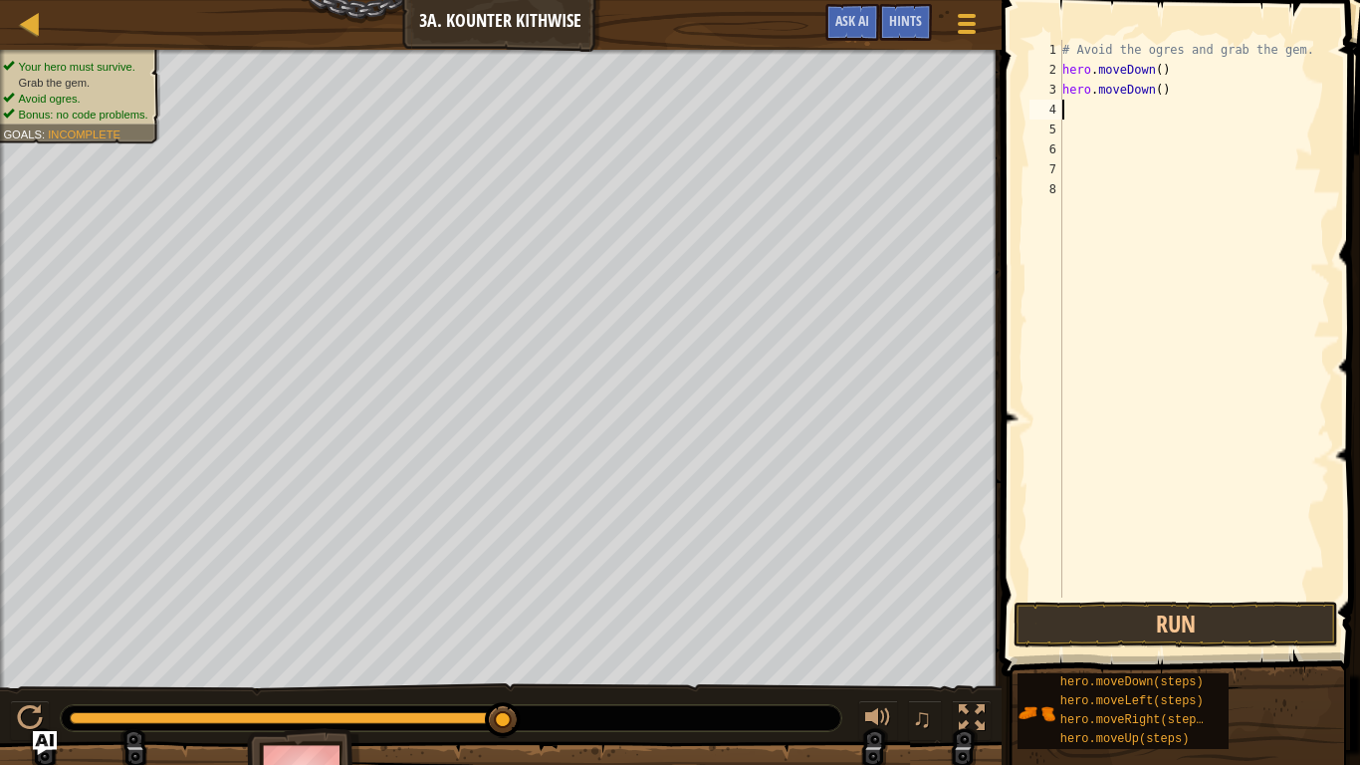
scroll to position [9, 1]
type textarea "k"
type textarea "b"
type textarea "m"
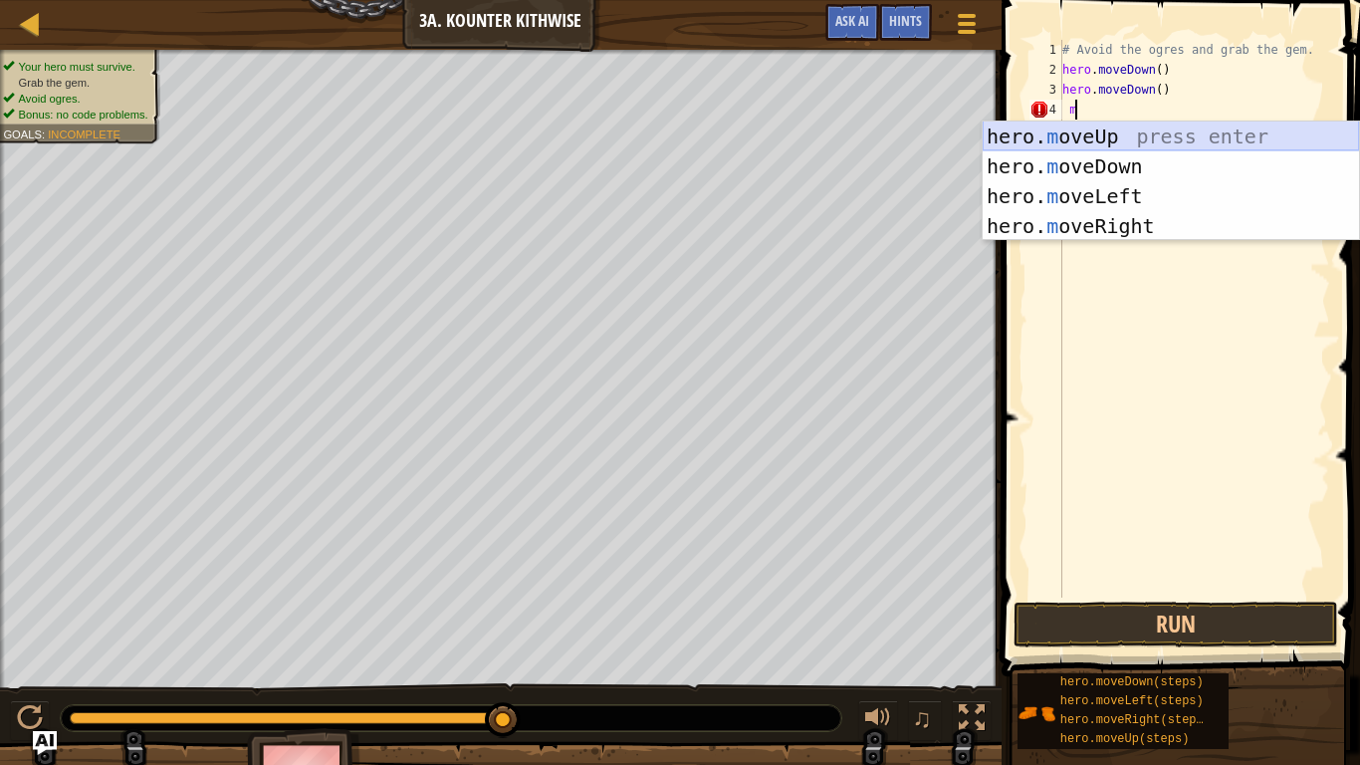
click at [1190, 127] on div "hero. m oveUp press enter hero. m oveDown press enter hero. m oveLeft press ent…" at bounding box center [1171, 211] width 376 height 179
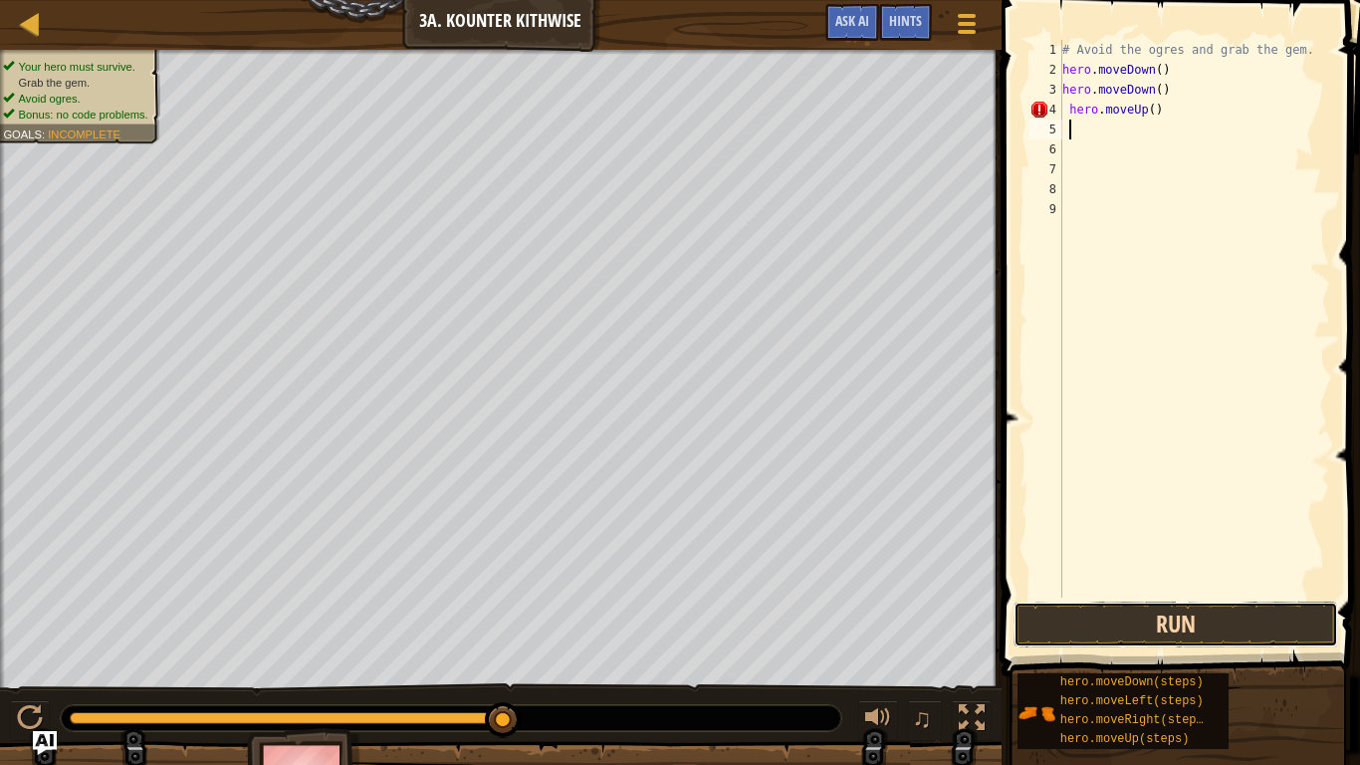
click at [1169, 613] on button "Run" at bounding box center [1176, 625] width 325 height 46
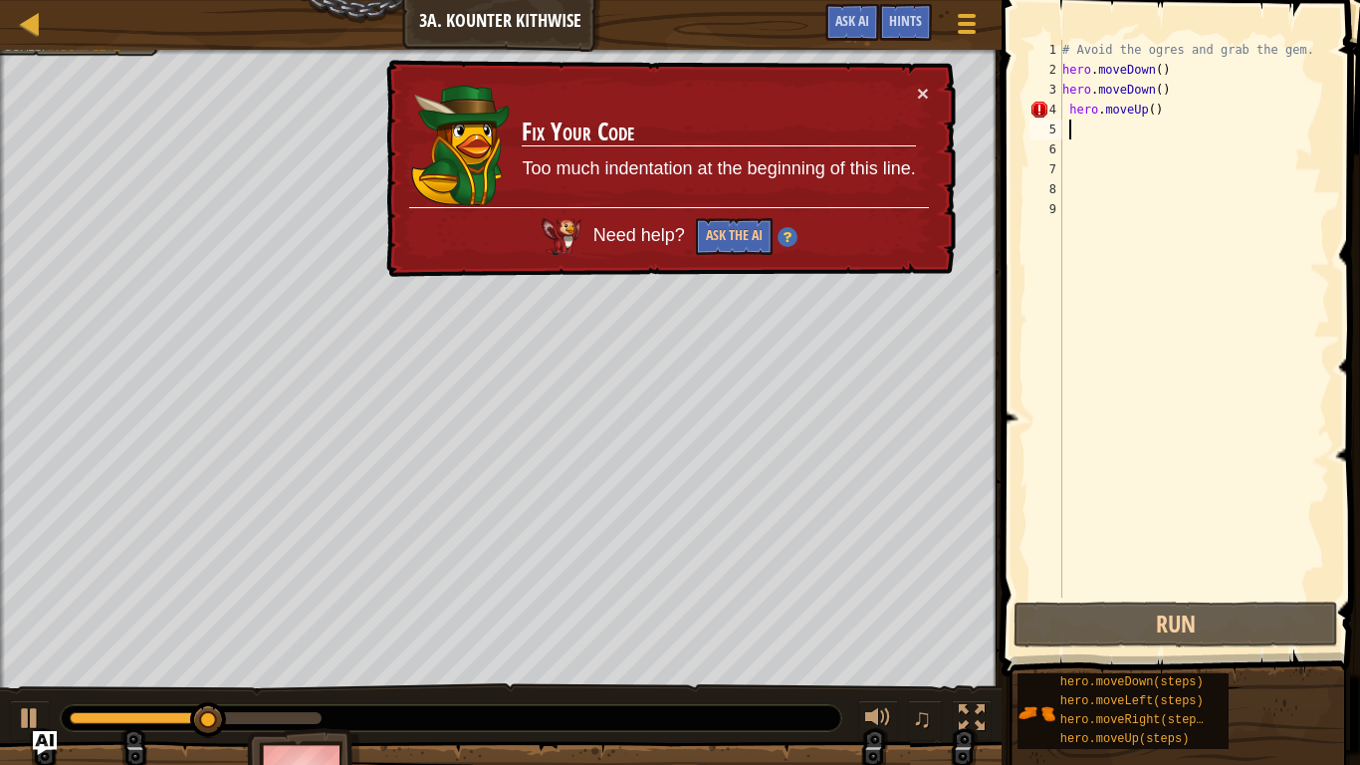
click at [913, 82] on div "× Fix Your Code Too much indentation at the beginning of this line. Need help? …" at bounding box center [669, 169] width 574 height 218
click at [925, 90] on button "×" at bounding box center [923, 93] width 12 height 21
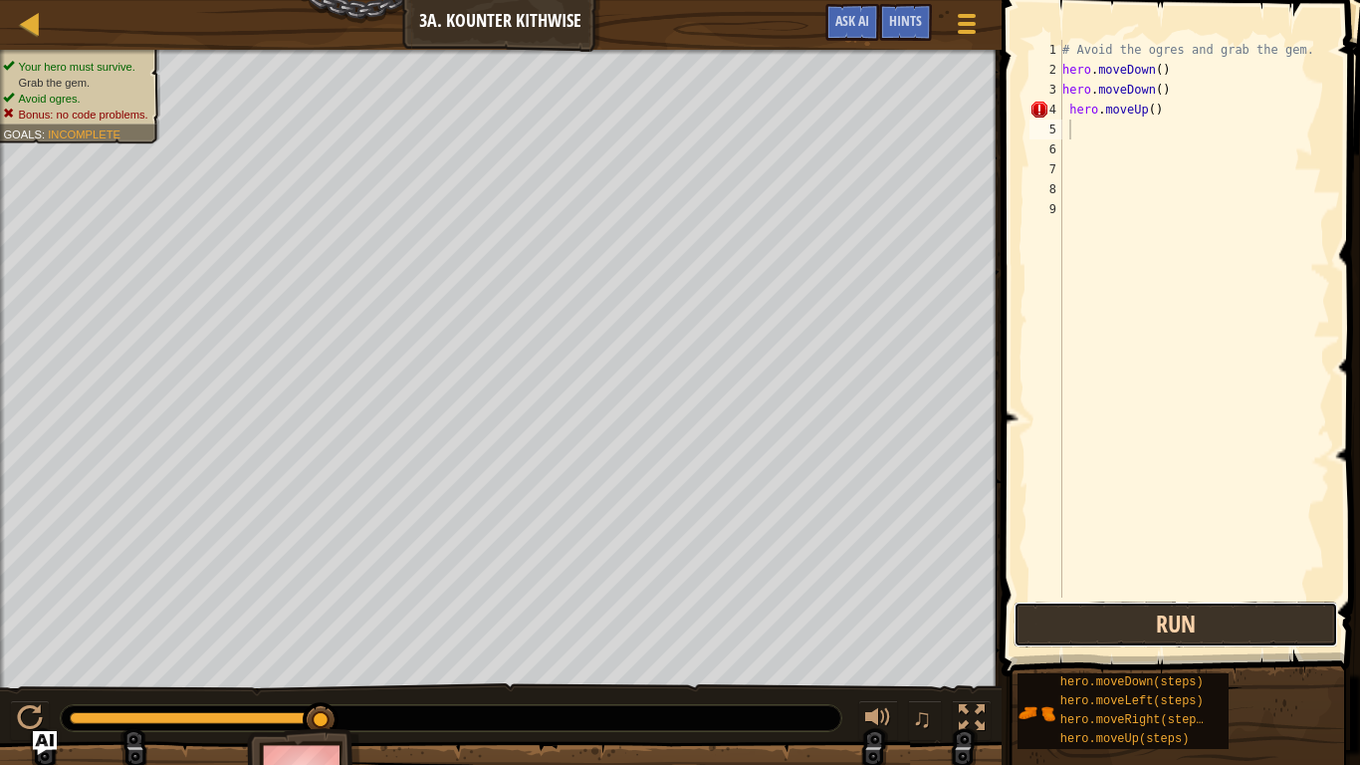
click at [1127, 605] on button "Run" at bounding box center [1176, 625] width 325 height 46
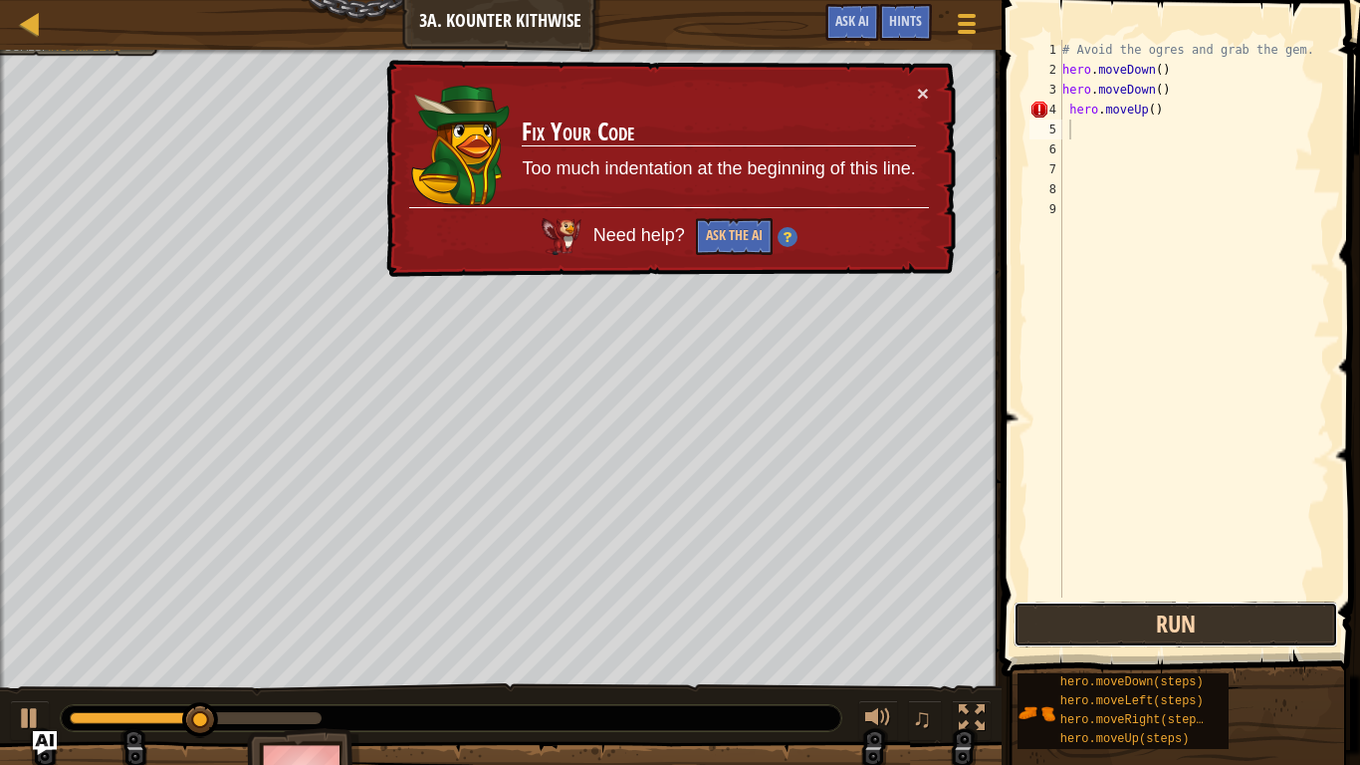
click at [1129, 618] on button "Run" at bounding box center [1176, 625] width 325 height 46
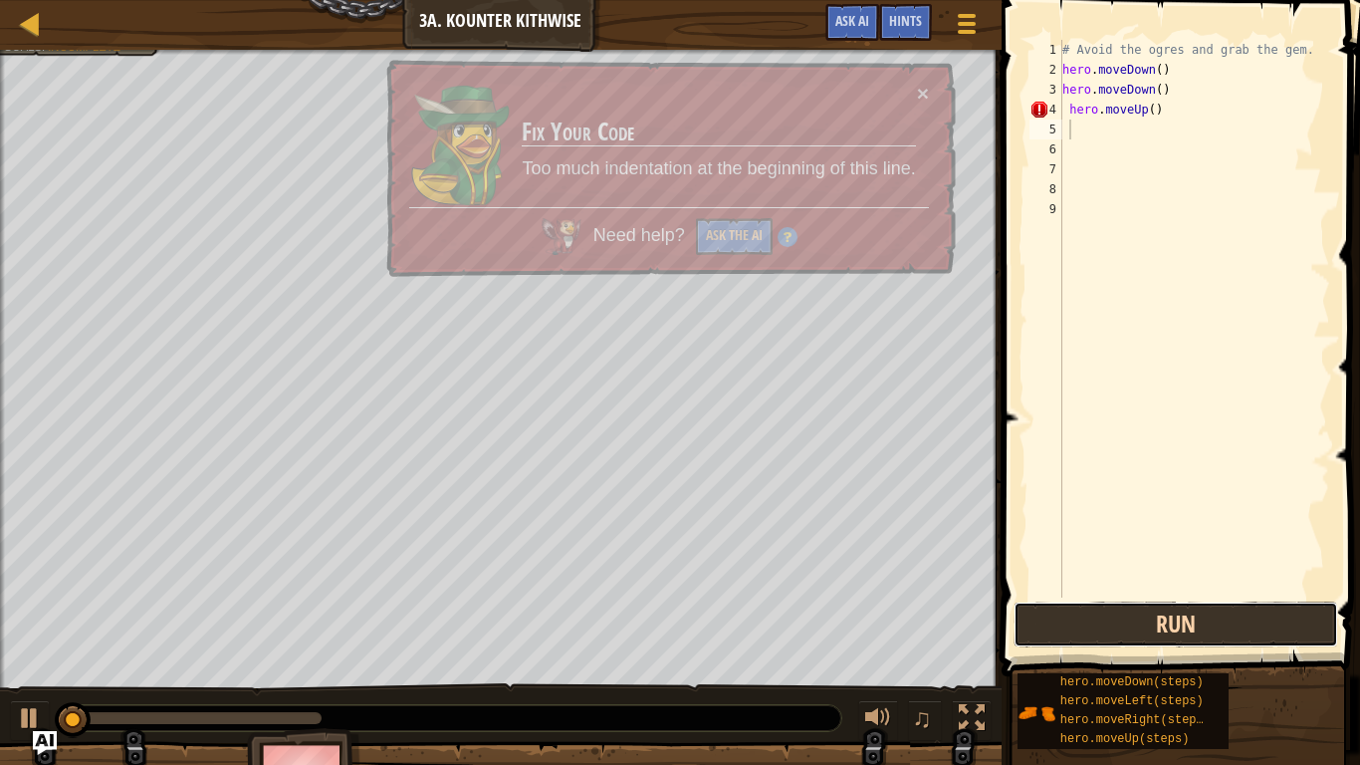
click at [1130, 619] on button "Run" at bounding box center [1176, 625] width 325 height 46
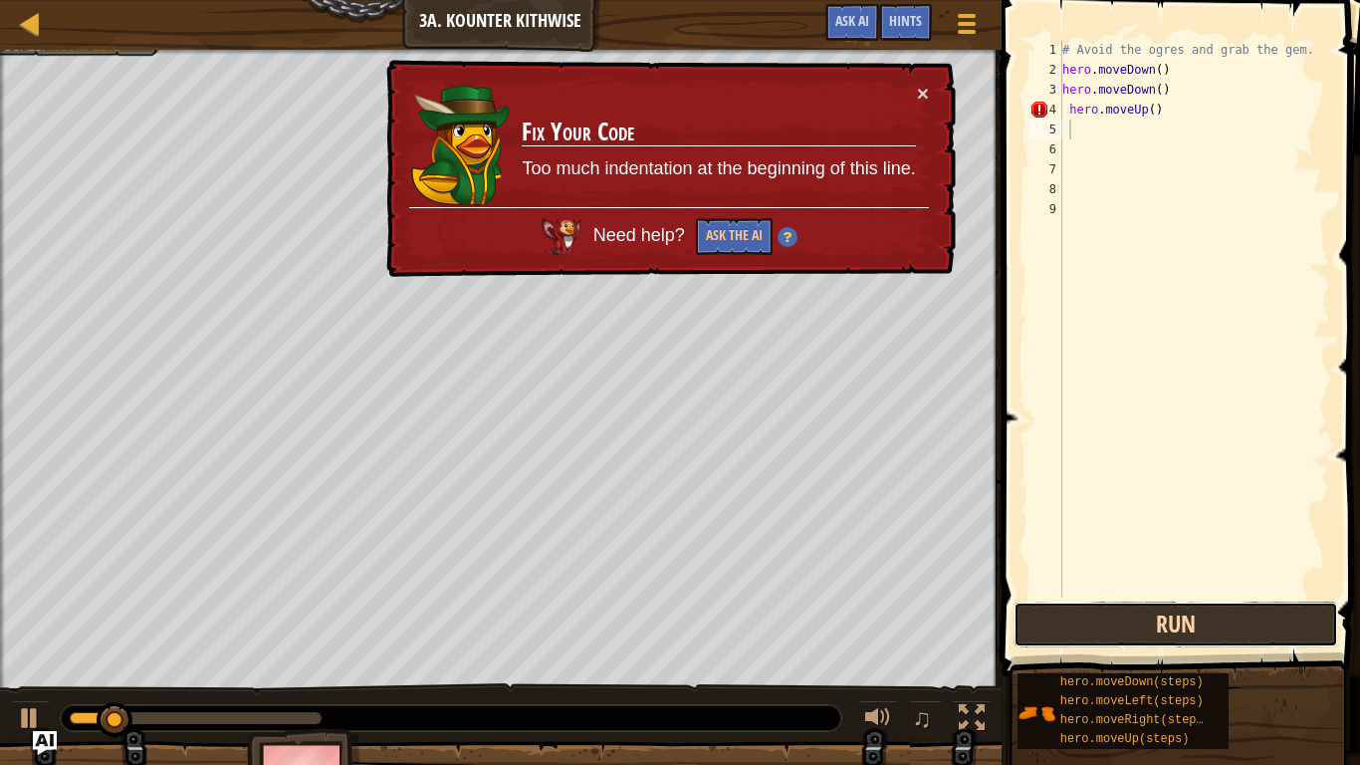
click at [1130, 619] on button "Run" at bounding box center [1176, 625] width 325 height 46
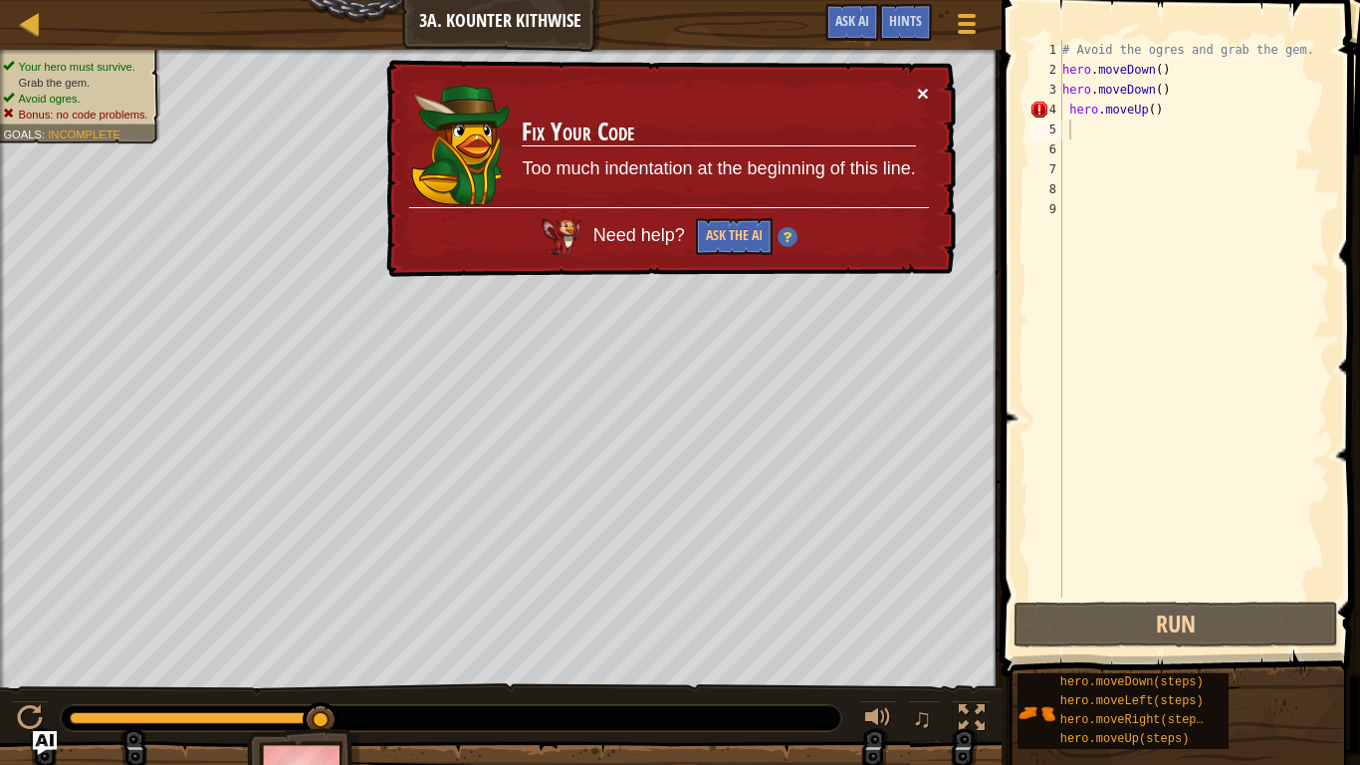
click at [923, 94] on button "×" at bounding box center [923, 93] width 12 height 21
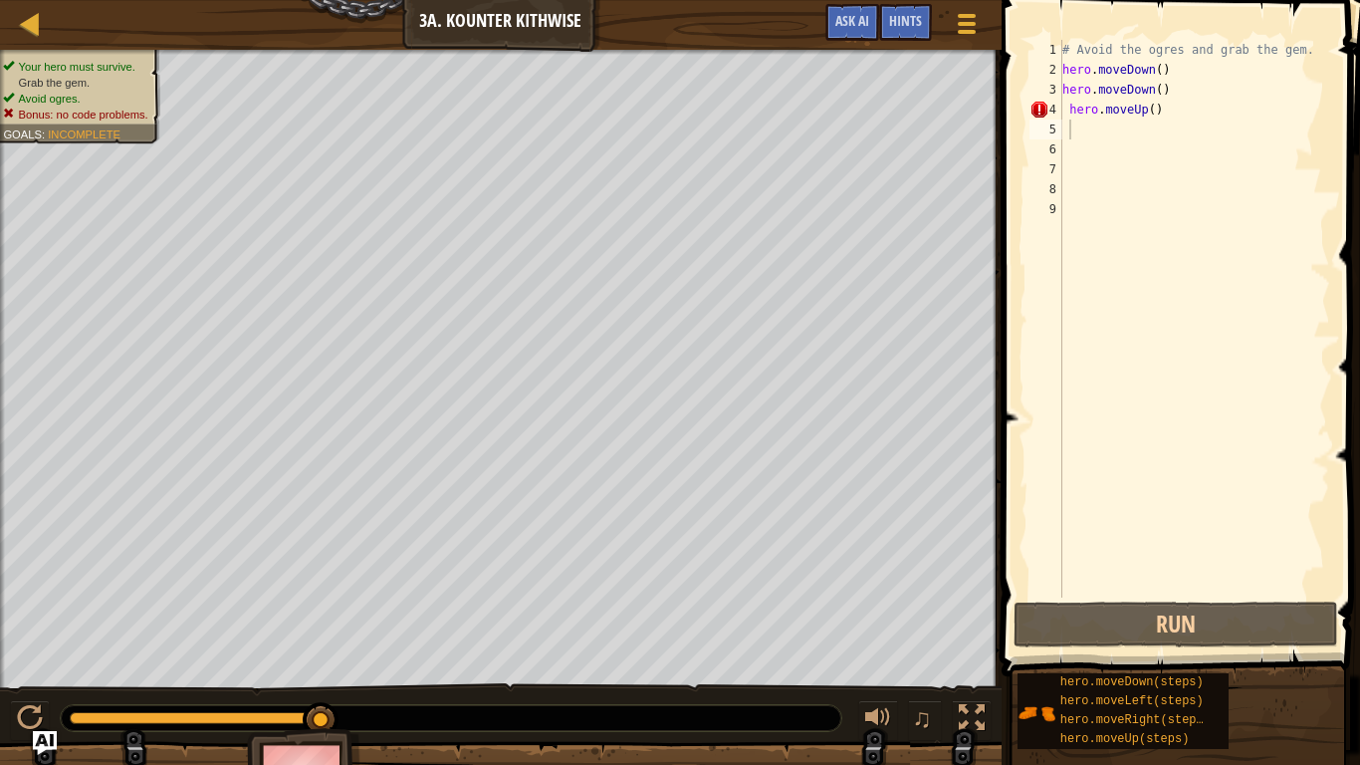
drag, startPoint x: 1358, startPoint y: 111, endPoint x: 1262, endPoint y: 115, distance: 96.7
click at [1236, 107] on div "1 2 3 4 5 6 7 8 9 # Avoid the ogres and grab the gem. hero . moveDown ( ) hero …" at bounding box center [1178, 377] width 365 height 735
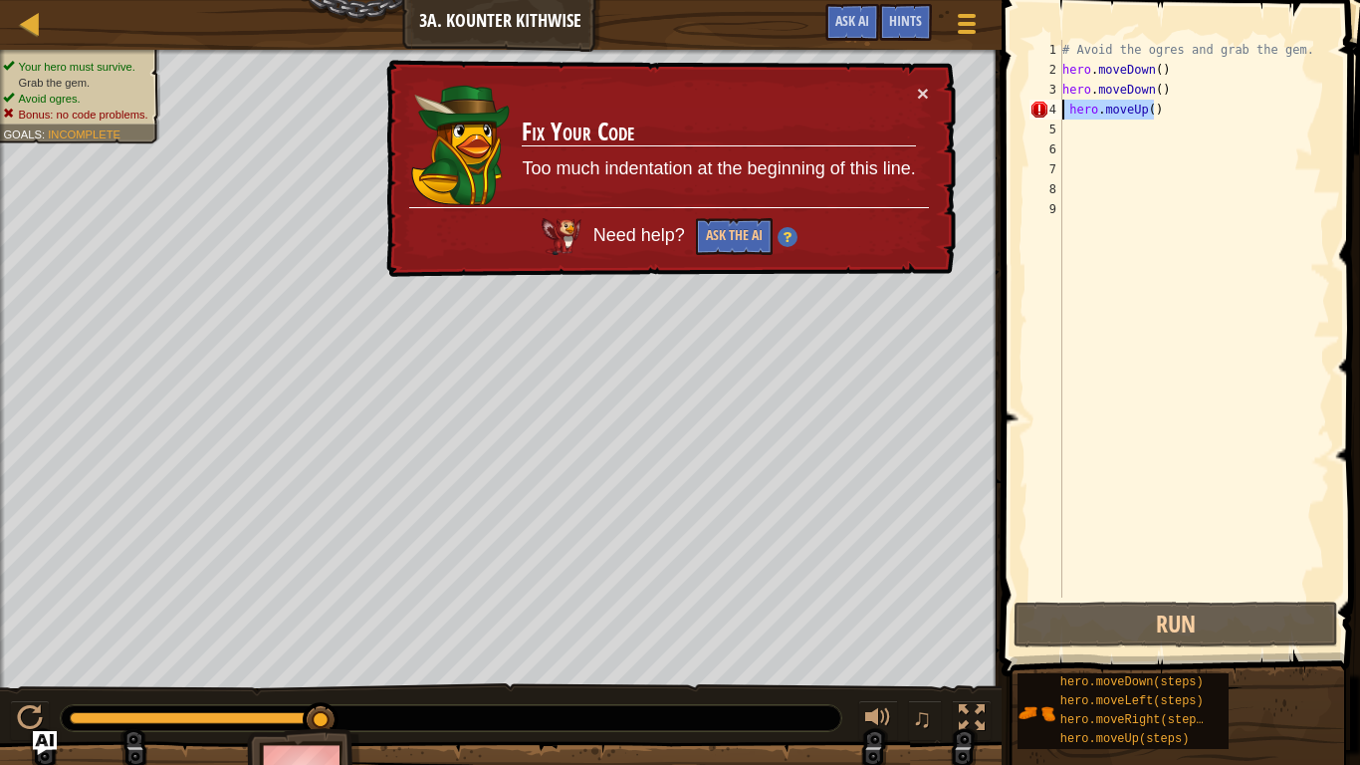
drag, startPoint x: 1262, startPoint y: 115, endPoint x: 1061, endPoint y: 112, distance: 201.2
click at [1061, 112] on div "1 2 3 4 5 6 7 8 9 # Avoid the ogres and grab the gem. hero . moveDown ( ) hero …" at bounding box center [1178, 319] width 305 height 558
type textarea "hero.moveUp()"
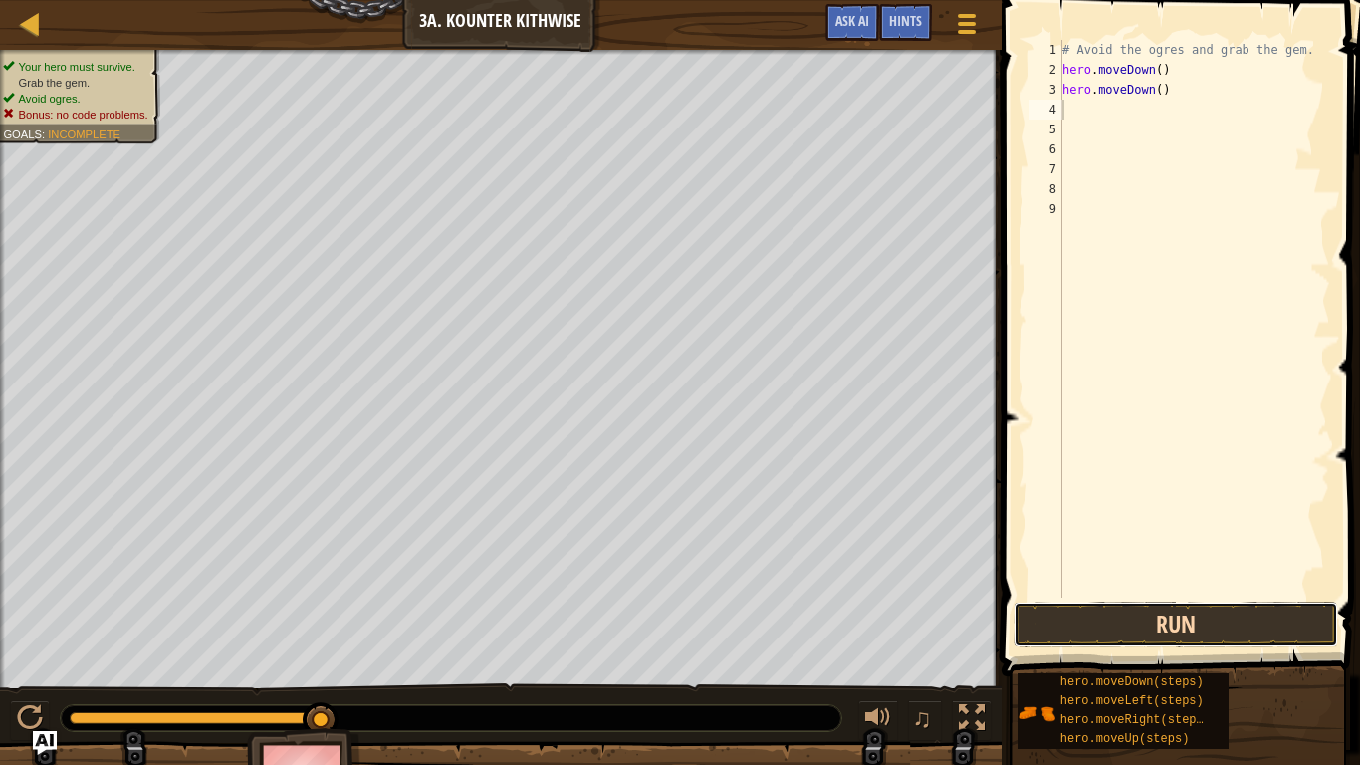
click at [1270, 626] on button "Run" at bounding box center [1176, 625] width 325 height 46
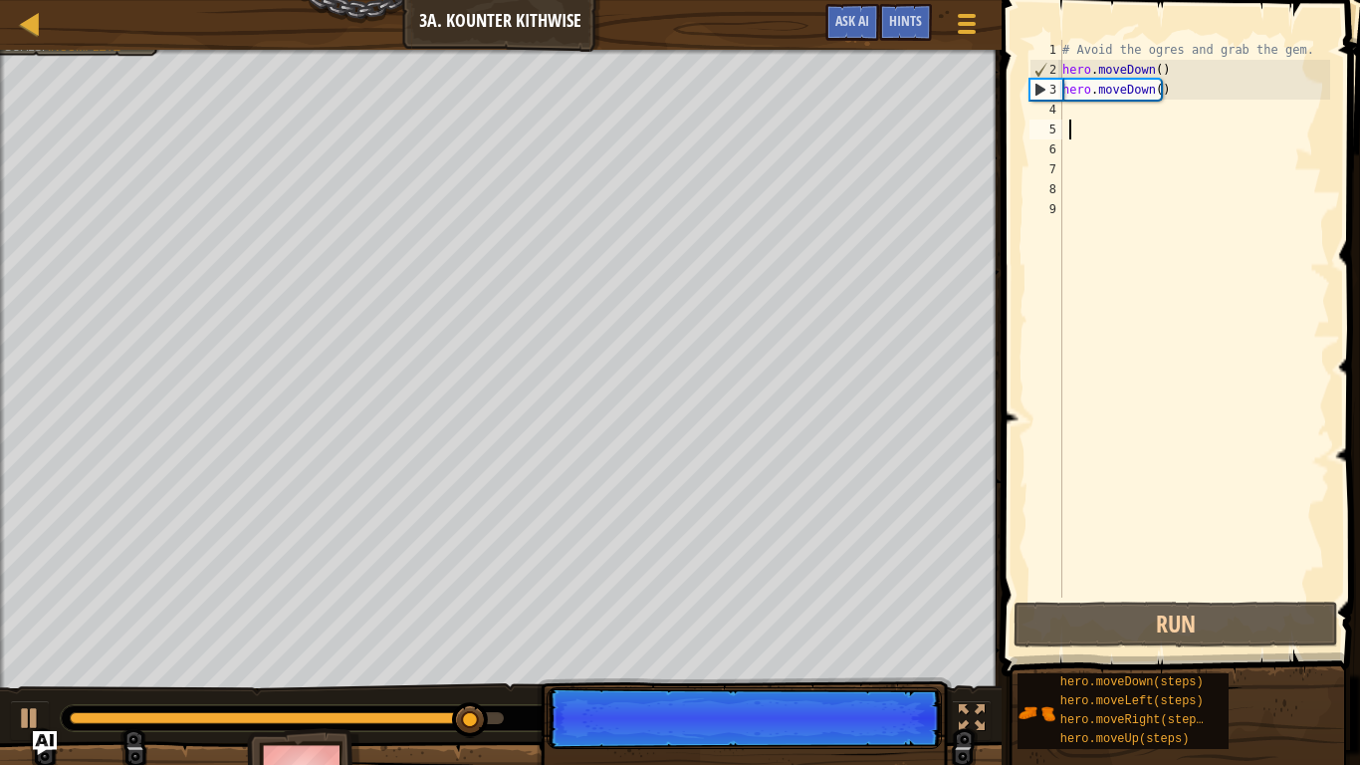
click at [1120, 125] on div "# Avoid the ogres and grab the gem. hero . moveDown ( ) hero . moveDown ( )" at bounding box center [1195, 339] width 272 height 598
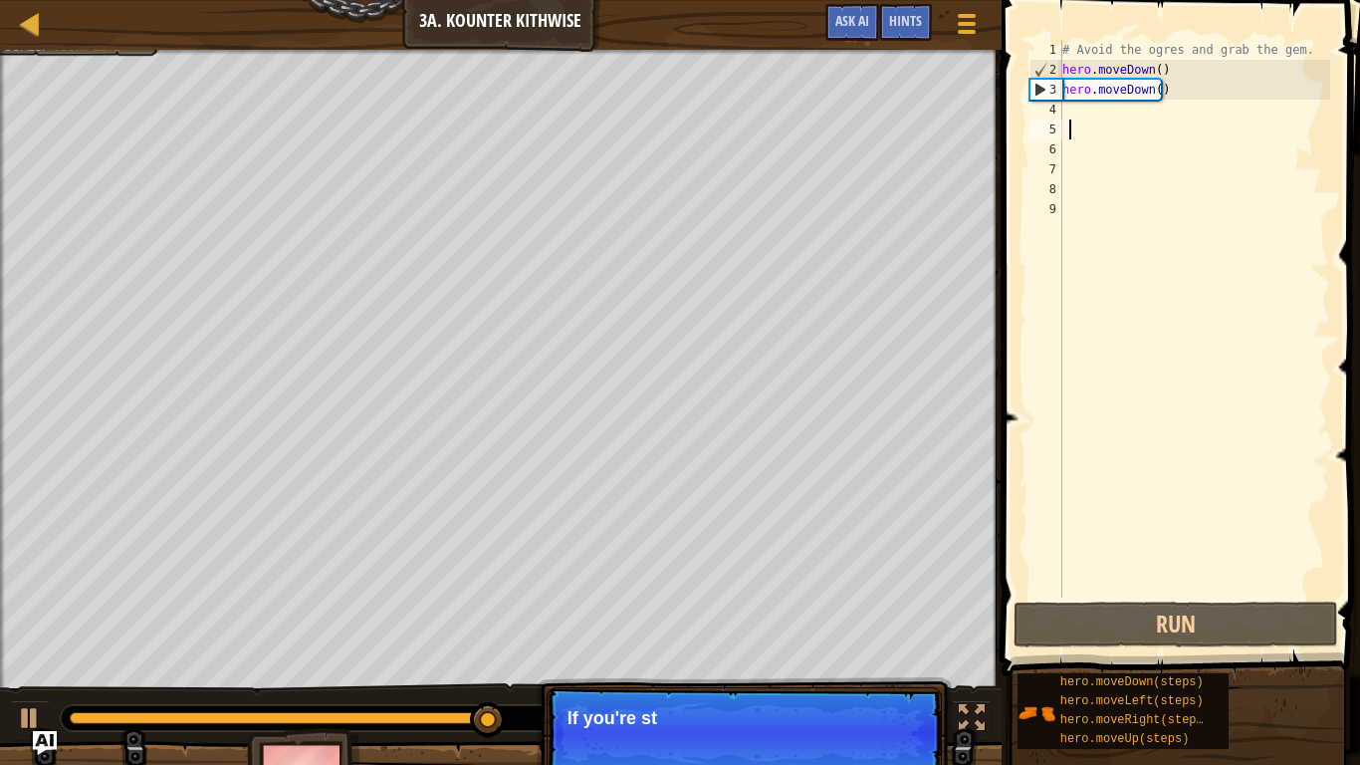
click at [1068, 100] on div "# Avoid the ogres and grab the gem. hero . moveDown ( ) hero . moveDown ( )" at bounding box center [1195, 339] width 272 height 598
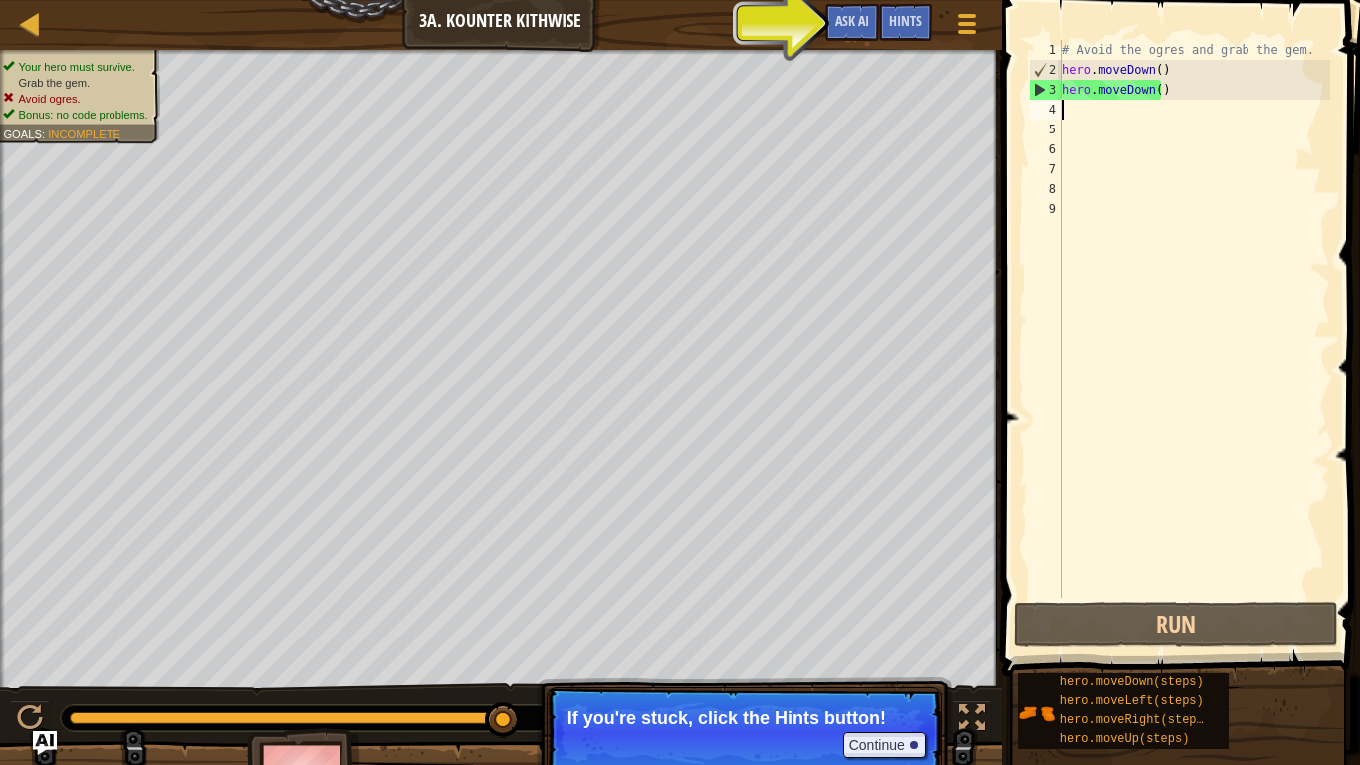
type textarea "m"
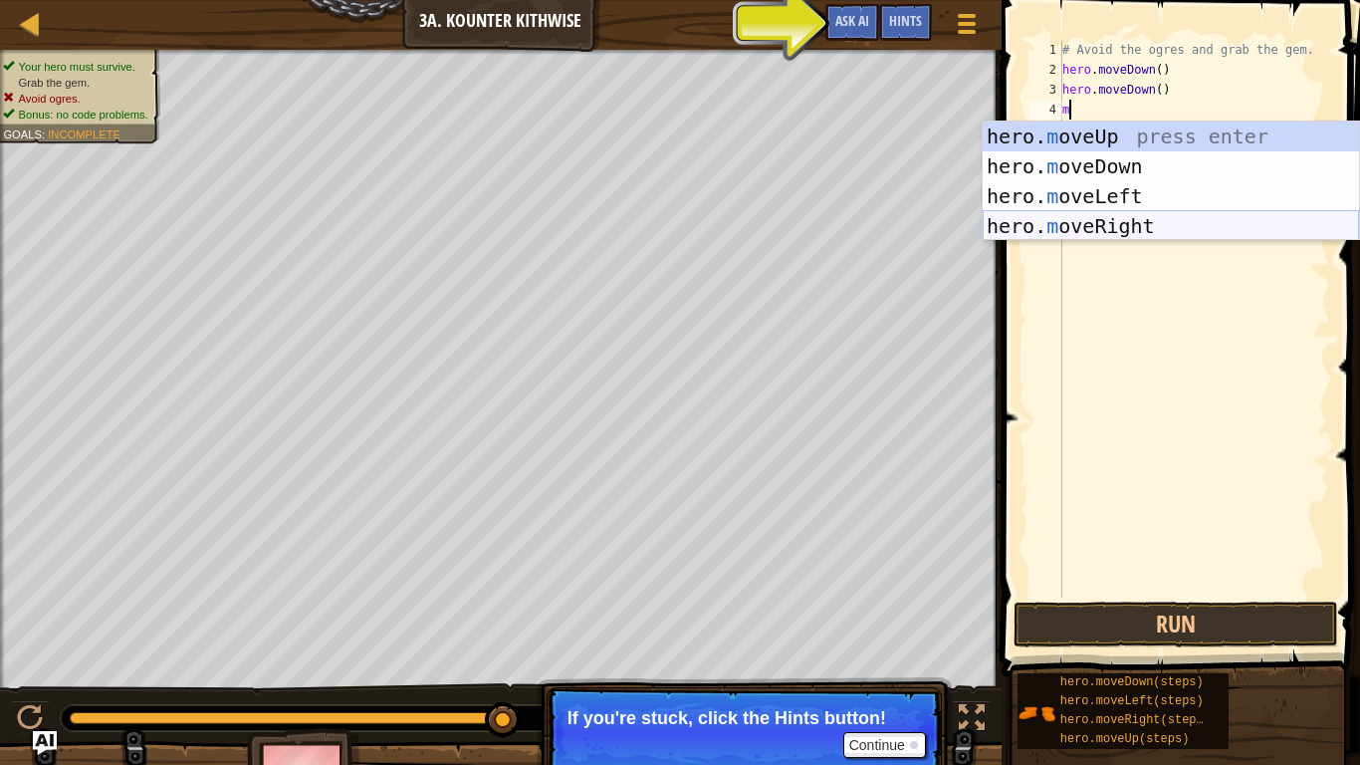
click at [1128, 211] on div "hero. m oveUp press enter hero. m oveDown press enter hero. m oveLeft press ent…" at bounding box center [1171, 211] width 376 height 179
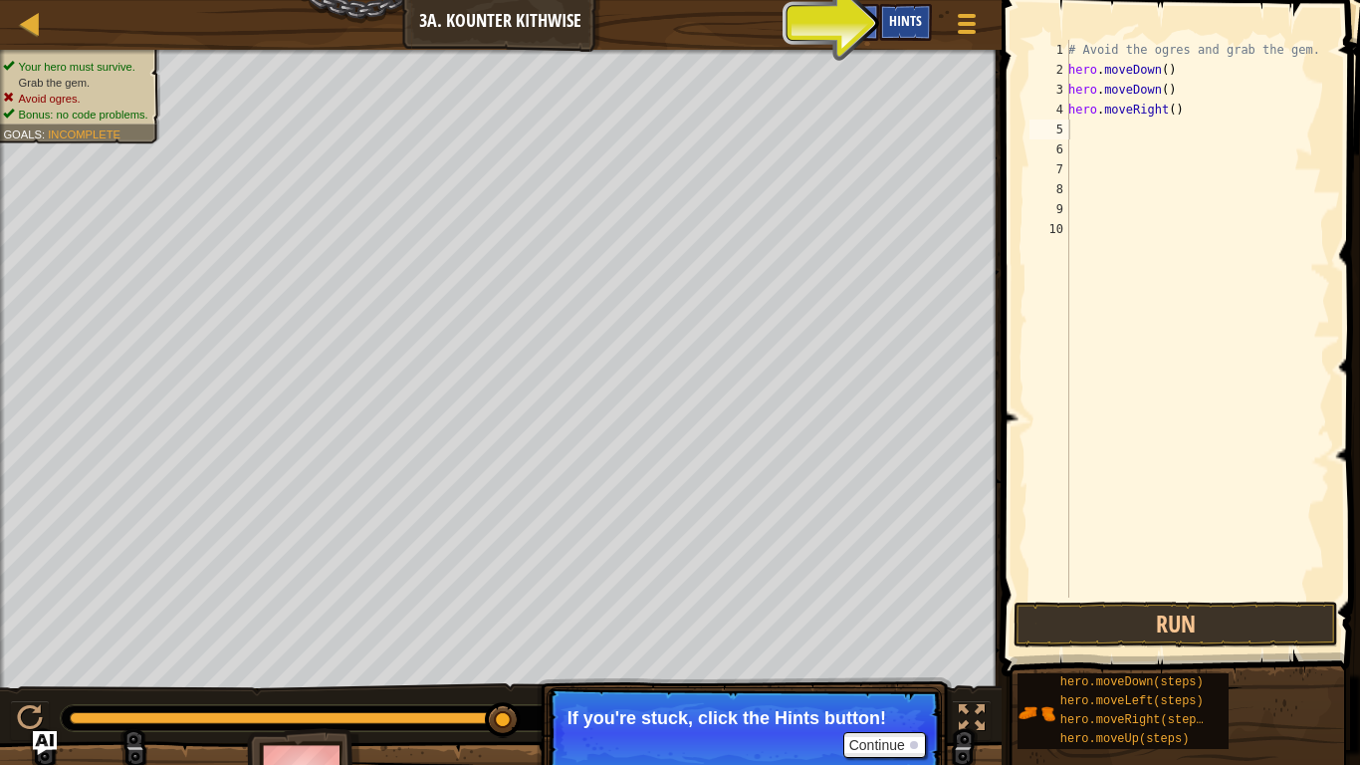
click at [914, 29] on span "Hints" at bounding box center [905, 20] width 33 height 19
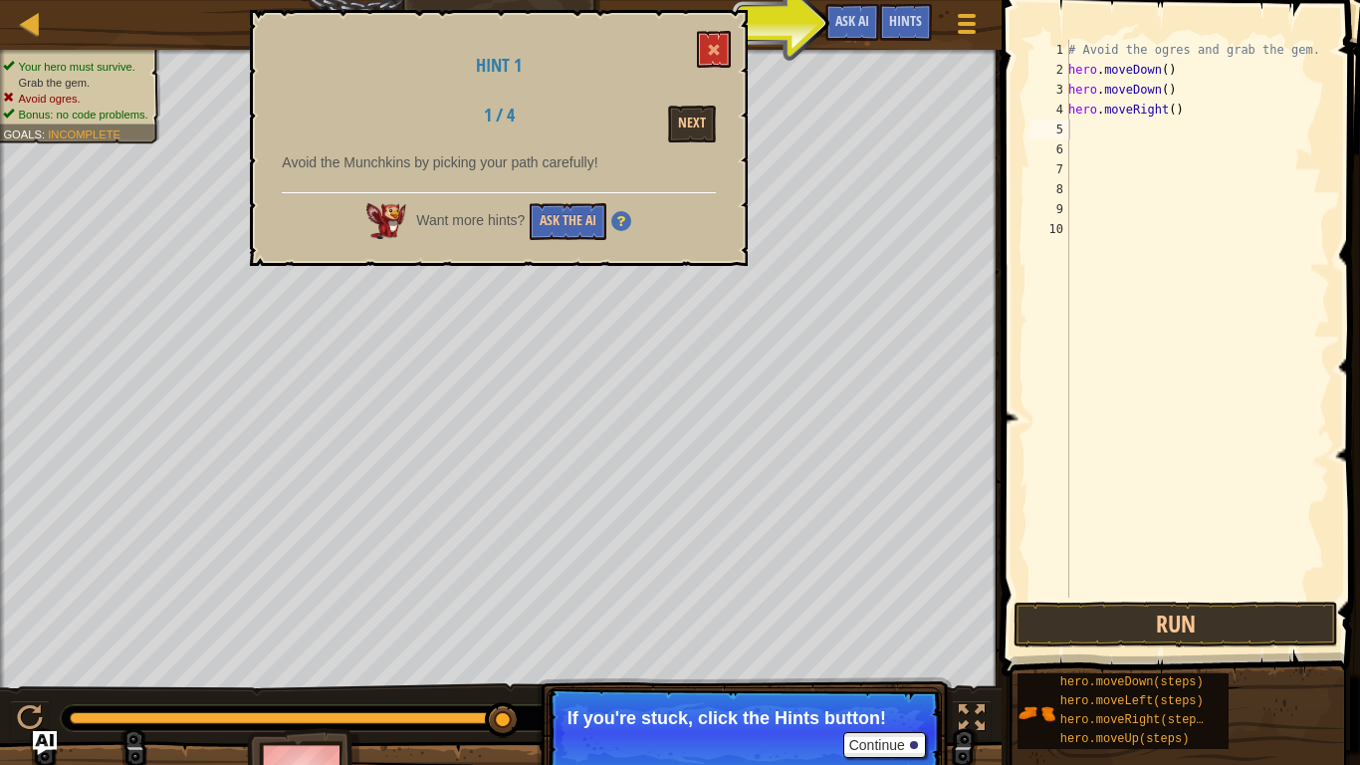
click at [730, 26] on div "Hint 1 1 / 4 Next Avoid the Munchkins by picking your path carefully! Want more…" at bounding box center [499, 138] width 498 height 256
click at [725, 36] on button at bounding box center [714, 49] width 34 height 37
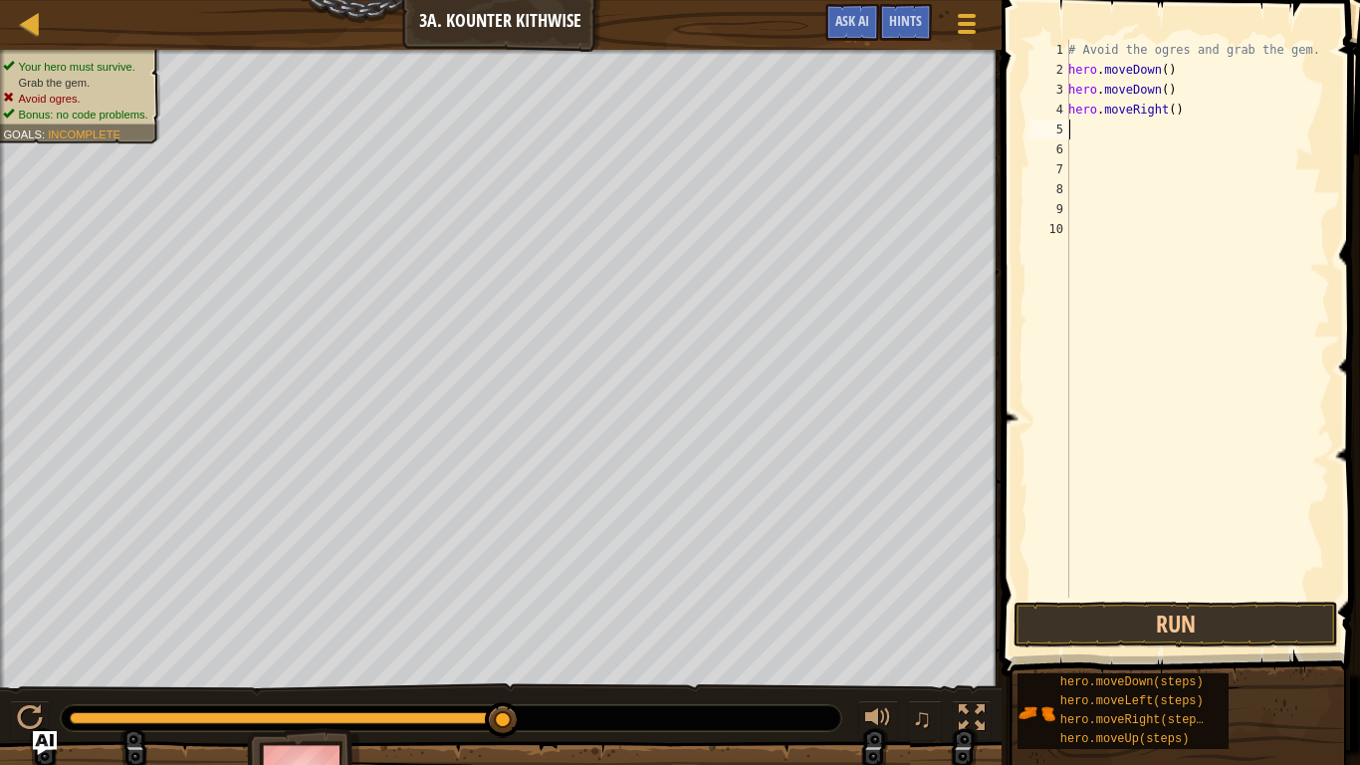
drag, startPoint x: 1104, startPoint y: 123, endPoint x: 1083, endPoint y: 128, distance: 21.8
click at [1086, 128] on div "# Avoid the ogres and grab the gem. hero . moveDown ( ) hero . moveDown ( ) her…" at bounding box center [1198, 339] width 266 height 598
click at [1230, 636] on button "Run" at bounding box center [1176, 625] width 325 height 46
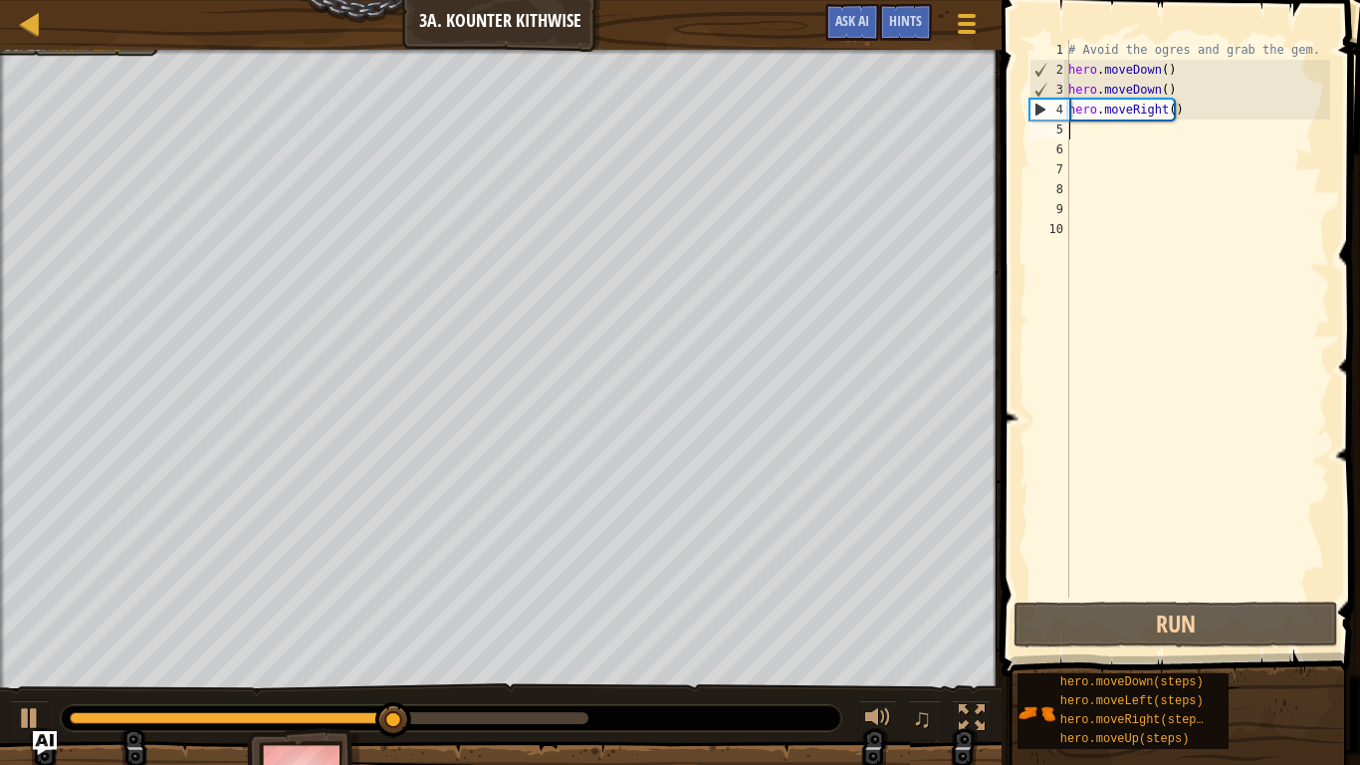
click at [1087, 152] on div "# Avoid the ogres and grab the gem. hero . moveDown ( ) hero . moveDown ( ) her…" at bounding box center [1198, 339] width 266 height 598
click at [1070, 127] on div "# Avoid the ogres and grab the gem. hero . moveDown ( ) hero . moveDown ( ) her…" at bounding box center [1198, 339] width 266 height 598
type textarea "m"
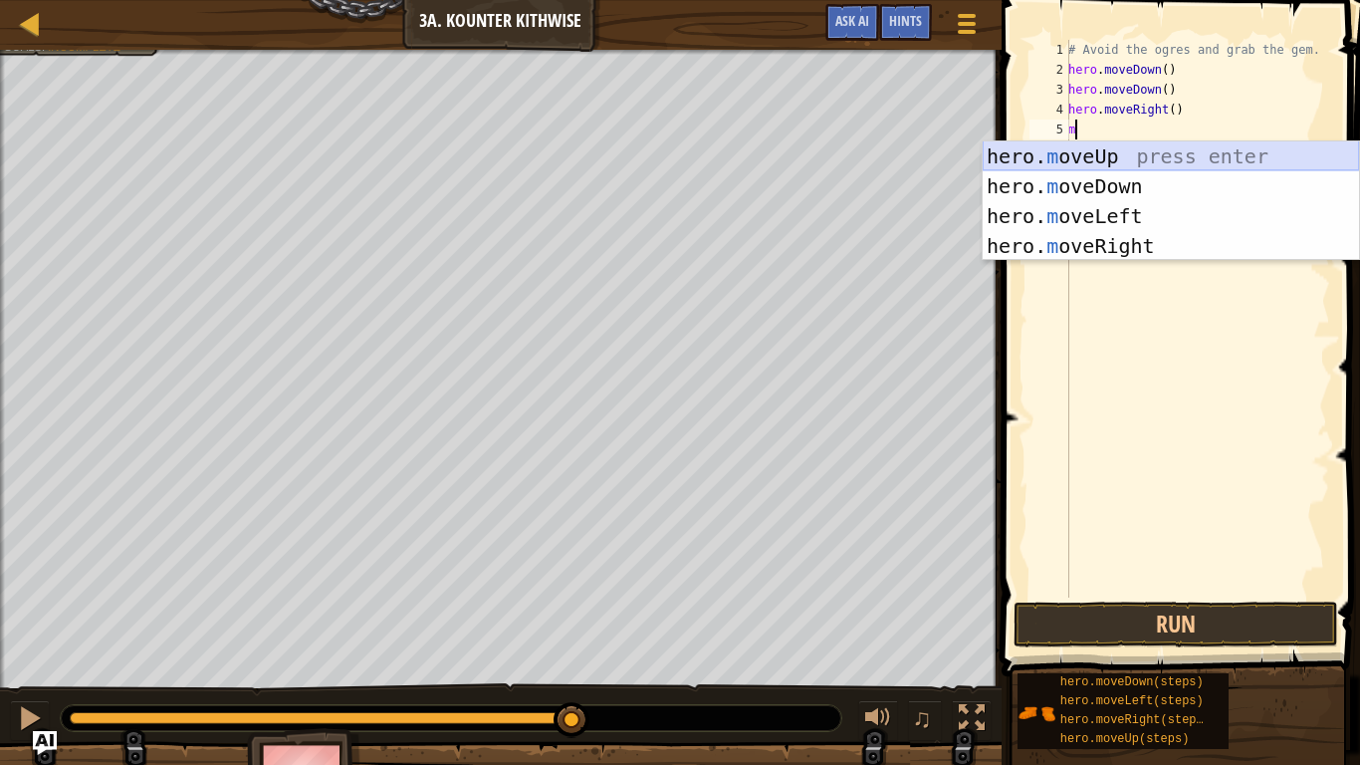
click at [1099, 147] on div "hero. m oveUp press enter hero. m oveDown press enter hero. m oveLeft press ent…" at bounding box center [1171, 230] width 376 height 179
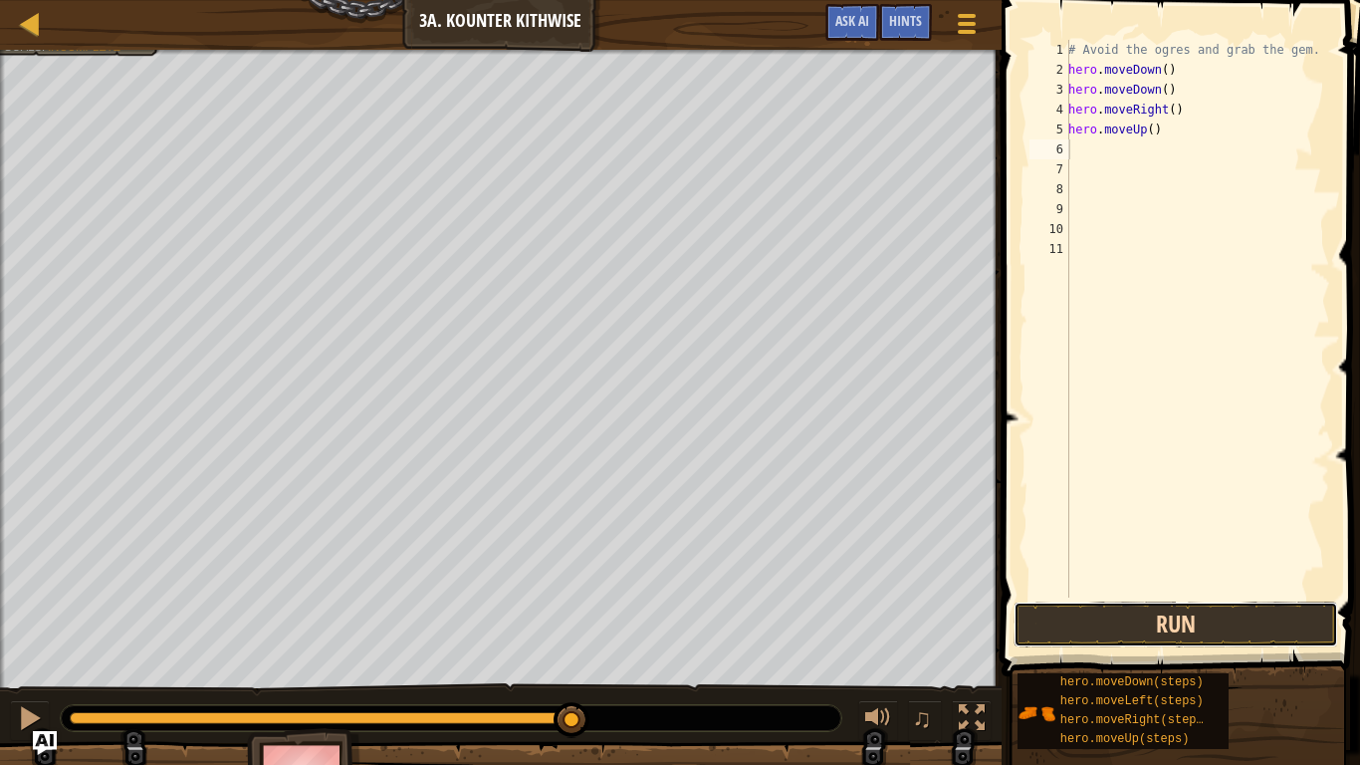
click at [1257, 607] on button "Run" at bounding box center [1176, 625] width 325 height 46
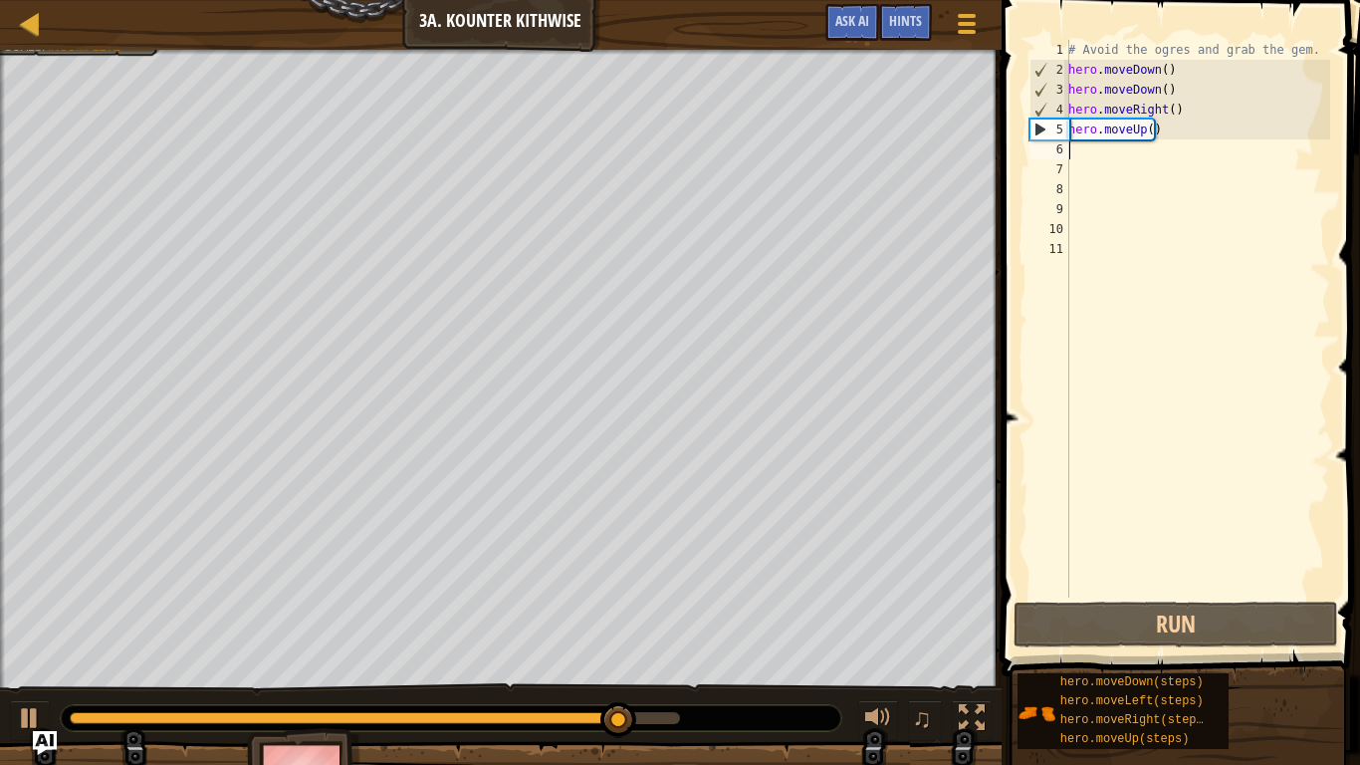
type textarea "m"
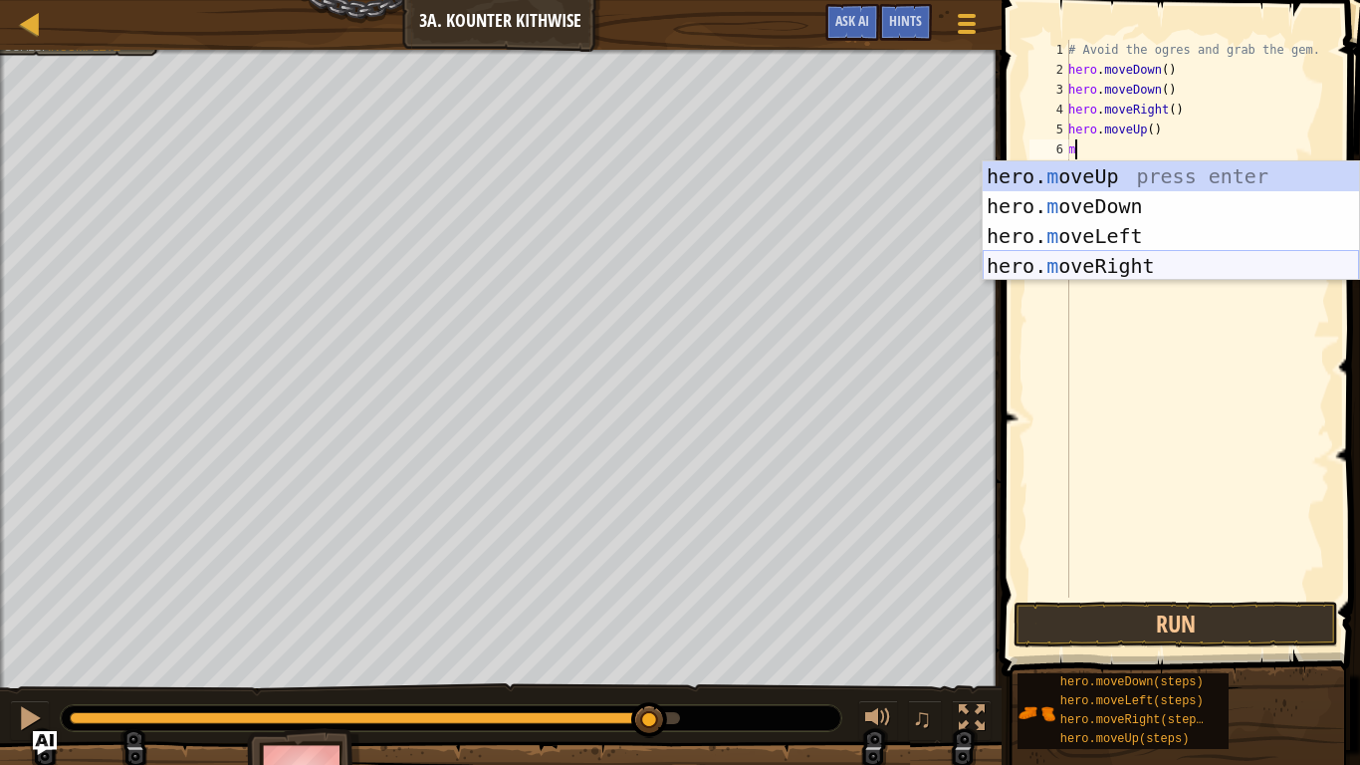
click at [1116, 266] on div "hero. m oveUp press enter hero. m oveDown press enter hero. m oveLeft press ent…" at bounding box center [1171, 250] width 376 height 179
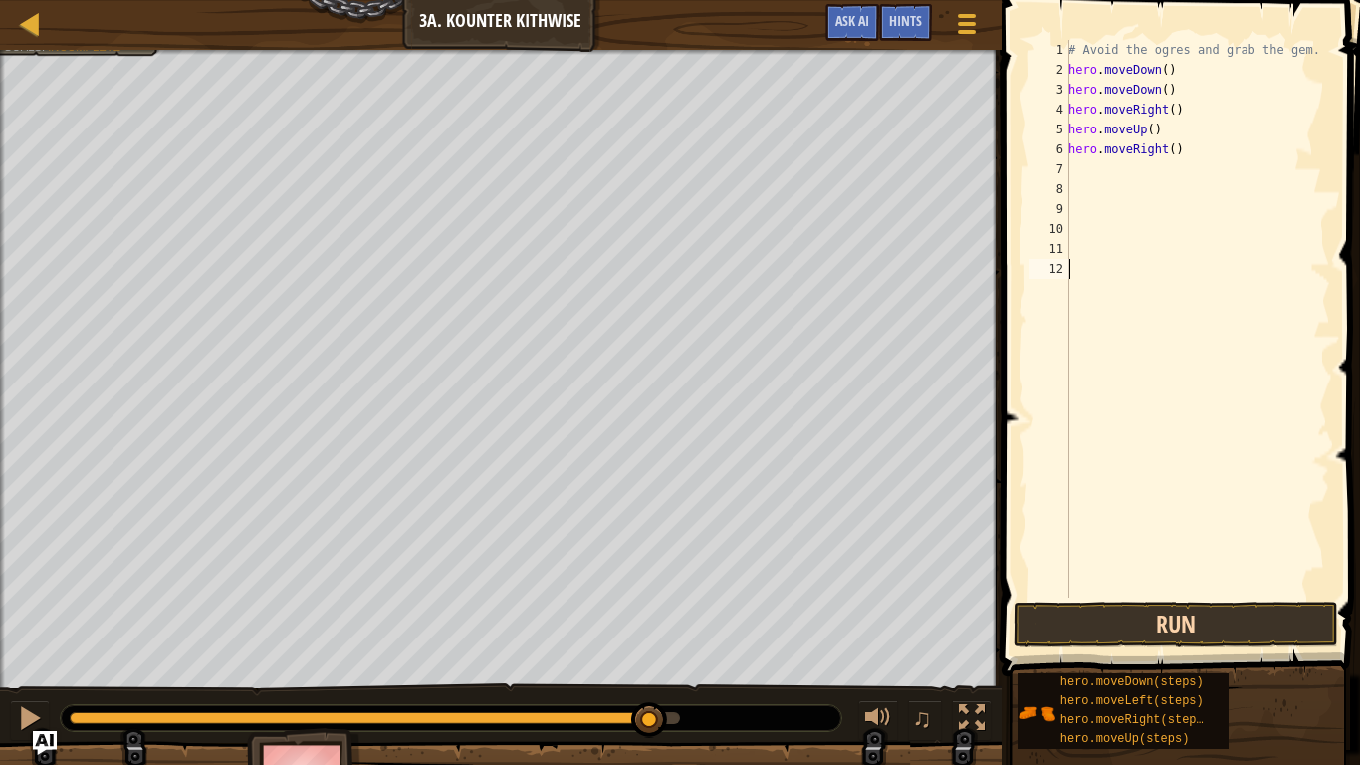
click at [1262, 603] on div "1 2 3 4 5 6 7 8 9 10 11 12 # Avoid the ogres and grab the gem. hero . moveDown …" at bounding box center [1178, 377] width 365 height 735
click at [1260, 607] on button "Run" at bounding box center [1176, 625] width 325 height 46
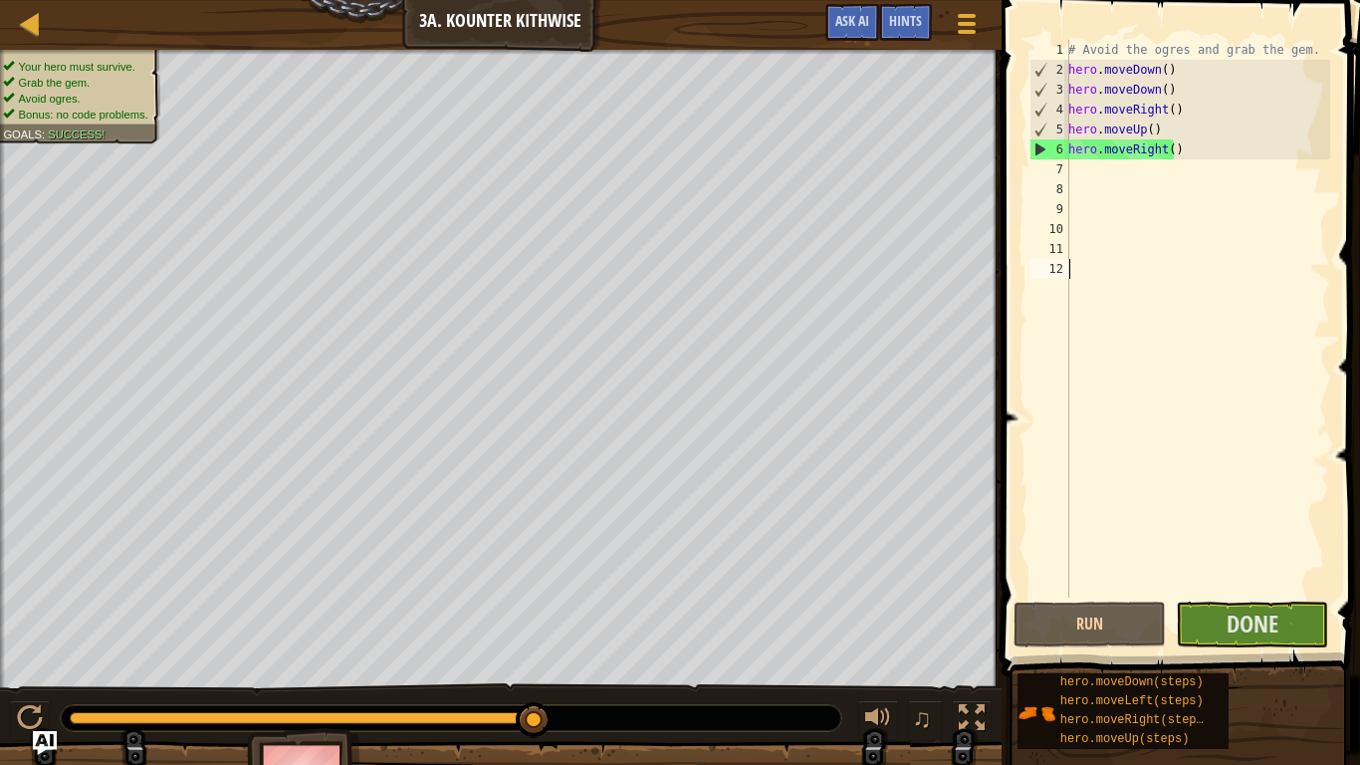
click at [1332, 563] on span at bounding box center [1183, 309] width 374 height 735
click at [1215, 637] on div "hero.moveDown(steps)" at bounding box center [1135, 682] width 159 height 19
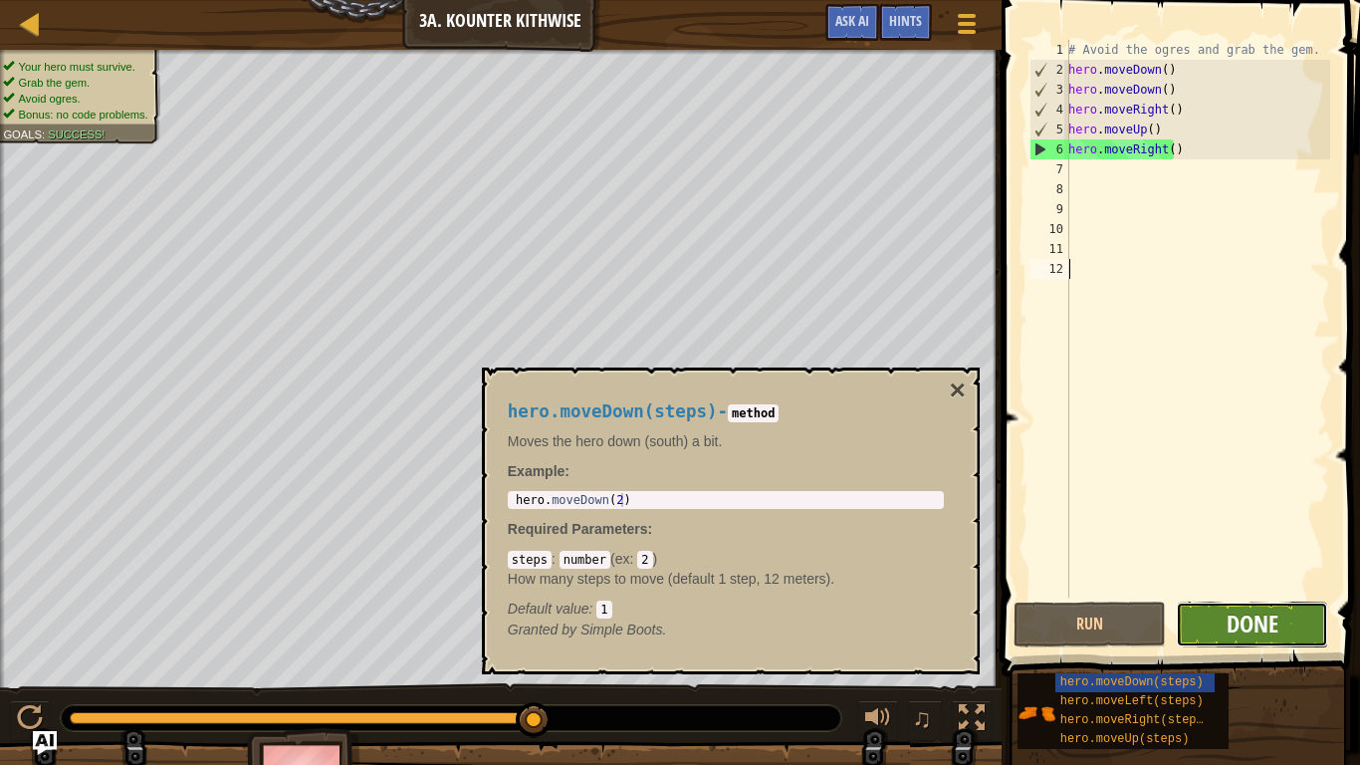
click at [1255, 615] on span "Done" at bounding box center [1253, 624] width 52 height 32
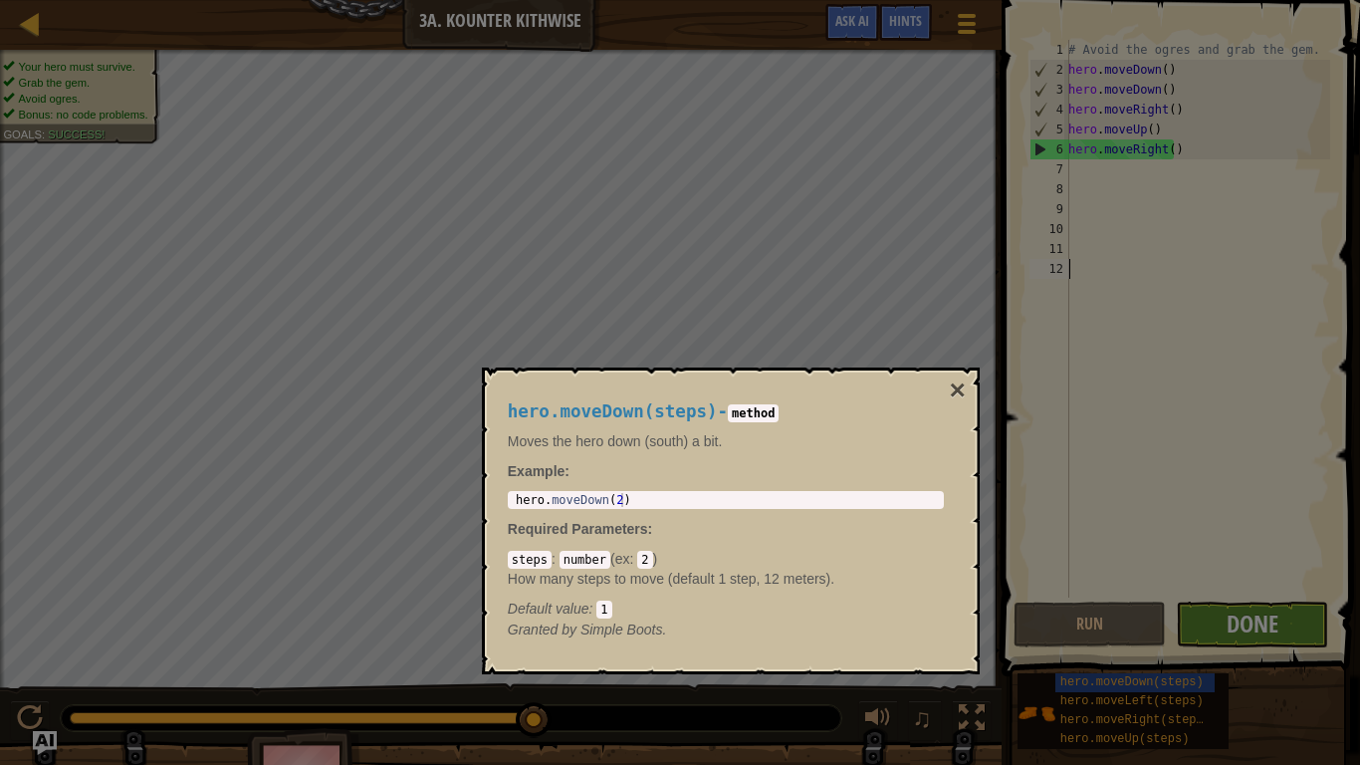
click at [0, 0] on div "Loading..." at bounding box center [0, 0] width 0 height 0
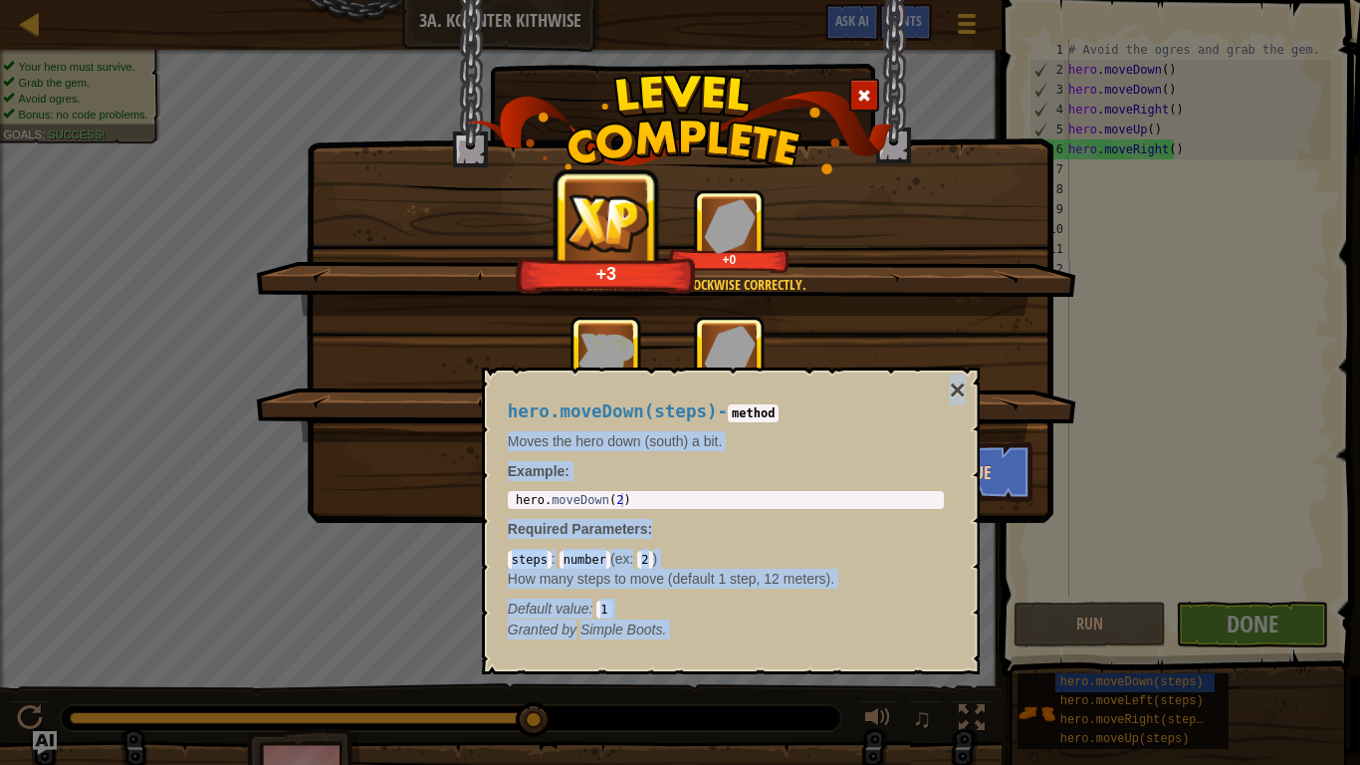
drag, startPoint x: 961, startPoint y: 373, endPoint x: 970, endPoint y: 386, distance: 15.7
click at [966, 385] on div "hero.moveDown(steps) - method Moves the hero down (south) a bit. Example : 1 he…" at bounding box center [731, 521] width 498 height 307
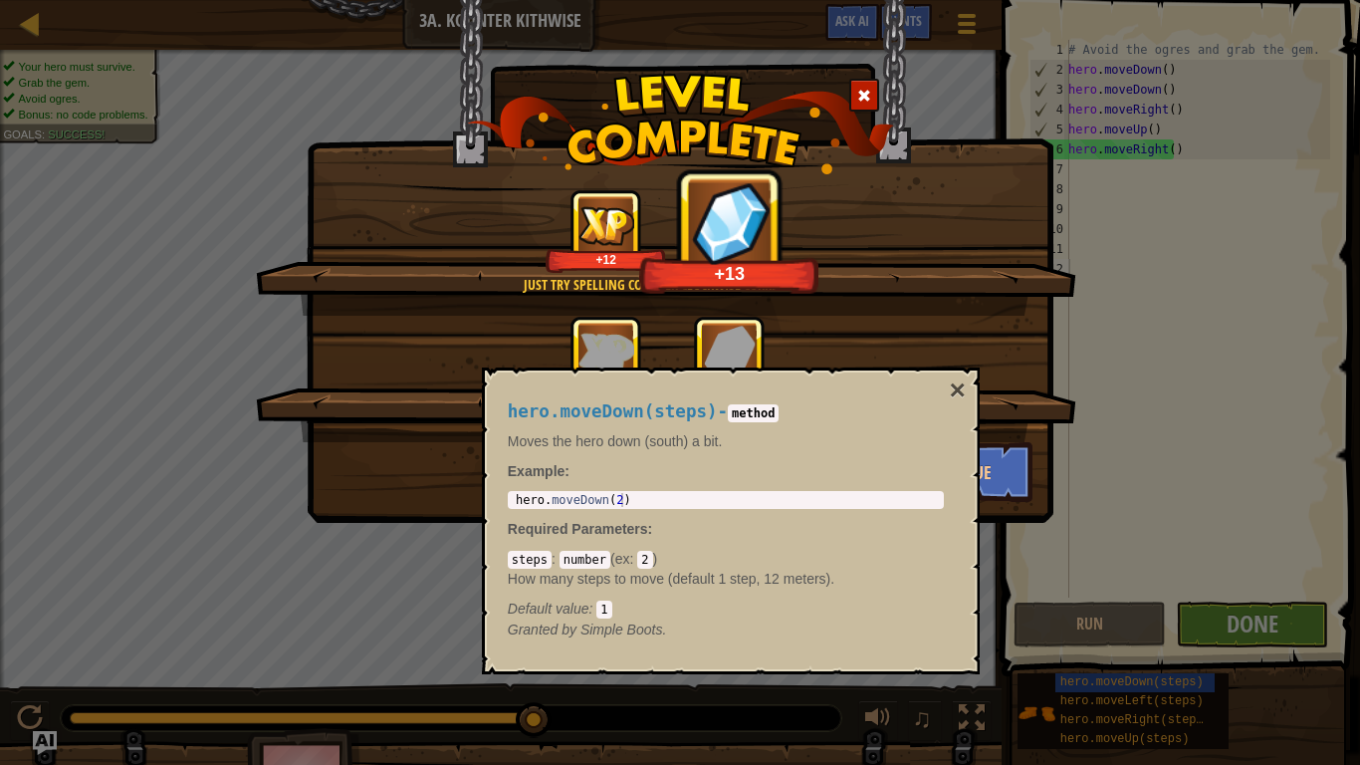
drag, startPoint x: 926, startPoint y: 374, endPoint x: 941, endPoint y: 375, distance: 15.0
click at [932, 375] on div "hero.moveDown(steps) - method Moves the hero down (south) a bit. Example : 1 he…" at bounding box center [731, 521] width 498 height 307
click at [950, 387] on button "×" at bounding box center [957, 390] width 16 height 28
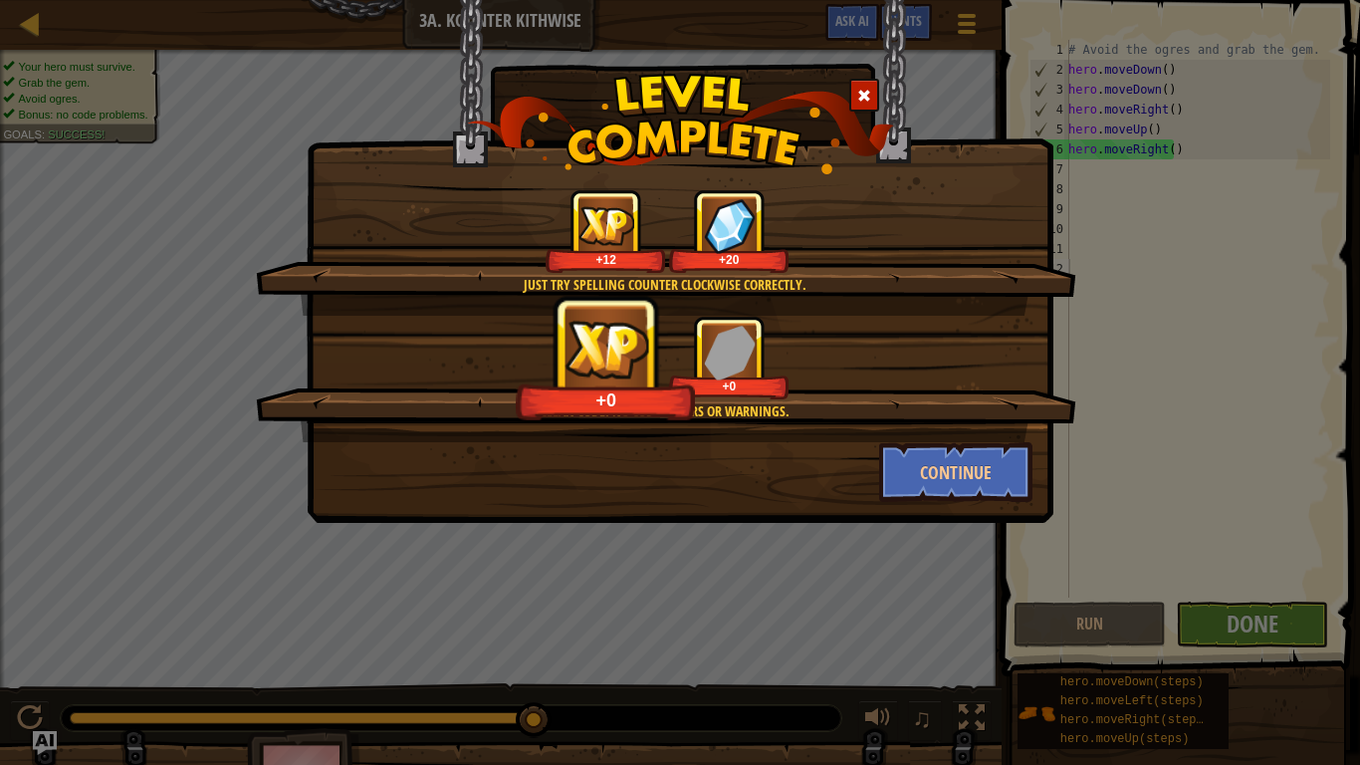
click at [951, 390] on div "+0 +0" at bounding box center [667, 358] width 773 height 84
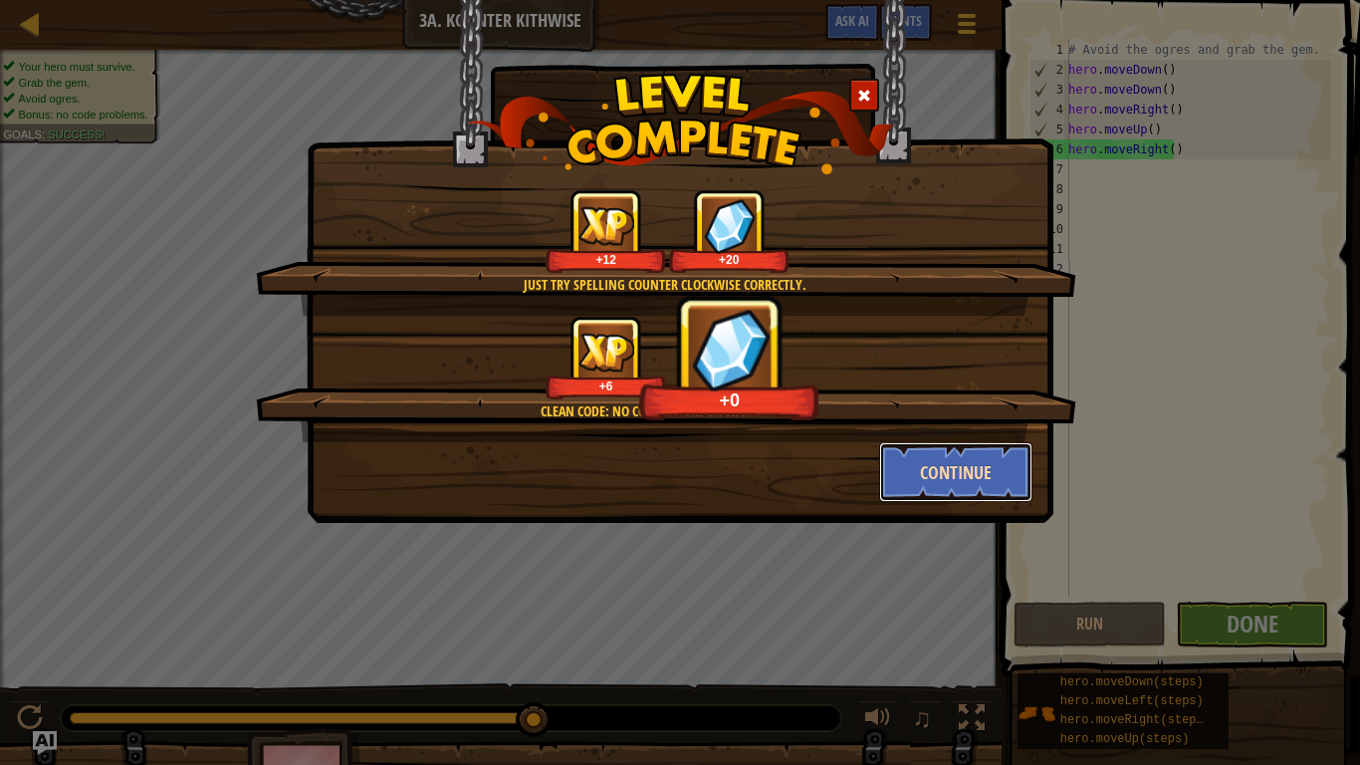
click at [1000, 488] on button "Continue" at bounding box center [956, 472] width 154 height 60
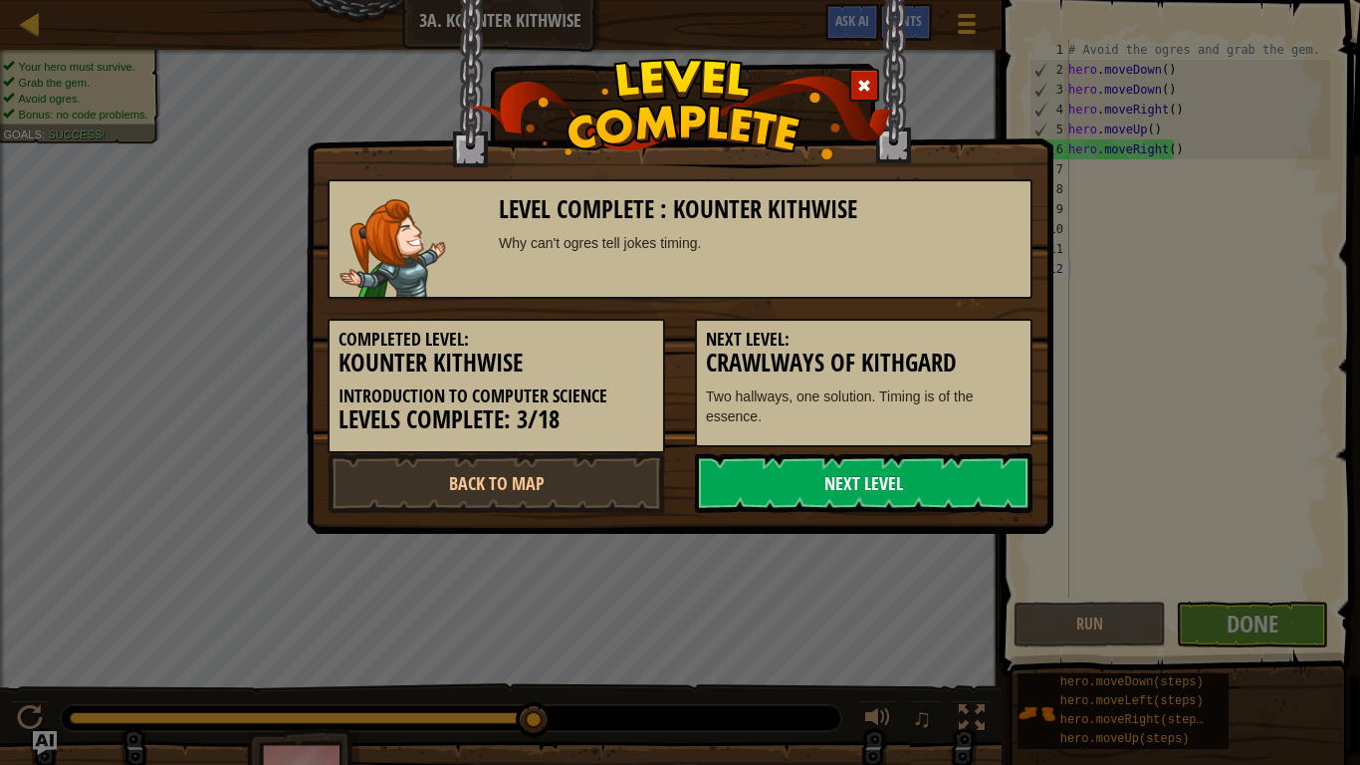
click at [991, 468] on link "Next Level" at bounding box center [864, 483] width 338 height 60
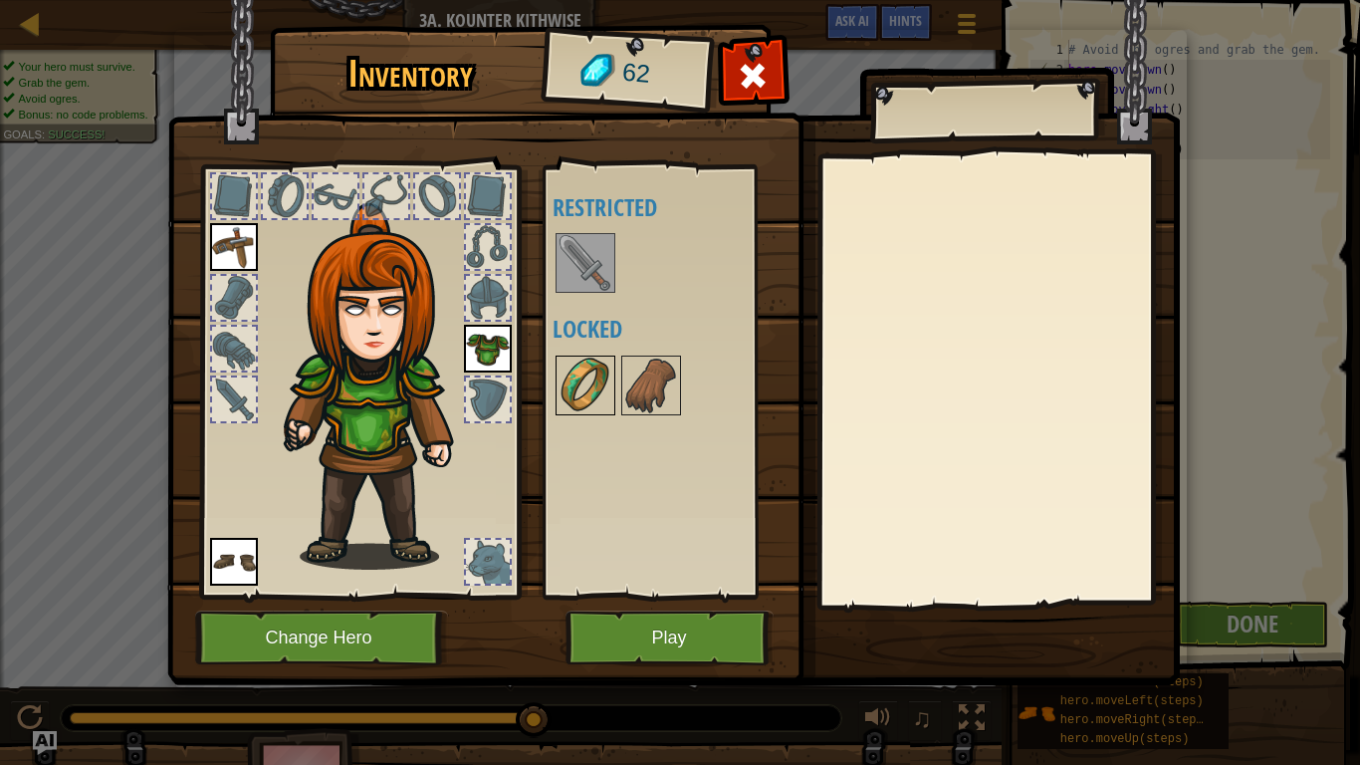
click at [581, 386] on img at bounding box center [586, 386] width 56 height 56
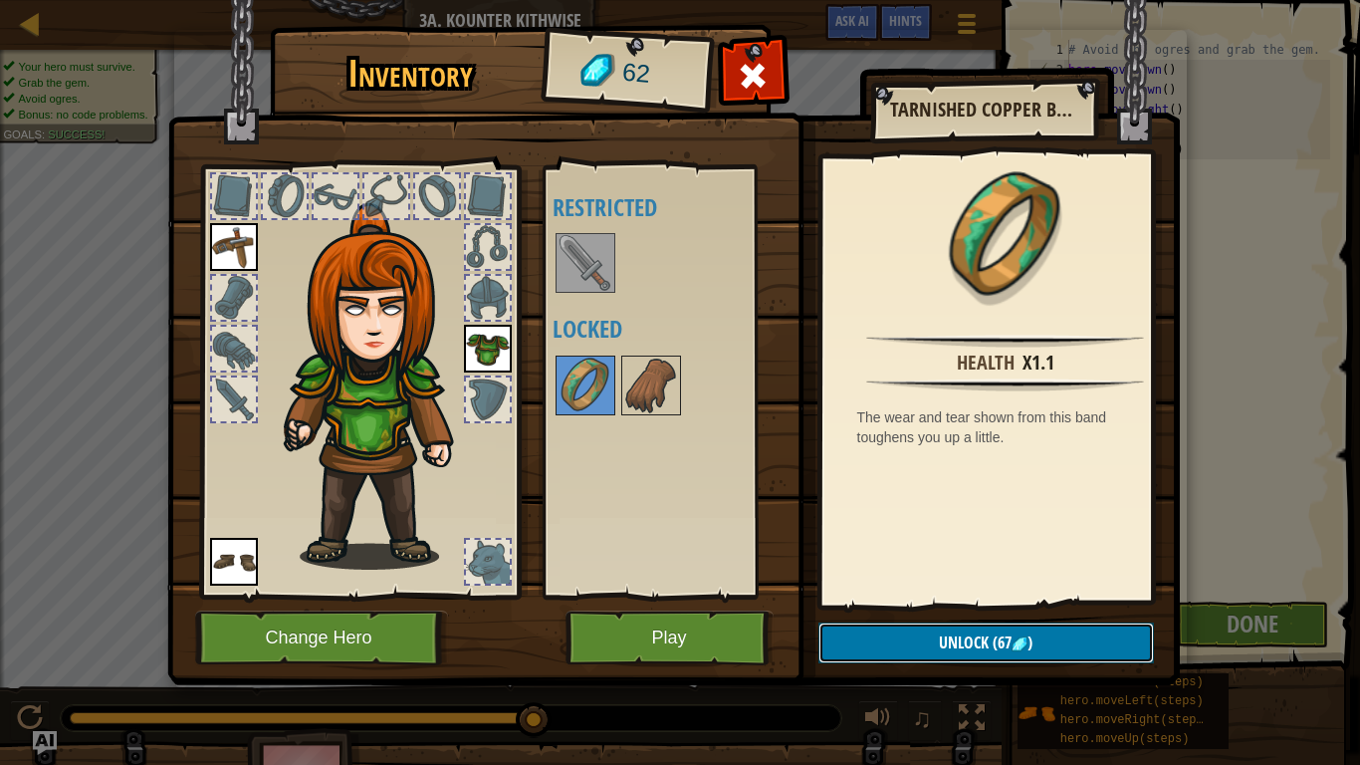
click at [1097, 631] on button "Unlock (67 )" at bounding box center [987, 642] width 336 height 41
click at [1092, 632] on button "Unlock (67 )" at bounding box center [987, 642] width 336 height 41
click at [601, 228] on div "Available Equip Equip Equip (double-click to equip) Restricted Locked" at bounding box center [678, 381] width 250 height 415
click at [601, 233] on div at bounding box center [586, 263] width 60 height 60
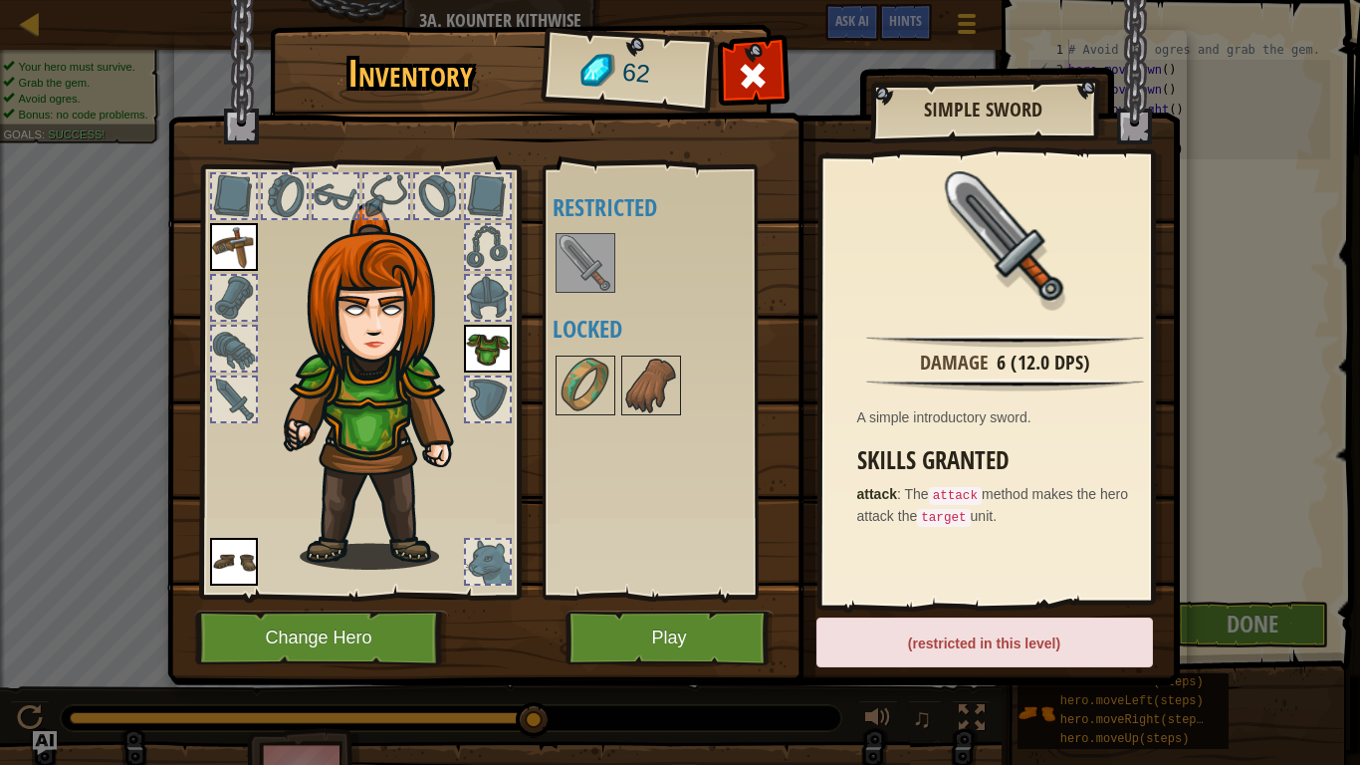
click at [578, 266] on img at bounding box center [586, 263] width 56 height 56
drag, startPoint x: 1290, startPoint y: 584, endPoint x: 1129, endPoint y: 599, distance: 161.0
click at [1181, 599] on div "Inventory 62 Available Equip Equip Equip (double-click to equip) Restricted Loc…" at bounding box center [680, 382] width 1360 height 765
click at [721, 620] on button "Play" at bounding box center [670, 638] width 208 height 55
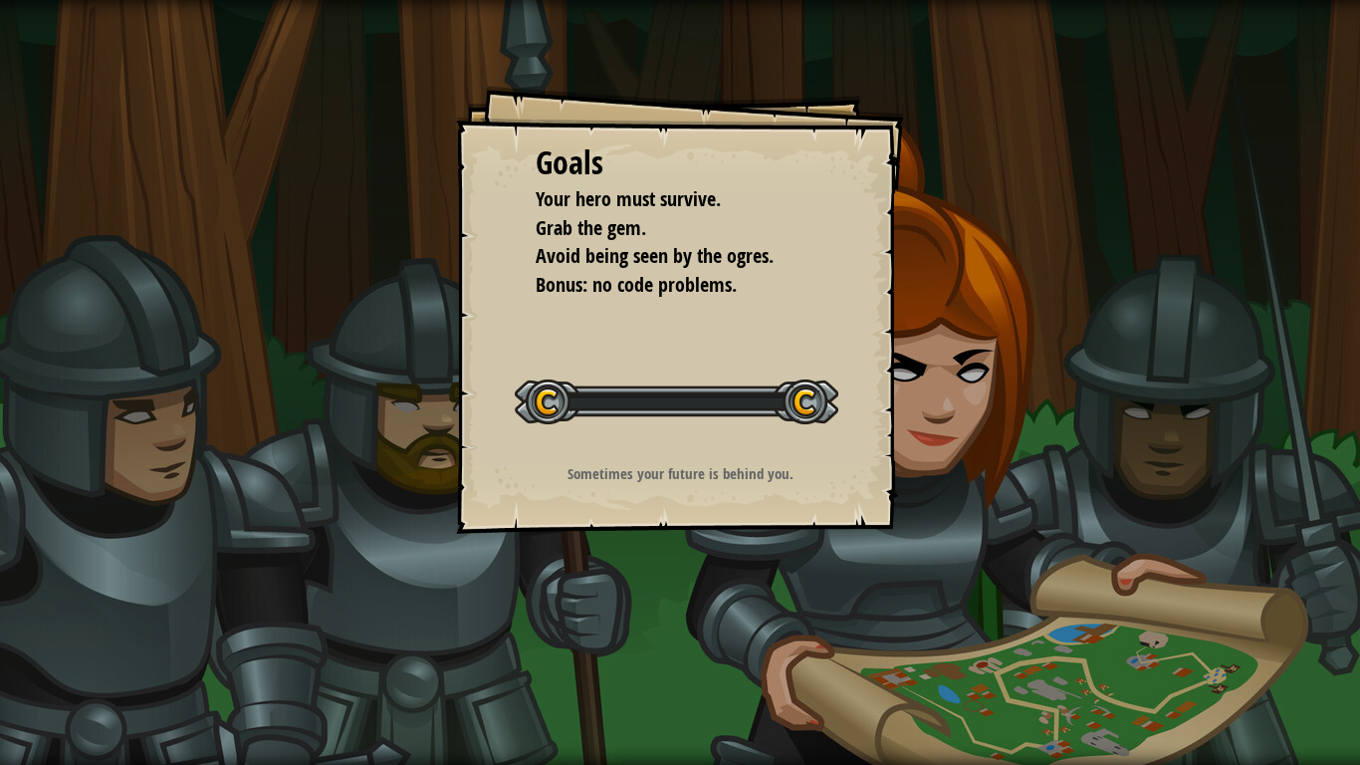
click at [721, 620] on div "Goals Your hero must survive. Grab the gem. Avoid being seen by the ogres. Bonu…" at bounding box center [680, 382] width 1360 height 765
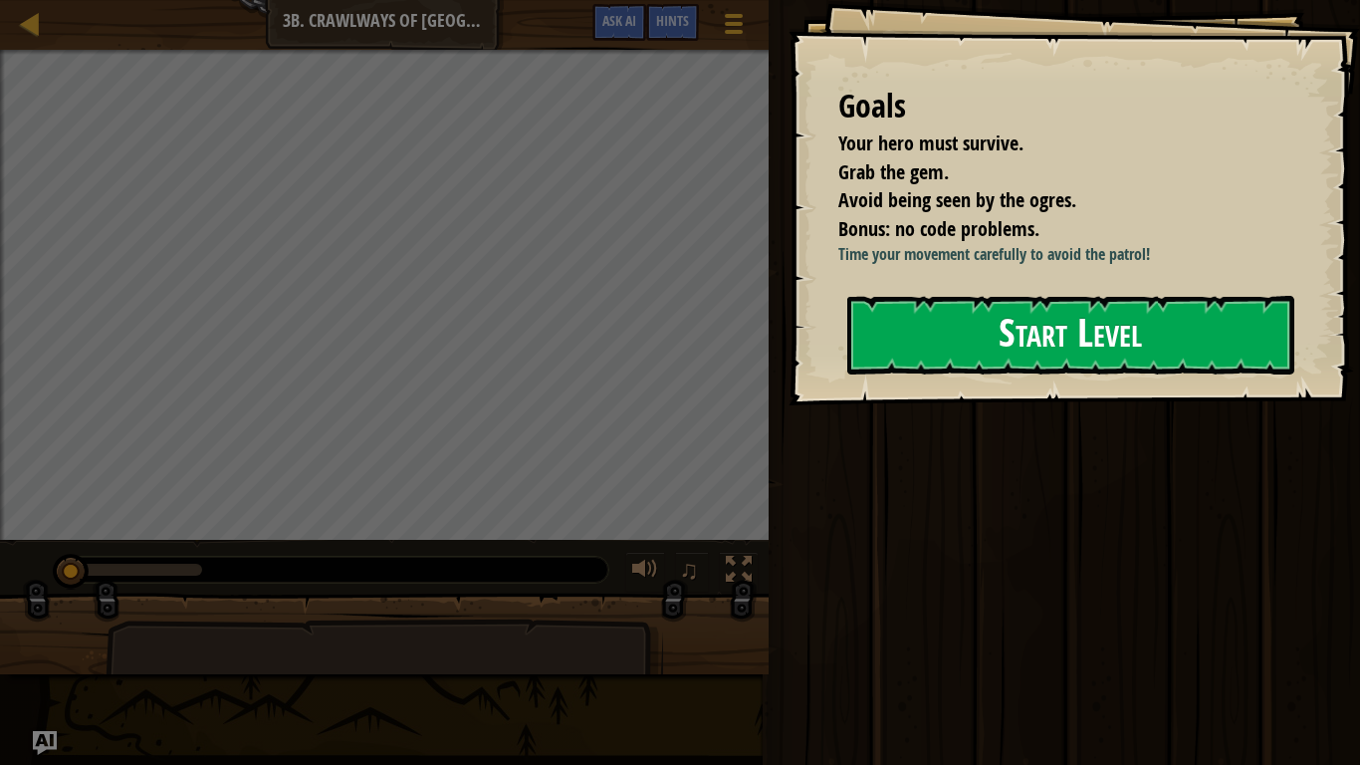
drag, startPoint x: 1058, startPoint y: 377, endPoint x: 1052, endPoint y: 303, distance: 74.9
click at [1058, 374] on button "Start Level" at bounding box center [1071, 335] width 447 height 79
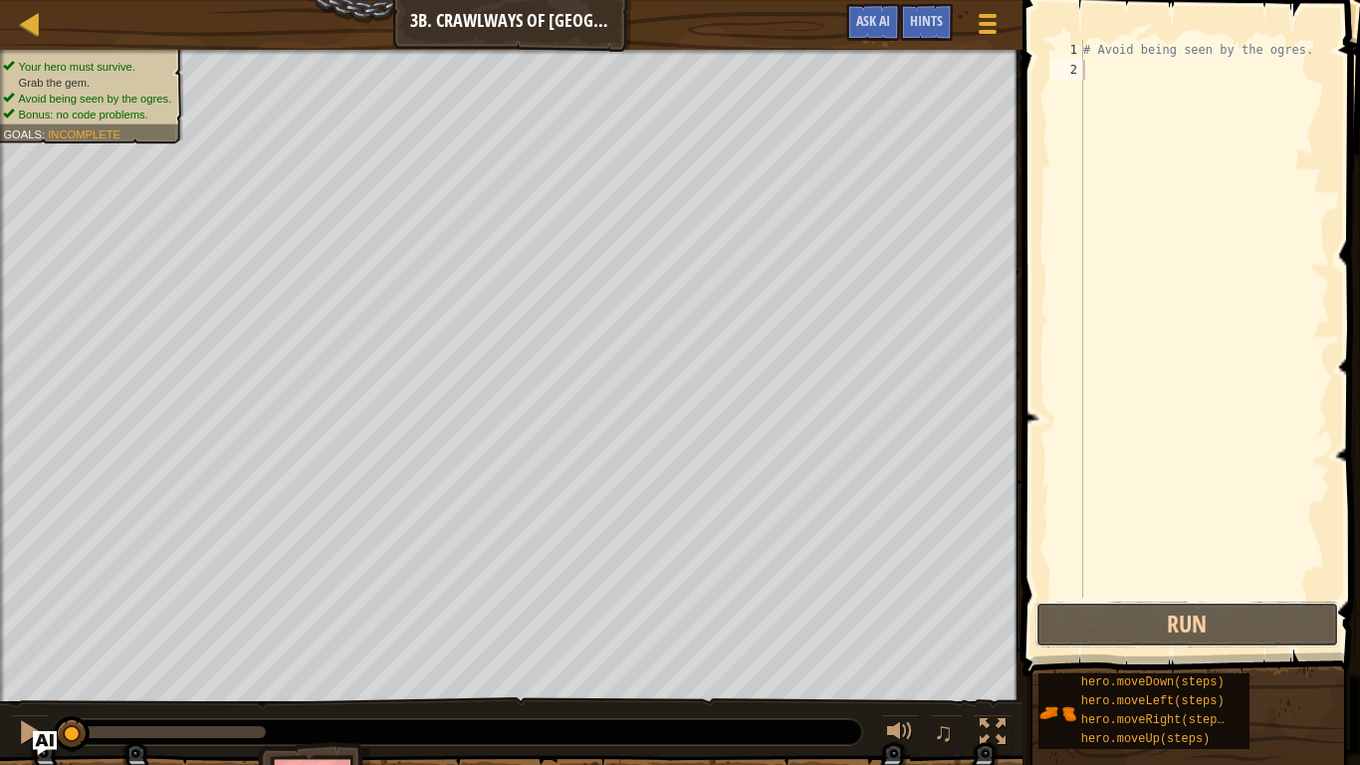
drag, startPoint x: 1125, startPoint y: 622, endPoint x: 1149, endPoint y: 571, distance: 57.0
click at [1130, 618] on button "Run" at bounding box center [1188, 625] width 304 height 46
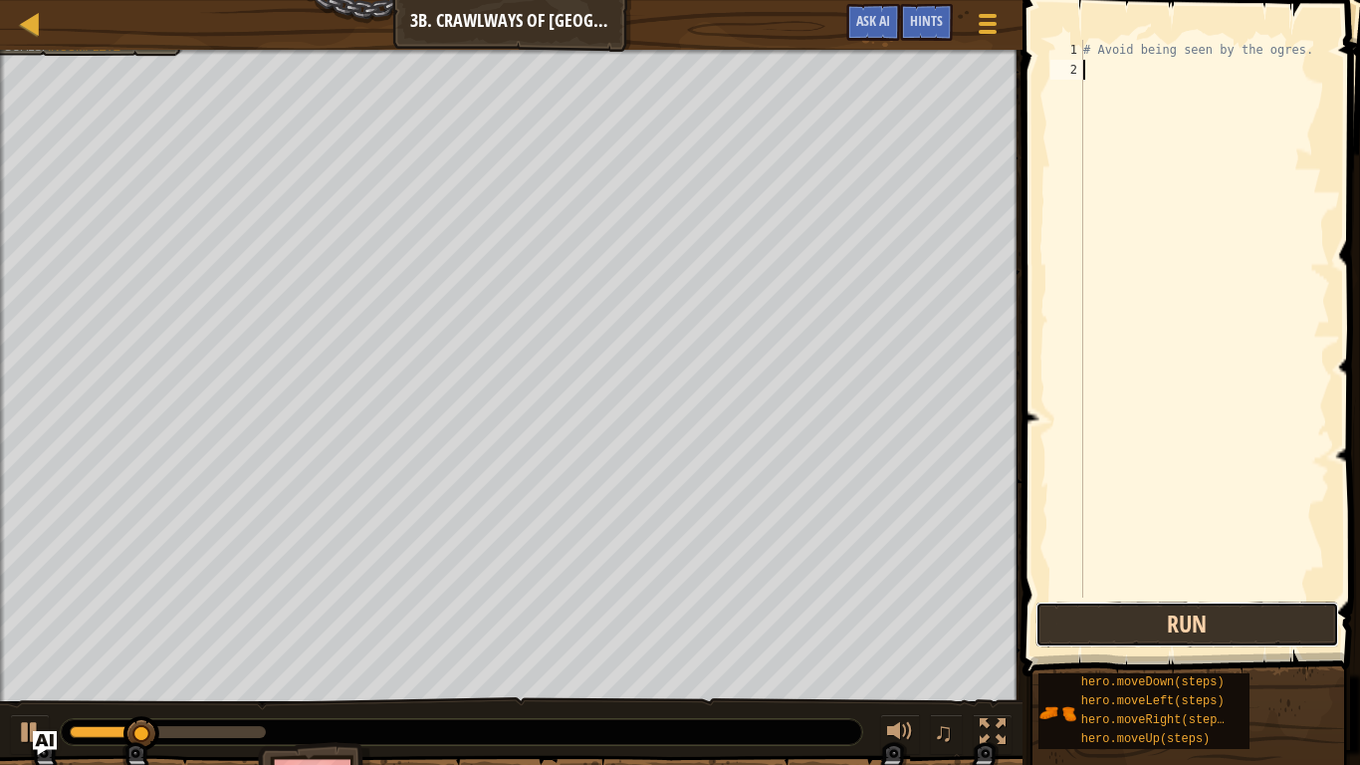
click at [1215, 637] on button "Run" at bounding box center [1188, 625] width 304 height 46
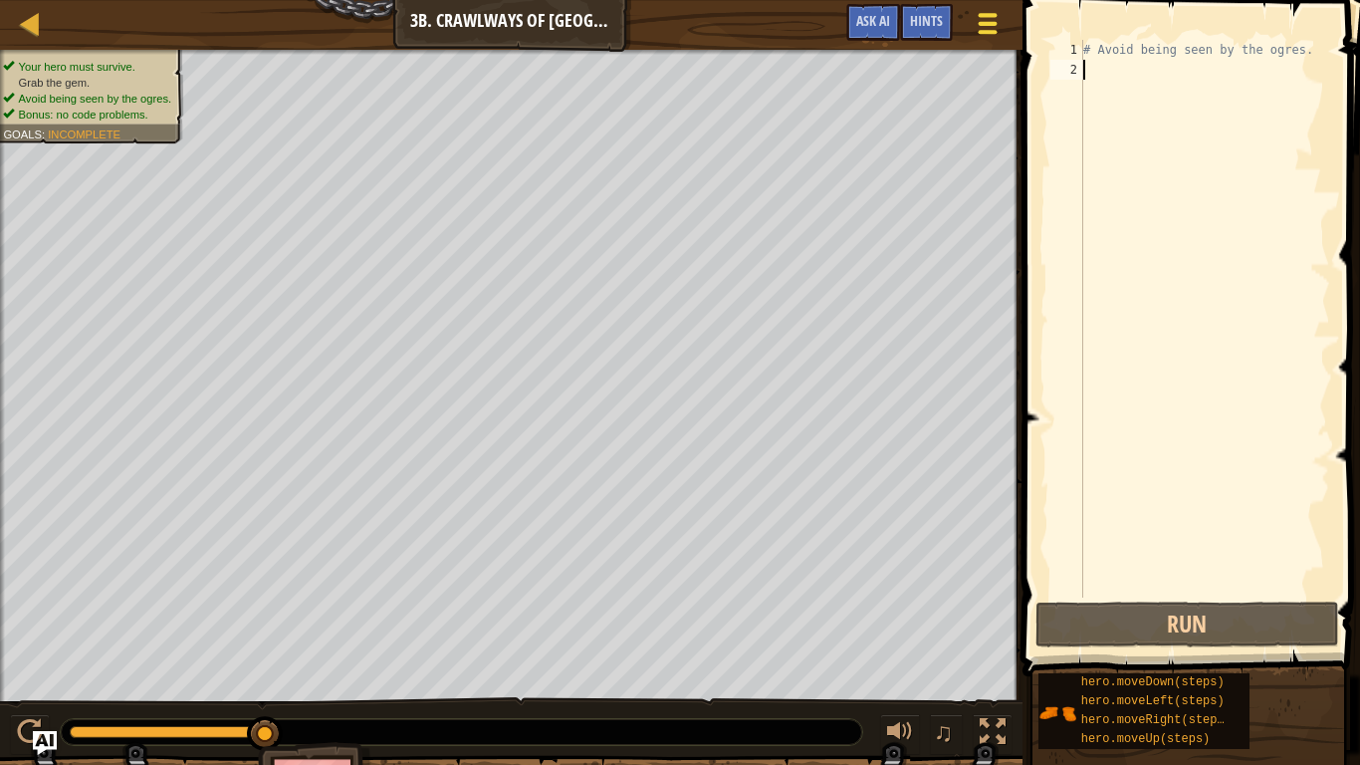
type textarea "m"
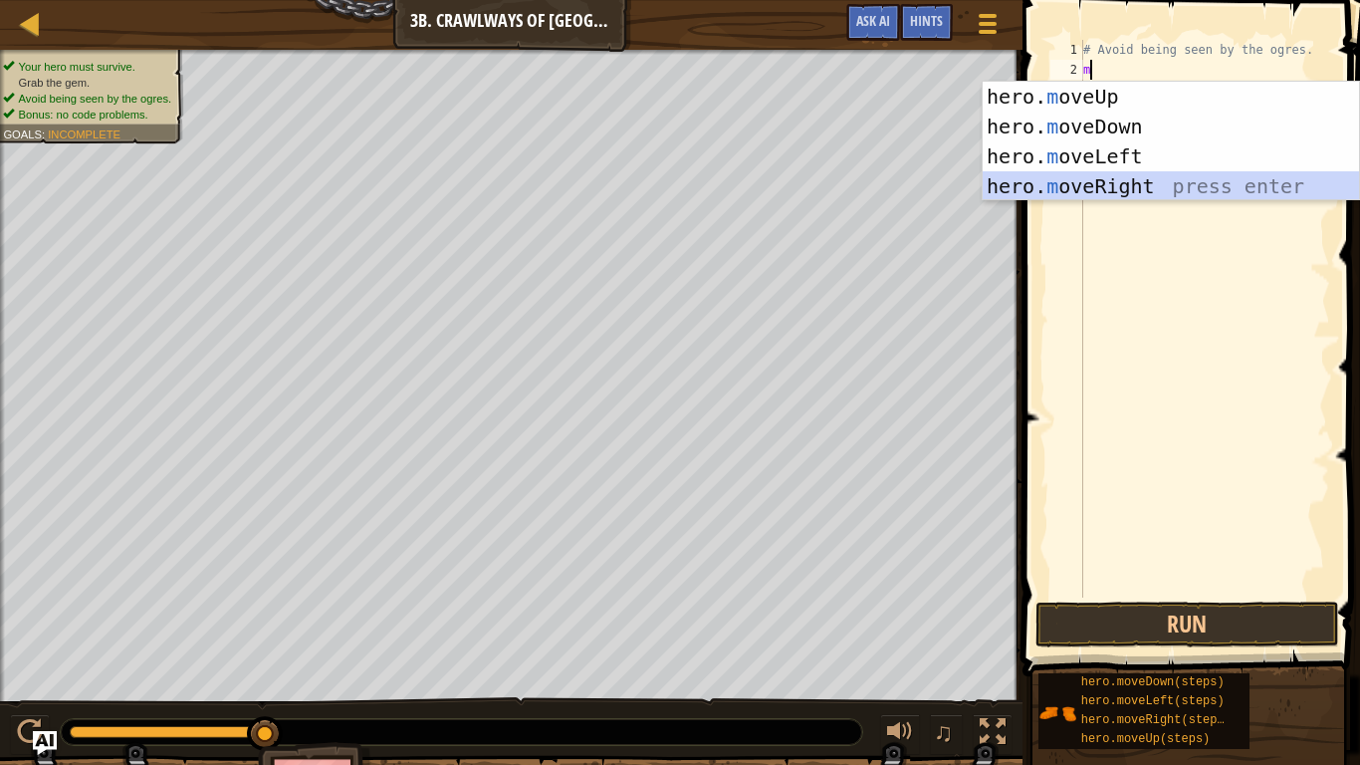
click at [1108, 178] on div "hero. m oveUp press enter hero. m oveDown press enter hero. m oveLeft press ent…" at bounding box center [1171, 171] width 376 height 179
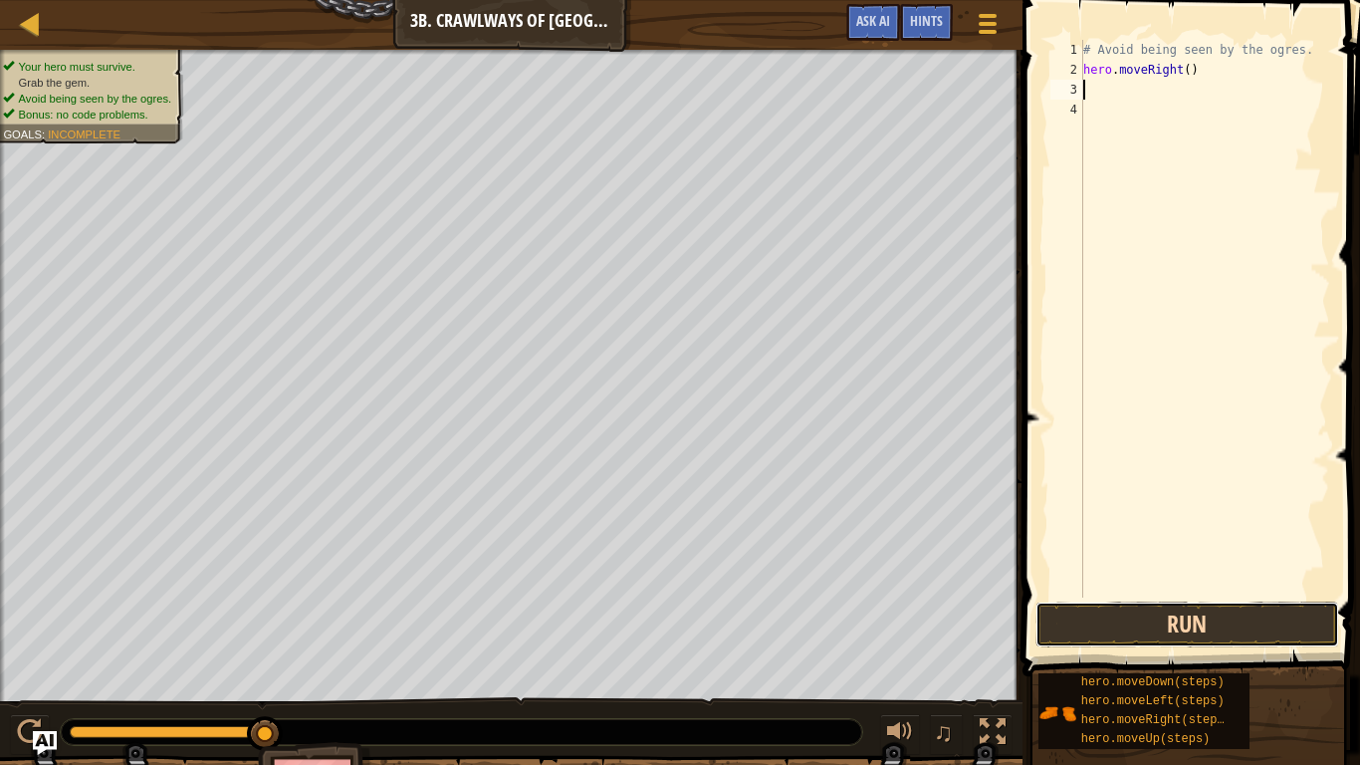
click at [1272, 621] on button "Run" at bounding box center [1188, 625] width 304 height 46
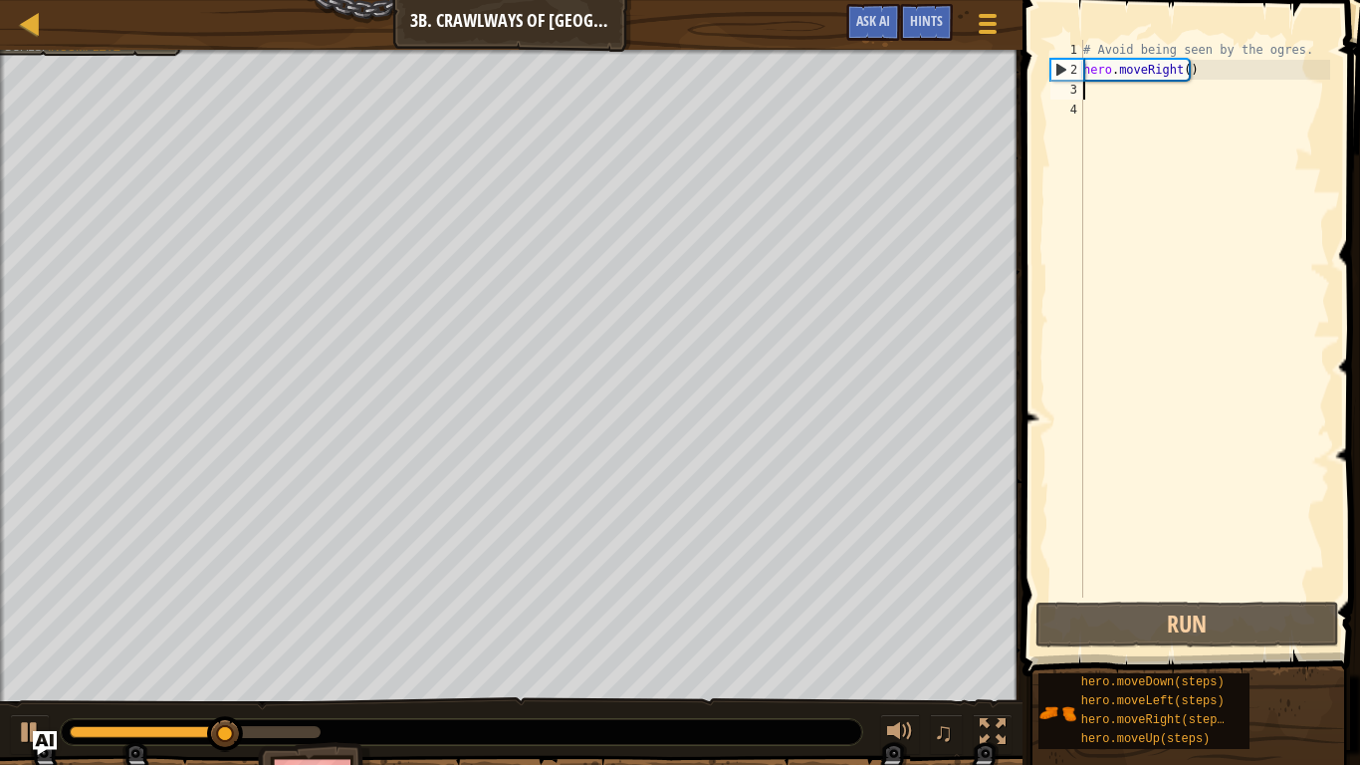
click at [1105, 91] on div "# Avoid being seen by the ogres. hero . moveRight ( )" at bounding box center [1205, 339] width 251 height 598
type textarea "m"
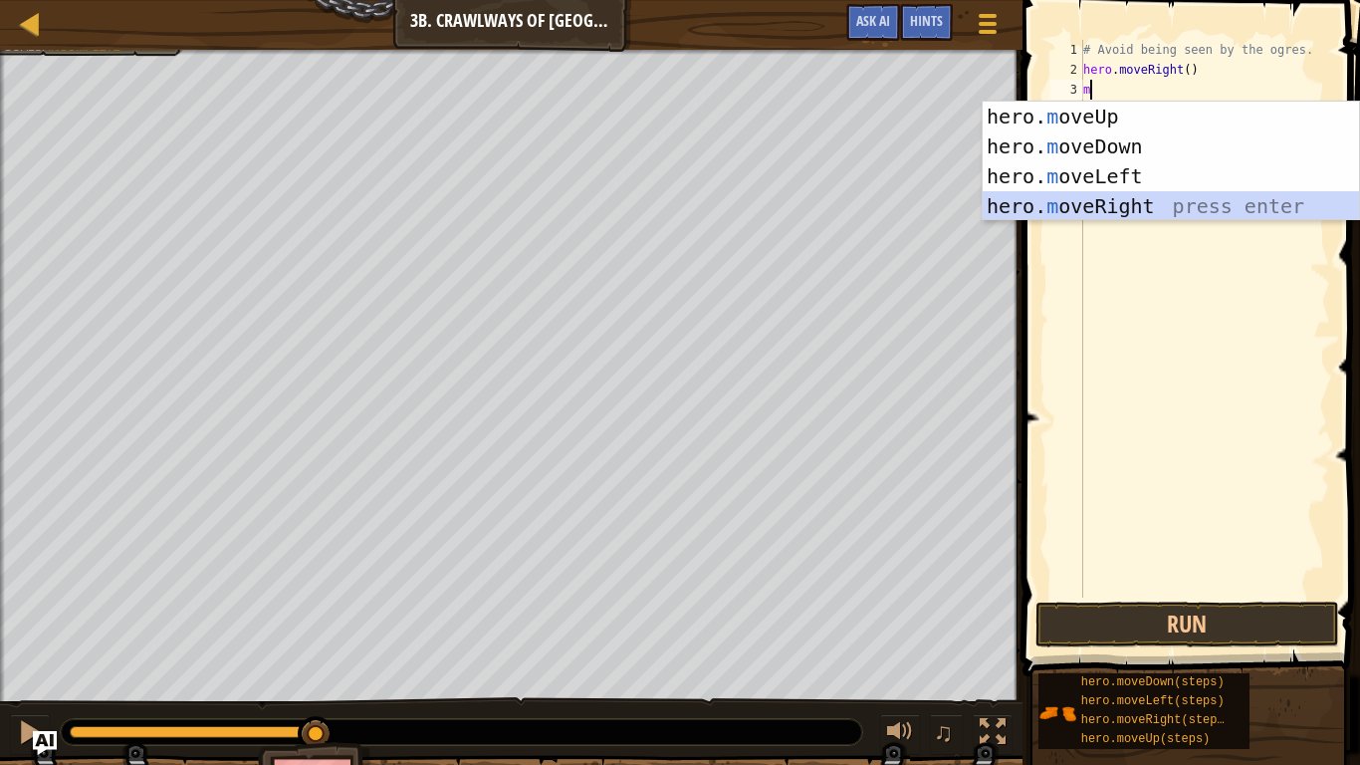
click at [1149, 198] on div "hero. m oveUp press enter hero. m oveDown press enter hero. m oveLeft press ent…" at bounding box center [1171, 191] width 376 height 179
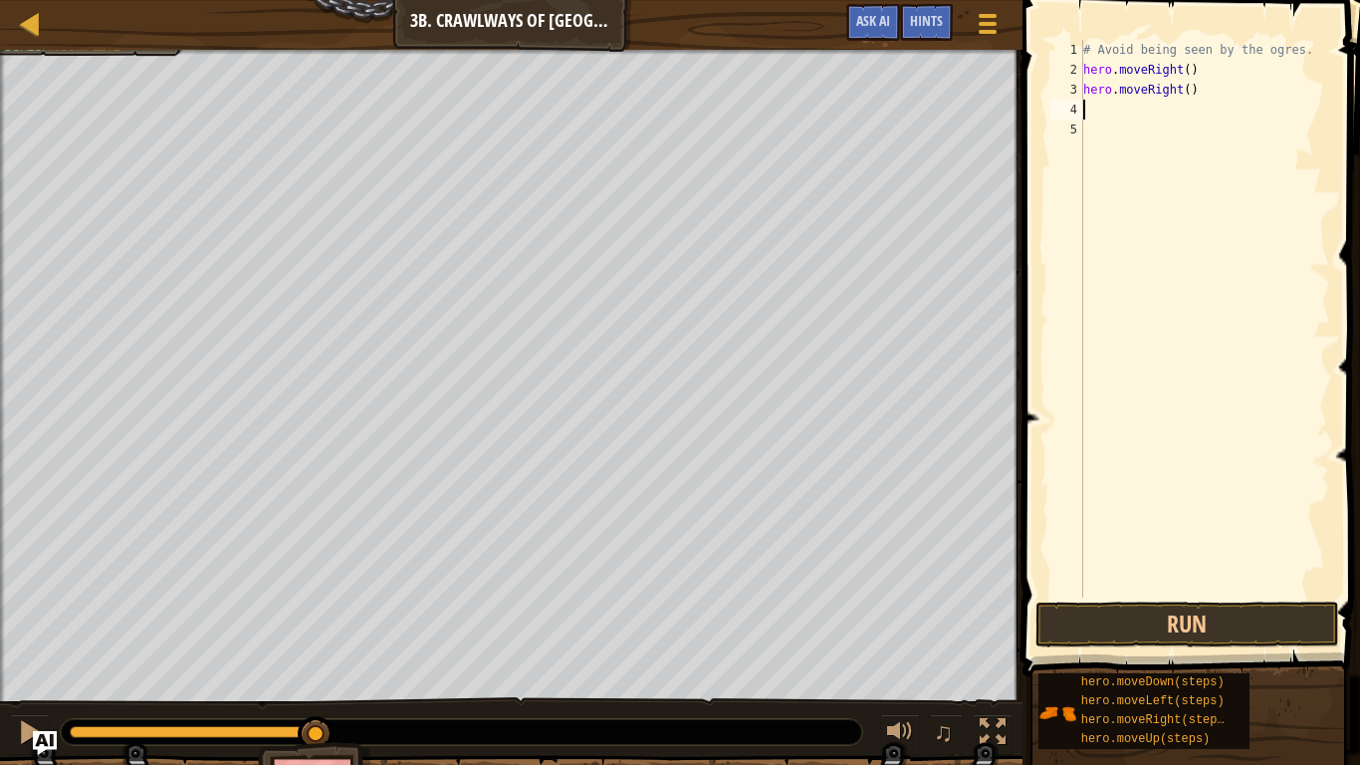
type textarea "m"
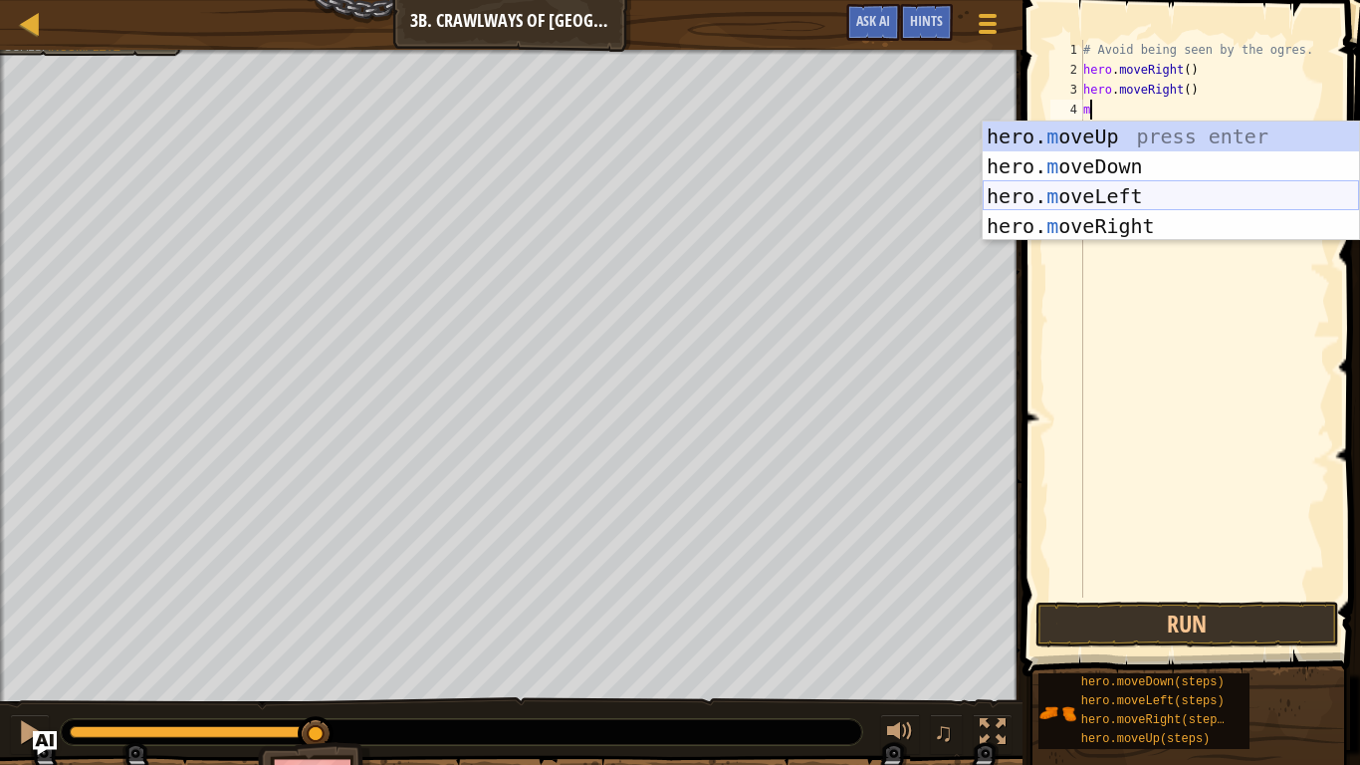
click at [1143, 204] on div "hero. m oveUp press enter hero. m oveDown press enter hero. m oveLeft press ent…" at bounding box center [1171, 211] width 376 height 179
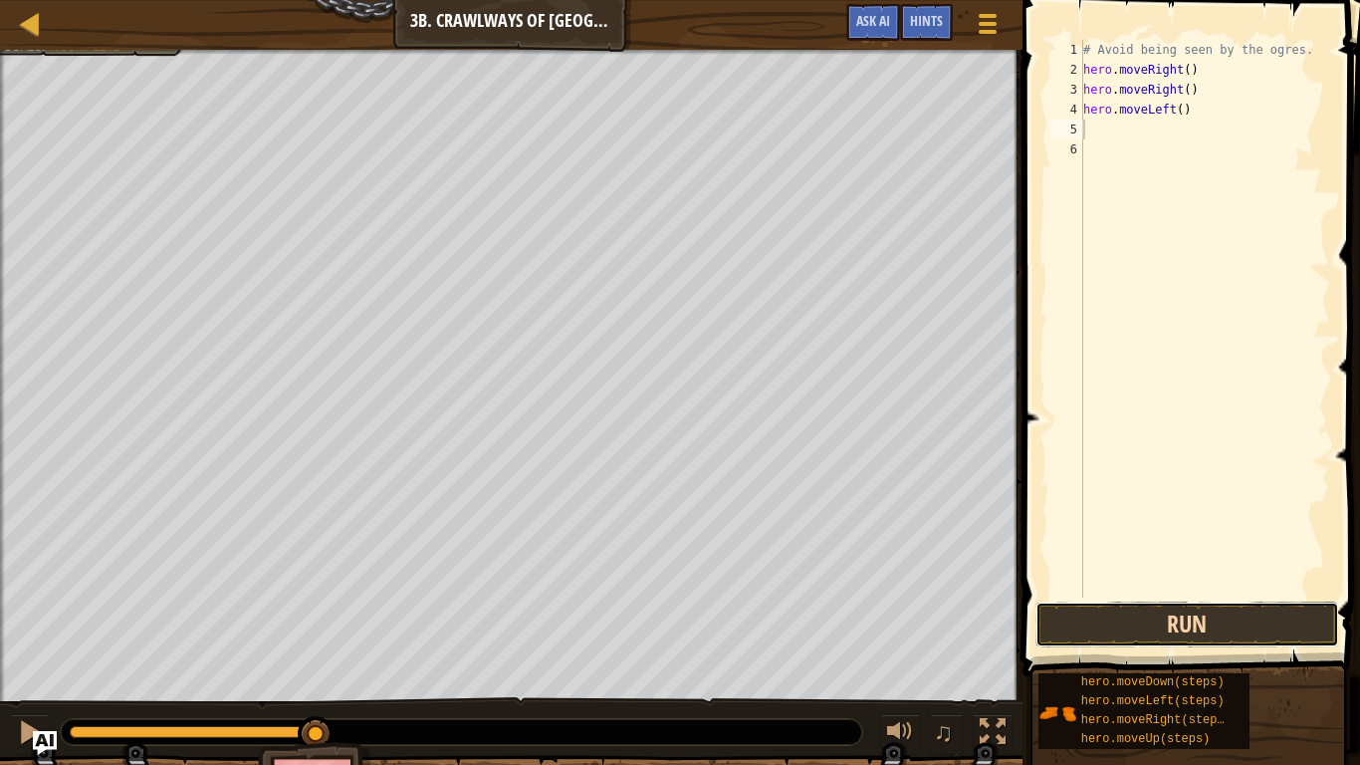
click at [1181, 622] on button "Run" at bounding box center [1188, 625] width 304 height 46
click at [1181, 620] on button "Running" at bounding box center [1188, 625] width 304 height 46
click at [1181, 619] on button "Running" at bounding box center [1188, 625] width 304 height 46
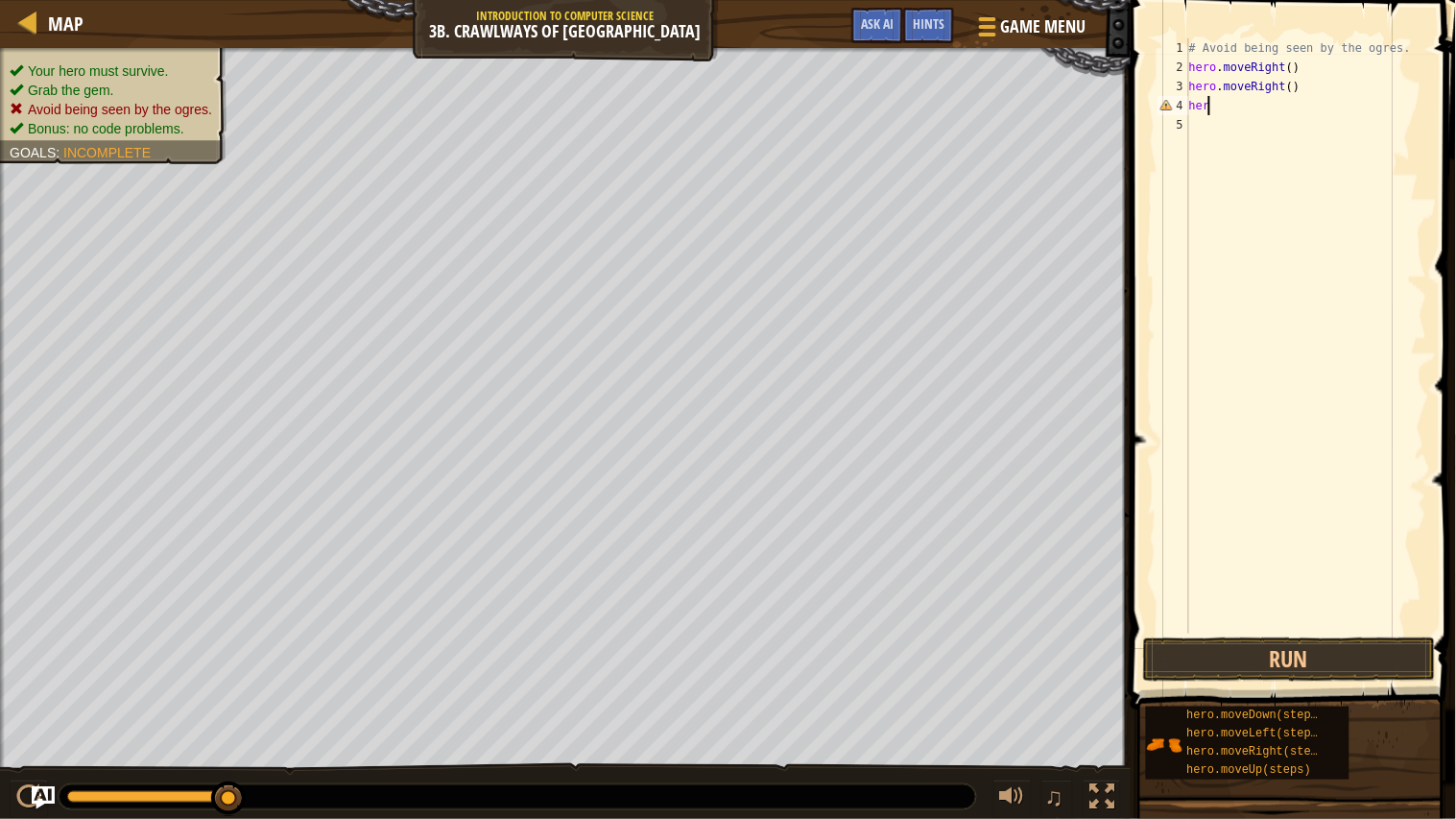
scroll to position [8, 0]
type textarea "h"
click at [1193, 101] on div "# Avoid being seen by the ogres. hero . moveRight ( ) hero . moveRight ( )" at bounding box center [1306, 355] width 242 height 633
type textarea "l"
click at [1210, 130] on div "hero.move L eft press enter" at bounding box center [1273, 161] width 362 height 87
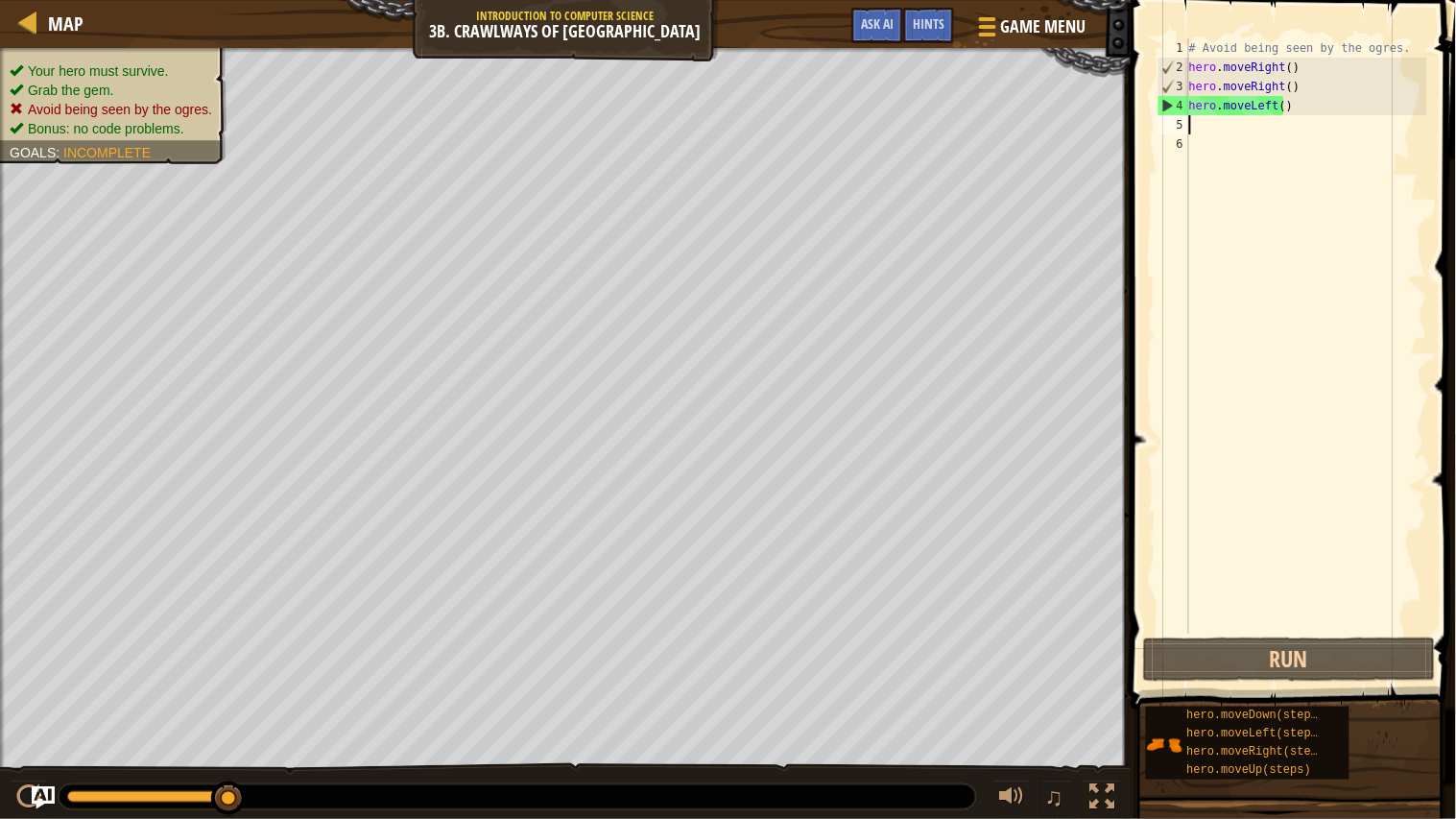
type textarea "l"
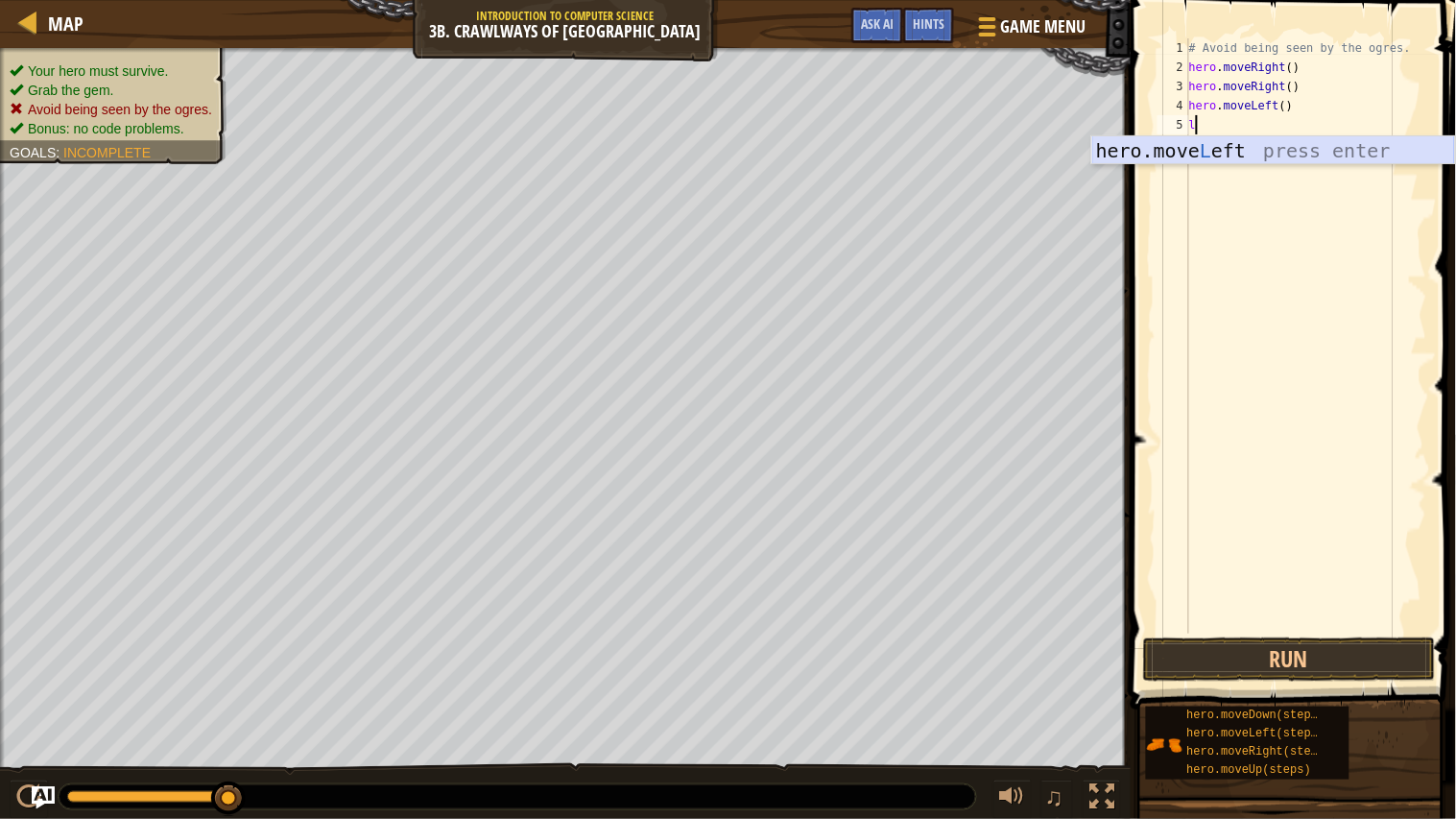
click at [1215, 138] on div "hero.move L eft press enter" at bounding box center [1273, 179] width 362 height 87
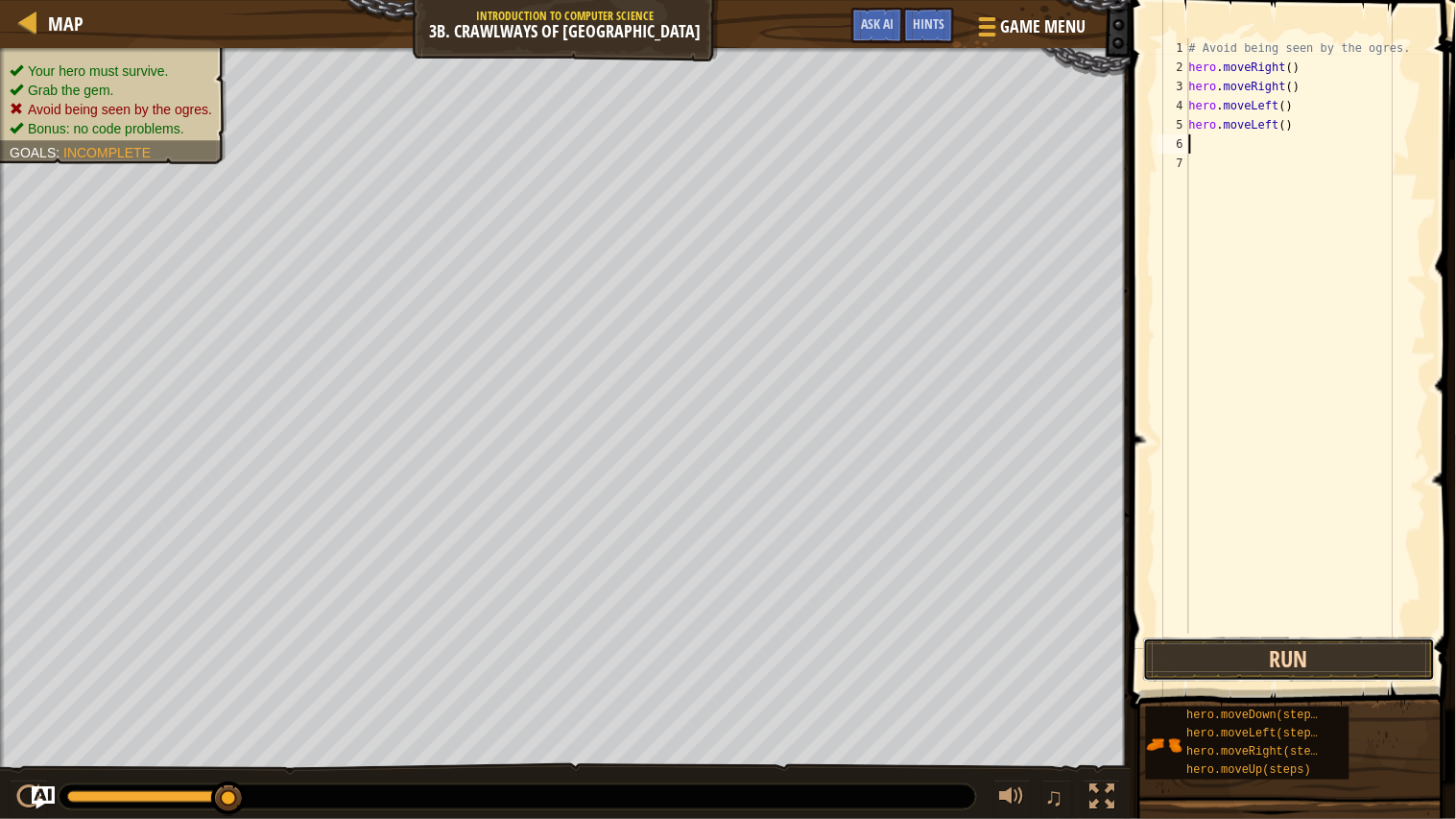
click at [1290, 614] on button "Run" at bounding box center [1289, 659] width 293 height 44
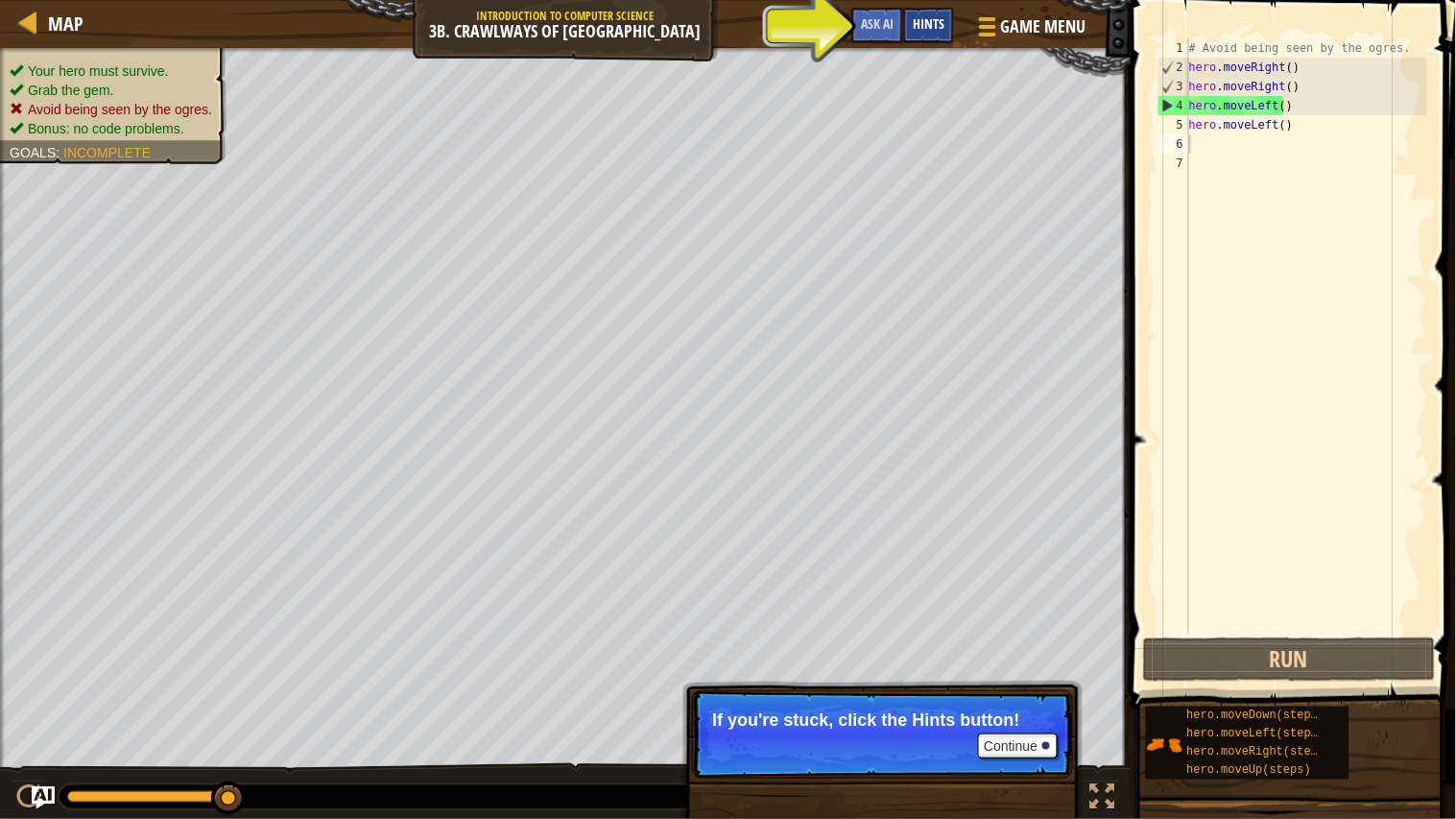
click at [941, 26] on span "Hints" at bounding box center [928, 23] width 32 height 18
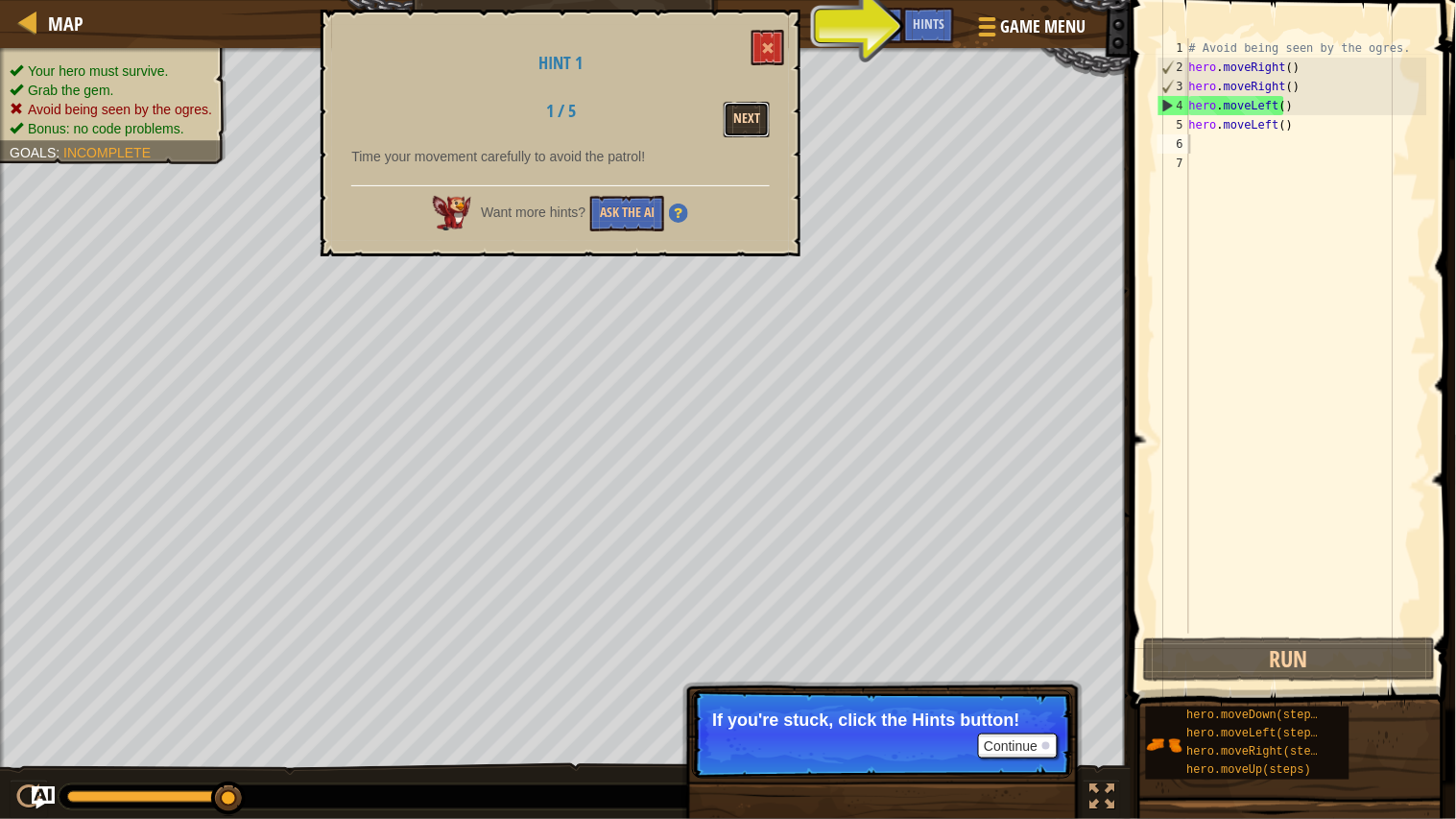
click at [756, 112] on button "Next" at bounding box center [747, 119] width 46 height 36
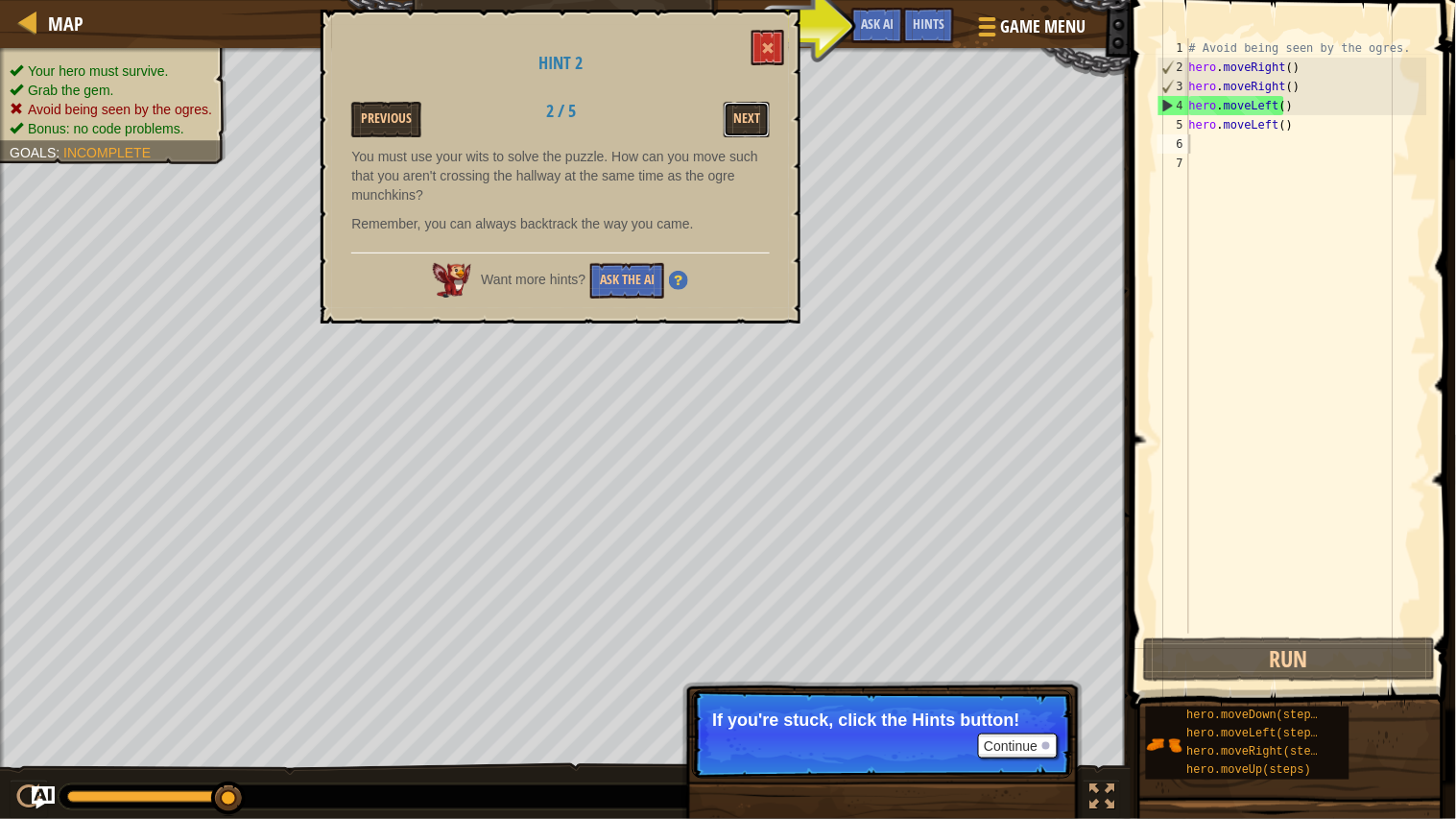
click at [756, 112] on button "Next" at bounding box center [747, 119] width 46 height 36
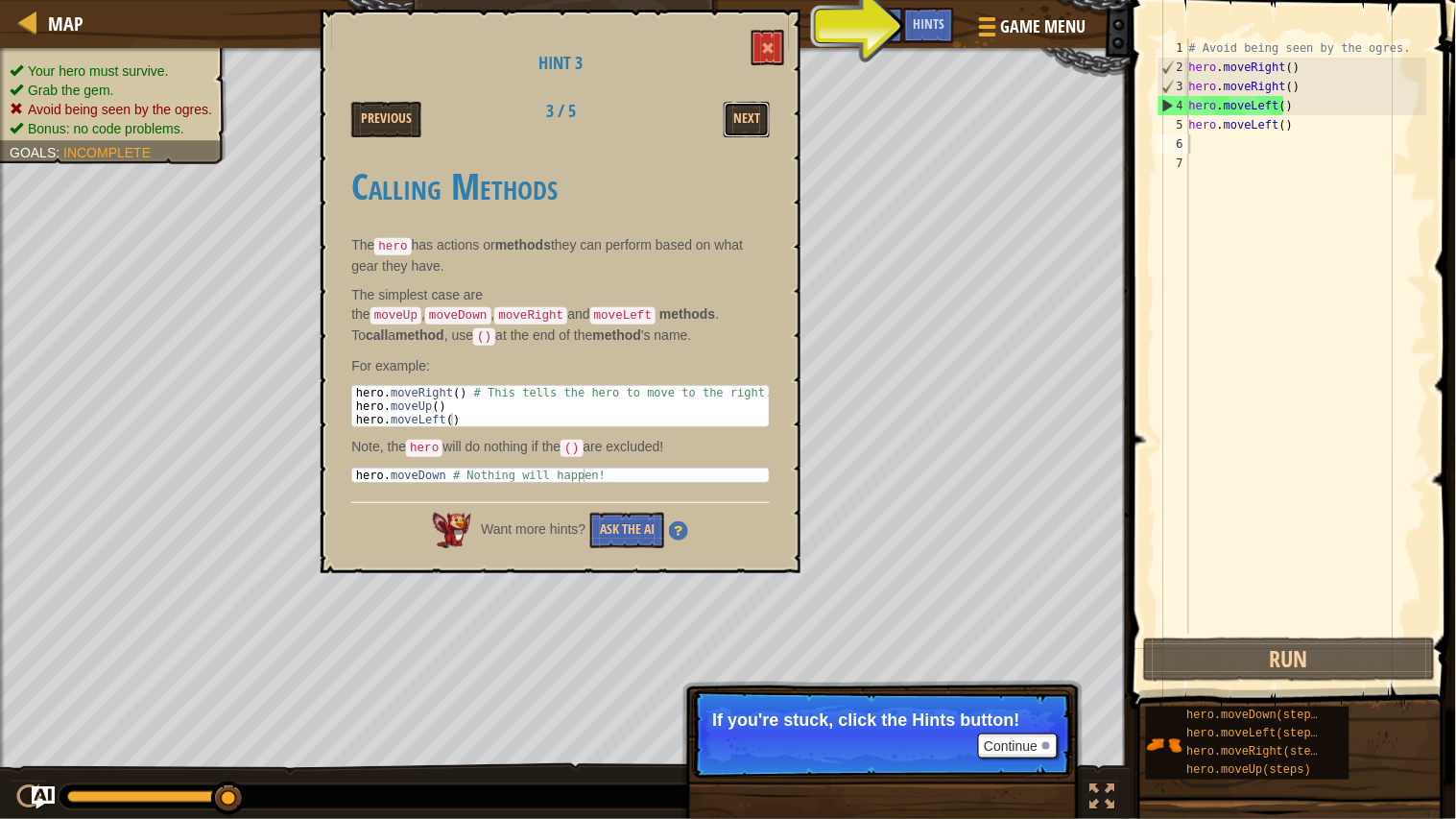
click at [756, 112] on button "Next" at bounding box center [747, 119] width 46 height 36
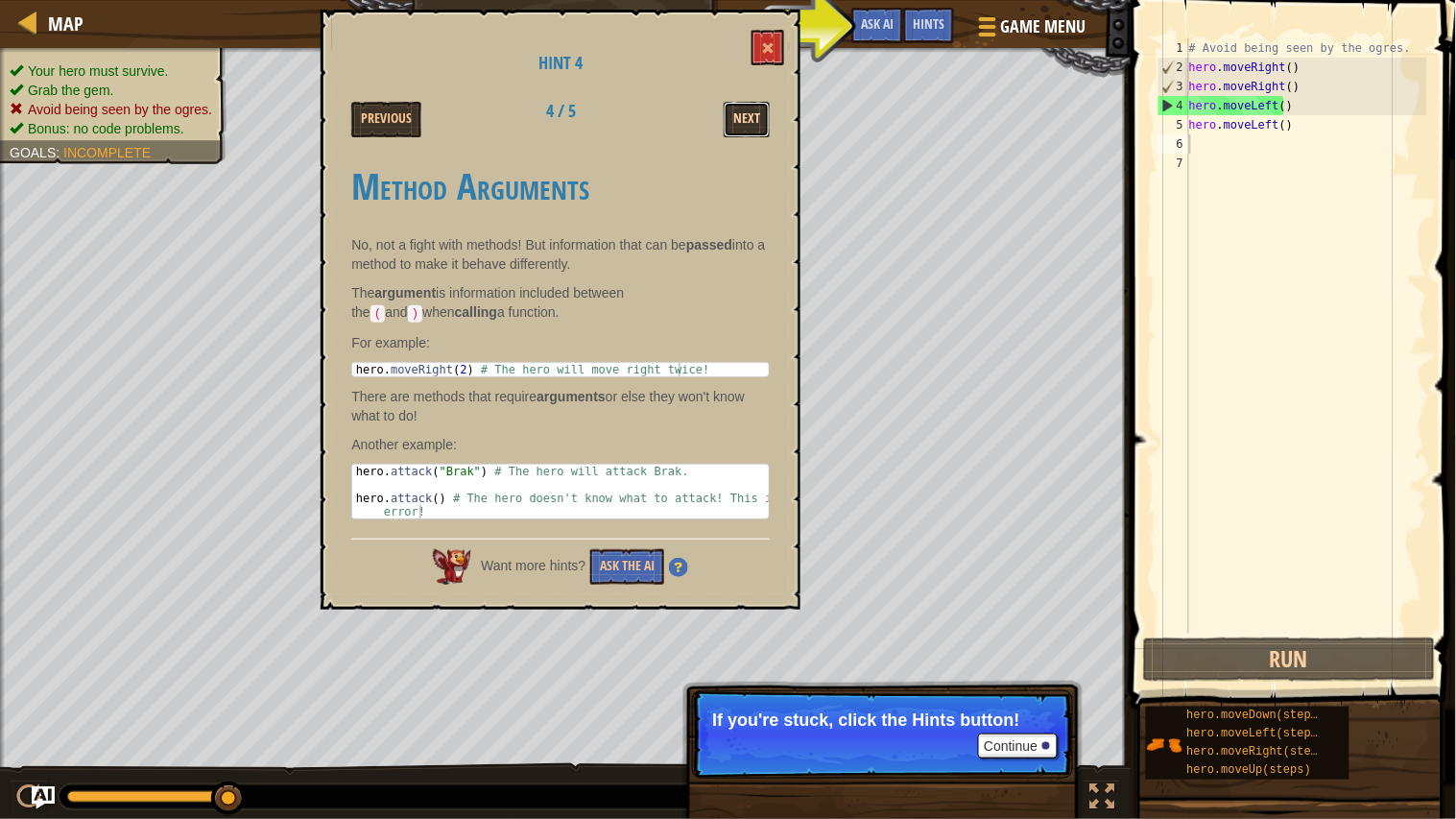
click at [762, 111] on button "Next" at bounding box center [747, 119] width 46 height 36
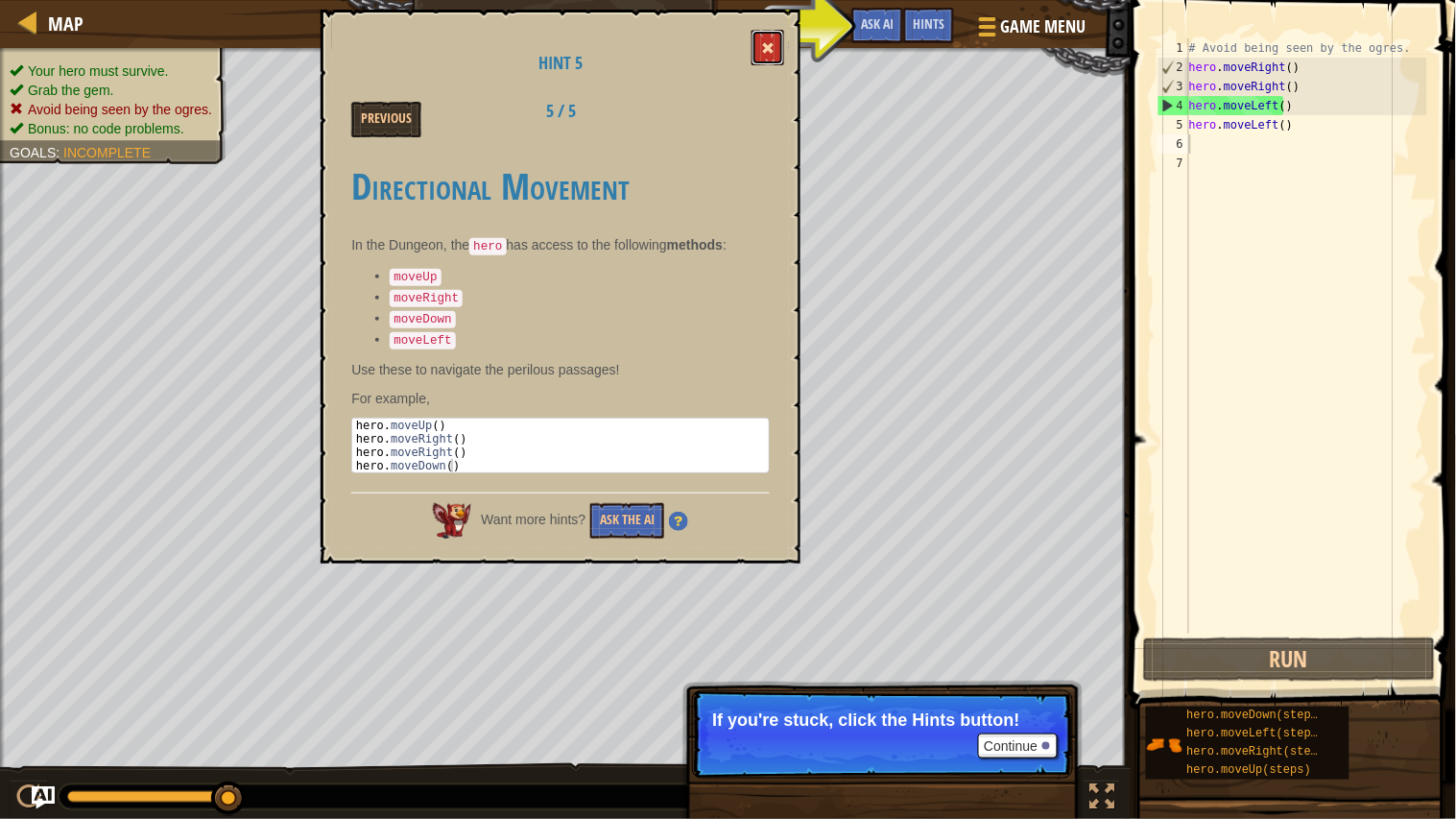
click at [770, 60] on button at bounding box center [768, 47] width 33 height 36
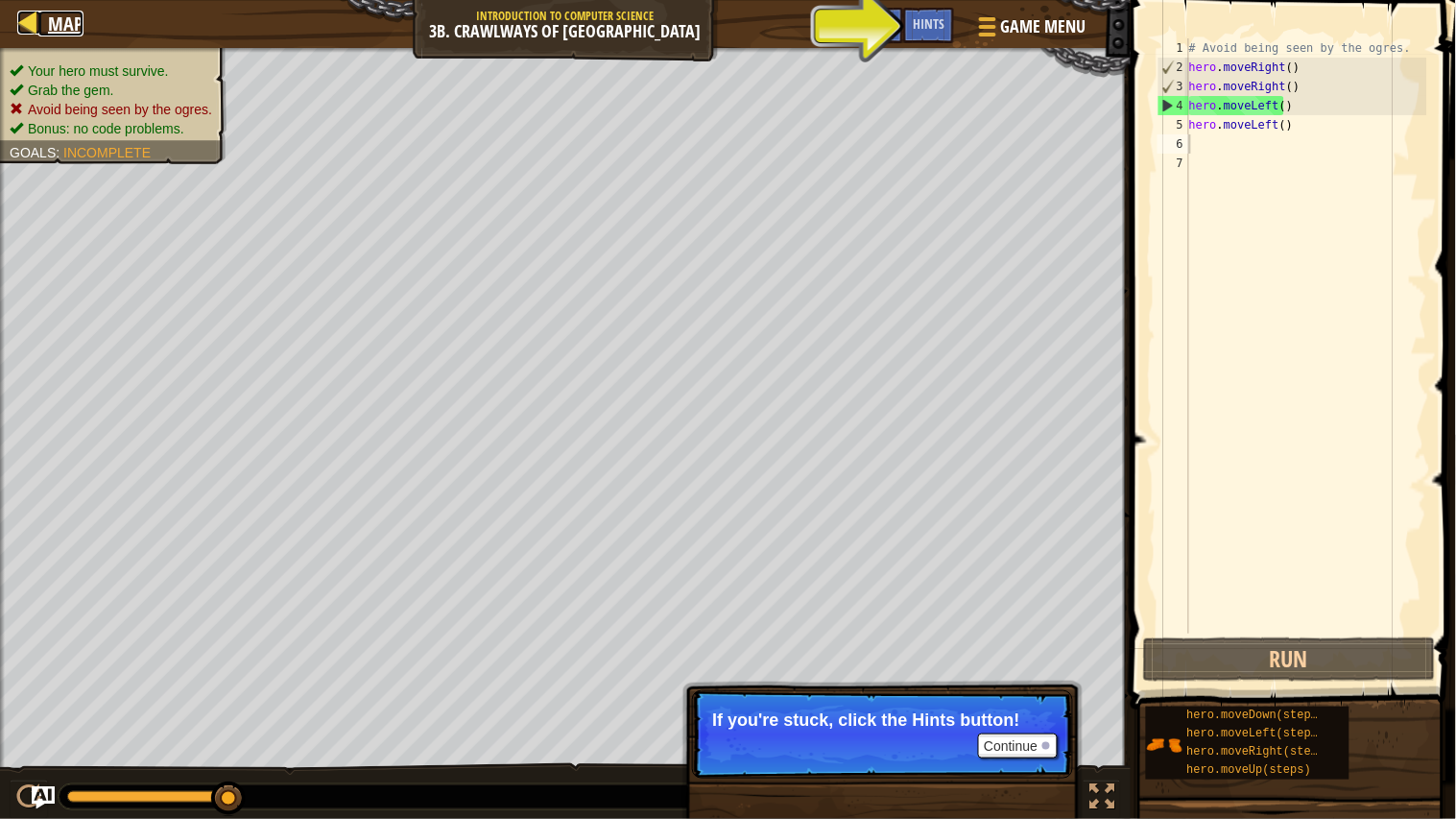
click at [32, 19] on div at bounding box center [29, 22] width 24 height 24
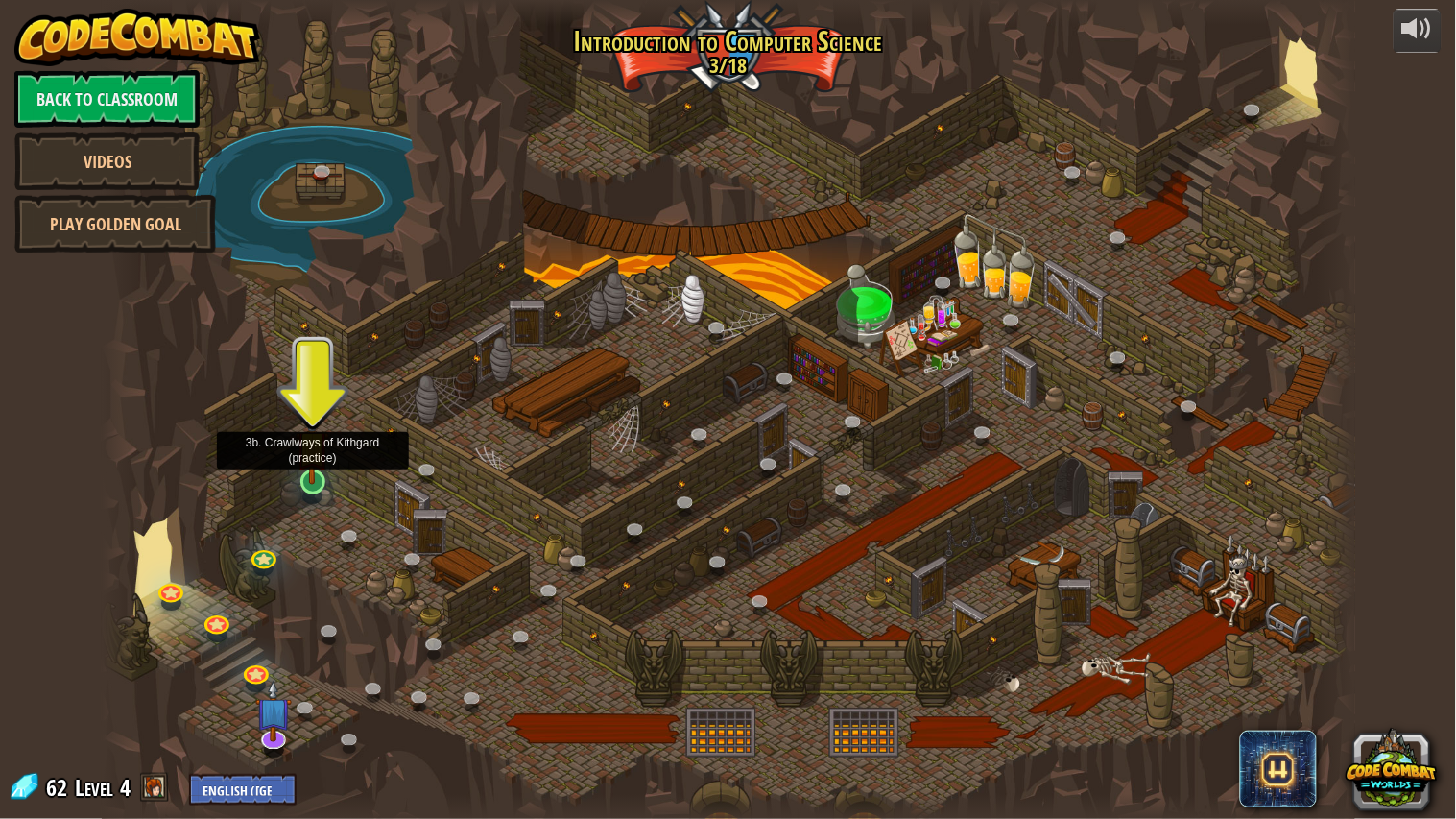
click at [314, 463] on img at bounding box center [312, 446] width 33 height 75
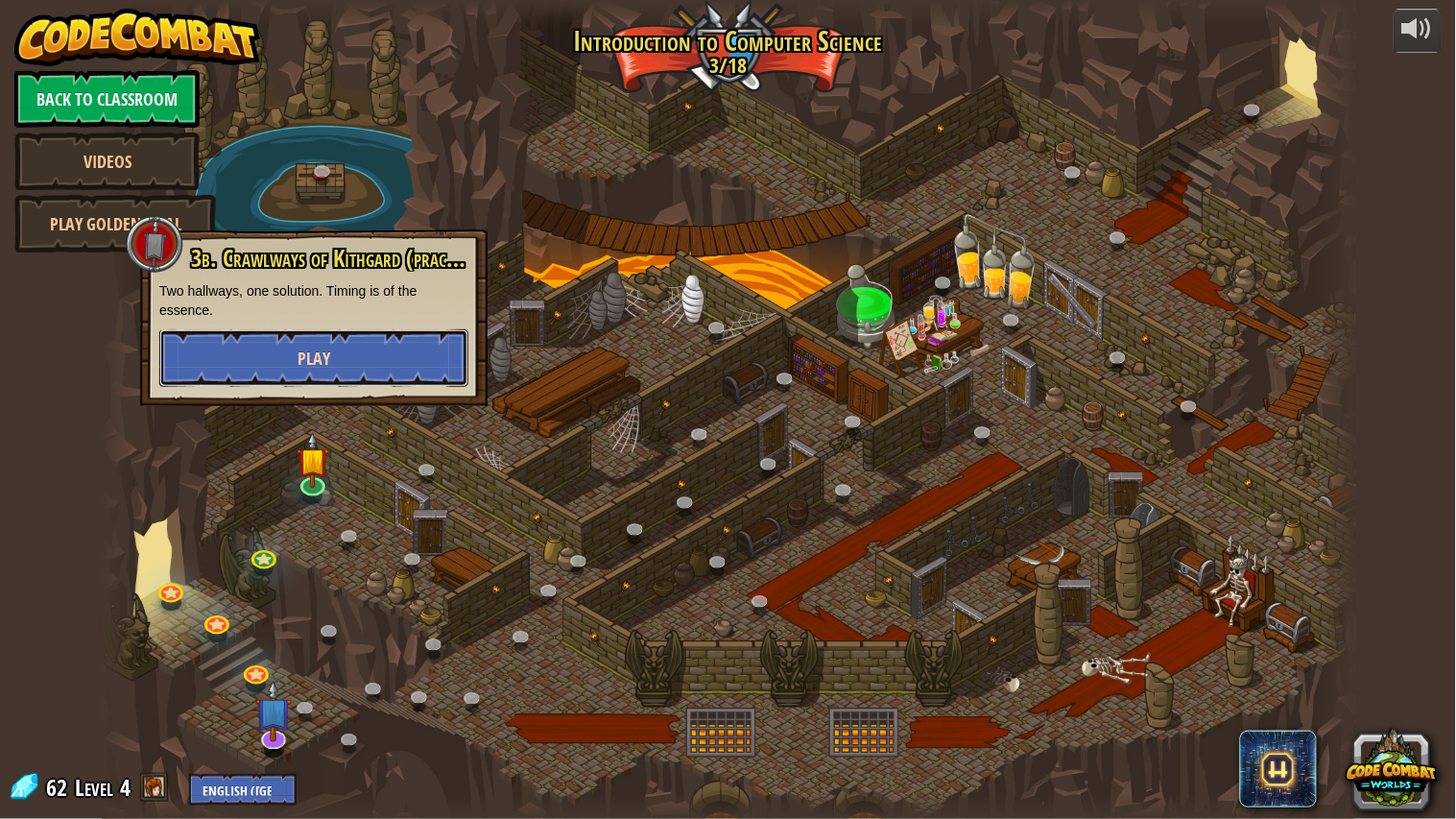
click at [334, 368] on button "Play" at bounding box center [313, 358] width 309 height 58
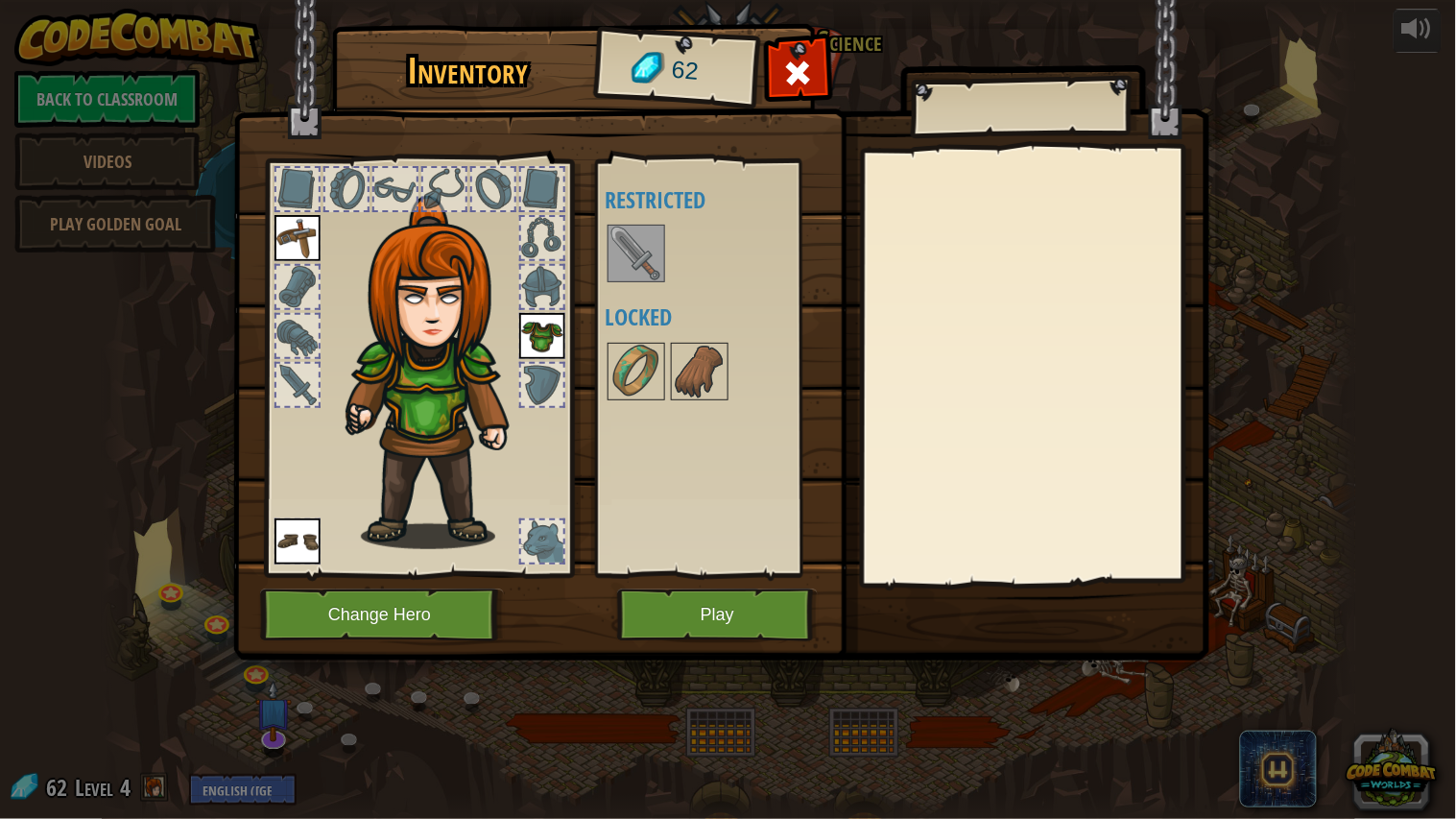
click at [554, 341] on img at bounding box center [543, 336] width 46 height 46
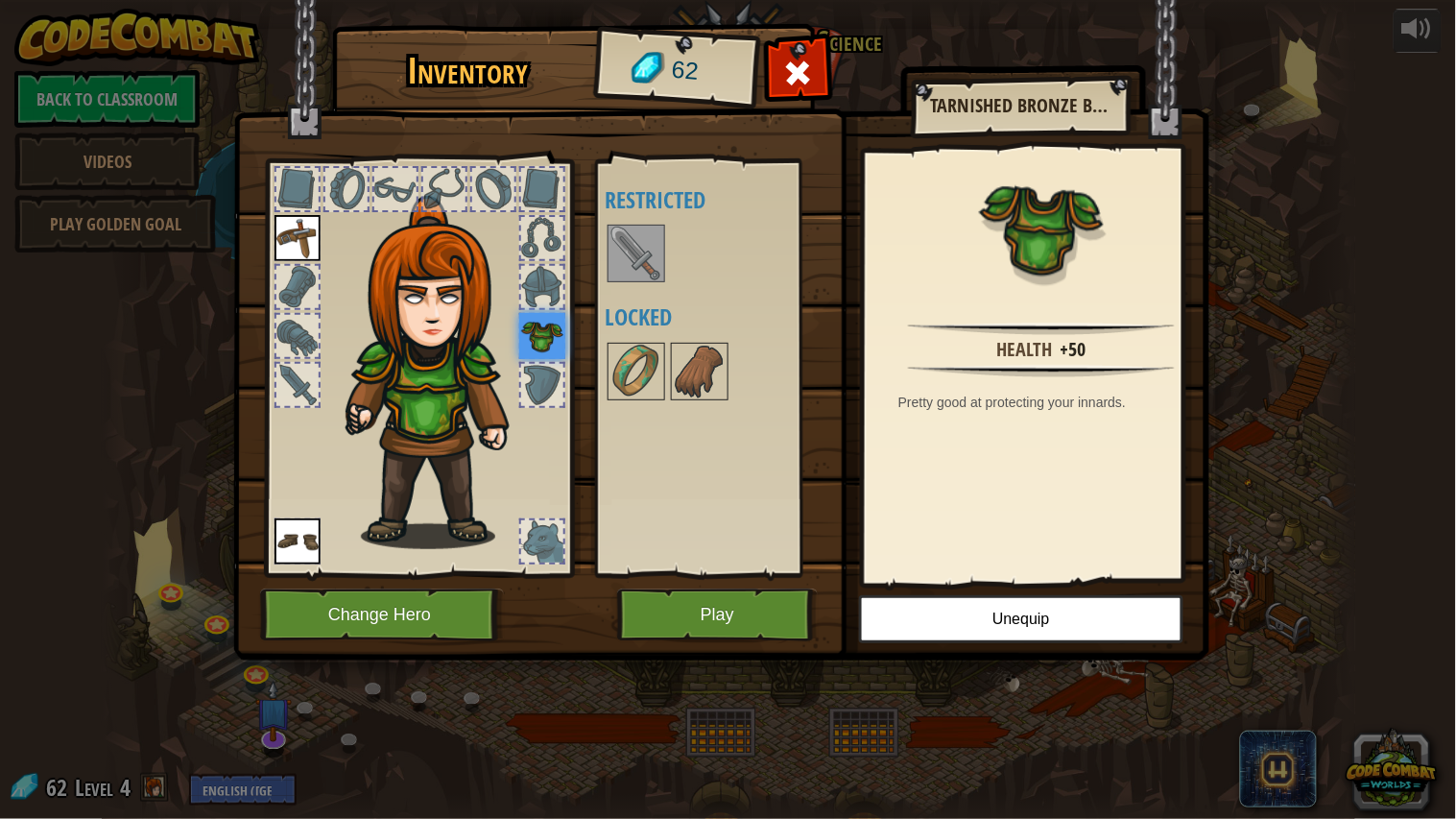
click at [543, 377] on div at bounding box center [543, 384] width 42 height 42
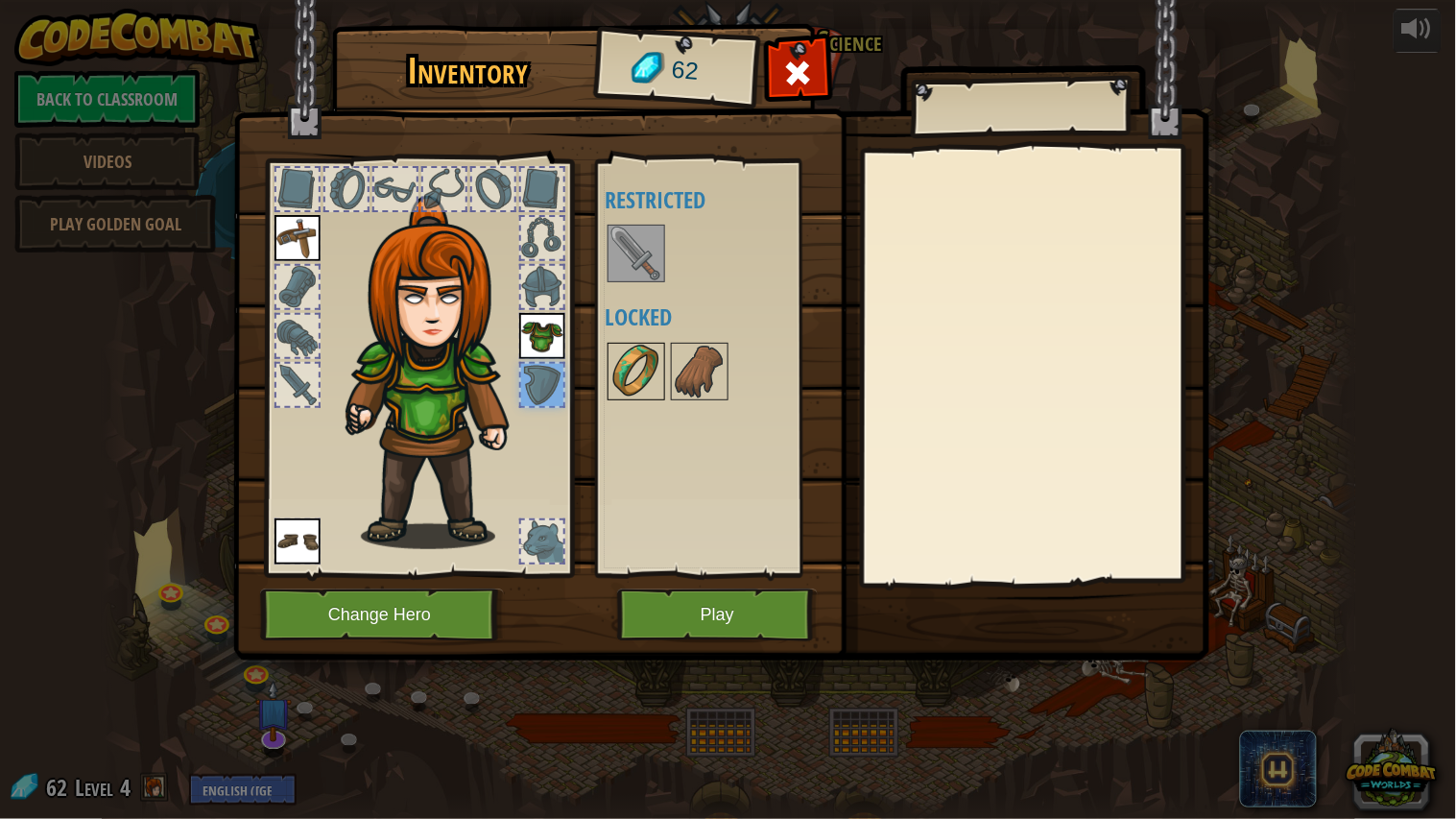
drag, startPoint x: 687, startPoint y: 366, endPoint x: 633, endPoint y: 369, distance: 54.1
click at [685, 365] on img at bounding box center [700, 372] width 54 height 54
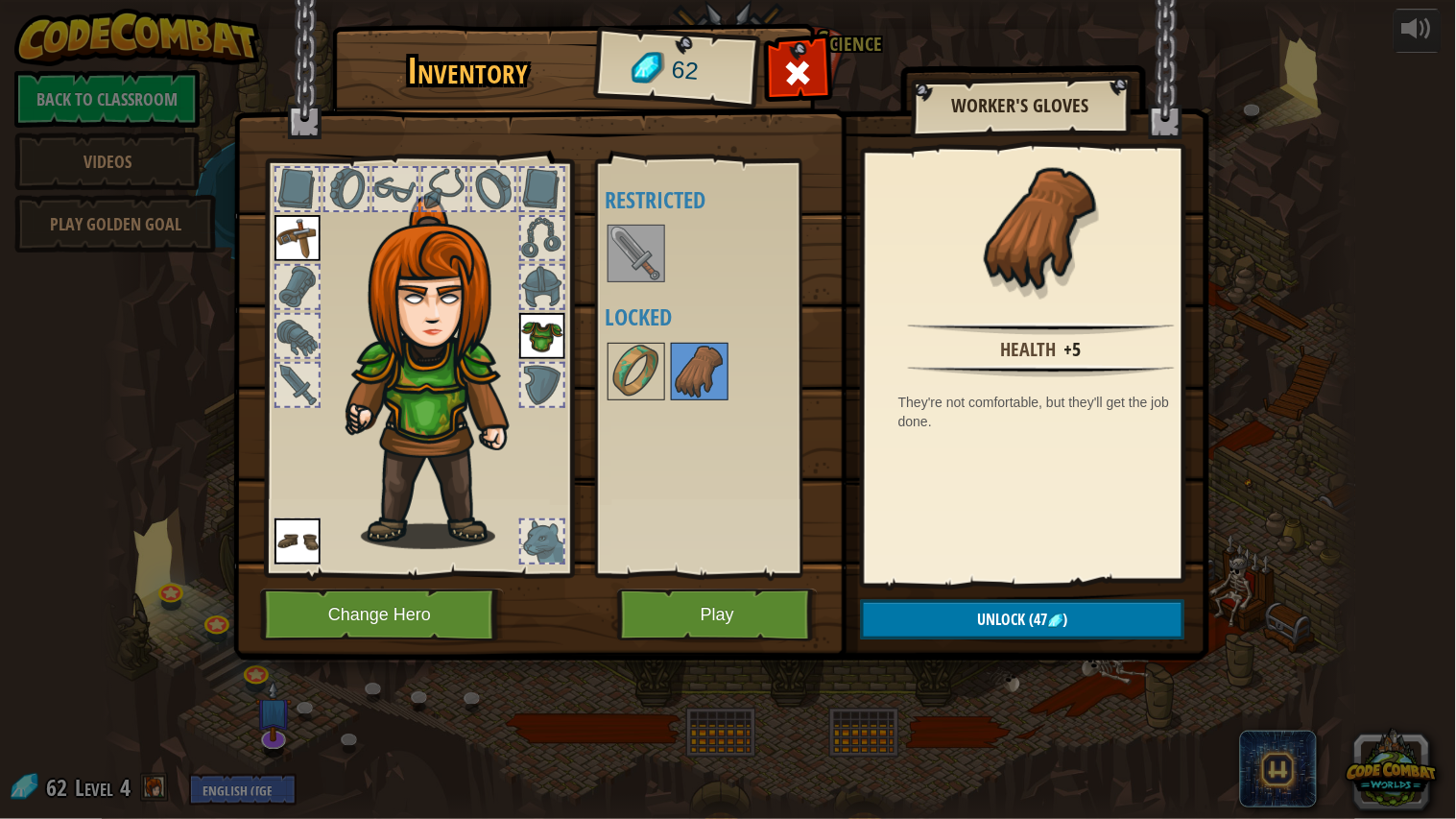
click at [560, 378] on div at bounding box center [543, 384] width 42 height 42
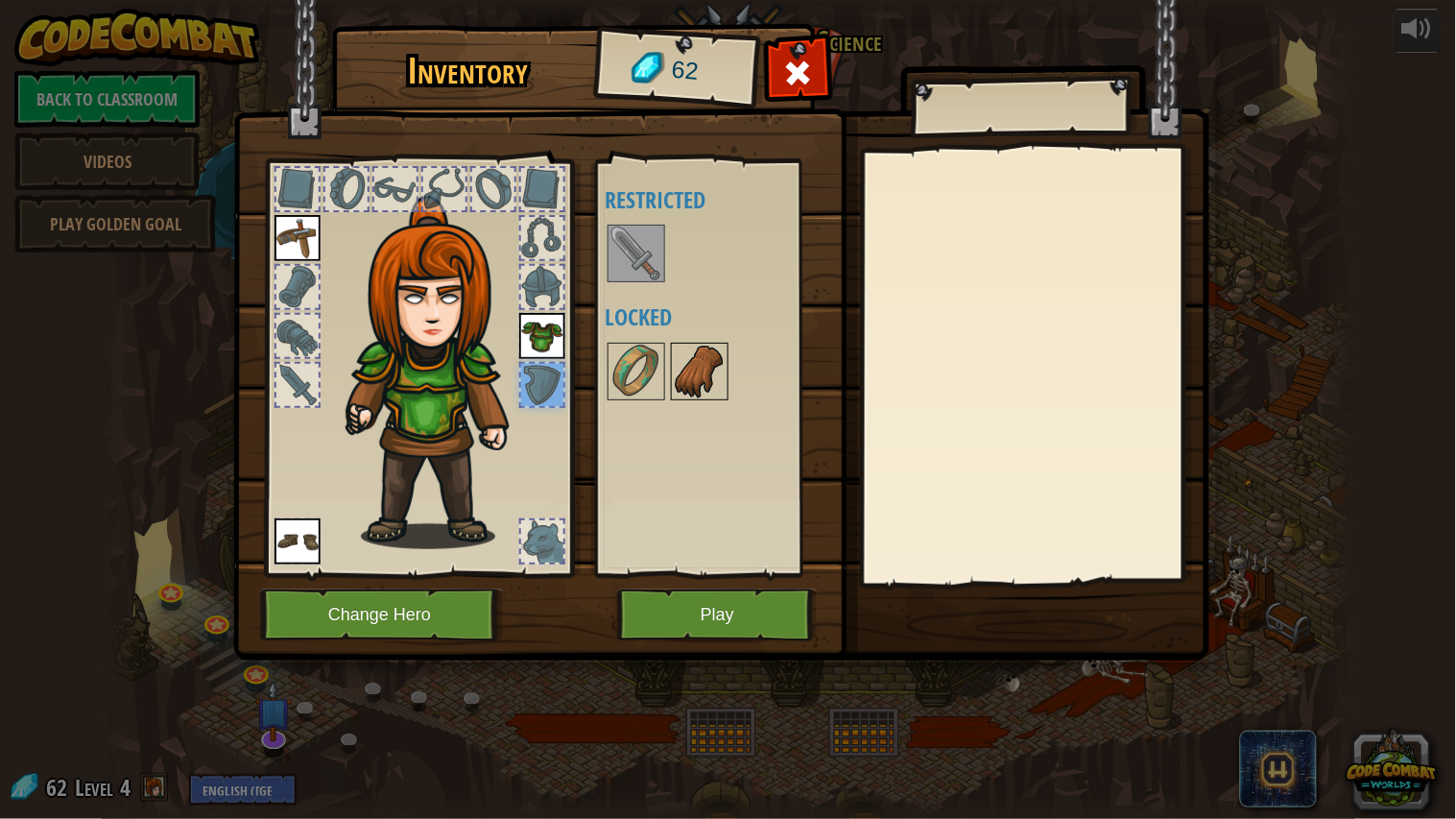
click at [724, 390] on img at bounding box center [700, 372] width 54 height 54
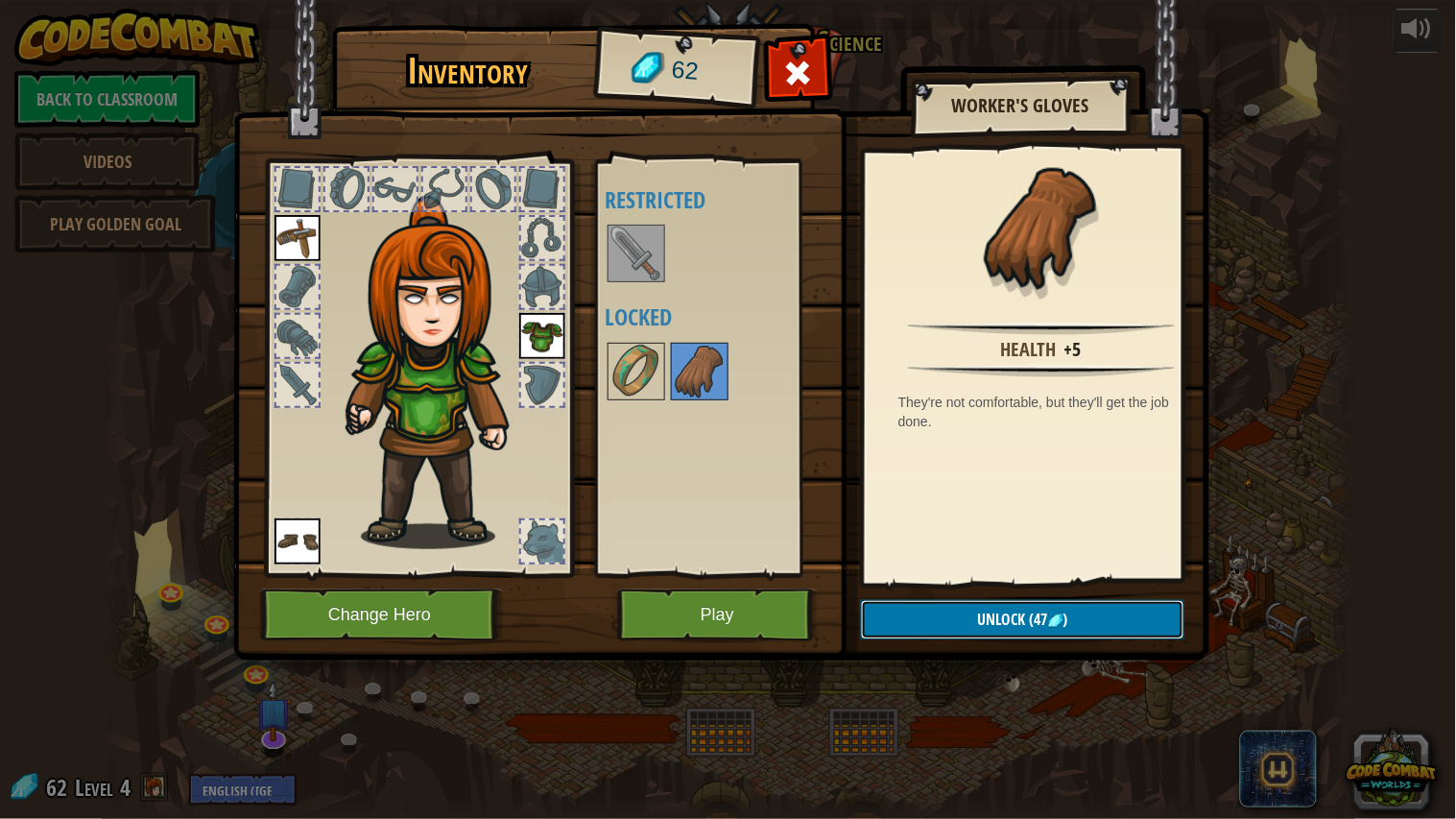
click at [1128, 614] on button "Unlock (47 )" at bounding box center [1022, 619] width 324 height 40
click at [1111, 609] on button "Confirm" at bounding box center [1022, 619] width 324 height 40
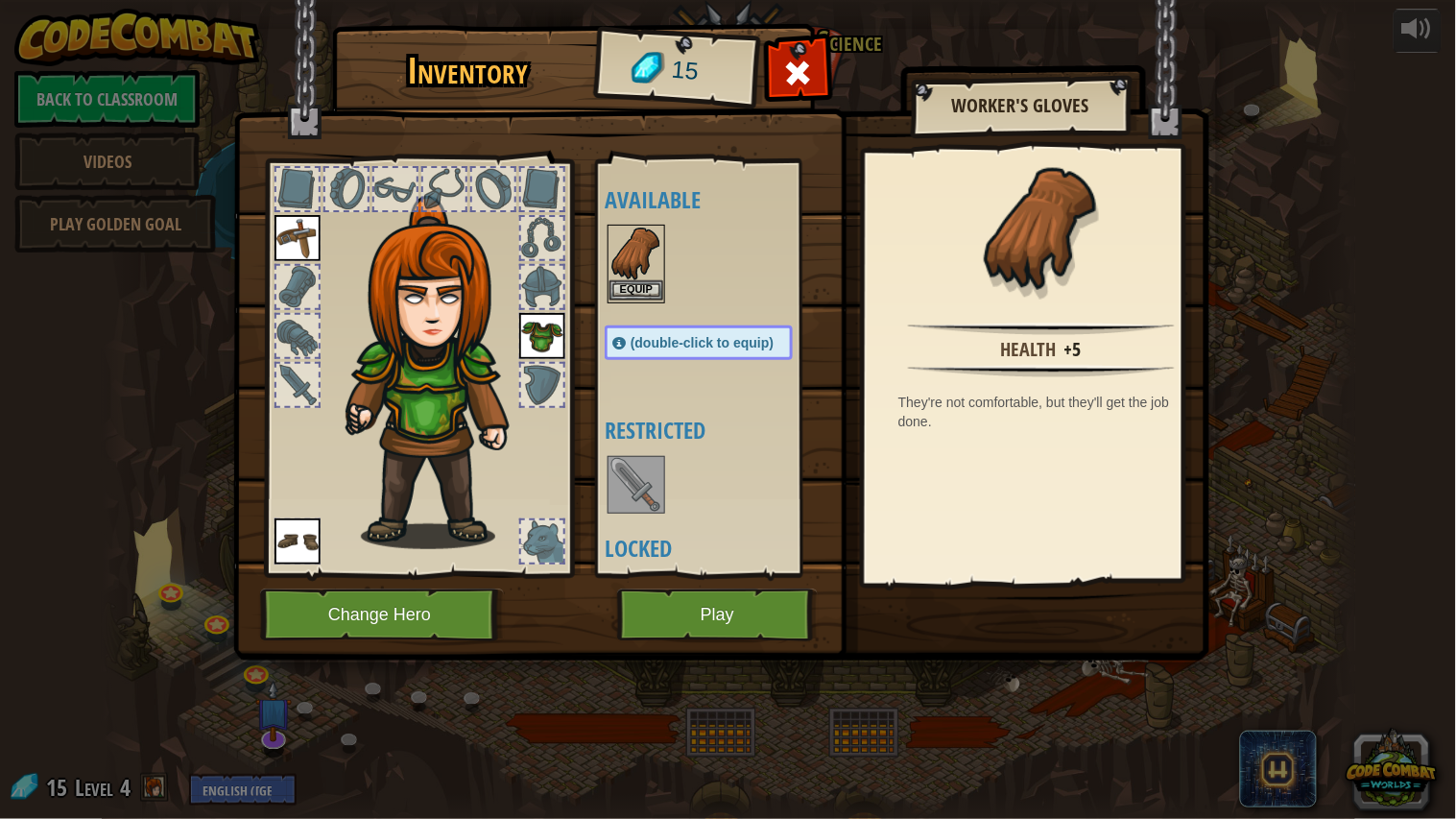
click at [636, 283] on div "Inventory 15 Available Equip Equip Equip Equip (double-click to equip) Restrict…" at bounding box center [728, 410] width 1456 height 819
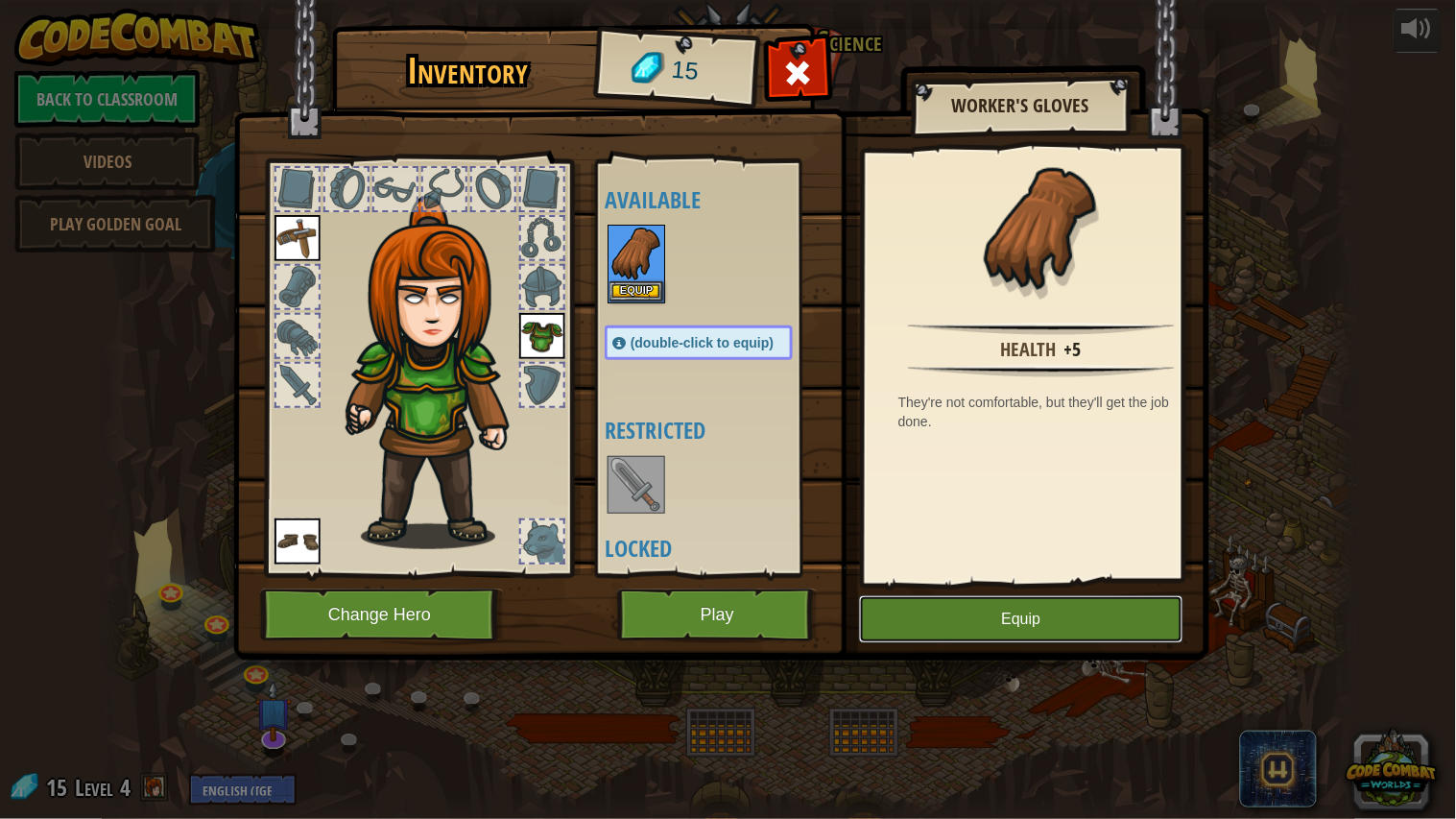
click at [1089, 614] on button "Equip" at bounding box center [1020, 619] width 325 height 48
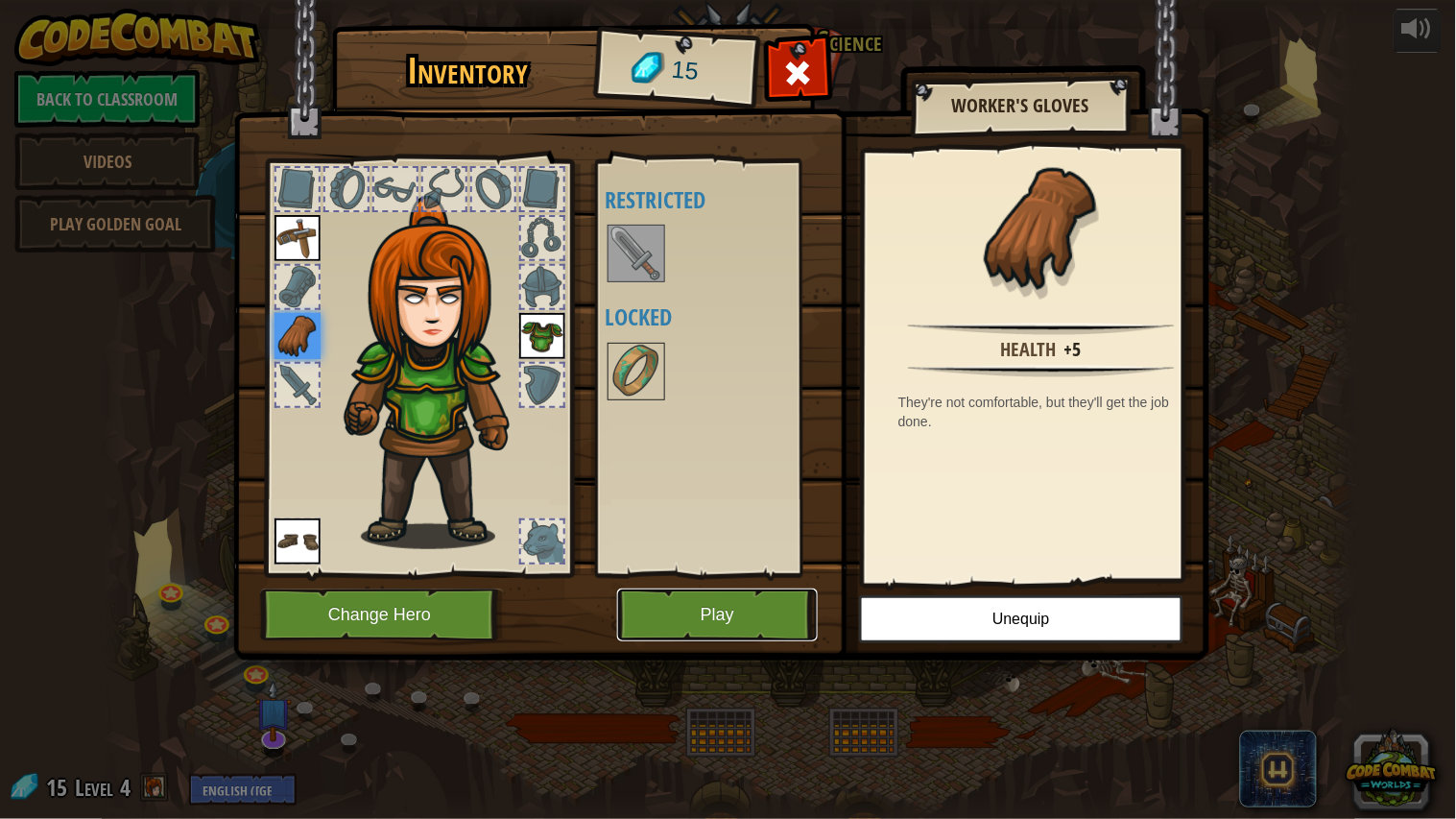
click at [750, 595] on button "Play" at bounding box center [717, 615] width 200 height 53
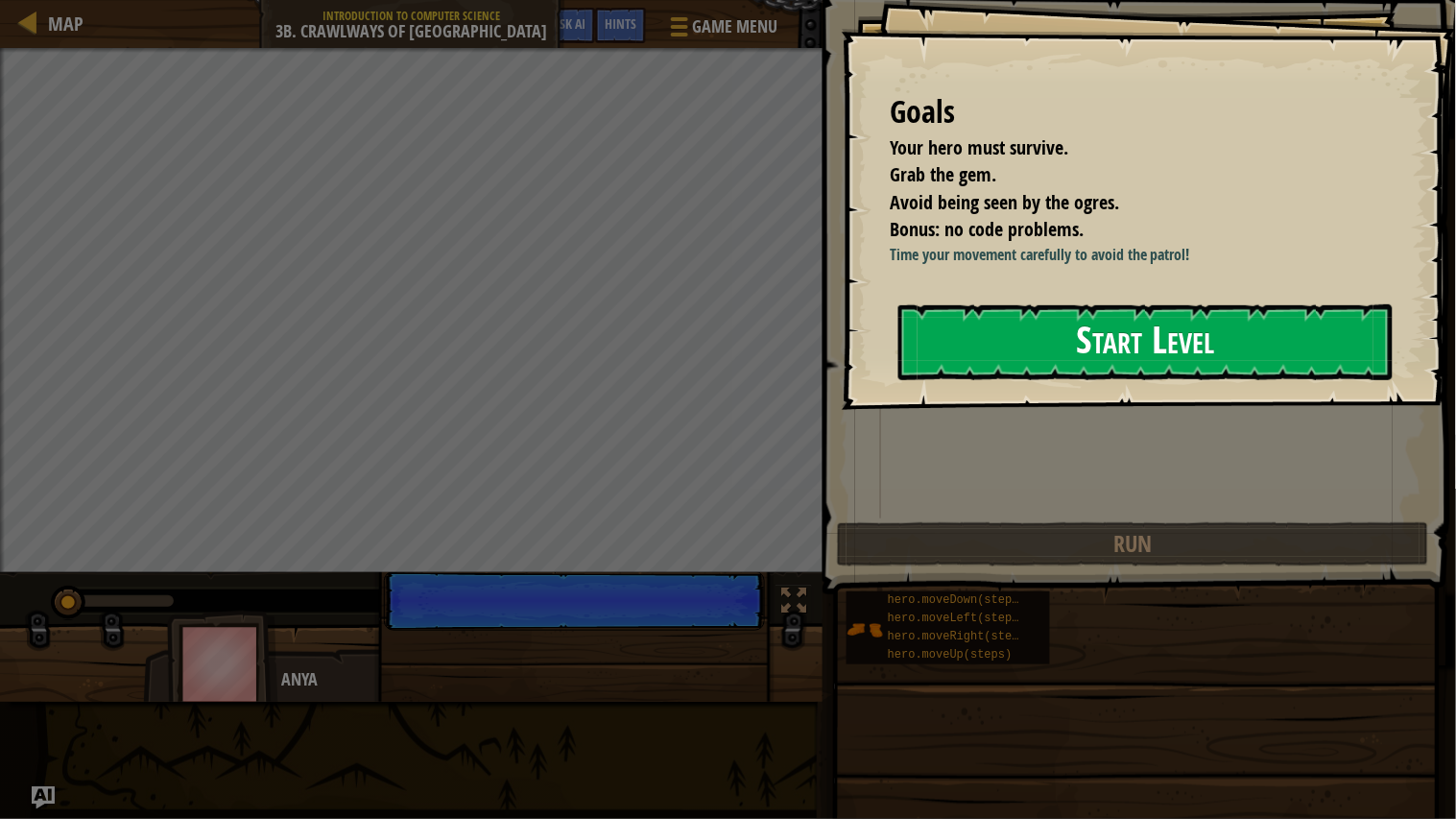
click at [1173, 312] on button "Start Level" at bounding box center [1145, 342] width 494 height 76
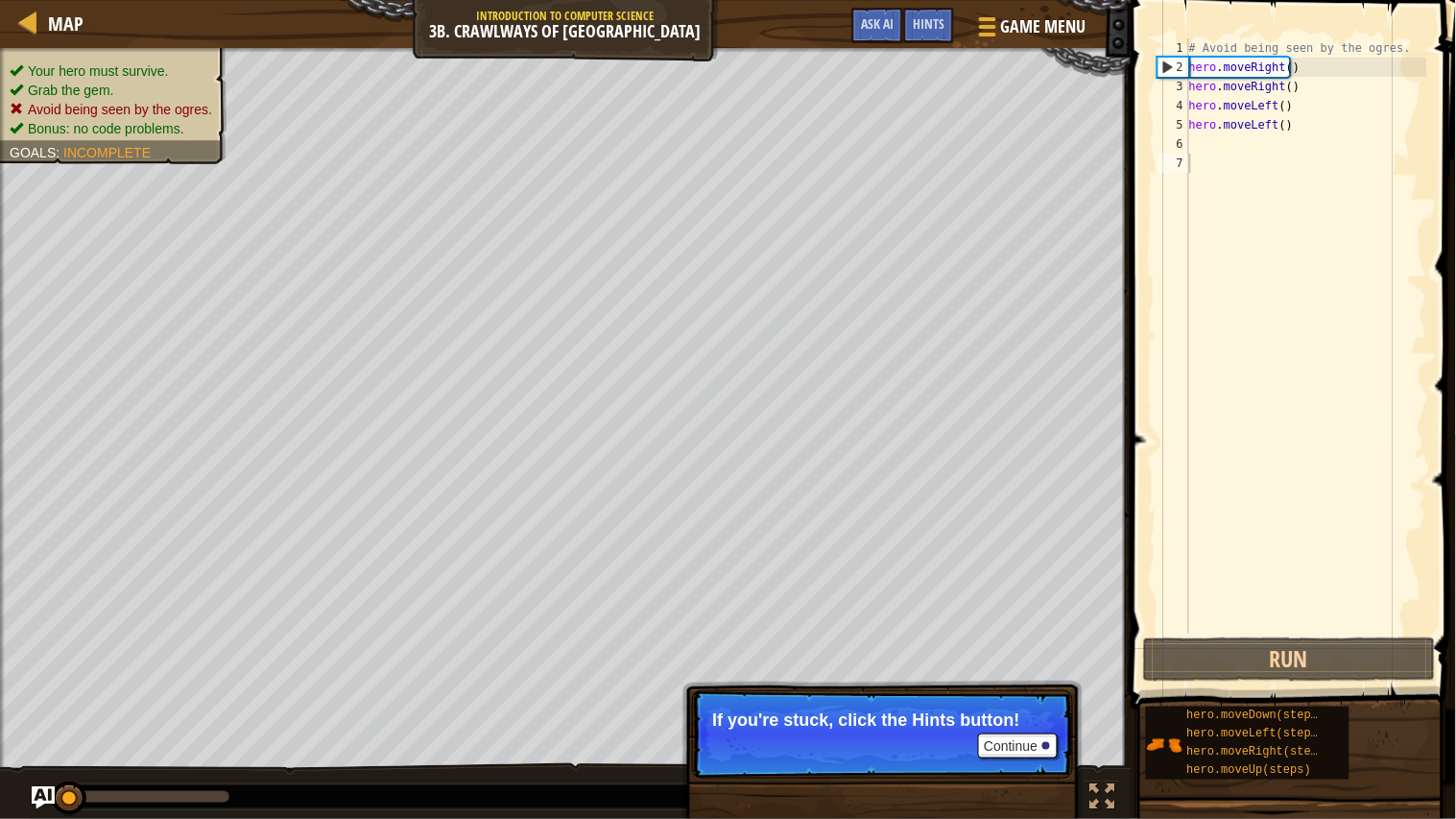
click at [1290, 614] on span at bounding box center [1295, 327] width 341 height 766
click at [1291, 614] on button "Run" at bounding box center [1289, 659] width 293 height 44
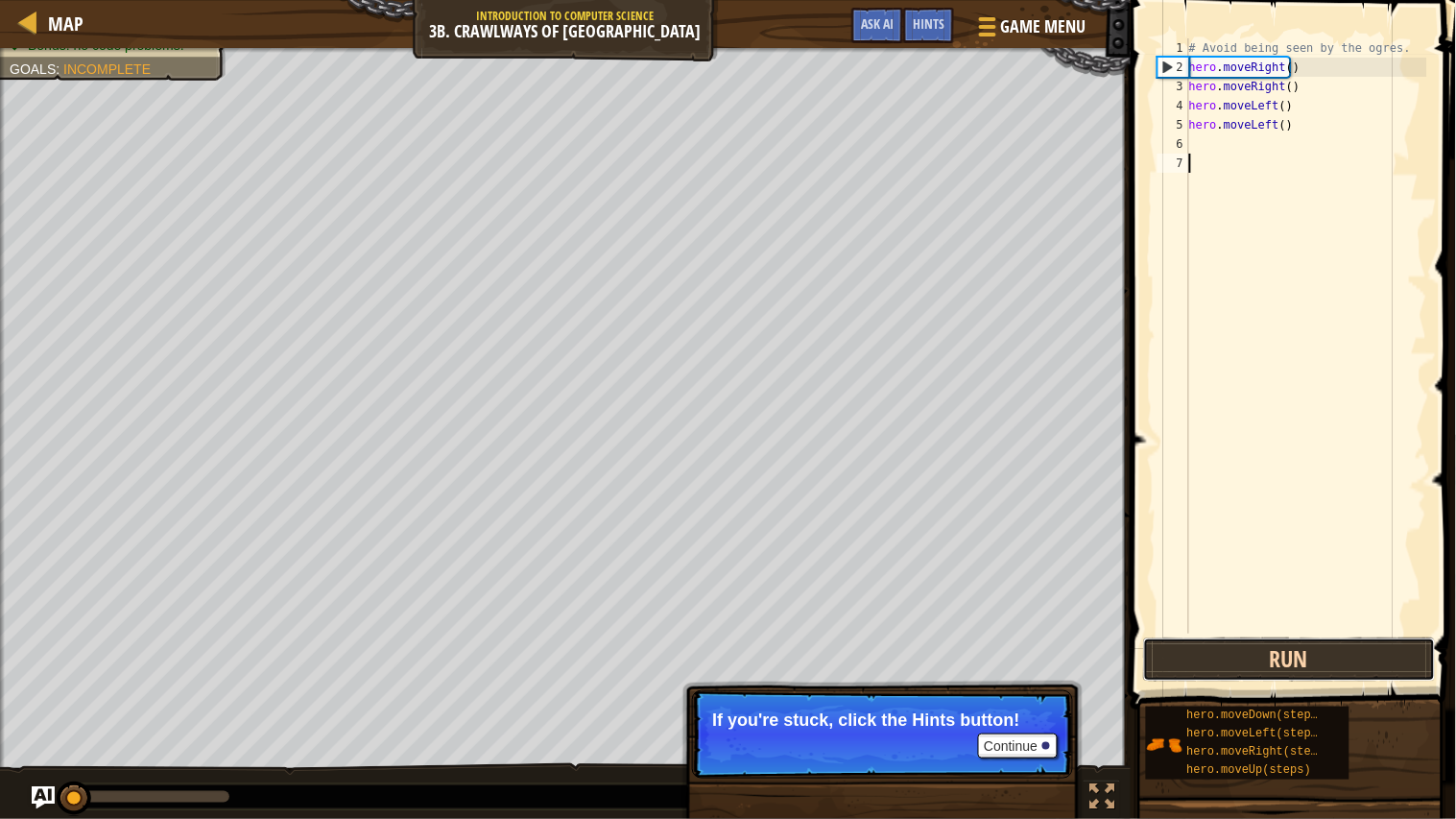
click at [1294, 614] on button "Run" at bounding box center [1289, 659] width 293 height 44
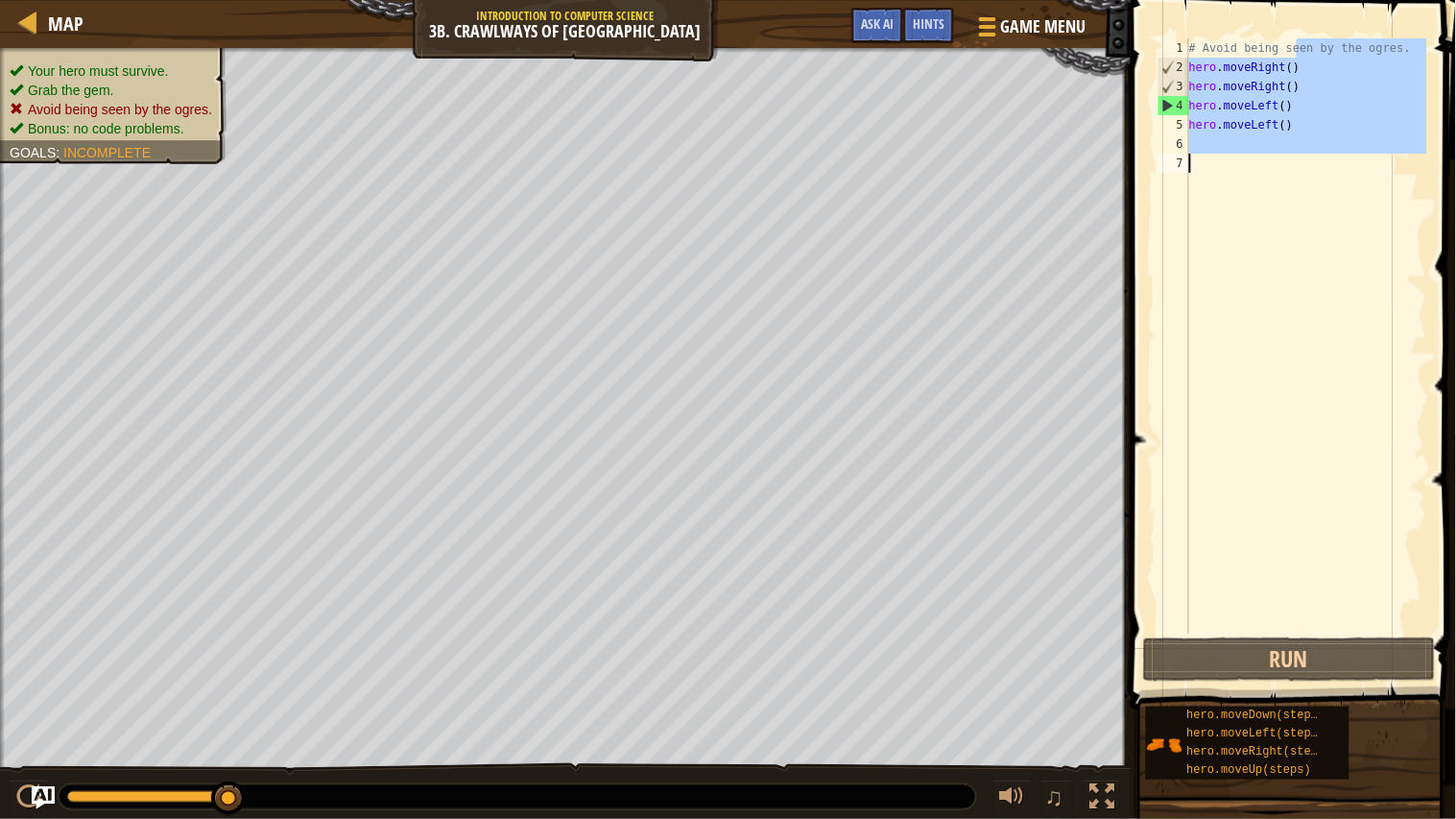
drag, startPoint x: 1299, startPoint y: 52, endPoint x: 1139, endPoint y: 523, distance: 497.4
click at [1139, 523] on div "1 2 3 4 5 6 7 # Avoid being seen by the ogres. hero . moveRight ( ) hero . move…" at bounding box center [1290, 392] width 331 height 766
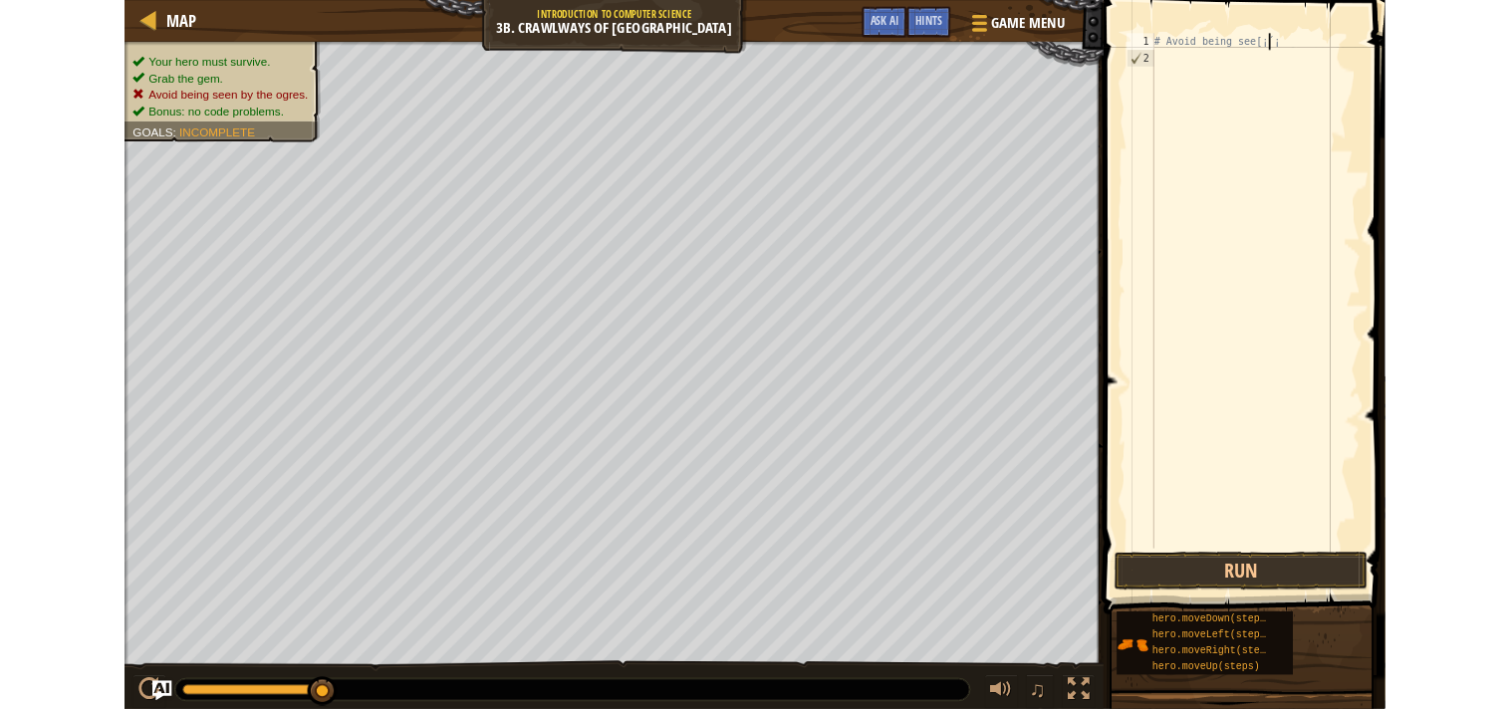
scroll to position [8, 11]
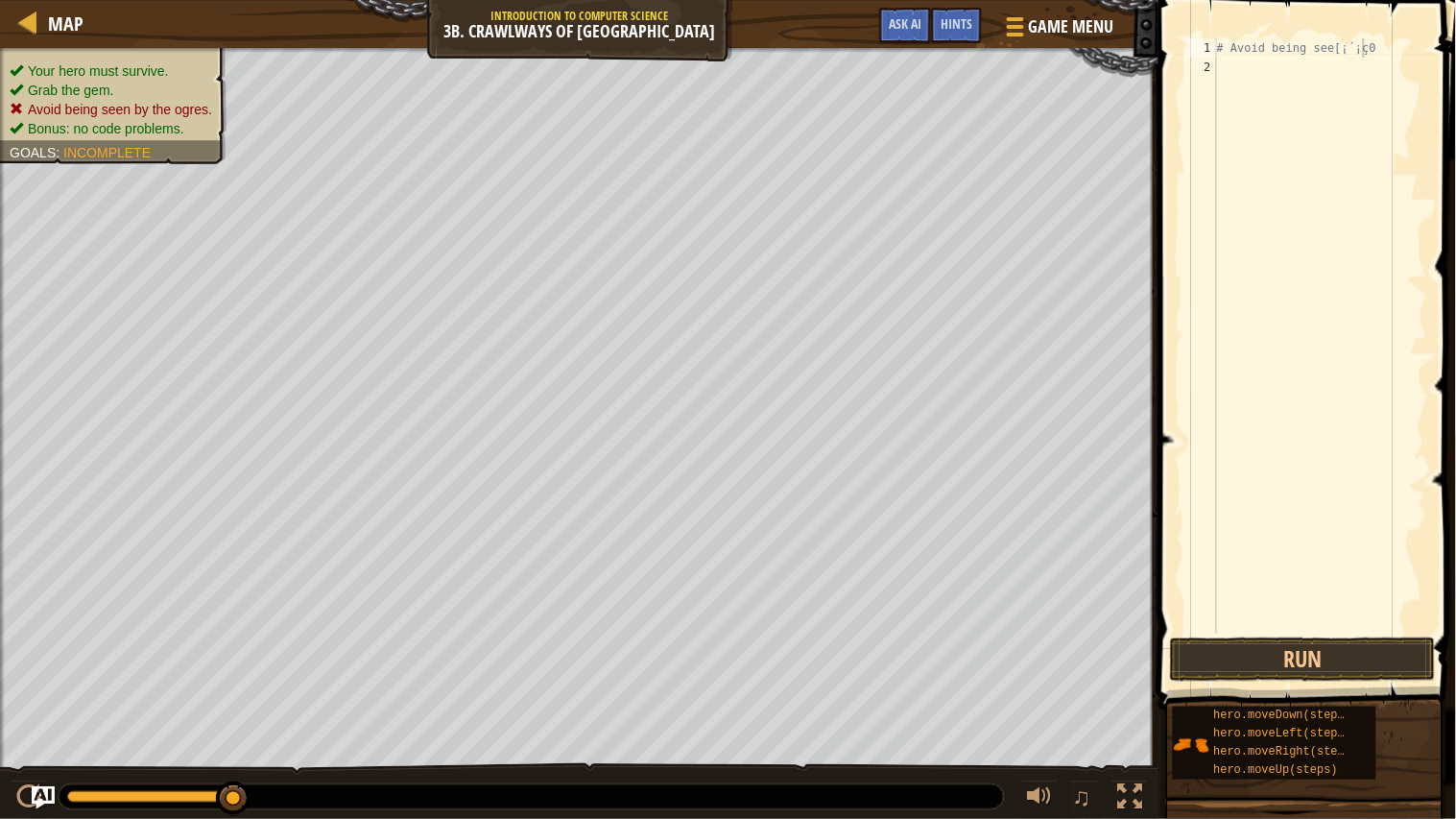
click at [1310, 0] on span at bounding box center [1309, 327] width 313 height 766
drag, startPoint x: 0, startPoint y: 3, endPoint x: 0, endPoint y: 25, distance: 22.0
click at [0, 25] on div "Map Introduction to Computer Science 3b. Crawlways of Kithgard Game Menu Done H…" at bounding box center [579, 24] width 1158 height 48
drag, startPoint x: 13, startPoint y: 15, endPoint x: 32, endPoint y: 14, distance: 19.0
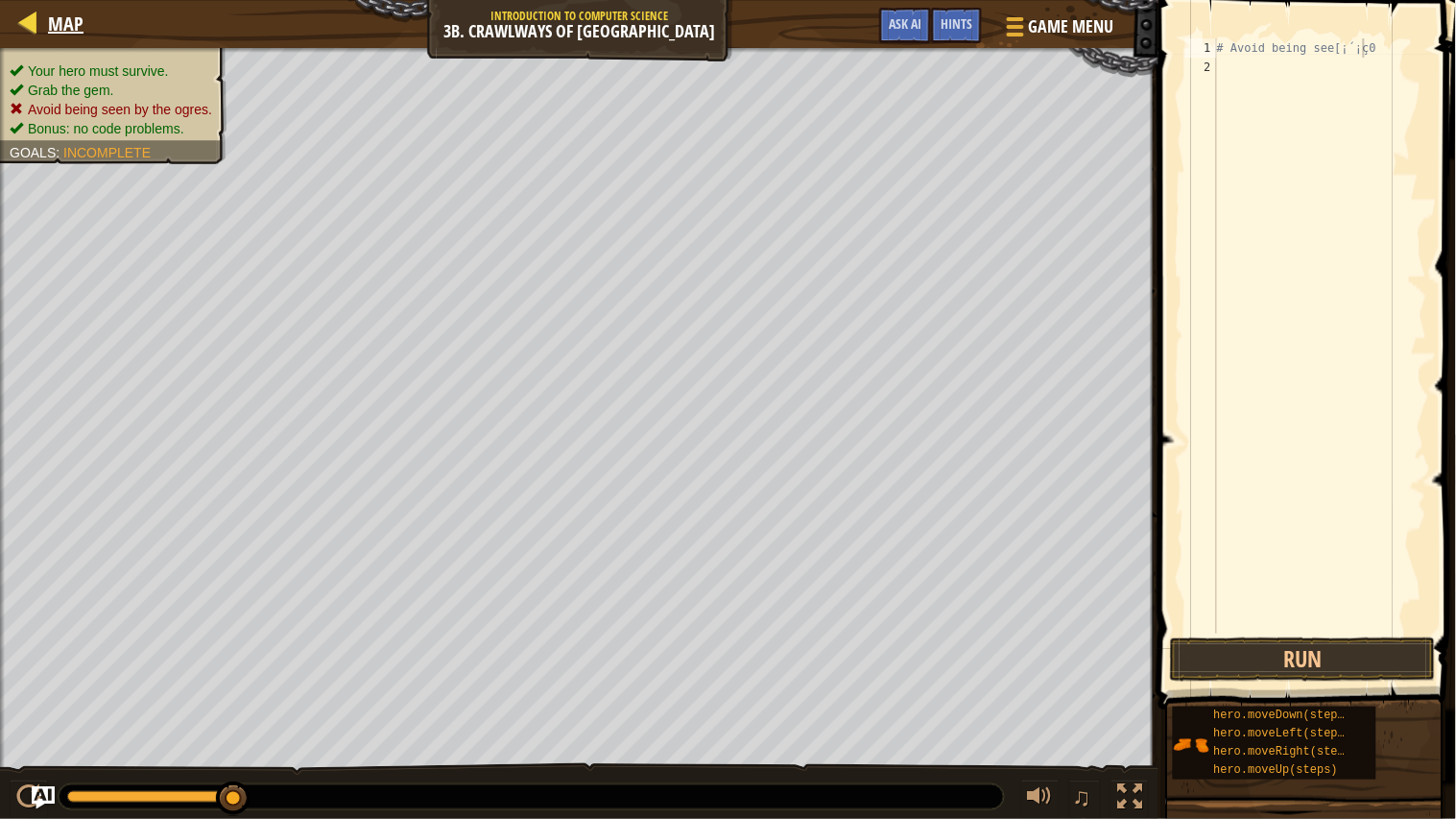
click at [32, 14] on div "Map Introduction to Computer Science 3b. Crawlways of Kithgard Game Menu Done H…" at bounding box center [579, 24] width 1158 height 48
drag, startPoint x: 1455, startPoint y: 2, endPoint x: 142, endPoint y: 31, distance: 1313.3
click at [216, 14] on div "Map Introduction to Computer Science 3b. Crawlways of Kithgard Game Menu Done H…" at bounding box center [728, 410] width 1456 height 819
drag, startPoint x: 199, startPoint y: 124, endPoint x: 0, endPoint y: 49, distance: 212.7
click at [0, 70] on div "Your hero must survive. Grab the gem. Avoid being seen by the ogres. Bonus: no …" at bounding box center [579, 417] width 1158 height 739
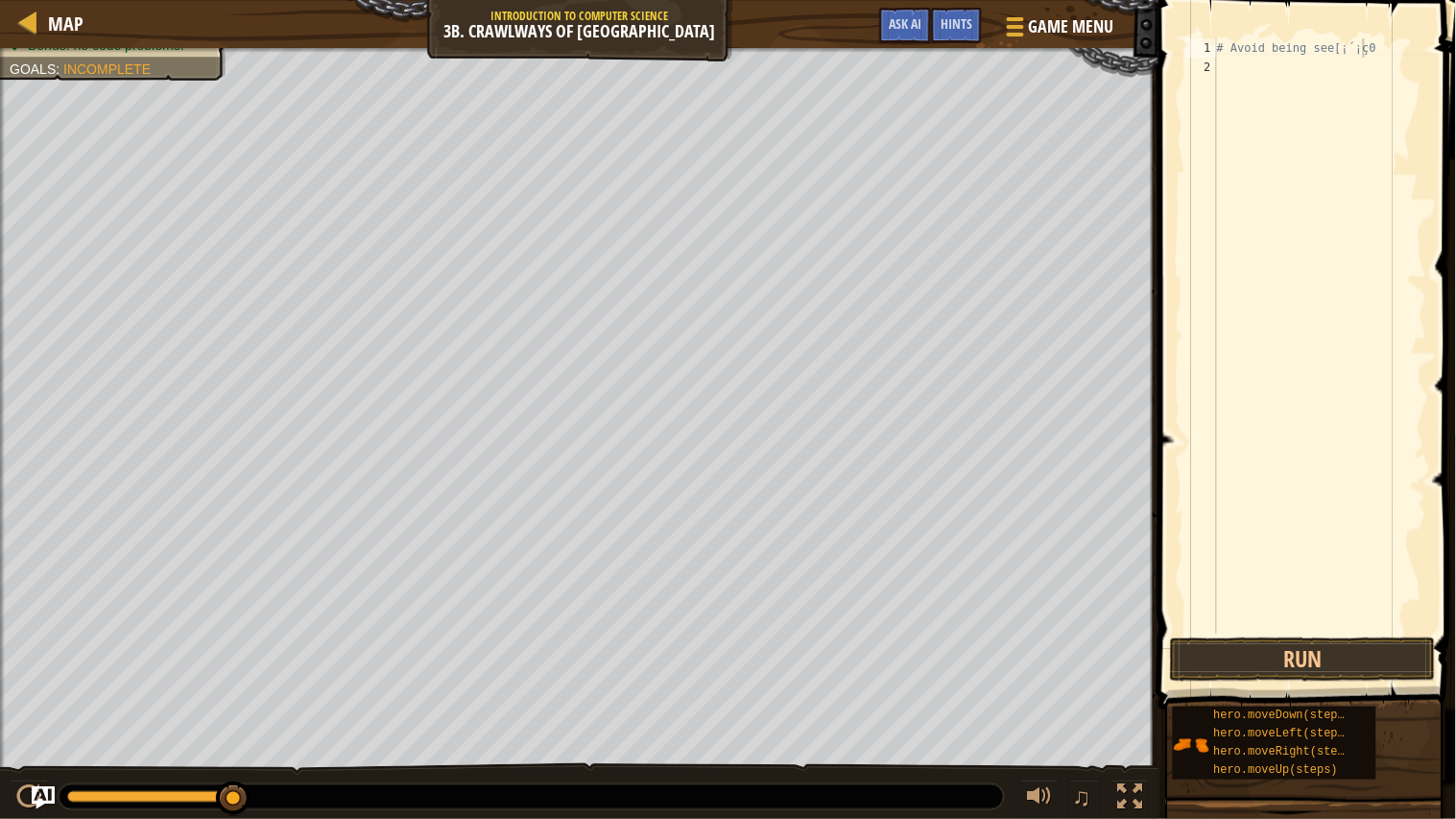
click at [1003, 120] on div "Your hero must survive. Grab the gem. Avoid being seen by the ogres. Bonus: no …" at bounding box center [579, 417] width 1158 height 739
drag, startPoint x: 0, startPoint y: 641, endPoint x: 1455, endPoint y: 818, distance: 1465.7
click at [1197, 614] on div "Map Introduction to Computer Science 3b. Crawlways of Kithgard Game Menu Done H…" at bounding box center [728, 410] width 1456 height 819
drag, startPoint x: 1455, startPoint y: 818, endPoint x: 388, endPoint y: 775, distance: 1067.9
click at [251, 614] on div "Map Introduction to Computer Science 3b. Crawlways of Kithgard Game Menu Done H…" at bounding box center [728, 410] width 1456 height 819
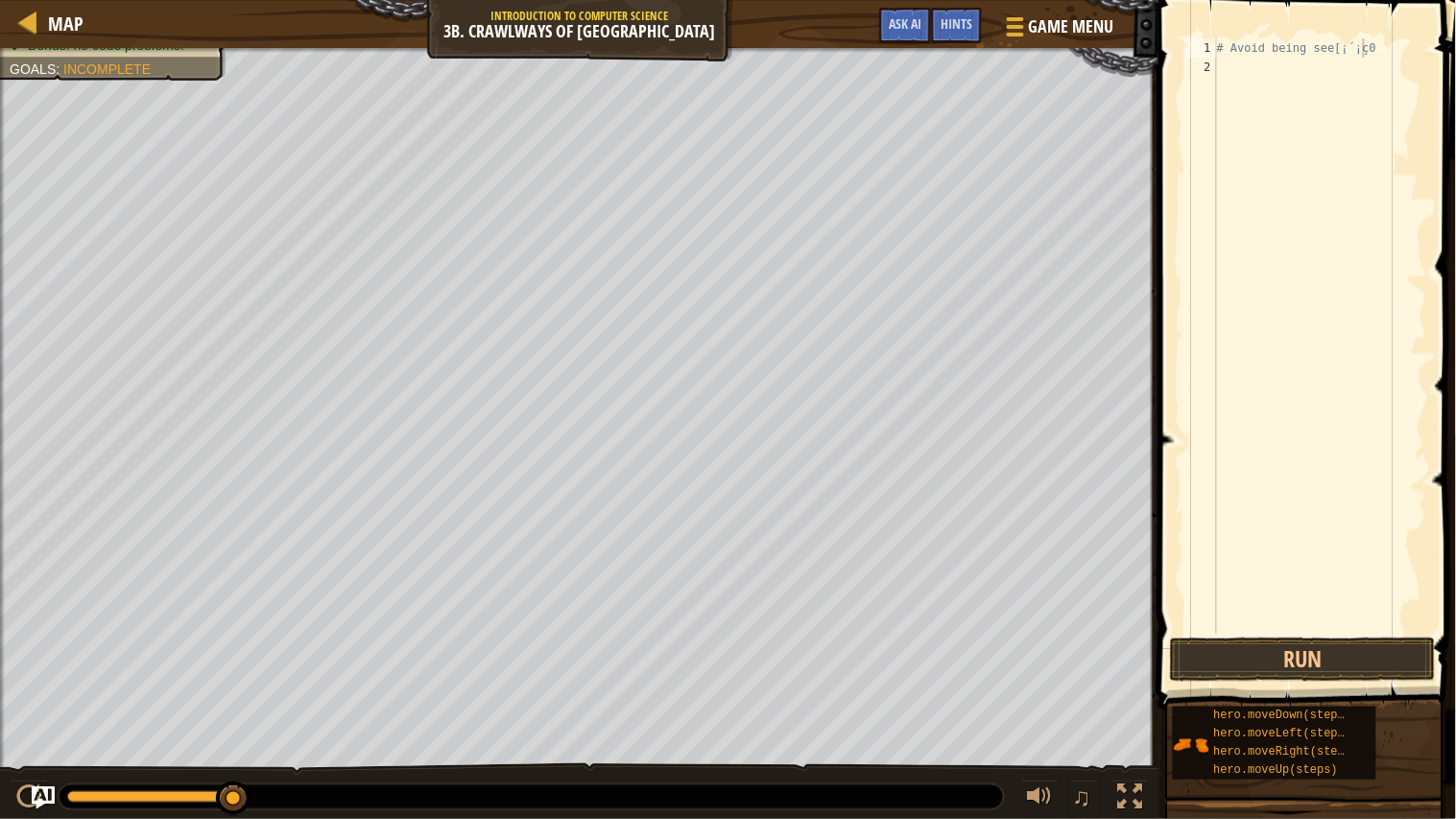
click at [388, 614] on div "♫" at bounding box center [579, 792] width 1158 height 58
type textarea "# Avoid being see[¡´¡ç"
